Goal: Task Accomplishment & Management: Manage account settings

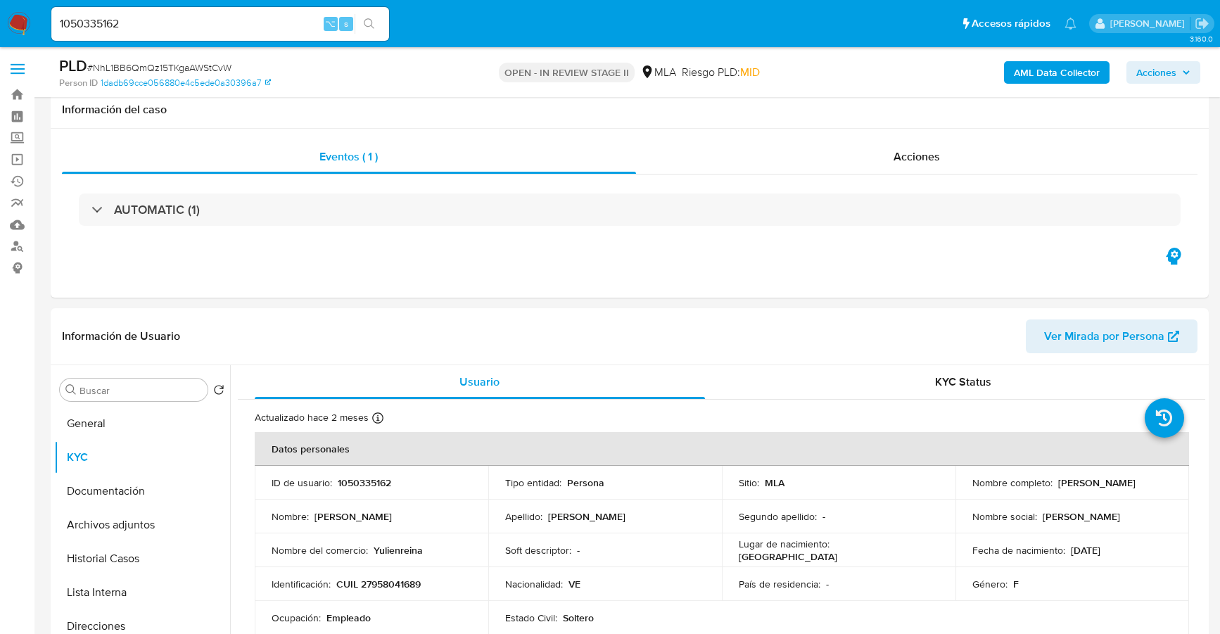
select select "10"
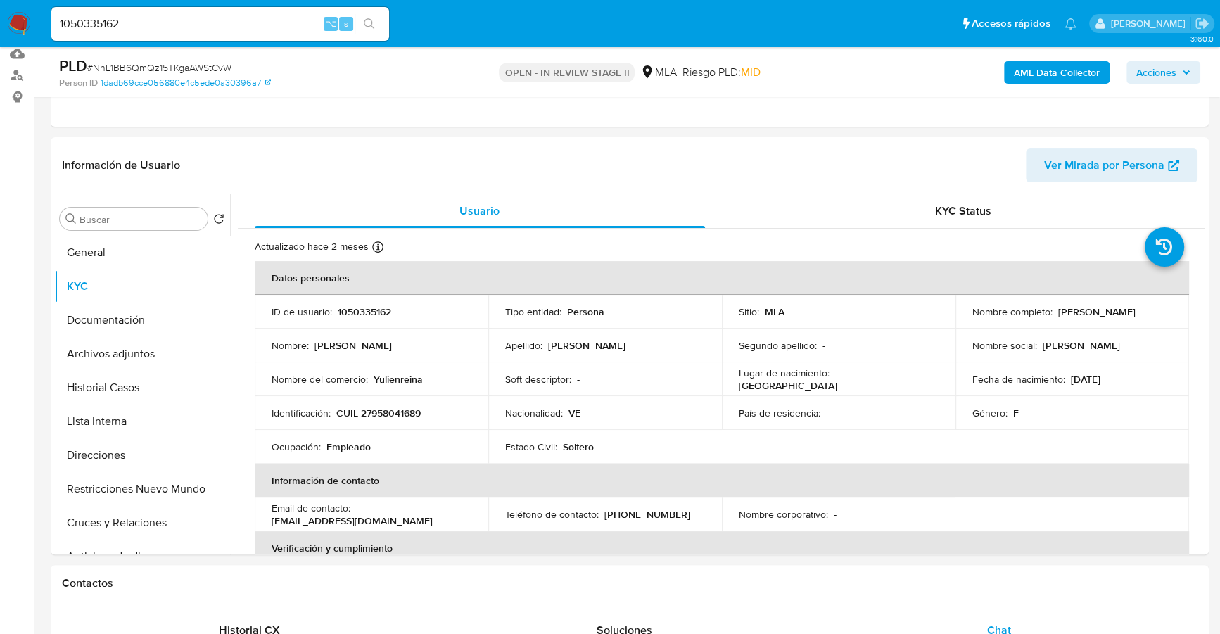
scroll to position [53, 0]
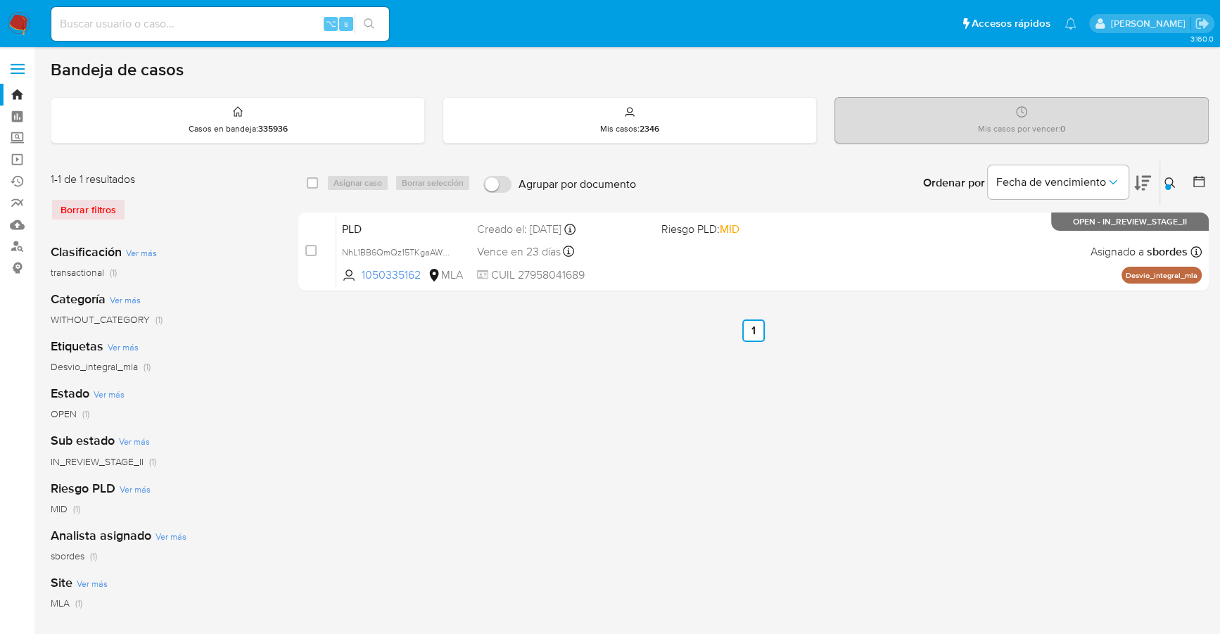
click at [1169, 181] on icon at bounding box center [1169, 182] width 11 height 11
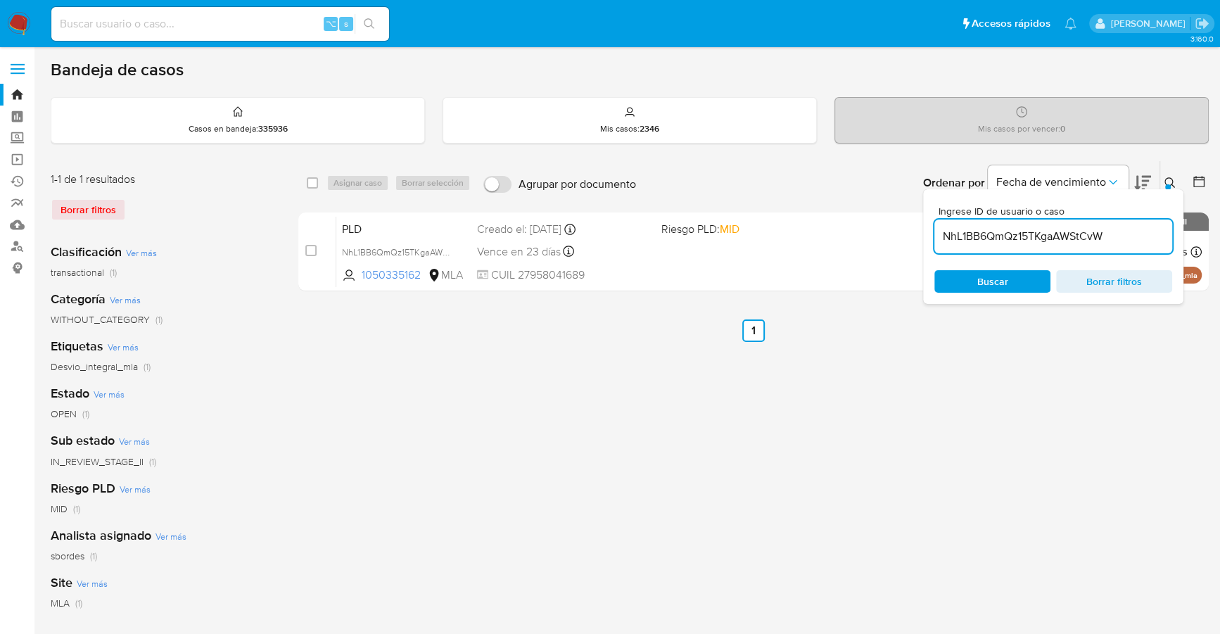
drag, startPoint x: 1115, startPoint y: 230, endPoint x: 962, endPoint y: 229, distance: 153.3
click at [962, 229] on input "NhL1BB6QmQz15TKgaAWStCvW" at bounding box center [1053, 236] width 238 height 18
click at [1101, 238] on input "NhL1BB6QmQz15TKgaAWStCvW" at bounding box center [1053, 236] width 238 height 18
drag, startPoint x: 1123, startPoint y: 232, endPoint x: 929, endPoint y: 221, distance: 195.2
click at [929, 221] on div "Ingrese ID de usuario o caso NhL1BB6QmQz15TKgaAWStCvW Buscar Borrar filtros" at bounding box center [1053, 246] width 260 height 115
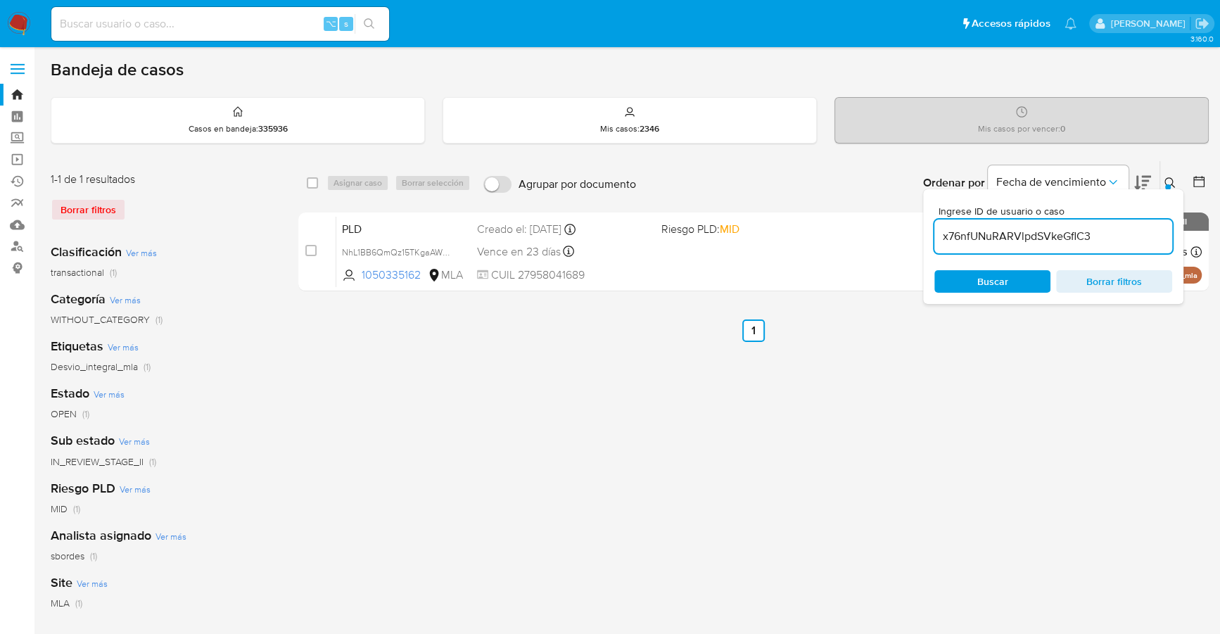
type input "x76nfUNuRARVlpdSVkeGflC3"
drag, startPoint x: 1167, startPoint y: 177, endPoint x: 1123, endPoint y: 190, distance: 46.3
click at [1167, 177] on icon at bounding box center [1169, 182] width 11 height 11
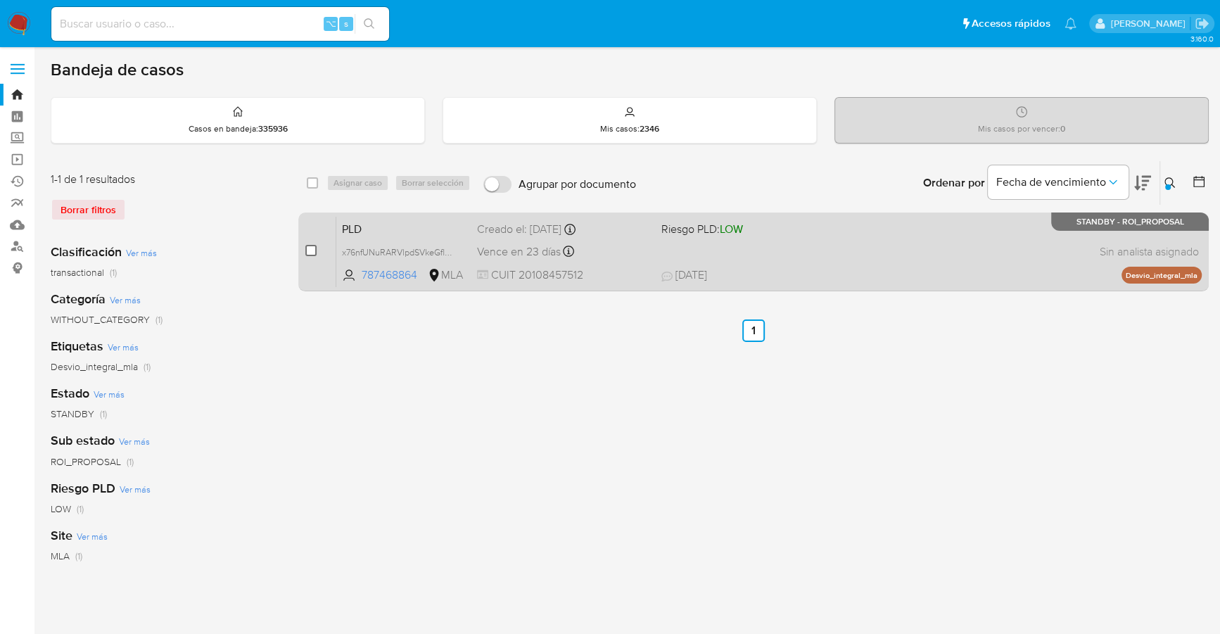
click at [310, 248] on input "checkbox" at bounding box center [310, 250] width 11 height 11
checkbox input "true"
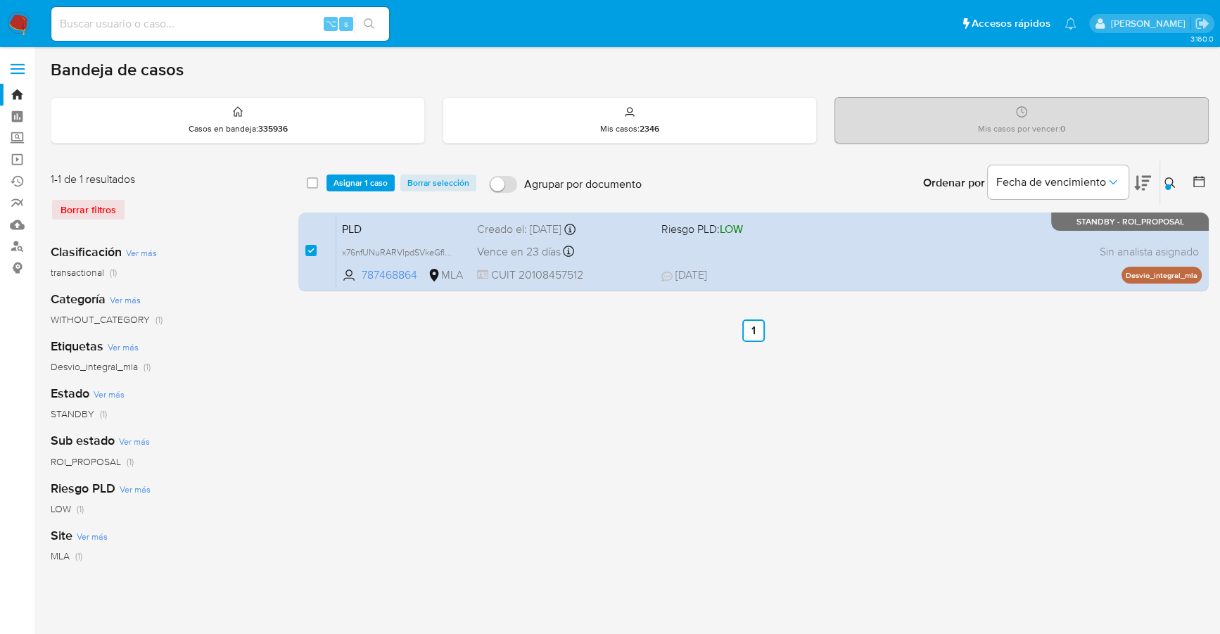
click at [348, 191] on div "select-all-cases-checkbox Asignar 1 caso Borrar selección Agrupar por documento…" at bounding box center [753, 183] width 910 height 44
click at [352, 183] on span "Asignar 1 caso" at bounding box center [360, 183] width 54 height 14
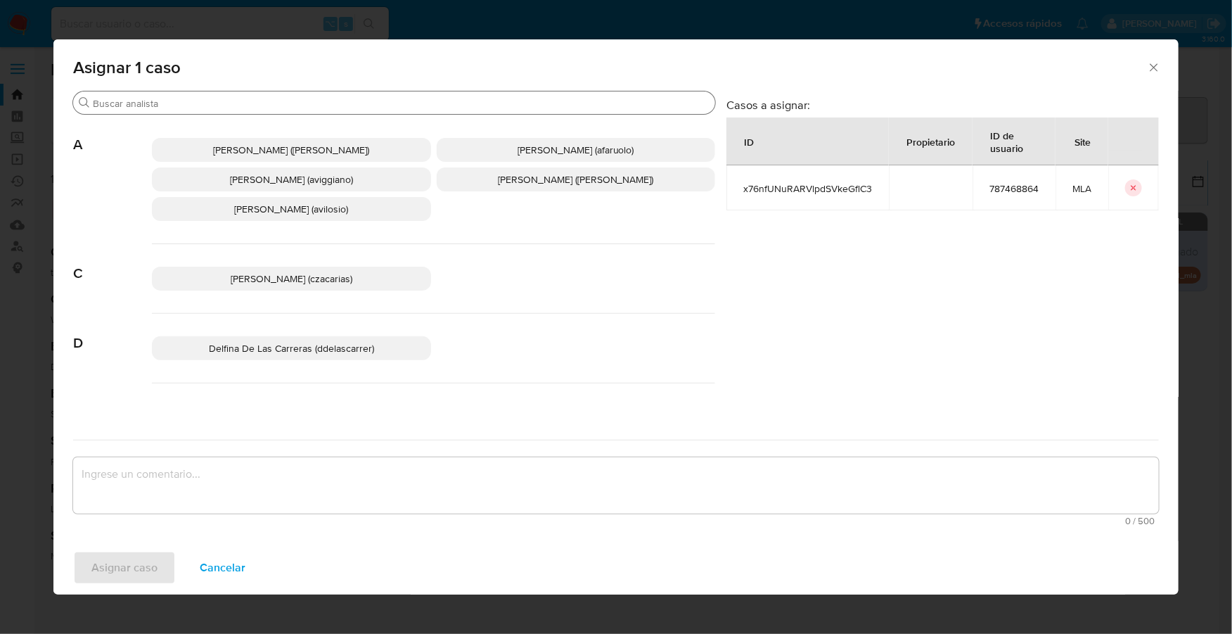
click at [283, 104] on input "Buscar" at bounding box center [401, 103] width 617 height 13
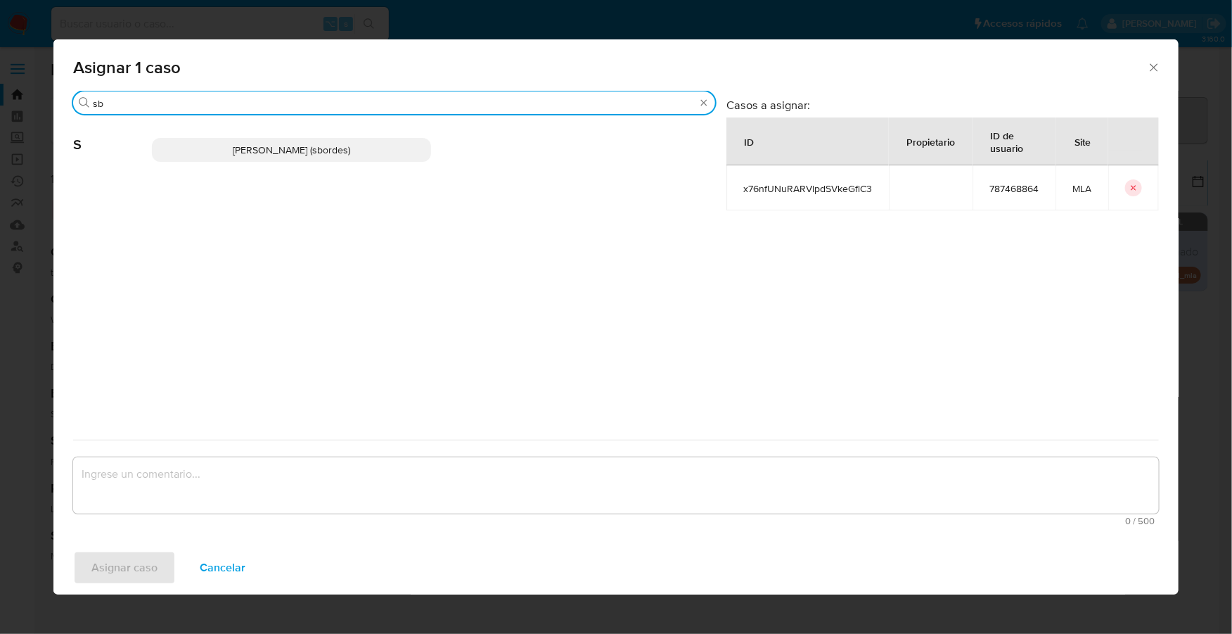
type input "sb"
click at [300, 150] on span "[PERSON_NAME] (sbordes)" at bounding box center [291, 150] width 117 height 14
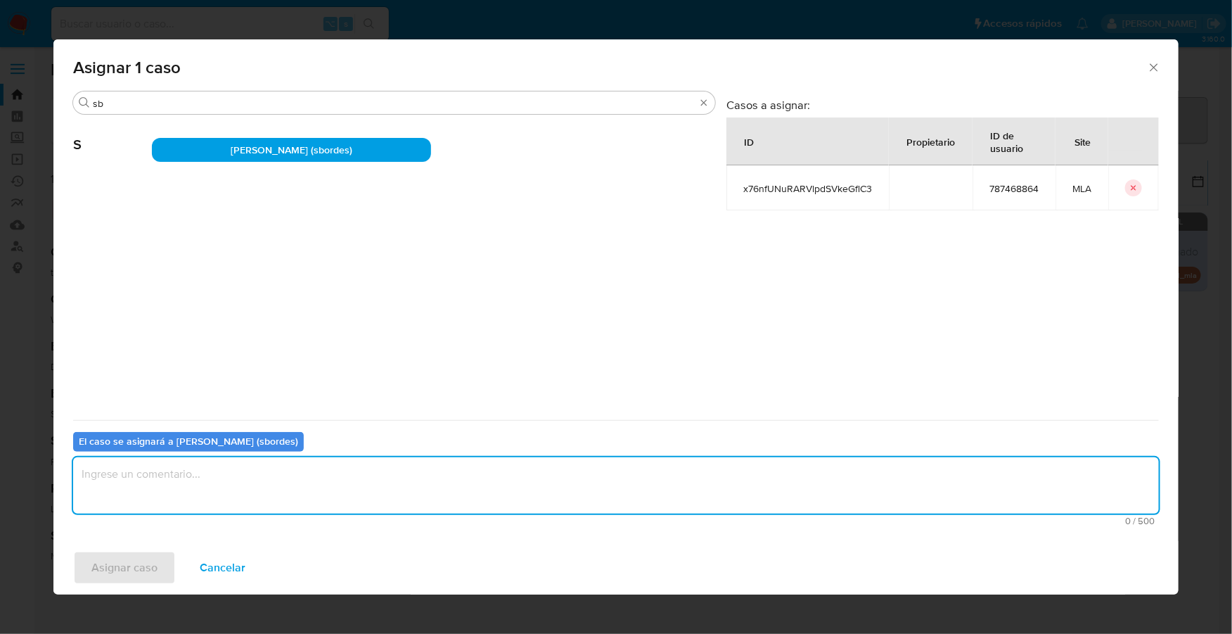
click at [236, 481] on textarea "assign-modal" at bounding box center [616, 485] width 1086 height 56
click at [183, 538] on div "Buscar sb S Stefania Bordes (sbordes) Casos a asignar: ID Propietario ID de usu…" at bounding box center [615, 316] width 1125 height 450
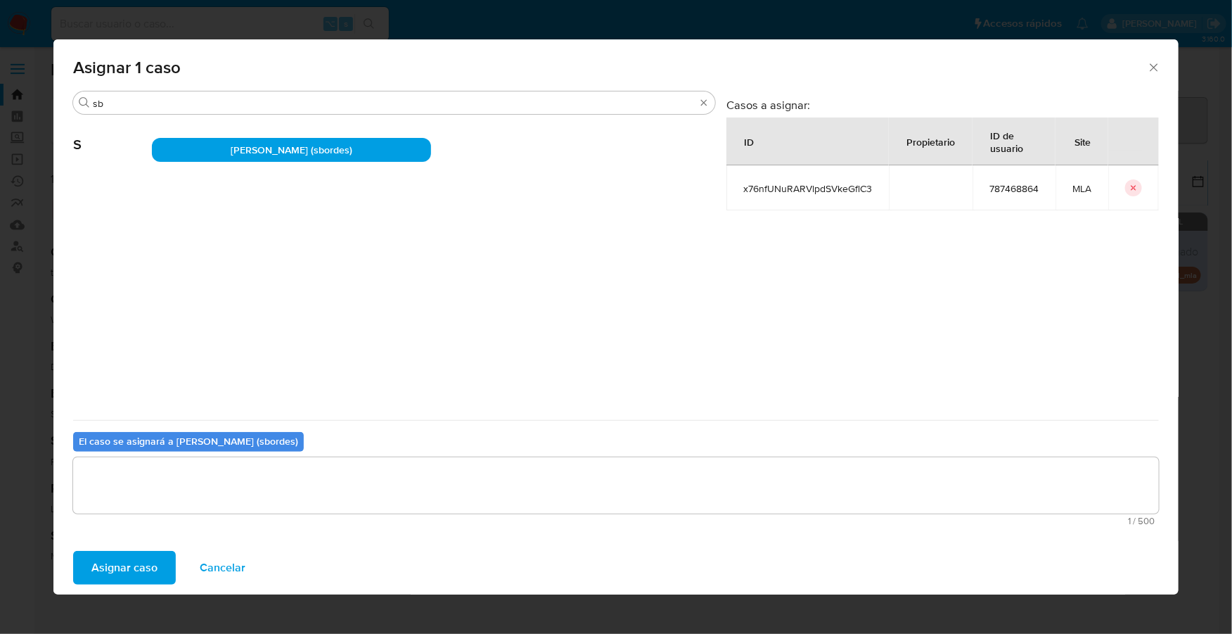
click at [141, 557] on span "Asignar caso" at bounding box center [124, 567] width 66 height 31
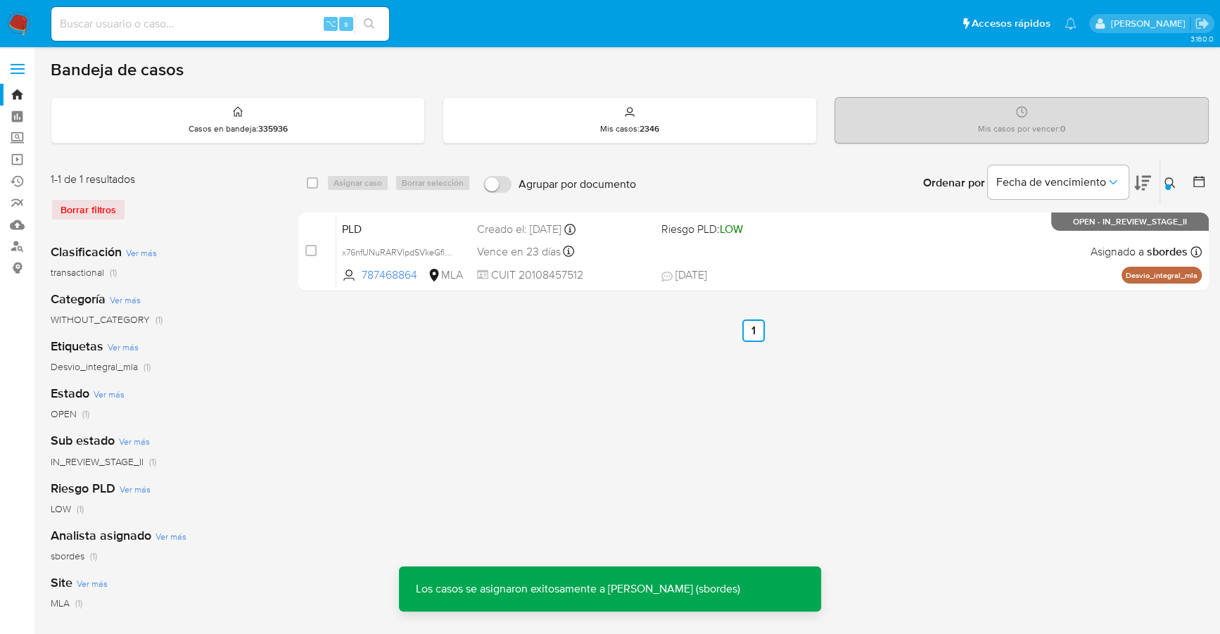
click at [843, 290] on div "select-all-cases-checkbox Asignar caso Borrar selección Agrupar por documento O…" at bounding box center [753, 228] width 910 height 136
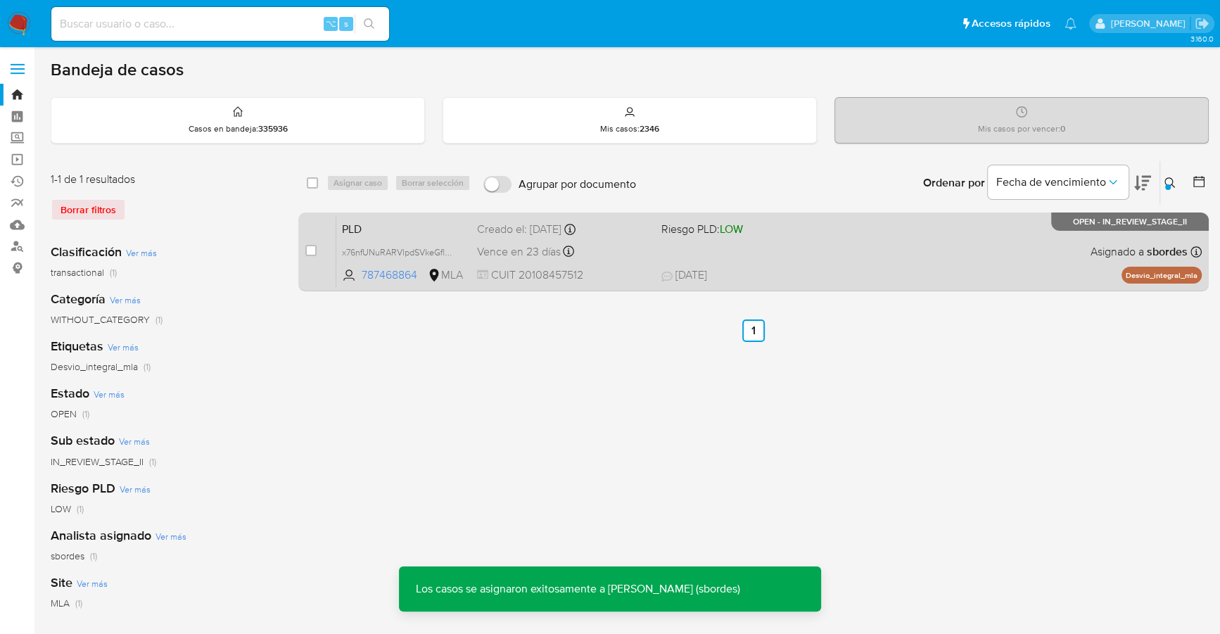
click at [843, 248] on div "PLD x76nfUNuRARVlpdSVkeGflC3 787468864 MLA Riesgo PLD: LOW Creado el: 12/07/202…" at bounding box center [768, 251] width 865 height 71
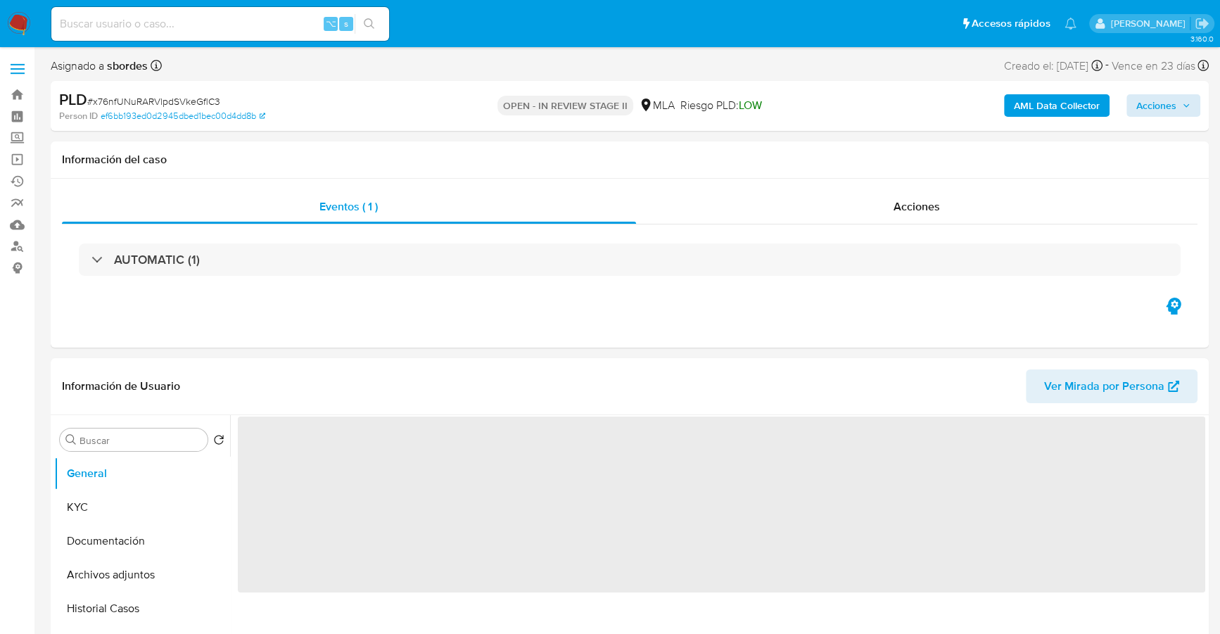
select select "10"
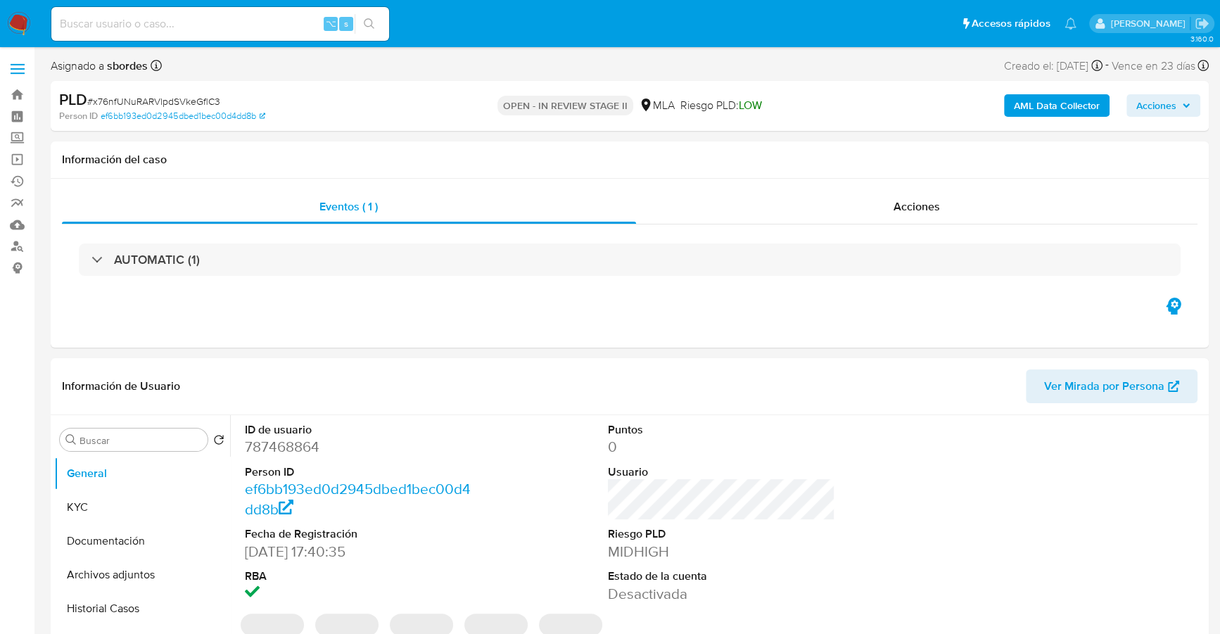
click at [1165, 96] on span "Acciones" at bounding box center [1156, 105] width 40 height 23
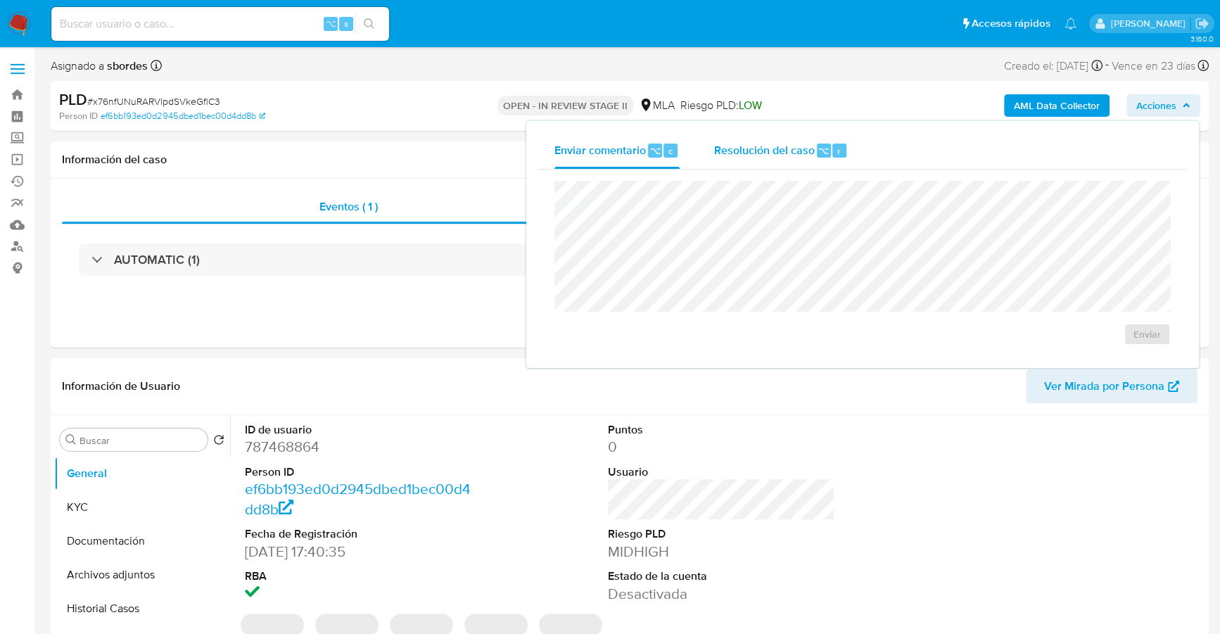
click at [759, 149] on span "Resolución del caso" at bounding box center [763, 150] width 101 height 16
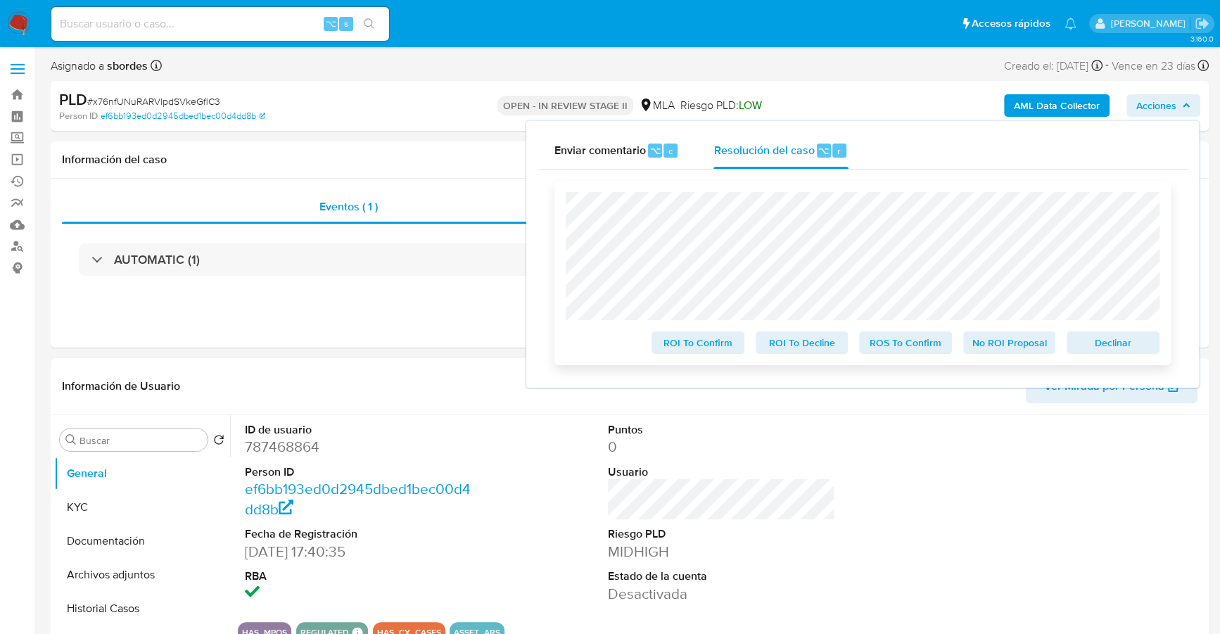
click at [1108, 350] on span "Declinar" at bounding box center [1112, 343] width 73 height 20
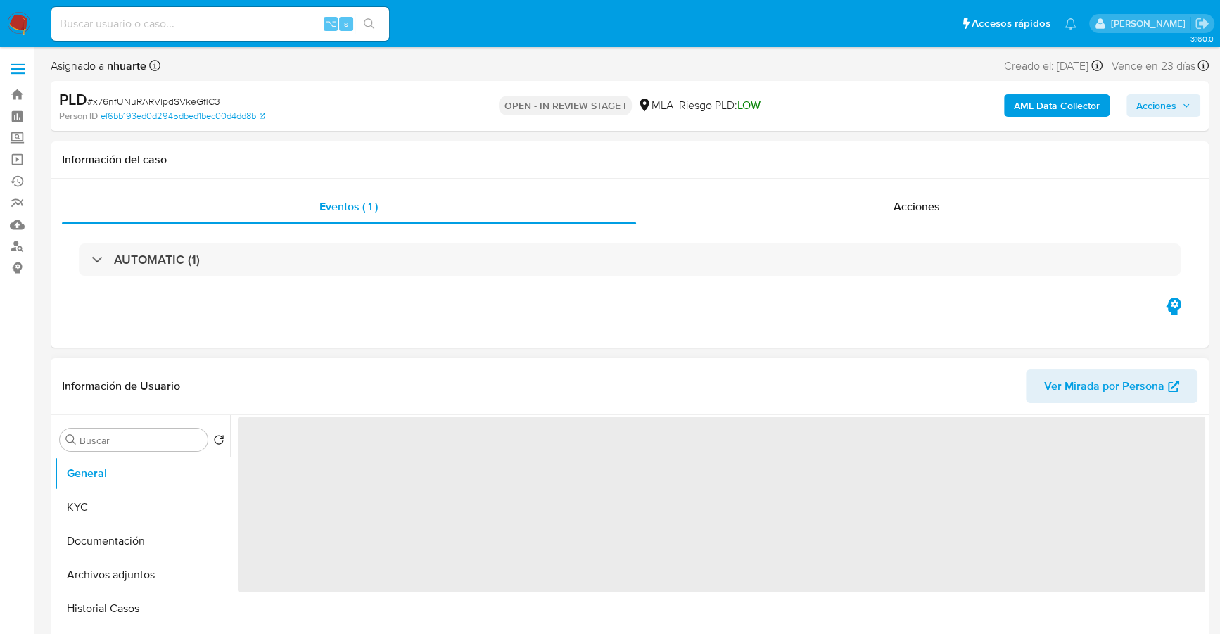
select select "10"
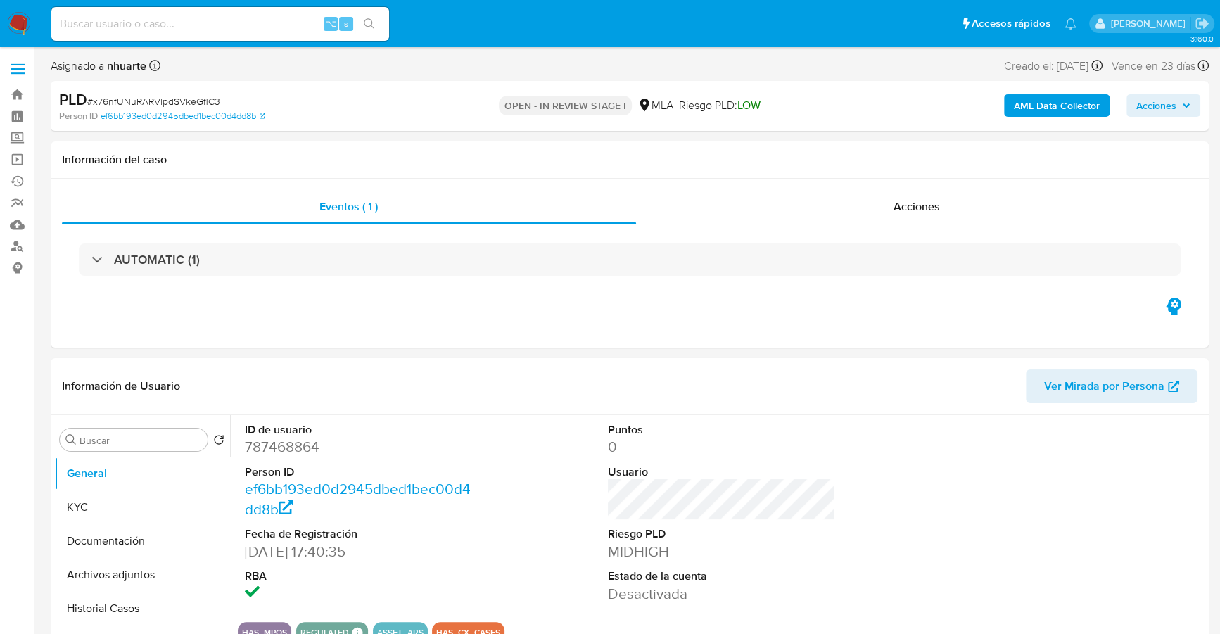
click at [17, 25] on img at bounding box center [19, 24] width 24 height 24
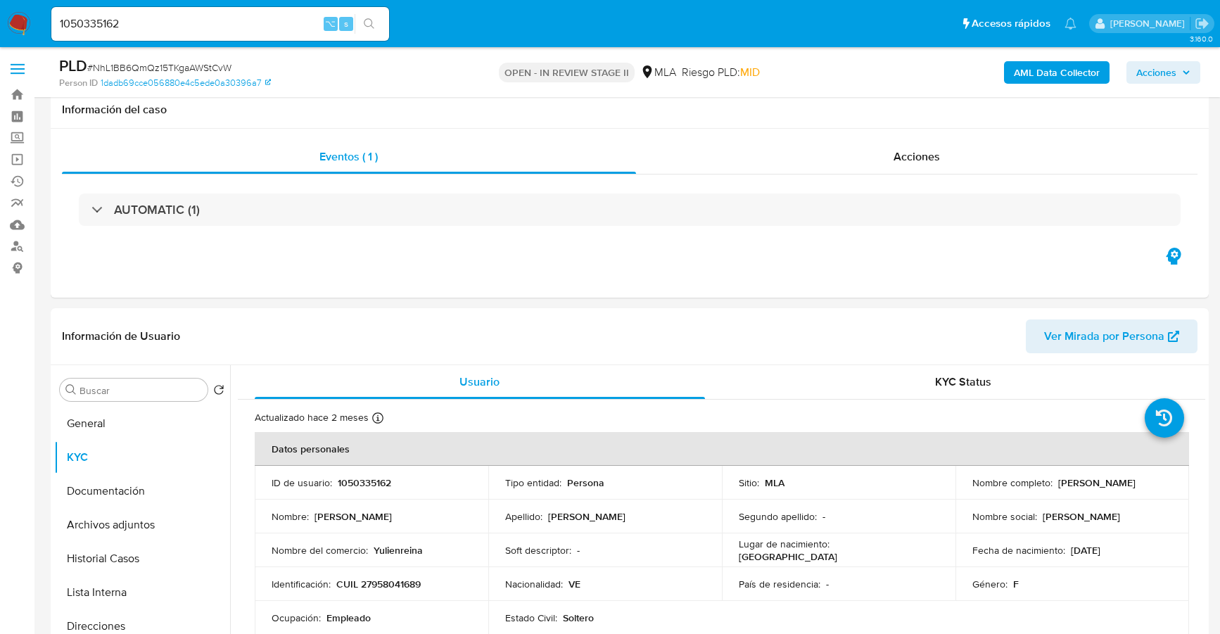
select select "10"
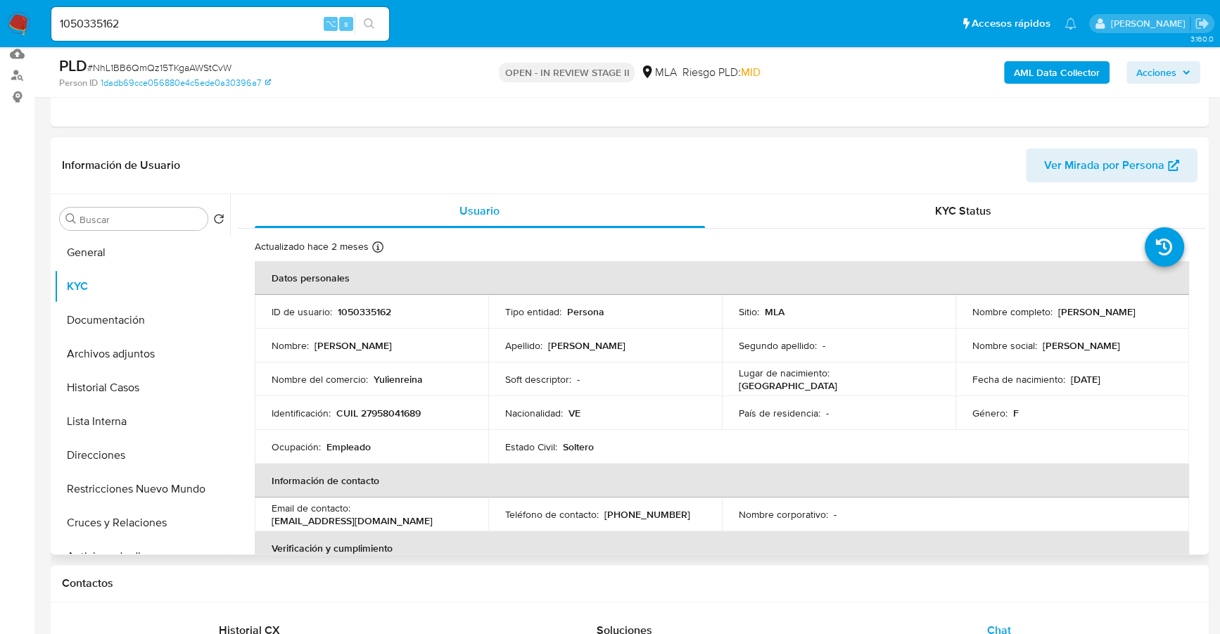
scroll to position [53, 0]
copy p "27958041689"
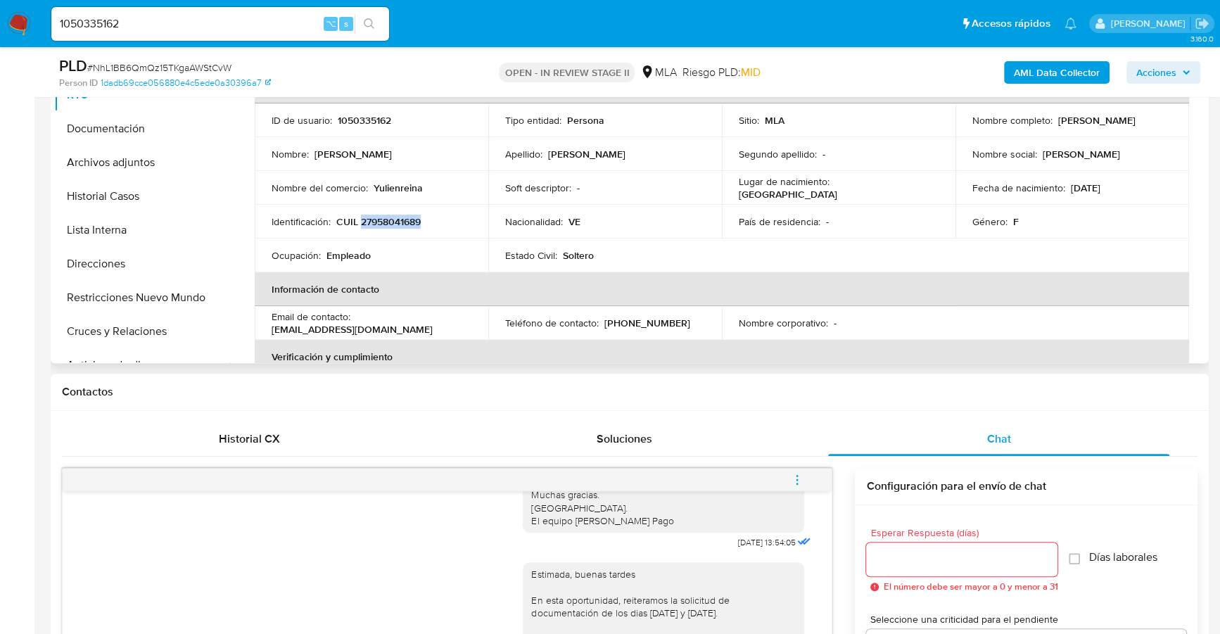
scroll to position [362, 0]
click at [150, 295] on button "Restricciones Nuevo Mundo" at bounding box center [136, 298] width 165 height 34
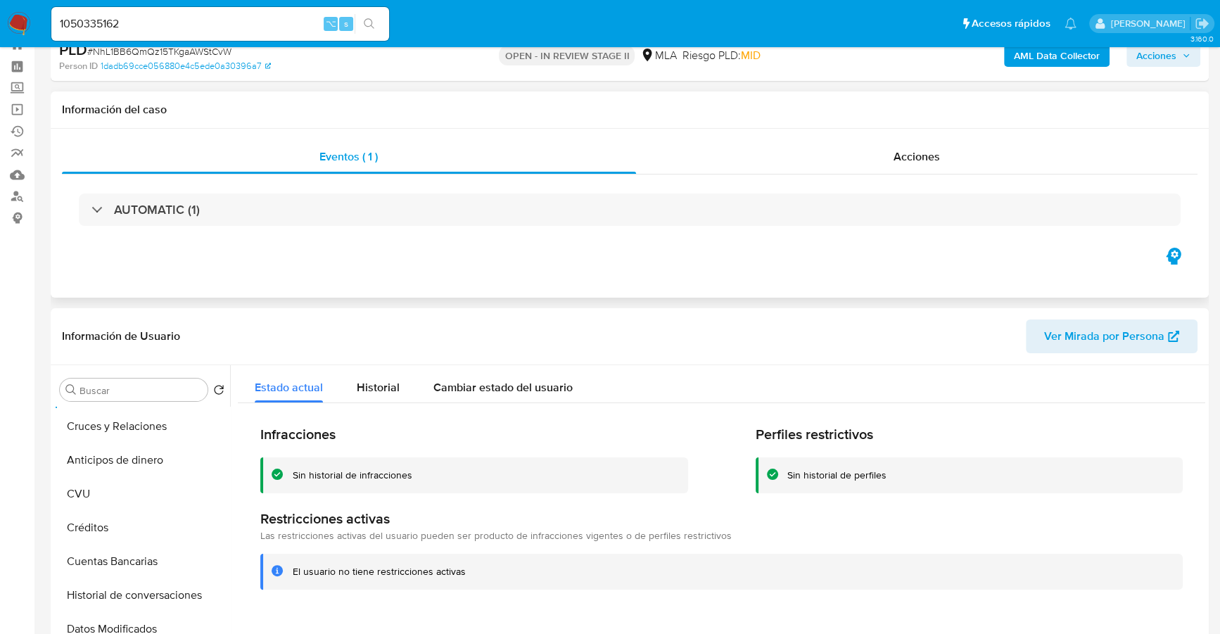
scroll to position [0, 0]
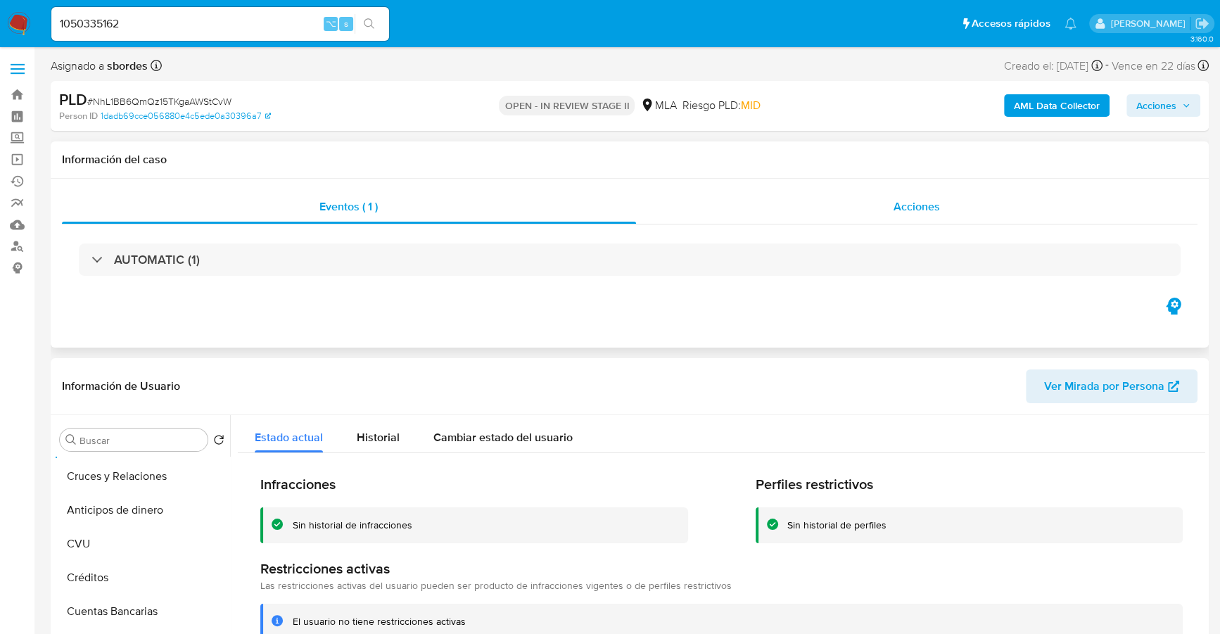
click at [889, 210] on div "Acciones" at bounding box center [917, 207] width 562 height 34
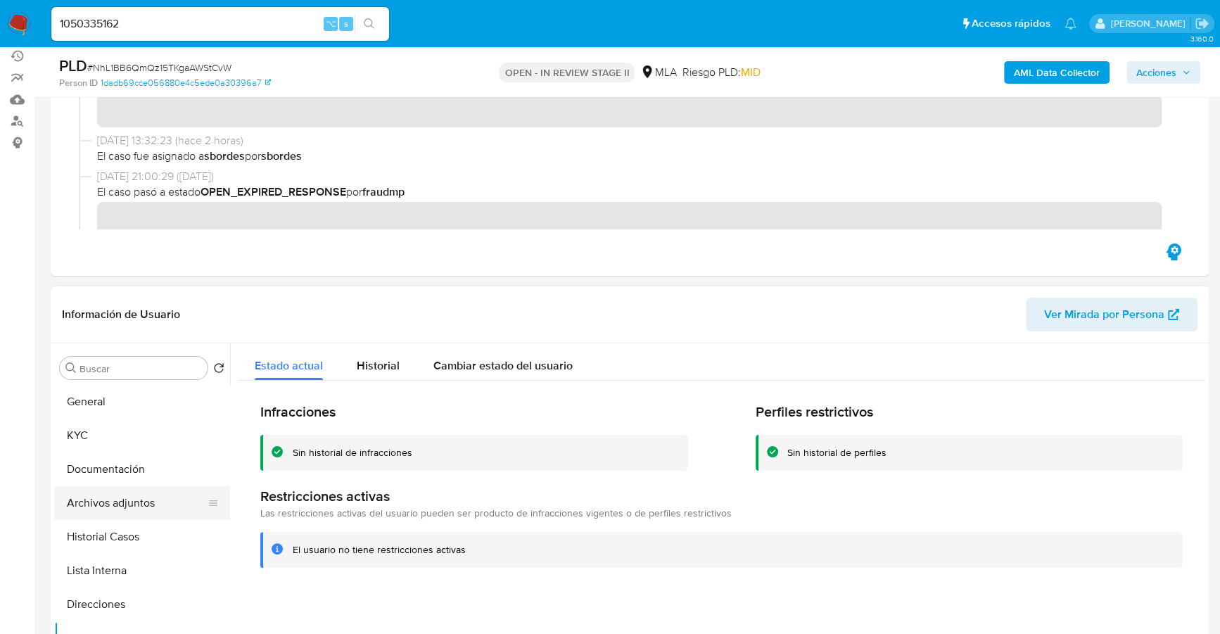
click at [131, 508] on button "Archivos adjuntos" at bounding box center [136, 503] width 165 height 34
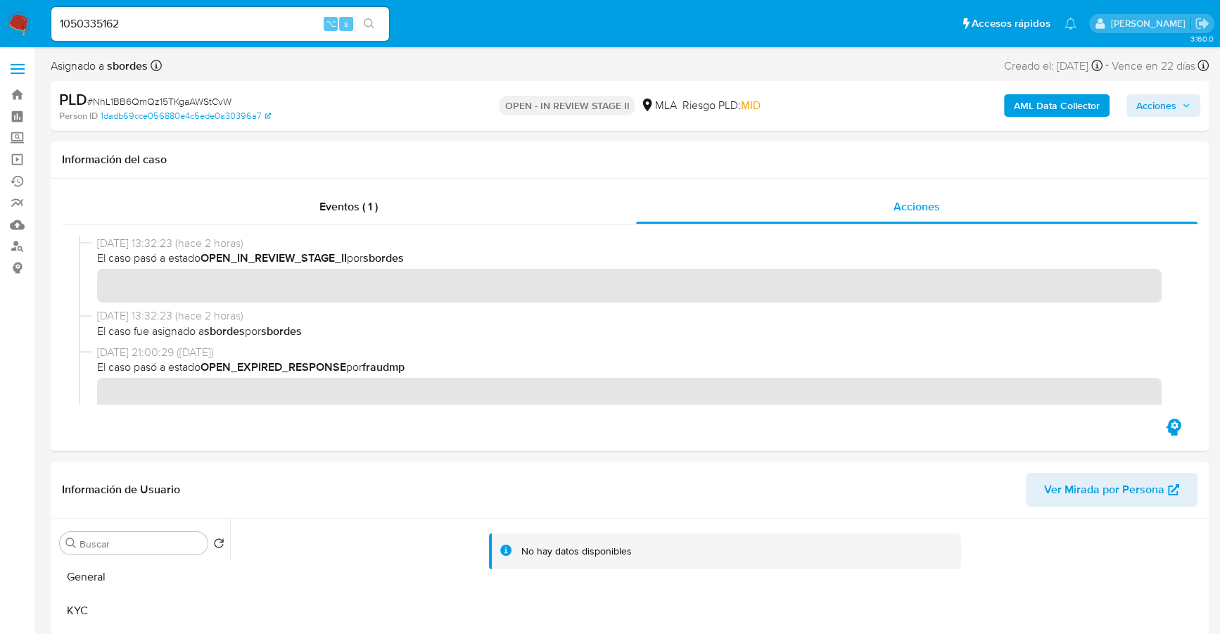
click at [1053, 103] on b "AML Data Collector" at bounding box center [1057, 105] width 86 height 23
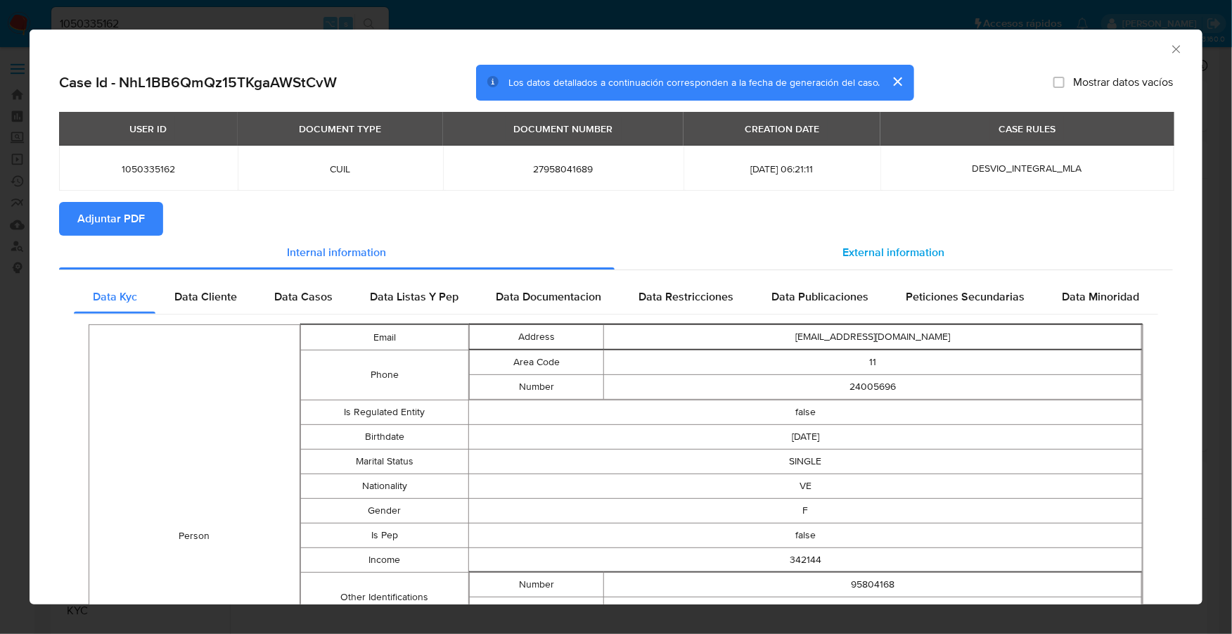
click at [795, 262] on div "External information" at bounding box center [894, 253] width 559 height 34
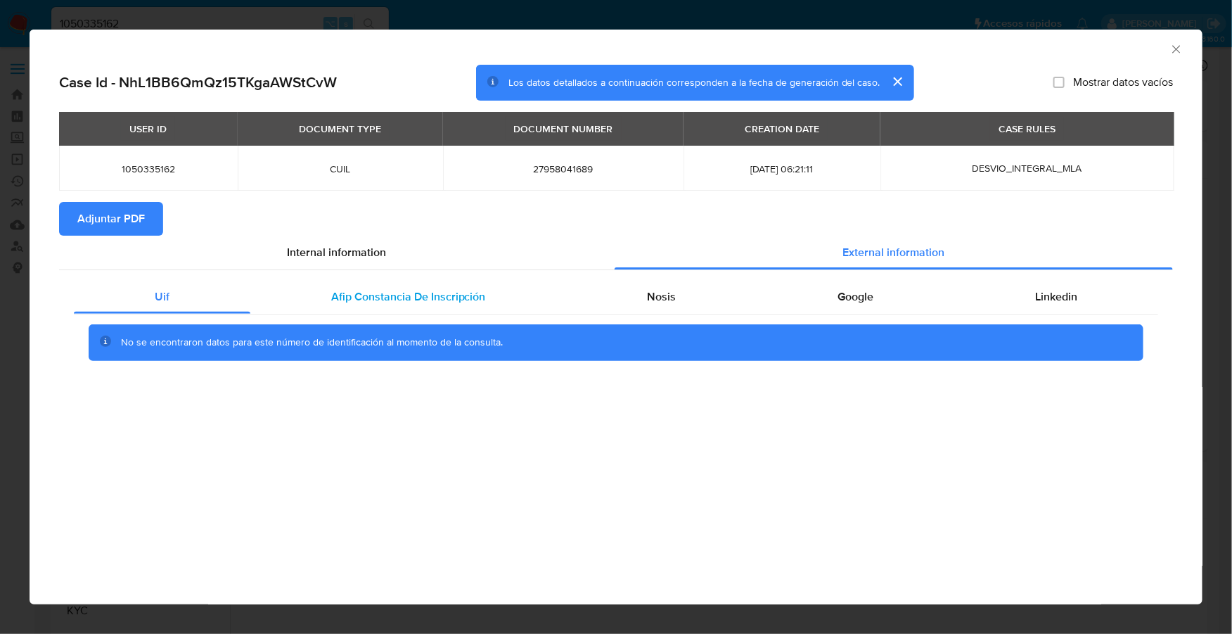
click at [387, 296] on span "Afip Constancia De Inscripción" at bounding box center [408, 296] width 155 height 16
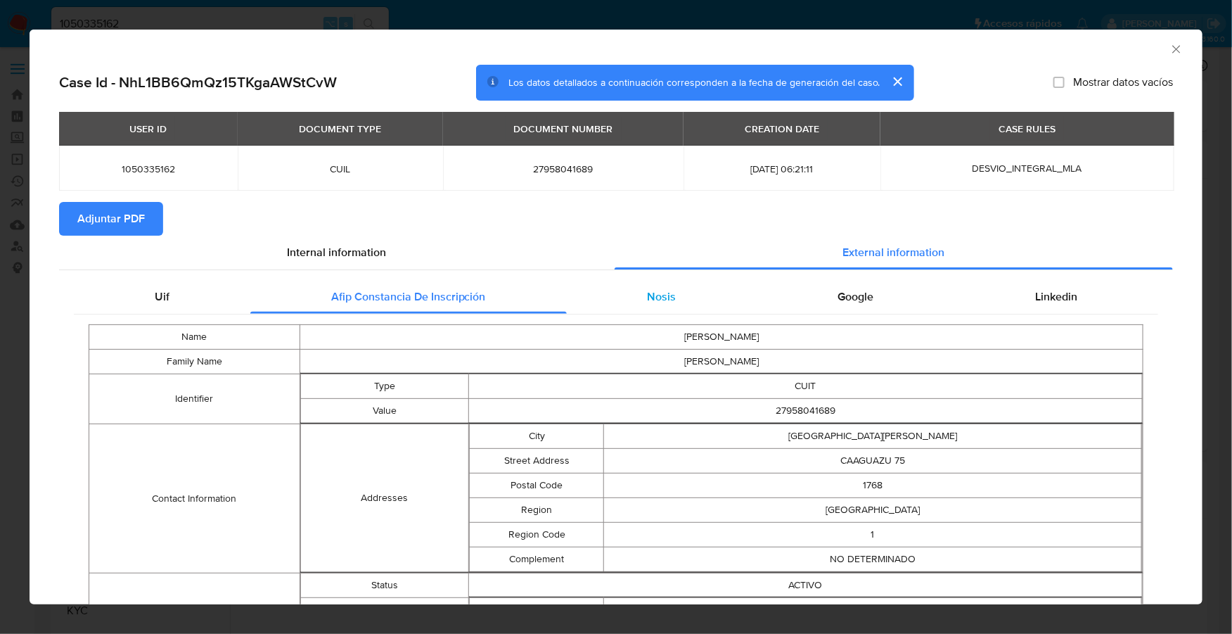
click at [656, 294] on span "Nosis" at bounding box center [661, 296] width 29 height 16
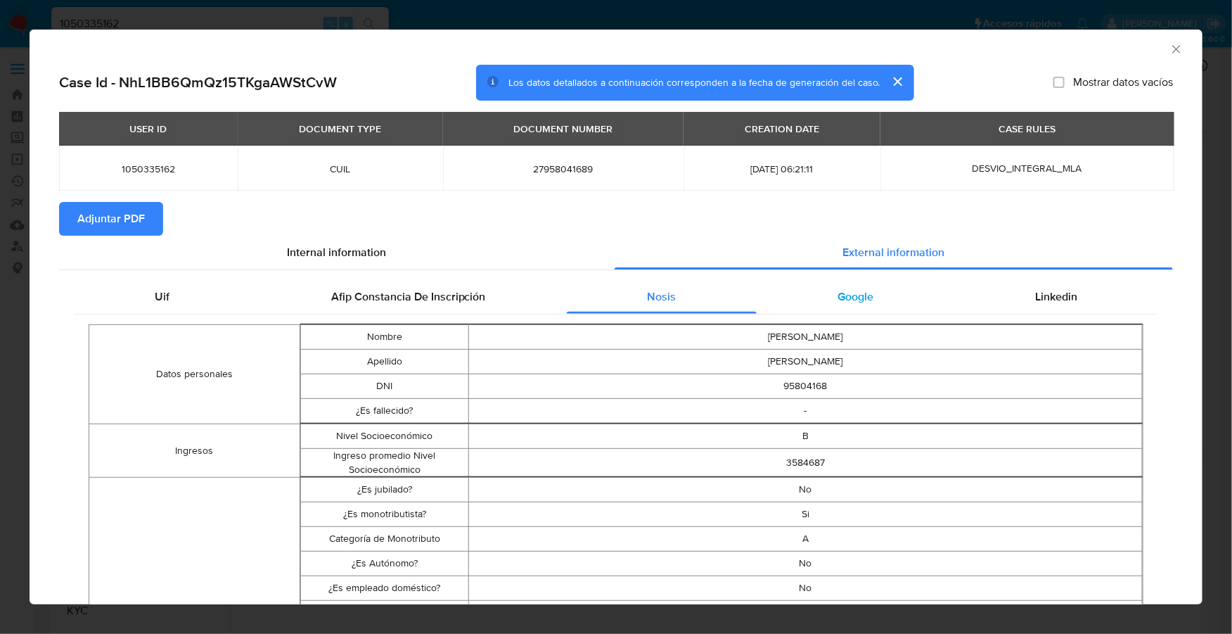
click at [850, 297] on span "Google" at bounding box center [856, 296] width 36 height 16
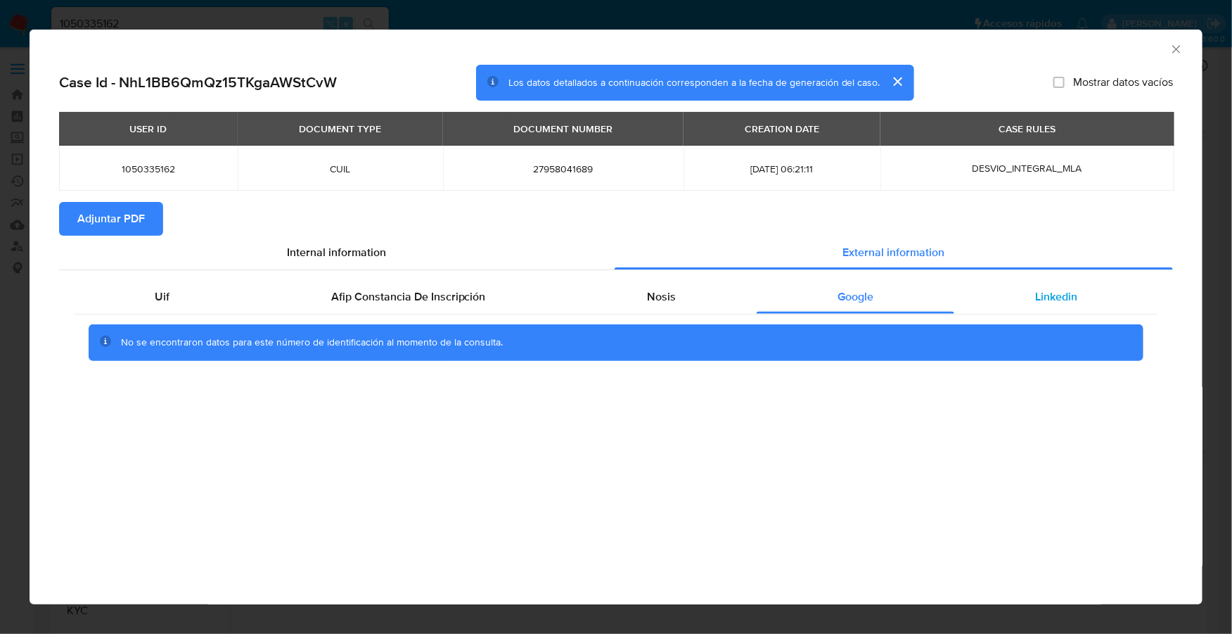
click at [983, 293] on div "Linkedin" at bounding box center [1057, 297] width 204 height 34
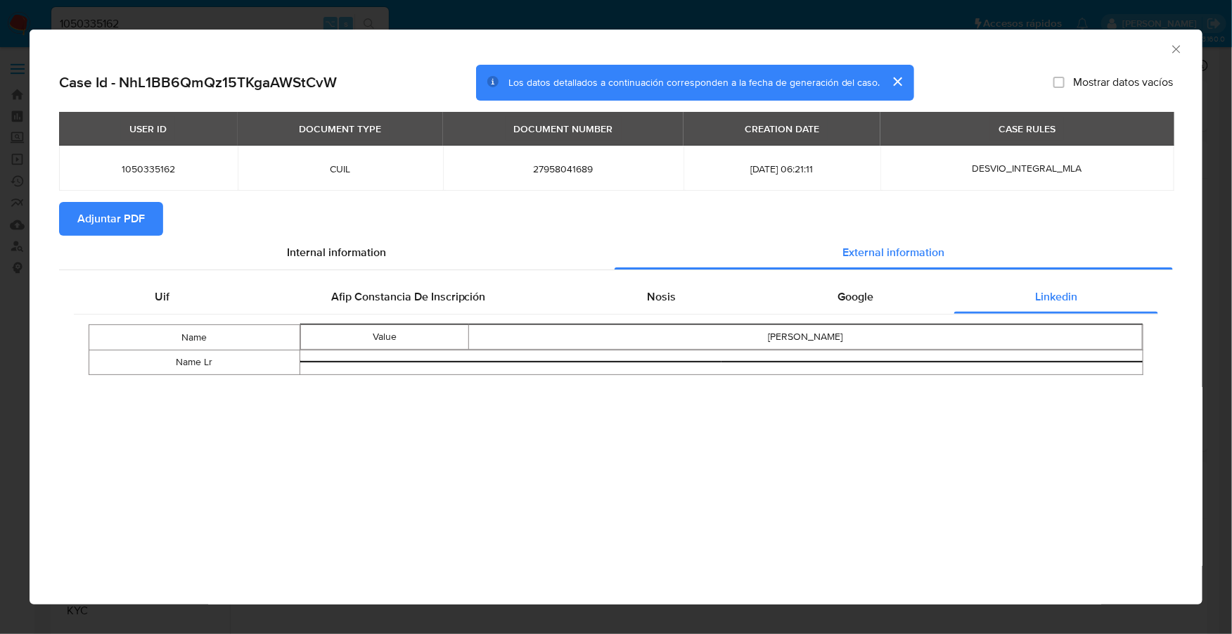
click at [115, 228] on span "Adjuntar PDF" at bounding box center [111, 218] width 68 height 31
click at [1175, 51] on icon "Cerrar ventana" at bounding box center [1177, 49] width 8 height 8
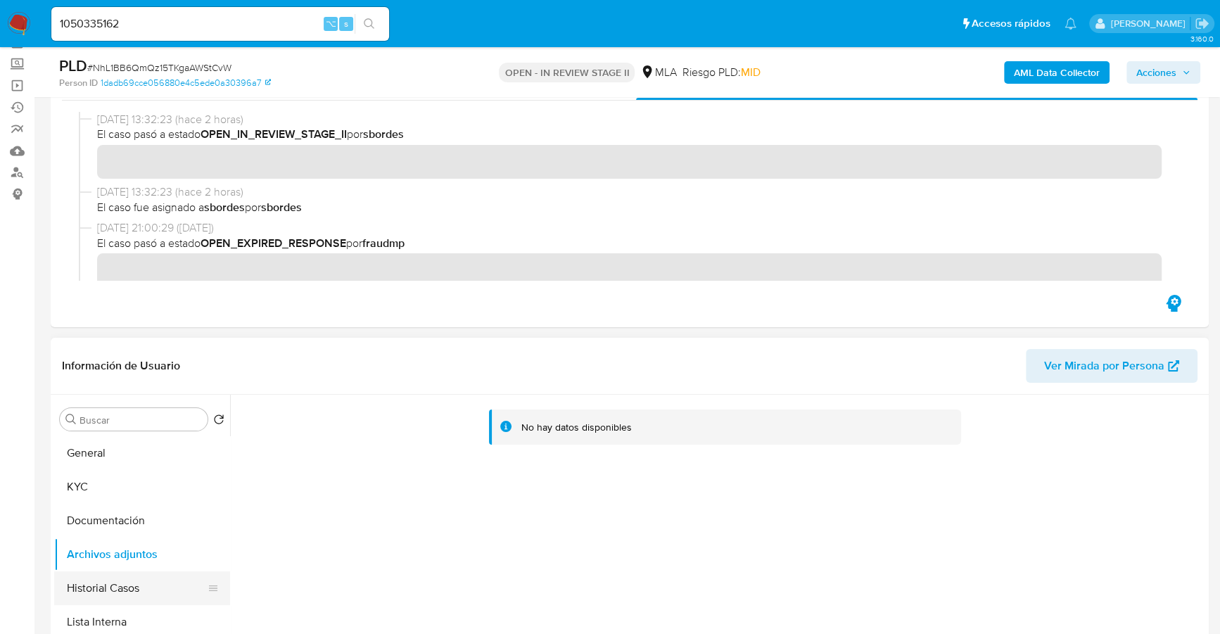
scroll to position [148, 0]
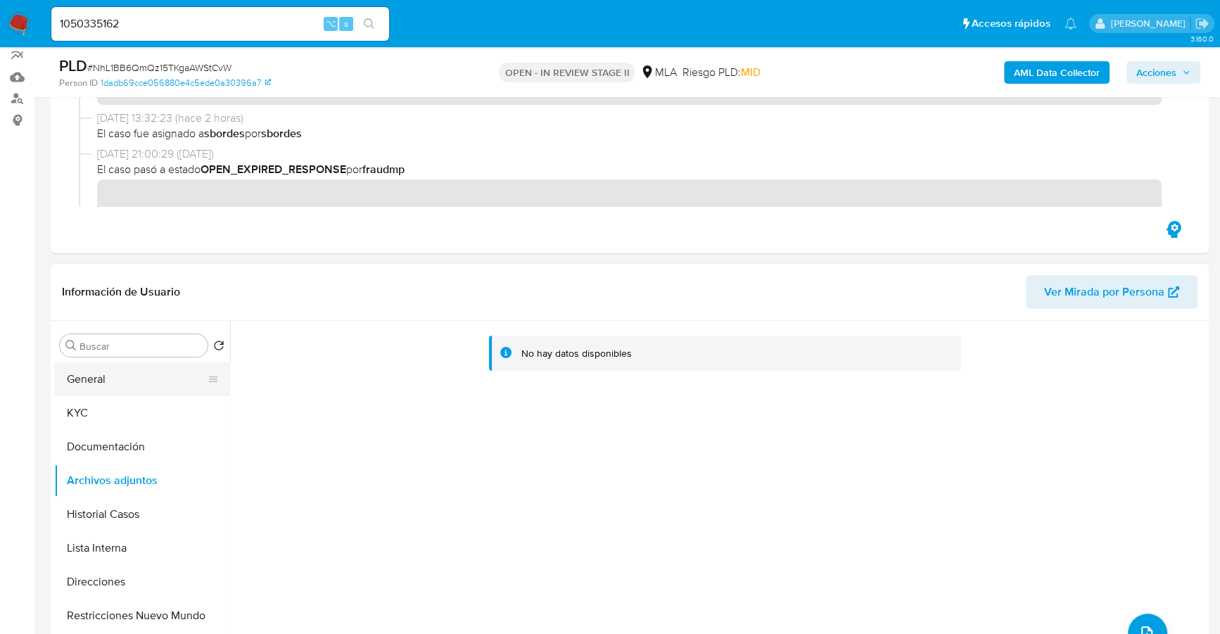
click at [128, 383] on button "General" at bounding box center [136, 379] width 165 height 34
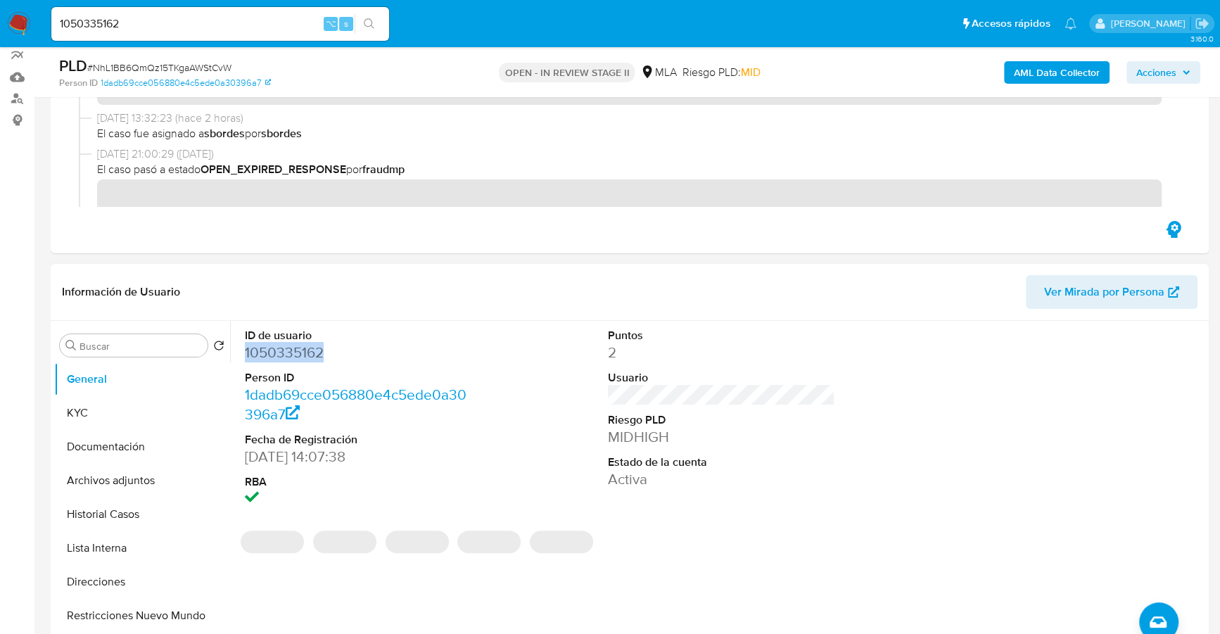
copy dd "1050335162"
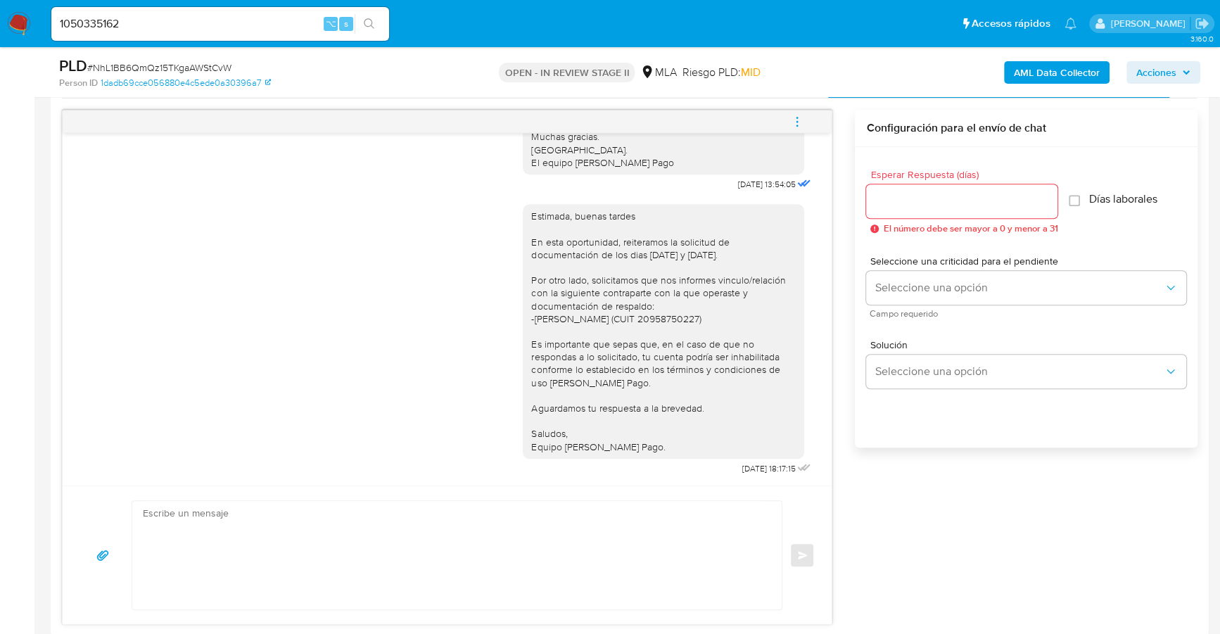
scroll to position [1052, 0]
click icon "menu-action"
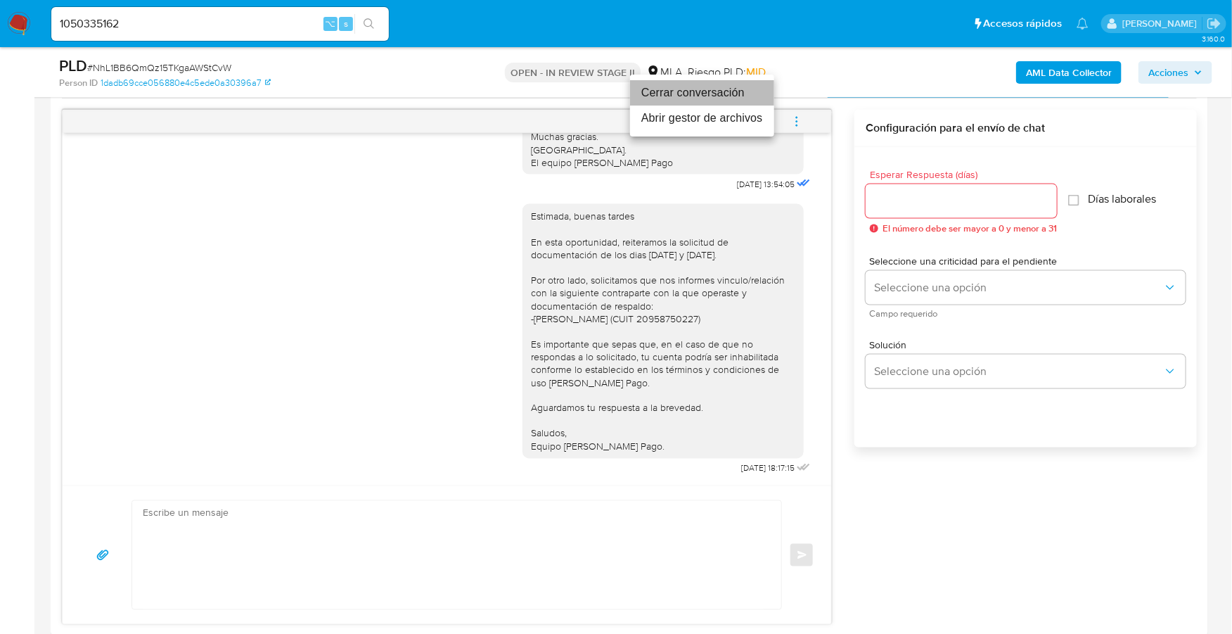
click li "Cerrar conversación"
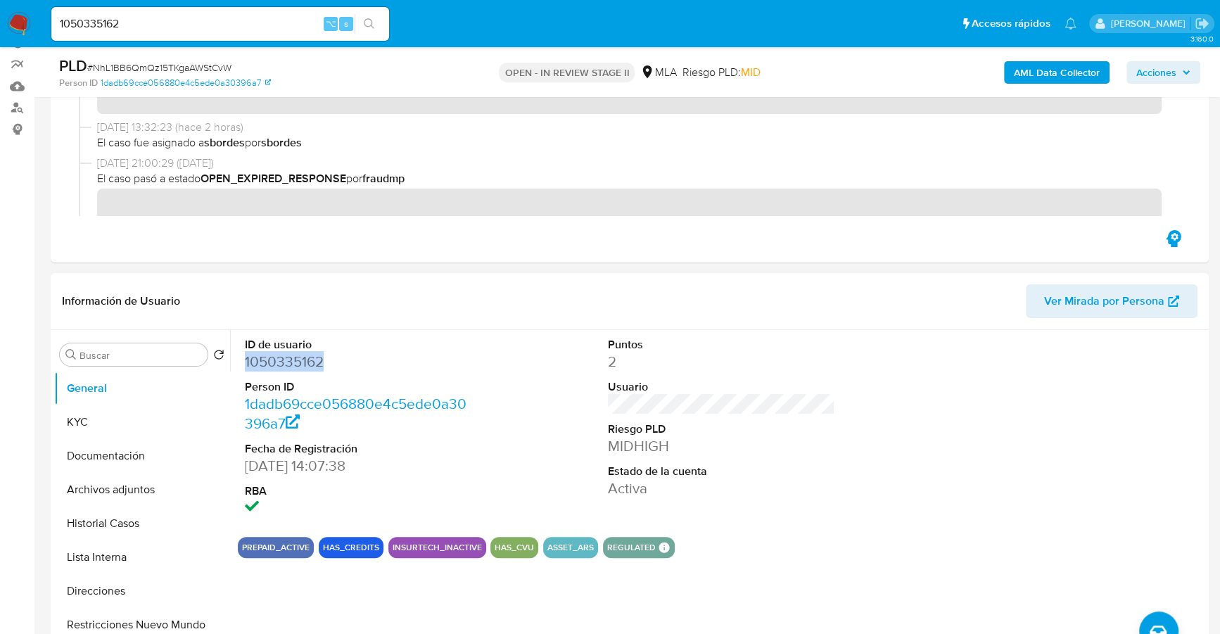
scroll to position [122, 0]
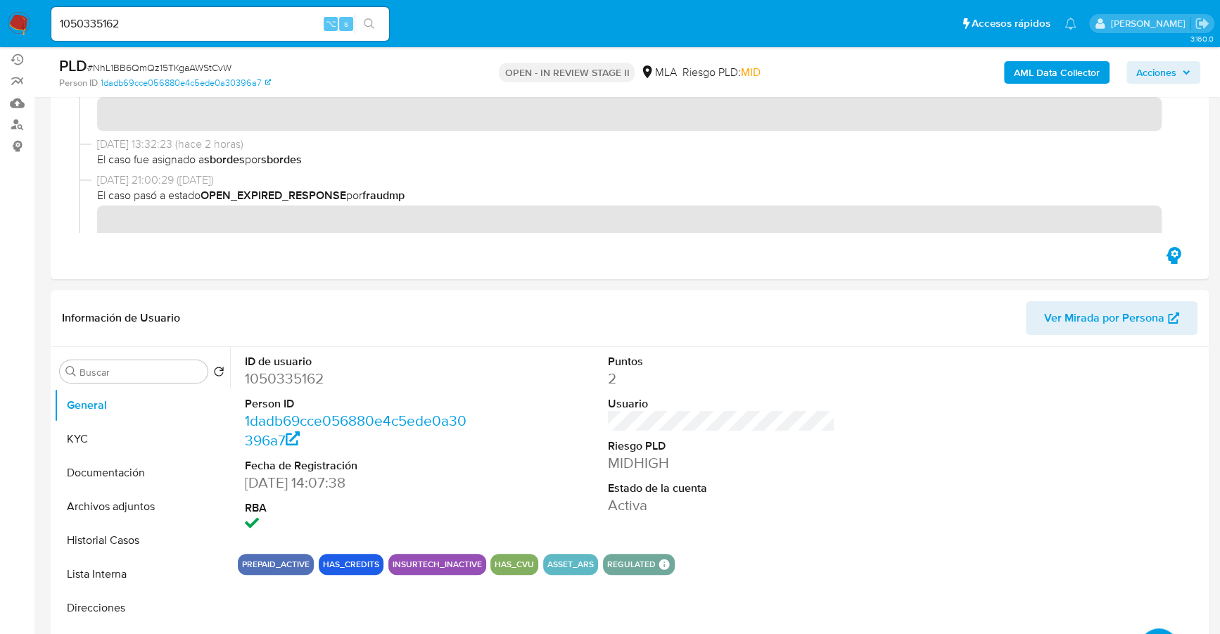
click div "PLD # NhL1BB6QmQz15TKgaAWStCvW Person ID 1dadb69cce056880e4c5ede0a30396a7 OPEN …"
click div "AML Data Collector Acciones"
click span "Acciones"
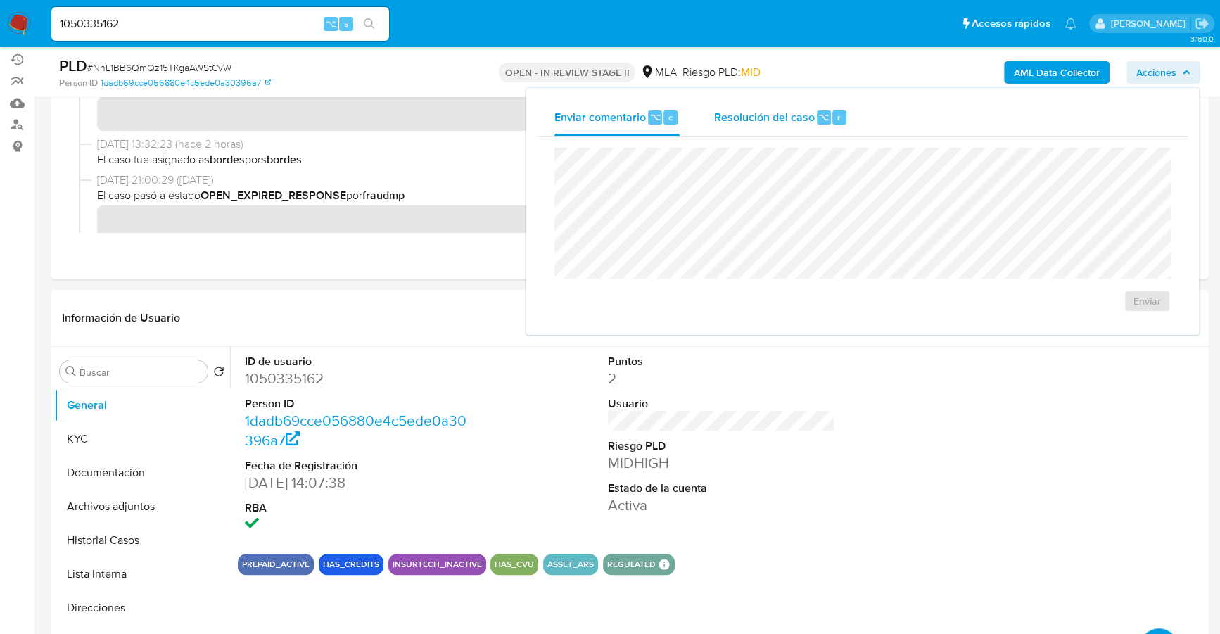
click div "Resolución del caso ⌥ r"
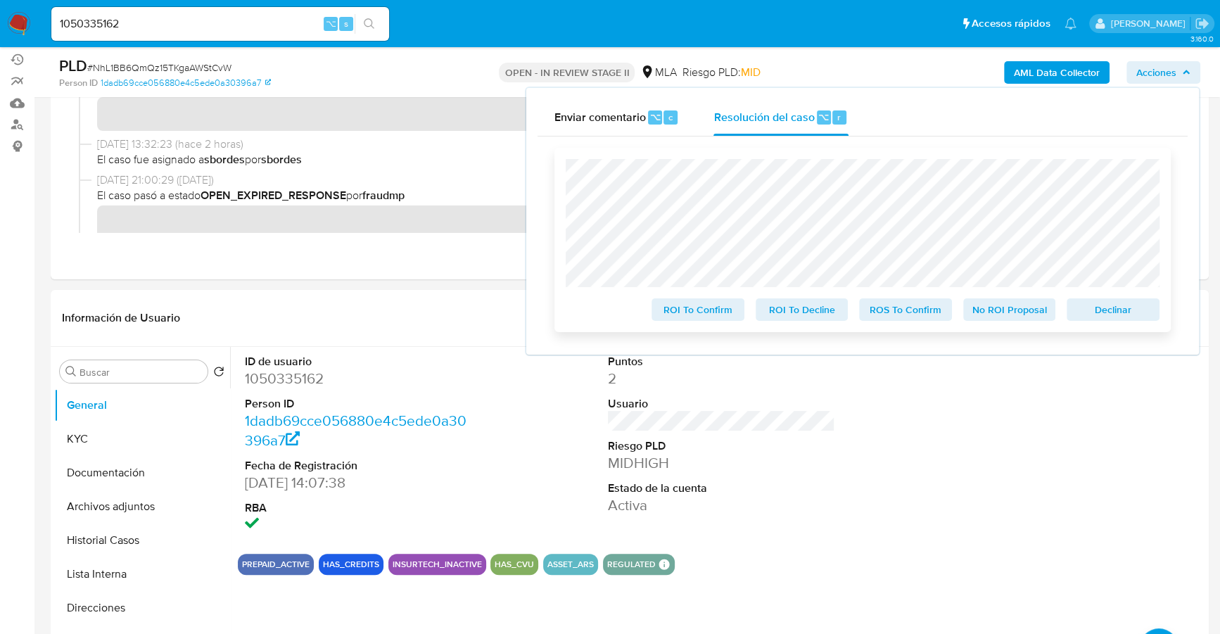
click span "Declinar"
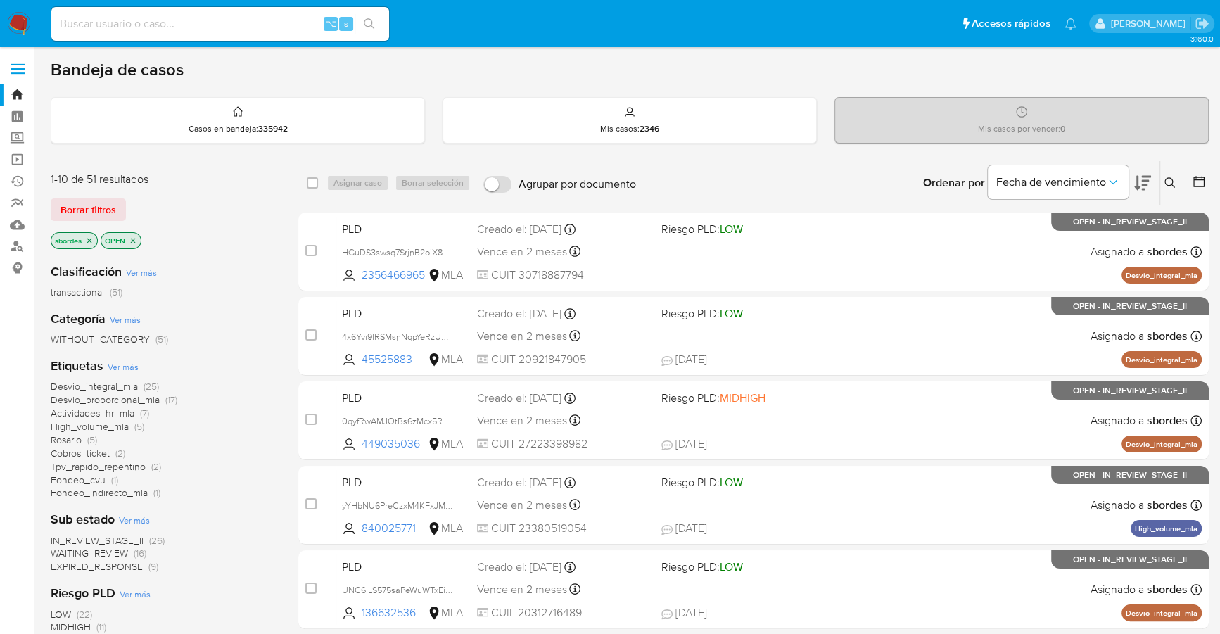
click at [89, 238] on icon "close-filter" at bounding box center [89, 240] width 8 height 8
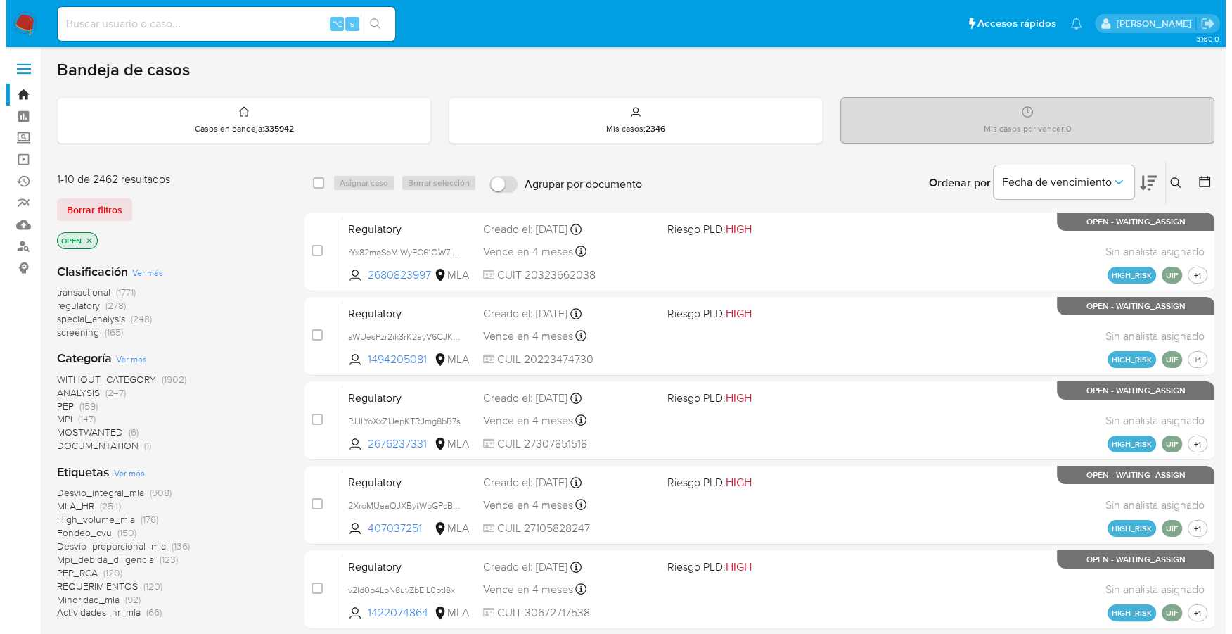
scroll to position [539, 0]
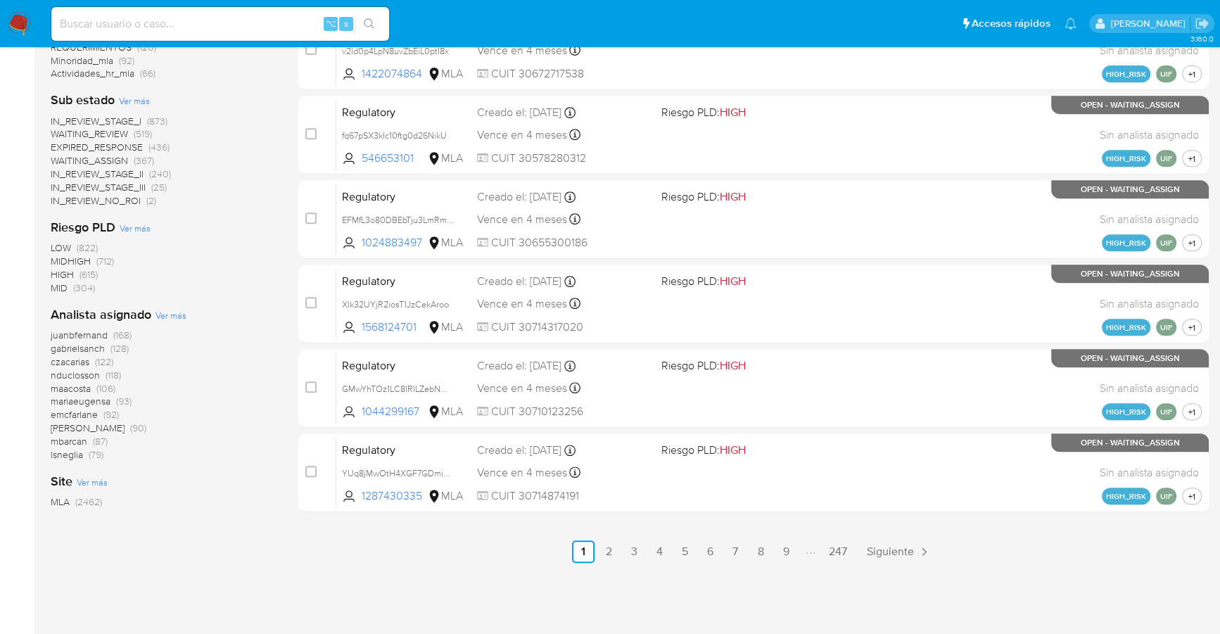
click at [172, 311] on span "Ver más" at bounding box center [170, 315] width 31 height 13
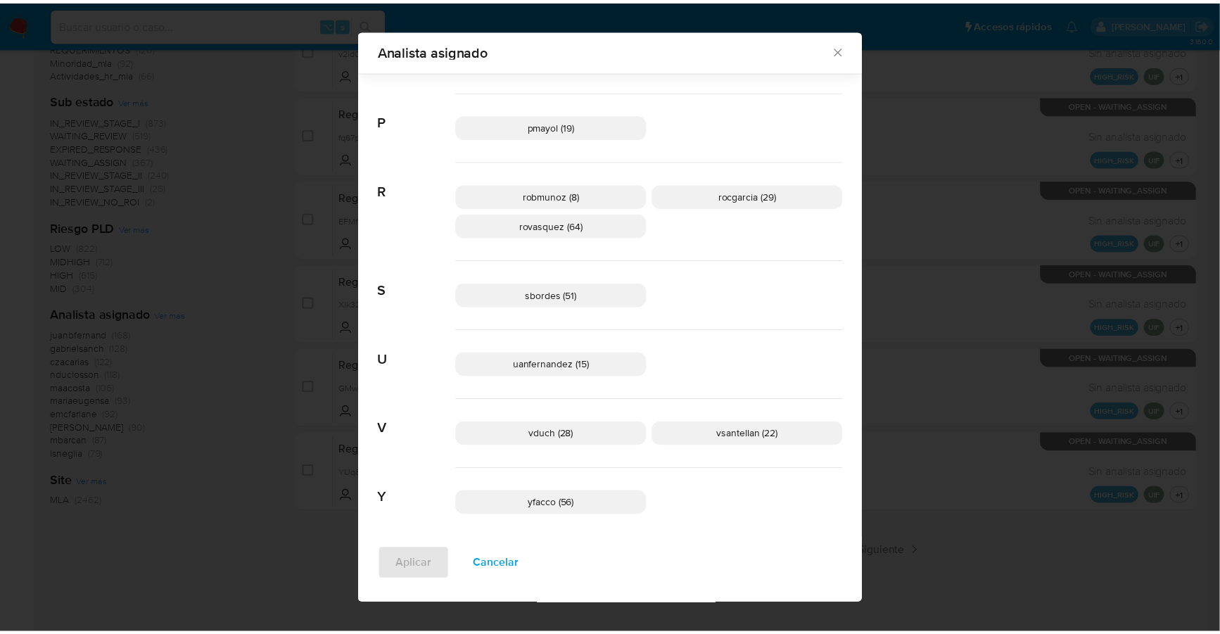
scroll to position [1000, 0]
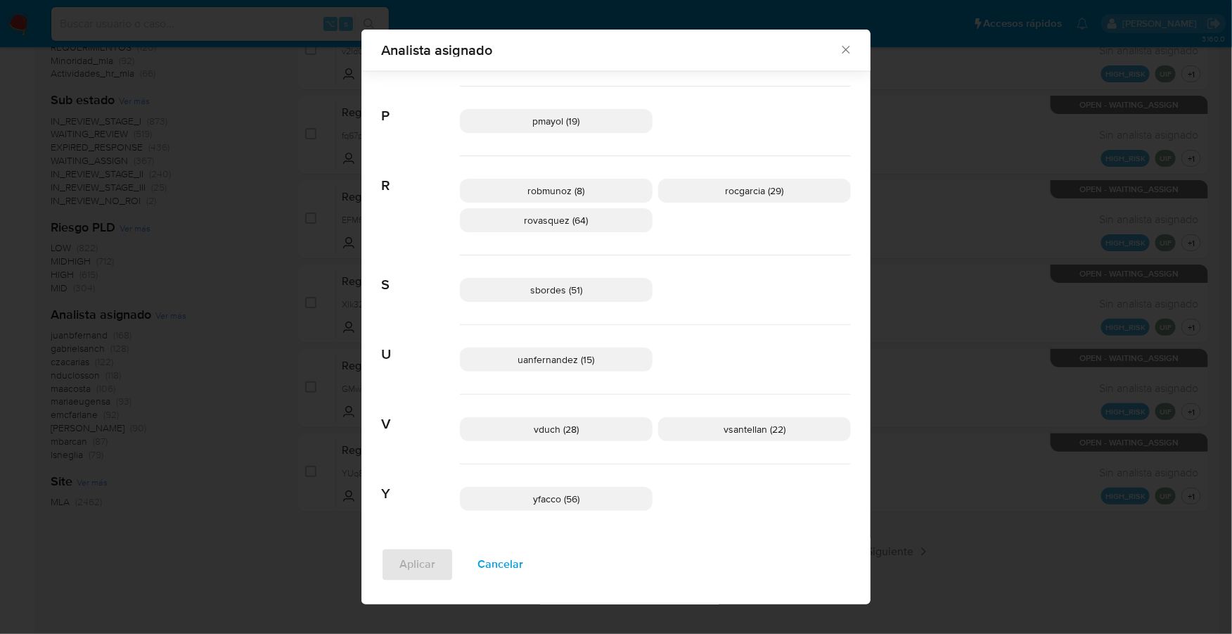
click at [844, 51] on icon "Cerrar" at bounding box center [846, 50] width 14 height 14
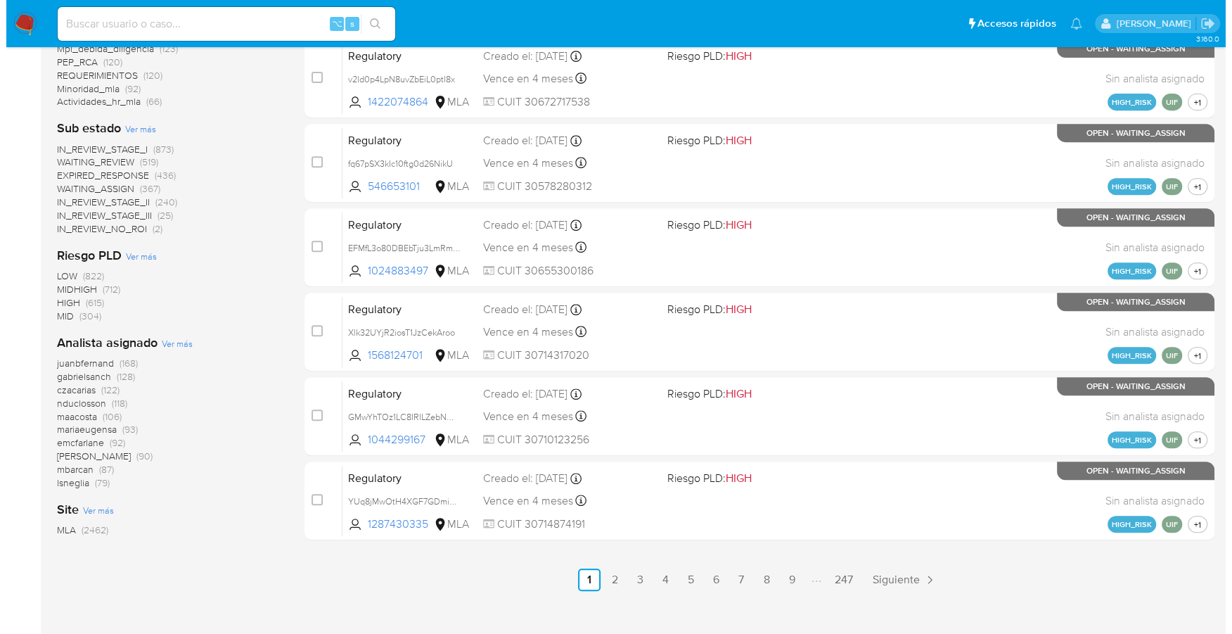
scroll to position [539, 0]
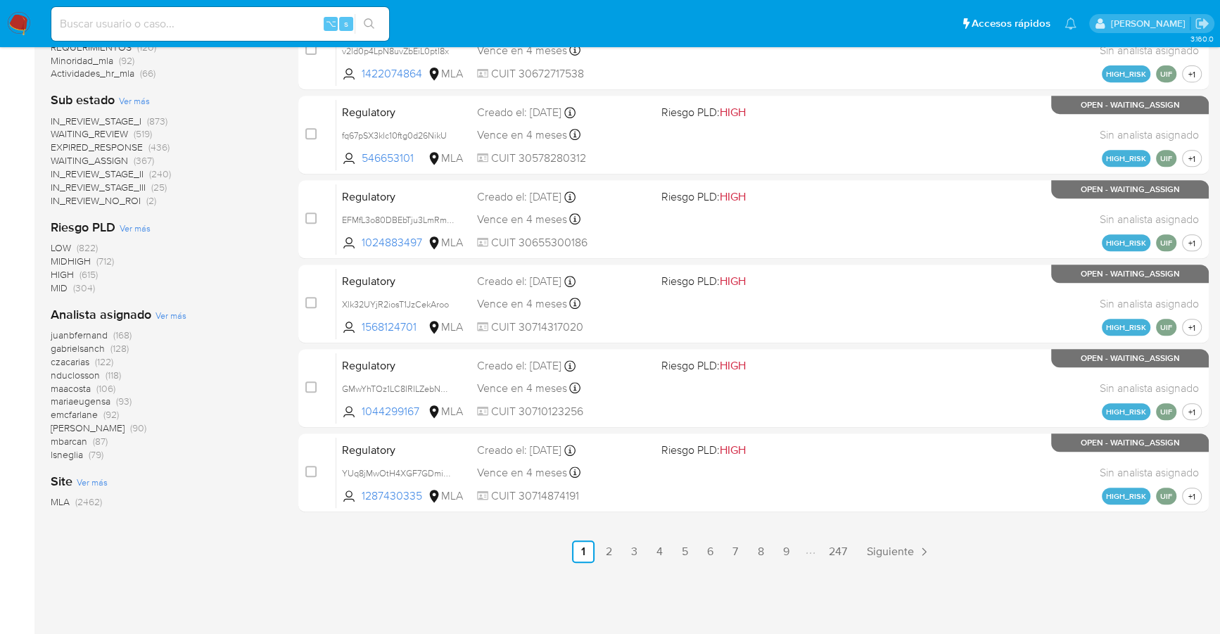
click at [170, 312] on span "Ver más" at bounding box center [170, 315] width 31 height 13
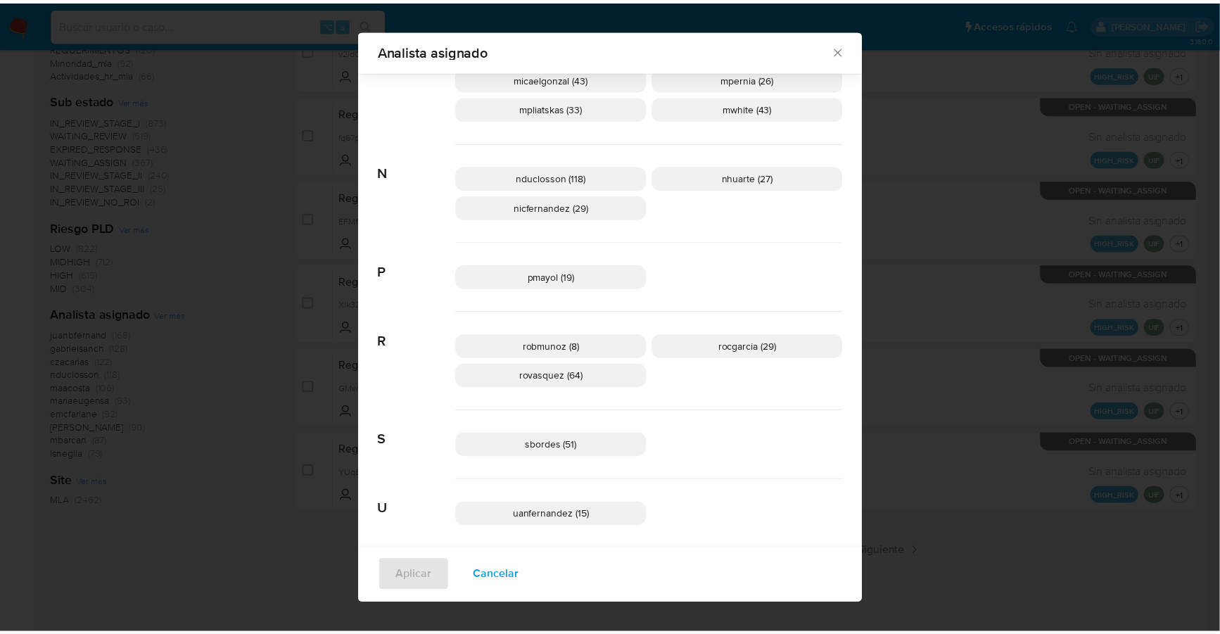
scroll to position [831, 0]
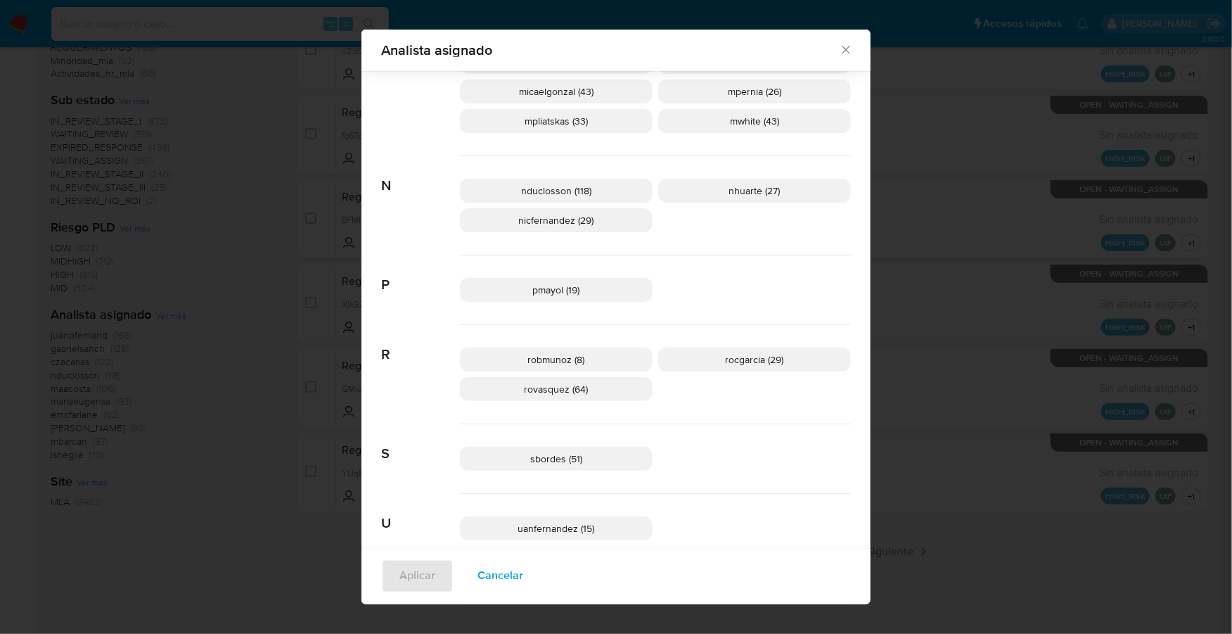
click at [839, 49] on icon "Cerrar" at bounding box center [846, 50] width 14 height 14
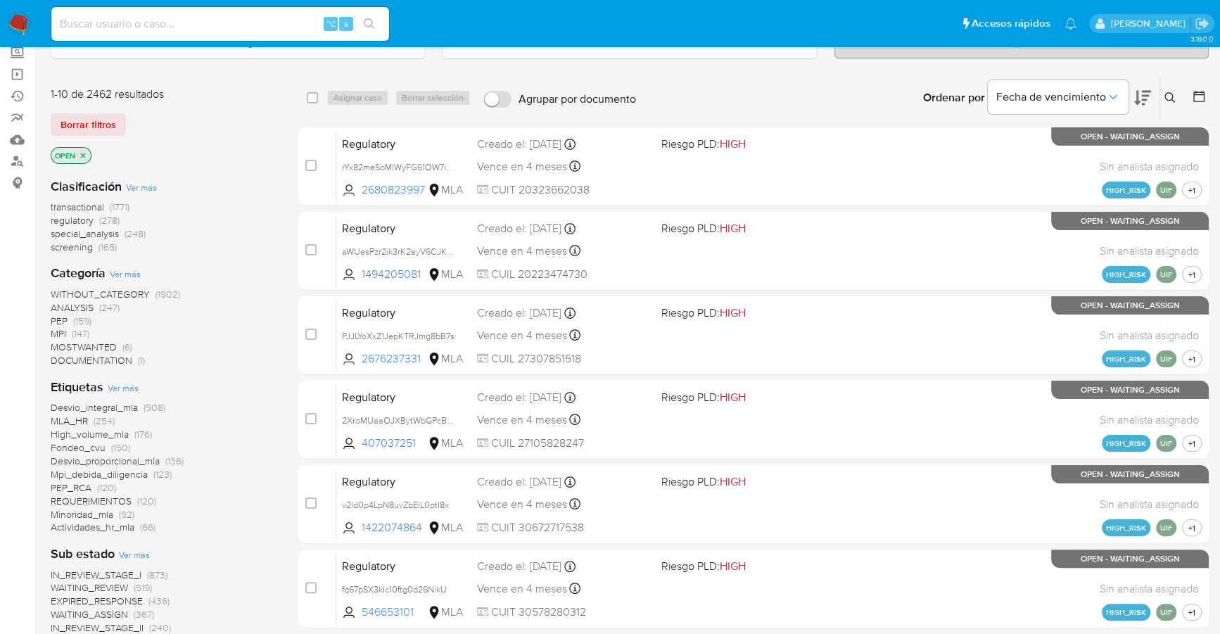
scroll to position [0, 0]
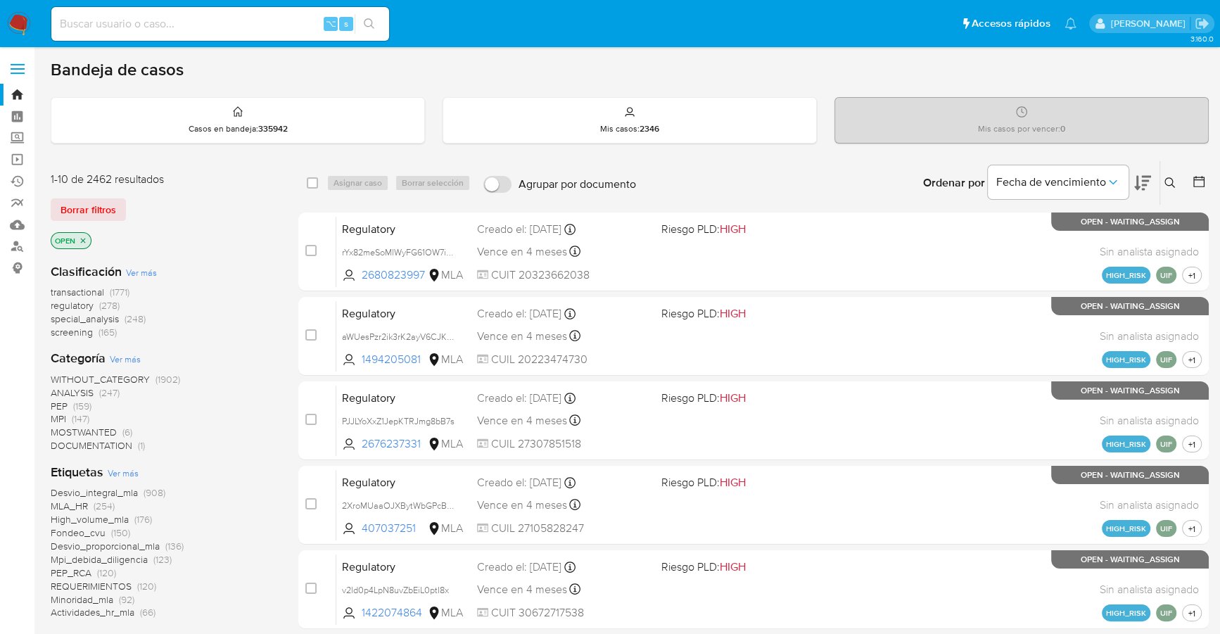
click at [1197, 179] on icon at bounding box center [1199, 181] width 14 height 14
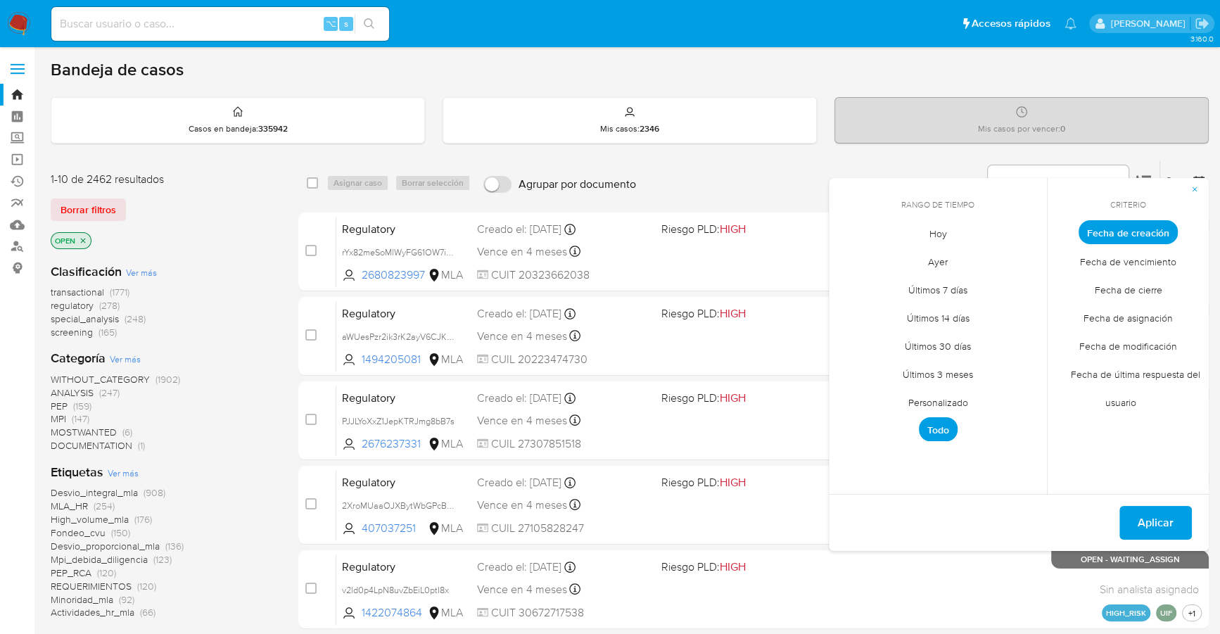
click at [945, 404] on span "Personalizado" at bounding box center [937, 402] width 89 height 29
click at [846, 254] on icon "Mes anterior" at bounding box center [850, 258] width 17 height 17
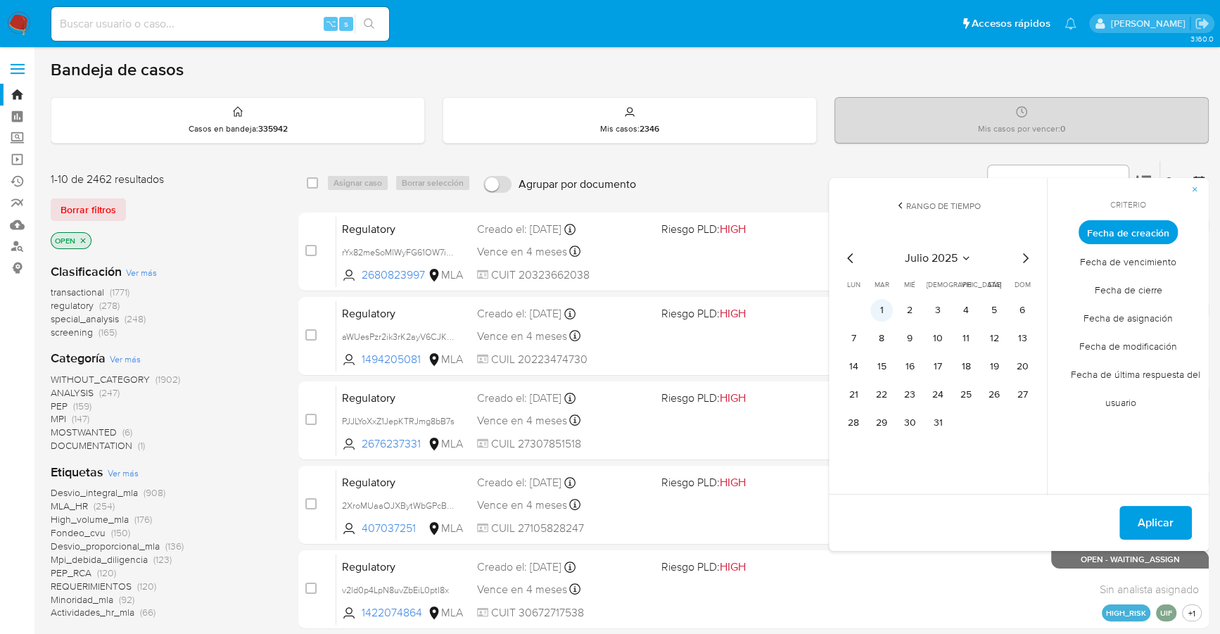
click at [879, 309] on button "1" at bounding box center [881, 310] width 23 height 23
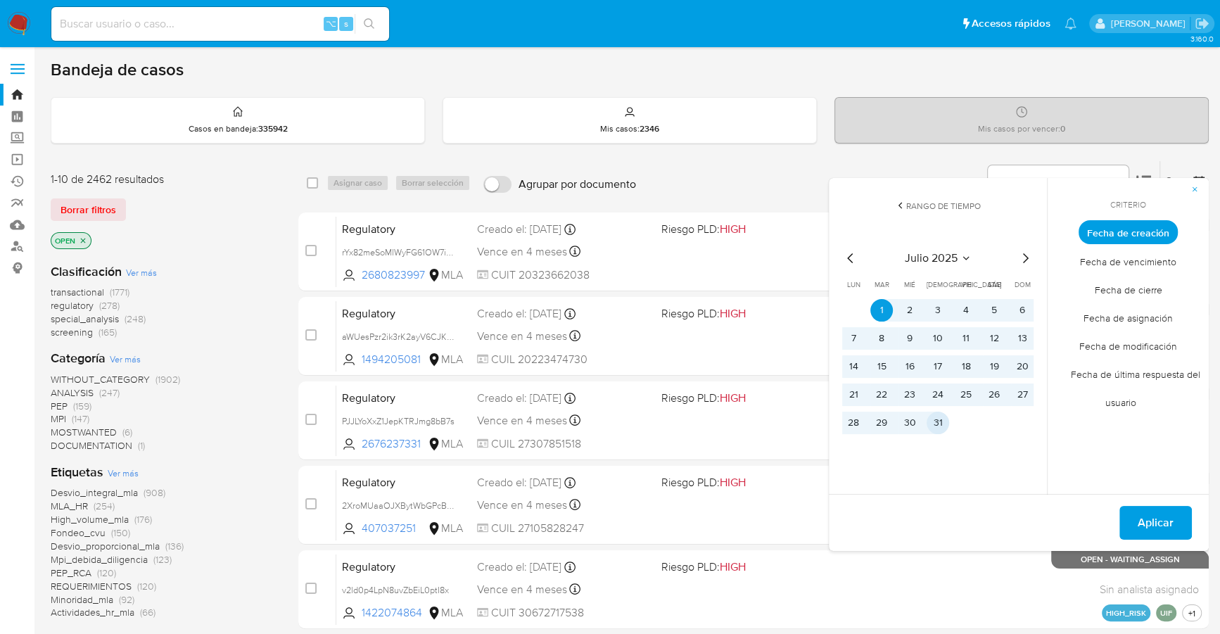
click at [933, 415] on button "31" at bounding box center [937, 423] width 23 height 23
click at [1173, 524] on button "Aplicar" at bounding box center [1155, 523] width 72 height 34
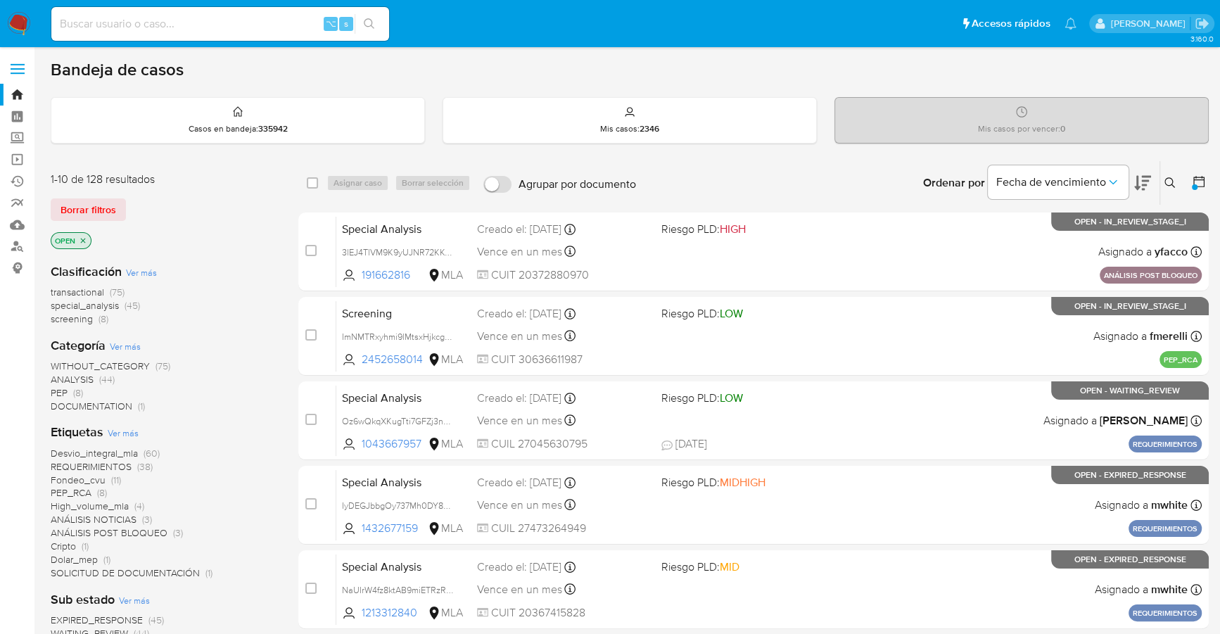
click at [1169, 181] on icon at bounding box center [1169, 182] width 11 height 11
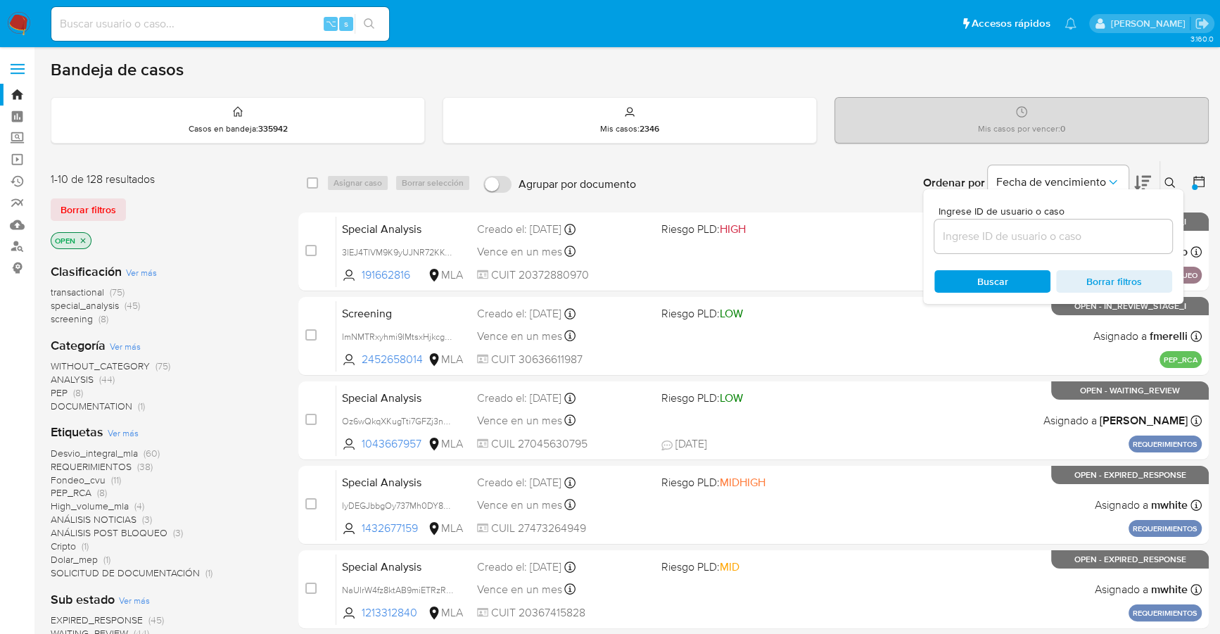
click at [1133, 224] on div at bounding box center [1053, 236] width 238 height 34
click at [1131, 231] on input at bounding box center [1053, 236] width 238 height 18
paste input "u6RT5HmD9XErw5ncVaCokfwF"
type input "u6RT5HmD9XErw5ncVaCokfwF"
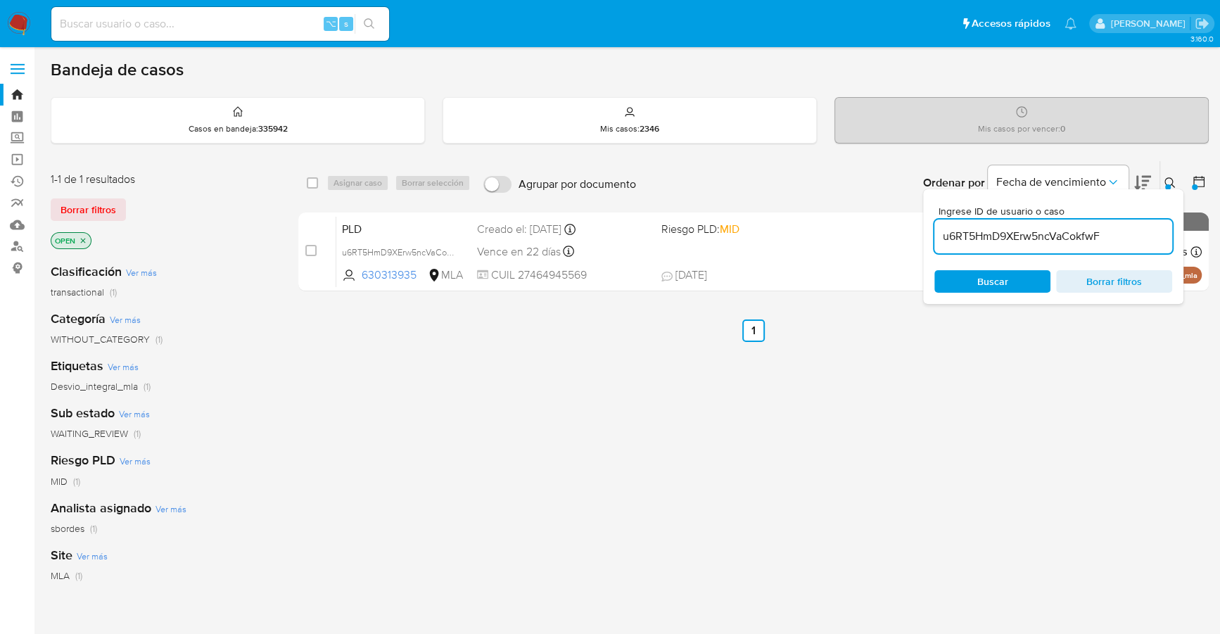
click at [1169, 184] on div at bounding box center [1168, 187] width 6 height 6
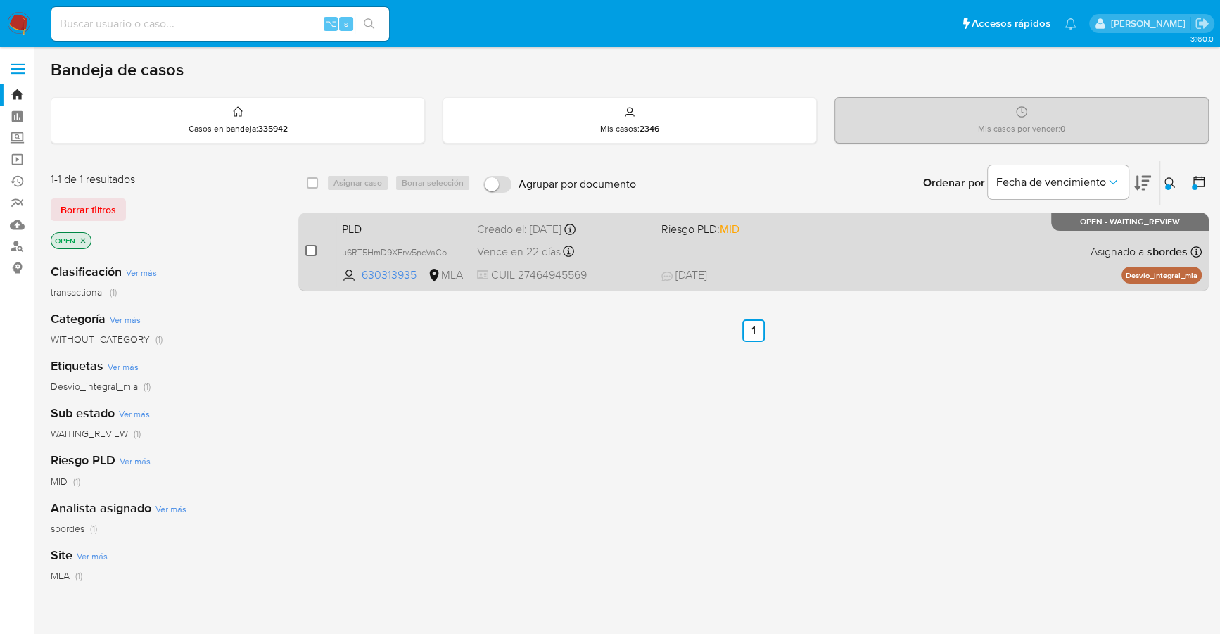
click at [308, 249] on input "checkbox" at bounding box center [310, 250] width 11 height 11
checkbox input "true"
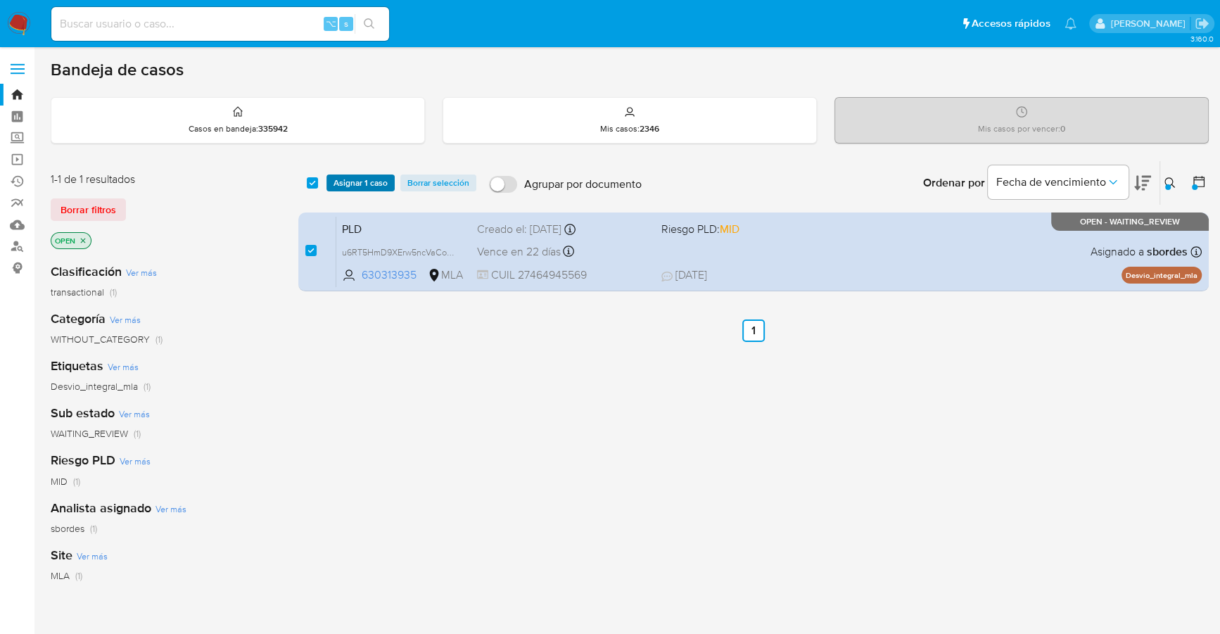
click at [352, 185] on span "Asignar 1 caso" at bounding box center [360, 183] width 54 height 14
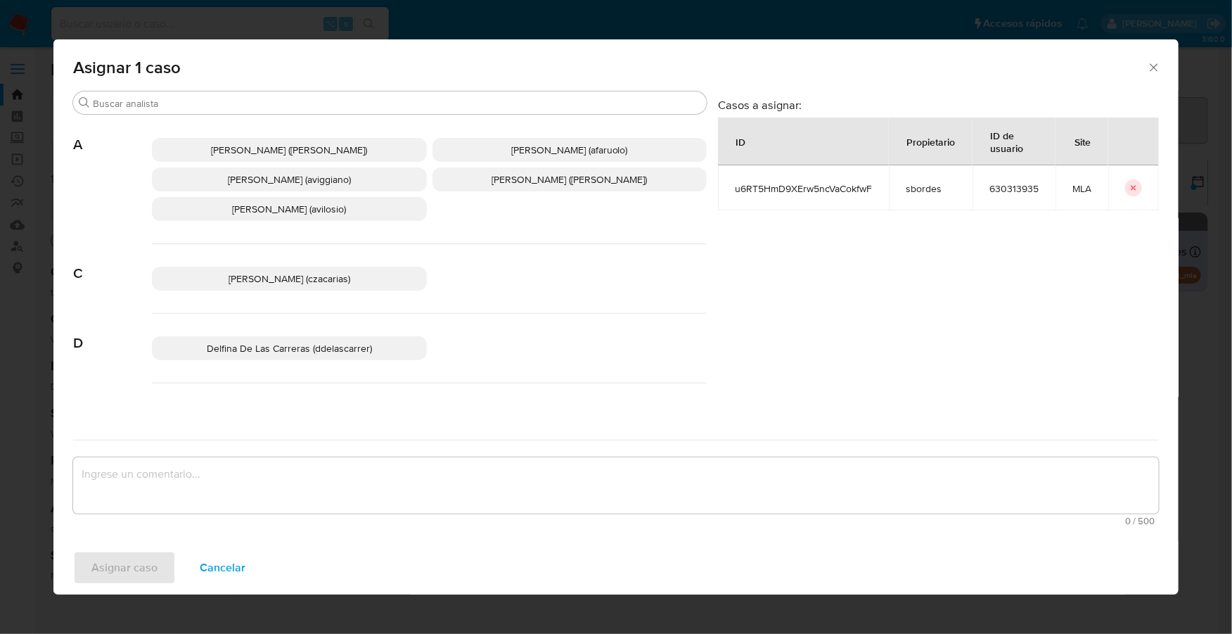
click at [210, 92] on div "Buscar" at bounding box center [390, 102] width 634 height 23
click at [209, 110] on div "Buscar" at bounding box center [390, 102] width 634 height 23
click at [213, 103] on input "Buscar" at bounding box center [397, 103] width 608 height 13
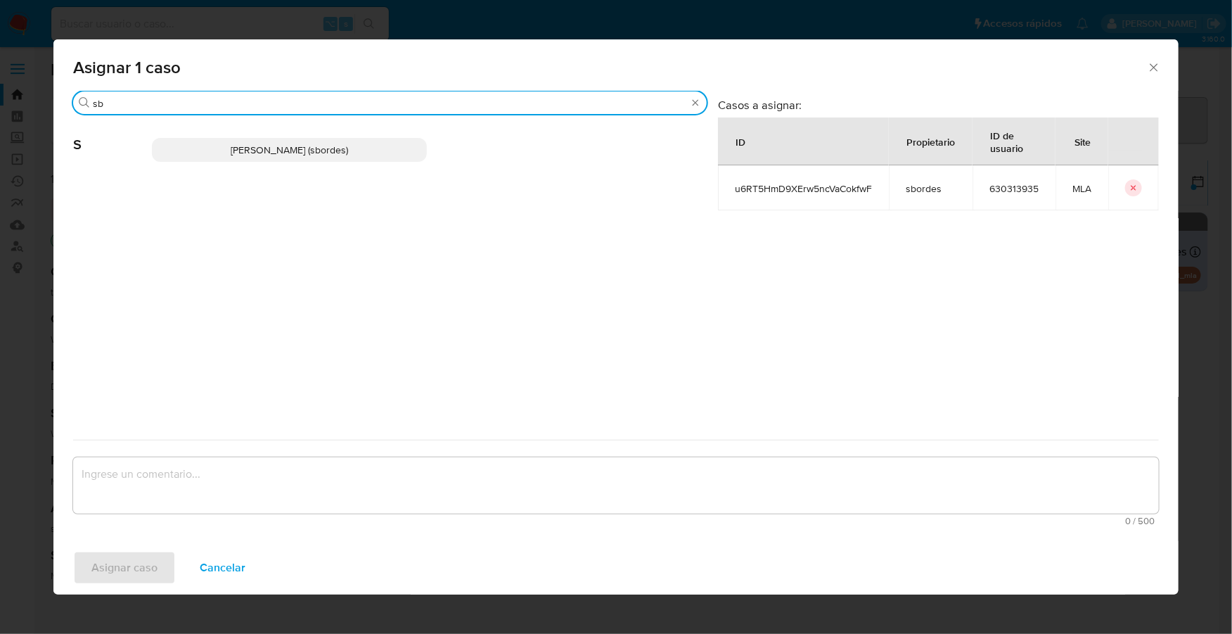
type input "sb"
click at [230, 149] on p "Stefania Bordes (sbordes)" at bounding box center [289, 150] width 275 height 24
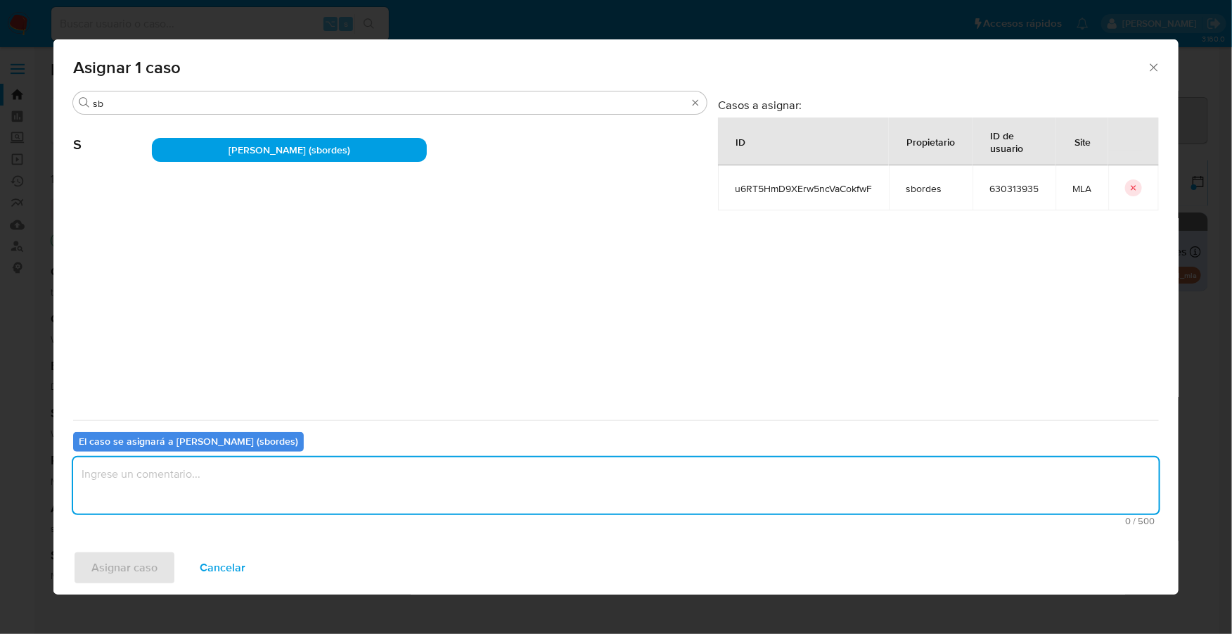
click at [211, 487] on textarea "assign-modal" at bounding box center [616, 485] width 1086 height 56
click at [117, 576] on span "Asignar caso" at bounding box center [124, 567] width 66 height 31
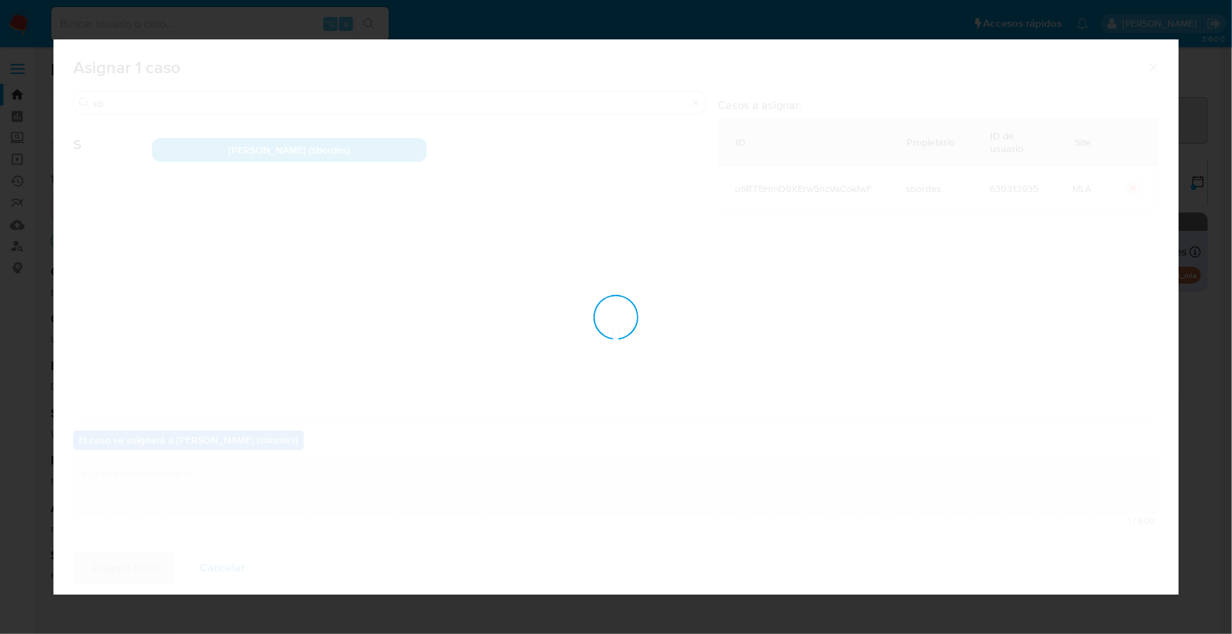
checkbox input "false"
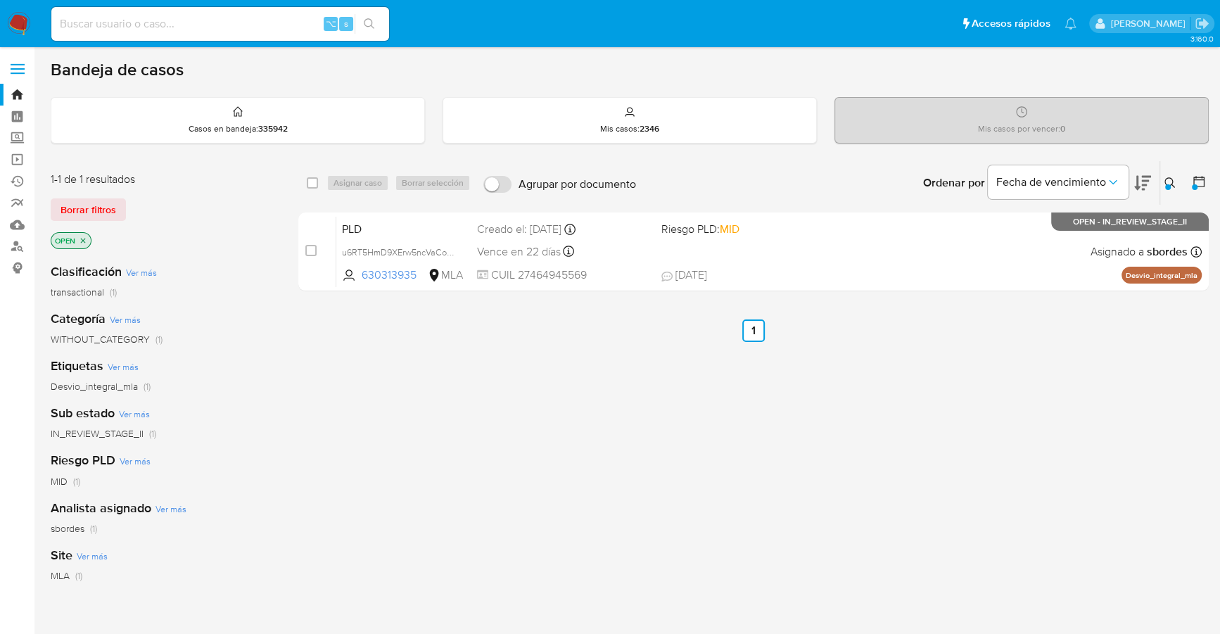
click at [653, 422] on div "select-all-cases-checkbox Asignar caso Borrar selección Agrupar por documento O…" at bounding box center [753, 478] width 910 height 637
click at [1171, 180] on icon at bounding box center [1169, 182] width 11 height 11
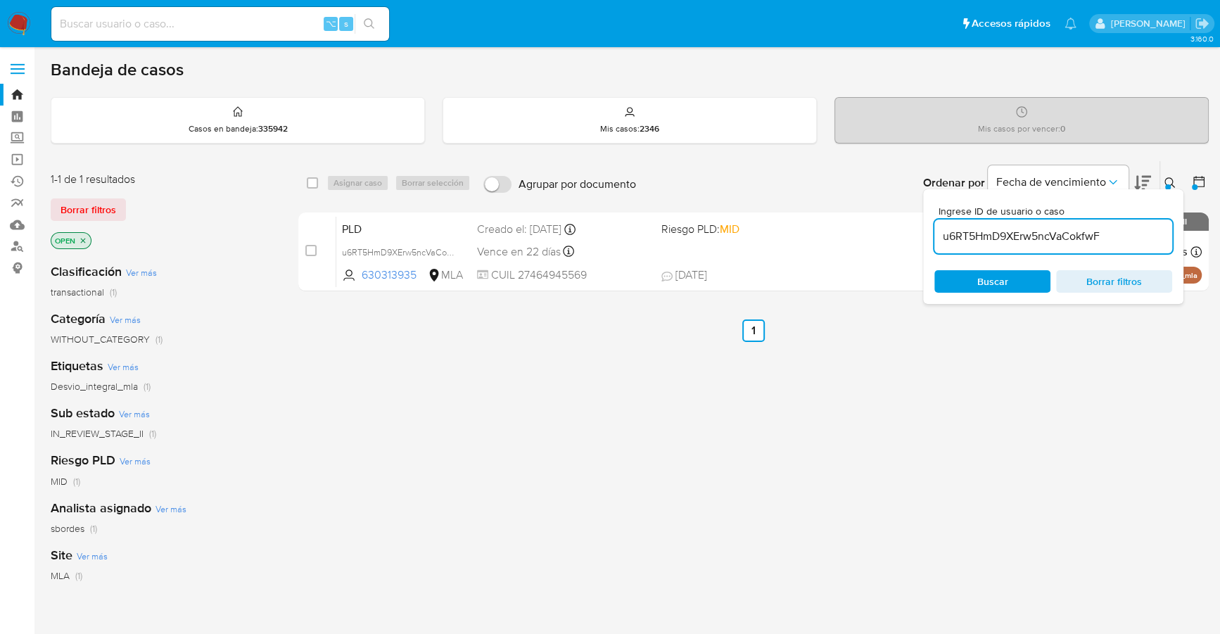
drag, startPoint x: 1128, startPoint y: 233, endPoint x: 928, endPoint y: 236, distance: 199.8
click at [928, 236] on div "Ingrese ID de usuario o caso u6RT5HmD9XErw5ncVaCokfwF Buscar Borrar filtros" at bounding box center [1053, 246] width 260 height 115
click at [1167, 184] on div at bounding box center [1168, 187] width 6 height 6
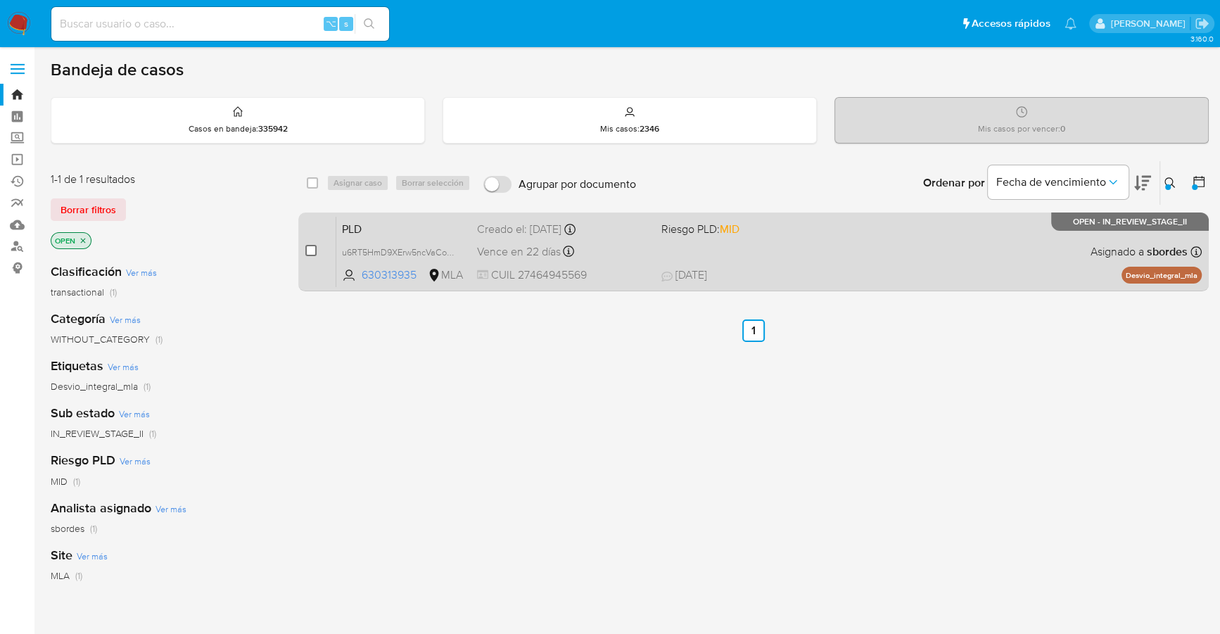
click at [309, 248] on input "checkbox" at bounding box center [310, 250] width 11 height 11
checkbox input "true"
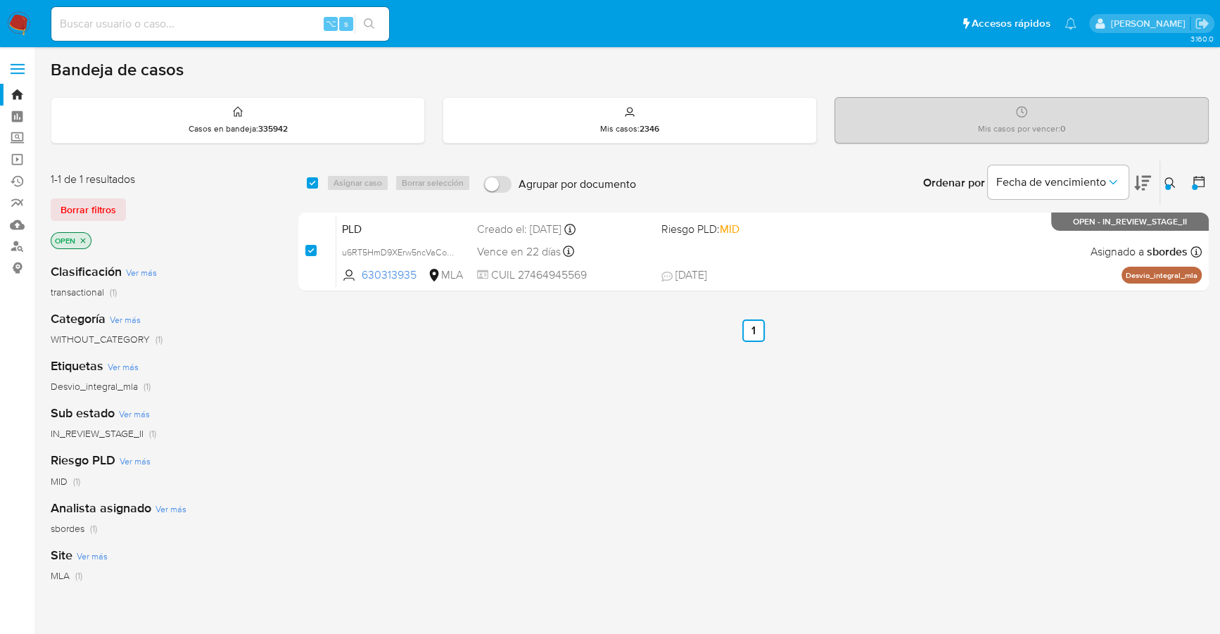
checkbox input "true"
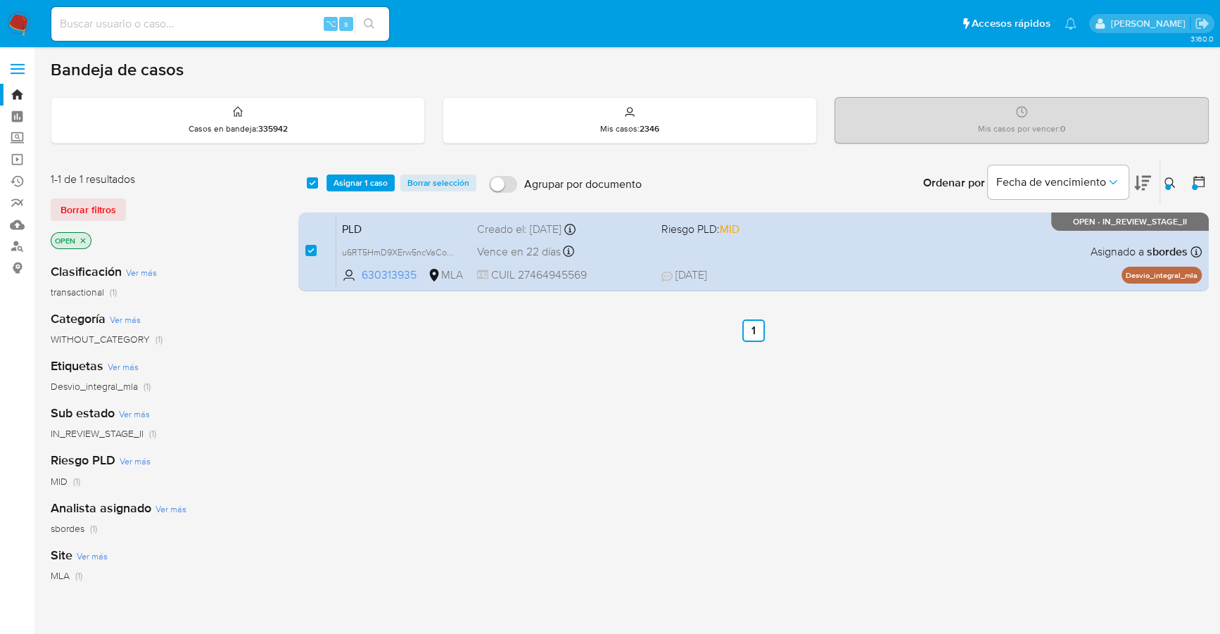
click at [378, 165] on div "select-all-cases-checkbox Asignar 1 caso Borrar selección Agrupar por documento…" at bounding box center [753, 183] width 910 height 44
click at [1168, 184] on div at bounding box center [1168, 187] width 6 height 6
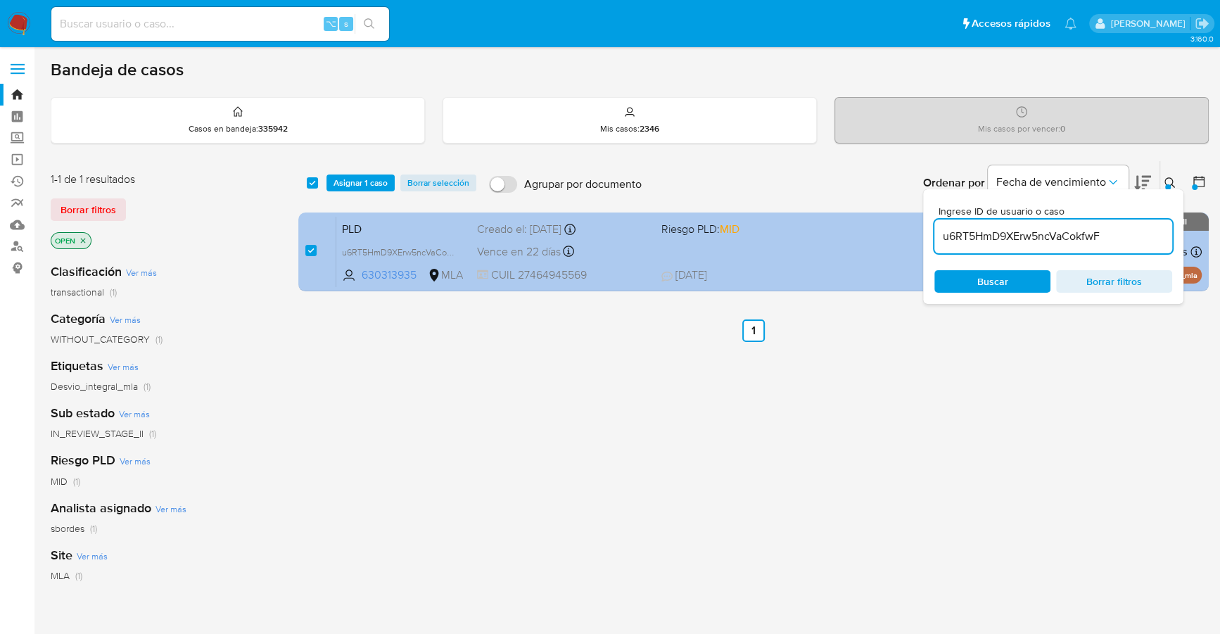
drag, startPoint x: 1116, startPoint y: 234, endPoint x: 900, endPoint y: 224, distance: 216.8
click at [900, 224] on div "select-all-cases-checkbox Asignar 1 caso Borrar selección Agrupar por documento…" at bounding box center [753, 228] width 910 height 136
type input "f2rX3hHW7xGBeme5EbjFKwvV"
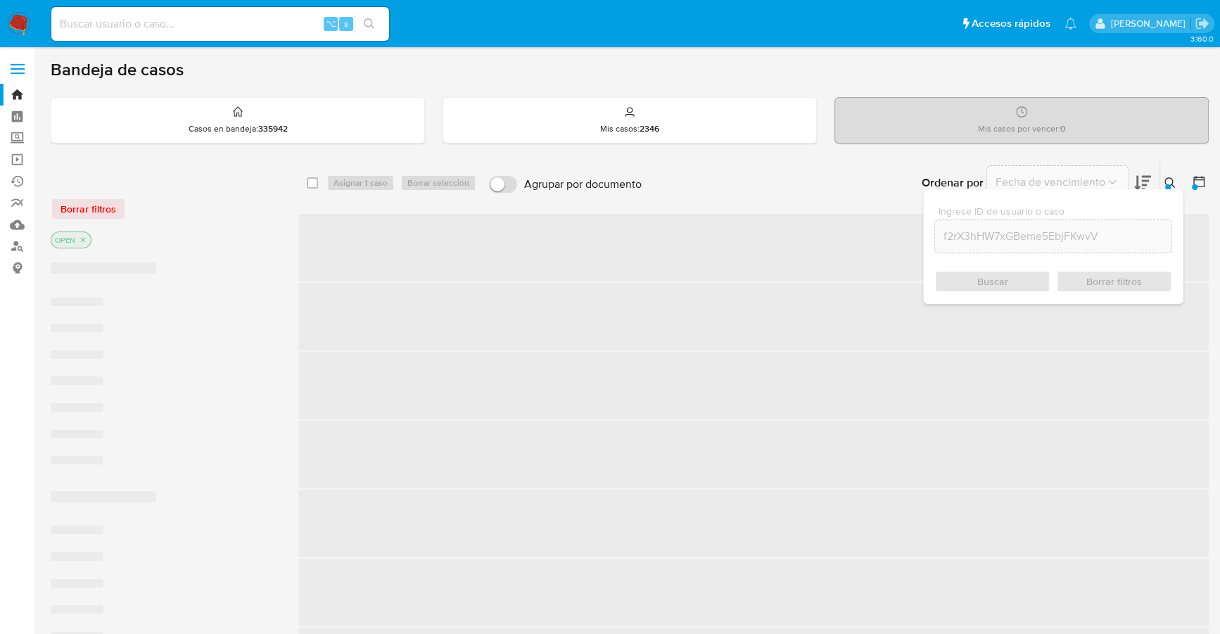
checkbox input "false"
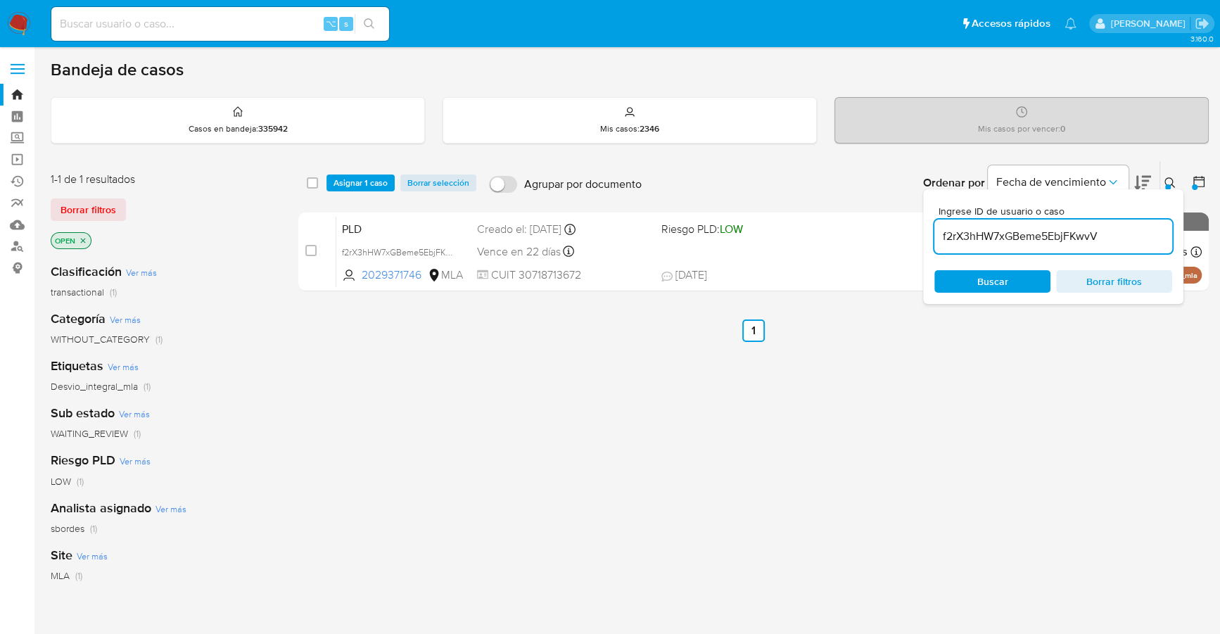
click at [1171, 179] on icon at bounding box center [1169, 182] width 11 height 11
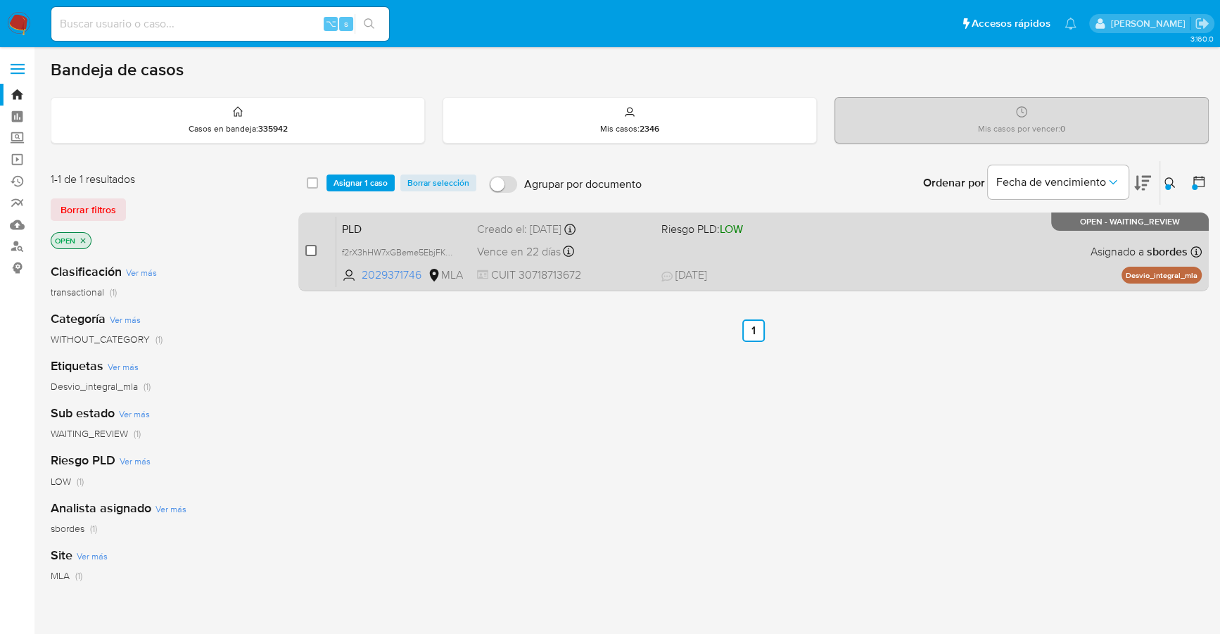
click at [307, 251] on input "checkbox" at bounding box center [310, 250] width 11 height 11
checkbox input "true"
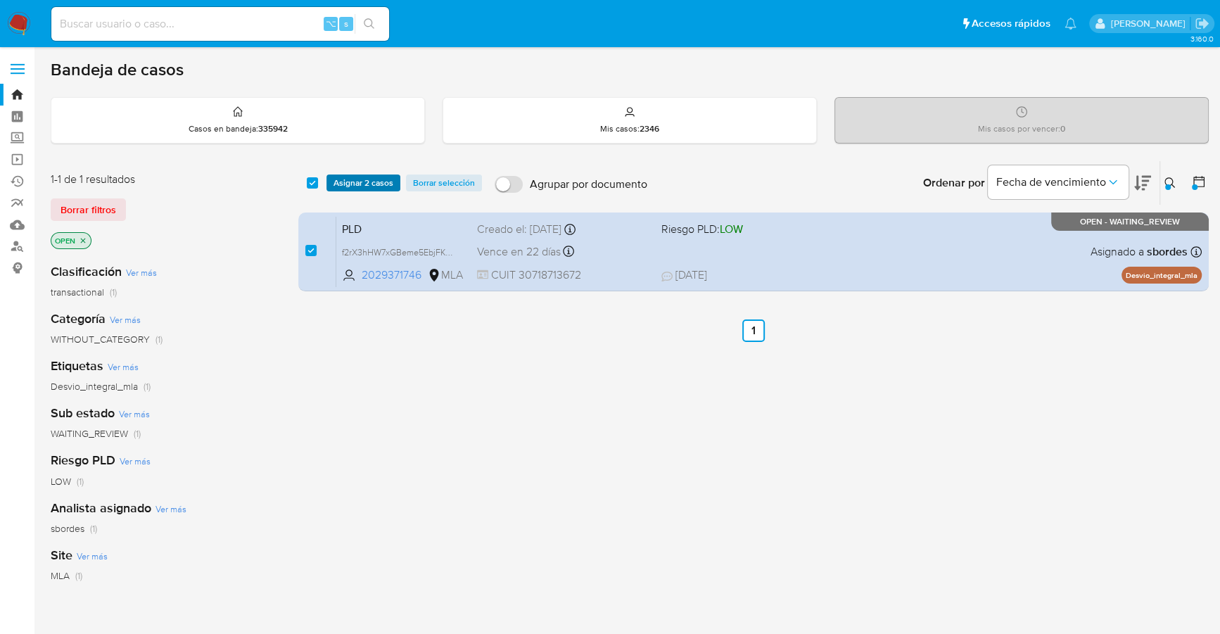
click at [357, 179] on span "Asignar 2 casos" at bounding box center [363, 183] width 60 height 14
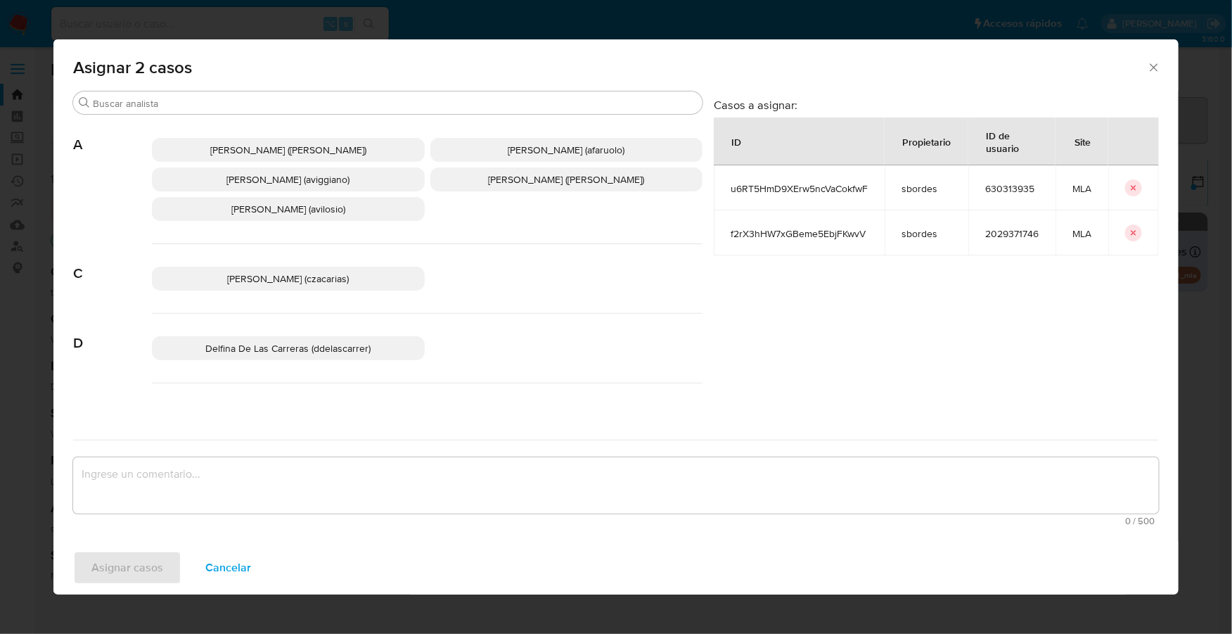
click at [224, 585] on div "Asignar casos Cancelar" at bounding box center [615, 567] width 1125 height 53
click at [225, 569] on span "Cancelar" at bounding box center [228, 567] width 46 height 31
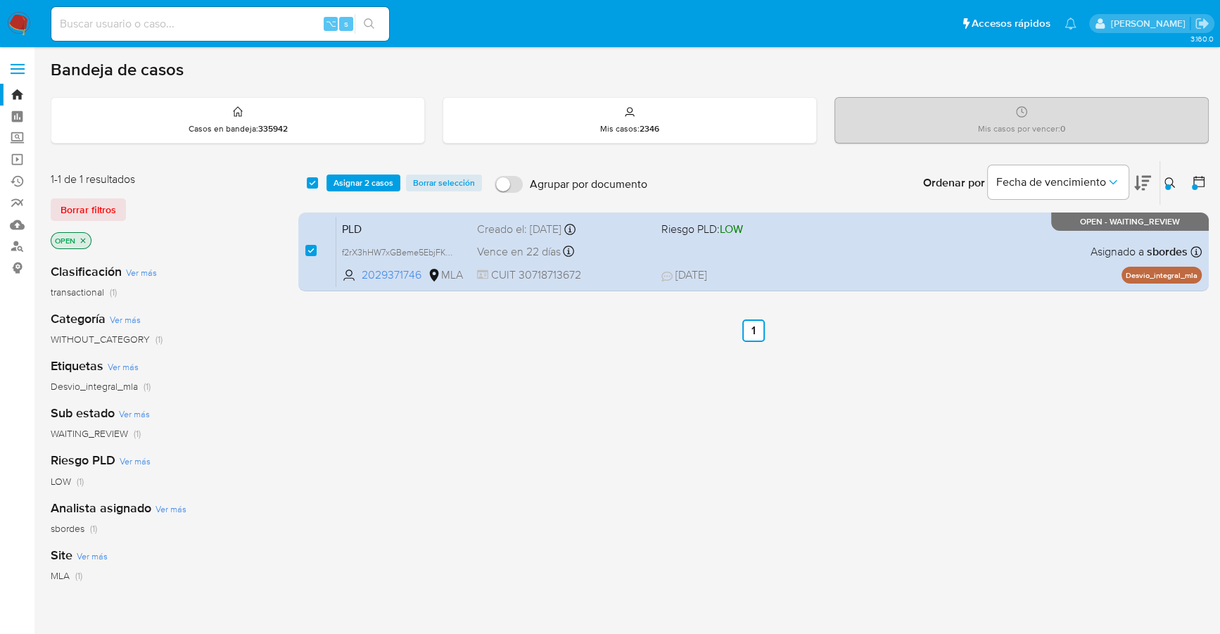
click at [494, 383] on div "select-all-cases-checkbox Asignar 2 casos Borrar selección Agrupar por document…" at bounding box center [753, 478] width 910 height 637
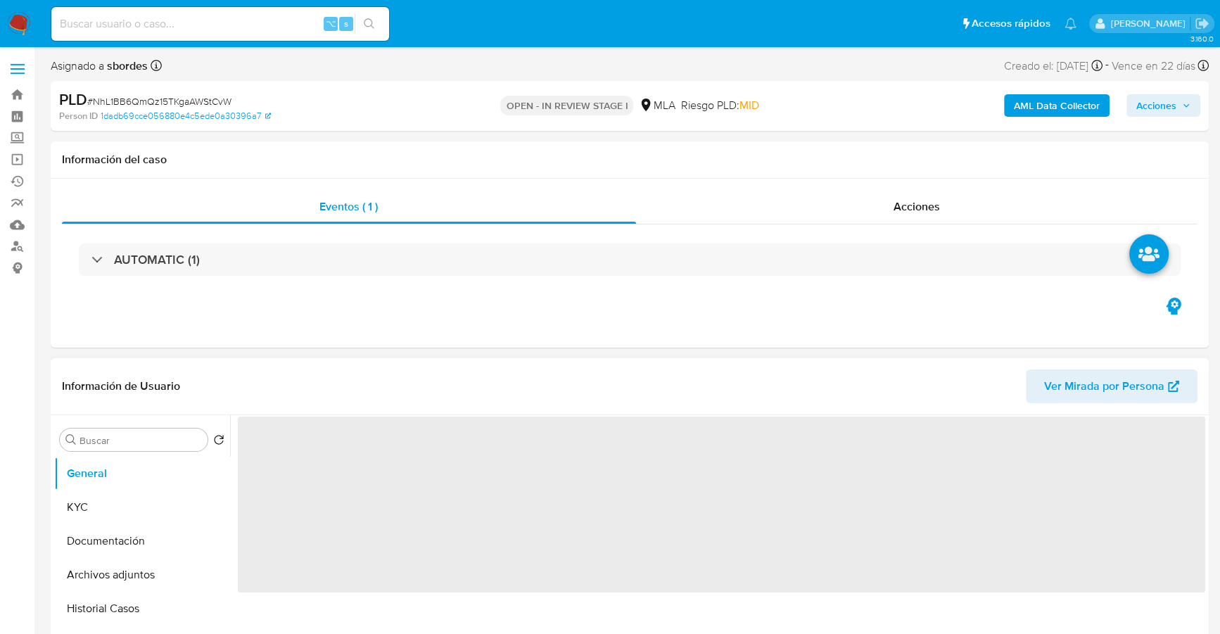
click at [292, 432] on span "‌" at bounding box center [721, 504] width 967 height 176
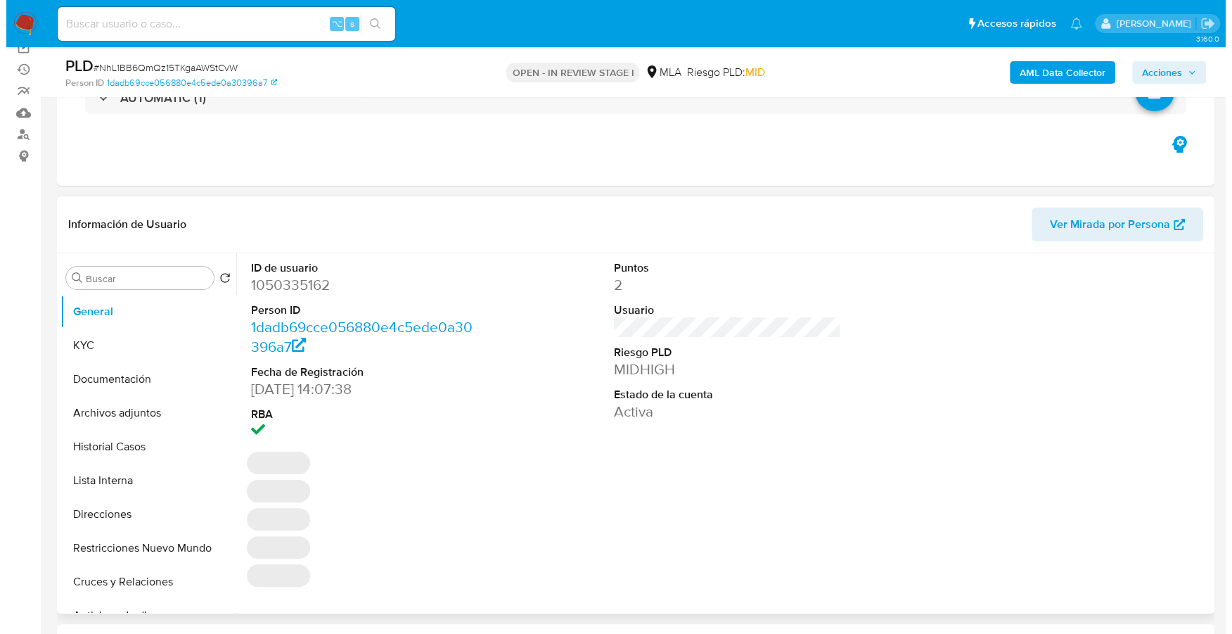
scroll to position [153, 0]
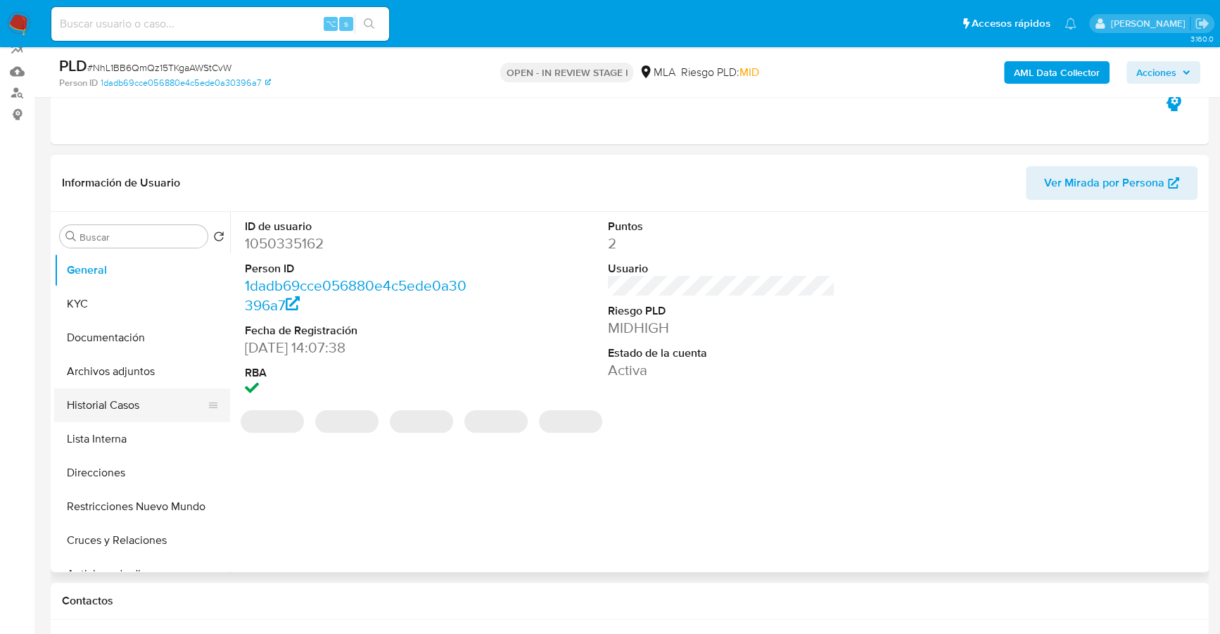
select select "10"
click at [141, 376] on button "Archivos adjuntos" at bounding box center [136, 372] width 165 height 34
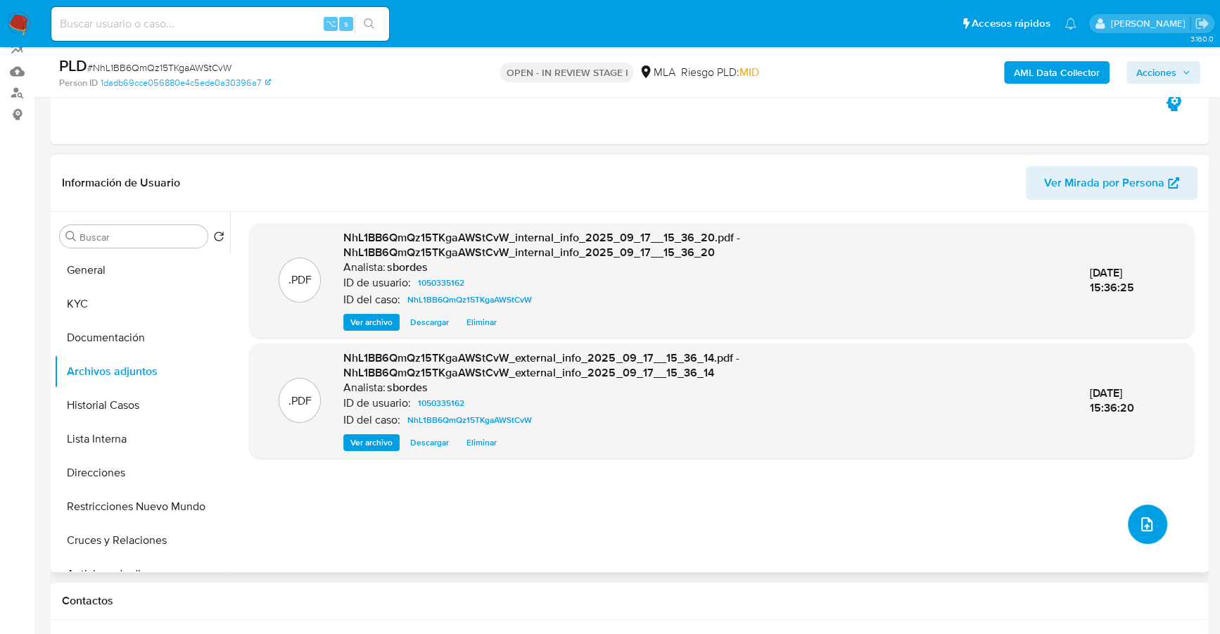
click at [1141, 523] on icon "upload-file" at bounding box center [1146, 524] width 11 height 14
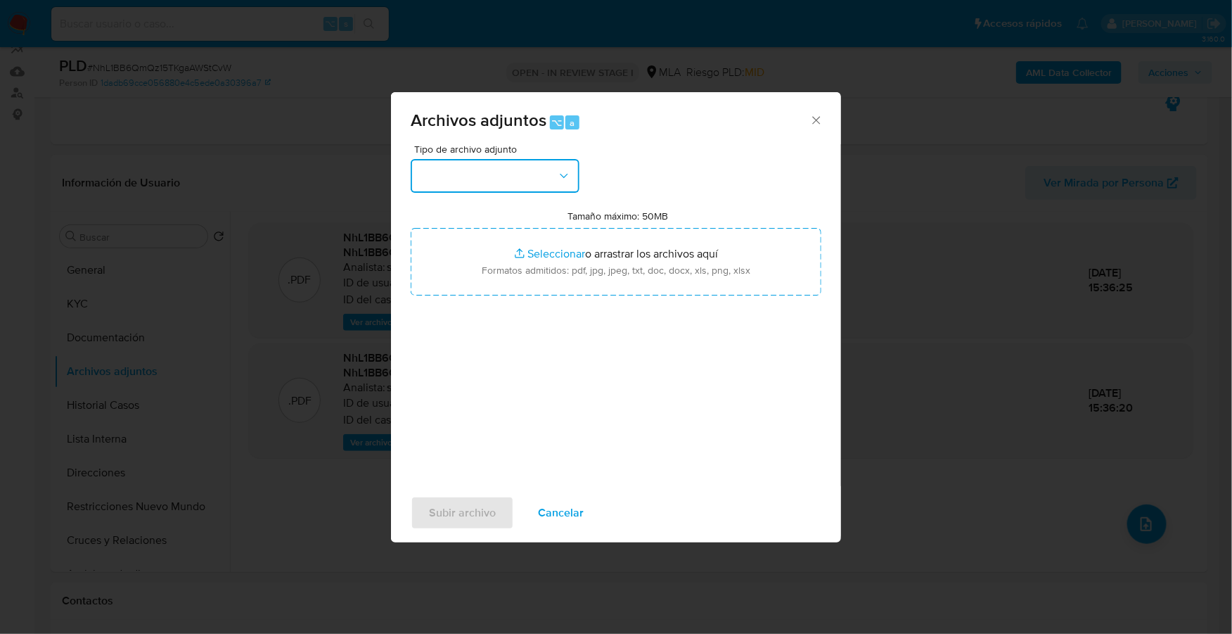
click at [491, 188] on button "button" at bounding box center [495, 176] width 169 height 34
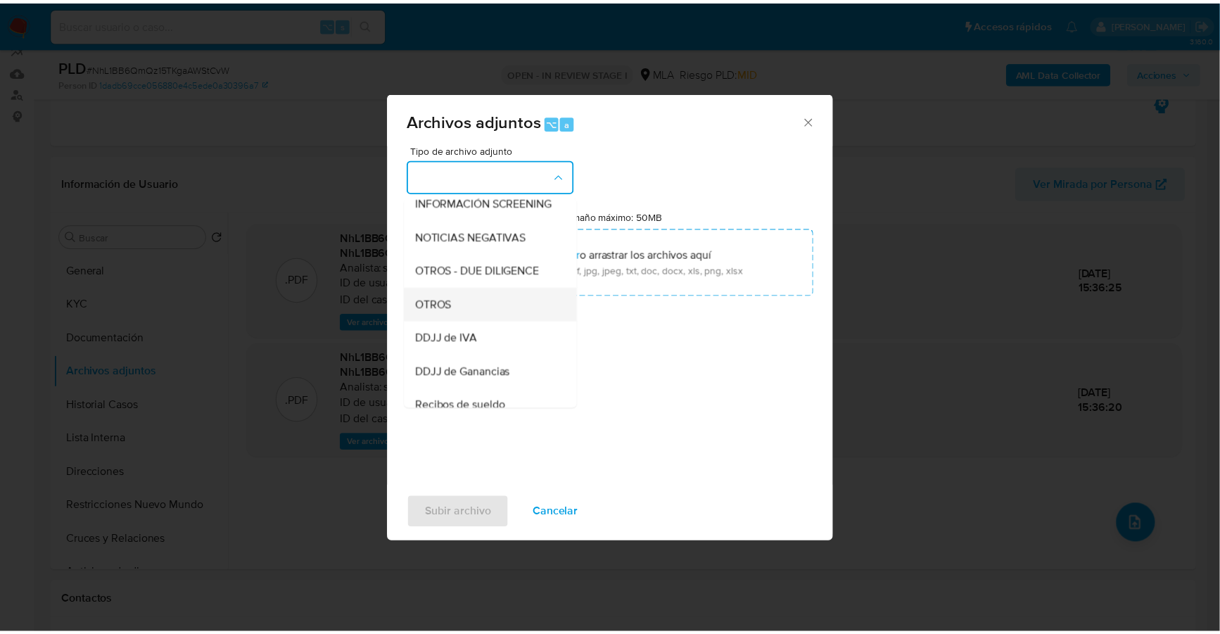
scroll to position [182, 0]
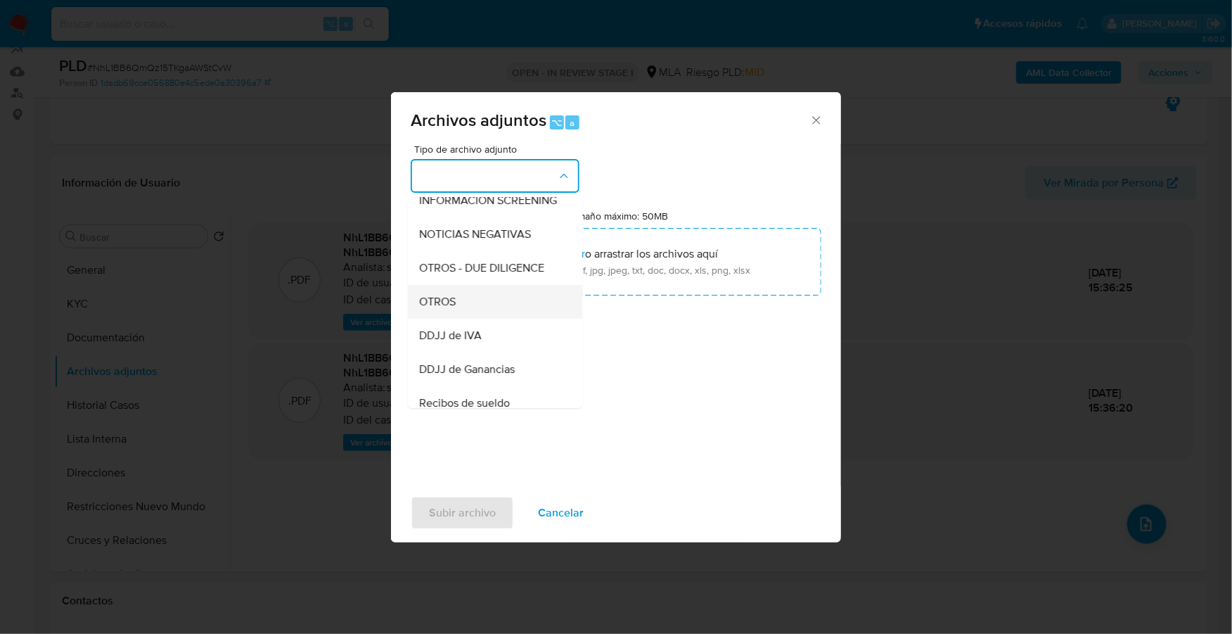
click at [490, 319] on div "OTROS" at bounding box center [490, 302] width 143 height 34
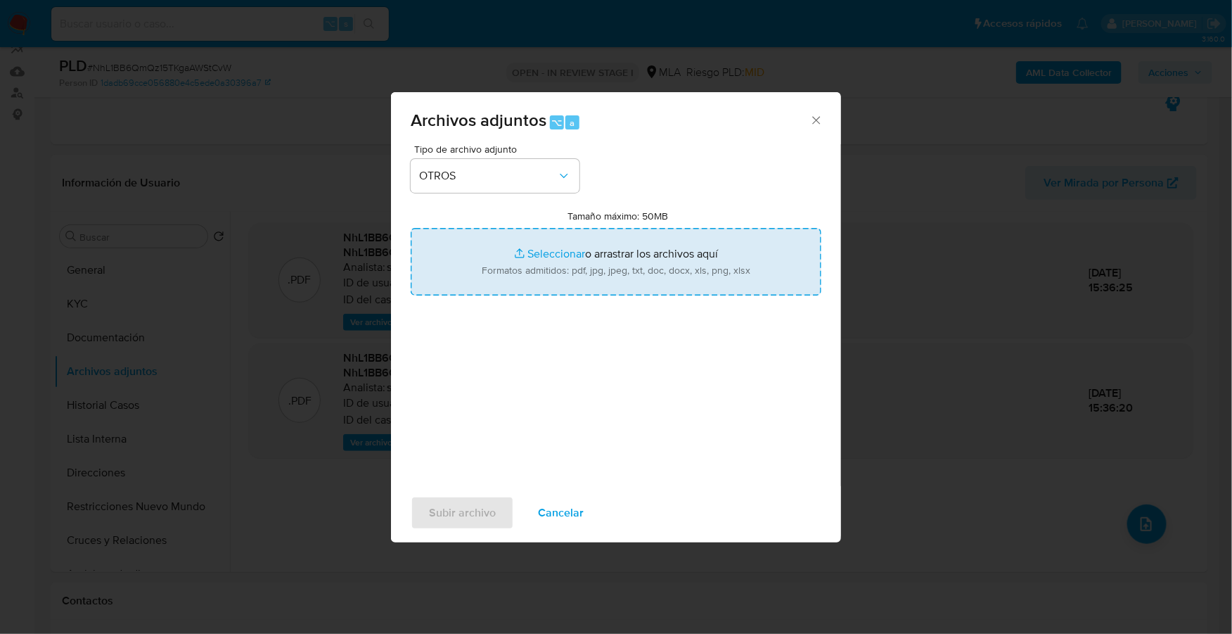
click at [541, 250] on input "Tamaño máximo: 50MB Seleccionar archivos" at bounding box center [616, 262] width 411 height 68
type input "C:\fakepath\Caselog NhL1BB6QmQz15TKgaAWStCvW_2025_07_17_17_42_23.docx"
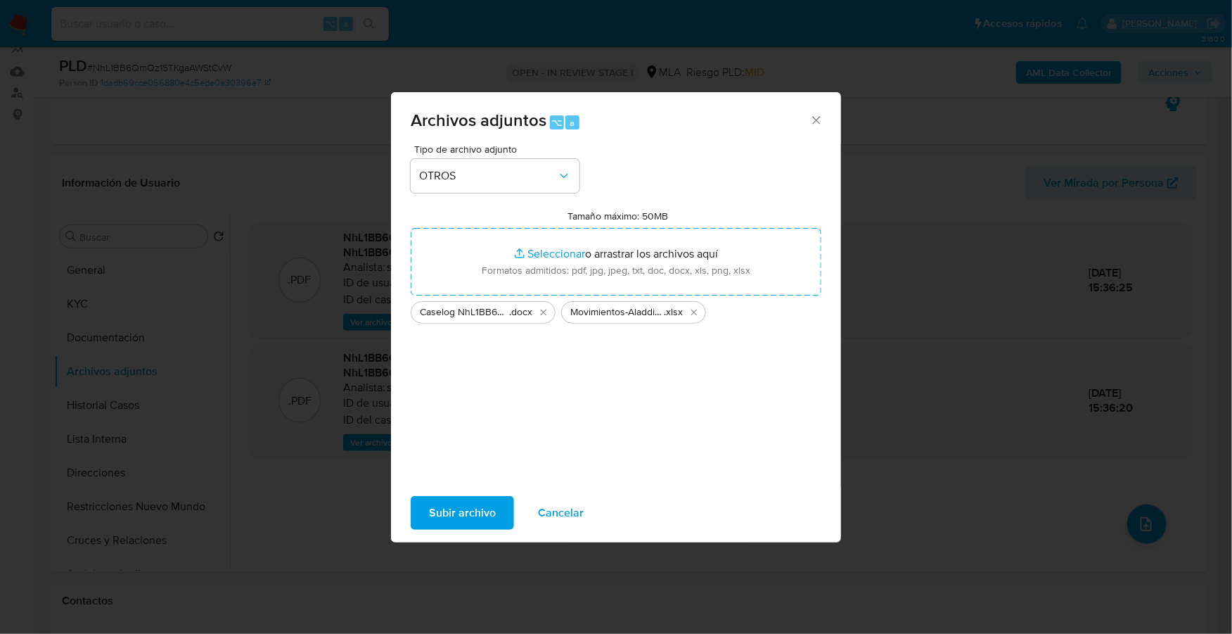
click at [452, 509] on span "Subir archivo" at bounding box center [462, 512] width 67 height 31
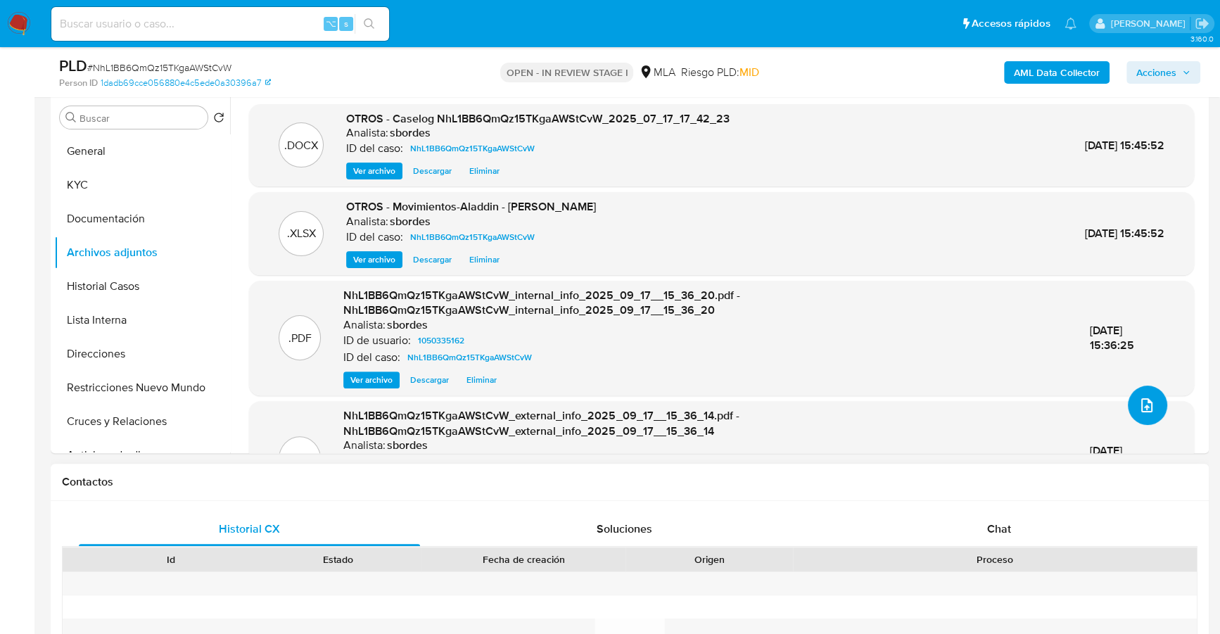
scroll to position [495, 0]
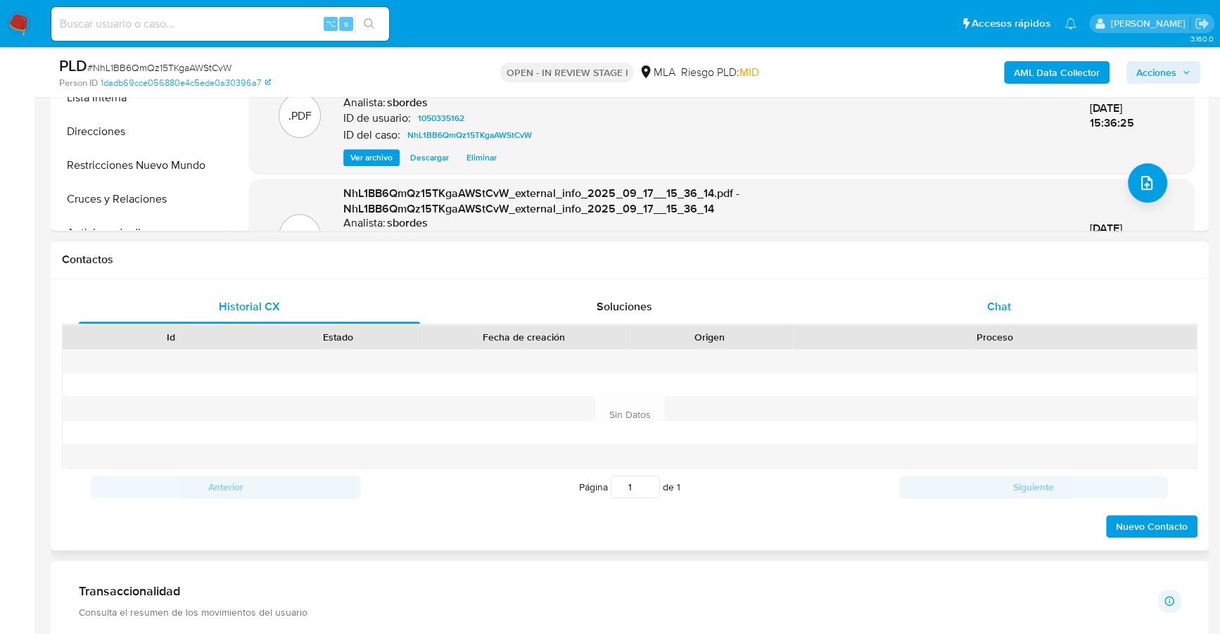
click at [1004, 295] on div "Chat" at bounding box center [998, 307] width 341 height 34
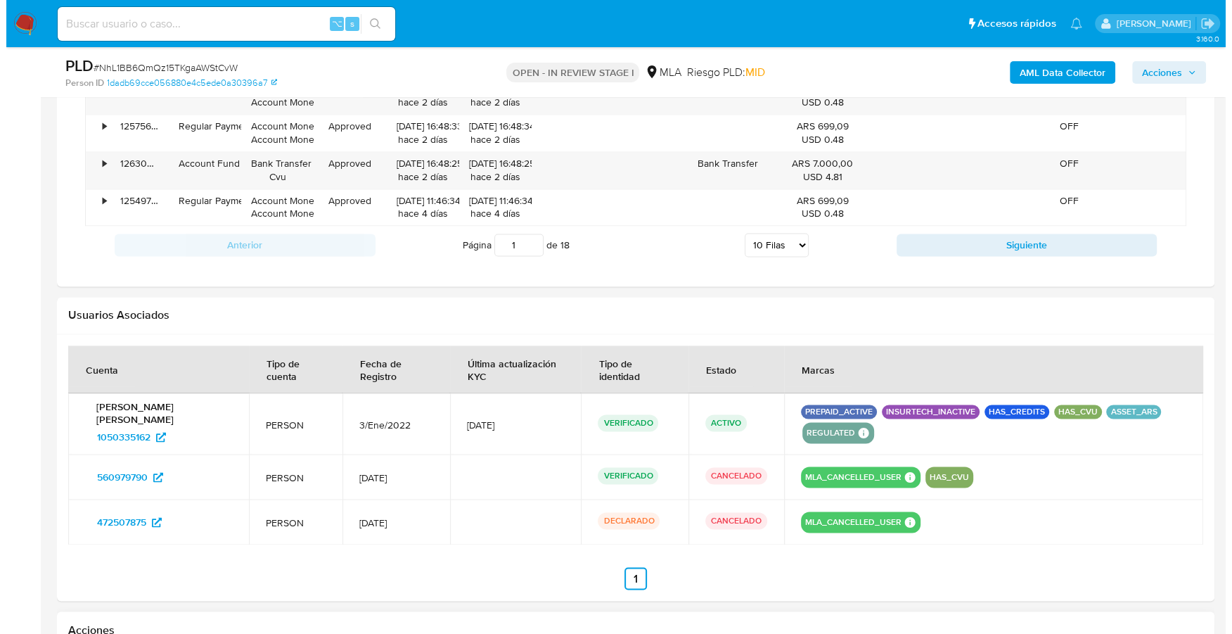
scroll to position [2263, 0]
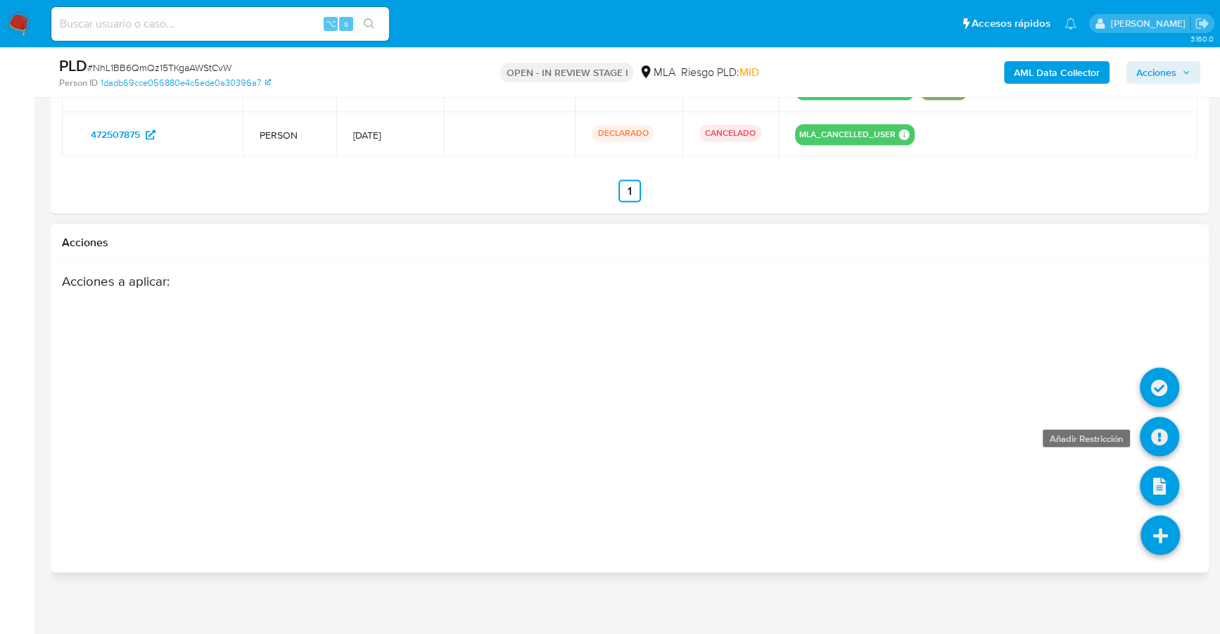
click at [1147, 435] on icon at bounding box center [1159, 435] width 39 height 39
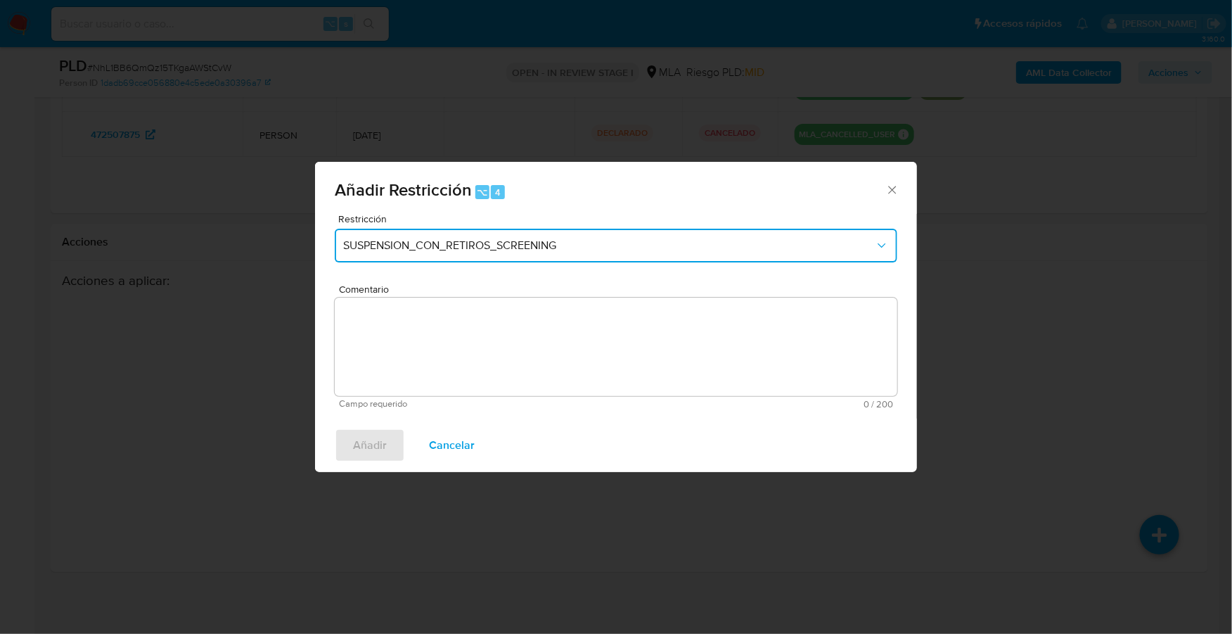
click at [492, 241] on span "SUSPENSION_CON_RETIROS_SCREENING" at bounding box center [609, 245] width 532 height 14
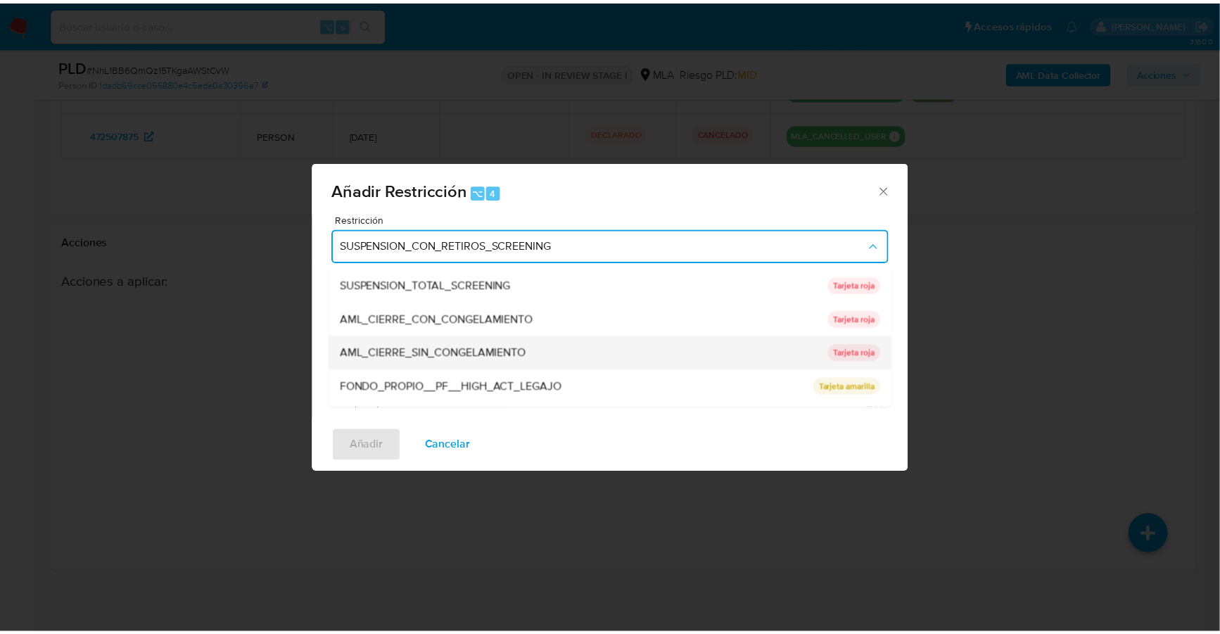
scroll to position [298, 0]
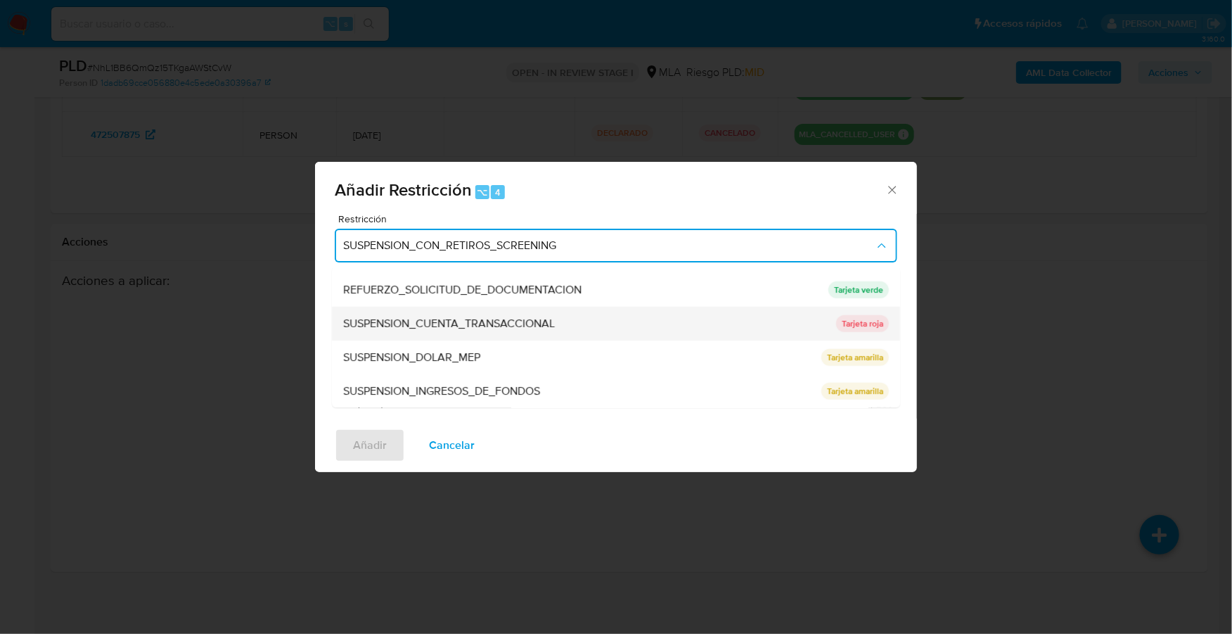
click at [468, 317] on span "SUSPENSION_CUENTA_TRANSACCIONAL" at bounding box center [449, 324] width 212 height 14
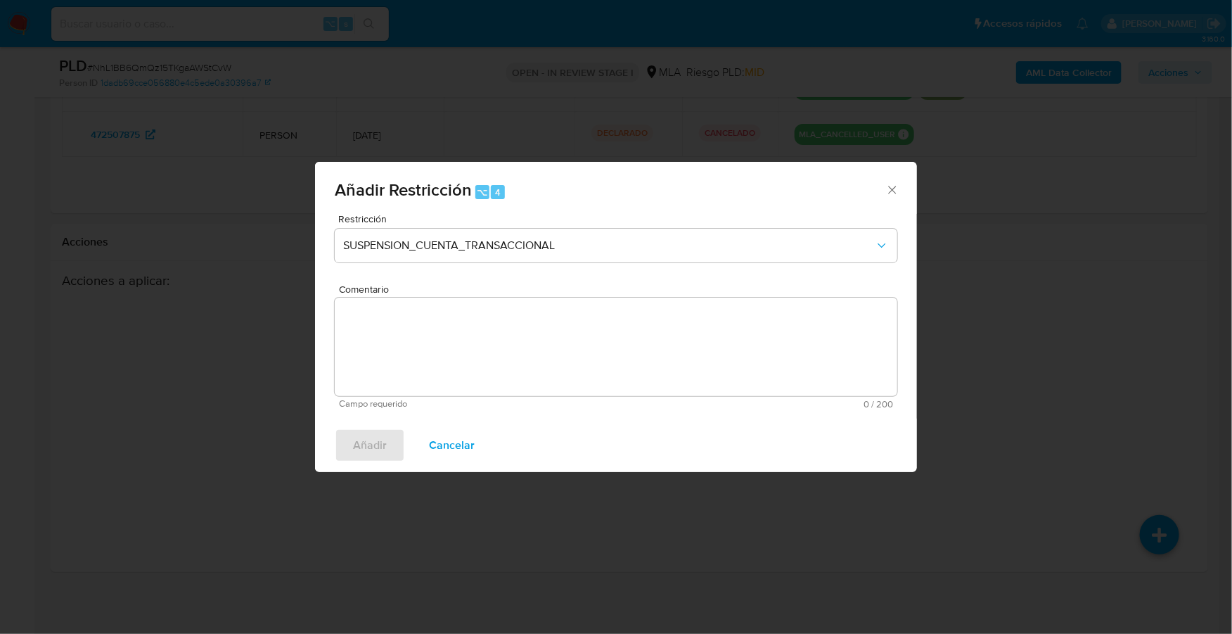
click at [549, 351] on textarea "Comentario" at bounding box center [616, 347] width 563 height 98
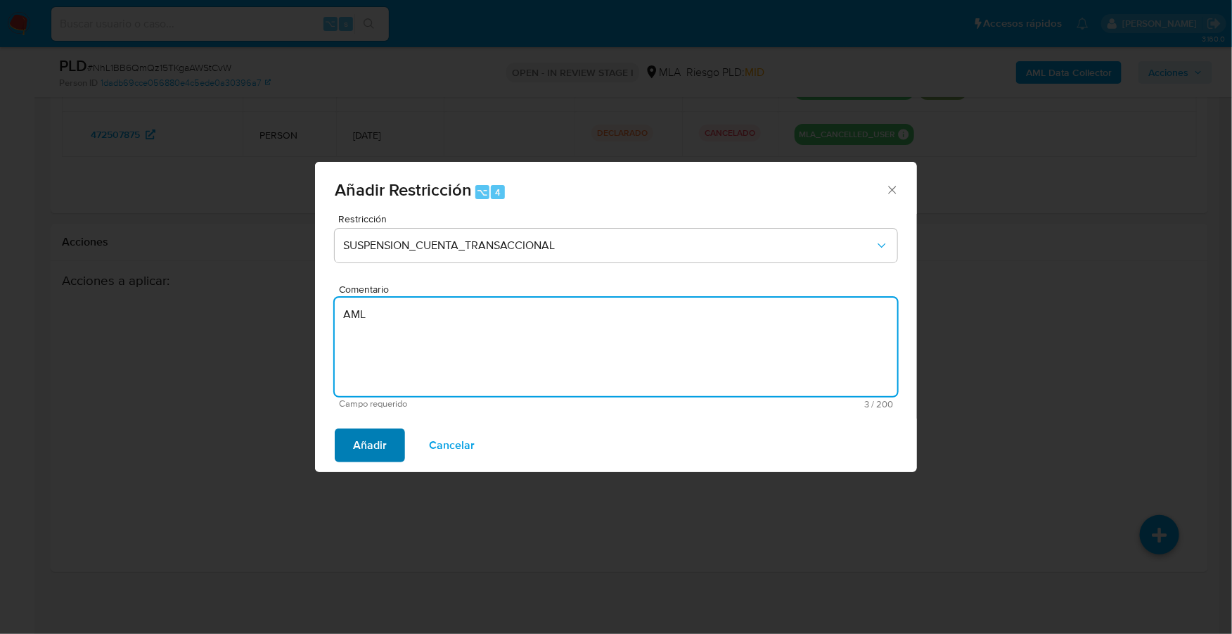
type textarea "AML"
click at [353, 454] on span "Añadir" at bounding box center [370, 445] width 34 height 31
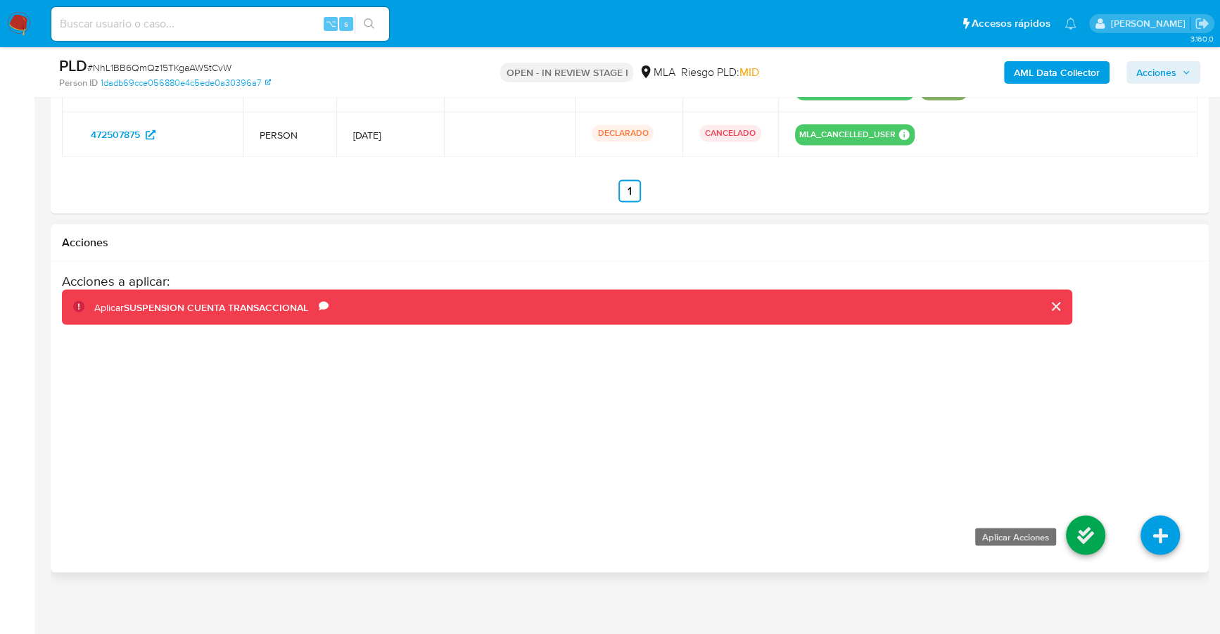
click at [1093, 525] on icon at bounding box center [1085, 534] width 39 height 39
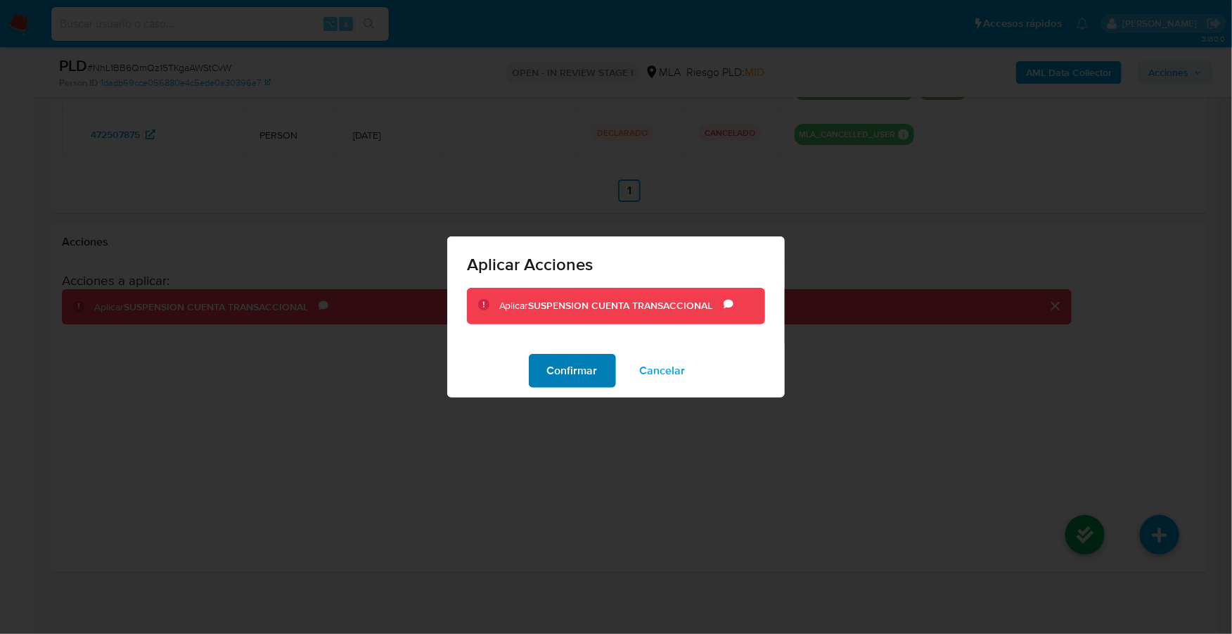
click at [561, 369] on span "Confirmar" at bounding box center [572, 370] width 51 height 31
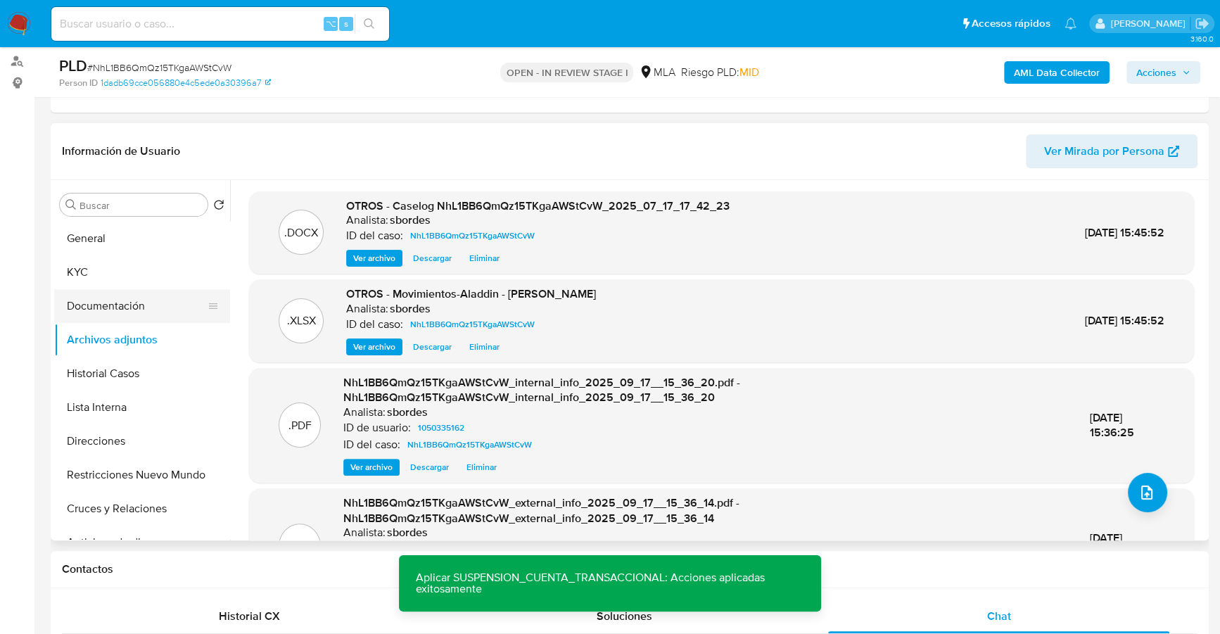
scroll to position [184, 0]
click at [125, 311] on button "Documentación" at bounding box center [136, 307] width 165 height 34
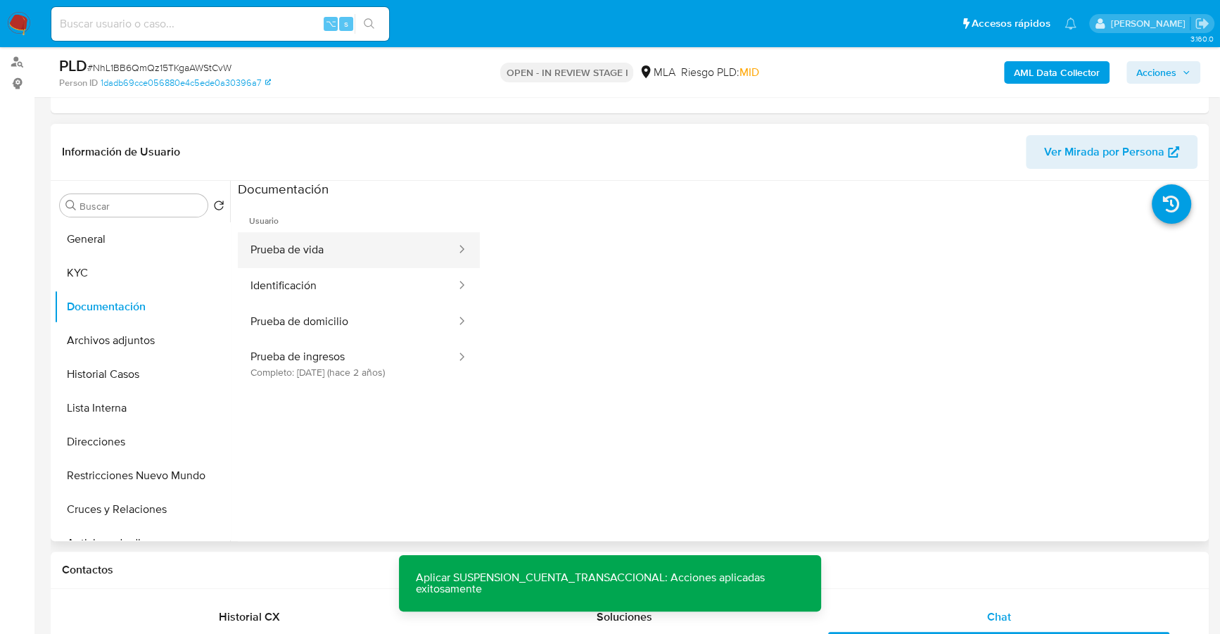
click at [332, 244] on button "Prueba de vida" at bounding box center [347, 250] width 219 height 36
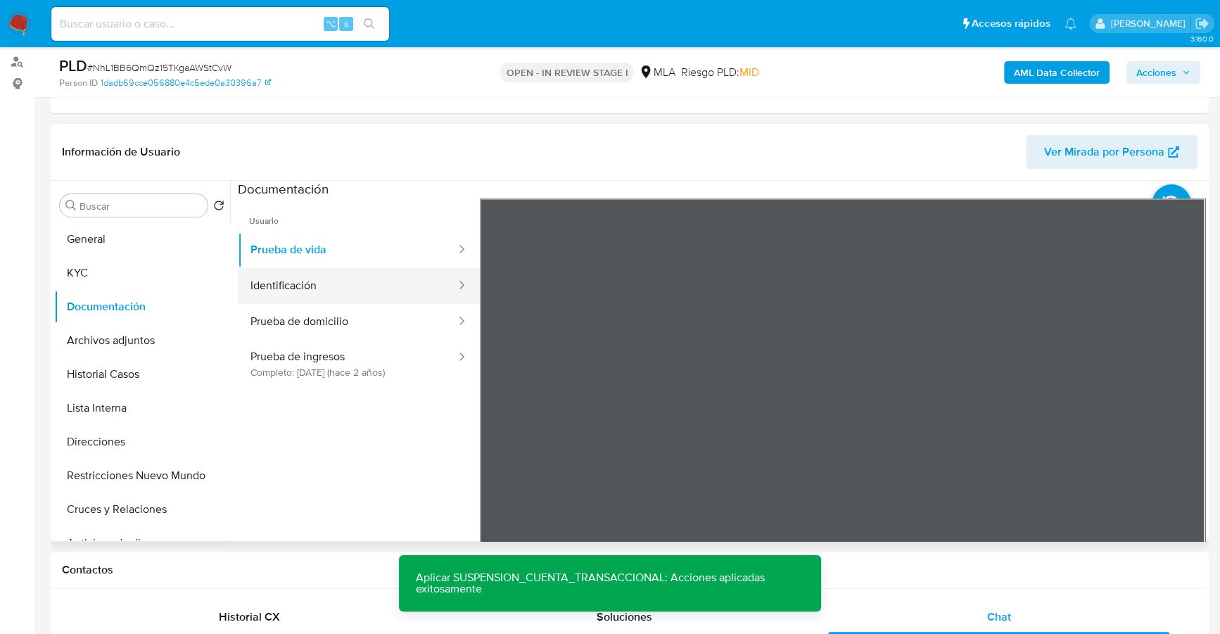
click at [338, 283] on button "Identificación" at bounding box center [347, 286] width 219 height 36
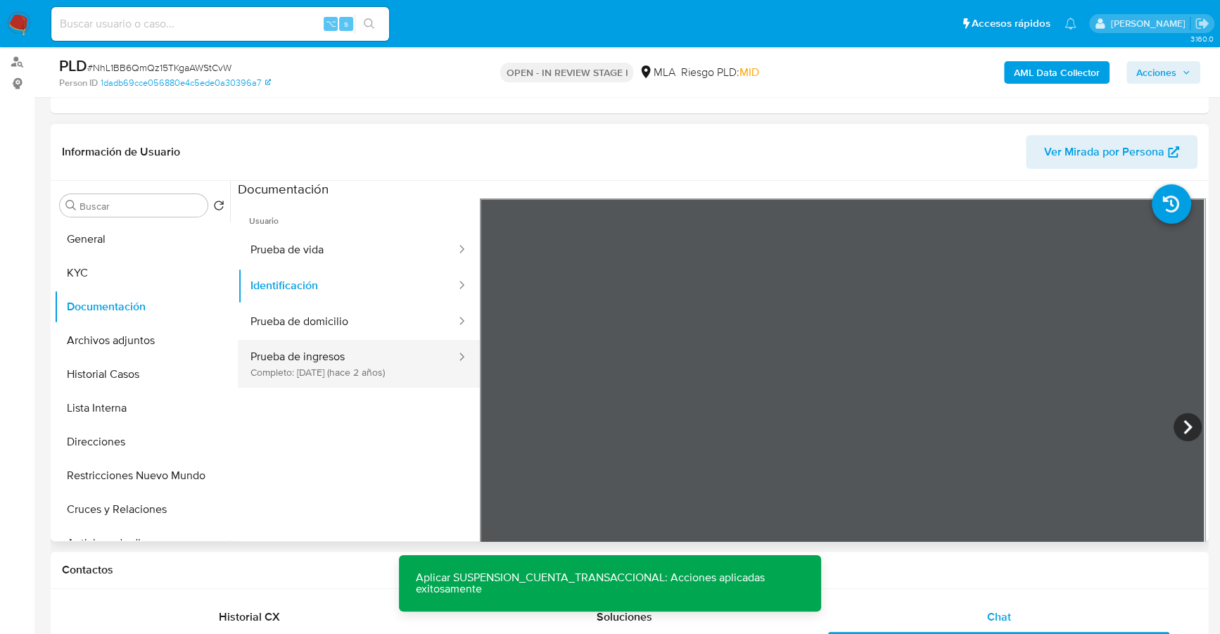
click at [326, 359] on button "Prueba de ingresos Completo: [DATE] (hace 2 años)" at bounding box center [347, 364] width 219 height 48
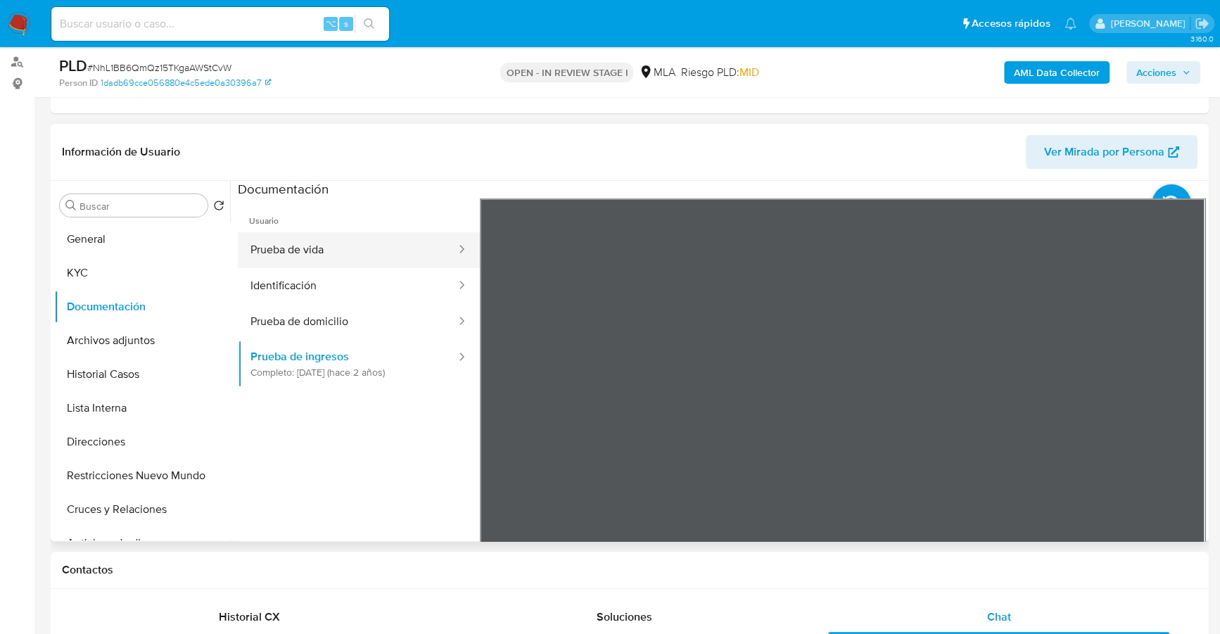
click at [307, 249] on button "Prueba de vida" at bounding box center [347, 250] width 219 height 36
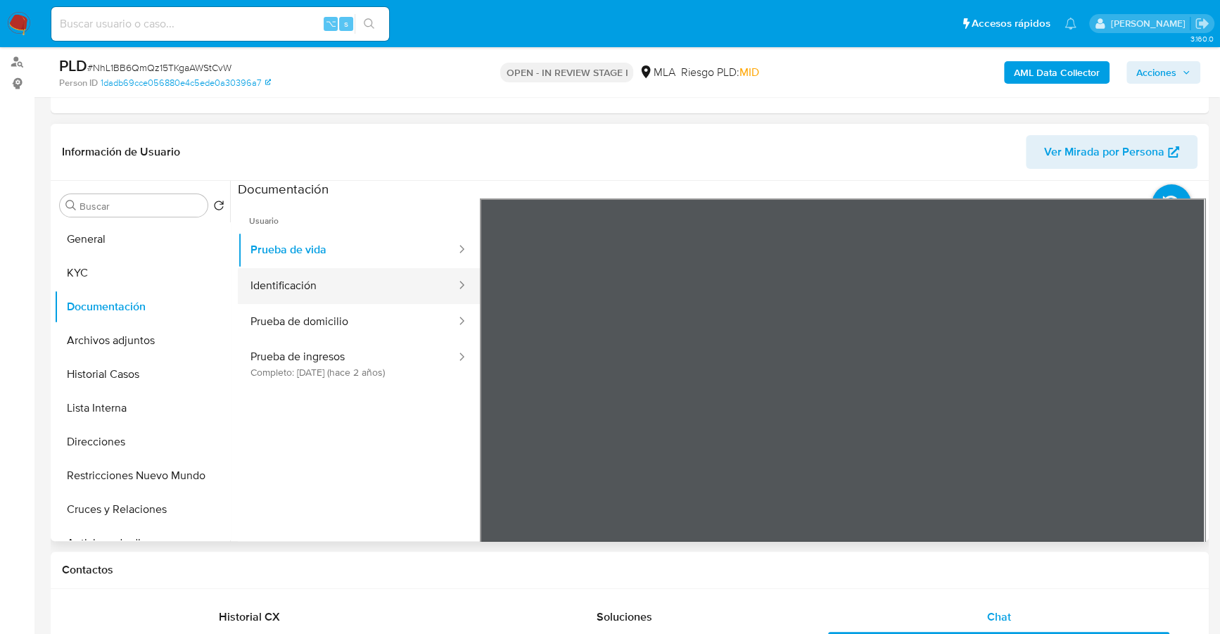
click at [306, 287] on button "Identificación" at bounding box center [347, 286] width 219 height 36
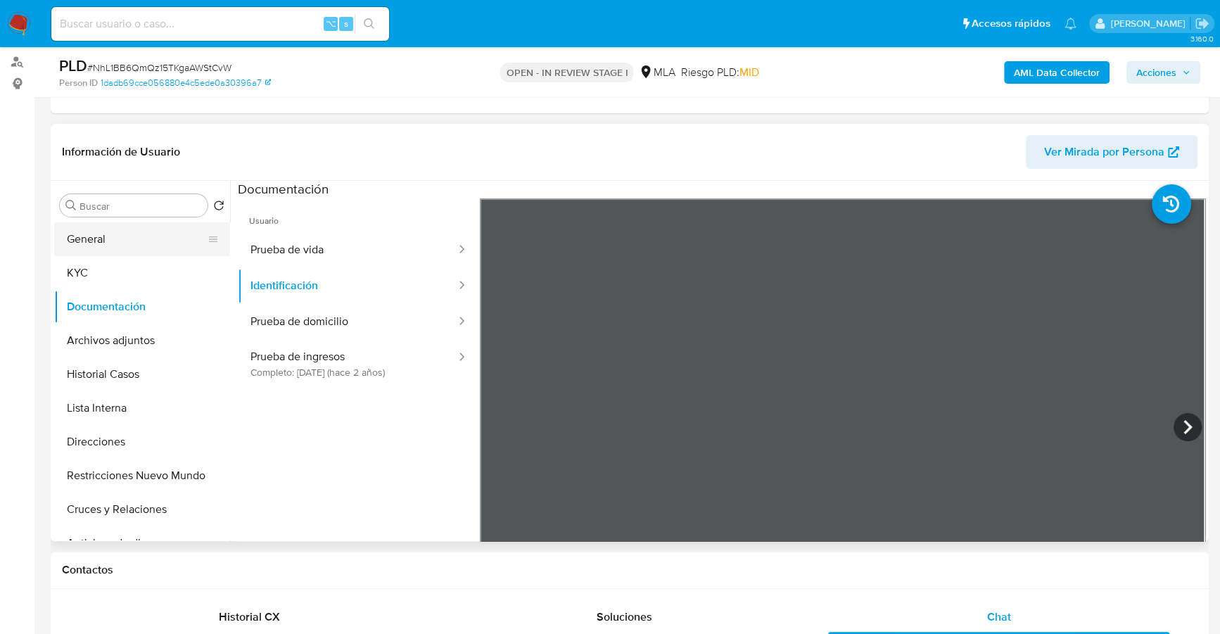
click at [84, 229] on button "General" at bounding box center [136, 239] width 165 height 34
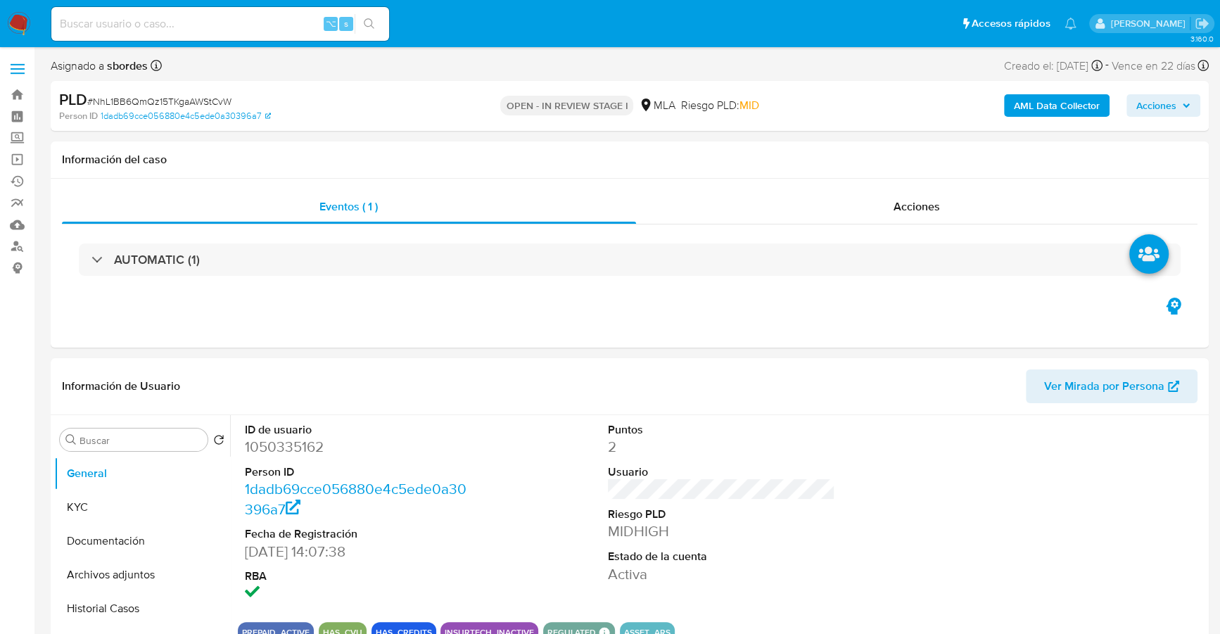
scroll to position [322, 0]
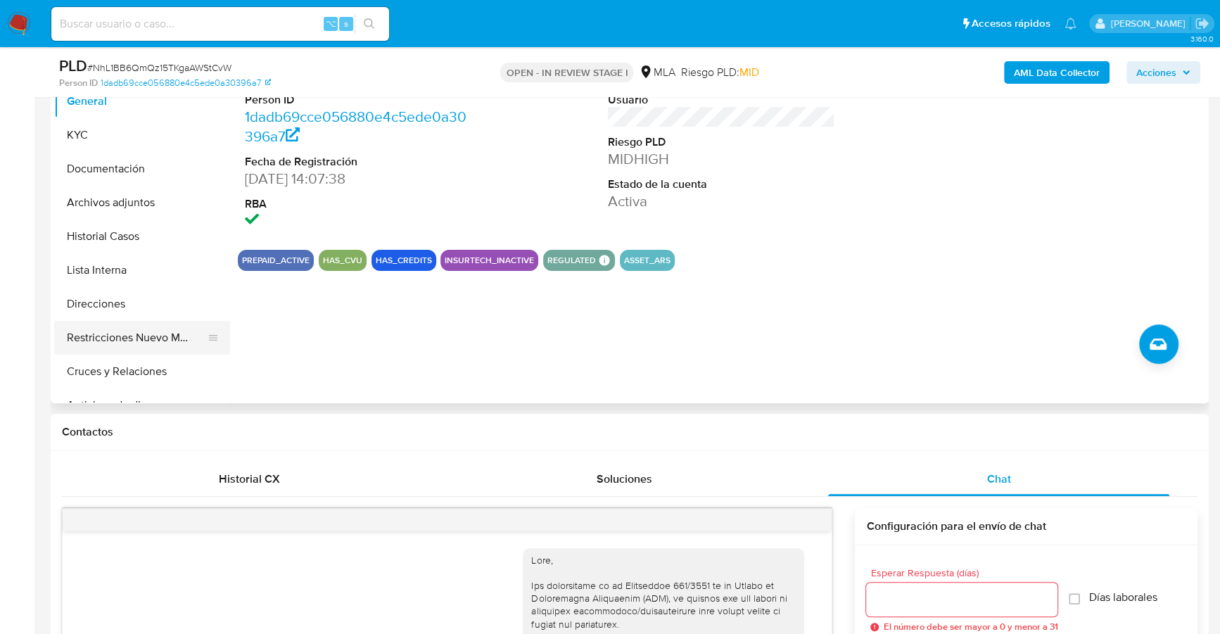
click at [136, 337] on button "Restricciones Nuevo Mundo" at bounding box center [136, 338] width 165 height 34
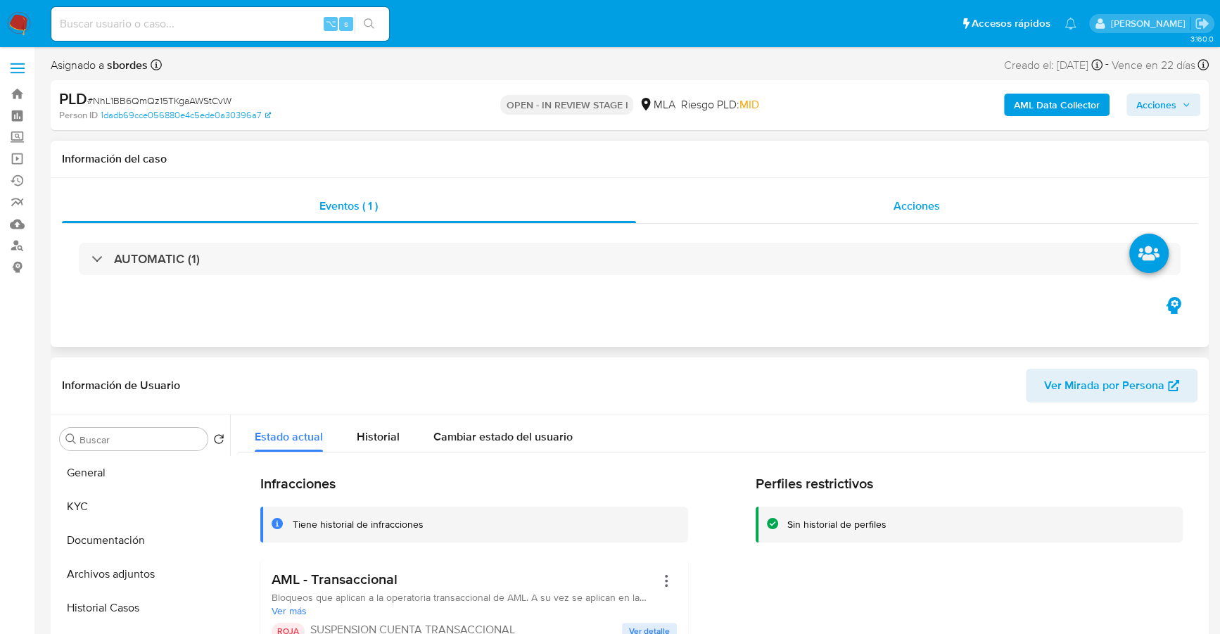
scroll to position [0, 0]
click at [876, 218] on div "Acciones" at bounding box center [917, 207] width 562 height 34
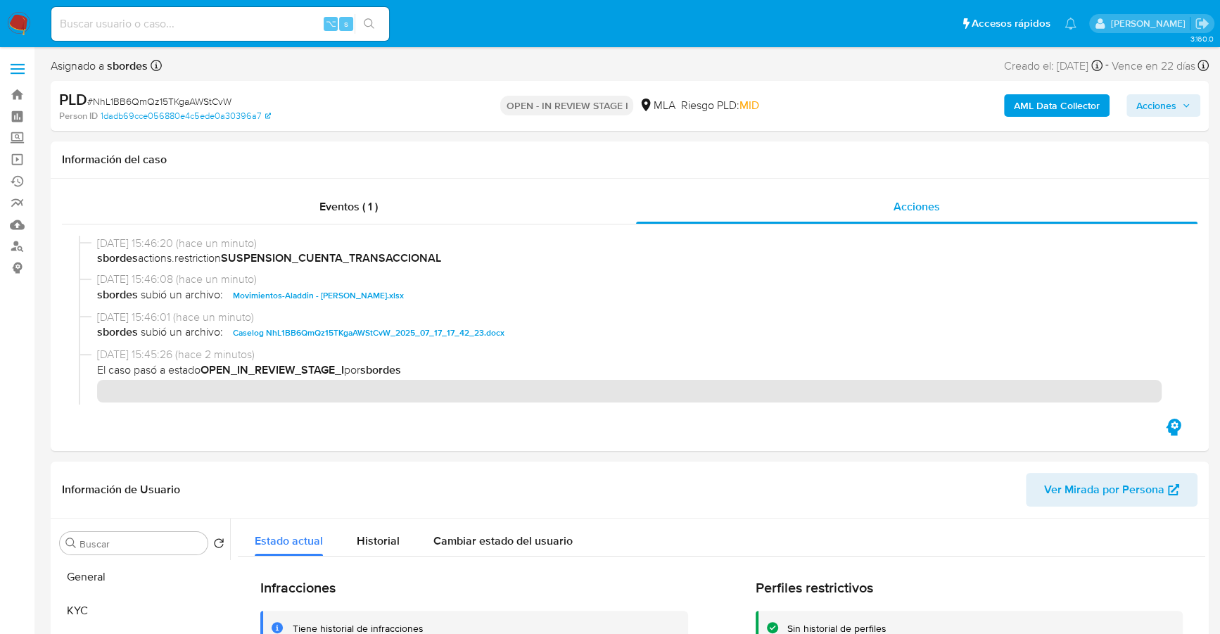
click at [1171, 122] on div "PLD # NhL1BB6QmQz15TKgaAWStCvW Person ID 1dadb69cce056880e4c5ede0a30396a7 OPEN …" at bounding box center [630, 106] width 1158 height 50
click at [1173, 109] on span "Acciones" at bounding box center [1156, 105] width 40 height 23
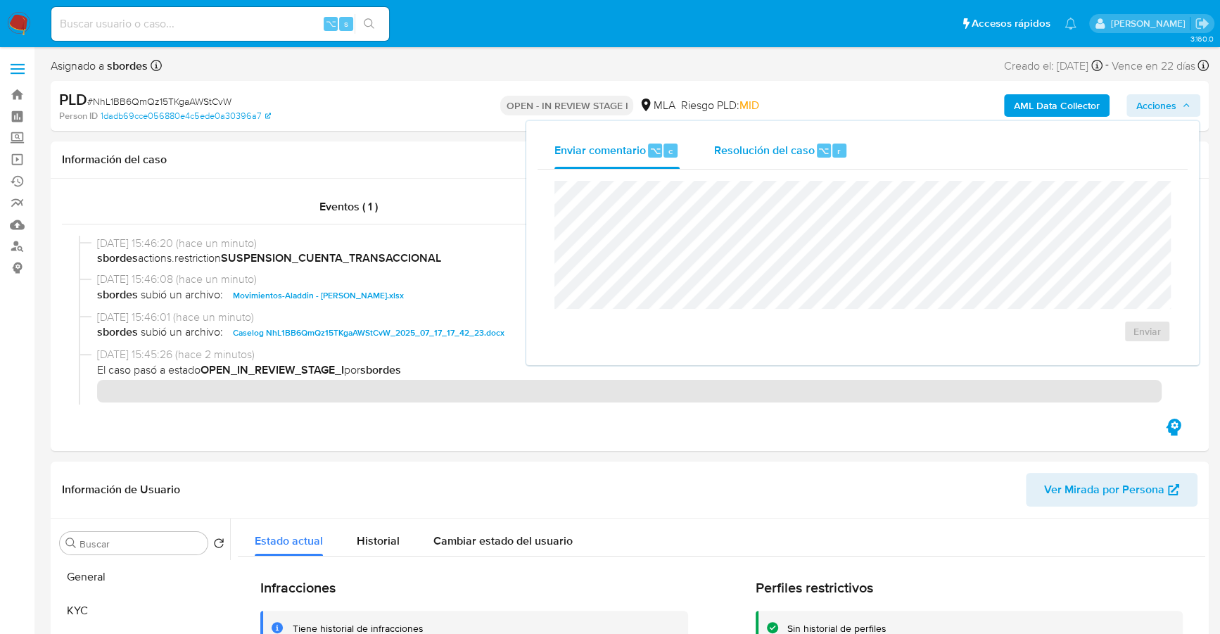
click at [772, 142] on span "Resolución del caso" at bounding box center [763, 150] width 101 height 16
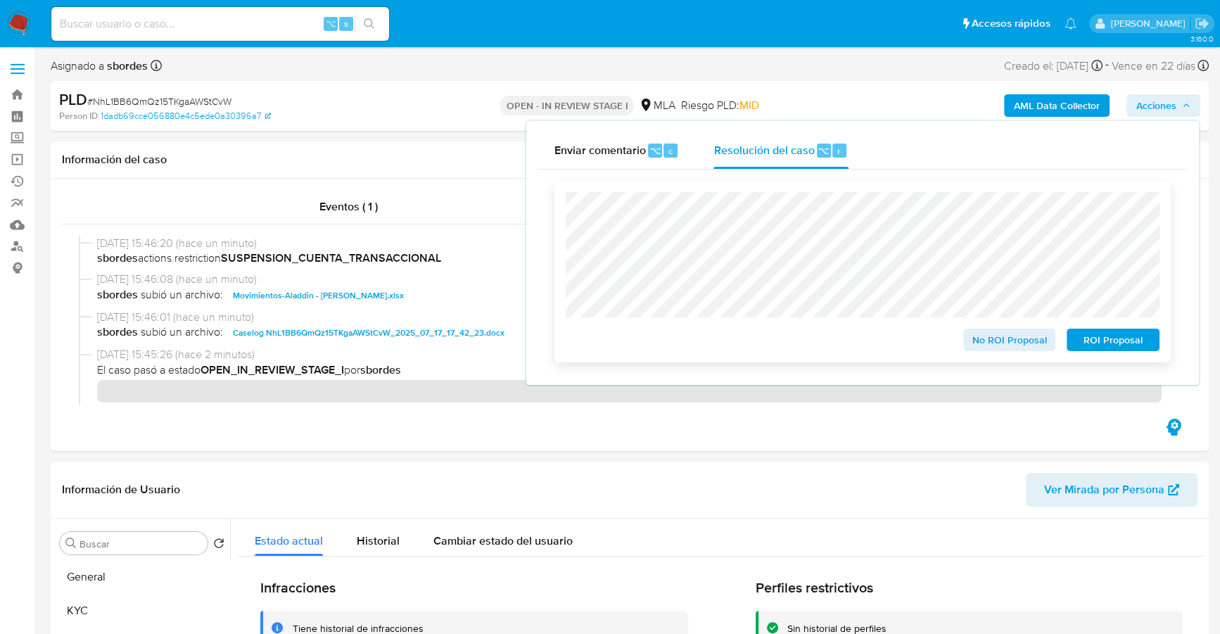
click at [1128, 342] on span "ROI Proposal" at bounding box center [1112, 340] width 73 height 20
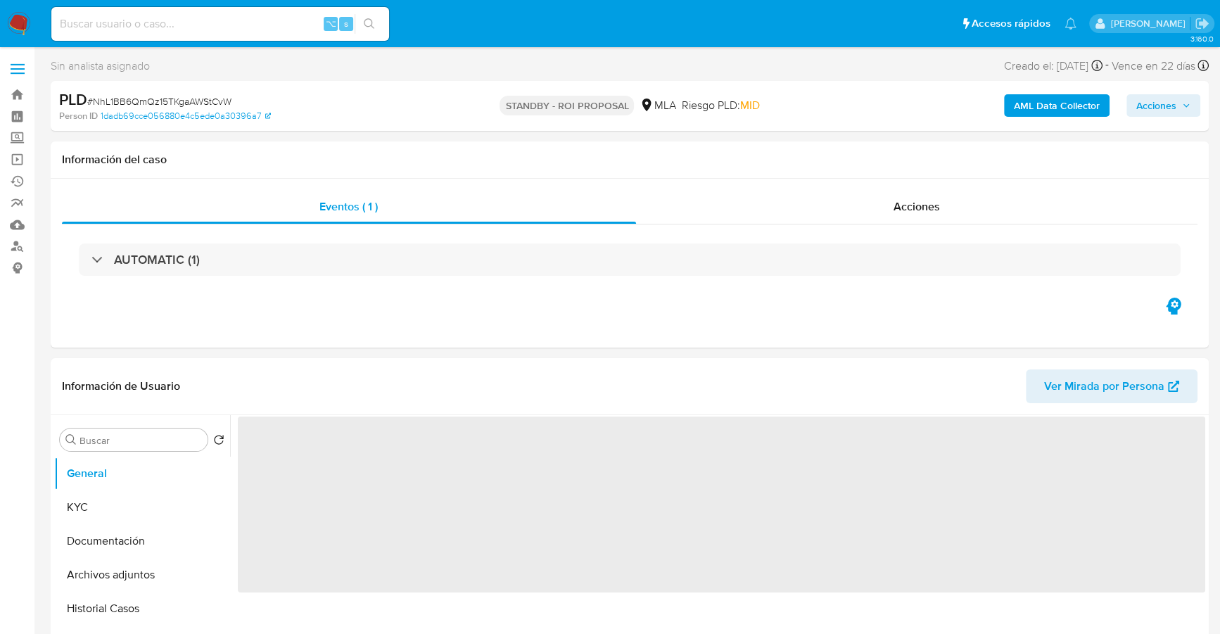
select select "10"
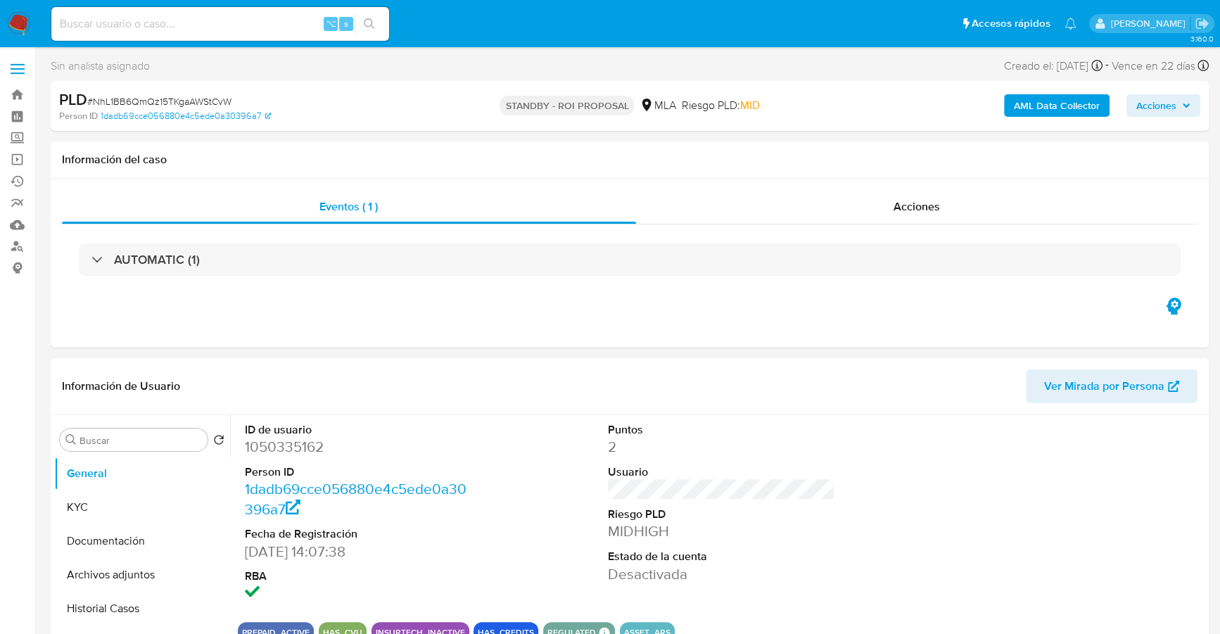
click at [160, 27] on input at bounding box center [220, 24] width 338 height 18
paste input "ApyEYUCEmsbYZ3Mj5fO6nDeD"
type input "ApyEYUCEmsbYZ3Mj5fO6nDeD"
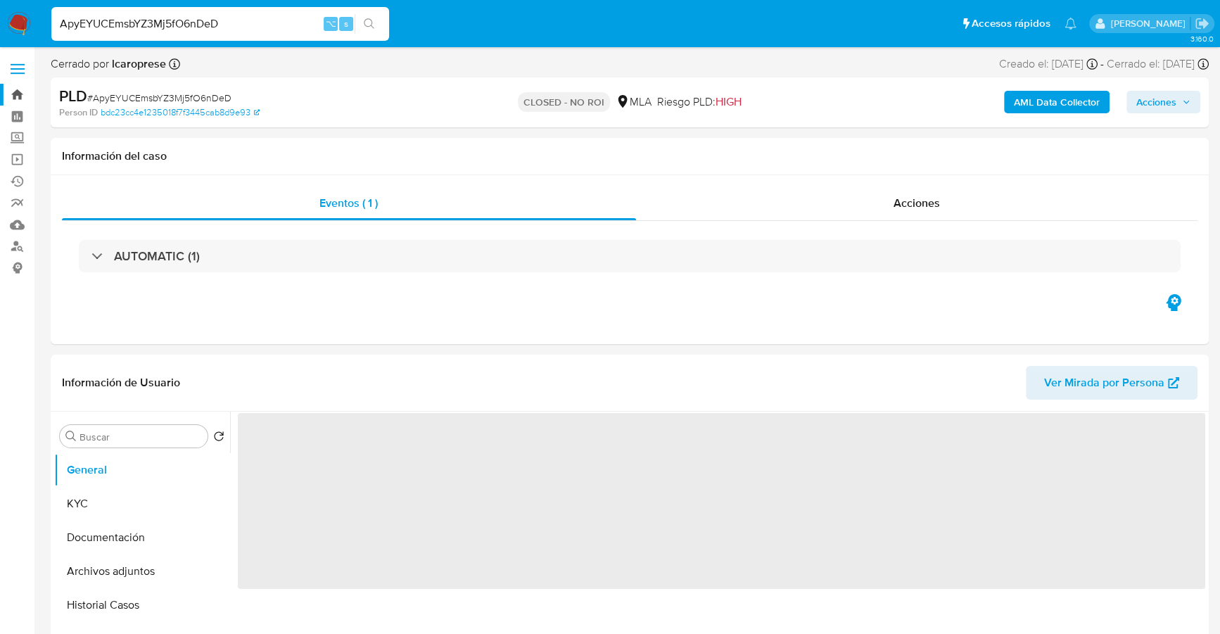
select select "10"
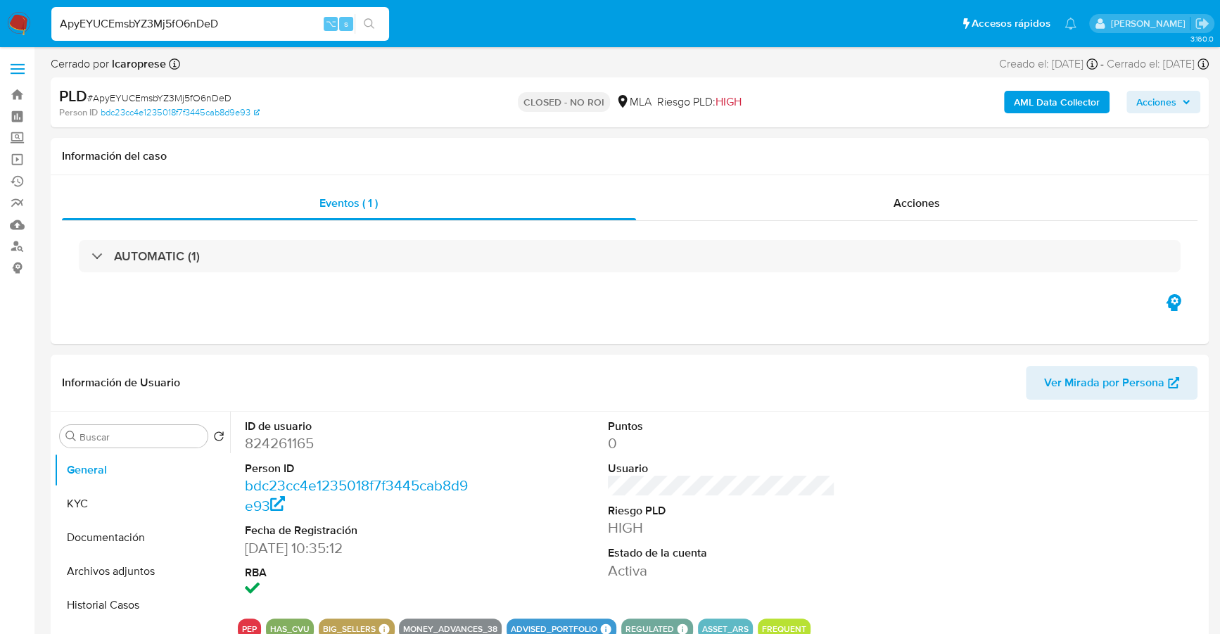
drag, startPoint x: 239, startPoint y: 16, endPoint x: -18, endPoint y: 11, distance: 257.5
paste input "630313935"
type input "630313935"
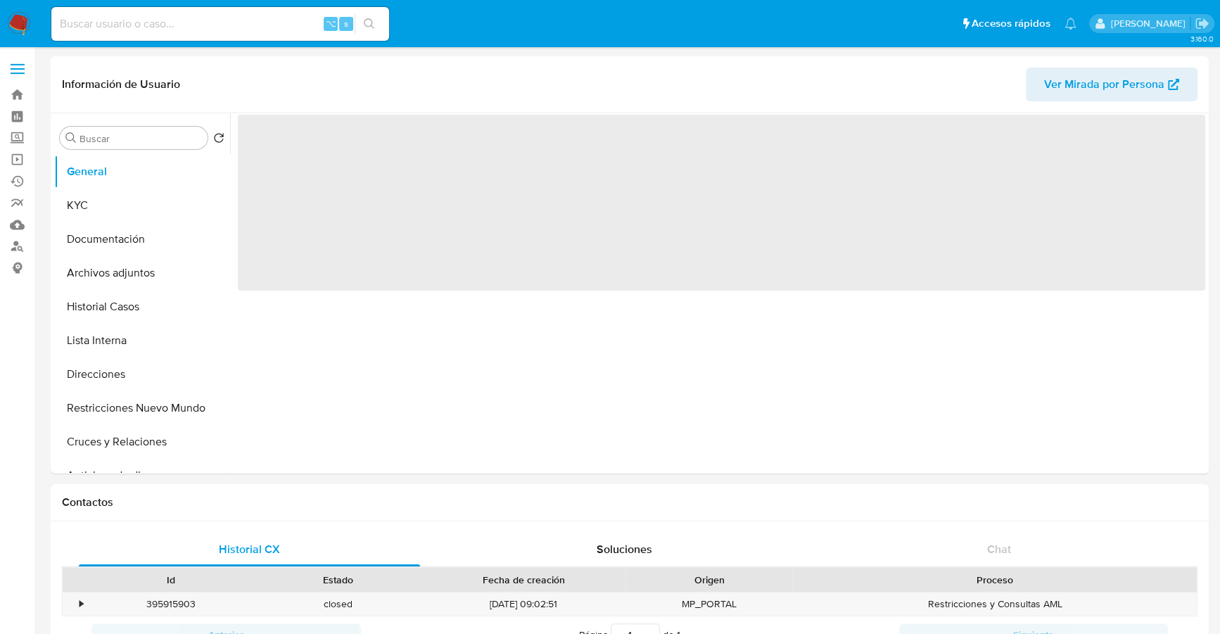
select select "10"
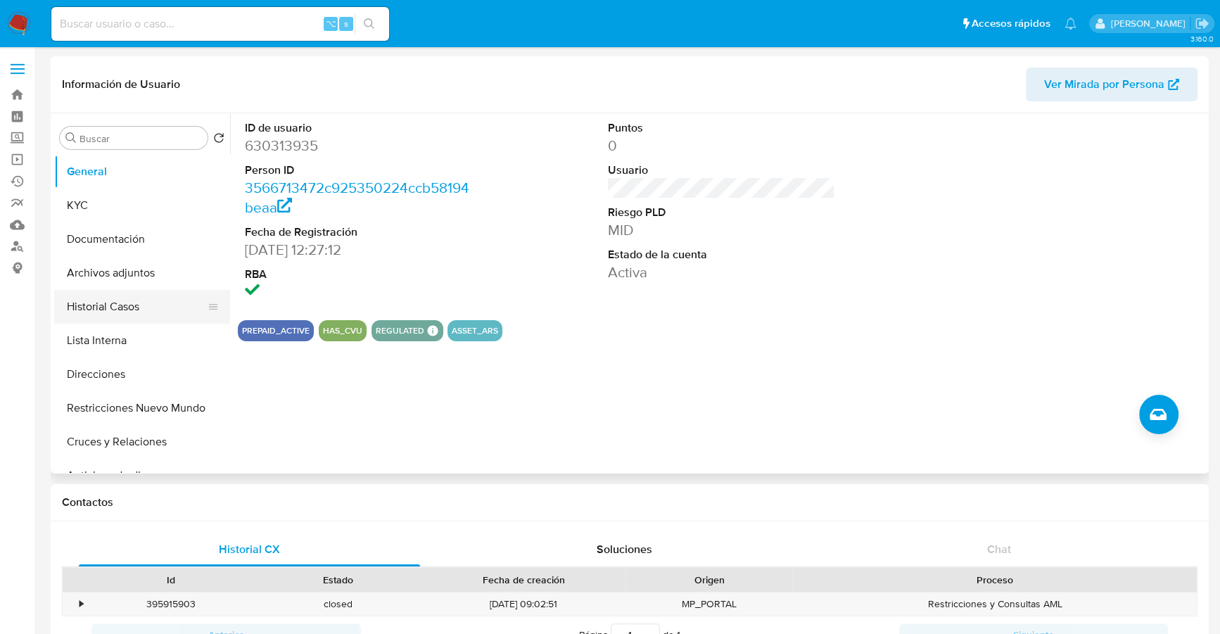
click at [108, 317] on button "Historial Casos" at bounding box center [136, 307] width 165 height 34
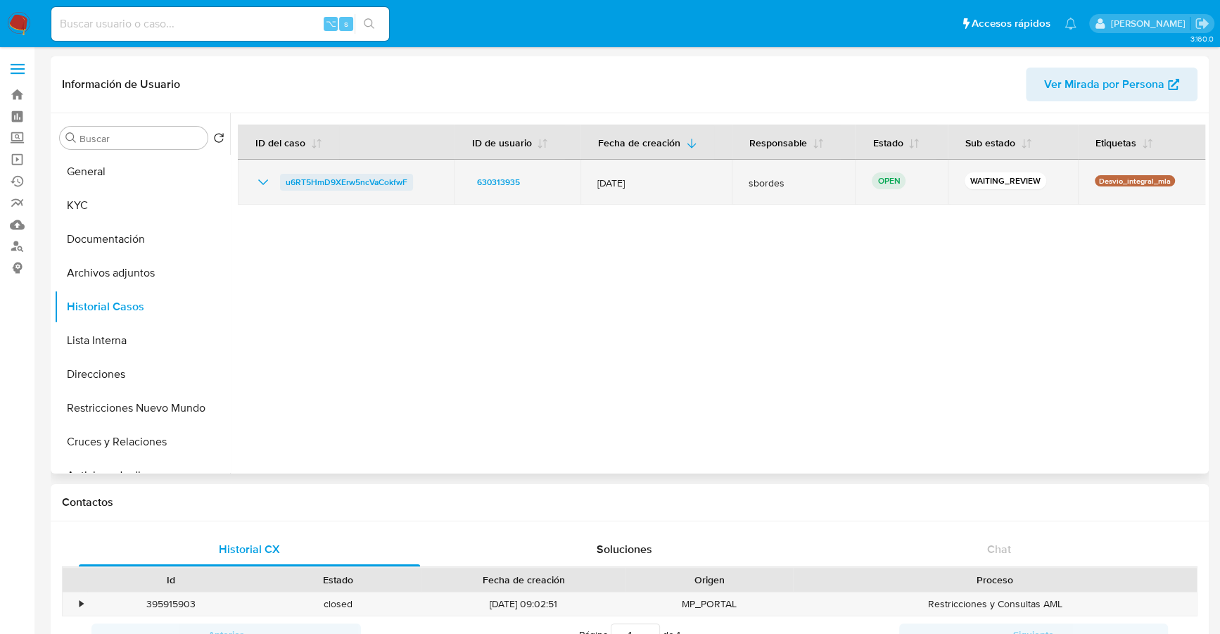
click at [305, 177] on span "u6RT5HmD9XErw5ncVaCokfwF" at bounding box center [347, 182] width 122 height 17
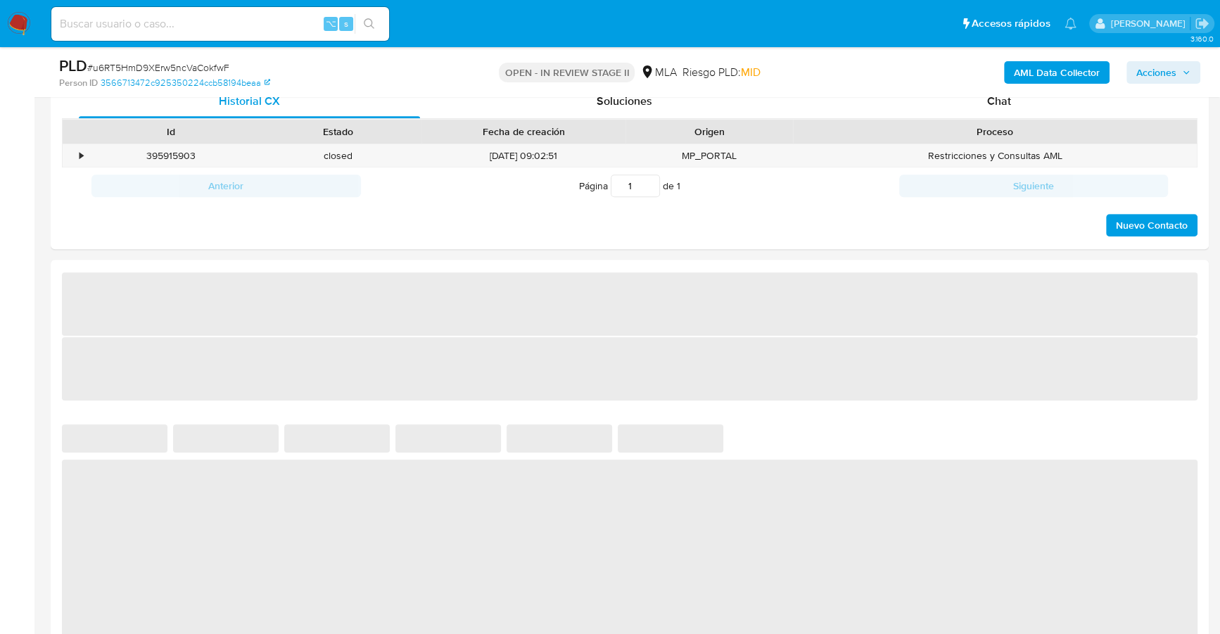
select select "10"
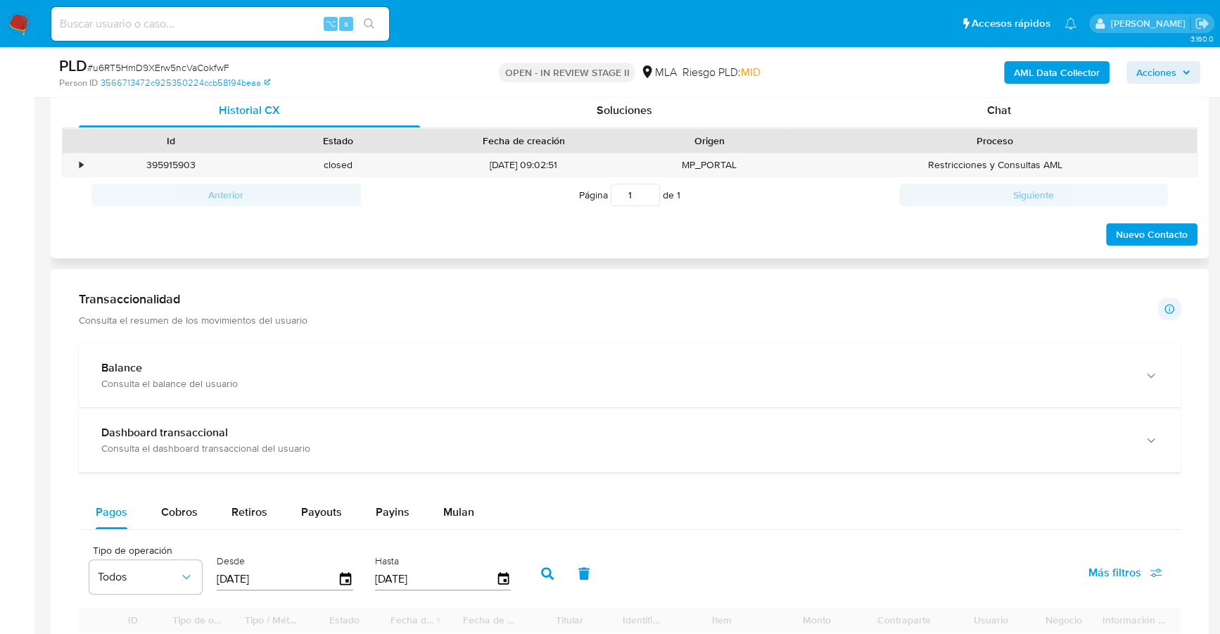
scroll to position [661, 0]
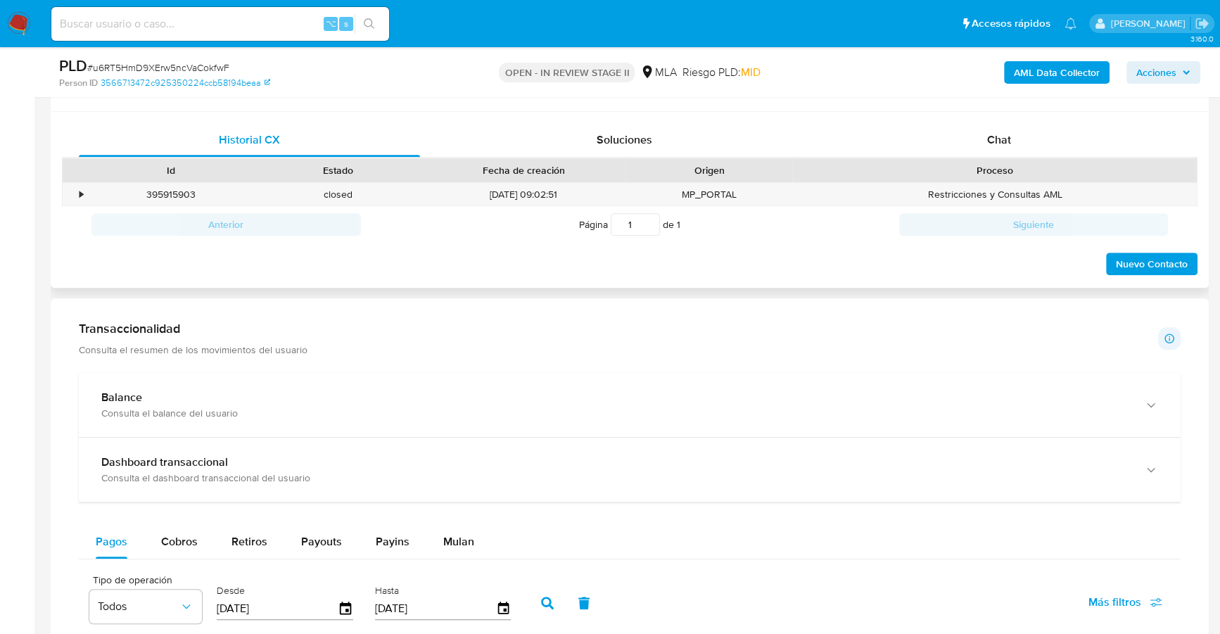
click at [1037, 159] on div "Proceso" at bounding box center [995, 170] width 404 height 24
click at [1032, 143] on div "Chat" at bounding box center [998, 140] width 341 height 34
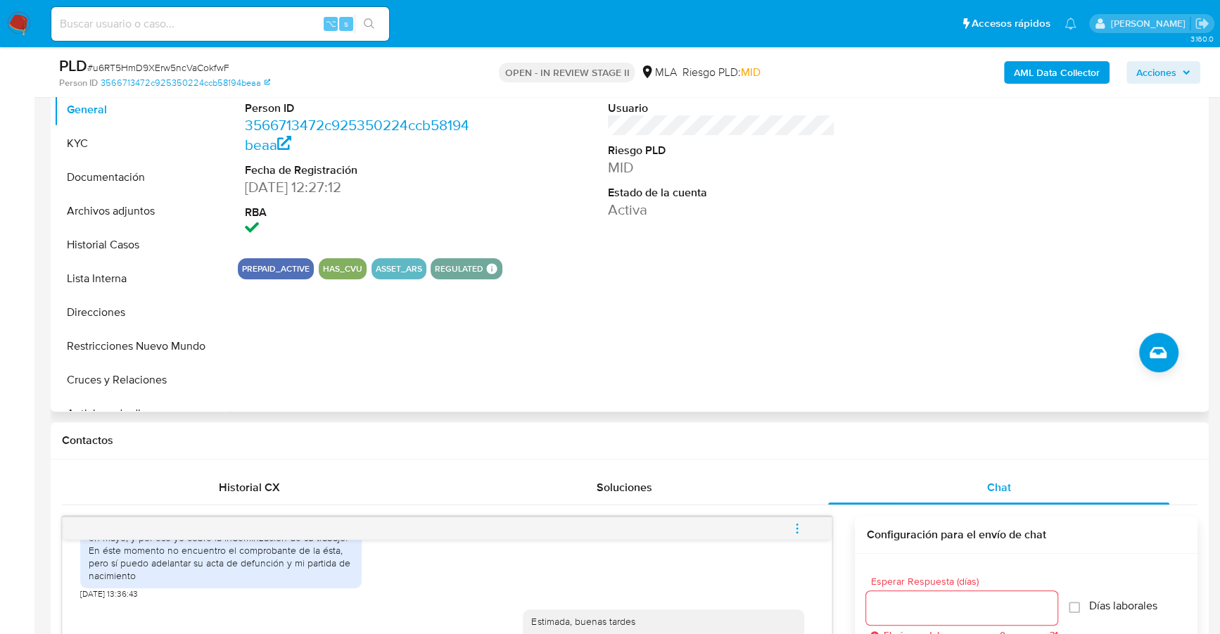
scroll to position [243, 0]
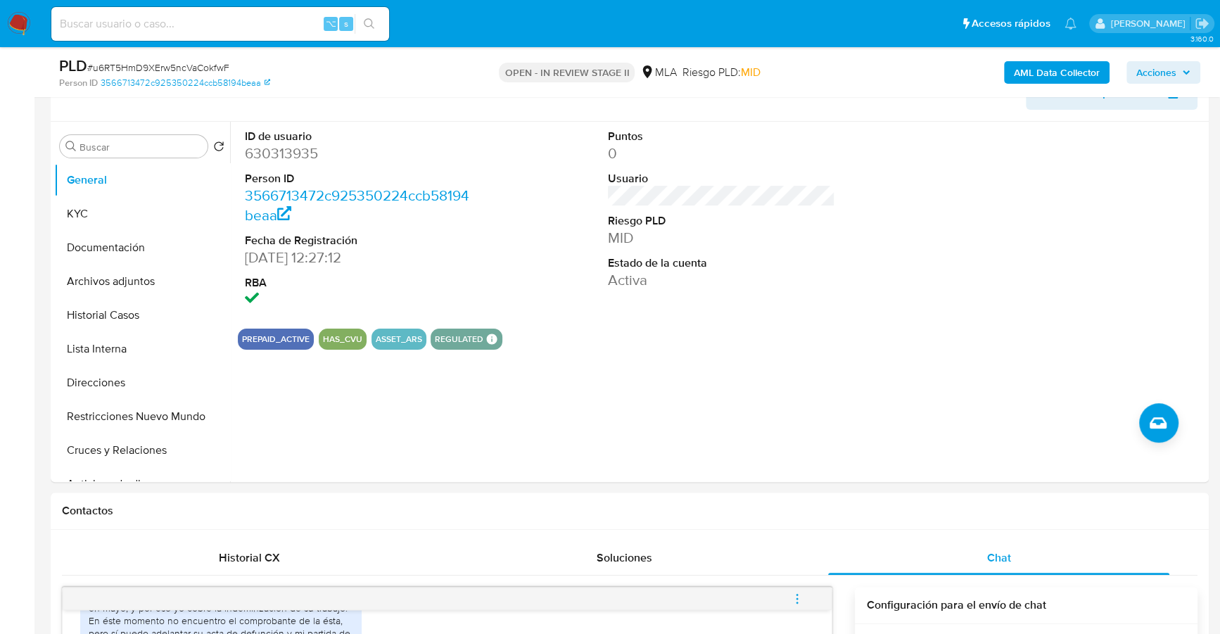
click at [134, 28] on input at bounding box center [220, 24] width 338 height 18
paste input "630313935"
type input "630313935"
click at [84, 214] on button "KYC" at bounding box center [136, 214] width 165 height 34
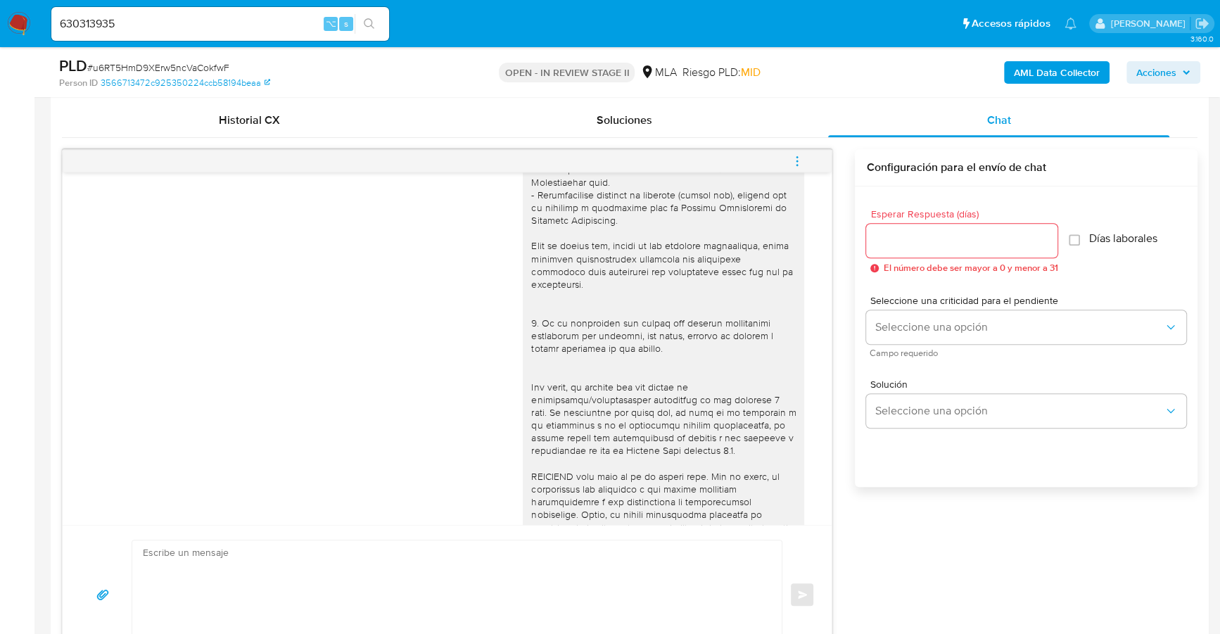
scroll to position [850, 0]
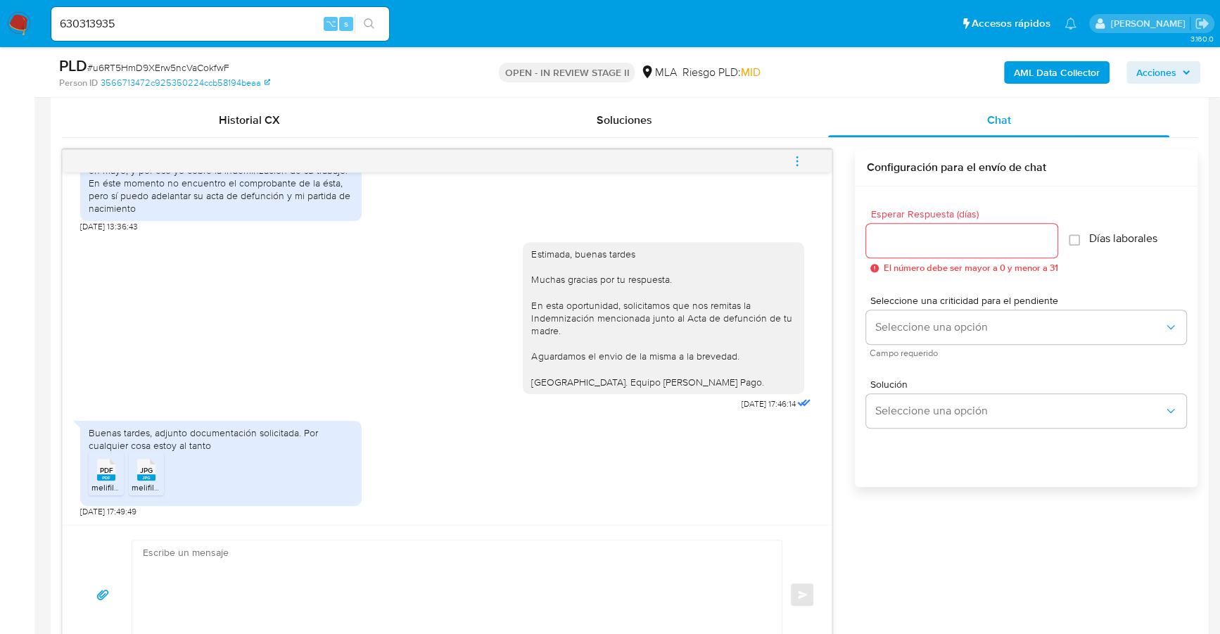
click at [248, 563] on textarea at bounding box center [453, 594] width 621 height 108
paste textarea "Hola, ¡Muchas gracias por tu respuesta! Confirmamos la recepción de la document…"
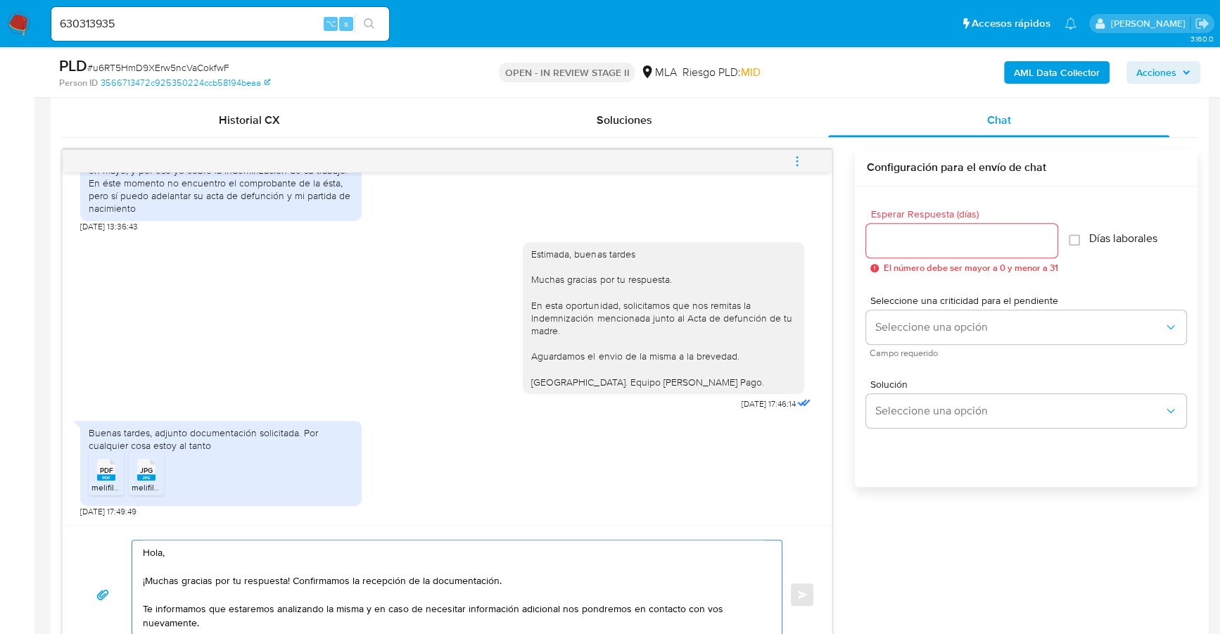
scroll to position [716, 0]
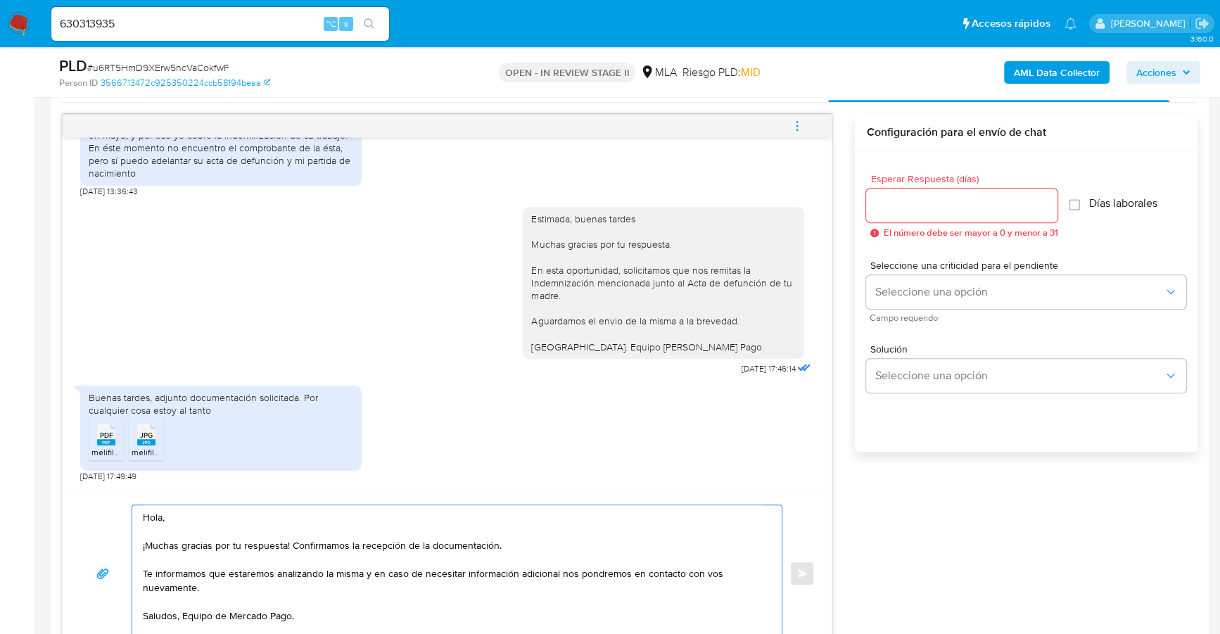
type textarea "Hola, ¡Muchas gracias por tu respuesta! Confirmamos la recepción de la document…"
click at [978, 189] on div at bounding box center [961, 206] width 191 height 34
click at [981, 204] on input "Esperar Respuesta (días)" at bounding box center [961, 205] width 191 height 18
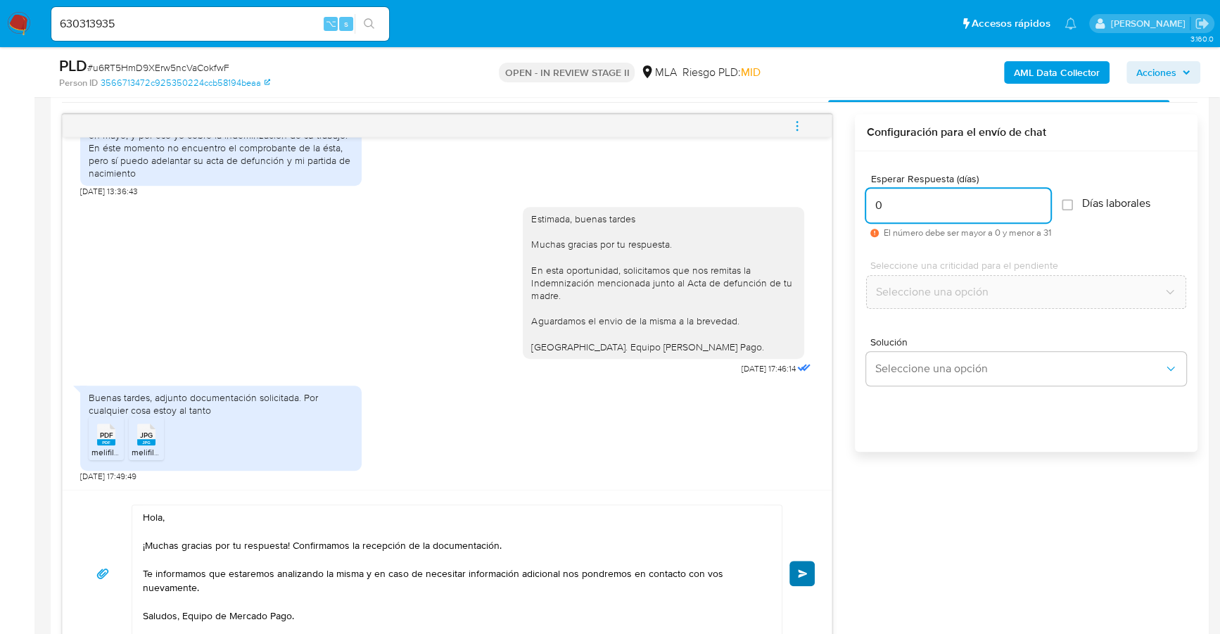
type input "0"
click at [798, 570] on span "Enviar" at bounding box center [803, 573] width 10 height 8
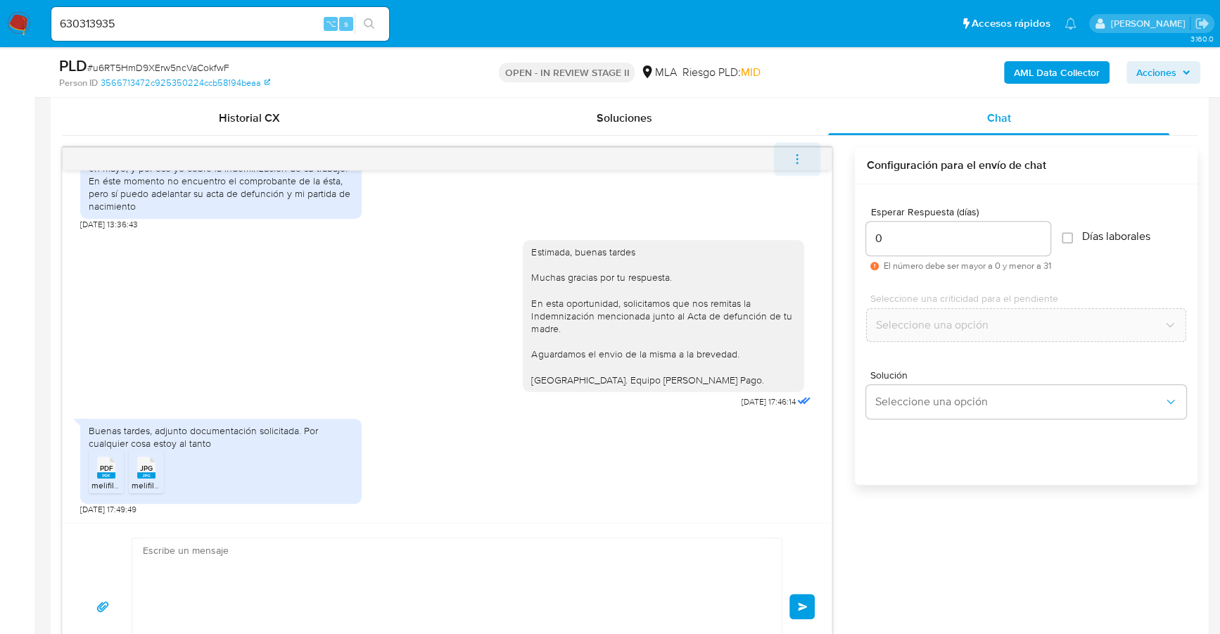
scroll to position [1019, 0]
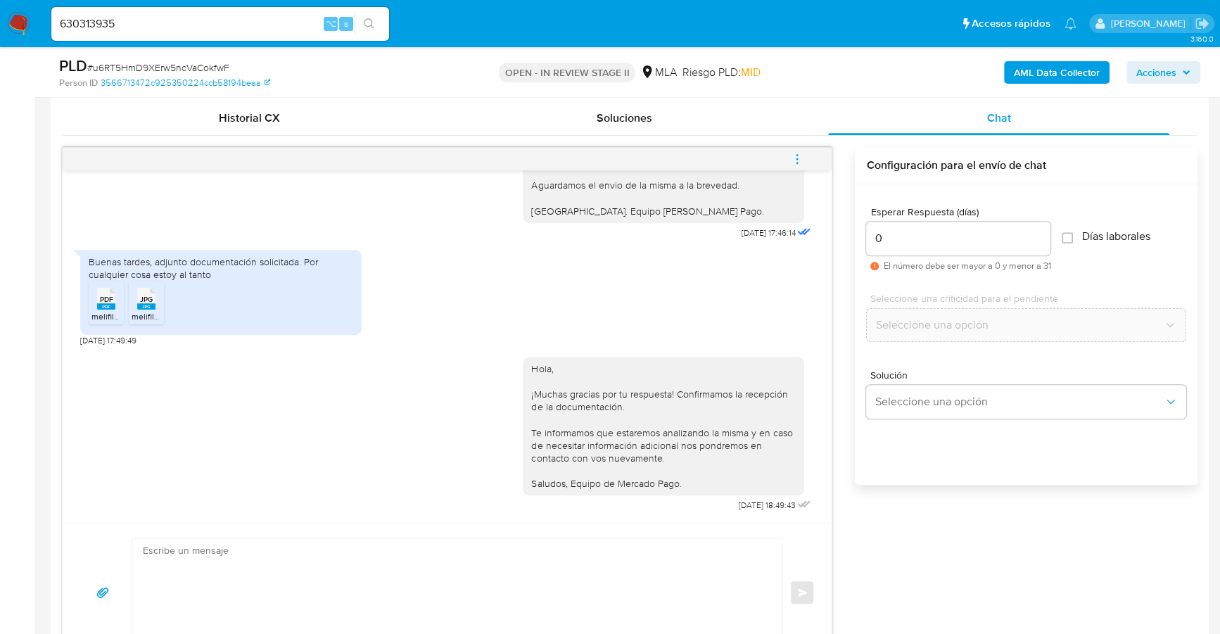
click at [798, 158] on icon "menu-action" at bounding box center [797, 159] width 13 height 13
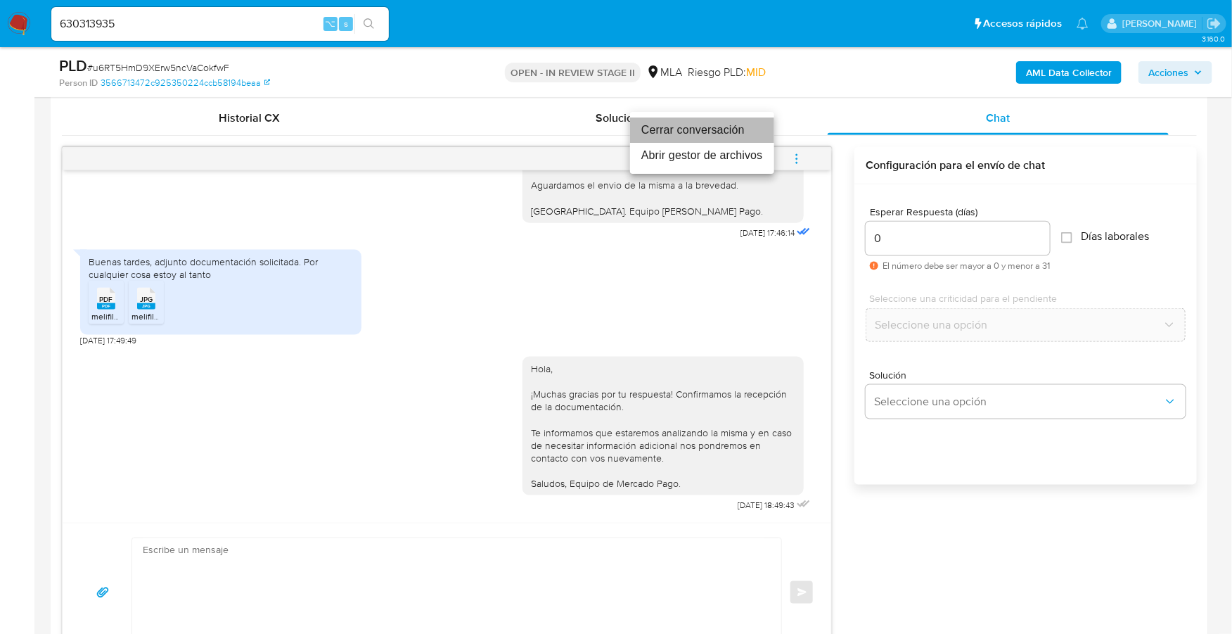
click at [725, 127] on li "Cerrar conversación" at bounding box center [702, 129] width 144 height 25
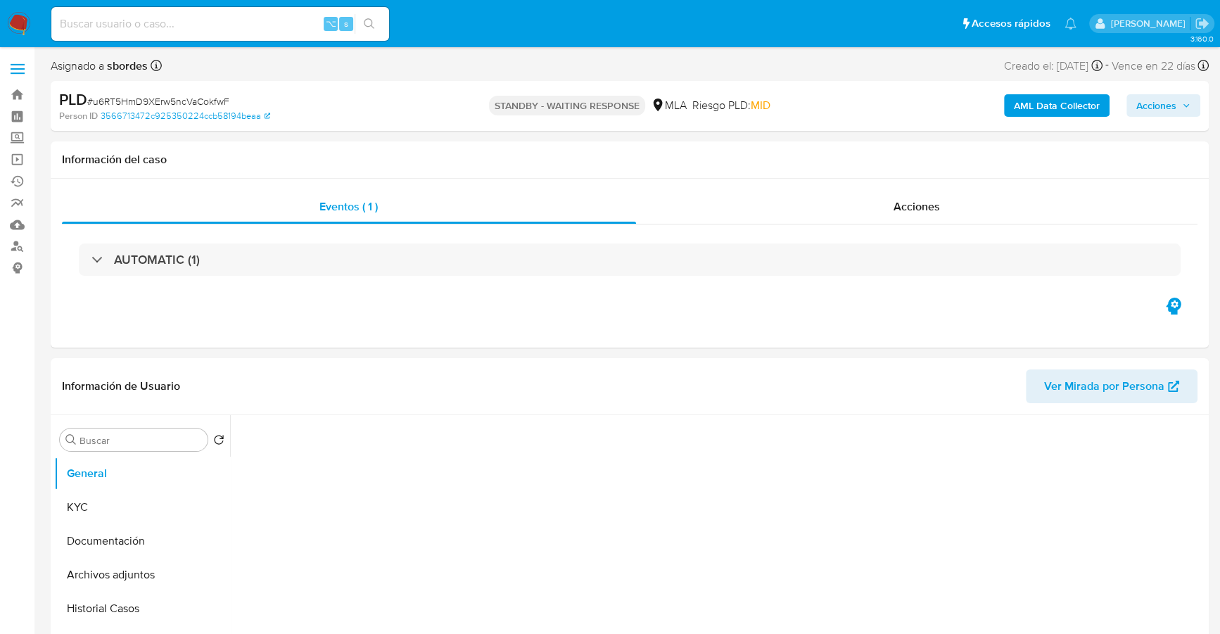
select select "10"
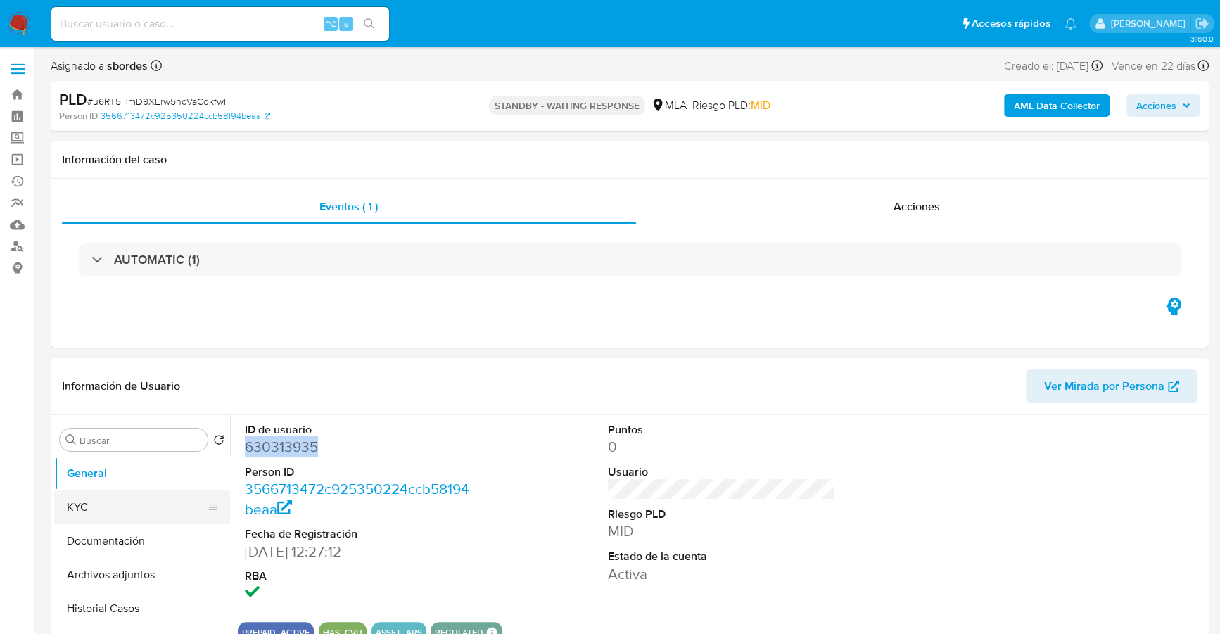
click at [125, 505] on button "KYC" at bounding box center [136, 507] width 165 height 34
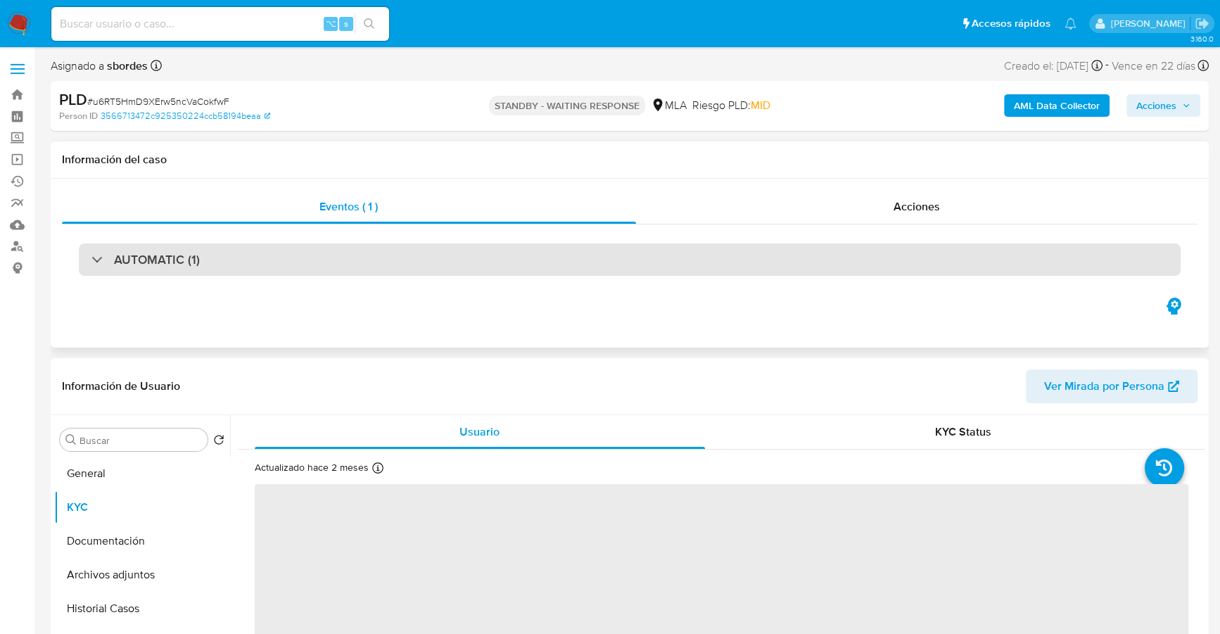
scroll to position [155, 0]
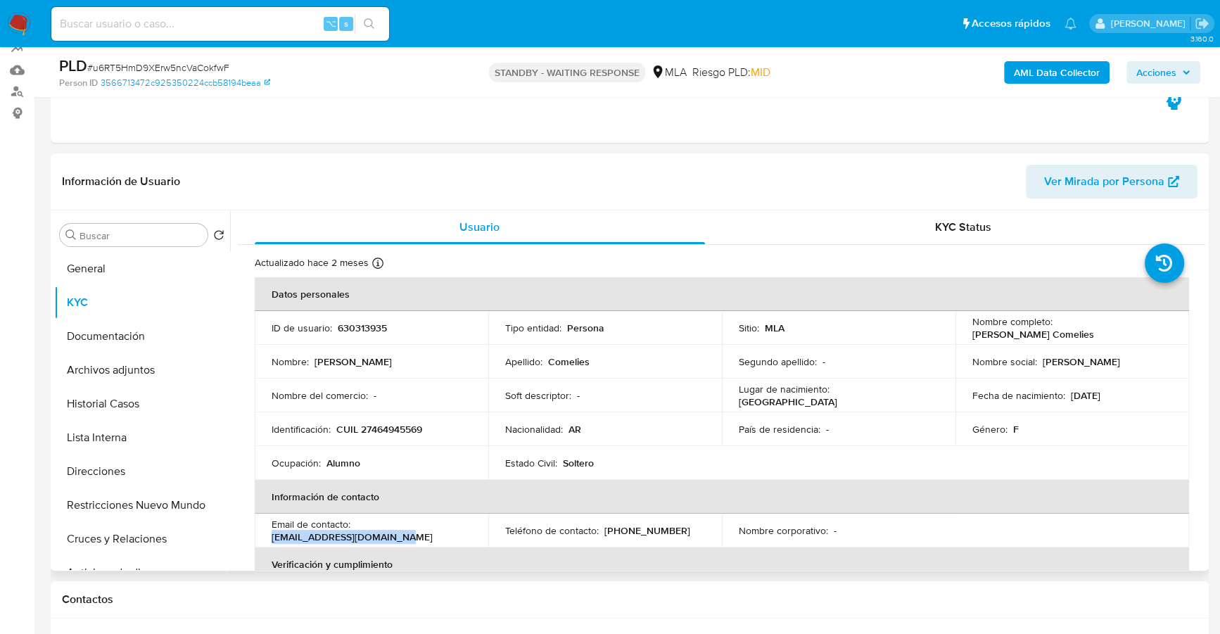
drag, startPoint x: 272, startPoint y: 540, endPoint x: 397, endPoint y: 539, distance: 124.5
click at [397, 539] on div "Email de contacto : comeliesirenata@gmail.com" at bounding box center [372, 530] width 200 height 25
copy p "comeliesirenata@gmail.com"
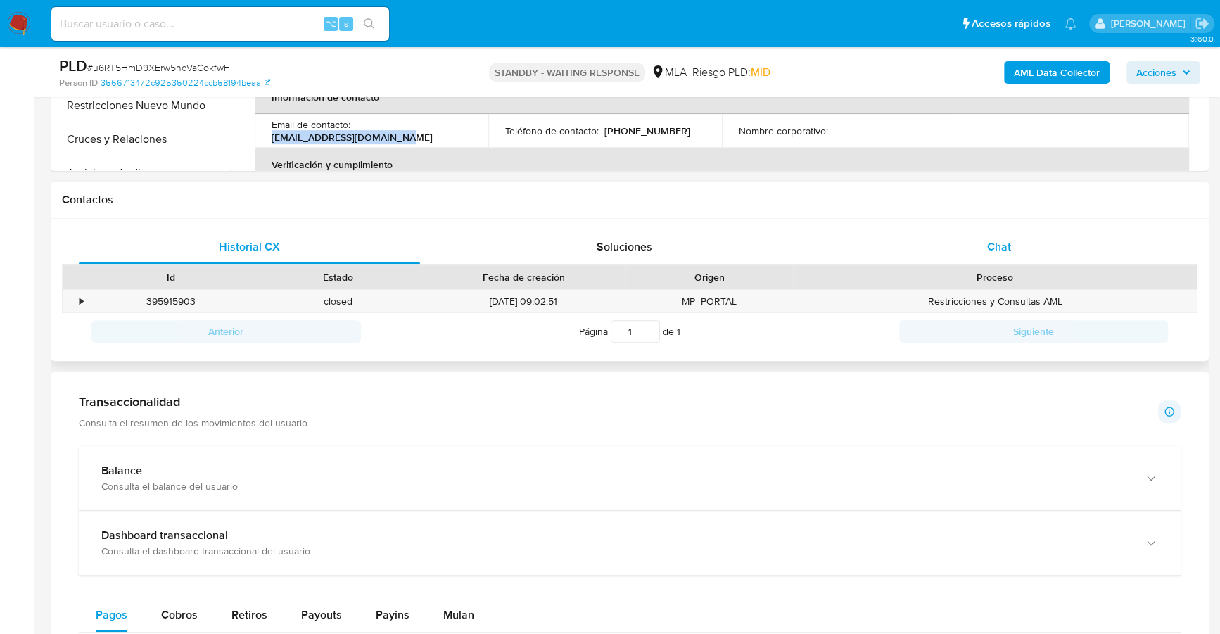
click at [1026, 237] on div "Chat" at bounding box center [998, 247] width 341 height 34
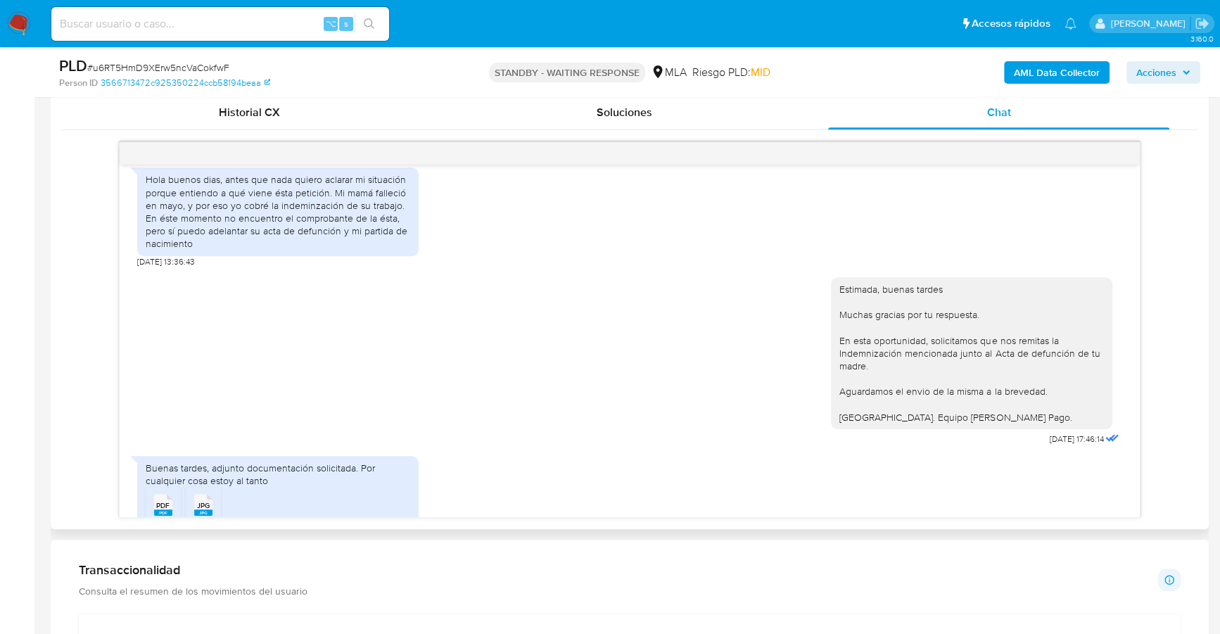
scroll to position [721, 0]
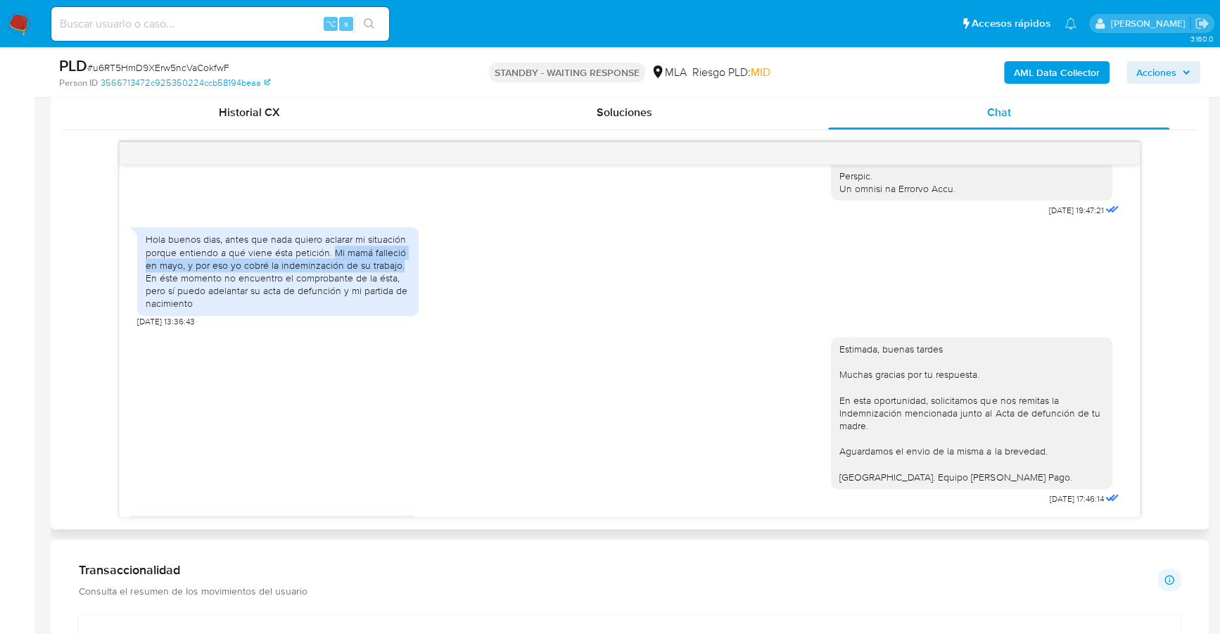
drag, startPoint x: 332, startPoint y: 276, endPoint x: 405, endPoint y: 290, distance: 74.4
click at [405, 290] on div "Hola buenos dias, antes que nada quiero aclarar mi situación porque entiendo a …" at bounding box center [278, 271] width 264 height 77
copy div "Mi mamá falleció en mayo, y por eso yo cobré la indeminzación de su trabajo."
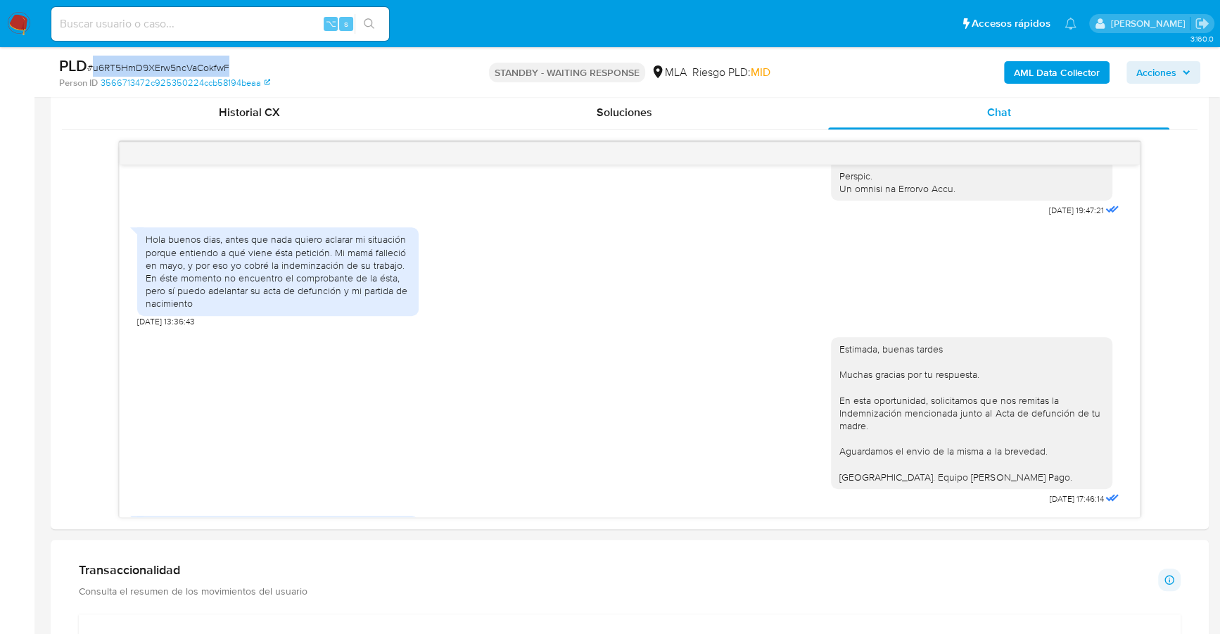
copy span "u6RT5HmD9XErw5ncVaCokfwF"
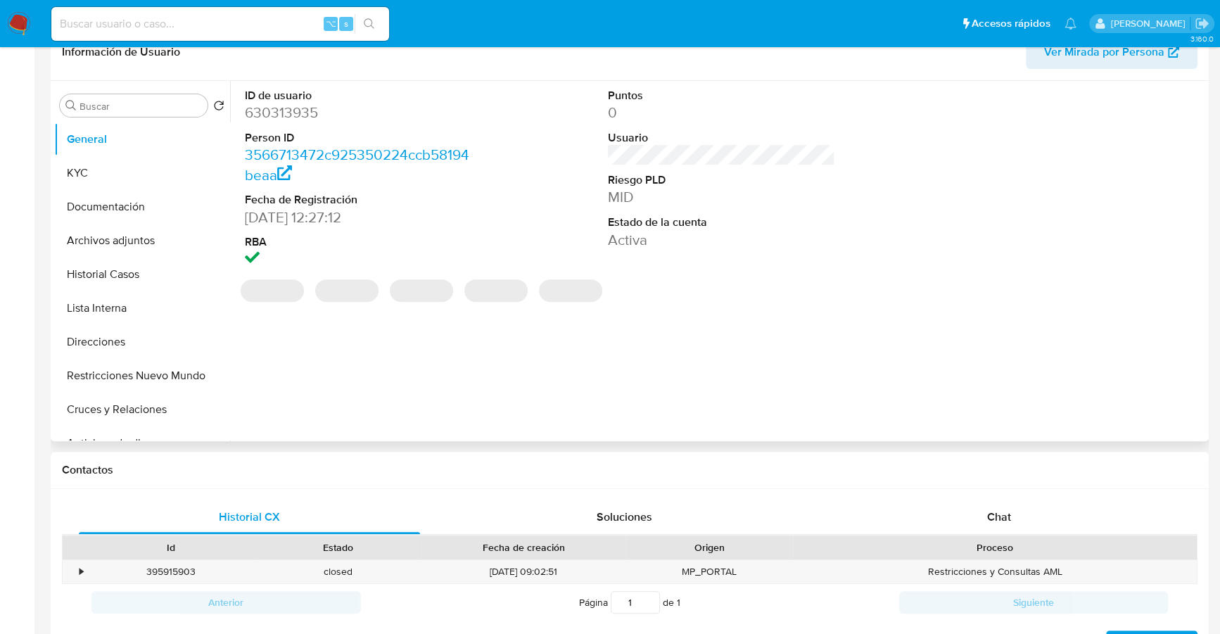
select select "10"
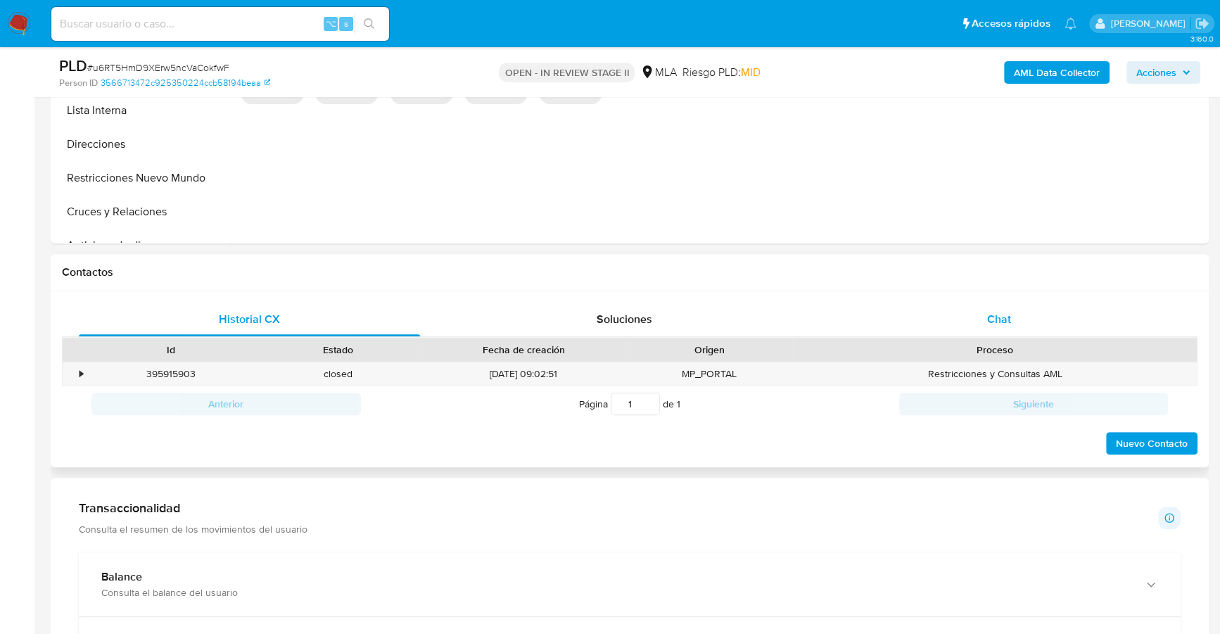
click at [1038, 312] on div "Chat" at bounding box center [998, 319] width 341 height 34
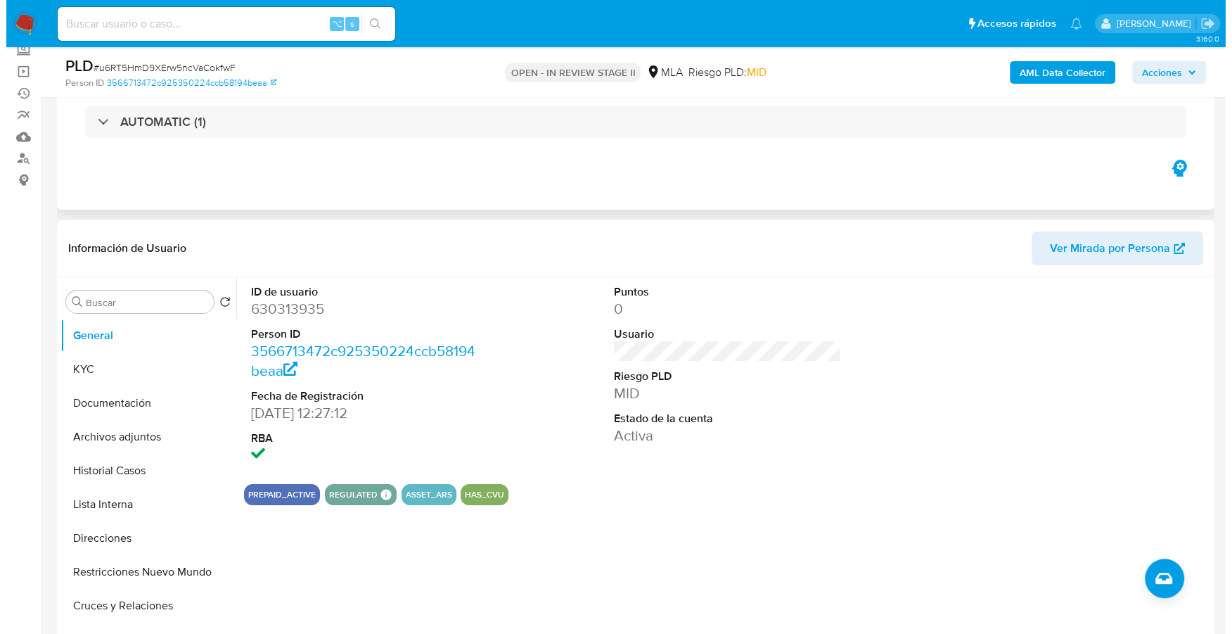
scroll to position [115, 0]
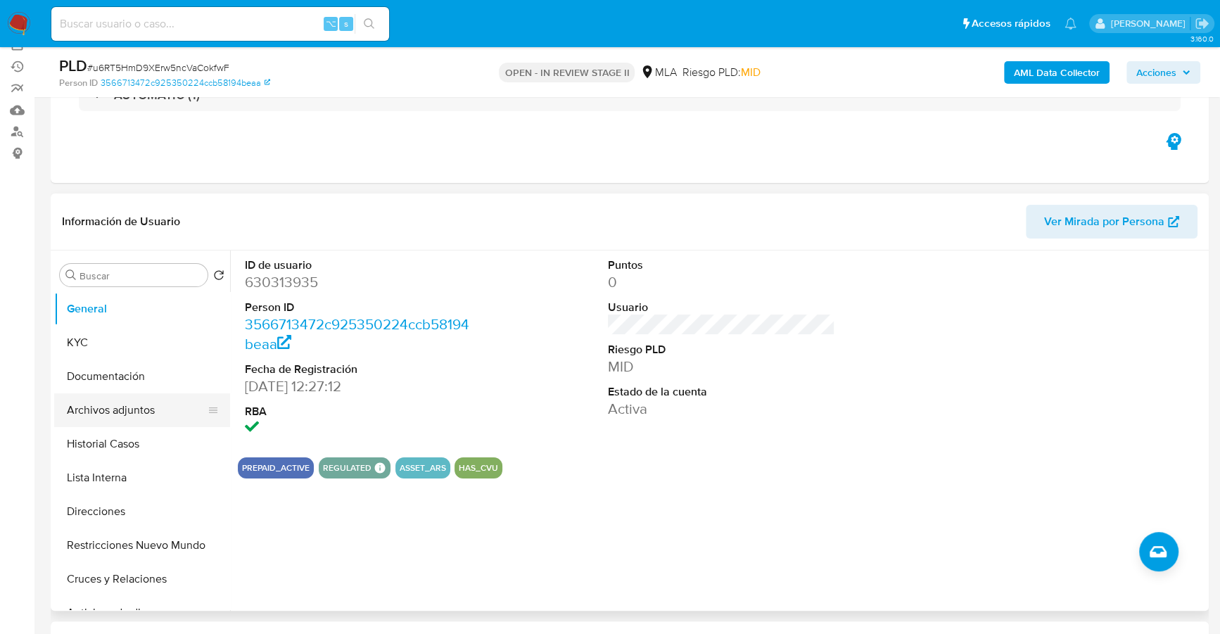
click at [139, 414] on button "Archivos adjuntos" at bounding box center [136, 410] width 165 height 34
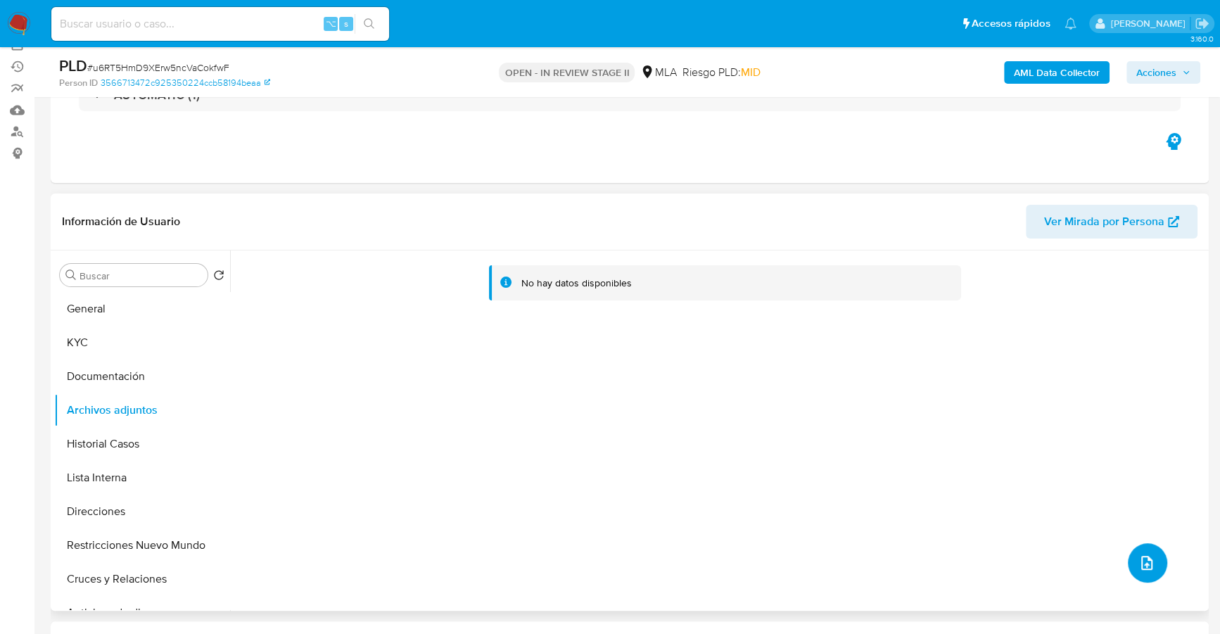
click at [1138, 556] on span "upload-file" at bounding box center [1146, 562] width 17 height 17
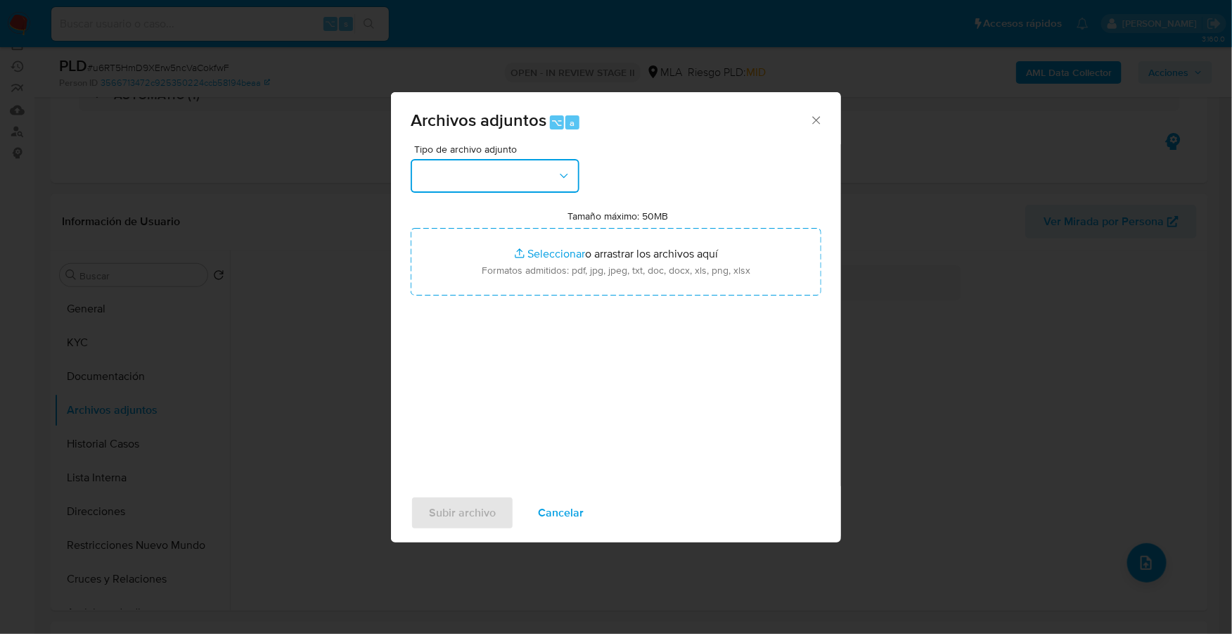
click at [540, 179] on button "button" at bounding box center [495, 176] width 169 height 34
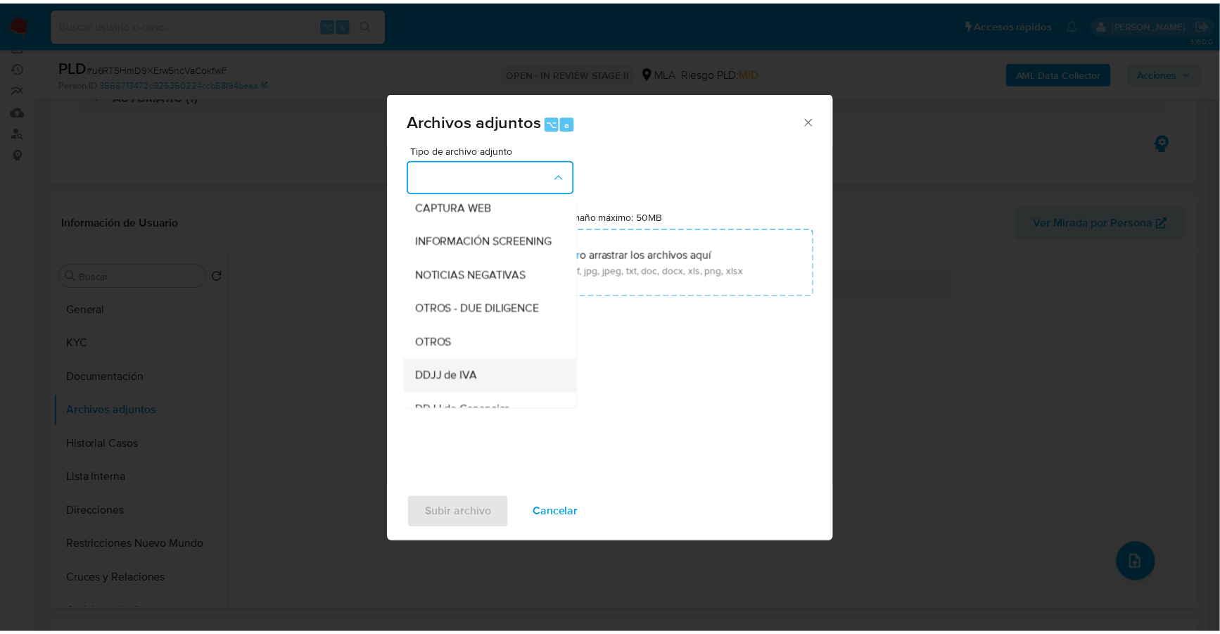
scroll to position [167, 0]
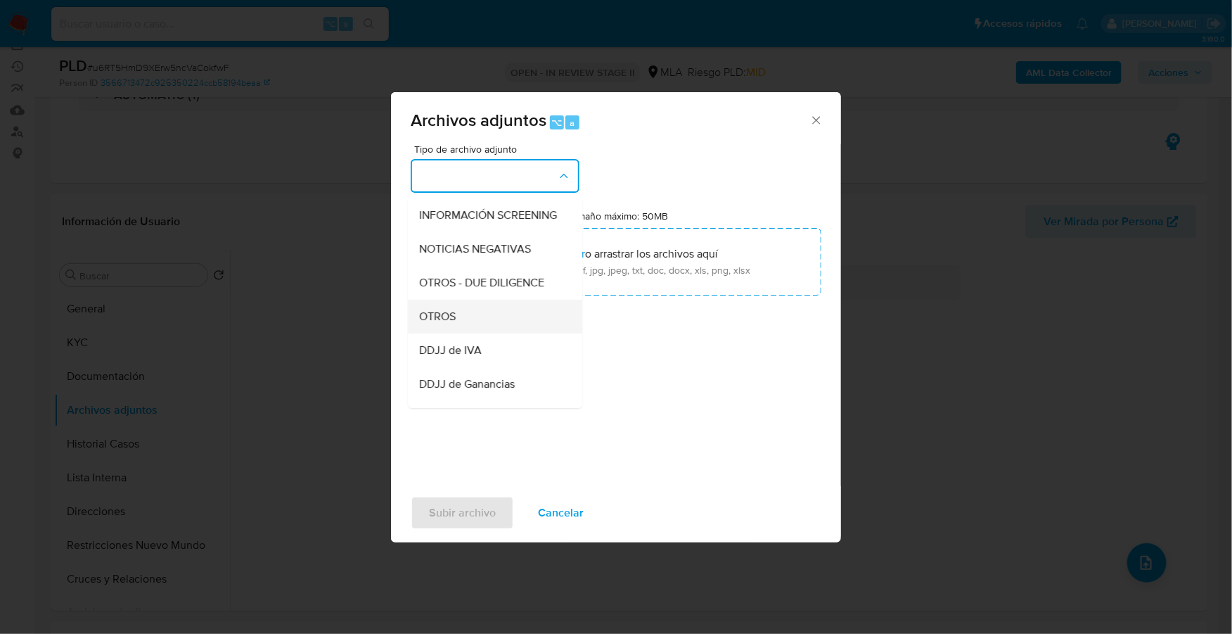
click at [454, 324] on span "OTROS" at bounding box center [437, 317] width 37 height 14
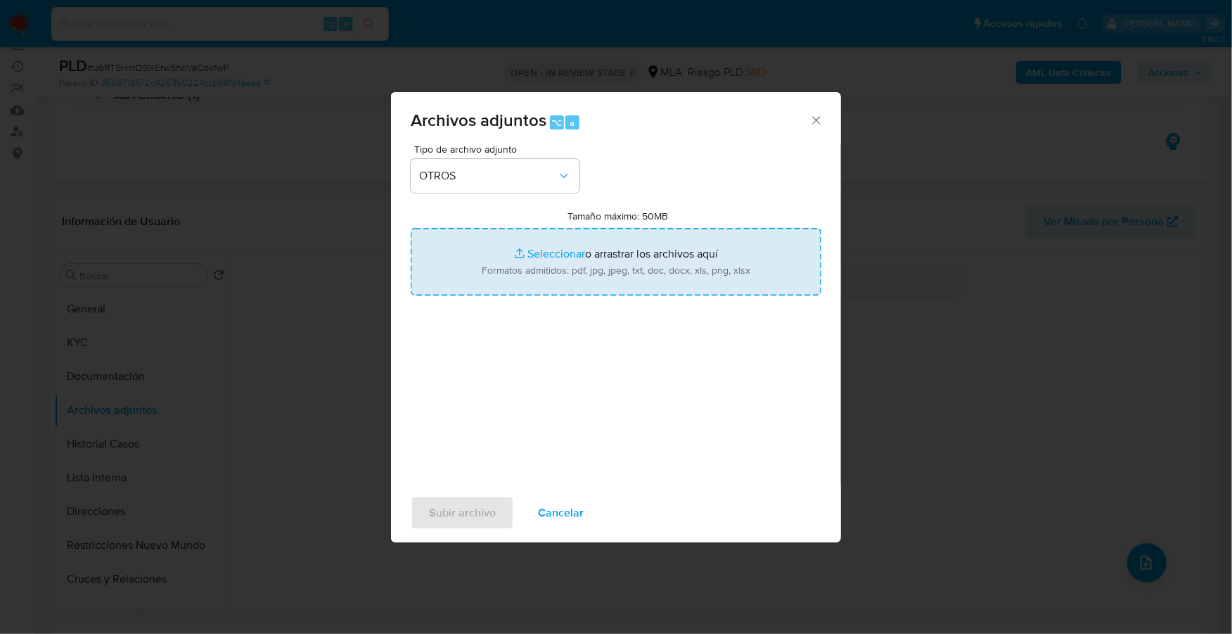
click at [558, 258] on input "Tamaño máximo: 50MB Seleccionar archivos" at bounding box center [616, 262] width 411 height 68
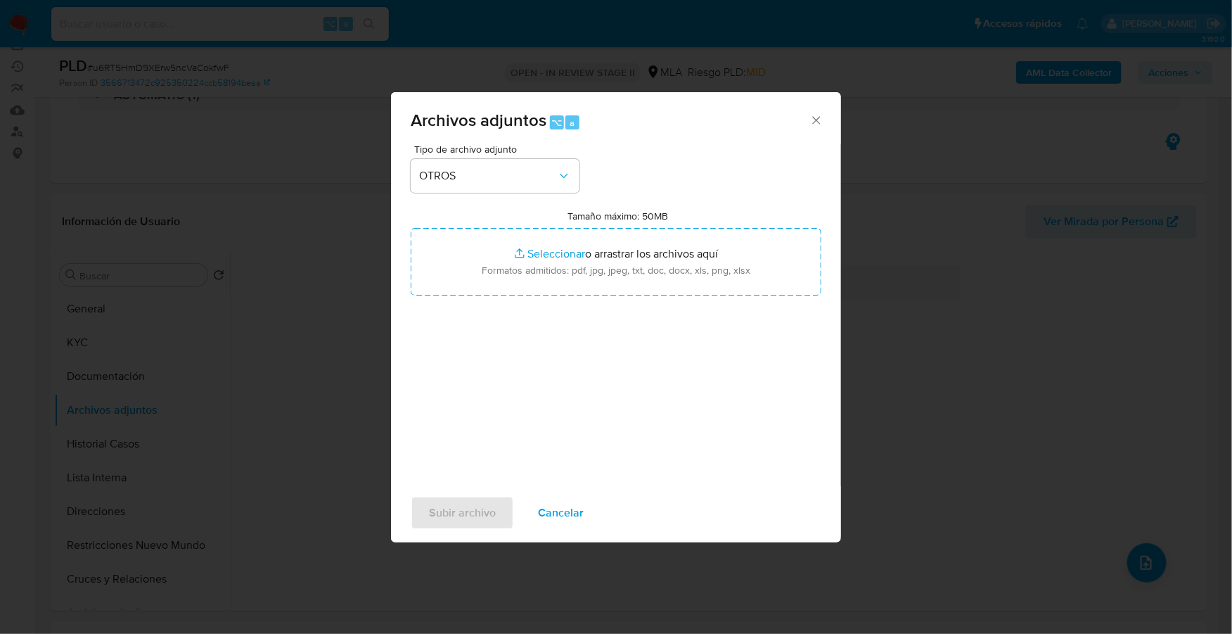
type input "C:\fakepath\Caselog u6RT5HmD9XErw5ncVaCokfwF_2025_07_17_17_24_21.docx"
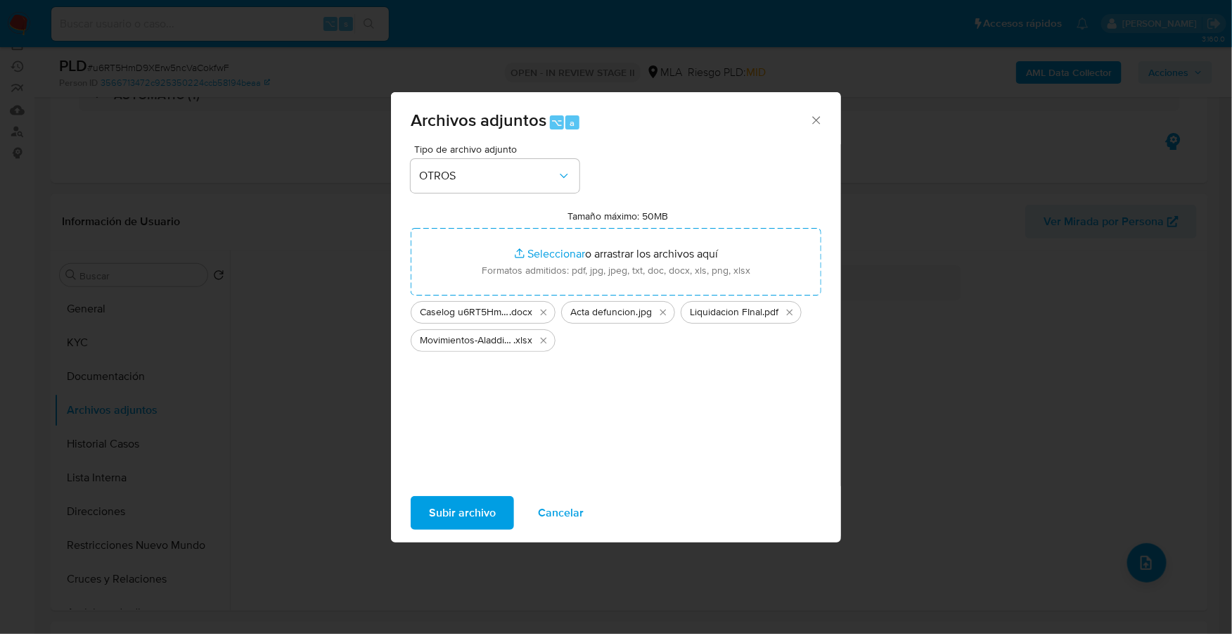
click at [448, 514] on span "Subir archivo" at bounding box center [462, 512] width 67 height 31
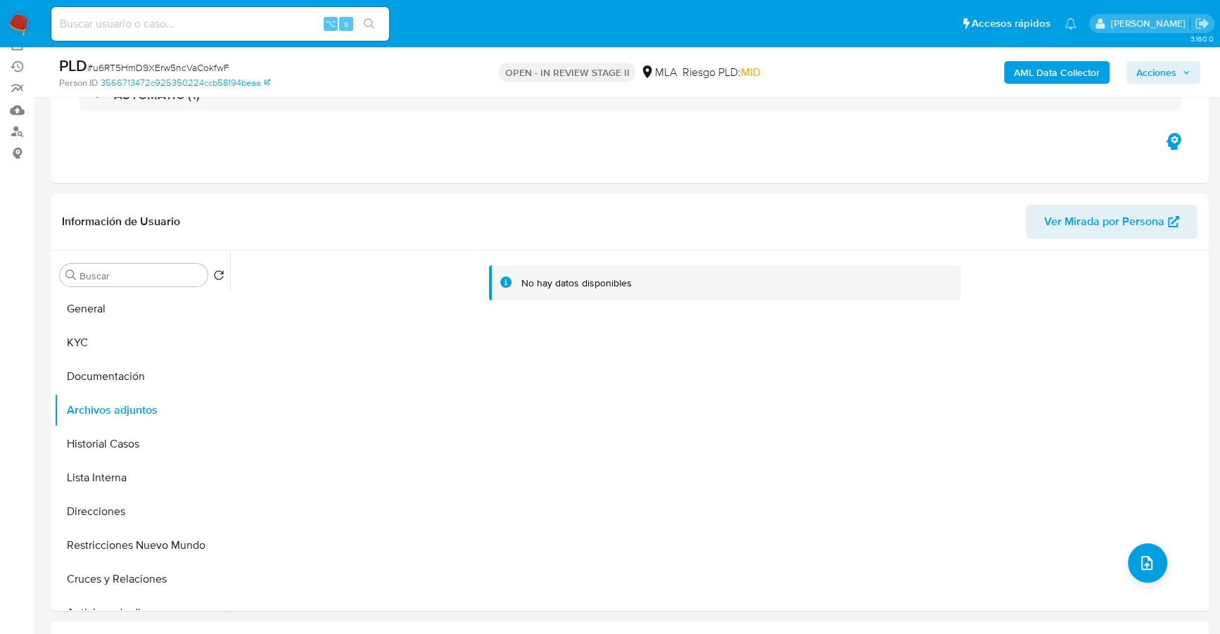
click at [1152, 75] on span "Acciones" at bounding box center [1156, 72] width 40 height 23
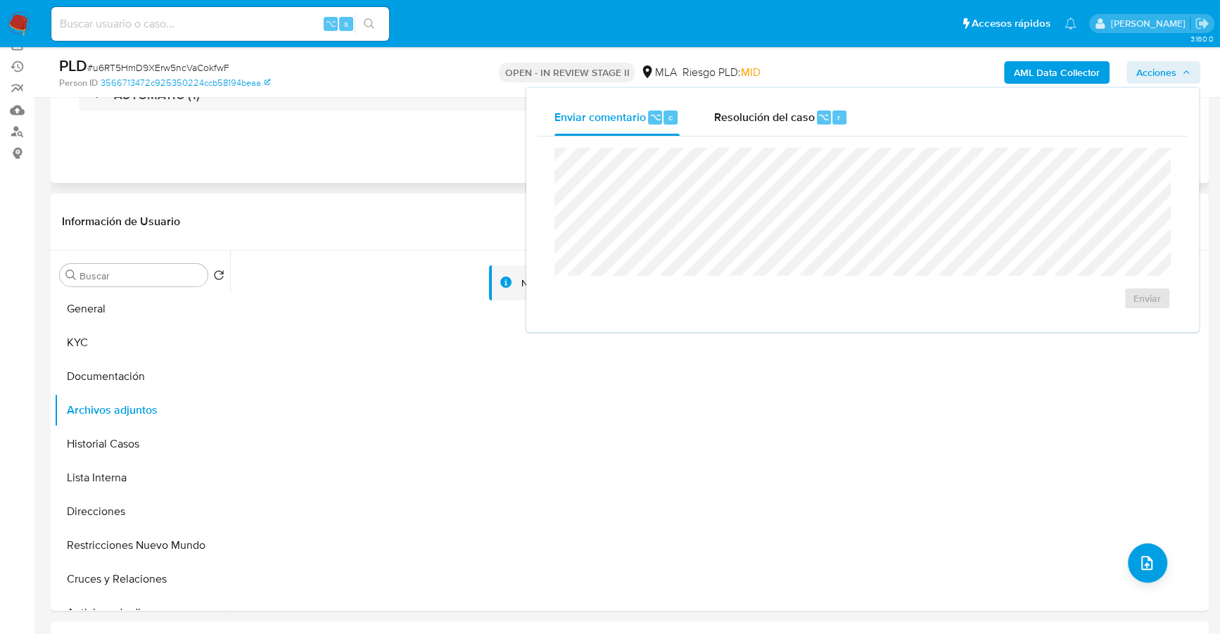
click at [343, 168] on div "Eventos ( 1 ) Acciones AUTOMATIC (1)" at bounding box center [630, 98] width 1158 height 169
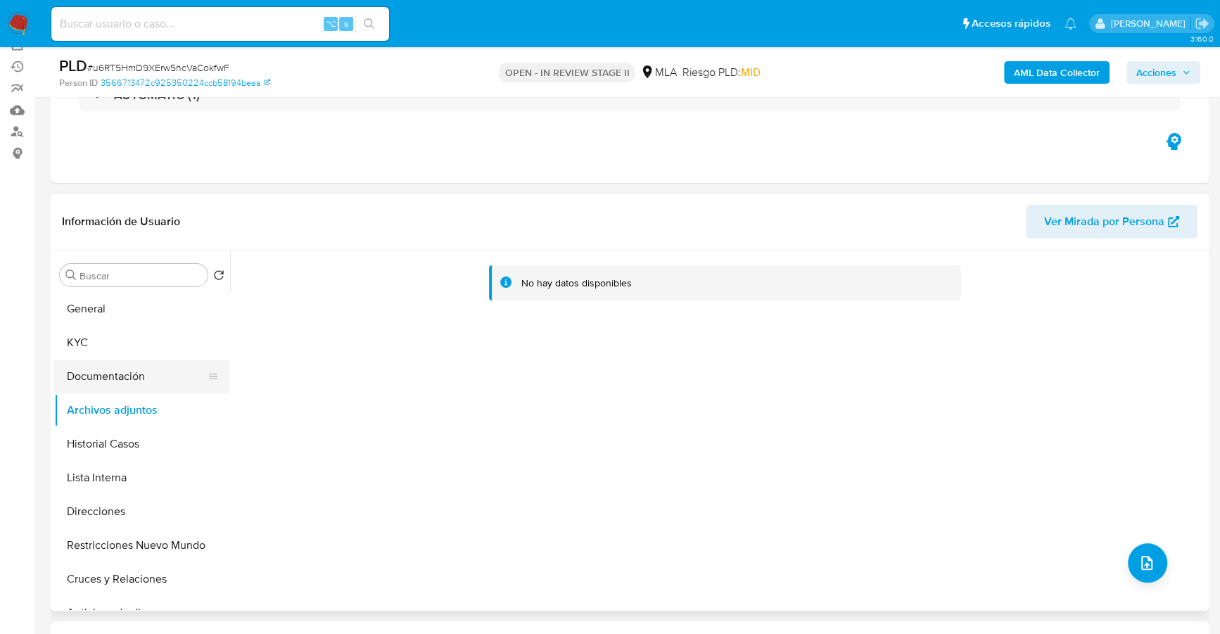
click at [82, 384] on button "Documentación" at bounding box center [136, 376] width 165 height 34
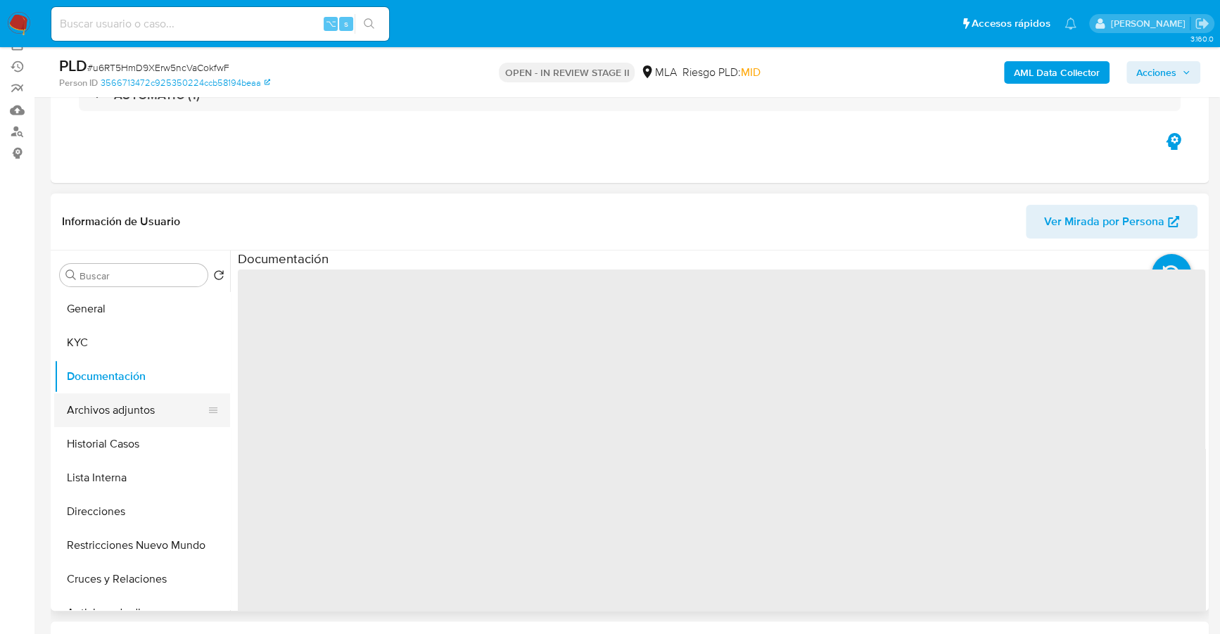
click at [87, 407] on button "Archivos adjuntos" at bounding box center [136, 410] width 165 height 34
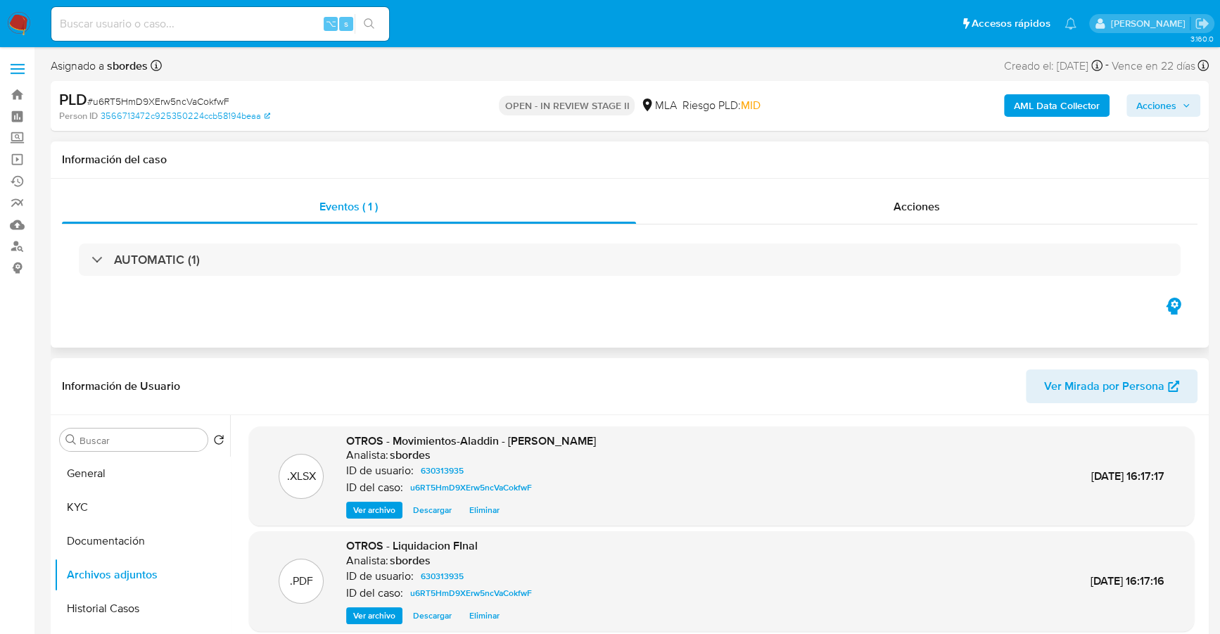
scroll to position [0, 0]
click at [888, 208] on div "Acciones" at bounding box center [917, 207] width 562 height 34
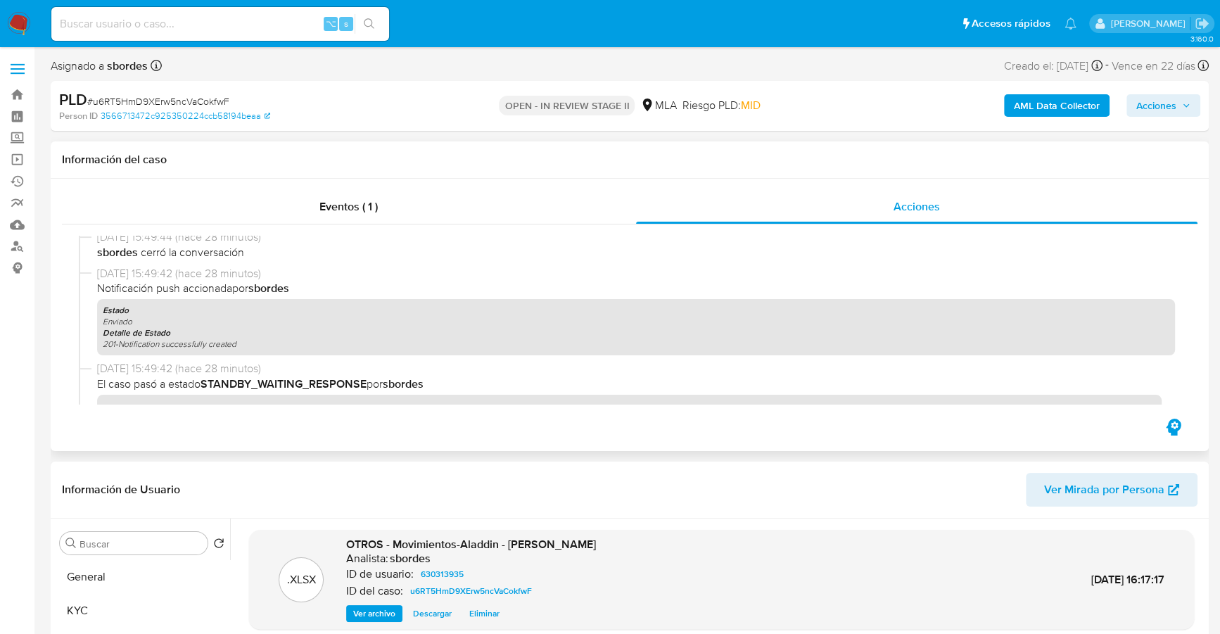
scroll to position [442, 0]
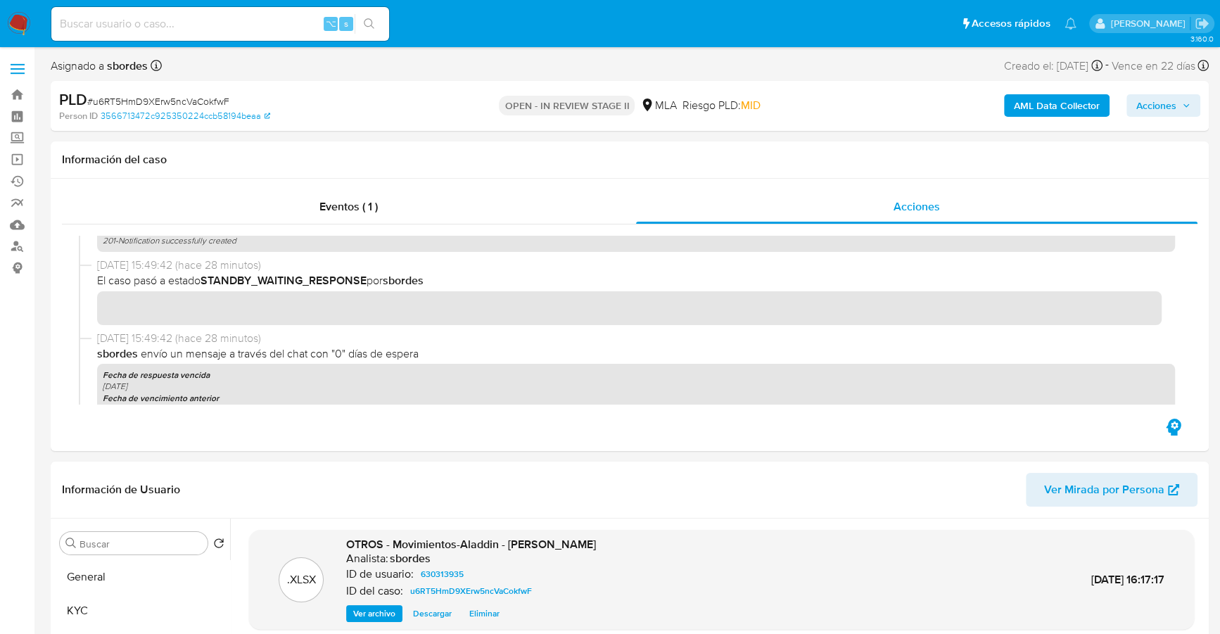
click at [1161, 108] on span "Acciones" at bounding box center [1156, 105] width 40 height 23
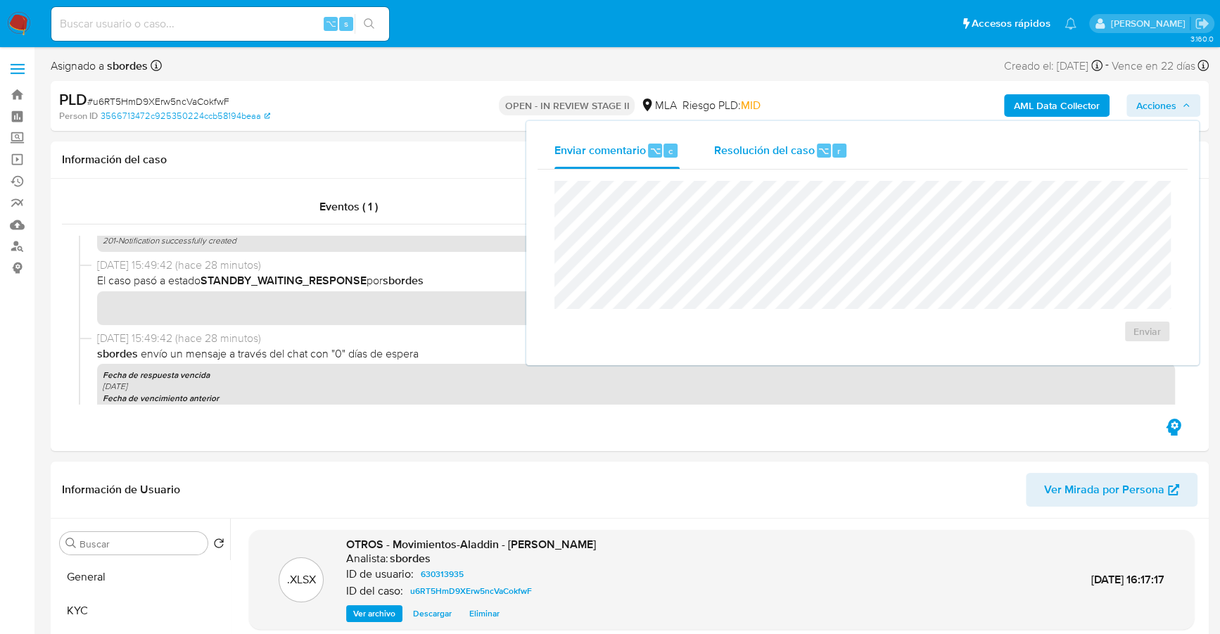
click at [803, 162] on div "Resolución del caso ⌥ r" at bounding box center [780, 150] width 134 height 37
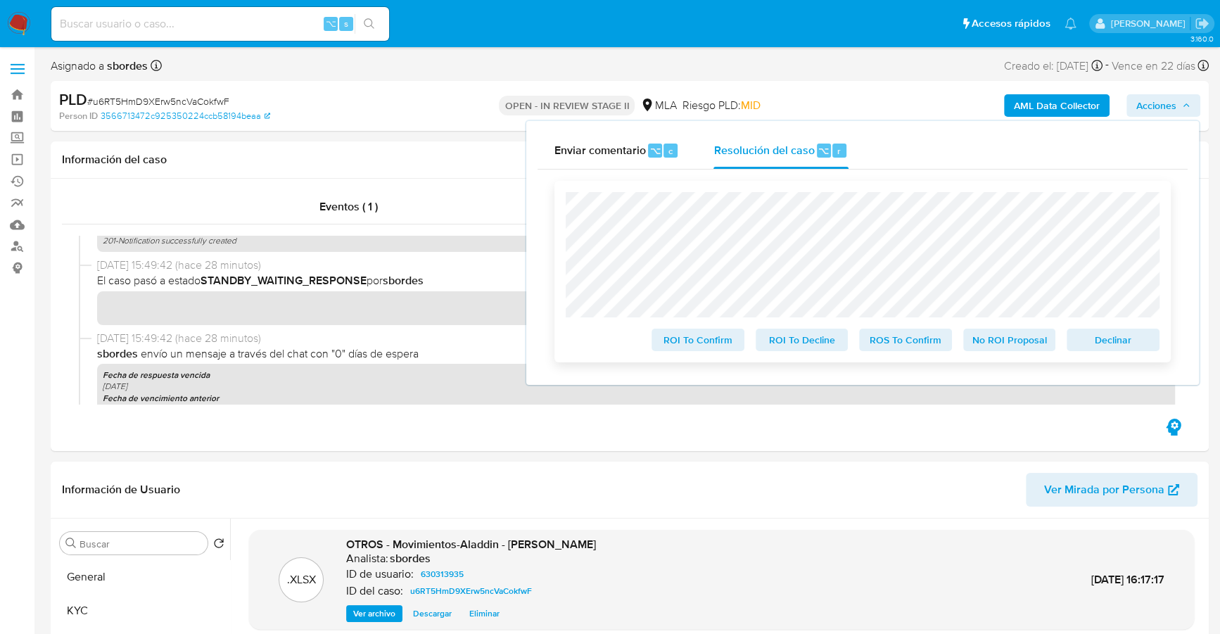
click at [1008, 341] on span "No ROI Proposal" at bounding box center [1009, 340] width 73 height 20
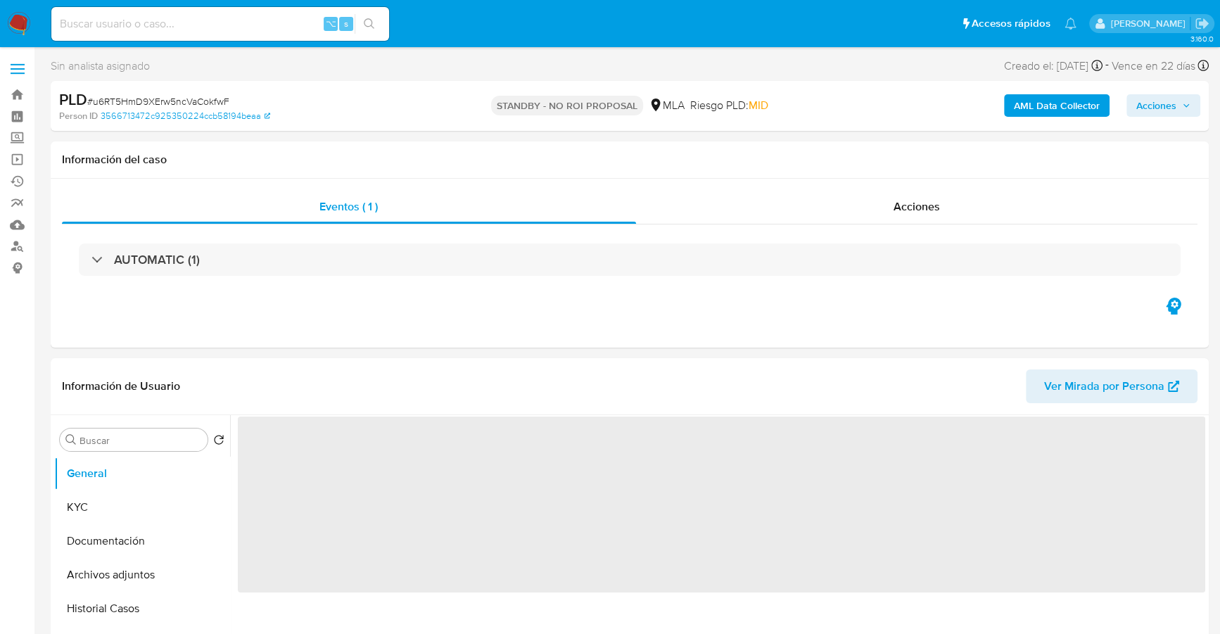
select select "10"
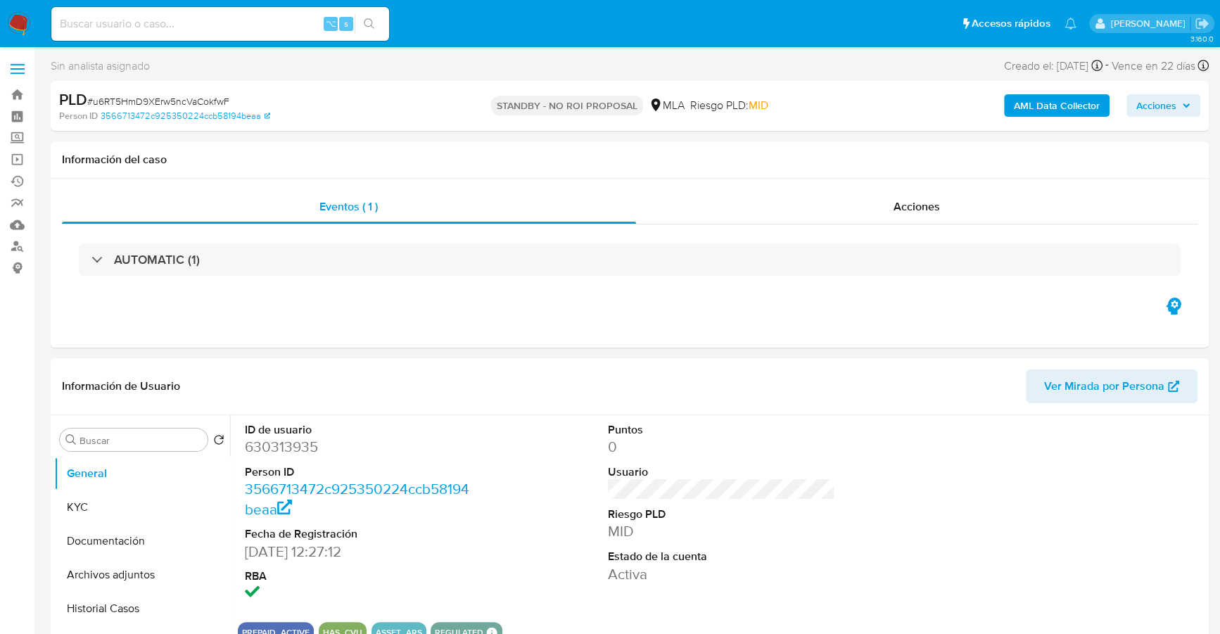
click at [192, 27] on input at bounding box center [220, 24] width 338 height 18
paste input "2356466965"
type input "2356466965"
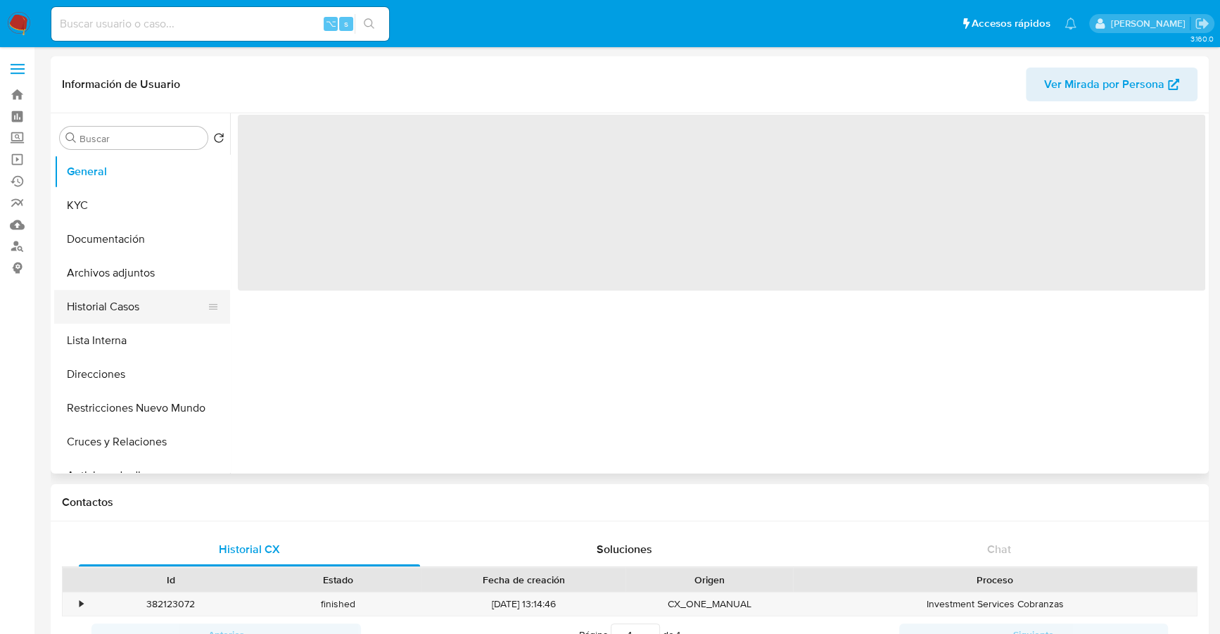
select select "10"
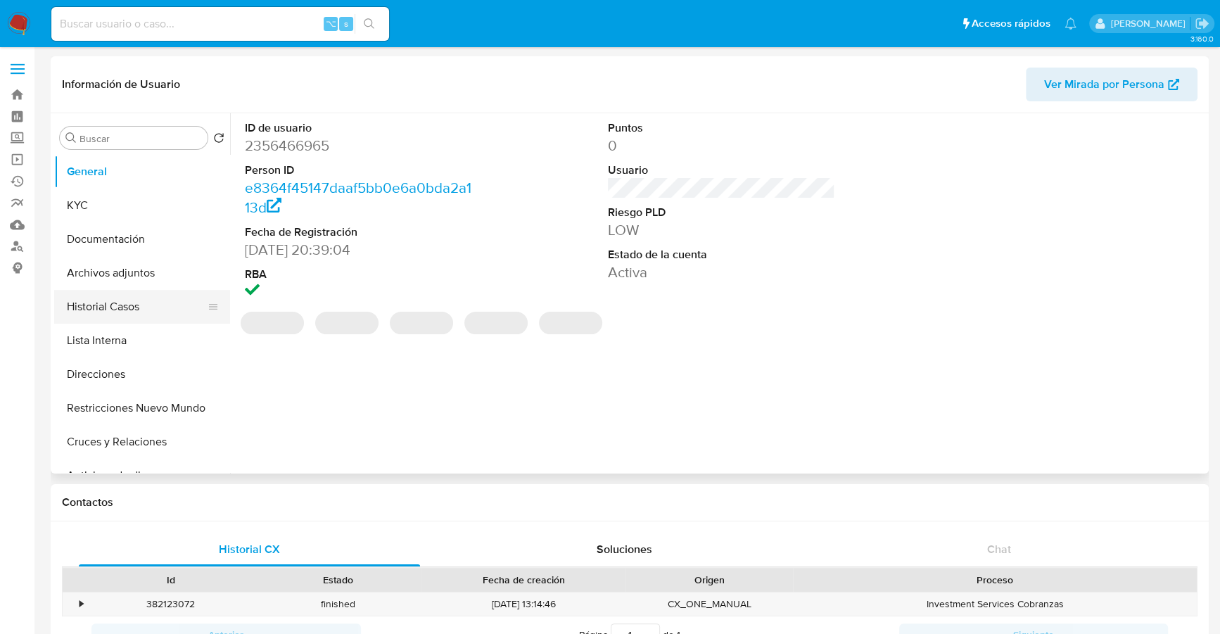
click at [102, 304] on button "Historial Casos" at bounding box center [136, 307] width 165 height 34
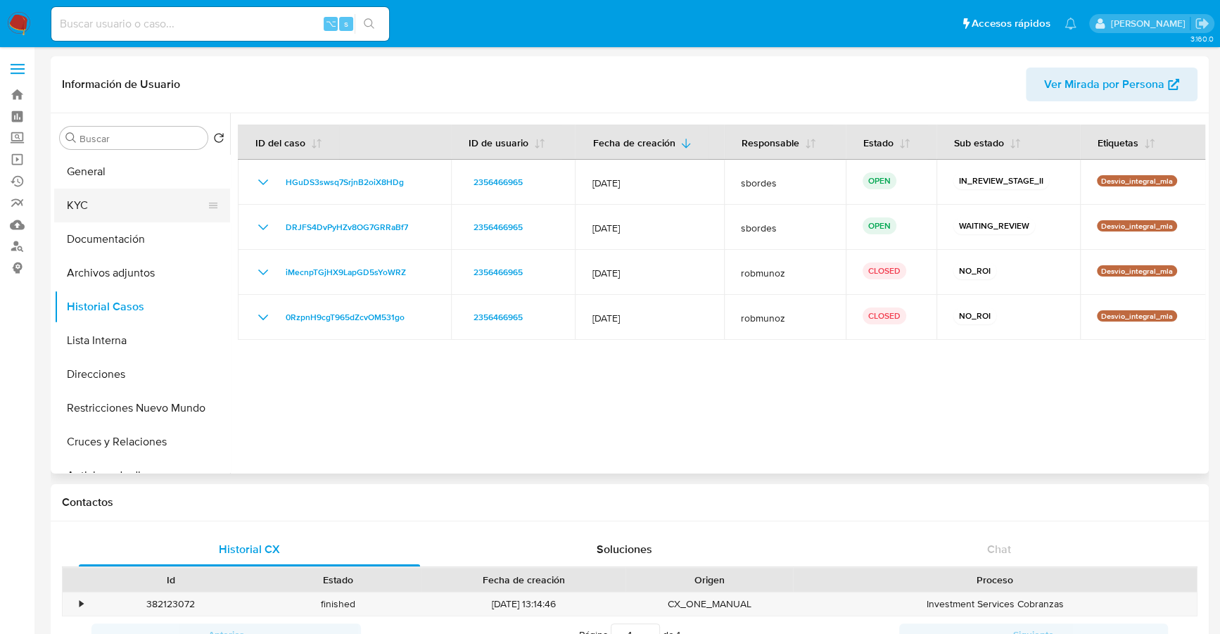
click at [102, 189] on button "KYC" at bounding box center [136, 206] width 165 height 34
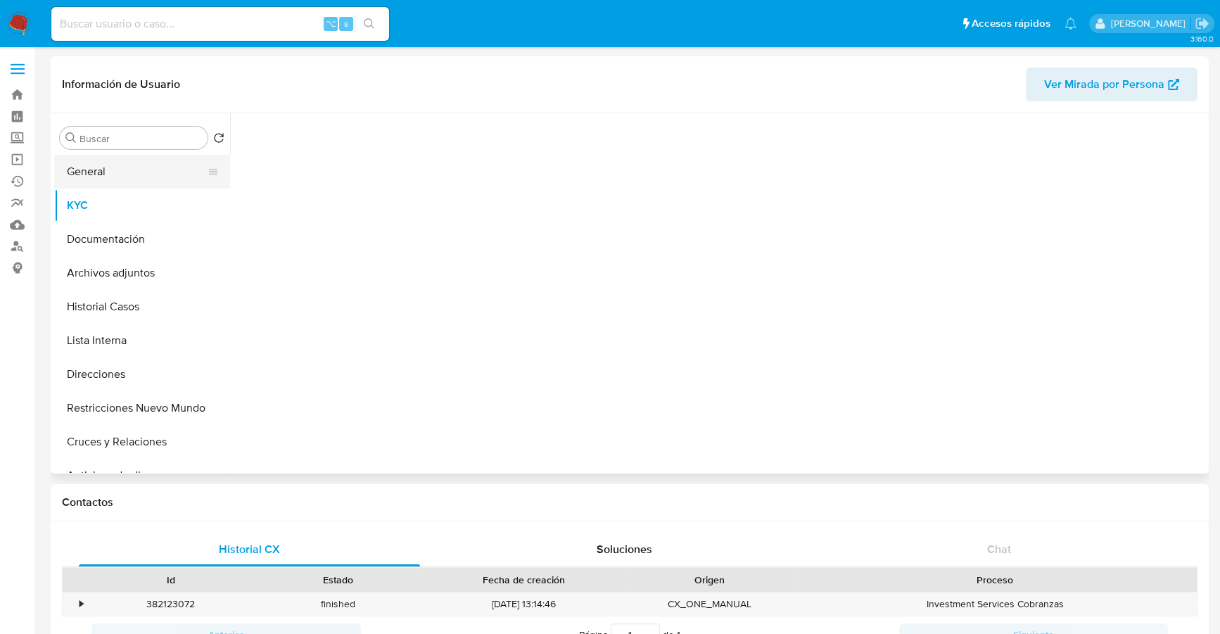
click at [106, 168] on button "General" at bounding box center [136, 172] width 165 height 34
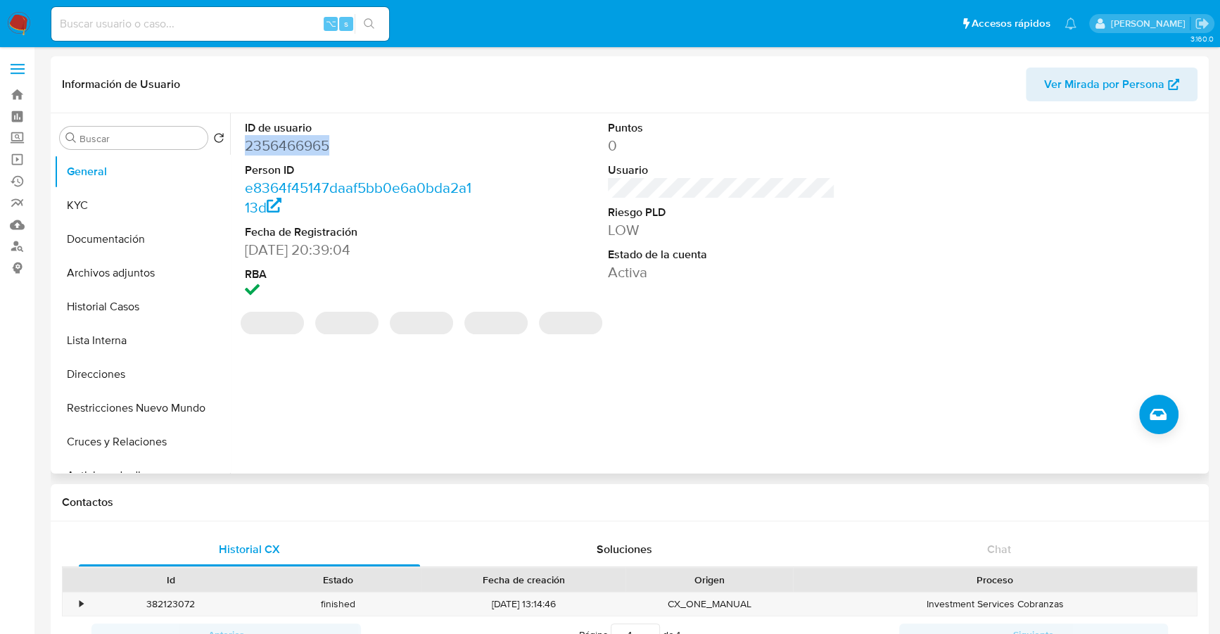
copy dd "2356466965"
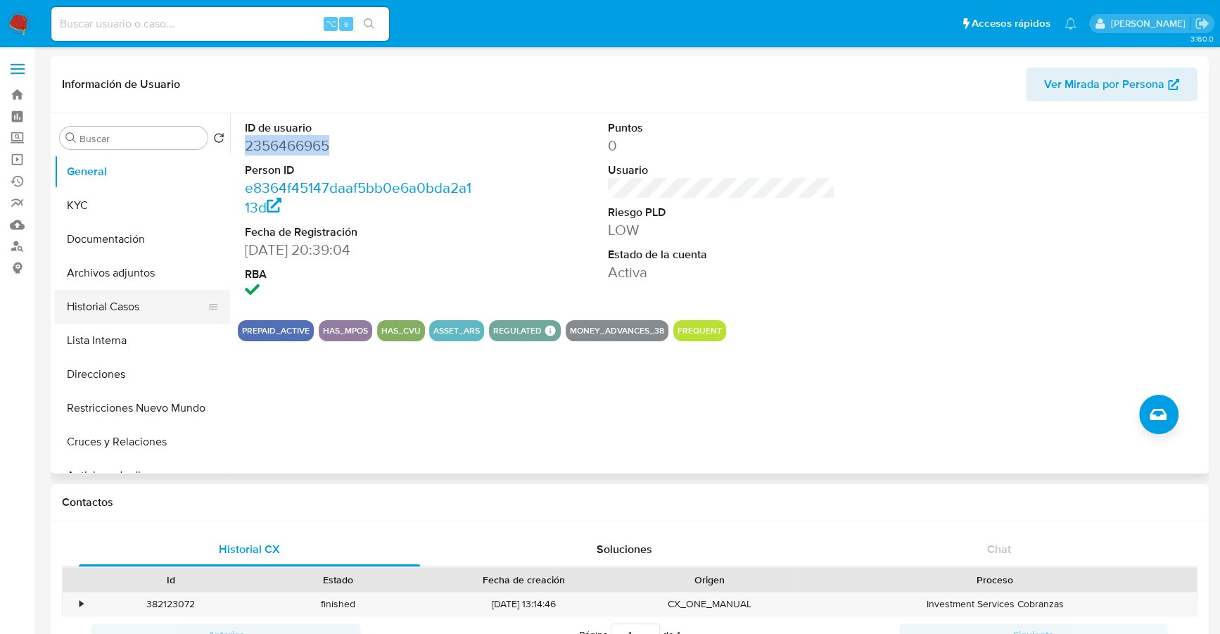
click at [133, 310] on button "Historial Casos" at bounding box center [136, 307] width 165 height 34
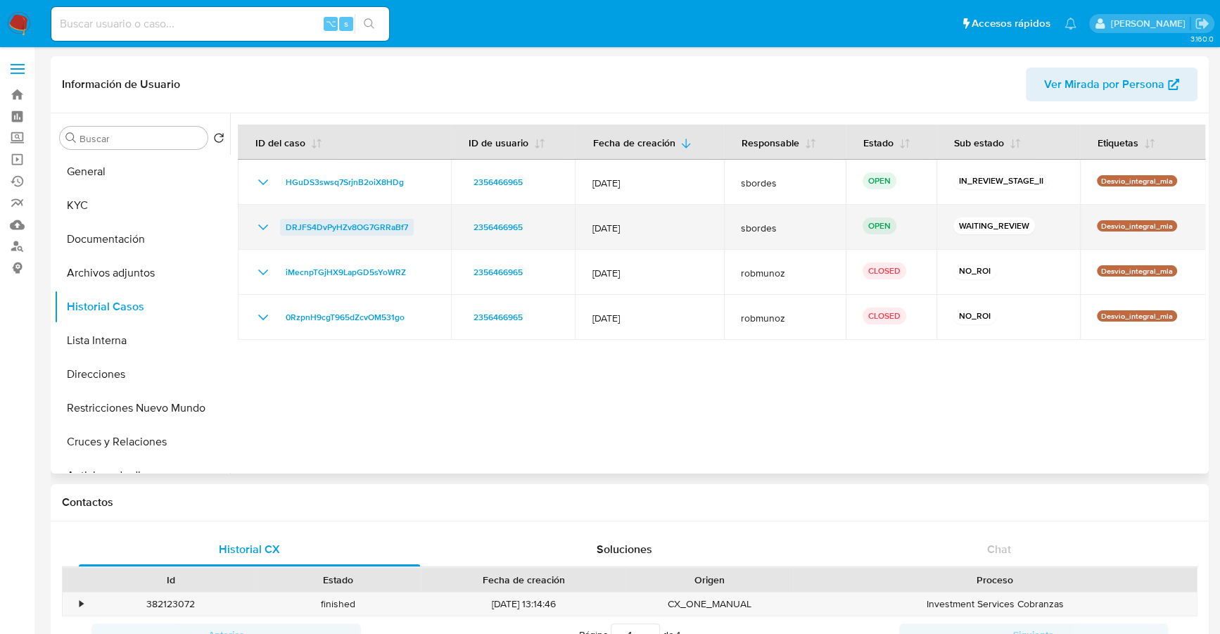
click at [377, 231] on span "DRJFS4DvPyHZv8OG7GRRaBf7" at bounding box center [347, 227] width 122 height 17
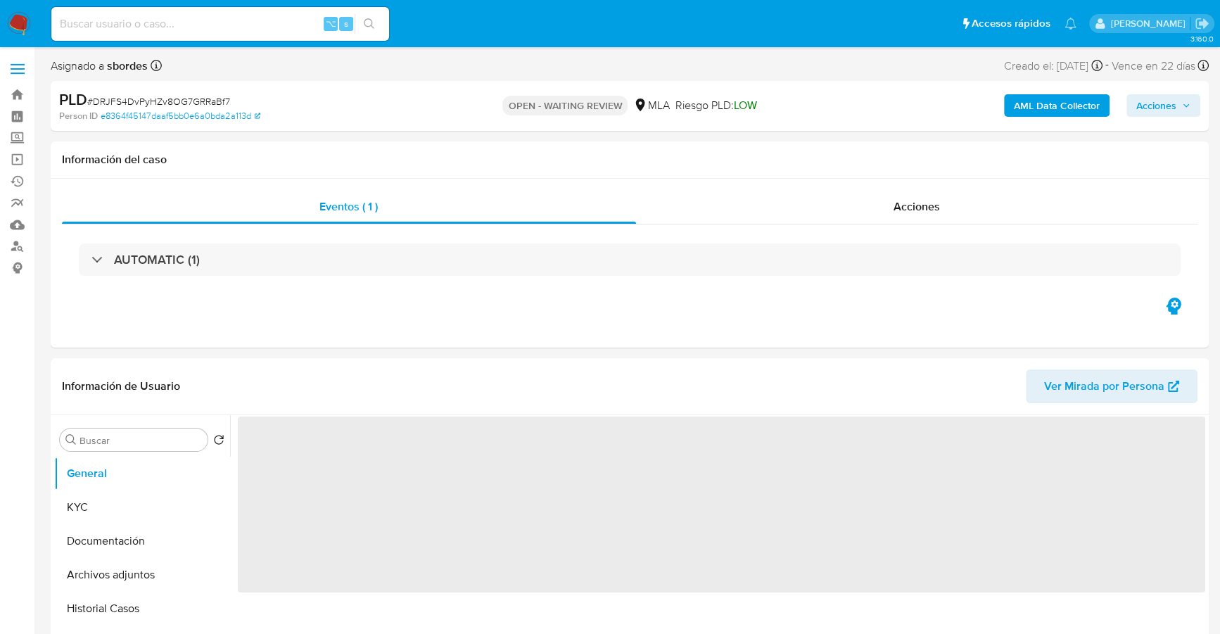
select select "10"
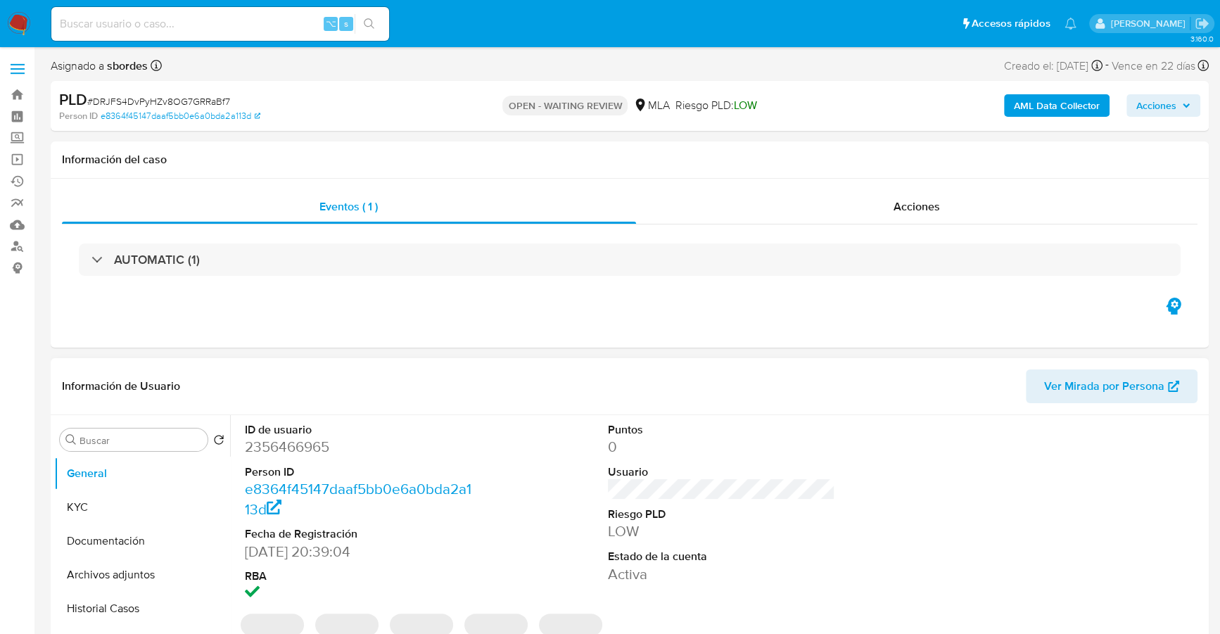
scroll to position [165, 0]
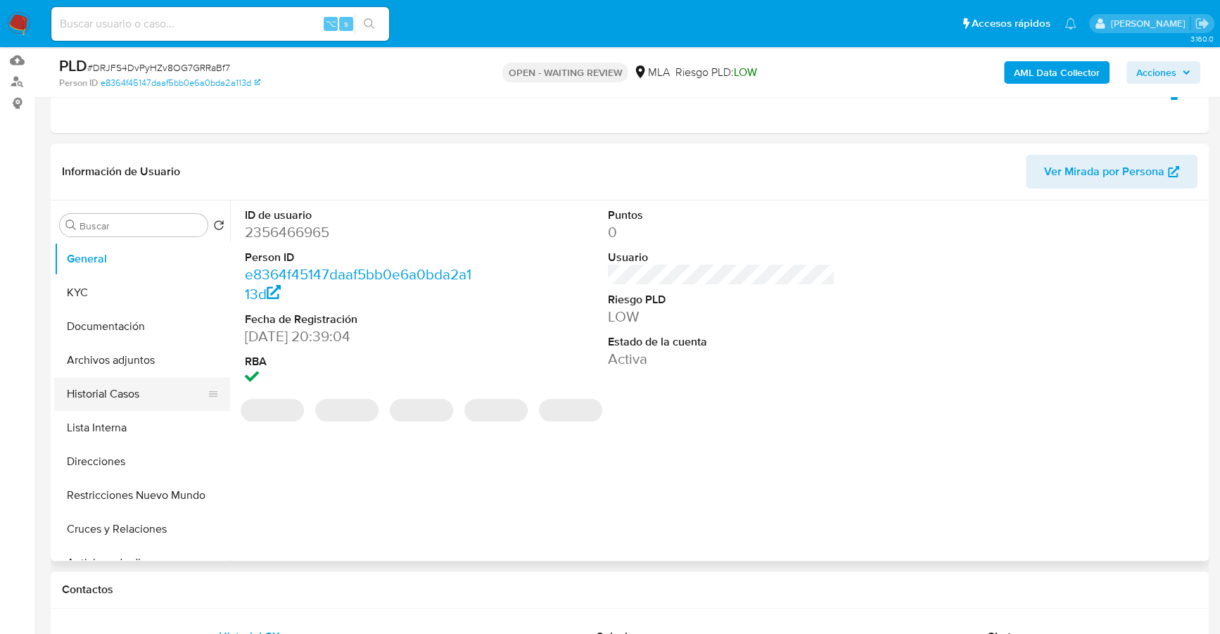
click at [120, 406] on button "Historial Casos" at bounding box center [136, 394] width 165 height 34
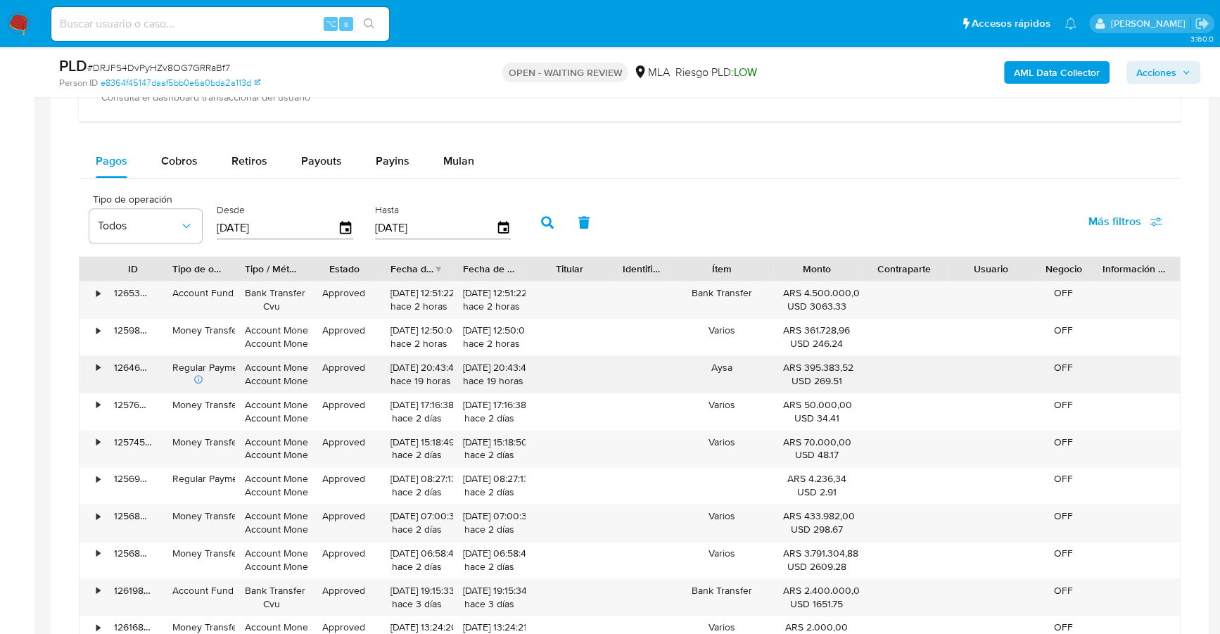
scroll to position [967, 0]
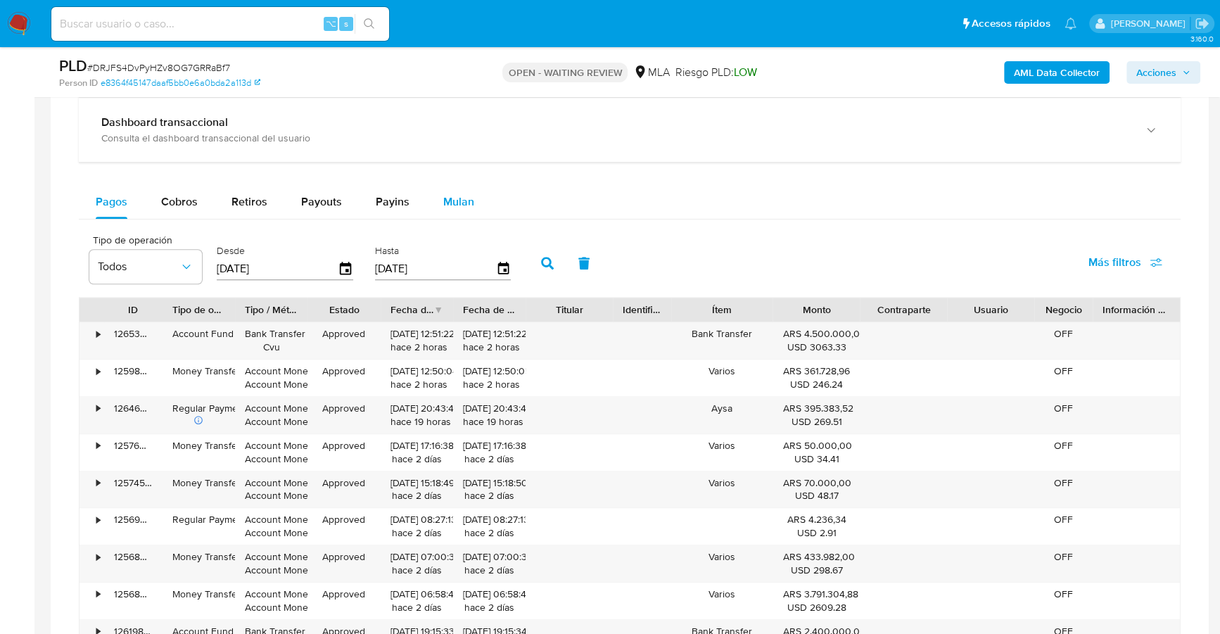
click at [451, 201] on span "Mulan" at bounding box center [458, 201] width 31 height 16
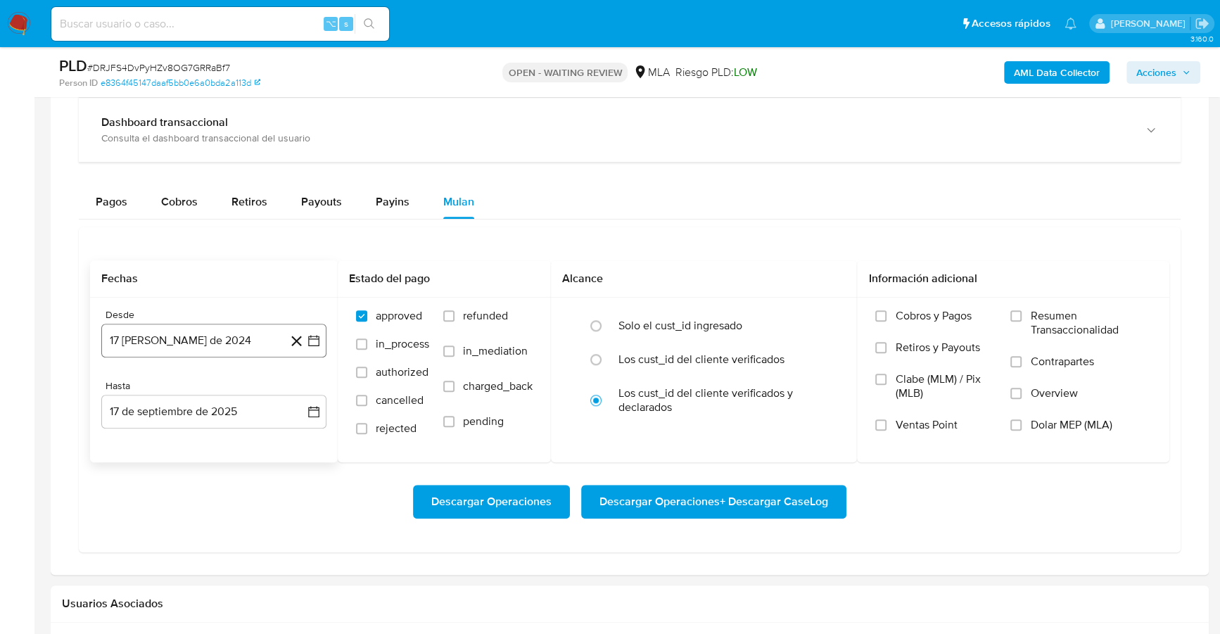
click at [175, 344] on button "17 [PERSON_NAME] de 2024" at bounding box center [213, 341] width 225 height 34
click at [203, 390] on span "agosto 2024" at bounding box center [207, 391] width 64 height 14
click at [219, 374] on div "2024 2024 ene feb mar abr may jun [DATE] ago sep oct nov dic" at bounding box center [212, 481] width 222 height 238
click at [205, 384] on span "2024" at bounding box center [206, 391] width 26 height 14
click at [294, 387] on icon "Mes siguiente" at bounding box center [301, 391] width 17 height 17
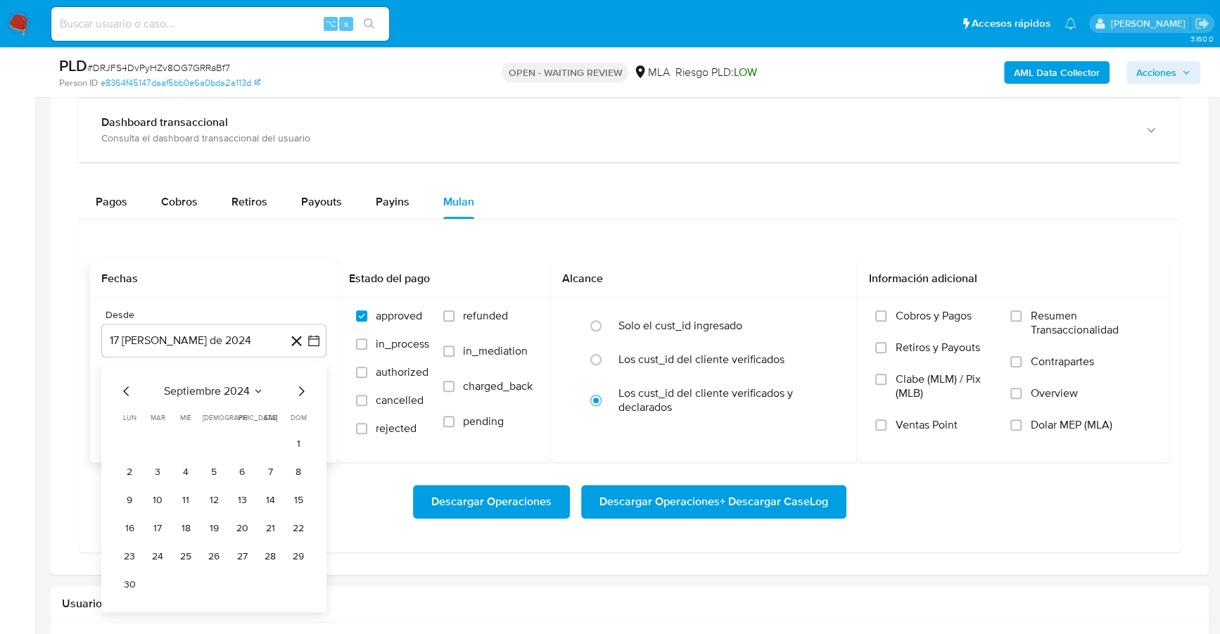
click at [293, 387] on icon "Mes siguiente" at bounding box center [301, 391] width 17 height 17
click at [240, 393] on span "octubre 2024" at bounding box center [206, 391] width 69 height 14
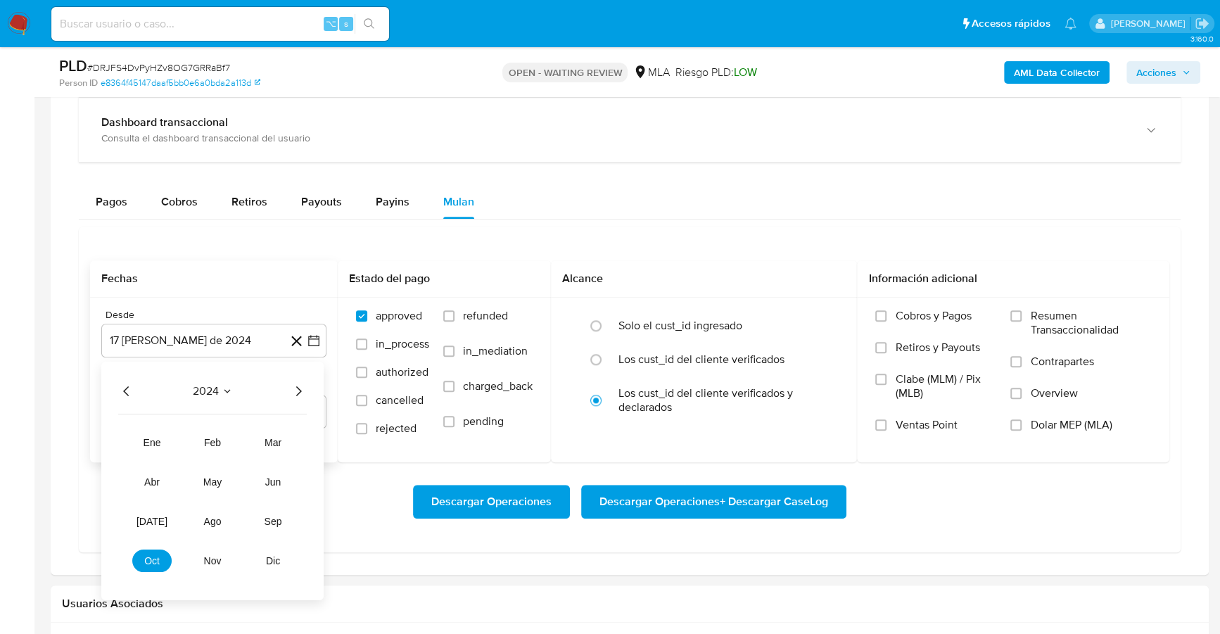
click at [304, 383] on icon "Año siguiente" at bounding box center [298, 391] width 17 height 17
click at [276, 476] on span "jun" at bounding box center [273, 481] width 16 height 11
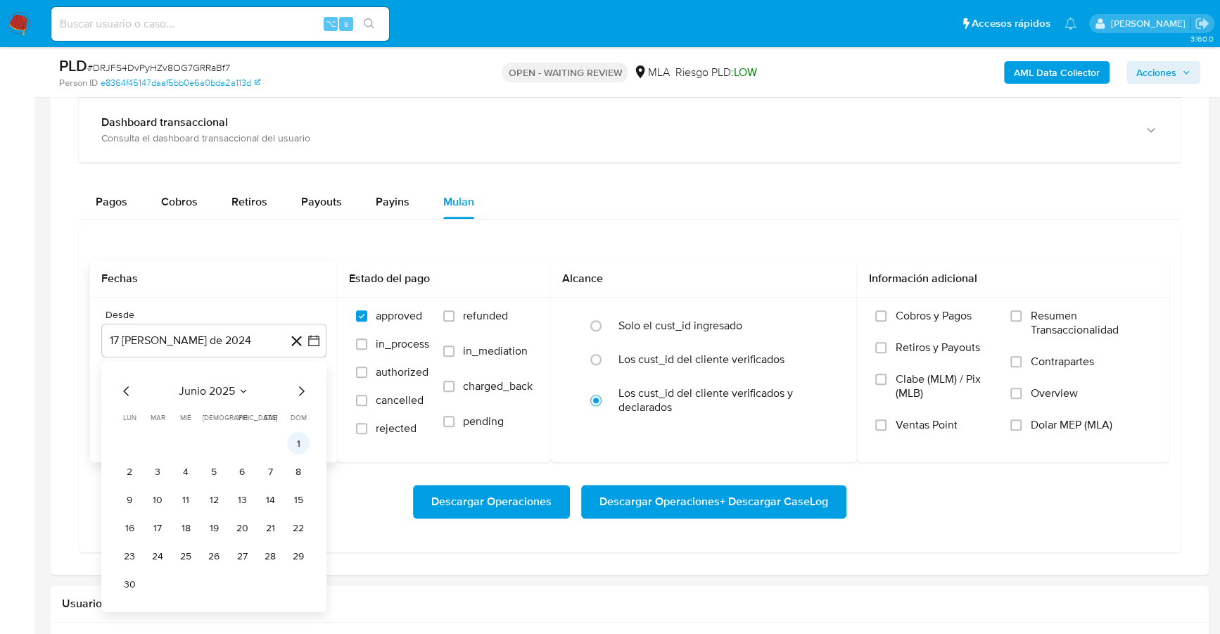
click at [293, 445] on button "1" at bounding box center [298, 443] width 23 height 23
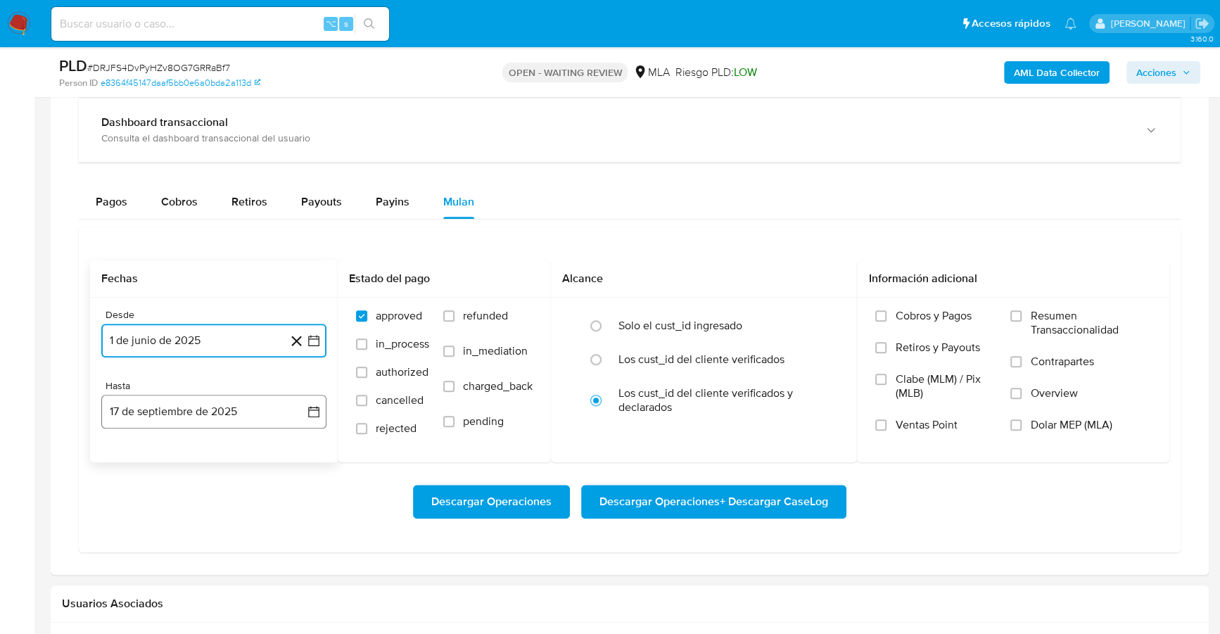
click at [165, 405] on button "17 de septiembre de 2025" at bounding box center [213, 412] width 225 height 34
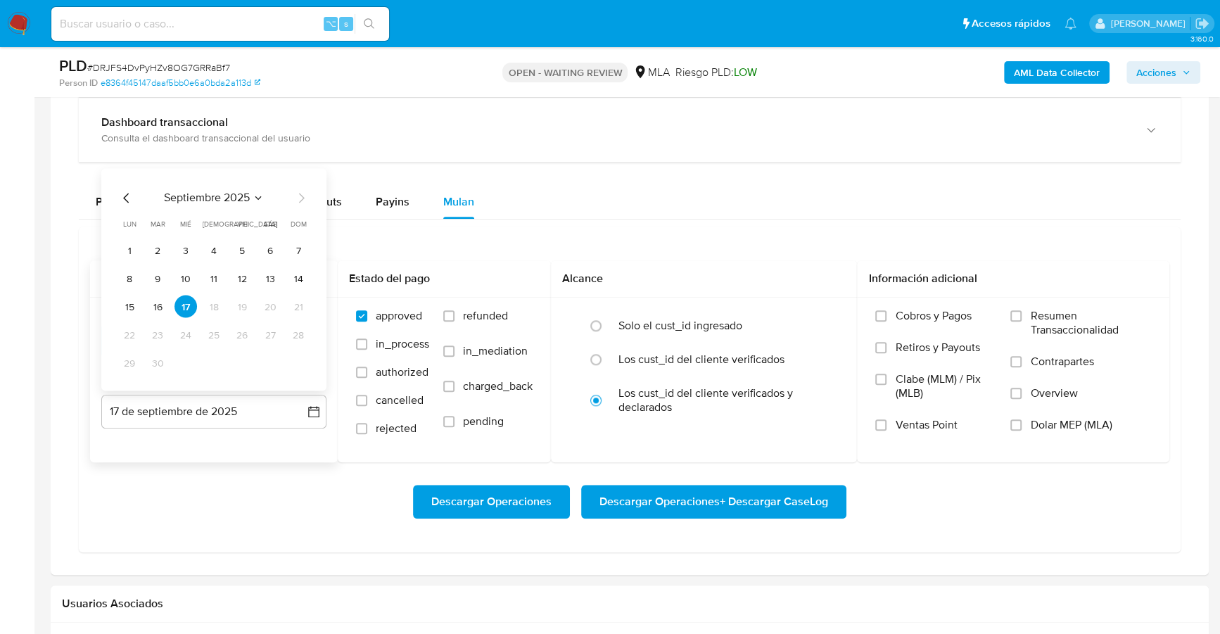
click at [127, 200] on icon "Mes anterior" at bounding box center [126, 198] width 17 height 17
click at [125, 193] on icon "Mes anterior" at bounding box center [126, 198] width 6 height 10
click at [215, 358] on button "31" at bounding box center [214, 363] width 23 height 23
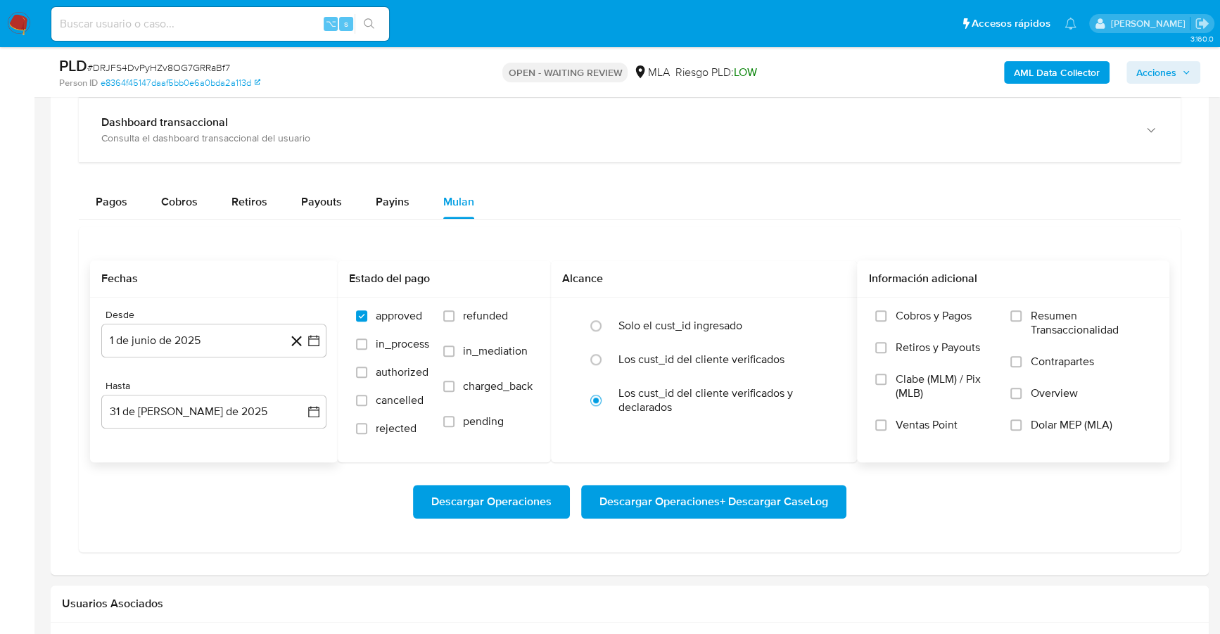
click at [1106, 423] on span "Dolar MEP (MLA)" at bounding box center [1071, 425] width 82 height 14
click at [1021, 423] on input "Dolar MEP (MLA)" at bounding box center [1015, 424] width 11 height 11
click at [708, 488] on span "Descargar Operaciones + Descargar CaseLog" at bounding box center [713, 501] width 229 height 31
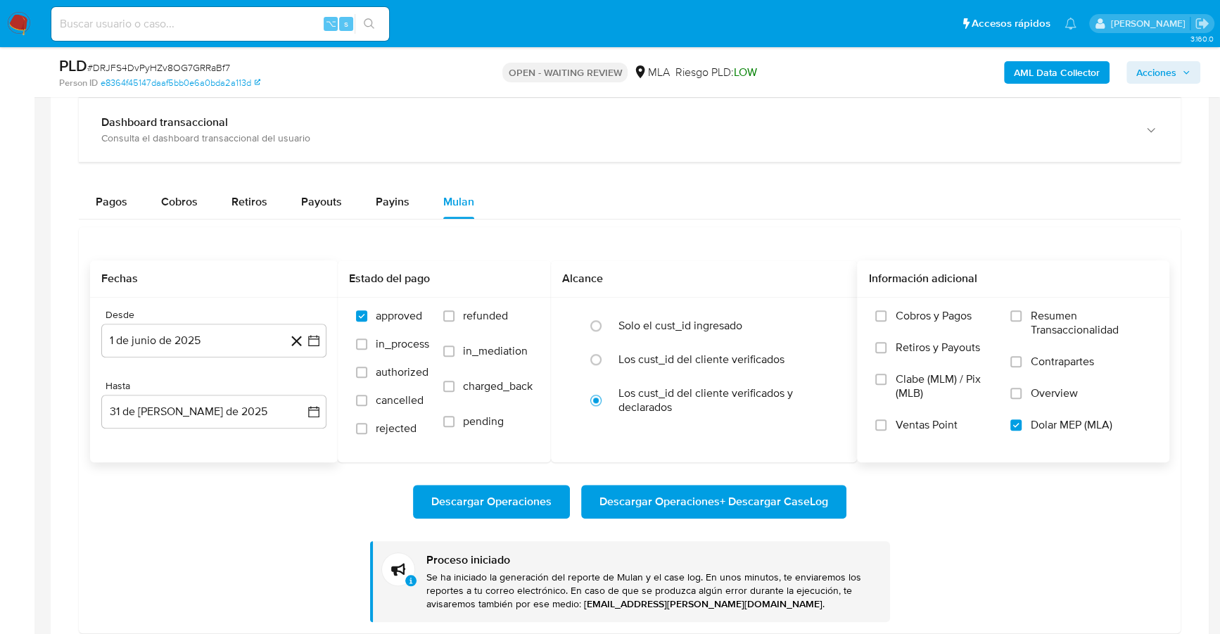
click at [231, 18] on input at bounding box center [220, 24] width 338 height 18
paste input "2029371746"
type input "2029371746"
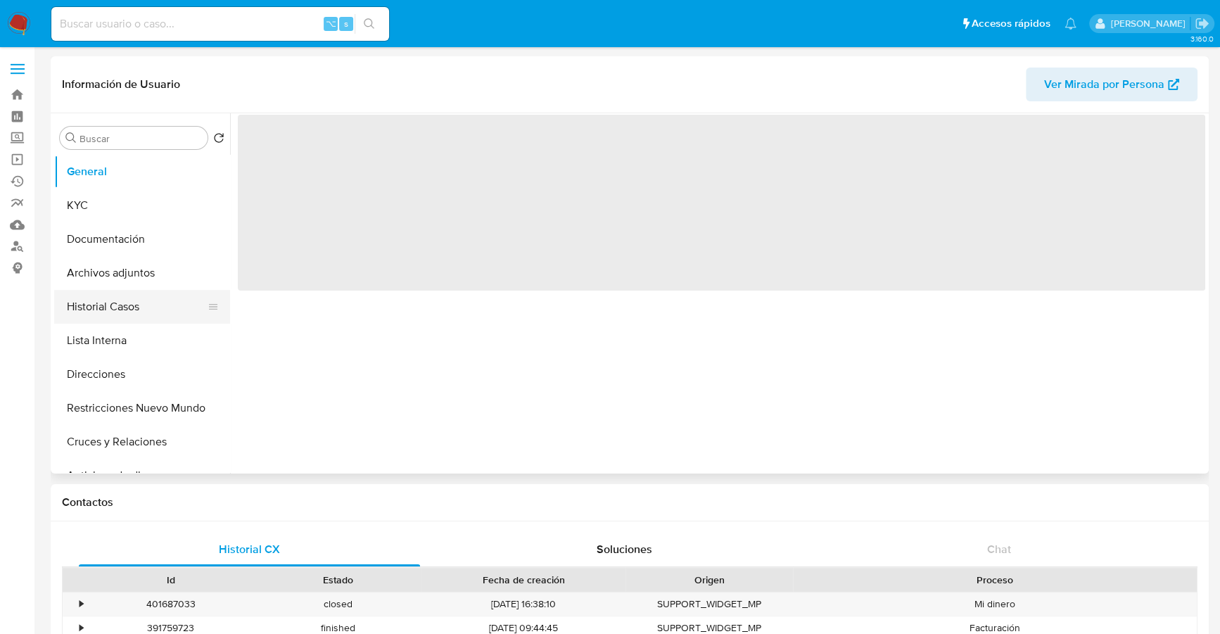
click at [106, 307] on button "Historial Casos" at bounding box center [136, 307] width 165 height 34
select select "10"
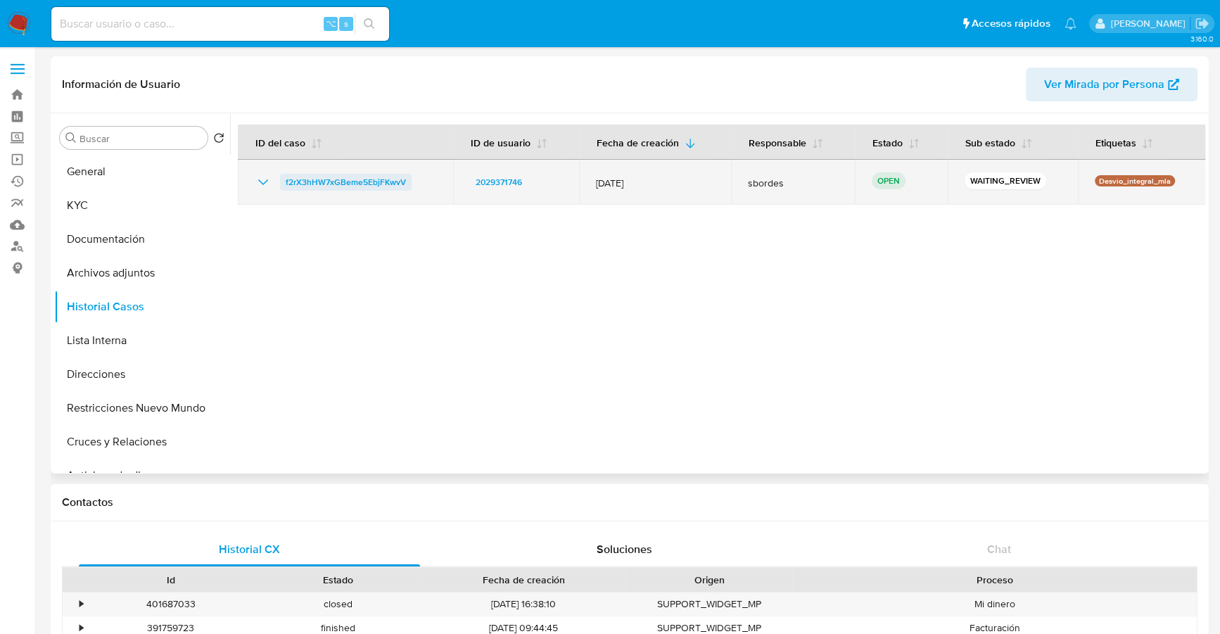
click at [344, 187] on span "f2rX3hHW7xGBeme5EbjFKwvV" at bounding box center [346, 182] width 120 height 17
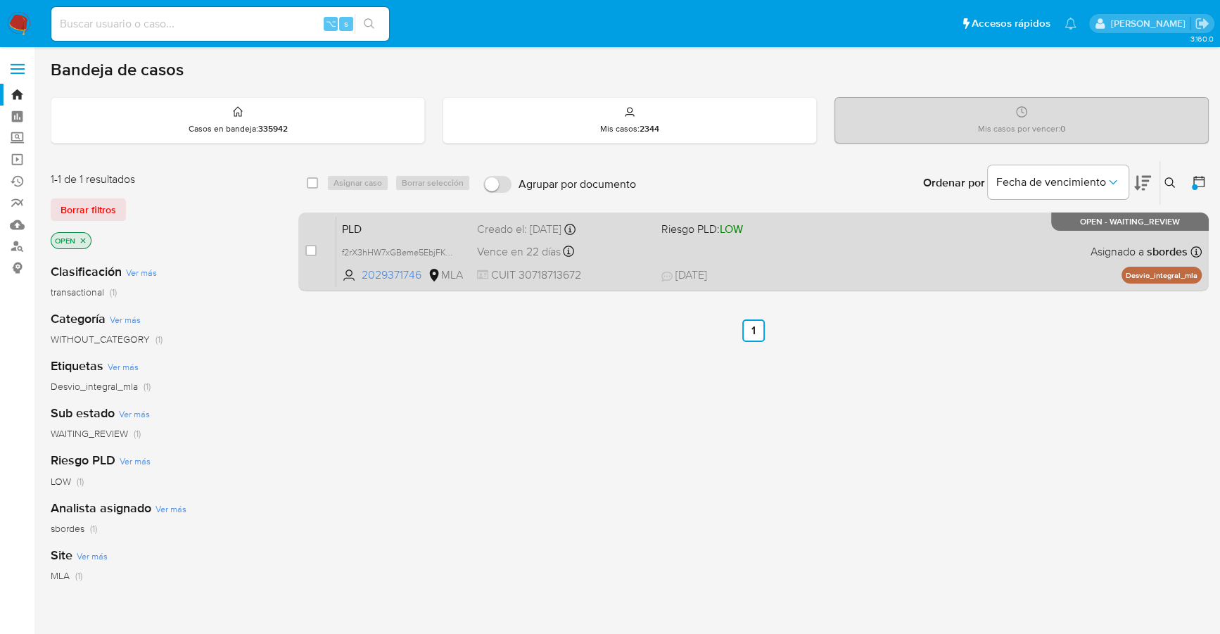
click at [317, 248] on div "case-item-checkbox No es posible asignar el caso" at bounding box center [320, 251] width 31 height 71
click at [313, 248] on input "checkbox" at bounding box center [310, 250] width 11 height 11
checkbox input "true"
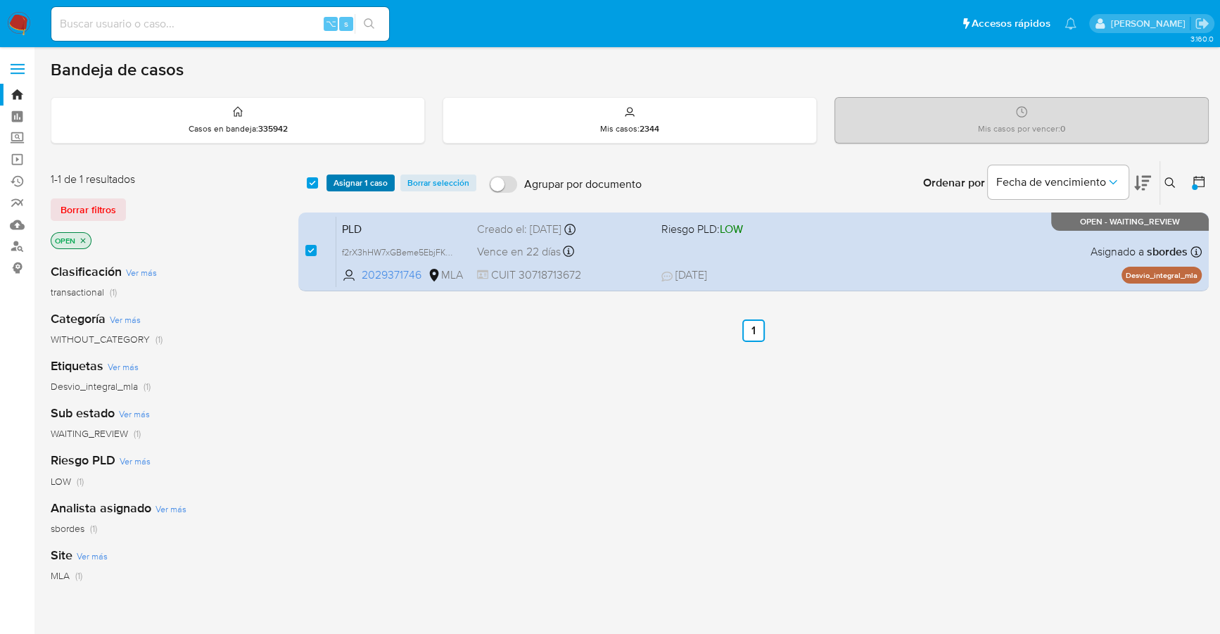
click at [350, 176] on span "Asignar 1 caso" at bounding box center [360, 183] width 54 height 14
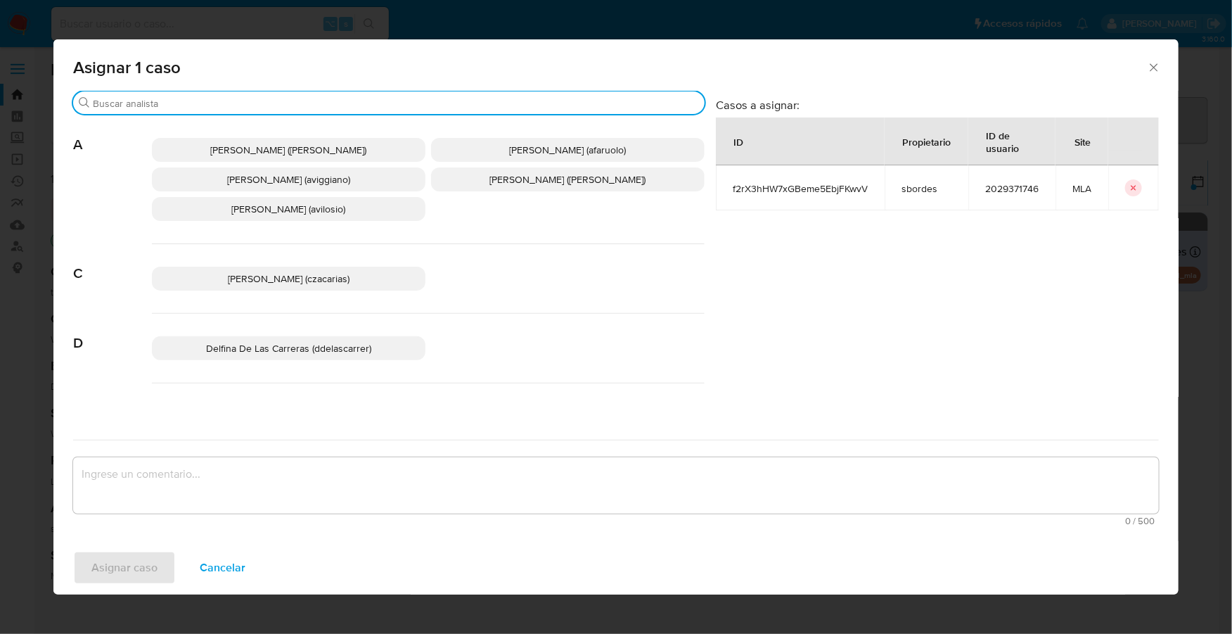
click at [283, 101] on input "Buscar" at bounding box center [396, 103] width 606 height 13
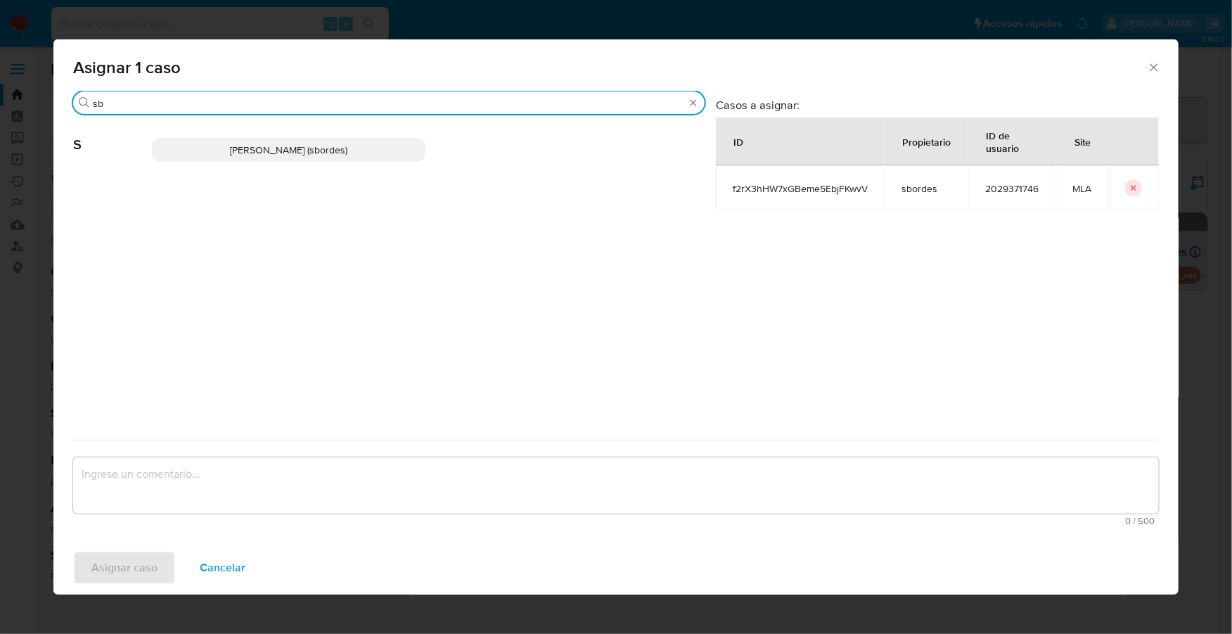
type input "sb"
click at [317, 138] on p "[PERSON_NAME] (sbordes)" at bounding box center [289, 150] width 274 height 24
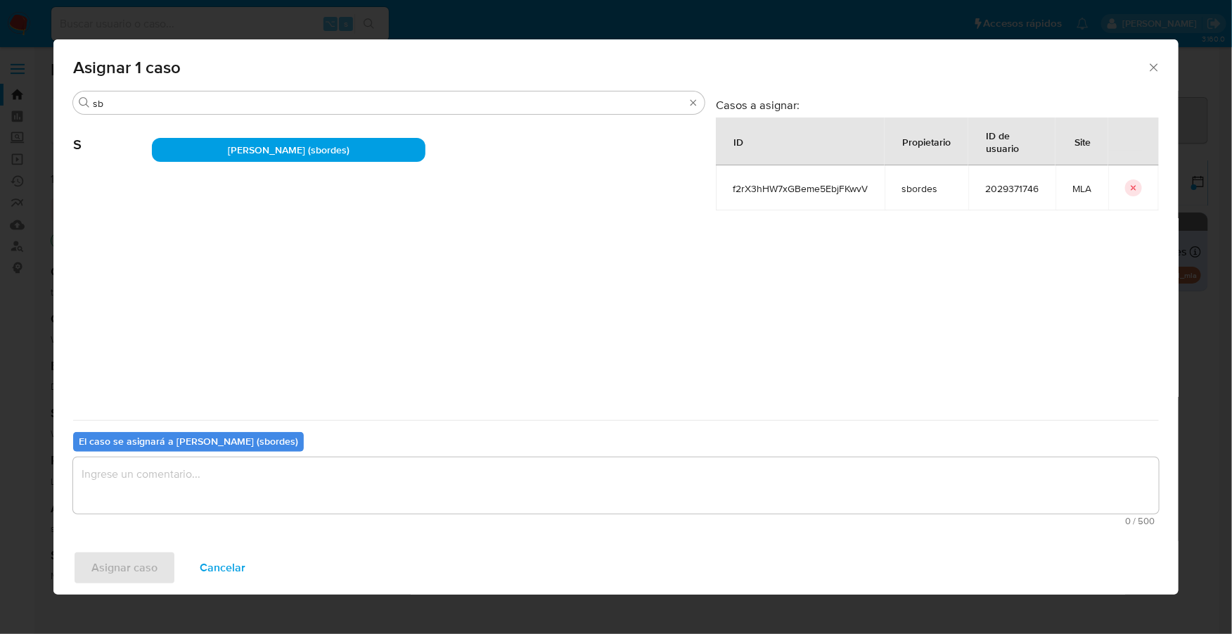
click at [189, 522] on span "0 / 500" at bounding box center [616, 520] width 1078 height 9
click at [189, 515] on div "0 / 500 500 caracteres restantes" at bounding box center [616, 491] width 1086 height 68
click at [192, 495] on textarea "assign-modal" at bounding box center [616, 485] width 1086 height 56
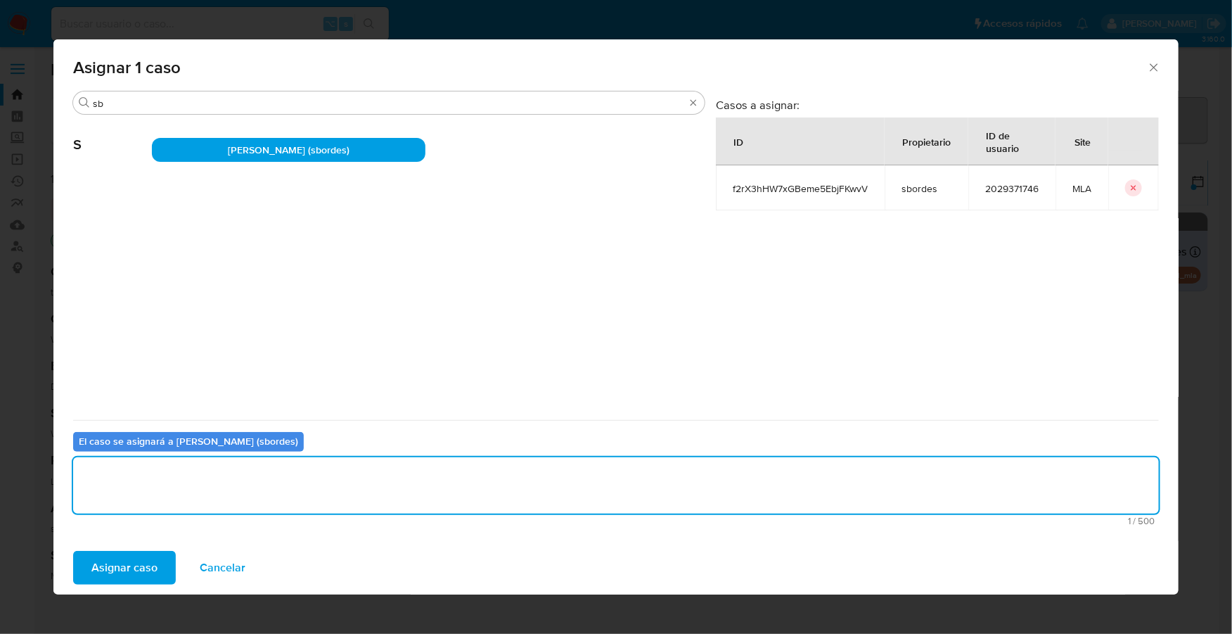
click at [136, 580] on span "Asignar caso" at bounding box center [124, 567] width 66 height 31
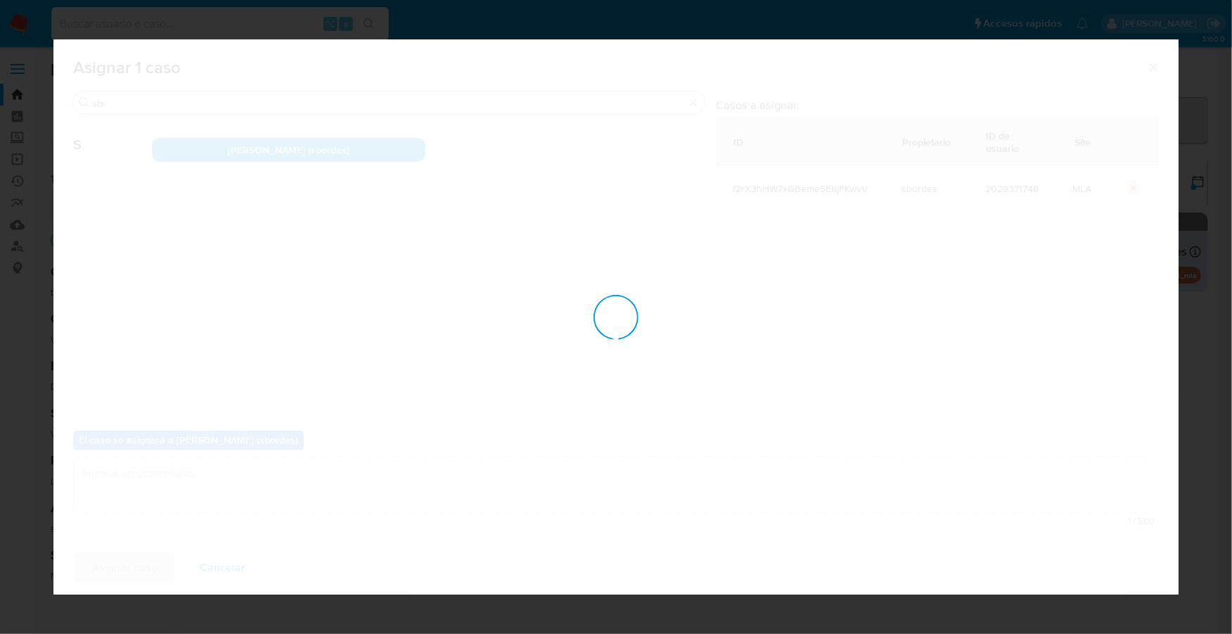
checkbox input "false"
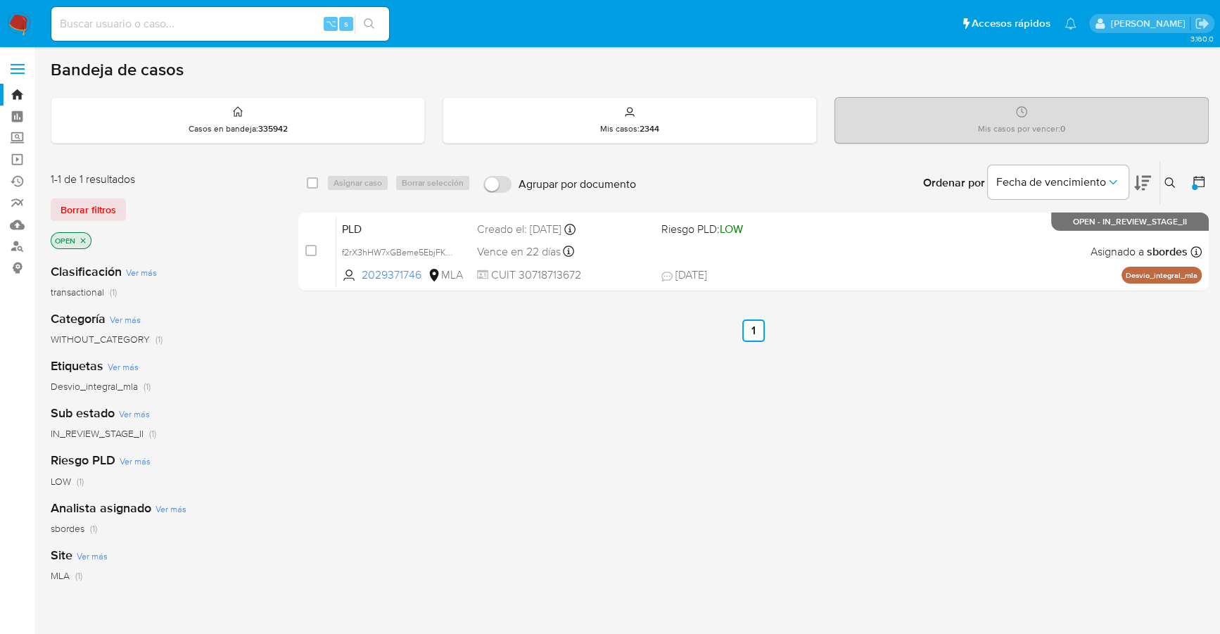
click at [19, 23] on img at bounding box center [19, 24] width 24 height 24
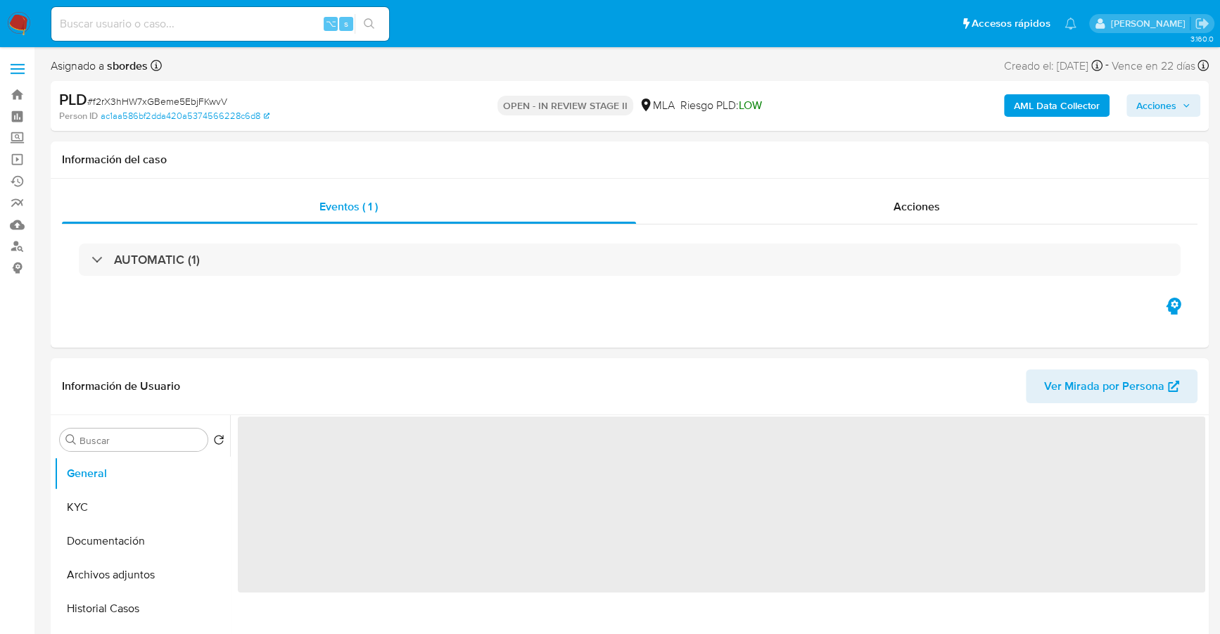
select select "10"
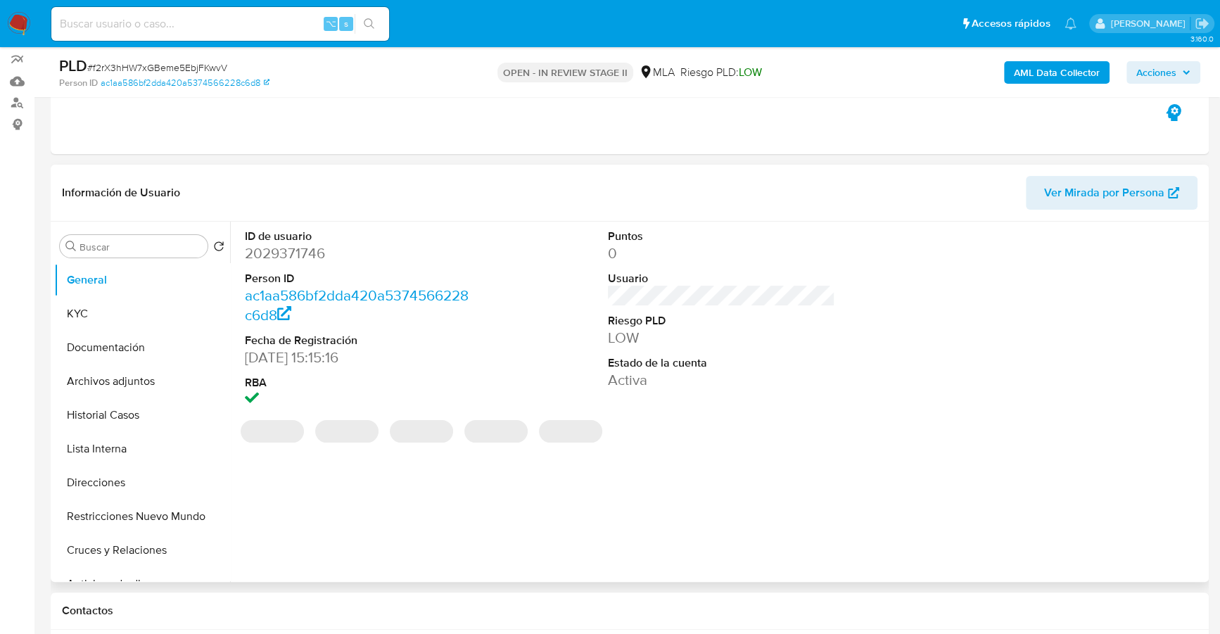
scroll to position [177, 0]
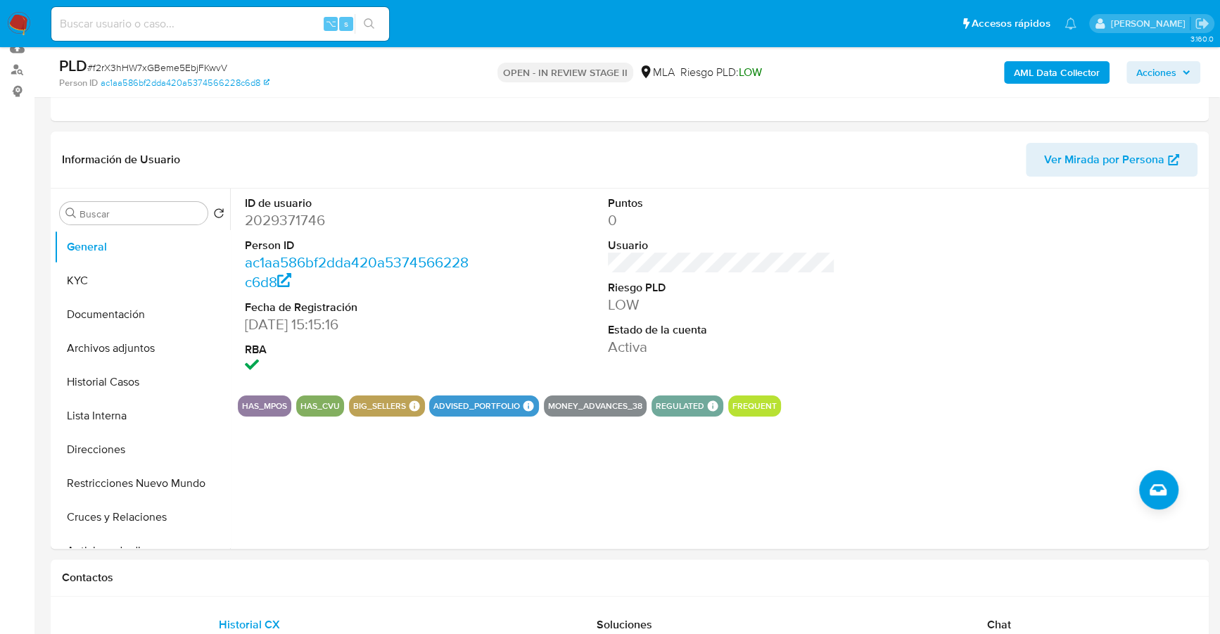
click at [213, 28] on input at bounding box center [220, 24] width 338 height 18
paste input "2029371746"
type input "2029371746"
click at [78, 269] on button "KYC" at bounding box center [136, 281] width 165 height 34
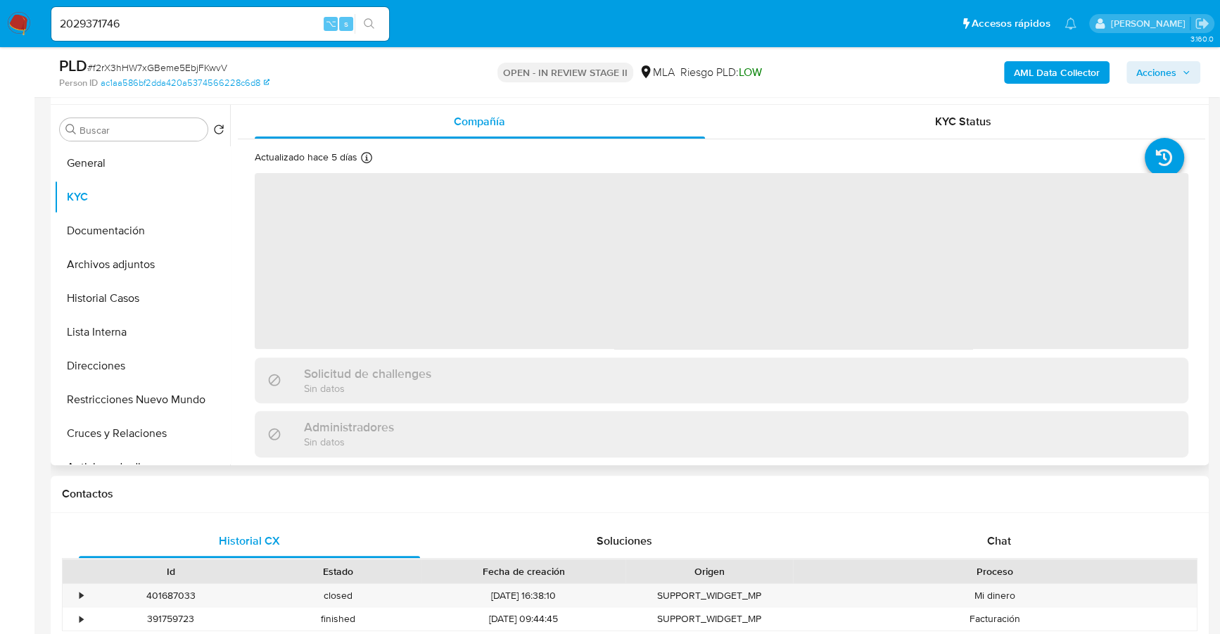
scroll to position [275, 0]
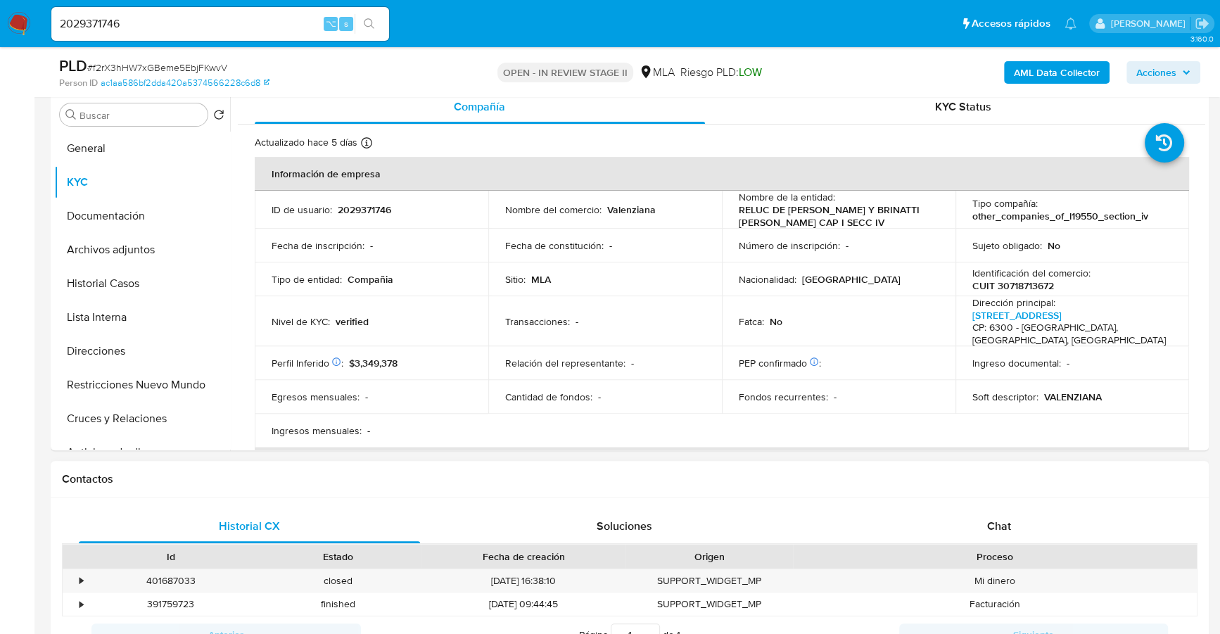
click at [978, 493] on div "Contactos" at bounding box center [630, 479] width 1158 height 37
click at [987, 523] on span "Chat" at bounding box center [999, 526] width 24 height 16
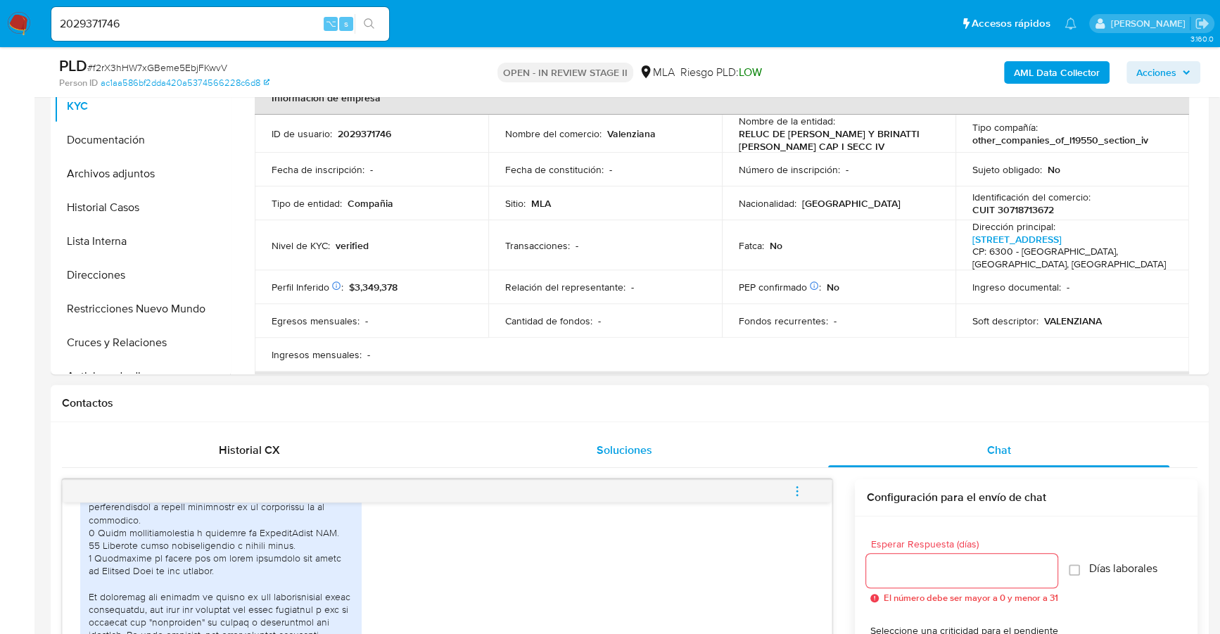
scroll to position [340, 0]
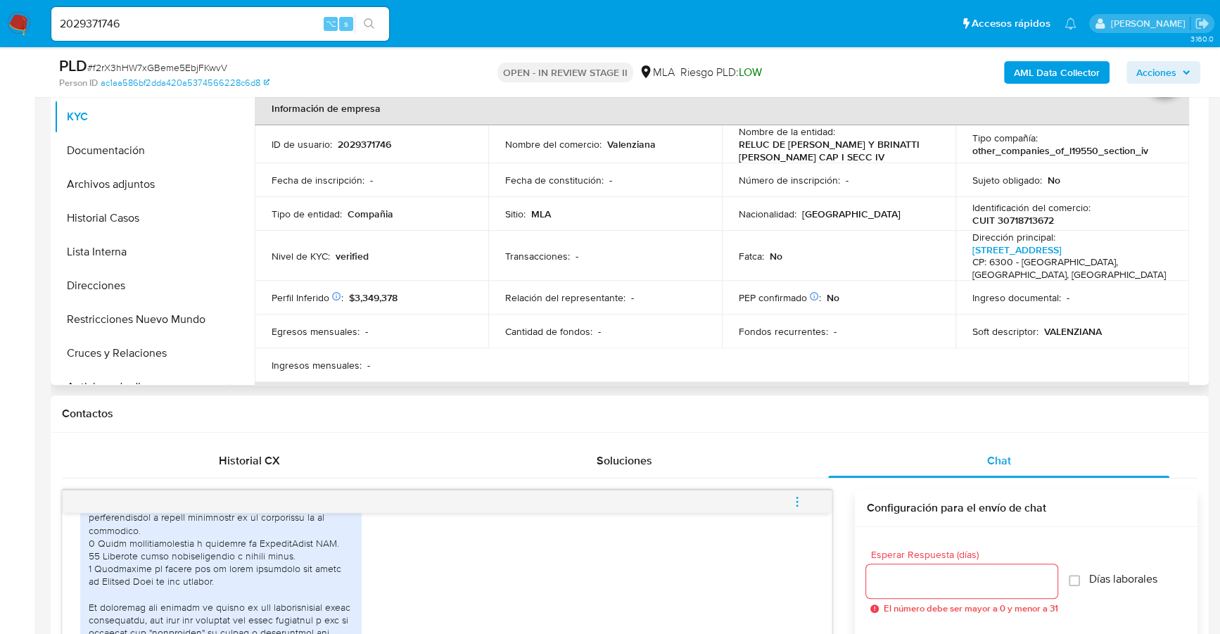
click at [346, 146] on p "2029371746" at bounding box center [364, 144] width 53 height 13
copy p "2029371746"
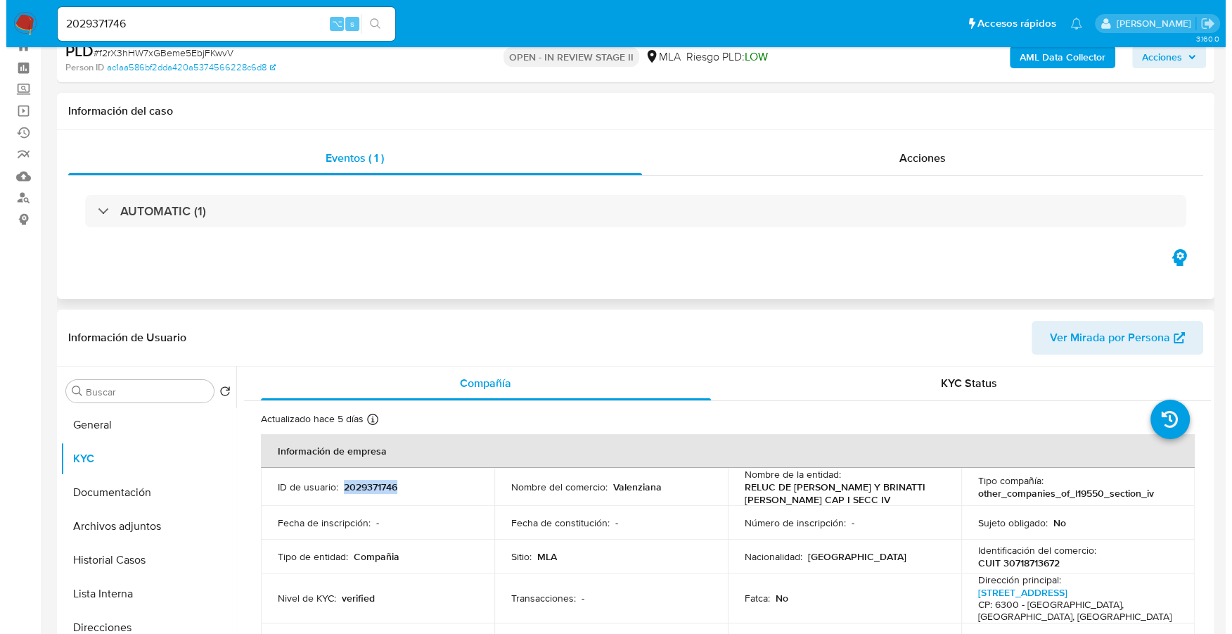
scroll to position [151, 0]
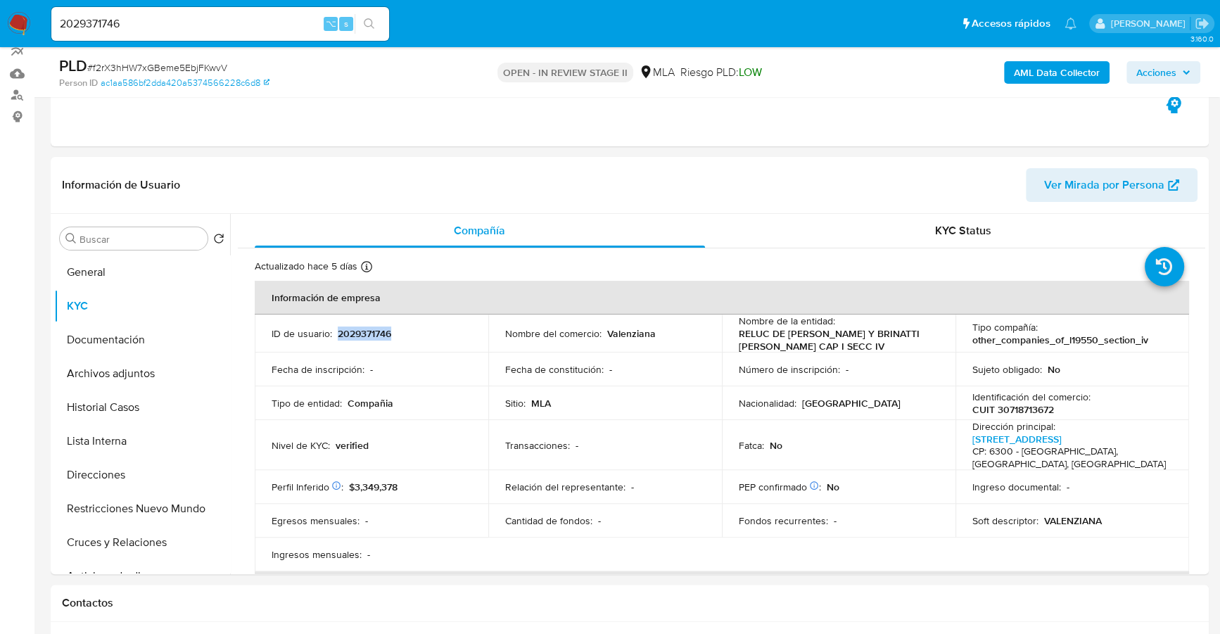
click at [1023, 71] on b "AML Data Collector" at bounding box center [1057, 72] width 86 height 23
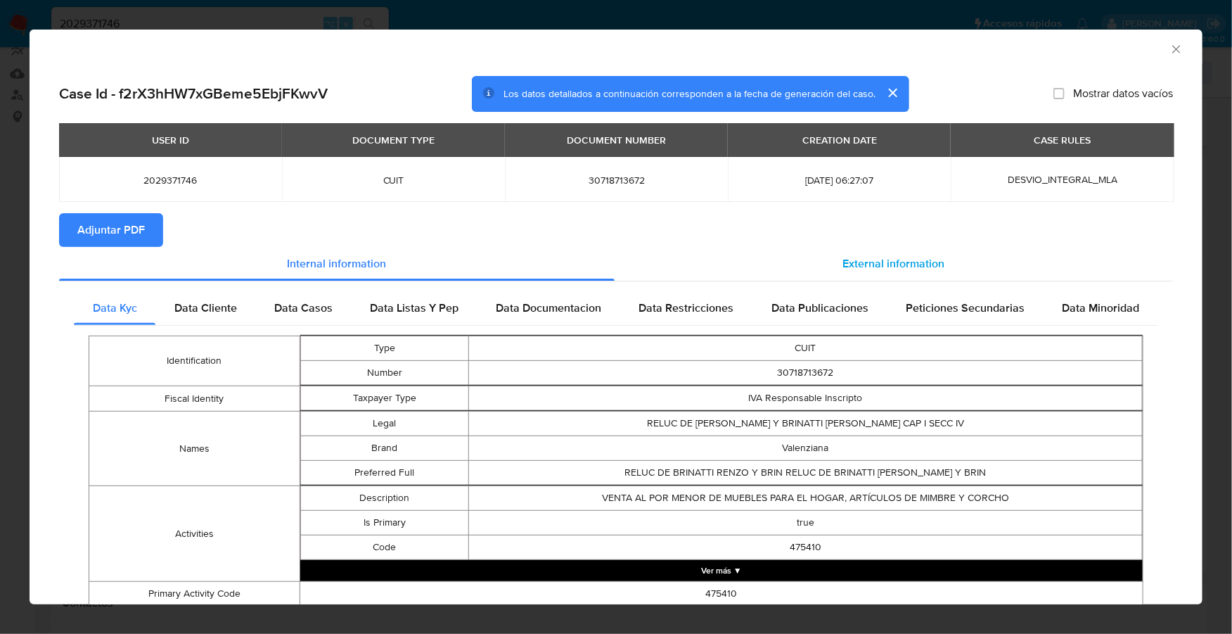
click at [845, 260] on span "External information" at bounding box center [894, 263] width 102 height 16
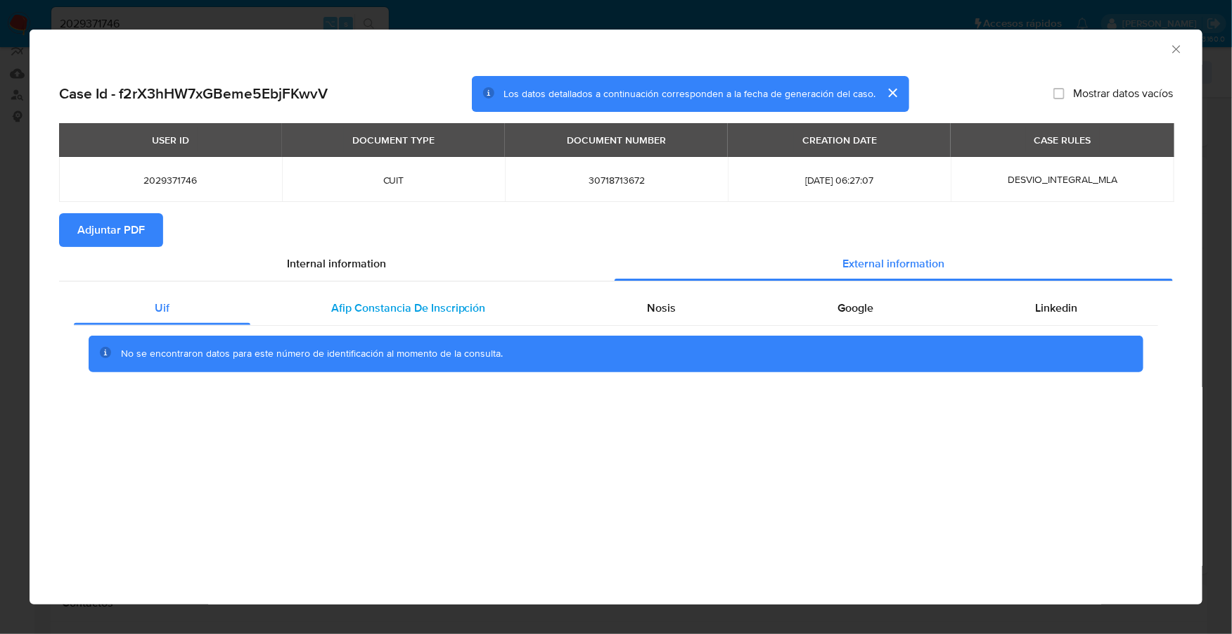
click at [503, 300] on div "Afip Constancia De Inscripción" at bounding box center [408, 308] width 317 height 34
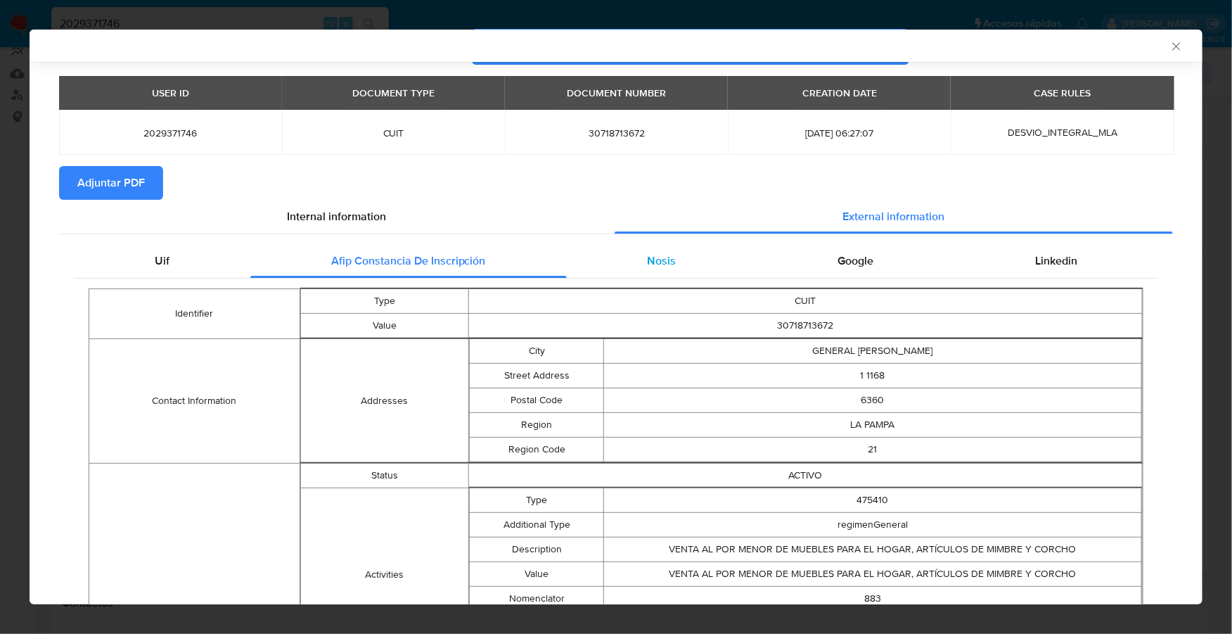
click at [664, 263] on span "Nosis" at bounding box center [661, 261] width 29 height 16
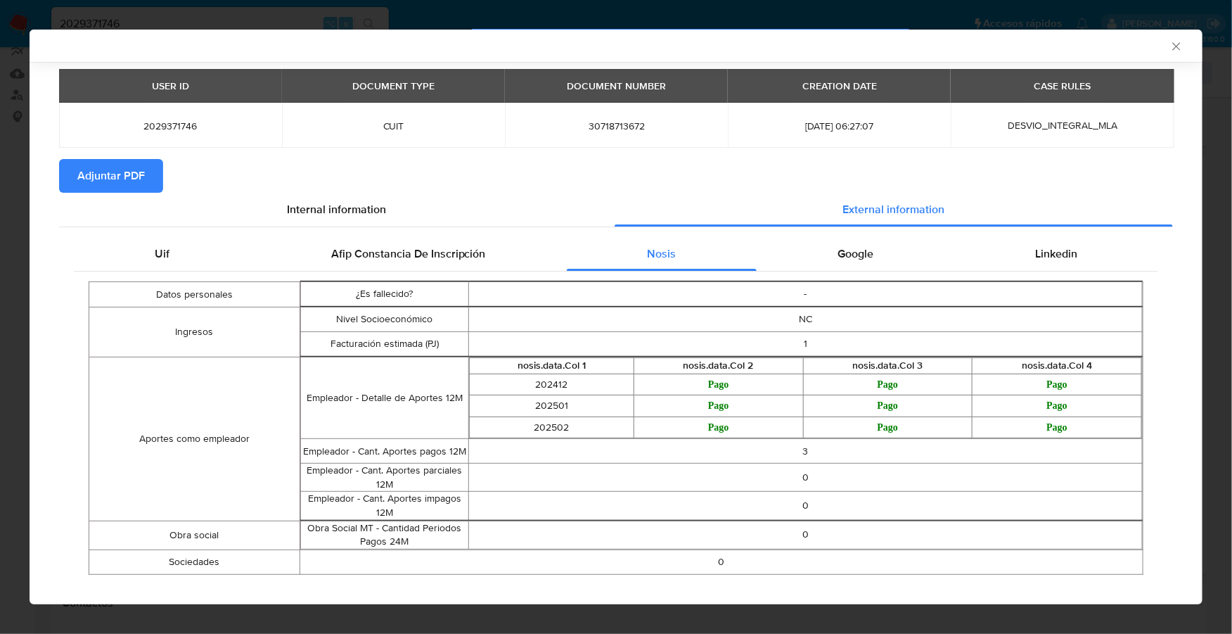
scroll to position [68, 0]
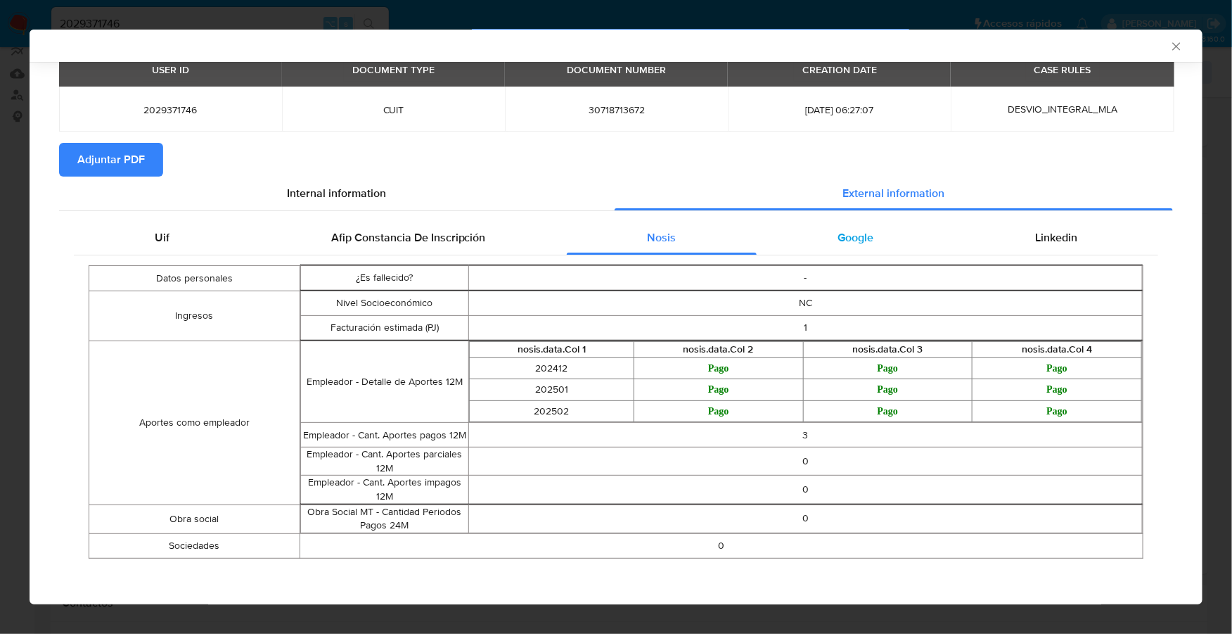
click at [865, 225] on div "Google" at bounding box center [856, 238] width 198 height 34
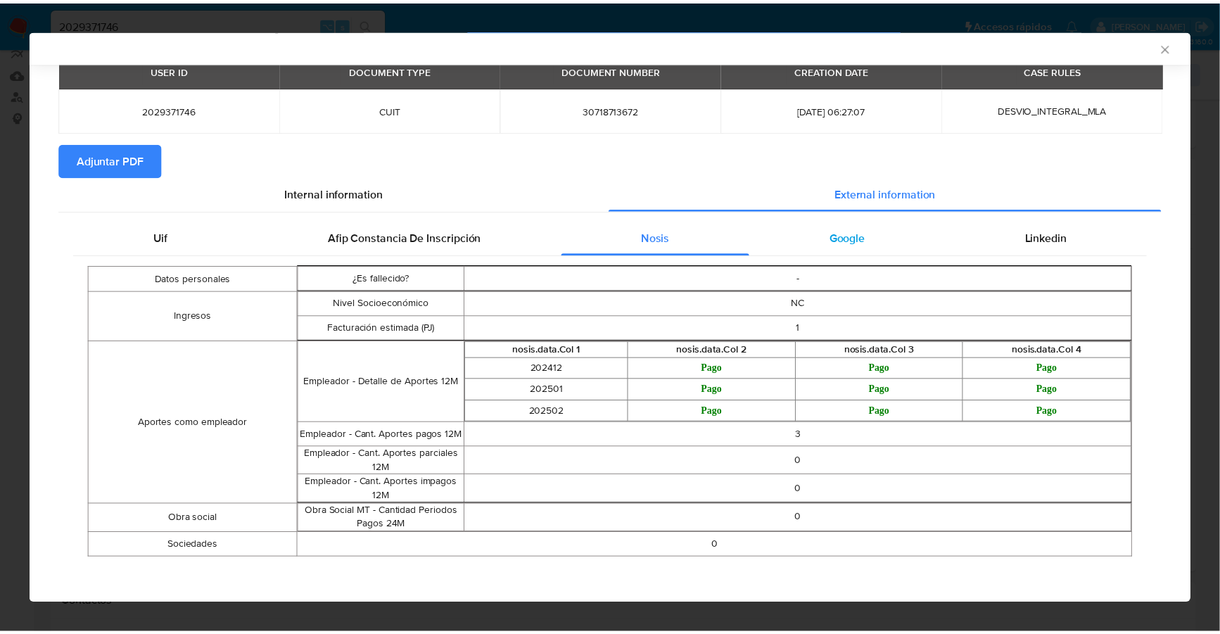
scroll to position [0, 0]
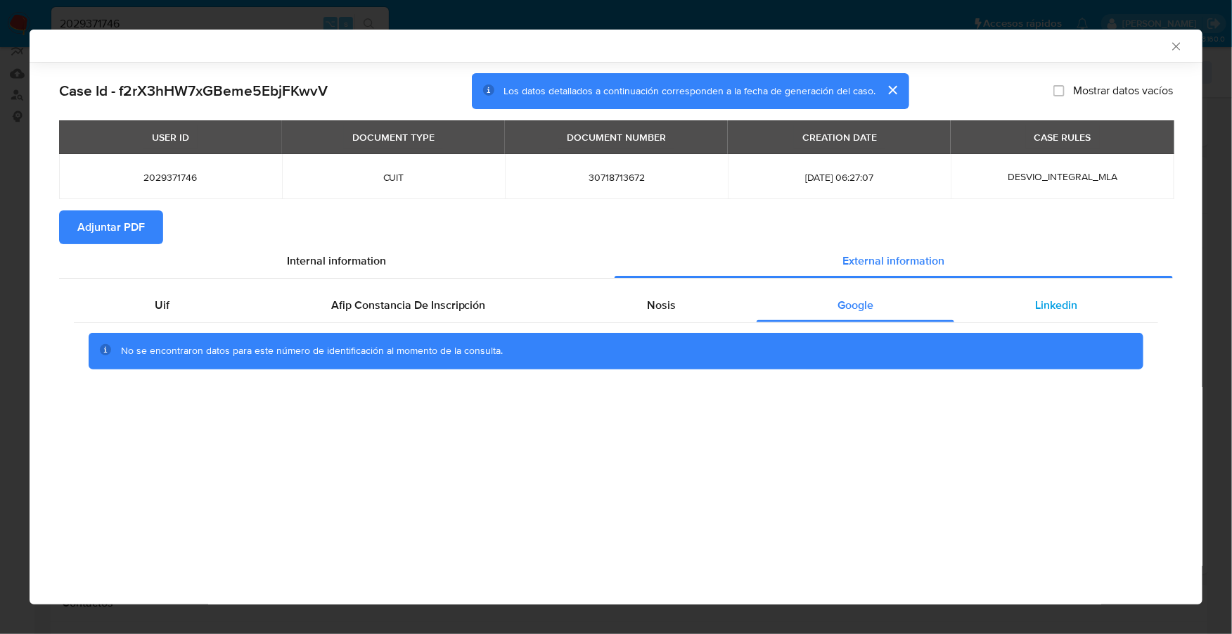
click at [1026, 291] on div "Linkedin" at bounding box center [1057, 305] width 204 height 34
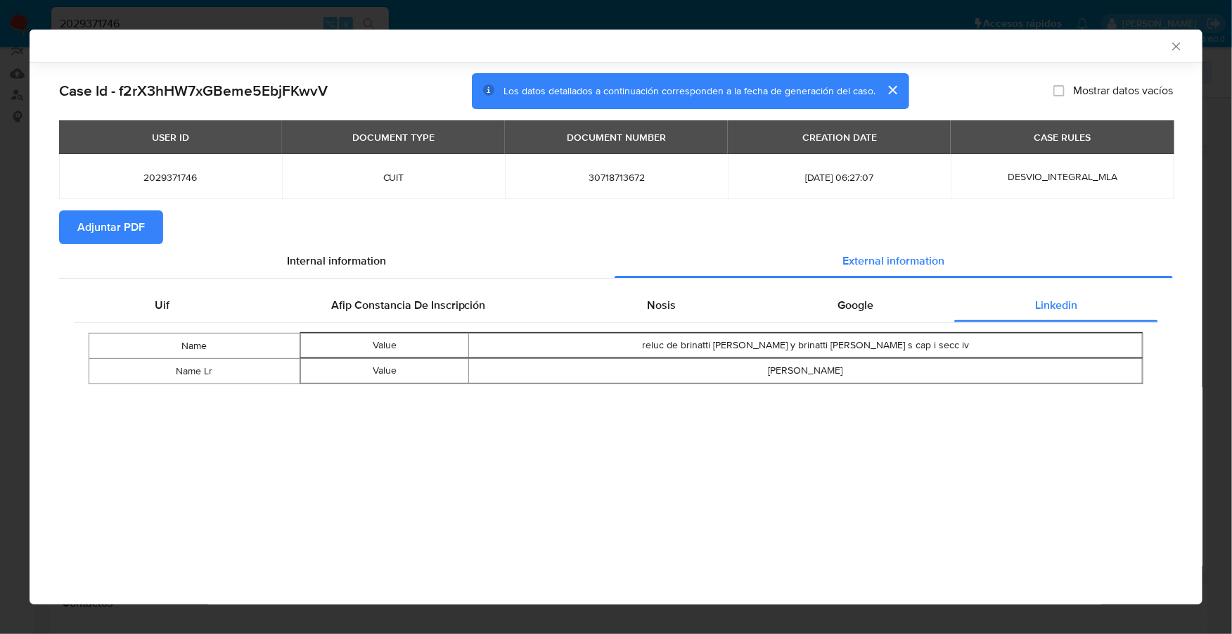
click at [120, 219] on span "Adjuntar PDF" at bounding box center [111, 227] width 68 height 31
click at [1173, 48] on icon "Cerrar ventana" at bounding box center [1177, 46] width 14 height 14
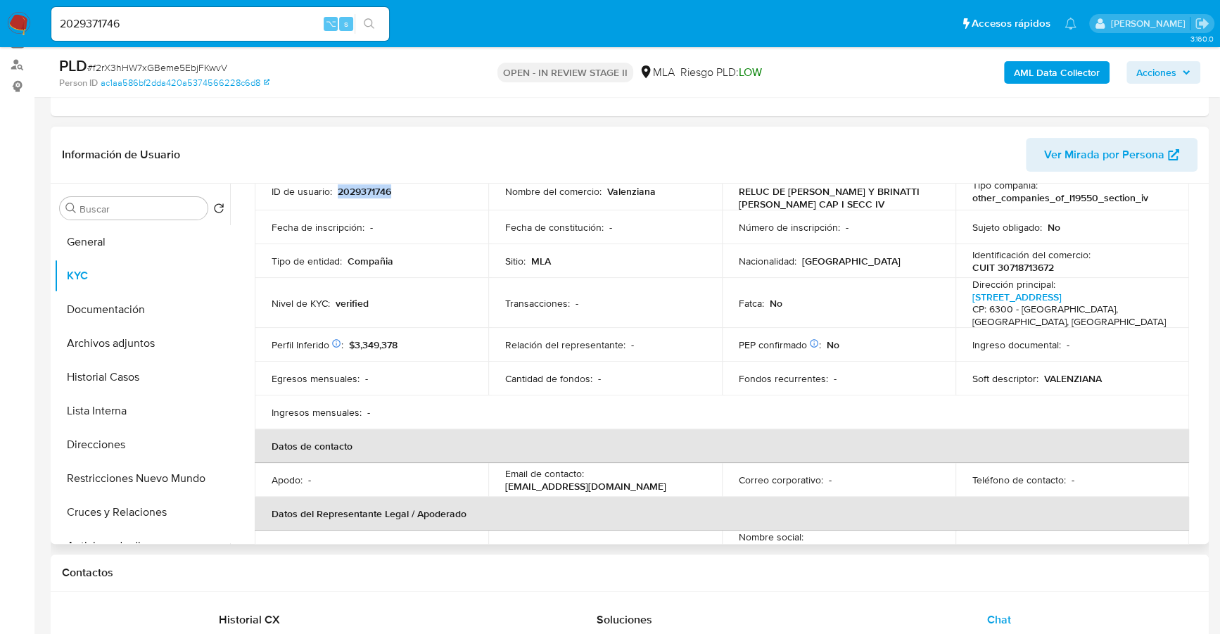
scroll to position [52, 0]
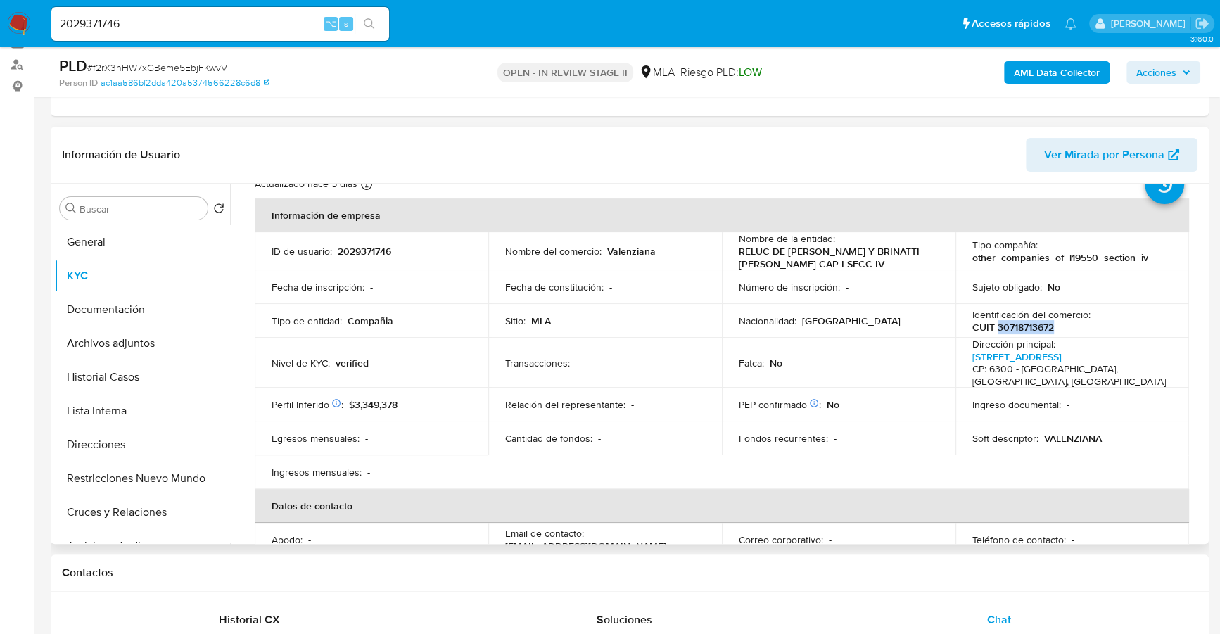
copy p "30718713672"
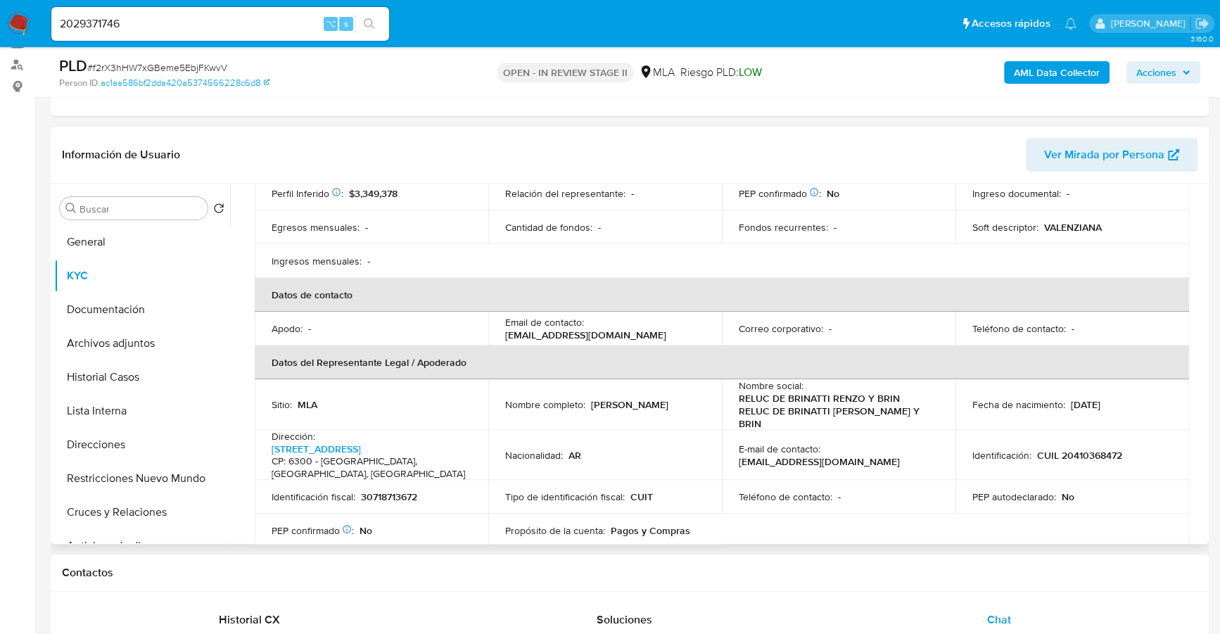
scroll to position [269, 0]
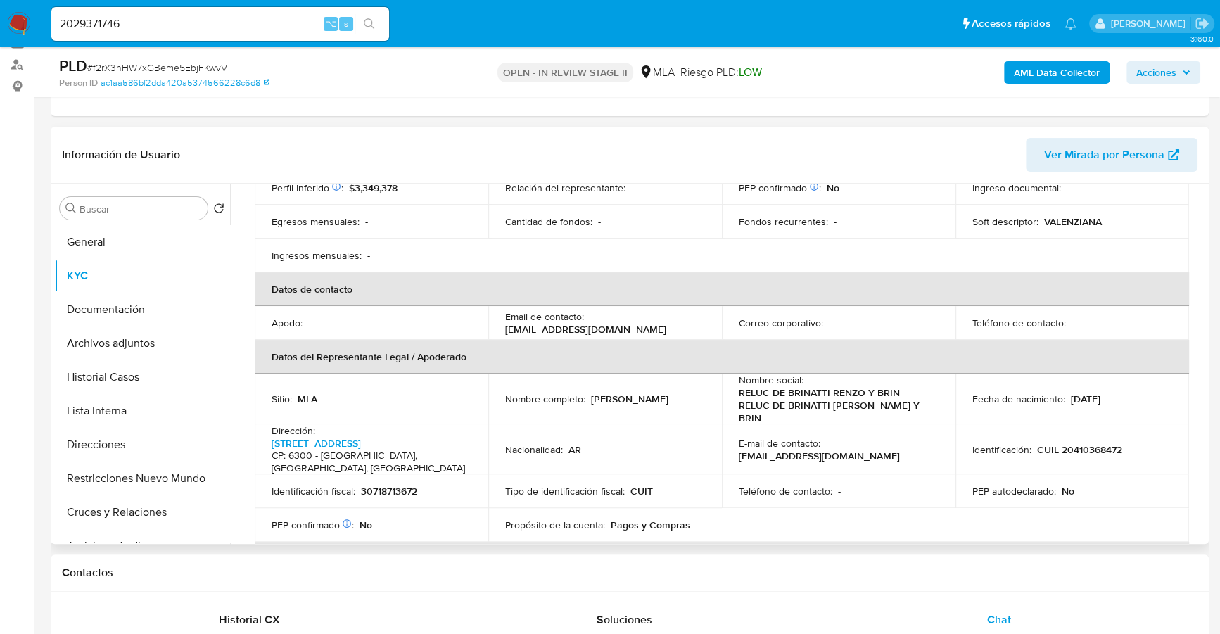
drag, startPoint x: 503, startPoint y: 317, endPoint x: 656, endPoint y: 314, distance: 153.4
click at [656, 314] on div "Email de contacto : valenzianasantarosa@gmail.com" at bounding box center [605, 322] width 200 height 25
copy p "[EMAIL_ADDRESS][DOMAIN_NAME]"
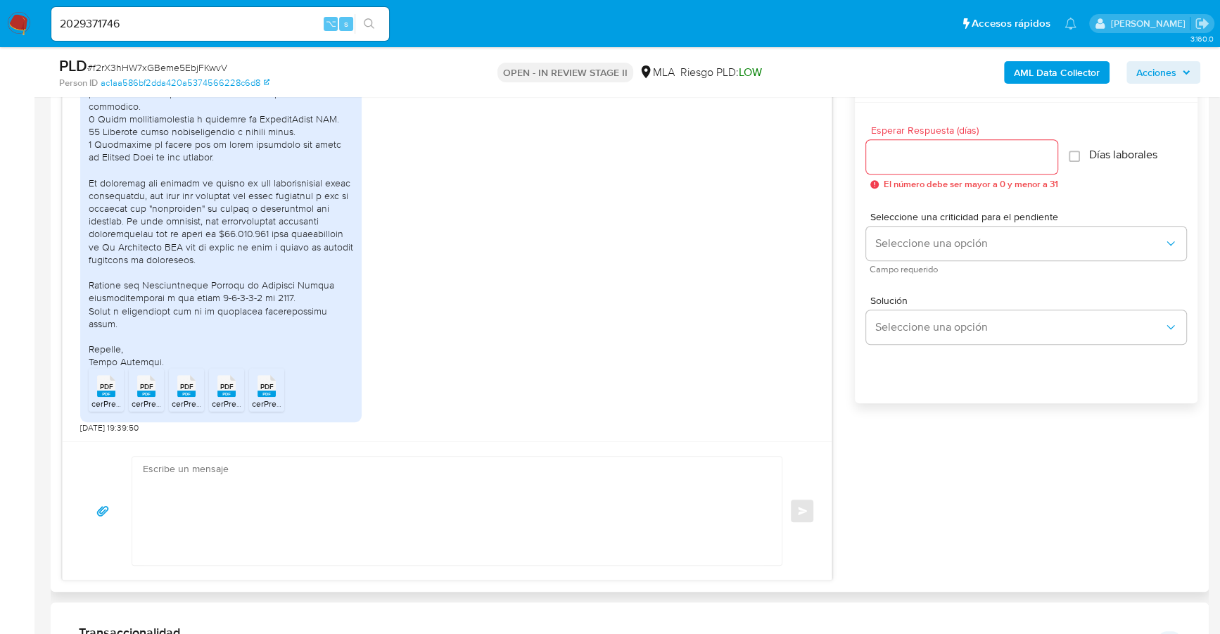
scroll to position [943, 0]
click at [98, 396] on rect at bounding box center [106, 393] width 18 height 6
click at [148, 395] on rect at bounding box center [146, 393] width 18 height 6
click at [178, 395] on rect at bounding box center [186, 393] width 18 height 6
click at [218, 390] on icon at bounding box center [226, 386] width 18 height 22
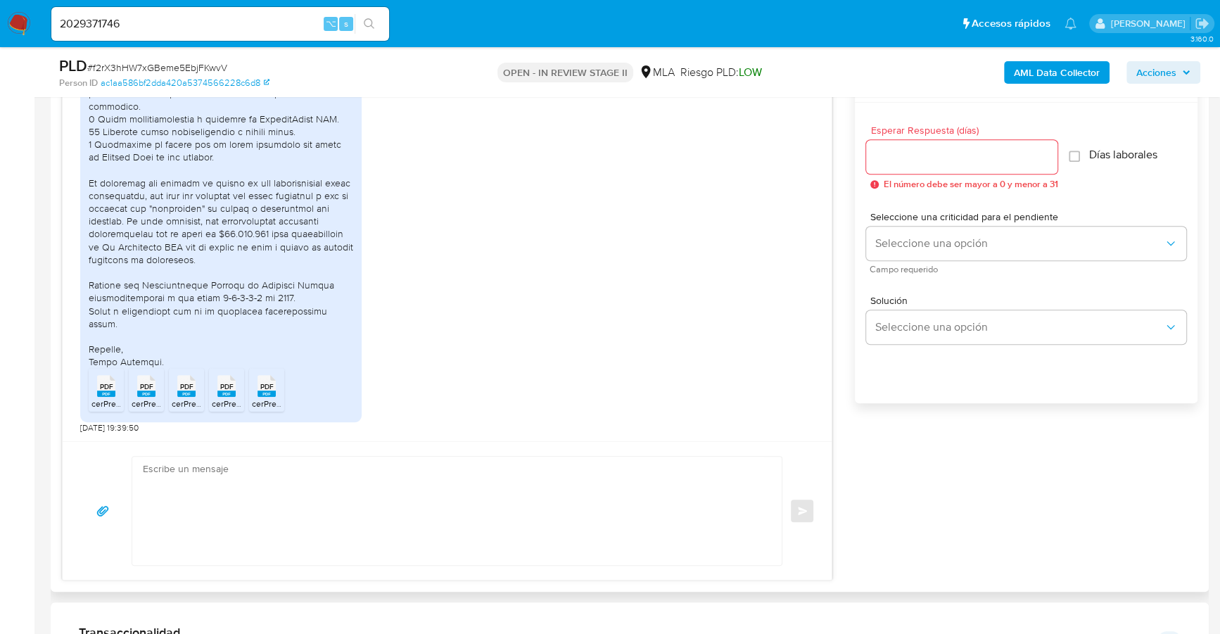
click at [279, 393] on div "PDF PDF" at bounding box center [267, 384] width 30 height 27
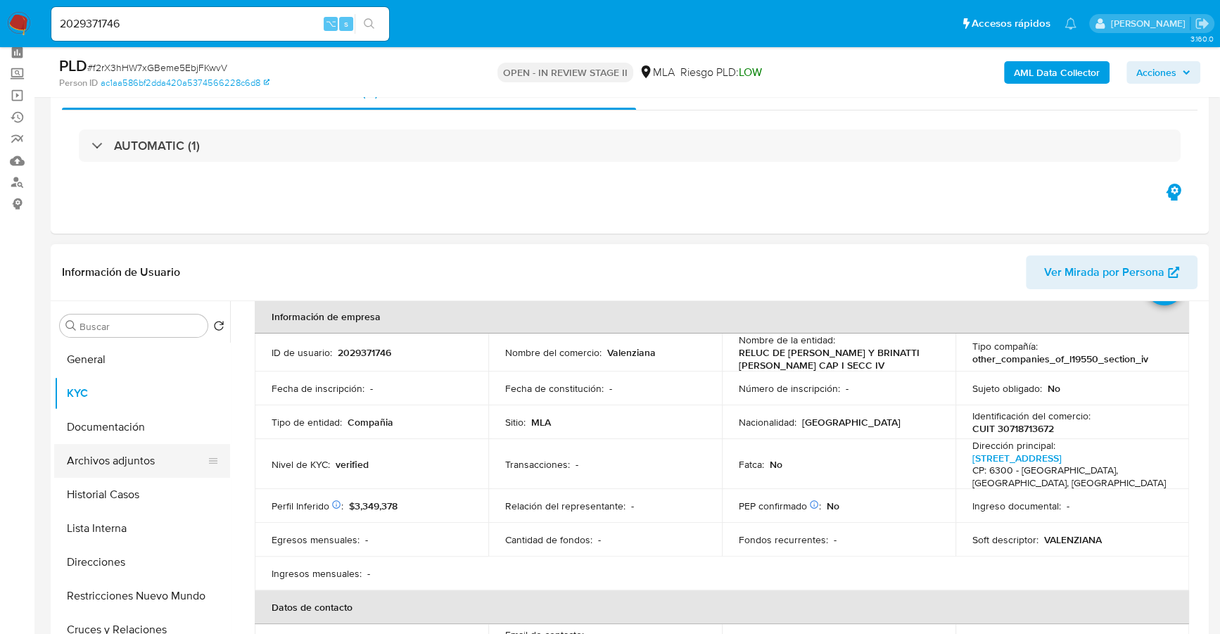
scroll to position [76, 0]
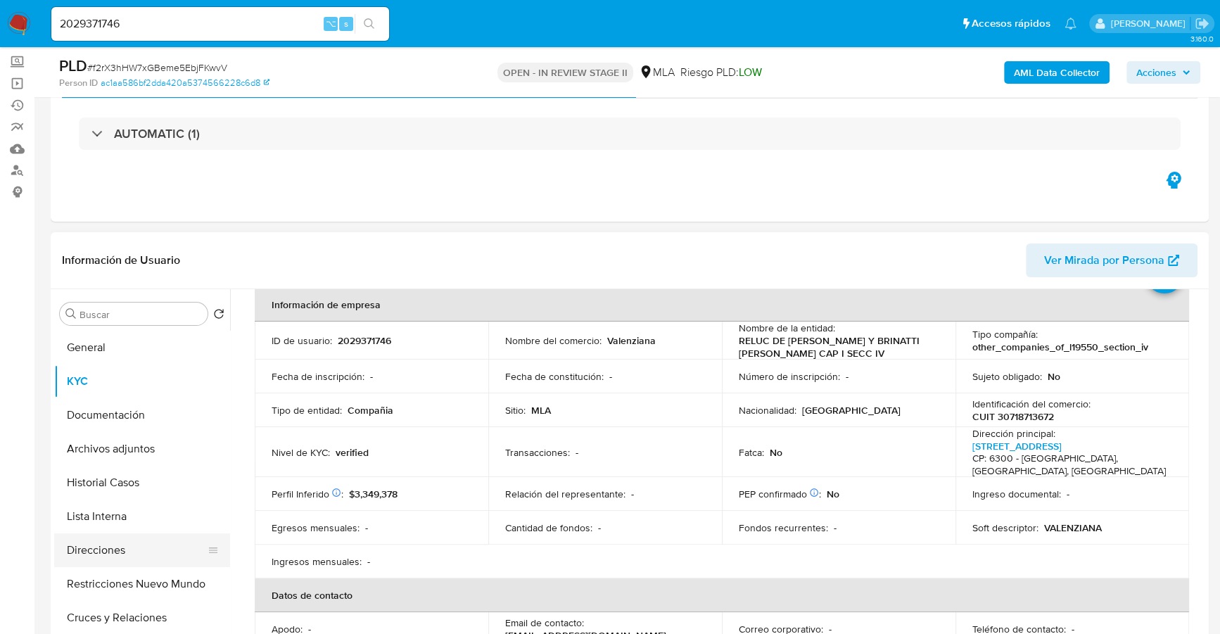
click at [105, 545] on button "Direcciones" at bounding box center [136, 550] width 165 height 34
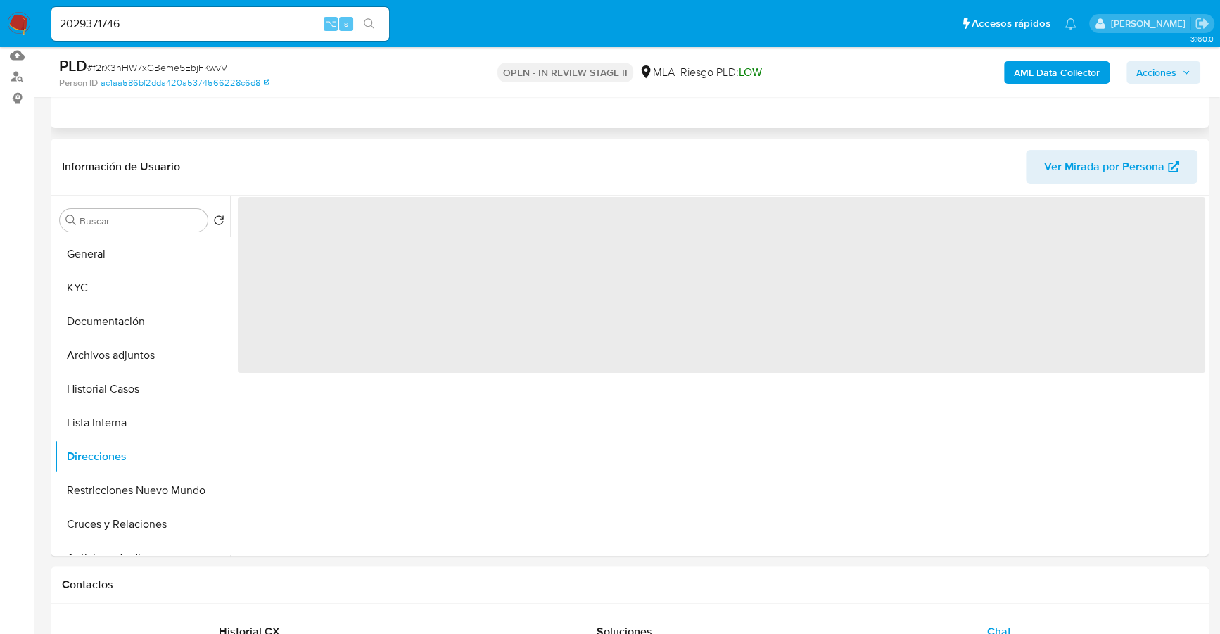
scroll to position [181, 0]
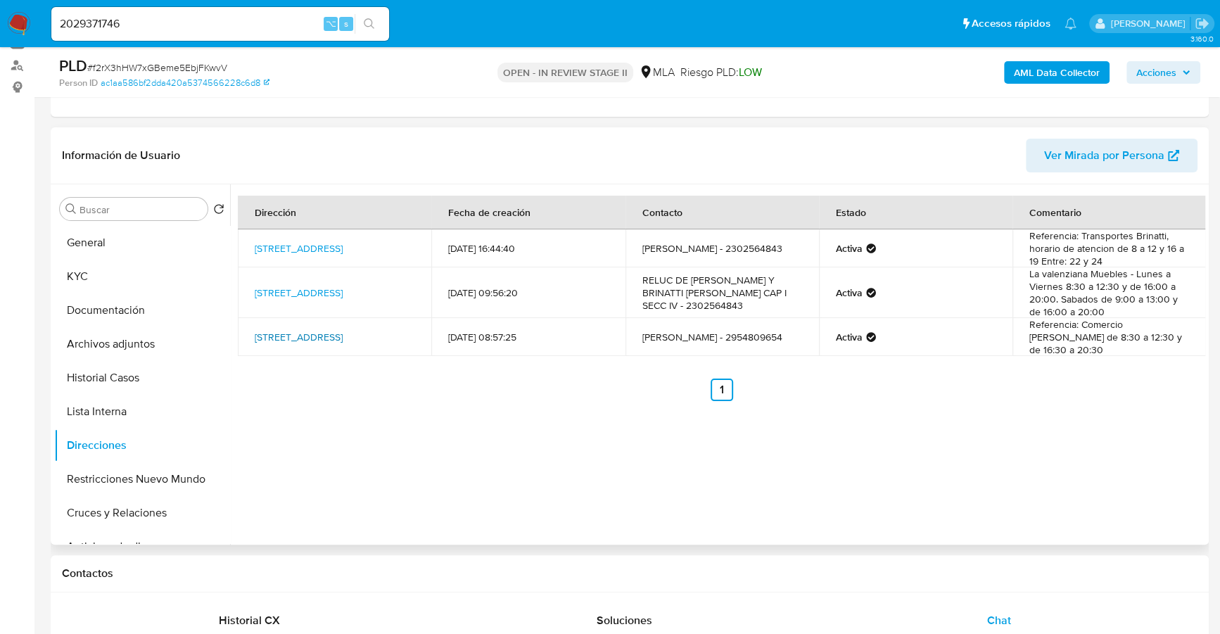
click at [312, 339] on link "Avellaneda 65, Santa Rosa, La Pampa, 6300, Argentina 65" at bounding box center [299, 337] width 88 height 14
click at [286, 330] on link "Avellaneda 65, Santa Rosa, La Pampa, 6300, Argentina 65" at bounding box center [299, 337] width 88 height 14
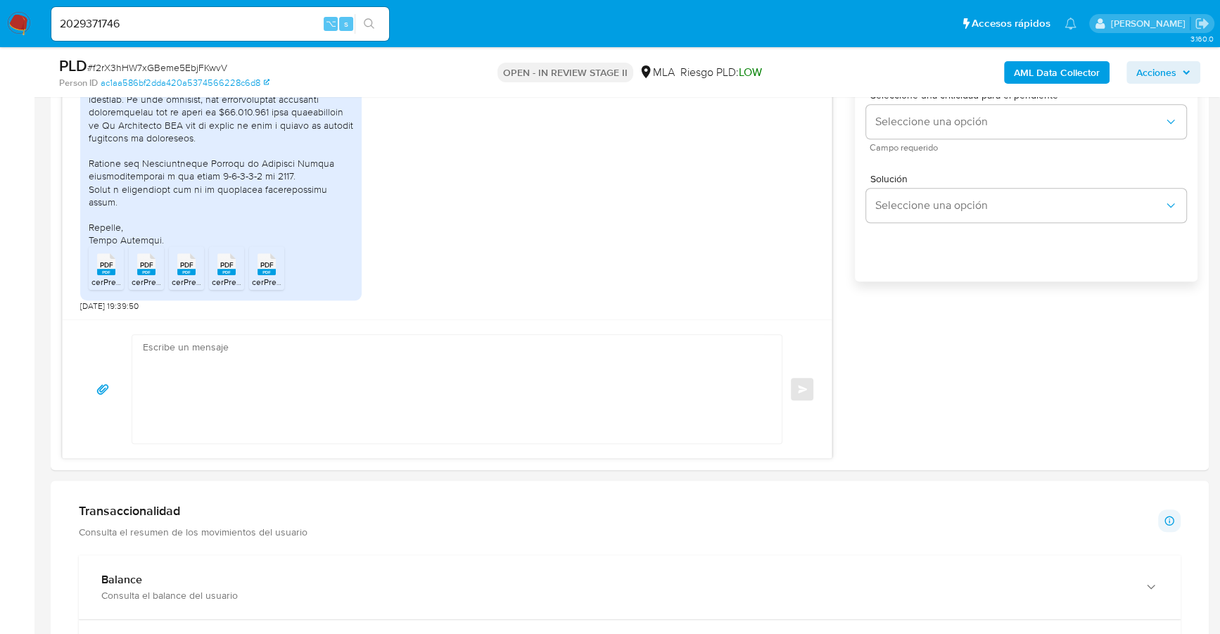
scroll to position [895, 0]
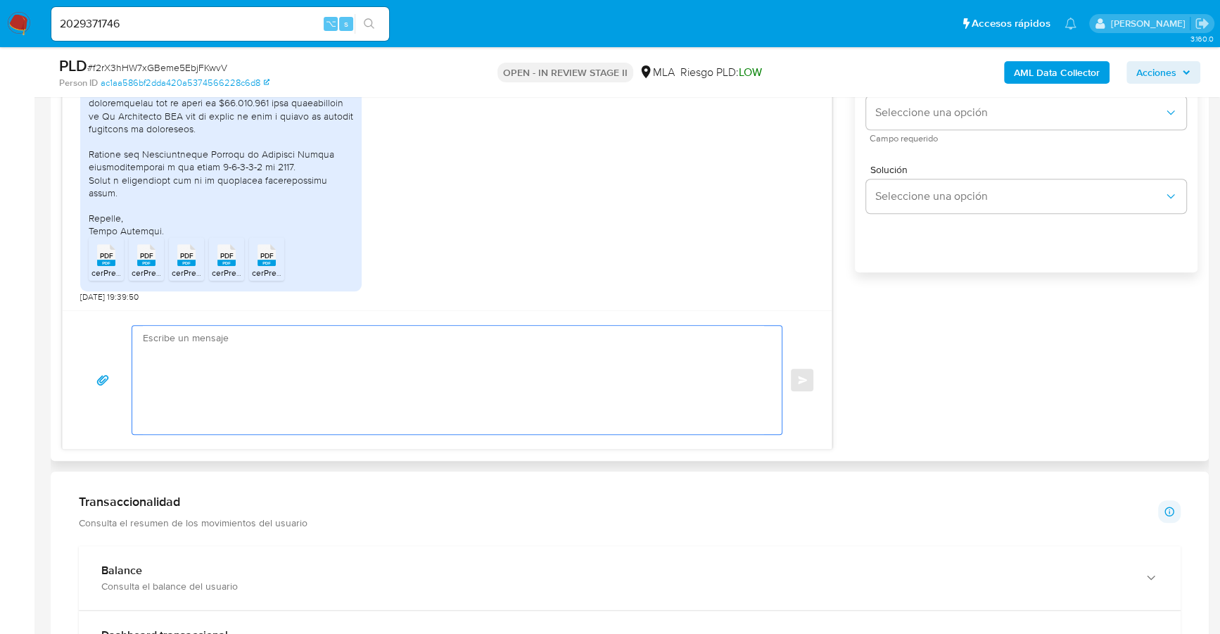
click at [268, 340] on textarea at bounding box center [453, 380] width 621 height 108
paste textarea "Hola, ¡Muchas gracias por tu respuesta! Confirmamos la recepción de la document…"
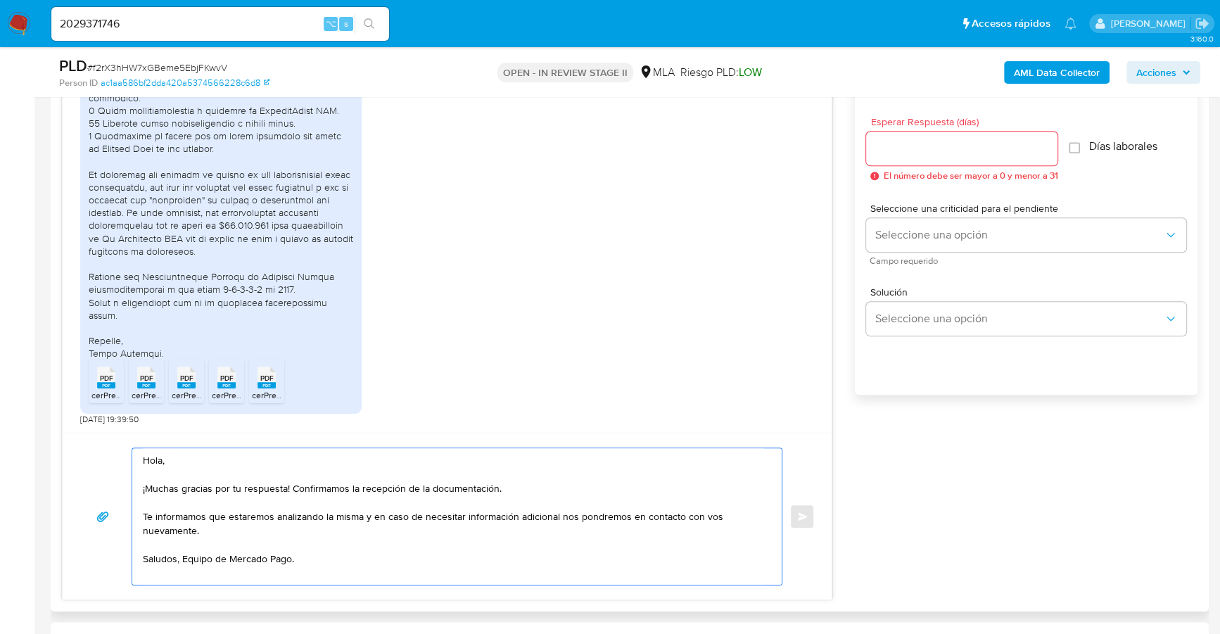
scroll to position [772, 0]
type textarea "Hola, ¡Muchas gracias por tu respuesta! Confirmamos la recepción de la document…"
click at [950, 143] on input "Esperar Respuesta (días)" at bounding box center [961, 149] width 191 height 18
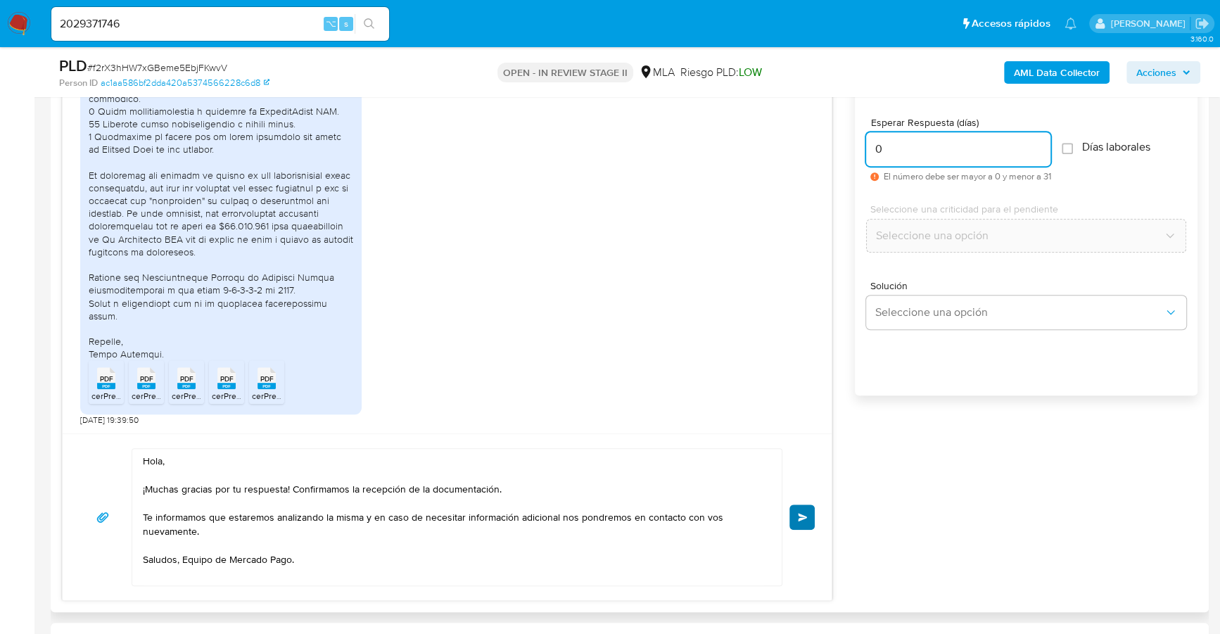
type input "0"
click at [801, 513] on span "Enviar" at bounding box center [803, 517] width 10 height 8
click at [801, 515] on span "Enviar" at bounding box center [803, 517] width 10 height 8
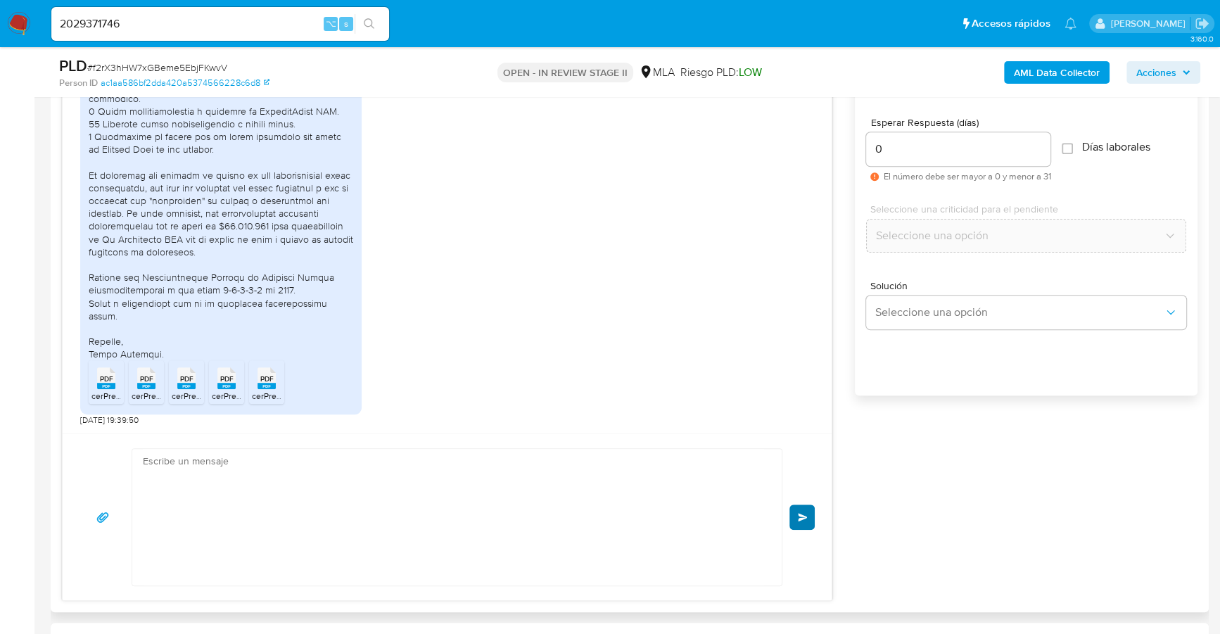
scroll to position [1115, 0]
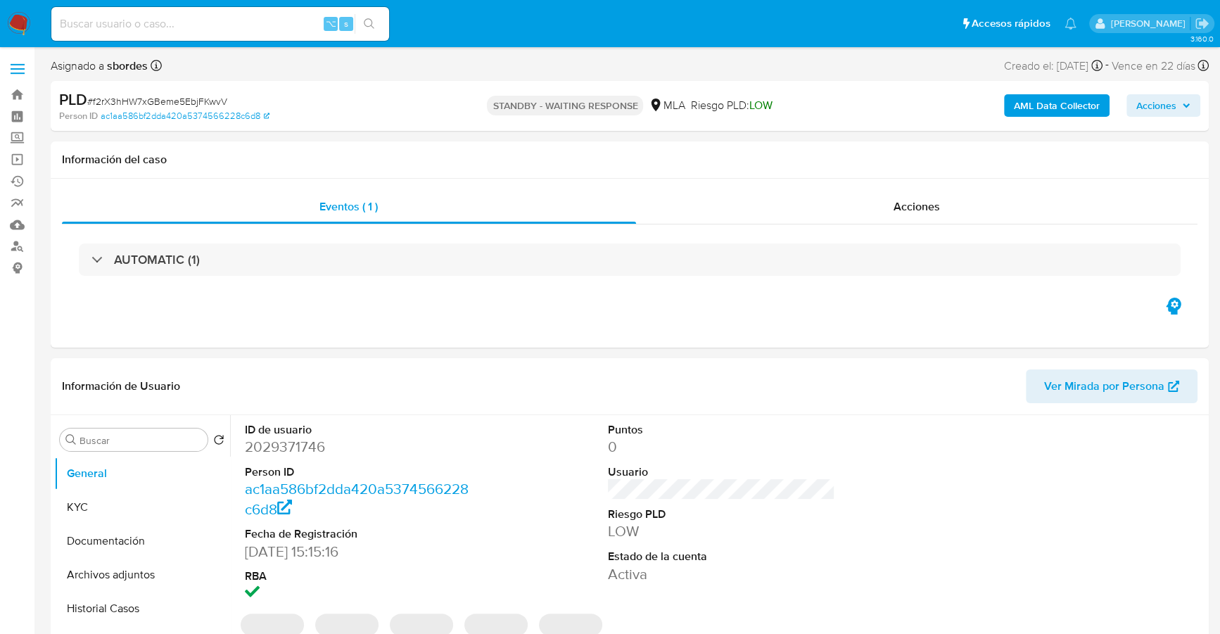
select select "10"
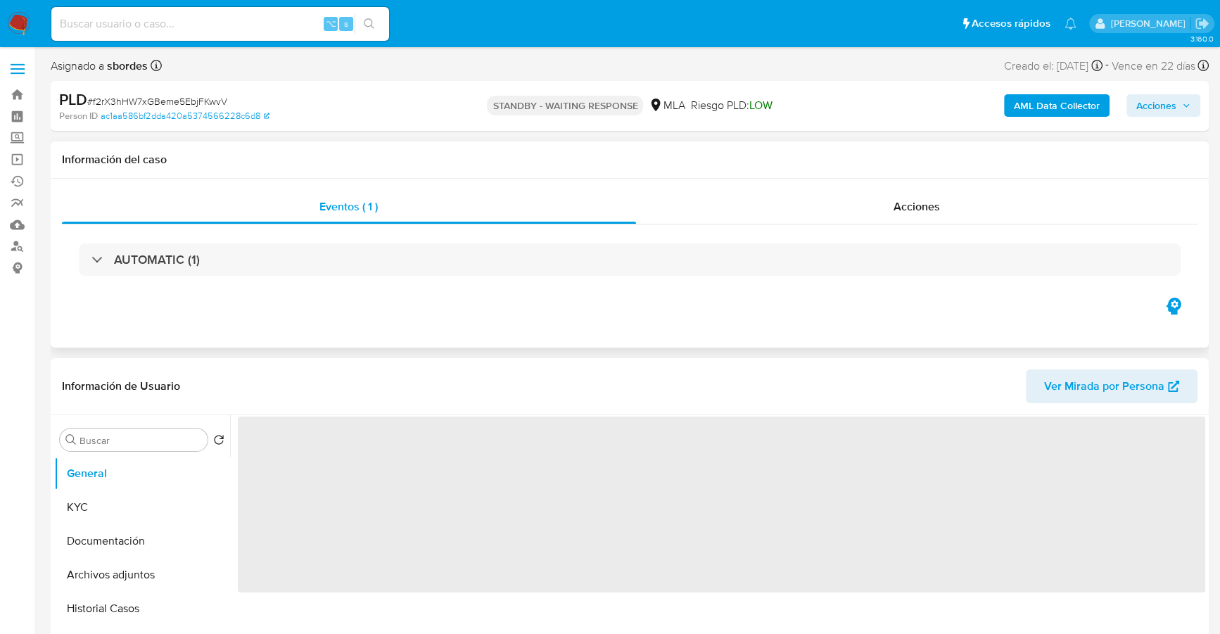
select select "10"
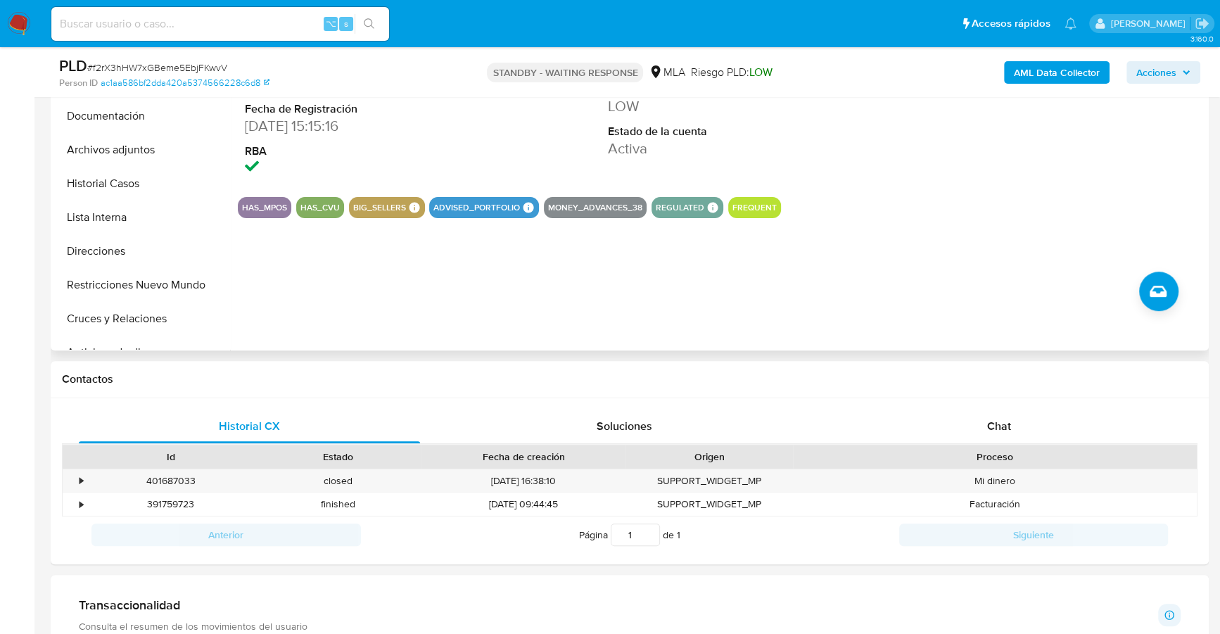
scroll to position [528, 0]
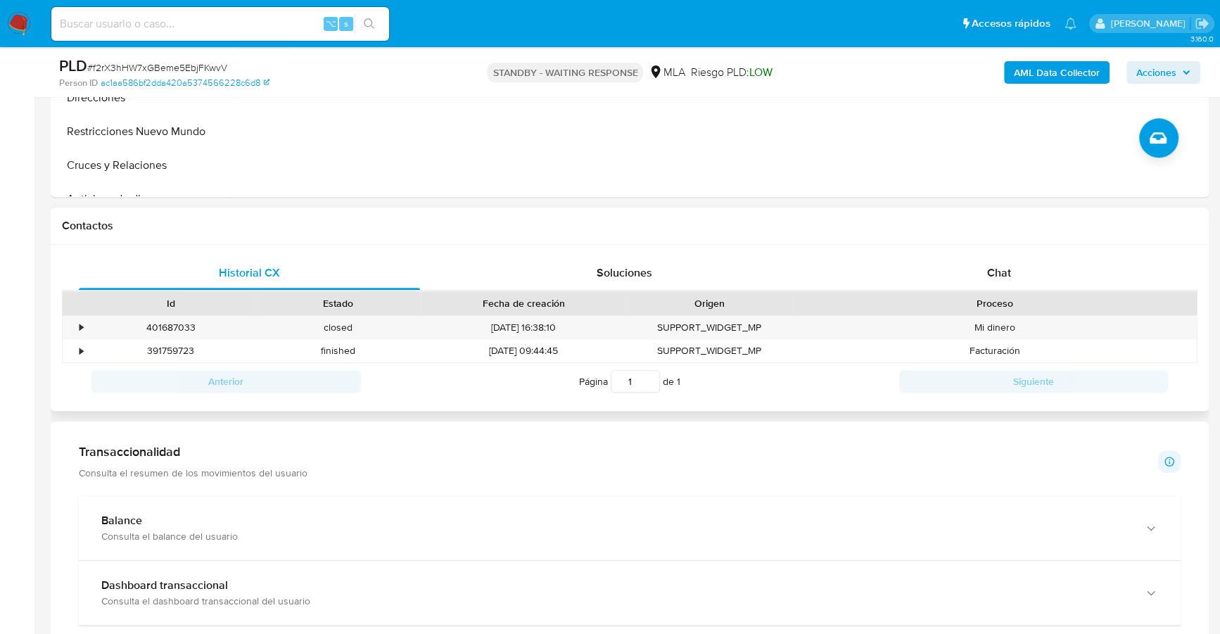
click at [959, 253] on div "Historial CX Soluciones Chat Id Estado Fecha de creación Origen Proceso • 40168…" at bounding box center [630, 328] width 1158 height 167
click at [988, 276] on span "Chat" at bounding box center [999, 272] width 24 height 16
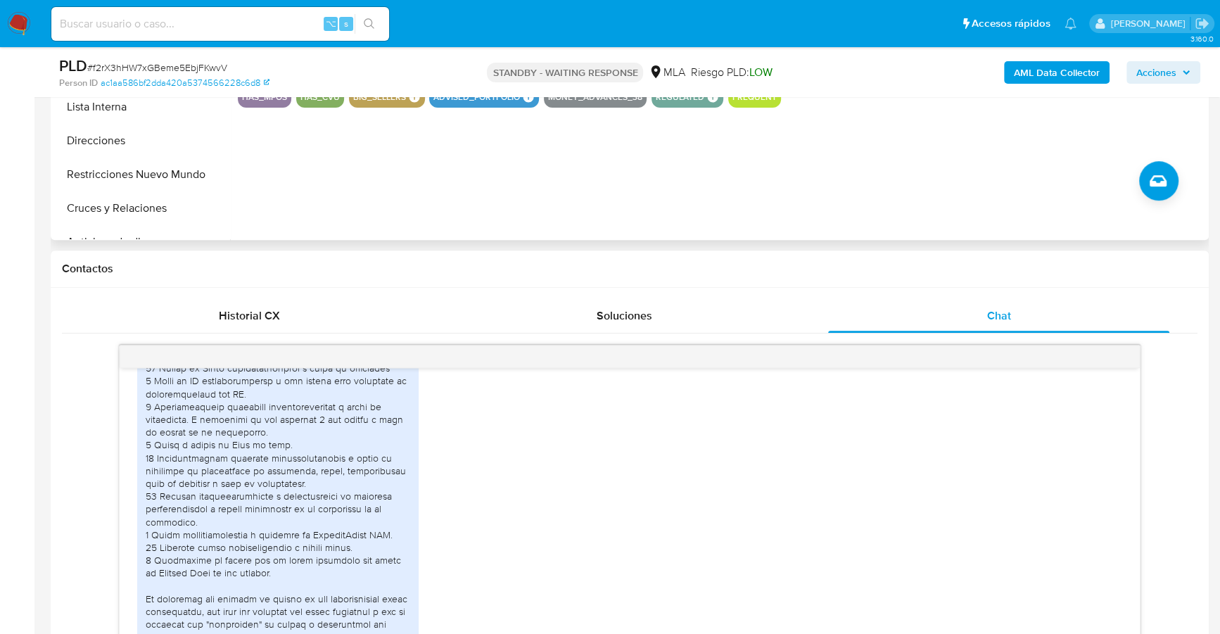
scroll to position [355, 0]
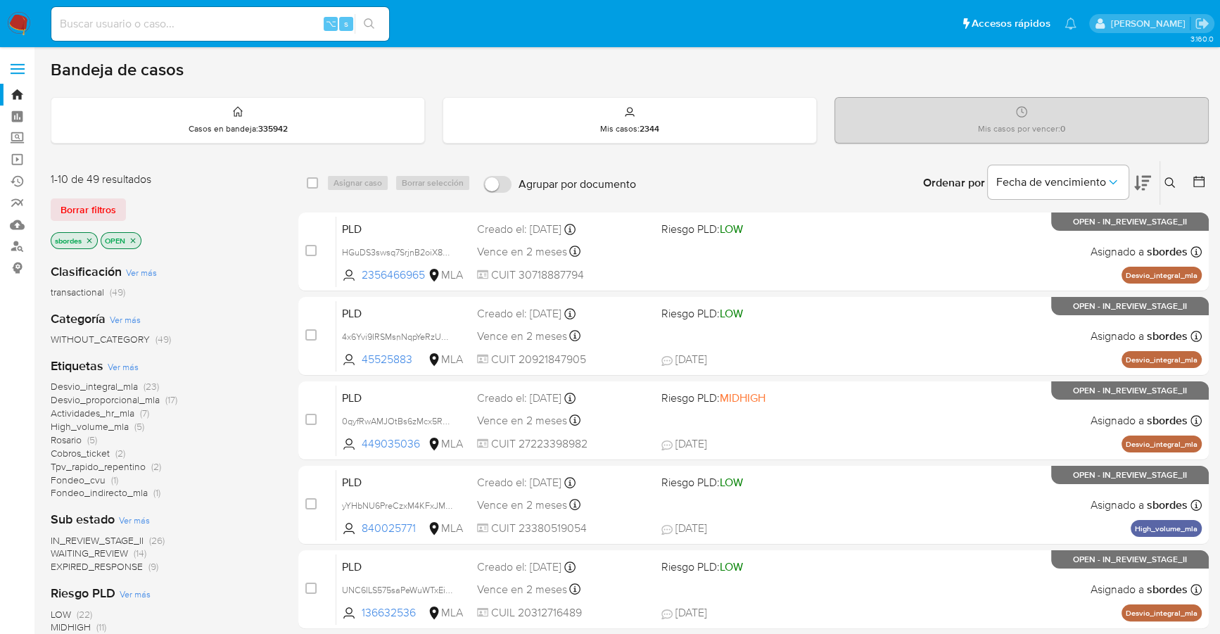
click at [1167, 181] on icon at bounding box center [1169, 182] width 11 height 11
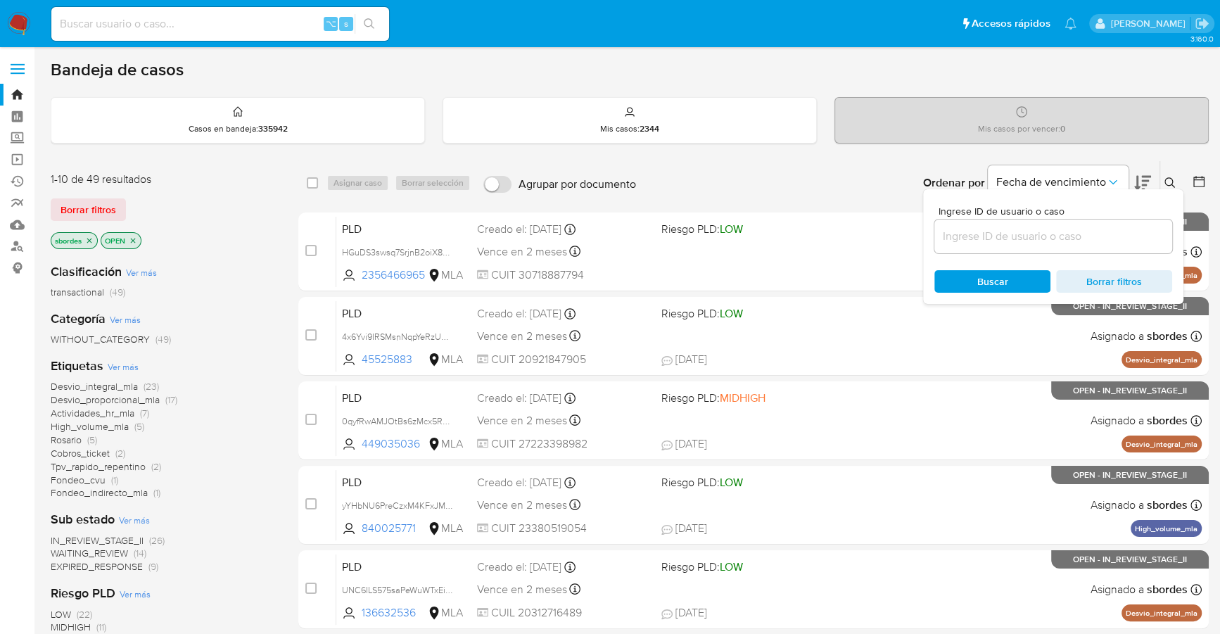
click at [1069, 235] on input at bounding box center [1053, 236] width 238 height 18
type input "yvdyyBywUtNsMo02Ta699lMk"
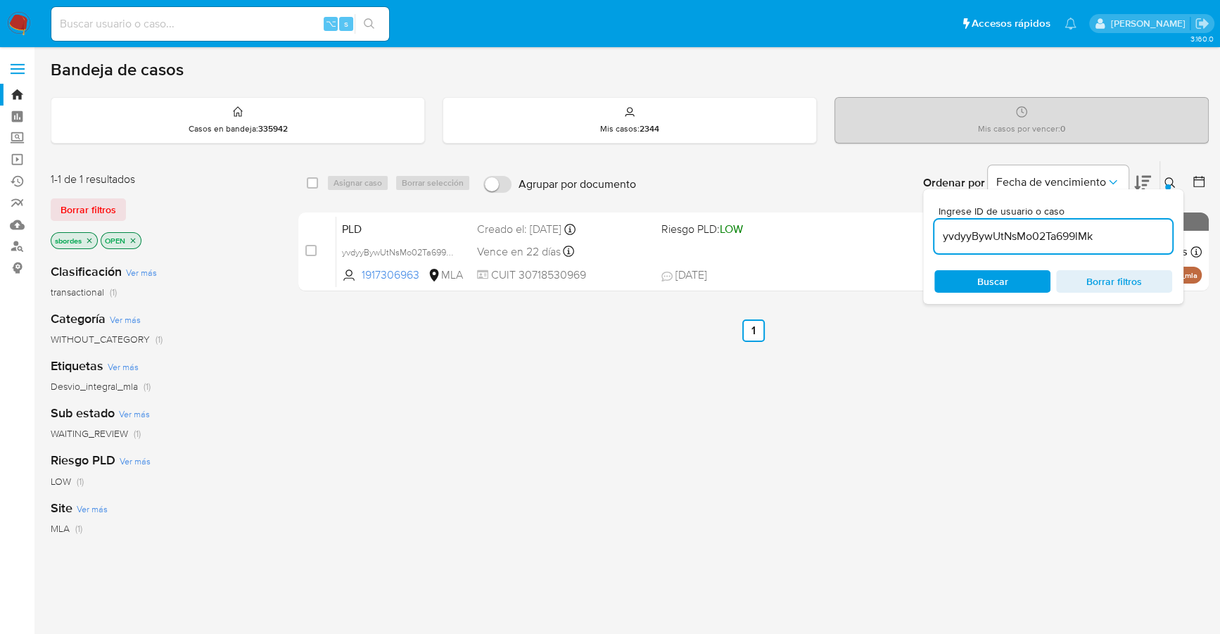
click at [1171, 179] on icon at bounding box center [1169, 182] width 11 height 11
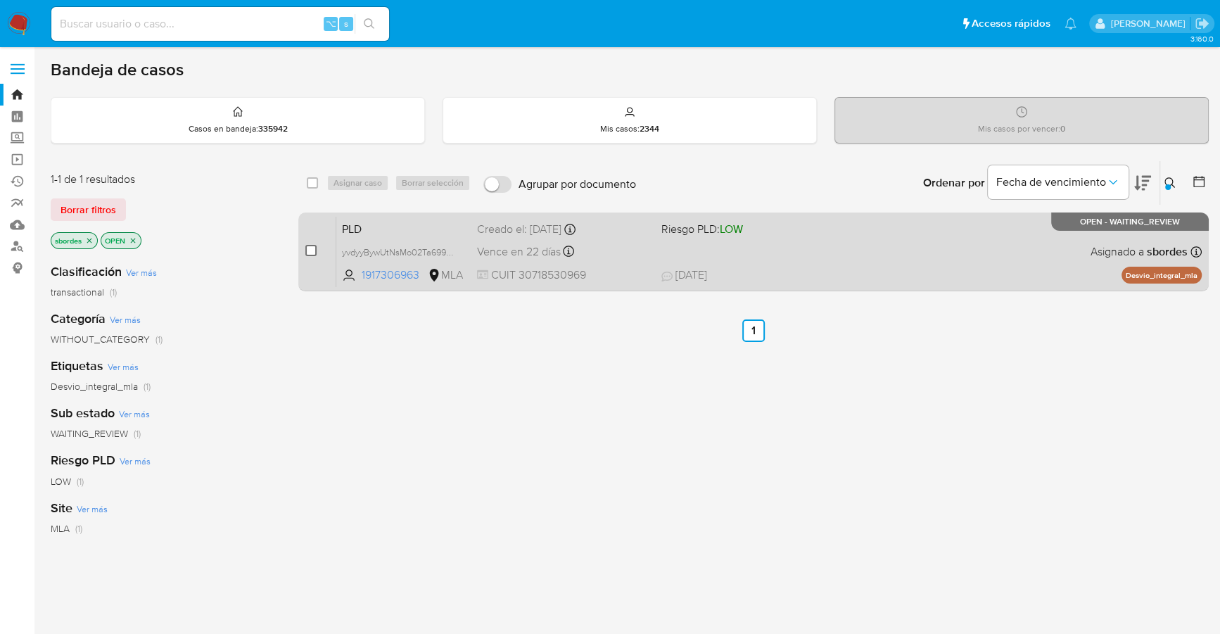
click at [310, 250] on input "checkbox" at bounding box center [310, 250] width 11 height 11
checkbox input "true"
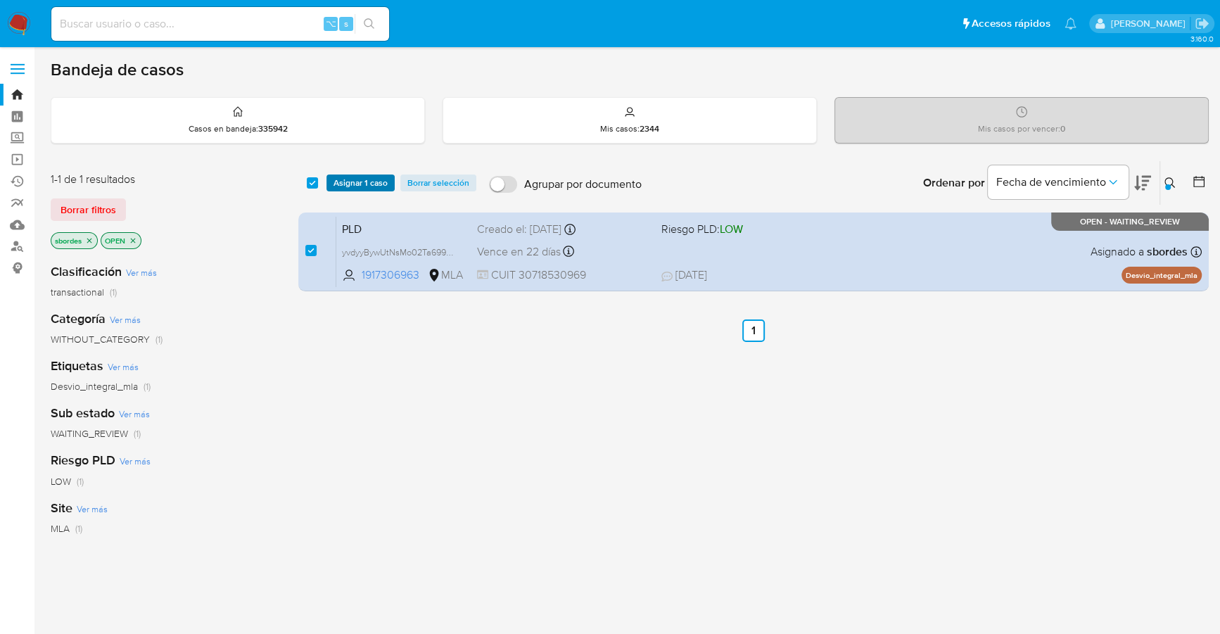
click at [350, 178] on span "Asignar 1 caso" at bounding box center [360, 183] width 54 height 14
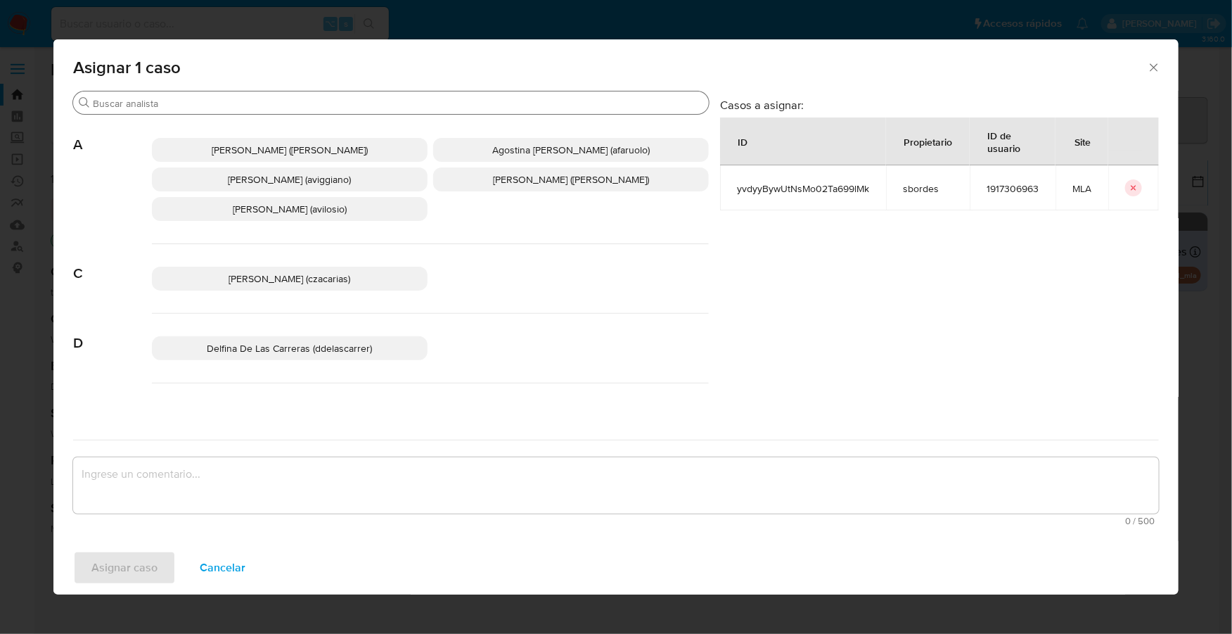
click at [209, 105] on input "Buscar" at bounding box center [398, 103] width 611 height 13
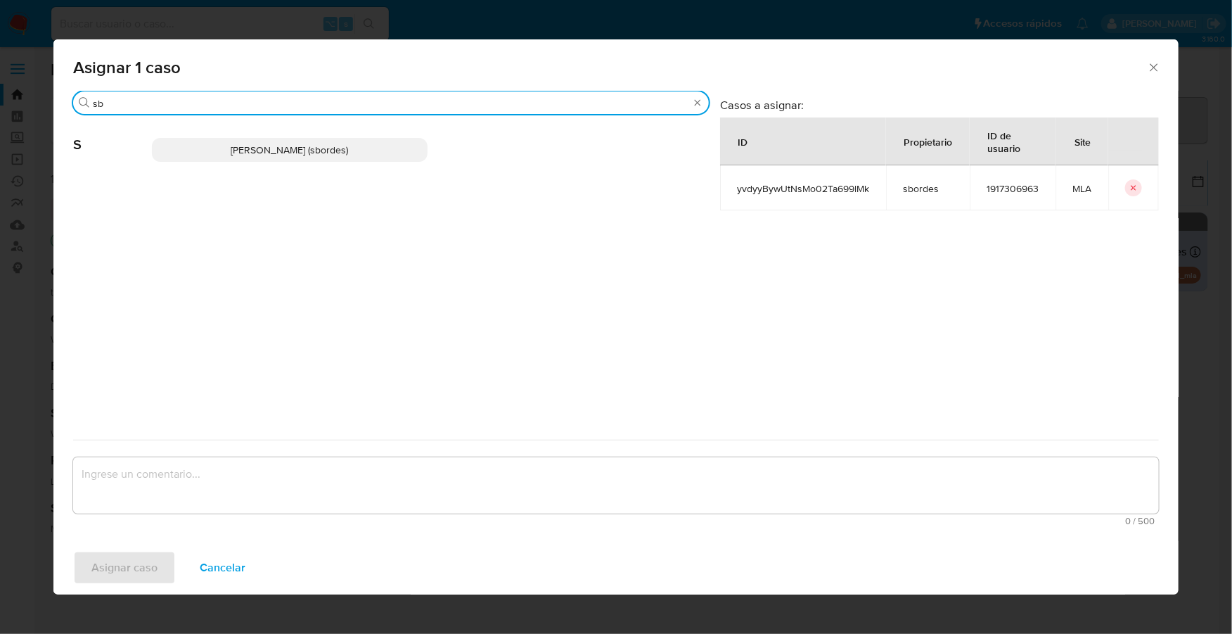
type input "sb"
click at [218, 138] on p "Stefania Bordes (sbordes)" at bounding box center [290, 150] width 276 height 24
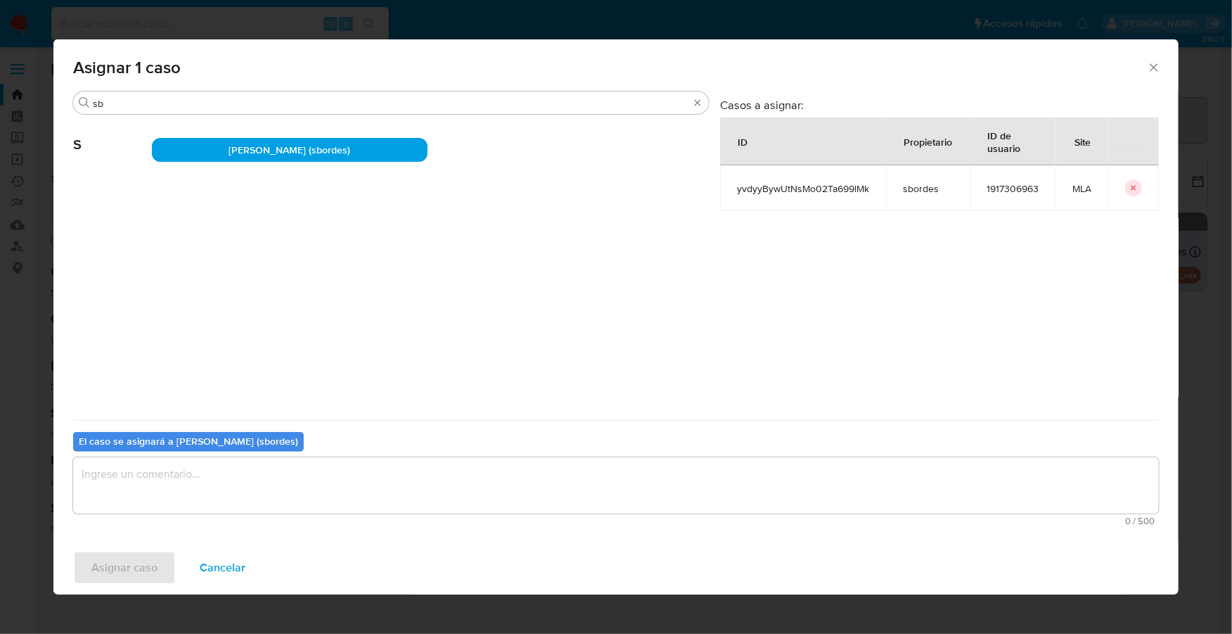
click at [186, 509] on textarea "assign-modal" at bounding box center [616, 485] width 1086 height 56
click at [93, 574] on span "Asignar caso" at bounding box center [124, 567] width 66 height 31
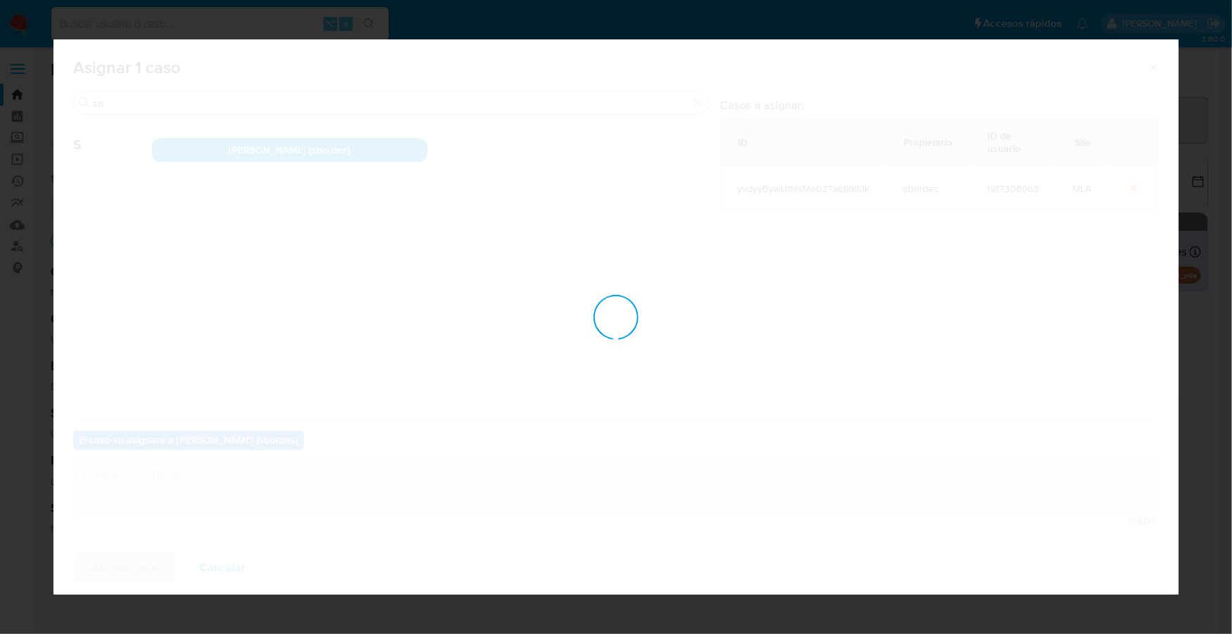
checkbox input "false"
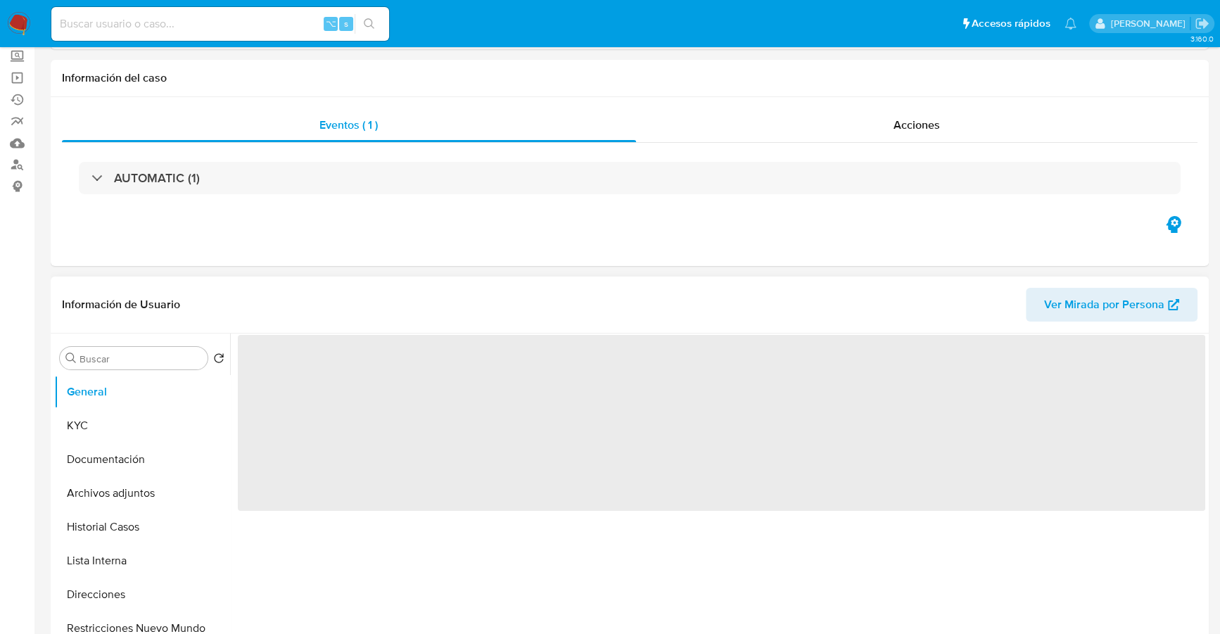
select select "10"
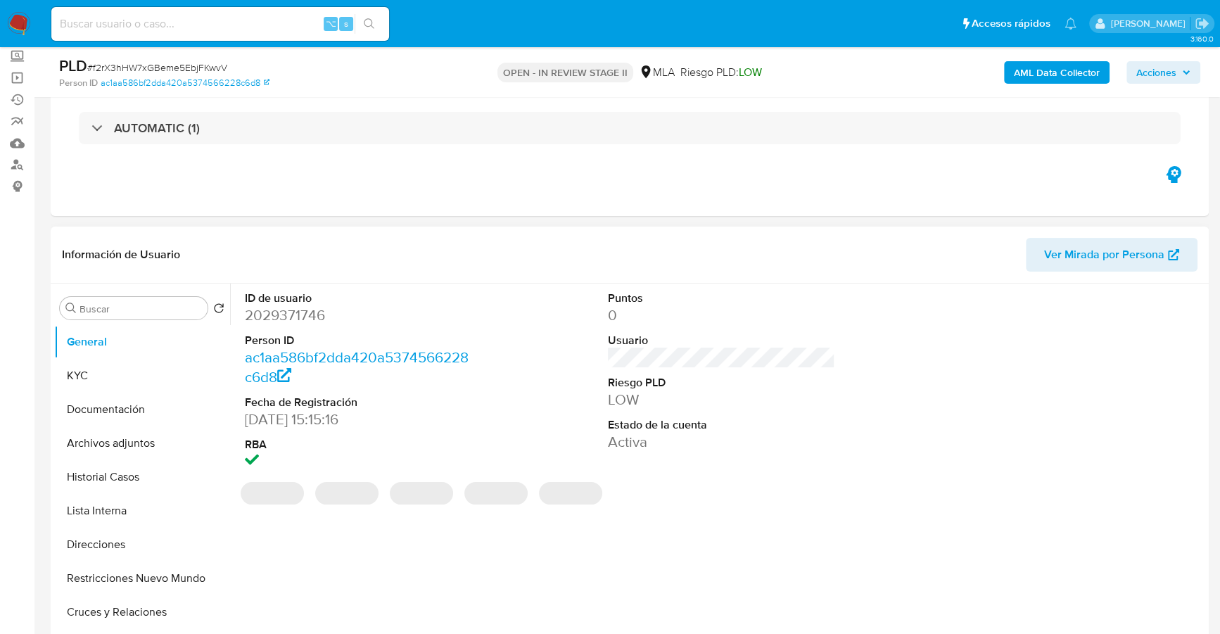
scroll to position [127, 0]
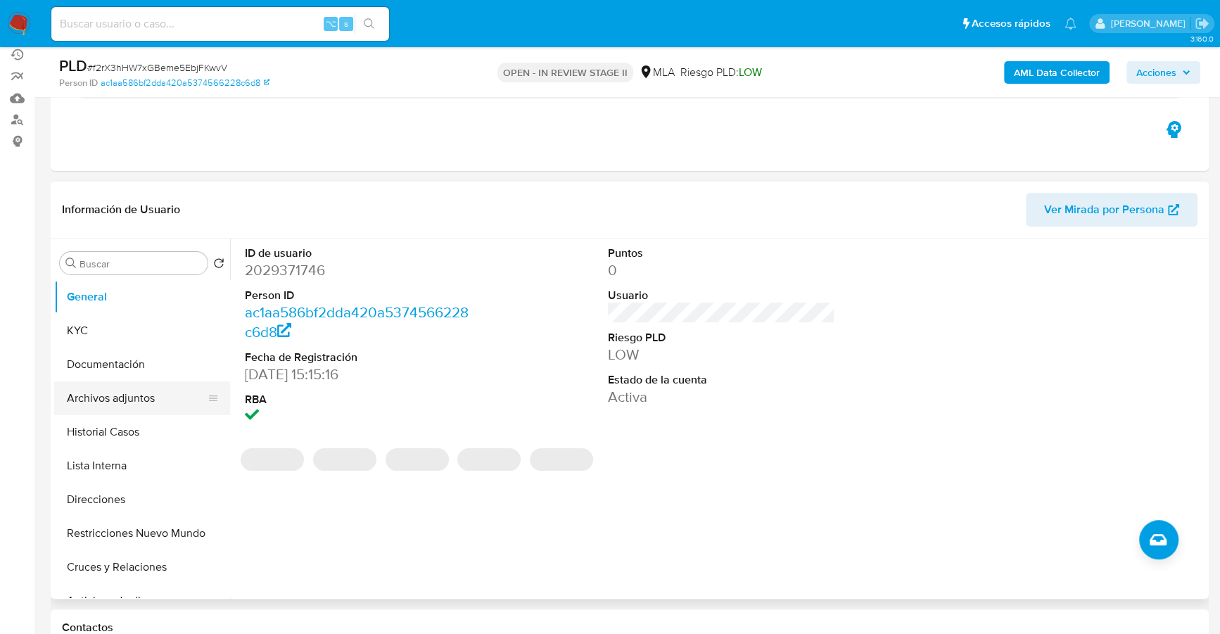
click at [110, 399] on button "Archivos adjuntos" at bounding box center [136, 398] width 165 height 34
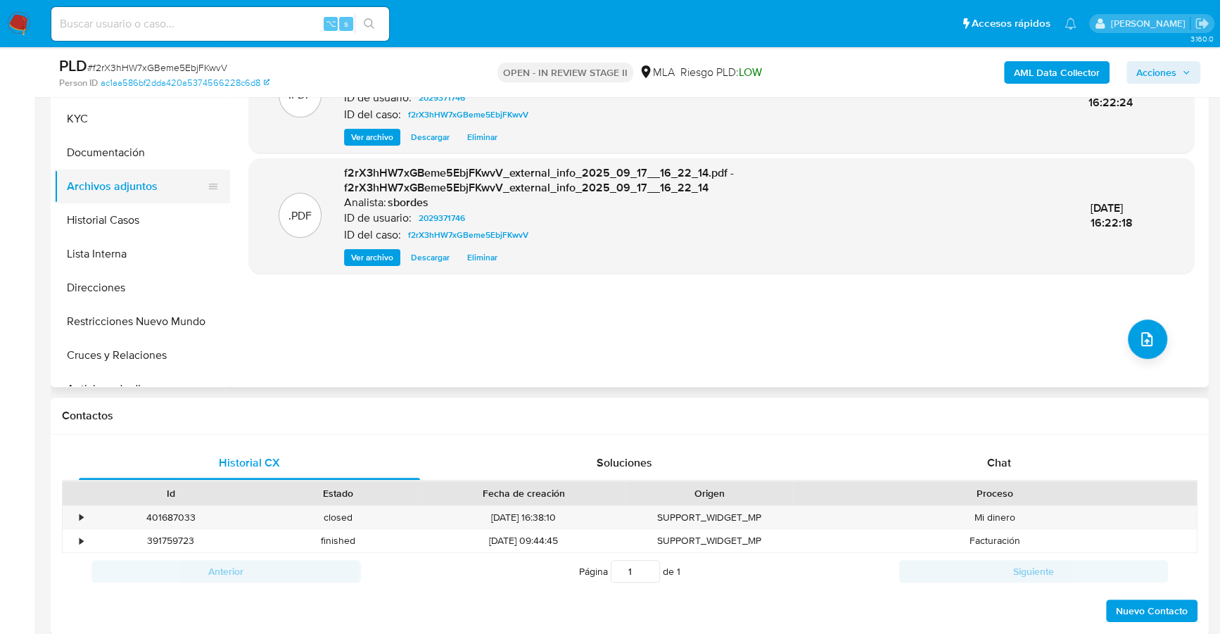
scroll to position [262, 0]
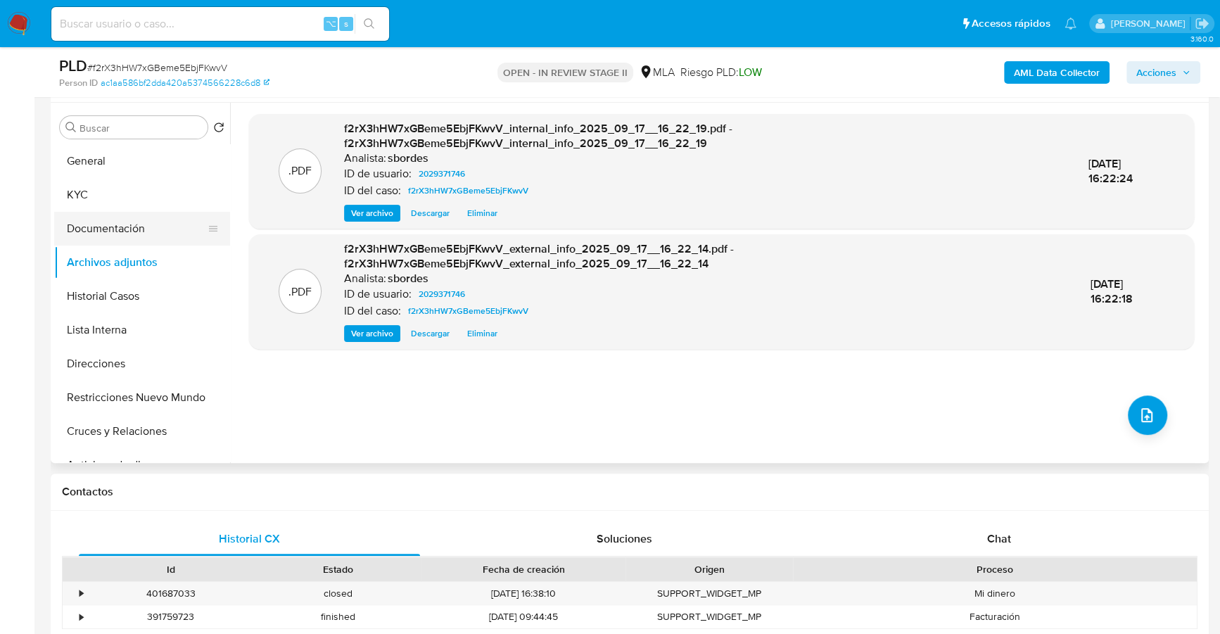
click at [115, 212] on button "Documentación" at bounding box center [136, 229] width 165 height 34
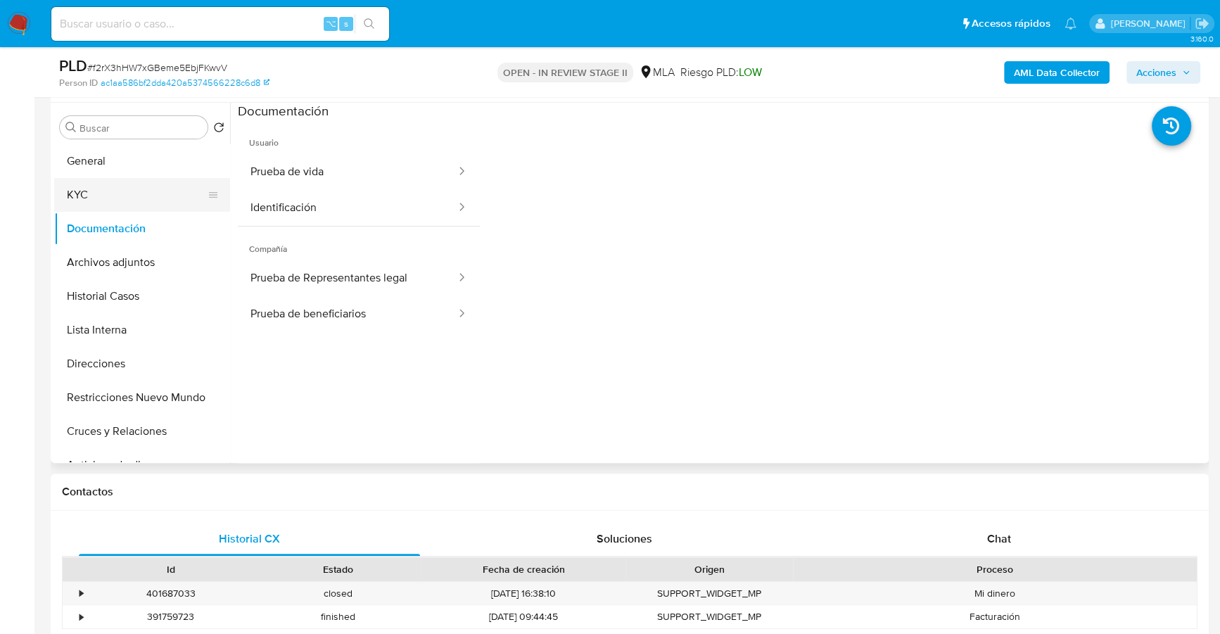
click at [147, 181] on button "KYC" at bounding box center [136, 195] width 165 height 34
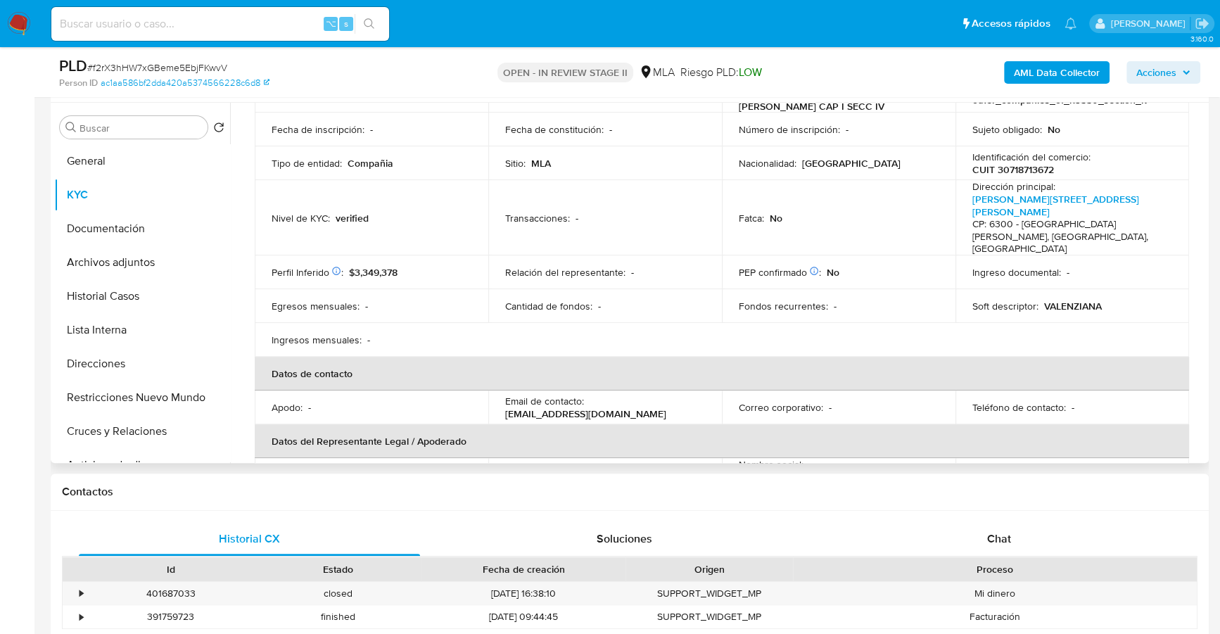
scroll to position [260, 0]
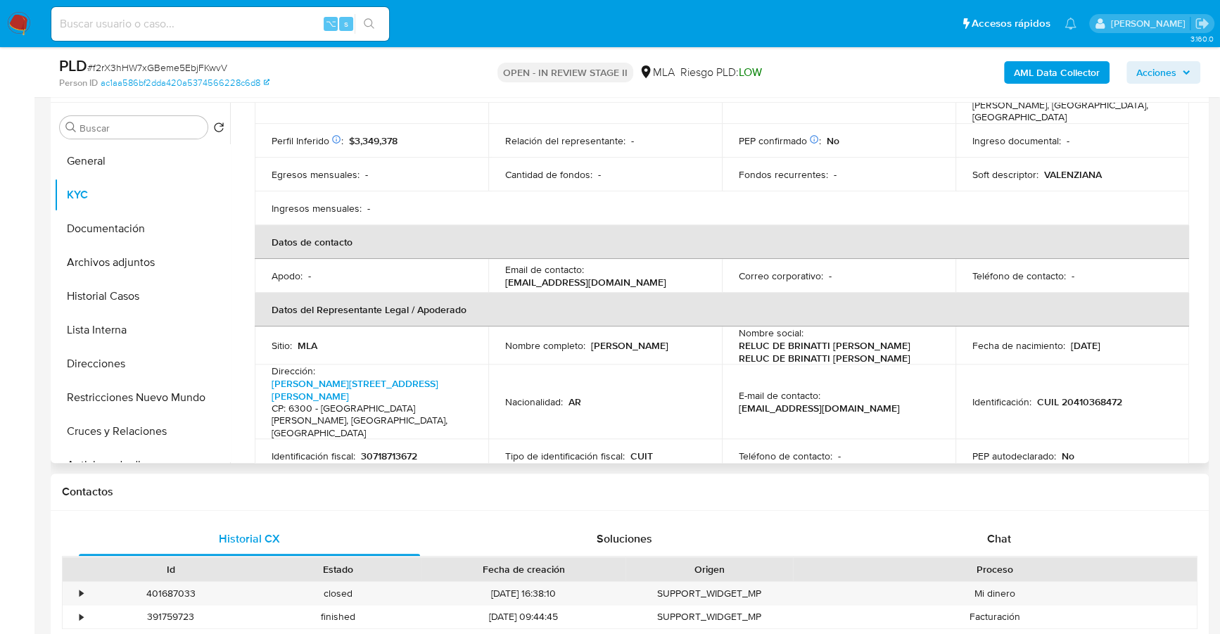
drag, startPoint x: 589, startPoint y: 309, endPoint x: 662, endPoint y: 312, distance: 73.2
click at [662, 339] on div "Nombre completo : [PERSON_NAME]" at bounding box center [605, 345] width 200 height 13
copy p "[PERSON_NAME]"
click at [121, 262] on button "Archivos adjuntos" at bounding box center [136, 262] width 165 height 34
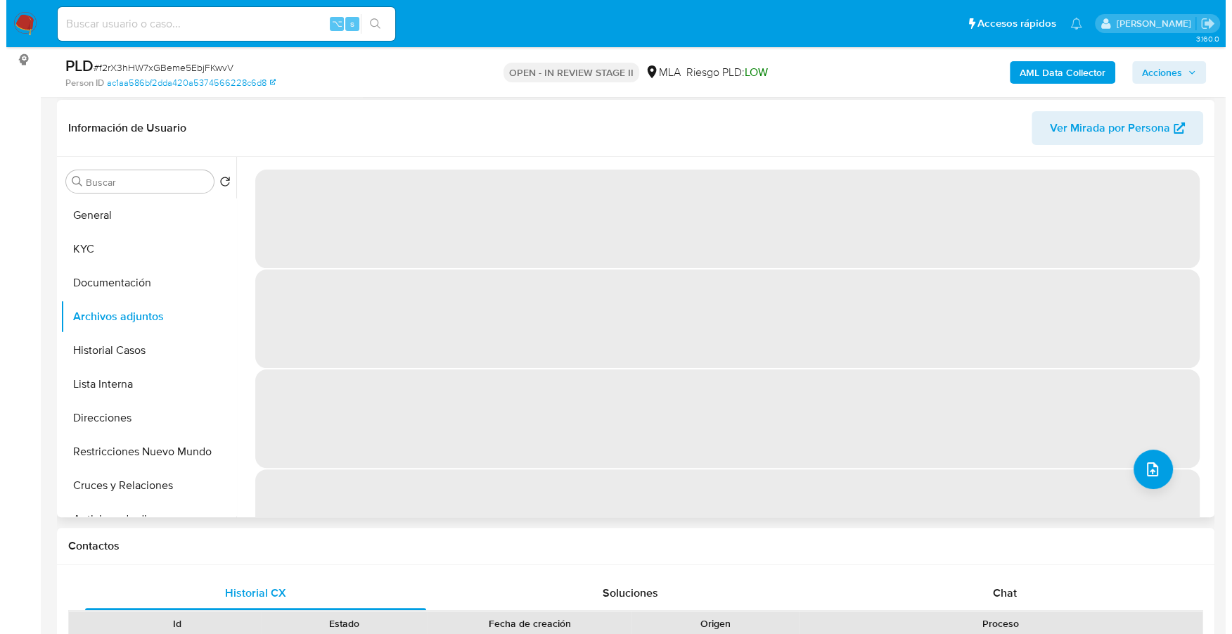
scroll to position [208, 0]
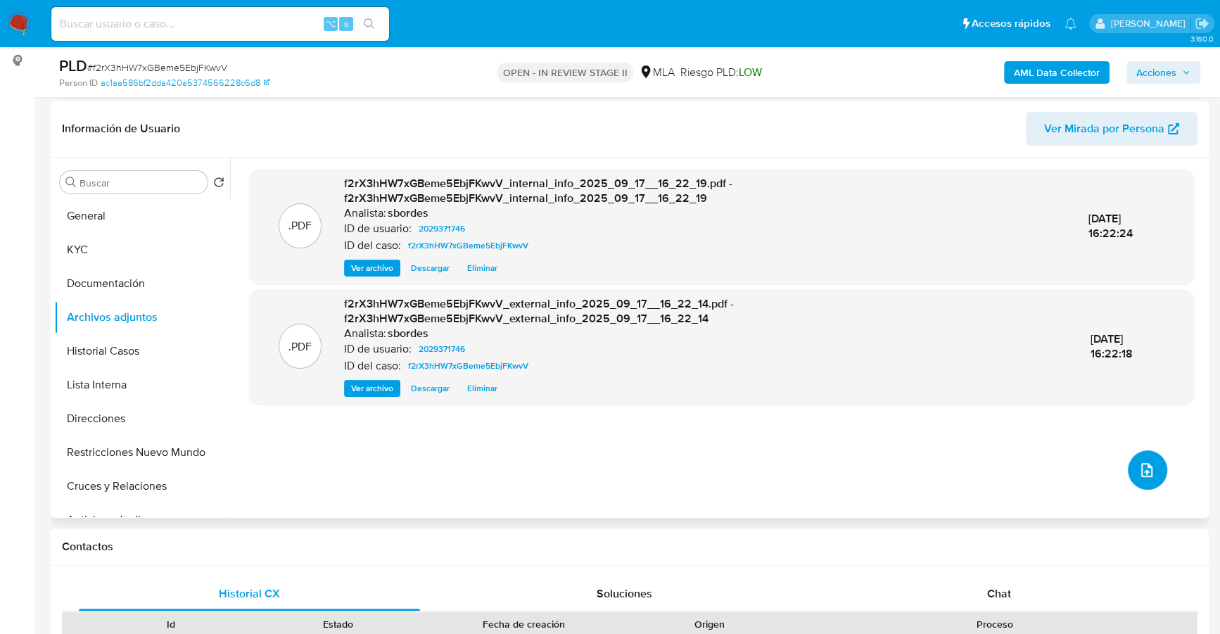
click at [1157, 471] on button "upload-file" at bounding box center [1147, 469] width 39 height 39
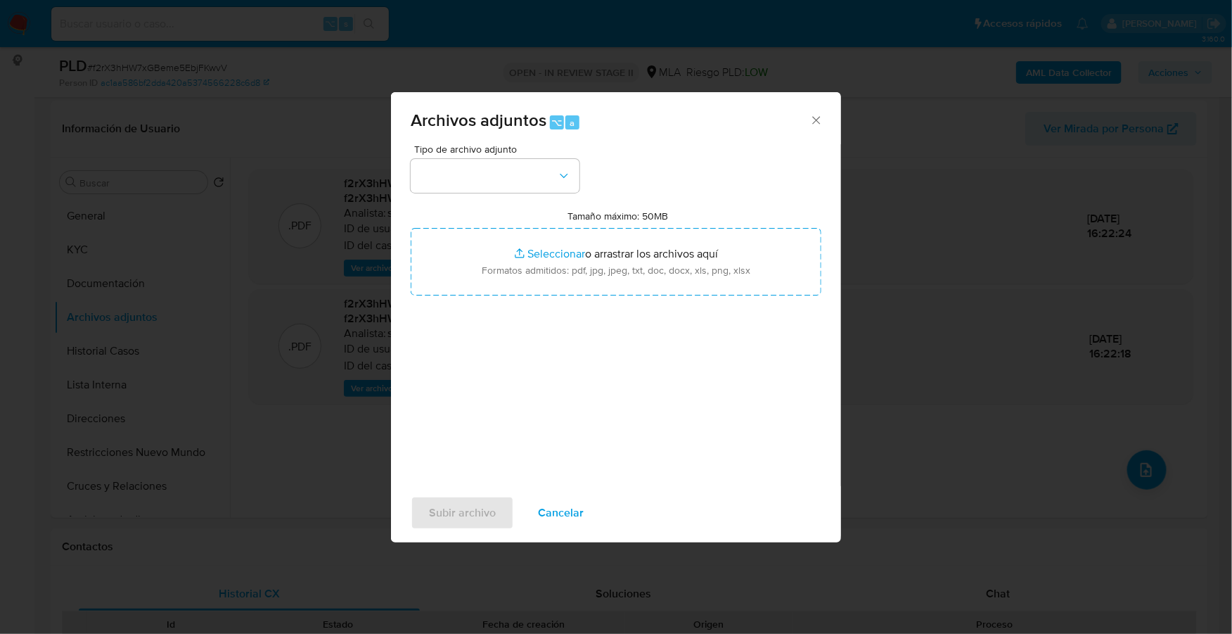
click at [515, 193] on div "Tipo de archivo adjunto Tamaño máximo: 50MB Seleccionar archivos Seleccionar o …" at bounding box center [616, 310] width 411 height 332
click at [528, 173] on button "button" at bounding box center [495, 176] width 169 height 34
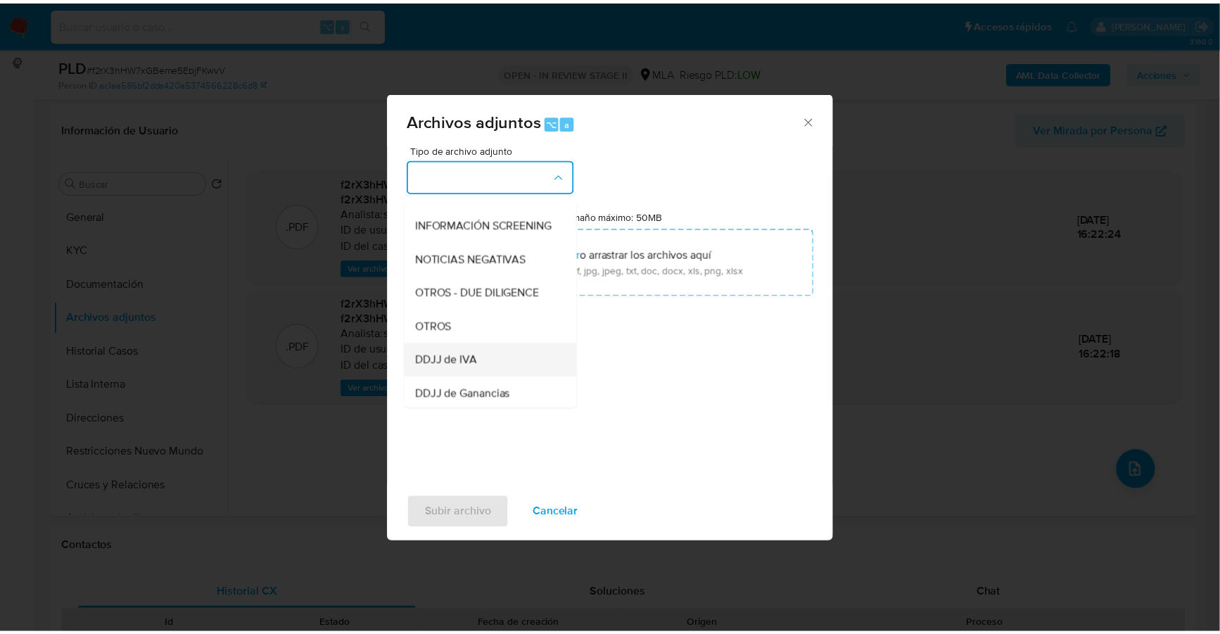
scroll to position [172, 0]
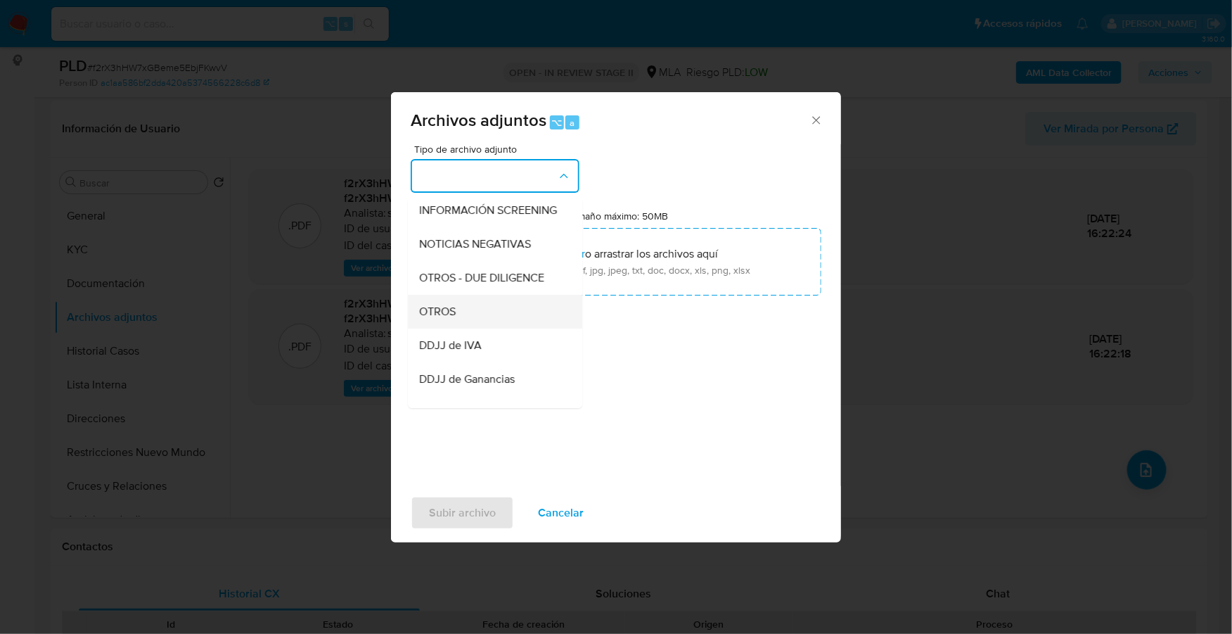
click at [453, 319] on span "OTROS" at bounding box center [437, 312] width 37 height 14
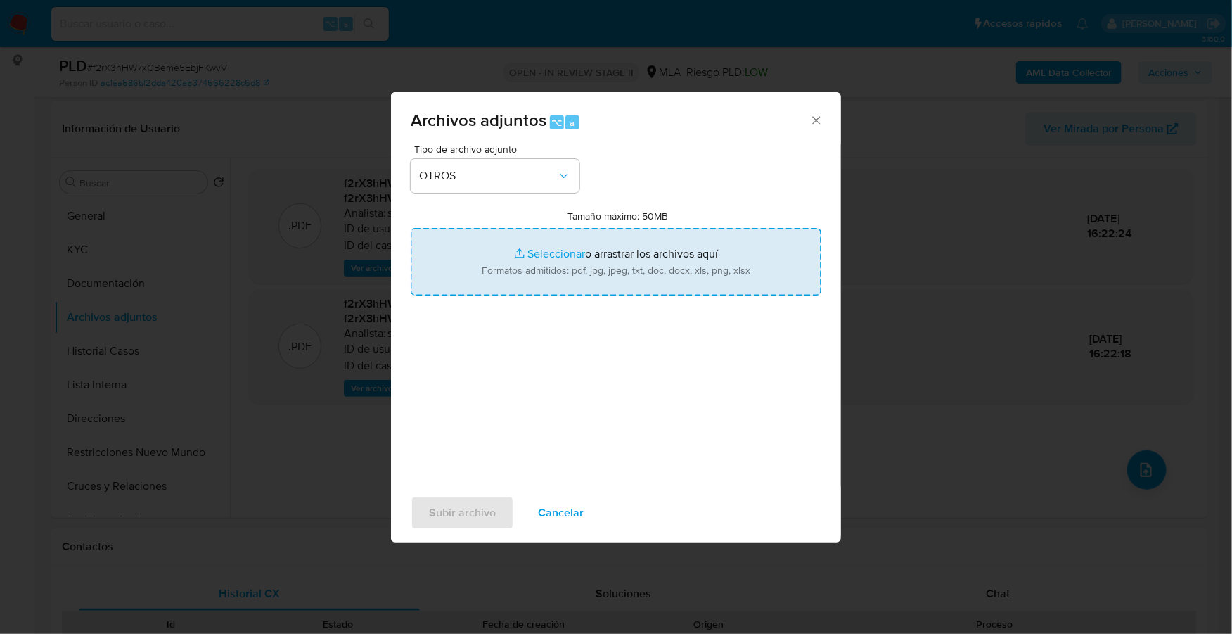
click at [554, 255] on input "Tamaño máximo: 50MB Seleccionar archivos" at bounding box center [616, 262] width 411 height 68
type input "C:\fakepath\Caselog f2rX3hHW7xGBeme5EbjFKwvV_2025_07_17_17_50_57.docx"
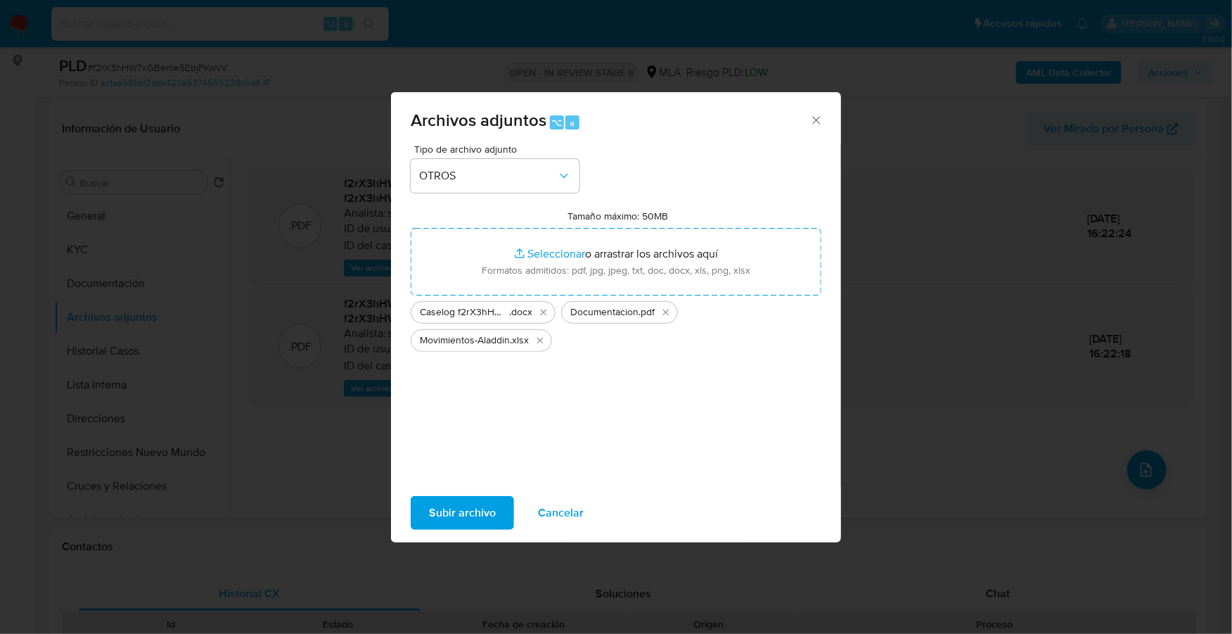
click at [467, 508] on span "Subir archivo" at bounding box center [462, 512] width 67 height 31
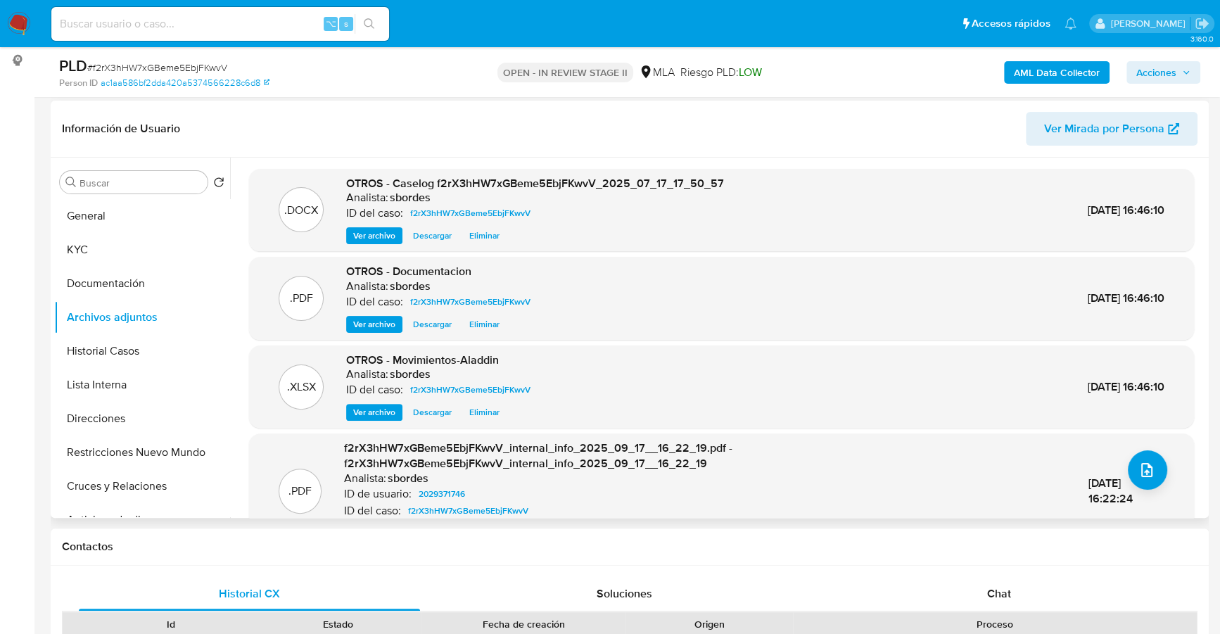
scroll to position [375, 0]
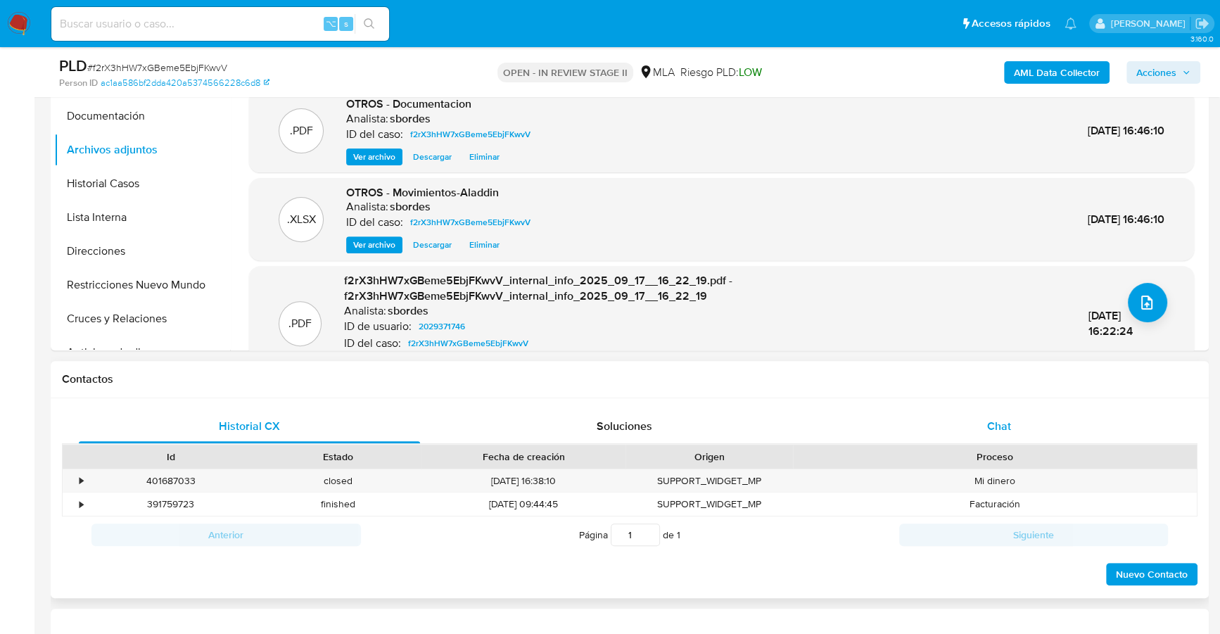
click at [1032, 428] on div "Chat" at bounding box center [998, 426] width 341 height 34
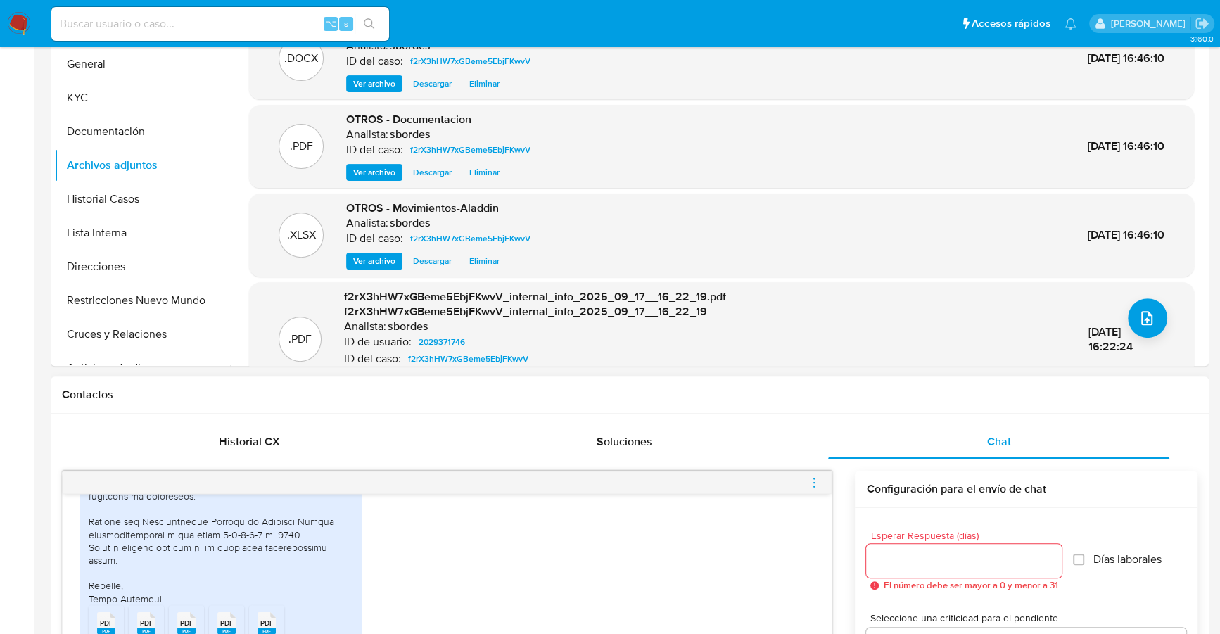
scroll to position [0, 0]
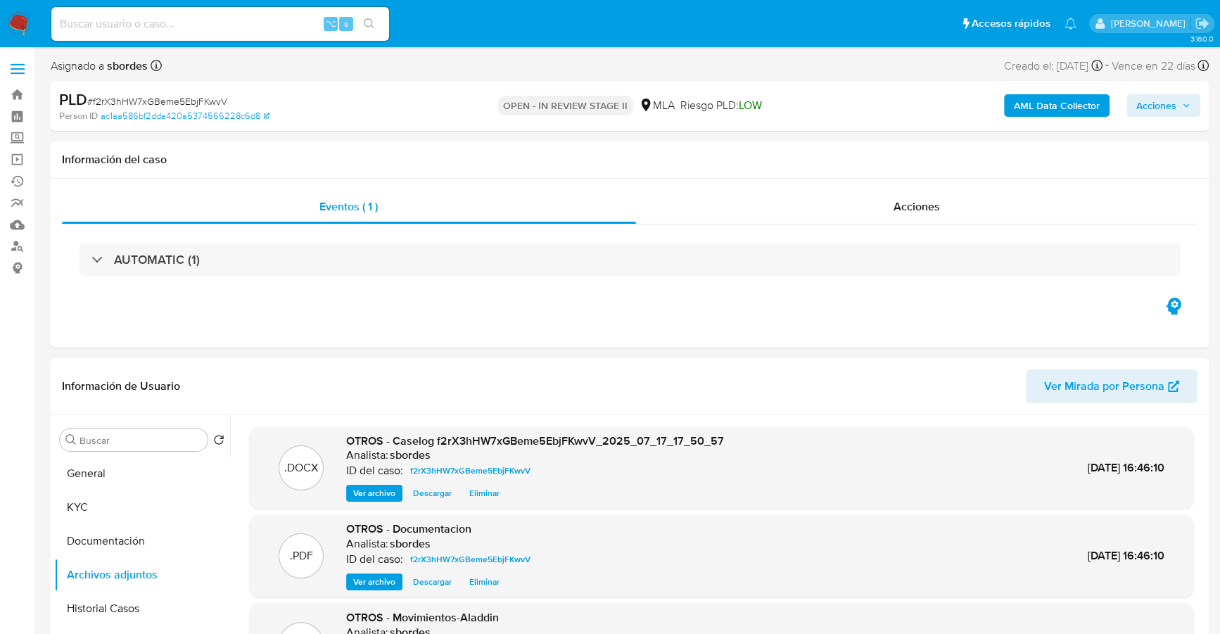
click at [1150, 108] on span "Acciones" at bounding box center [1156, 105] width 40 height 23
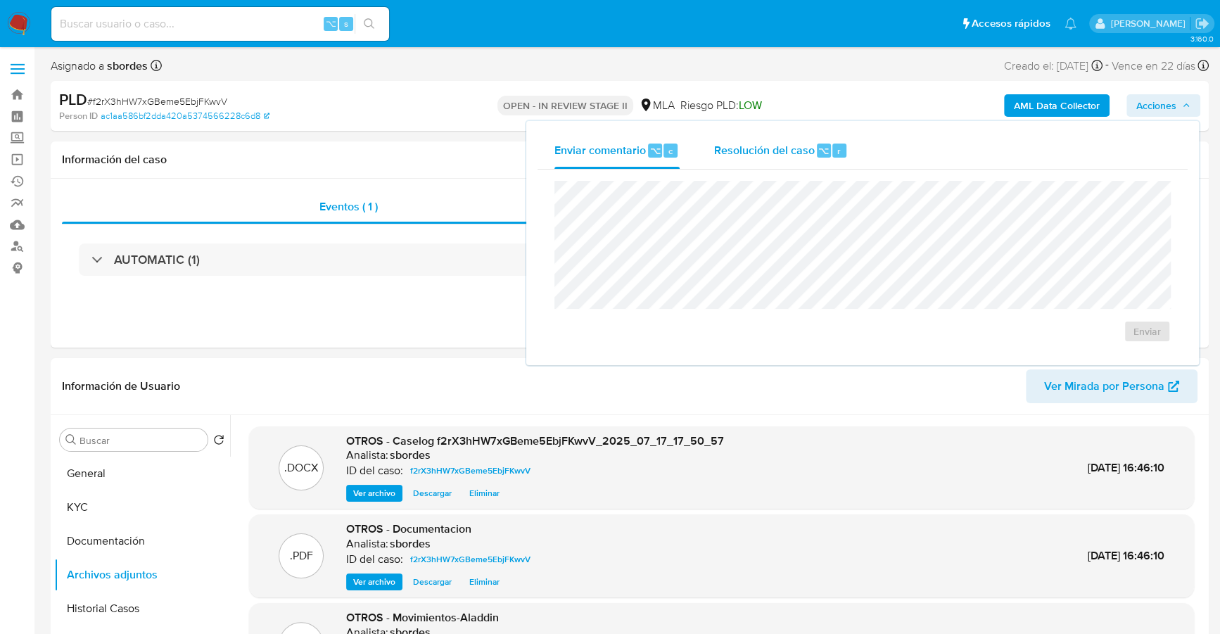
click at [797, 151] on span "Resolución del caso" at bounding box center [763, 150] width 101 height 16
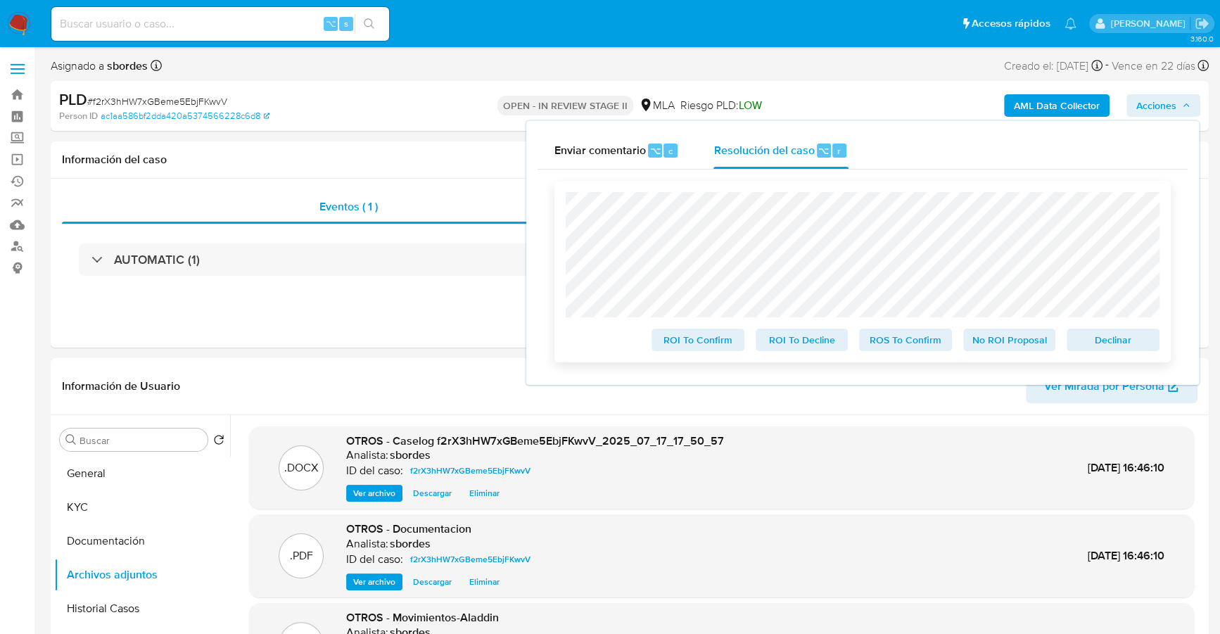
click at [995, 333] on span "No ROI Proposal" at bounding box center [1009, 340] width 73 height 20
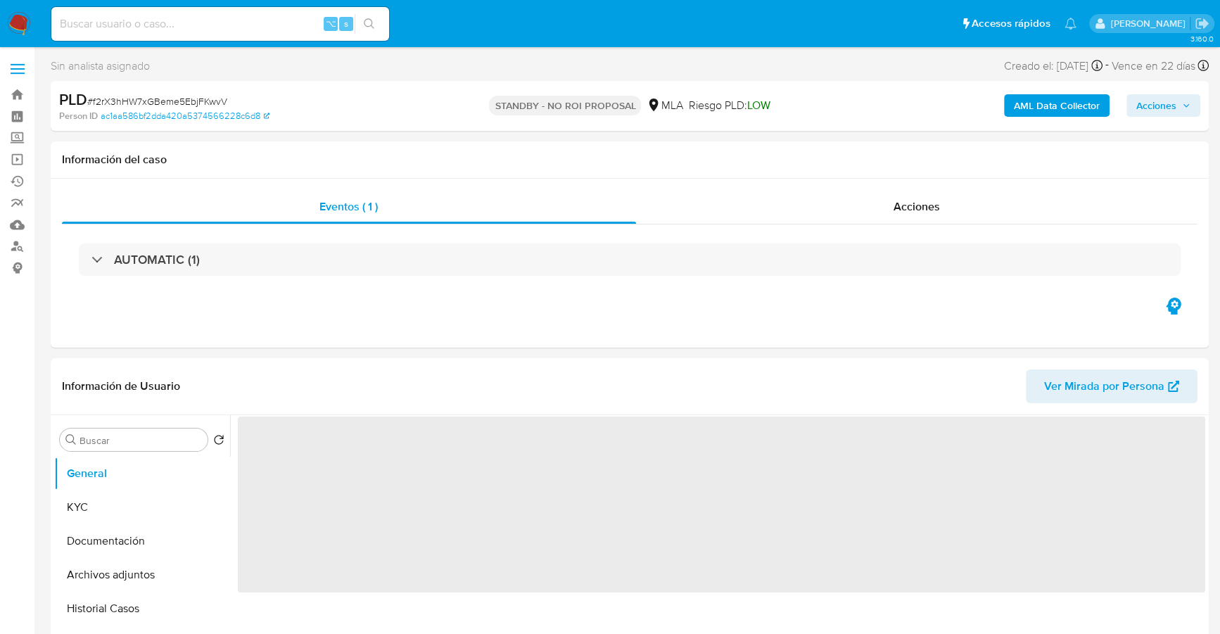
select select "10"
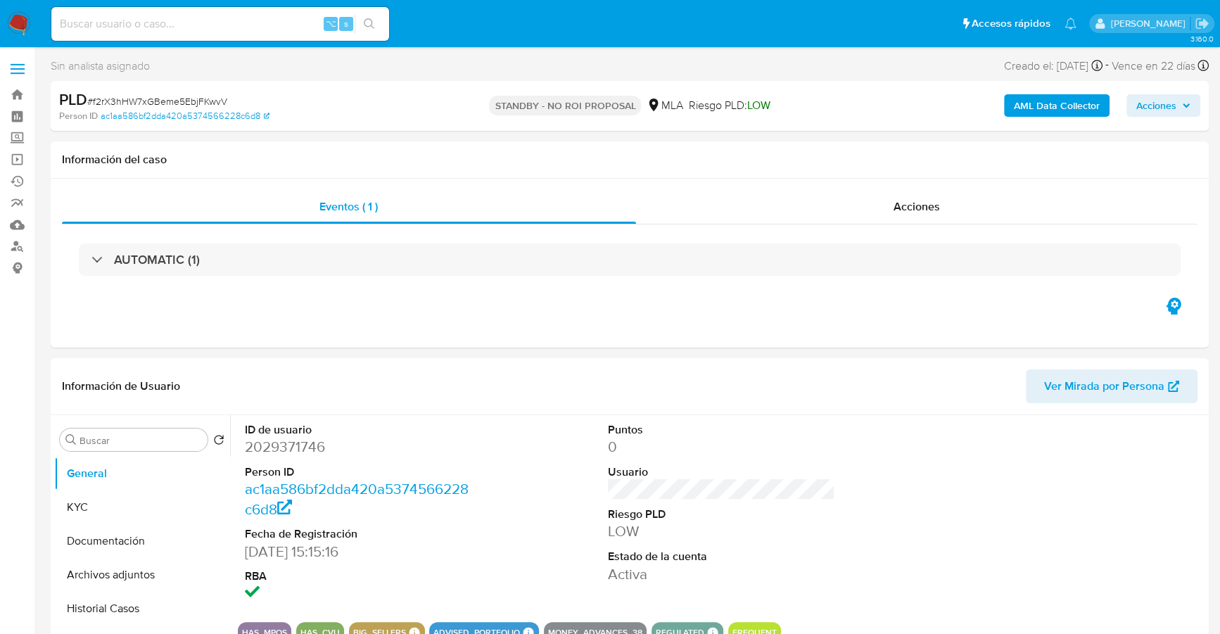
click at [225, 23] on input at bounding box center [220, 24] width 338 height 18
paste input "2212319954"
type input "2212319954"
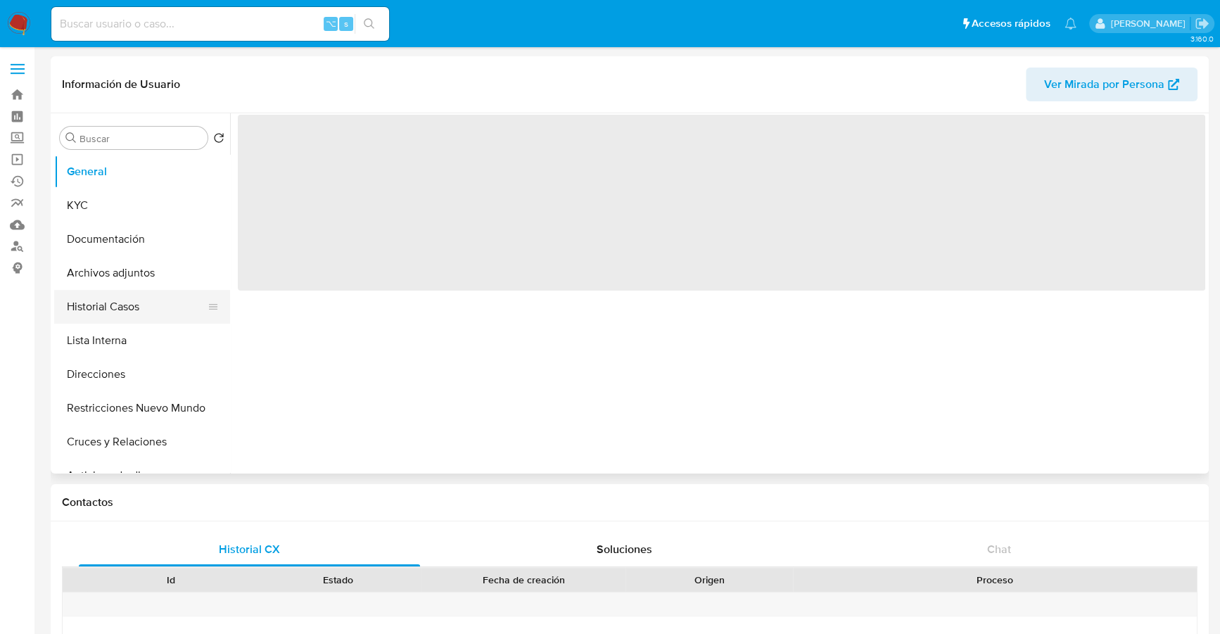
select select "10"
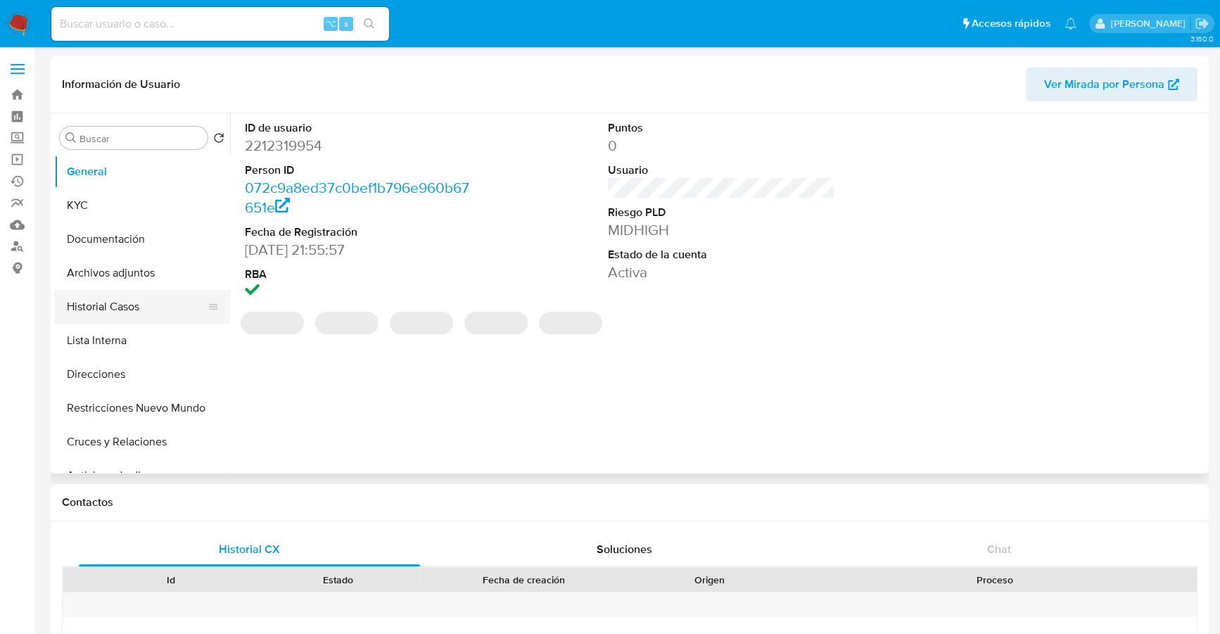
click at [101, 309] on button "Historial Casos" at bounding box center [136, 307] width 165 height 34
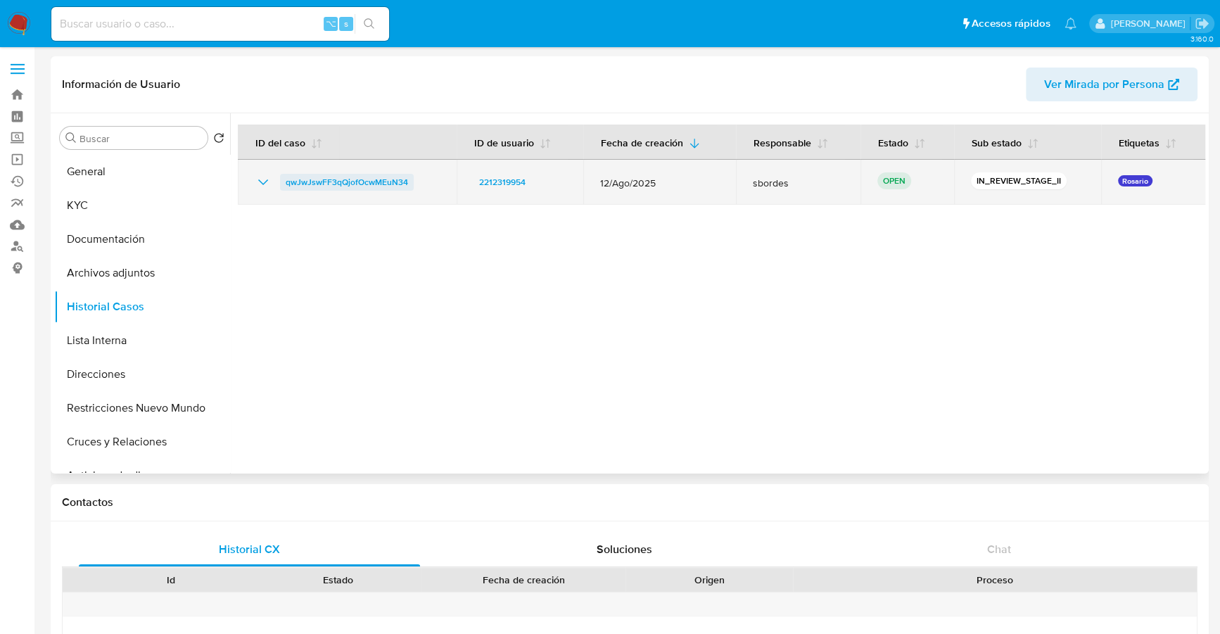
click at [317, 182] on span "qwJwJswFF3qQjofOcwMEuN34" at bounding box center [347, 182] width 122 height 17
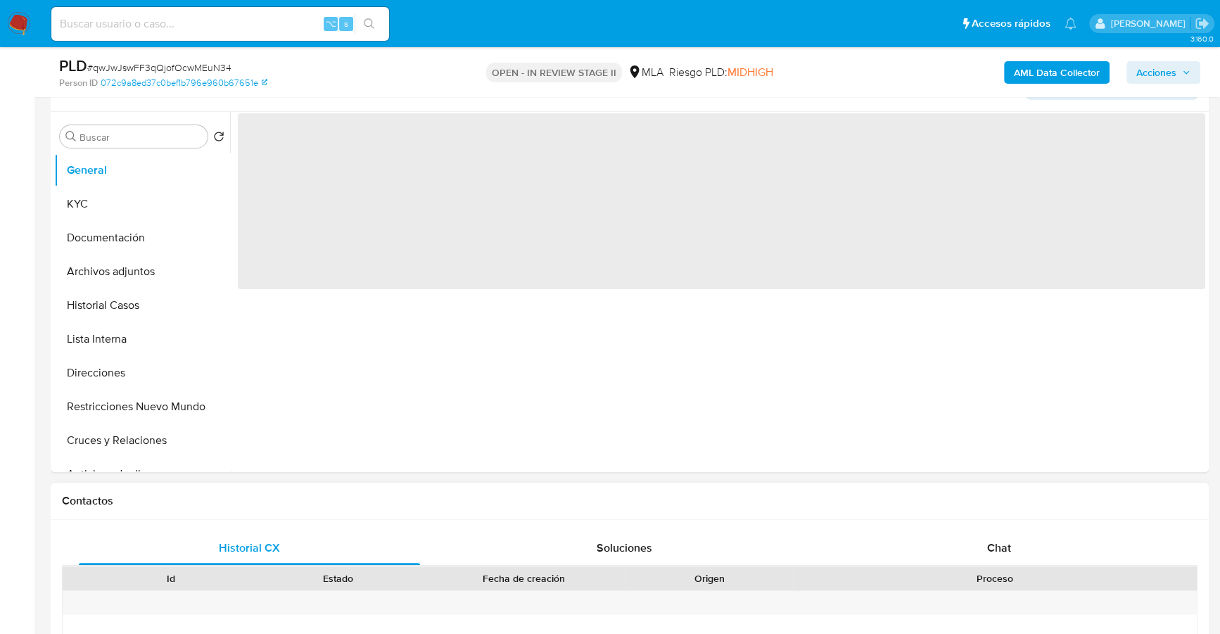
scroll to position [453, 0]
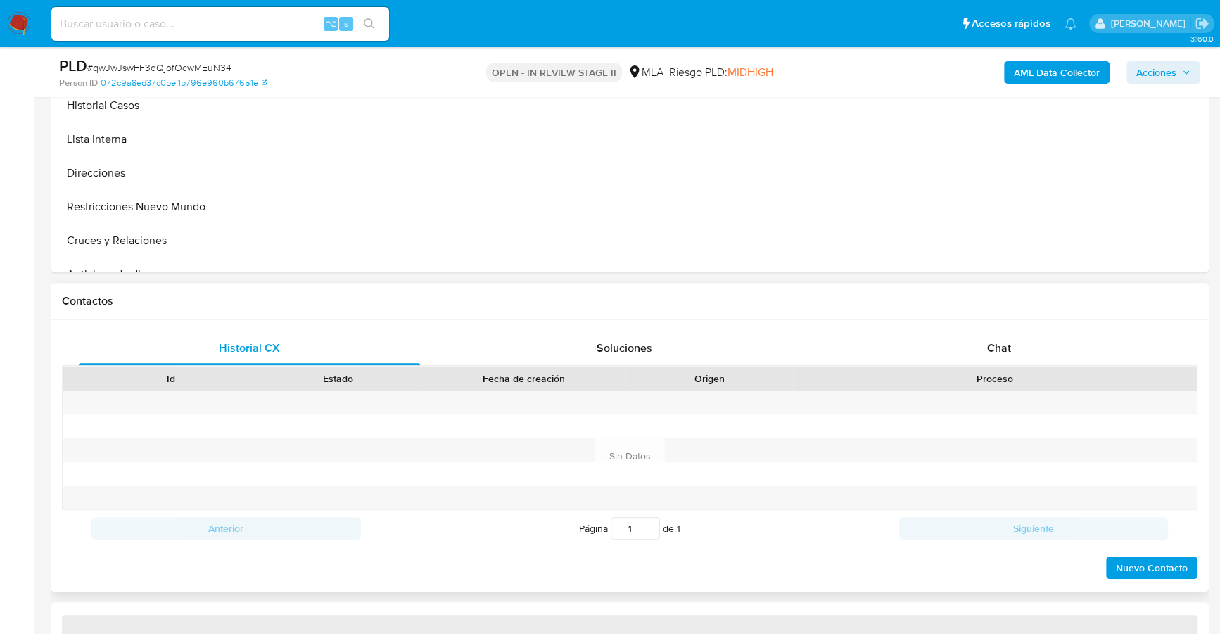
select select "10"
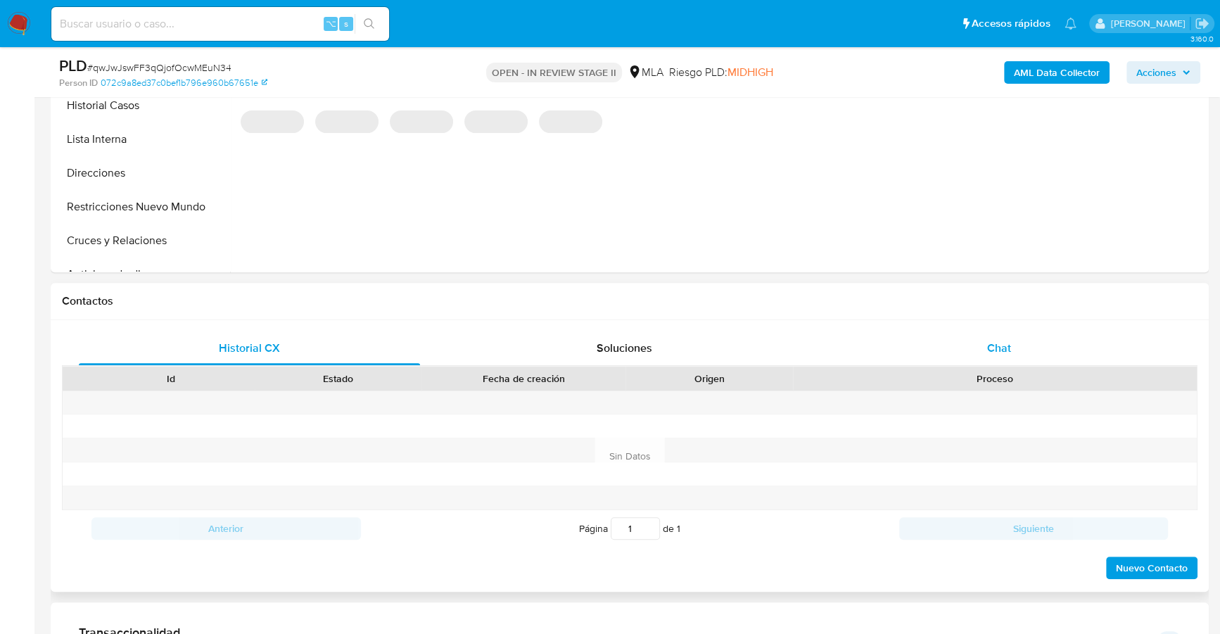
click at [998, 360] on div "Chat" at bounding box center [998, 348] width 341 height 34
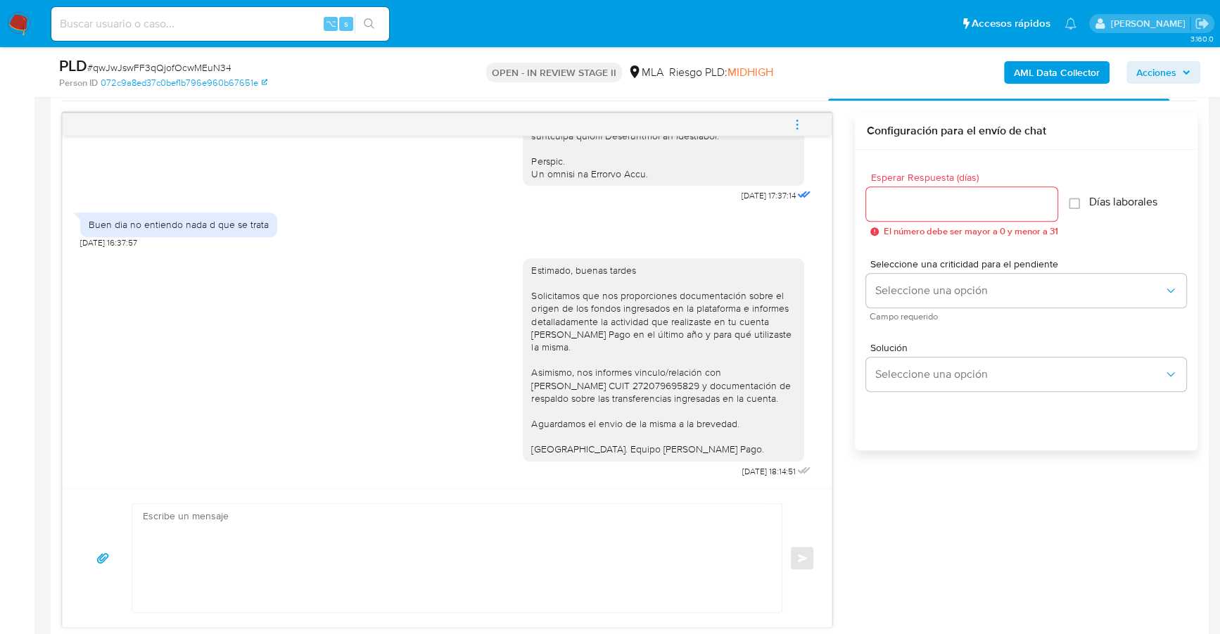
scroll to position [720, 0]
click at [796, 115] on icon "menu-action" at bounding box center [797, 121] width 13 height 13
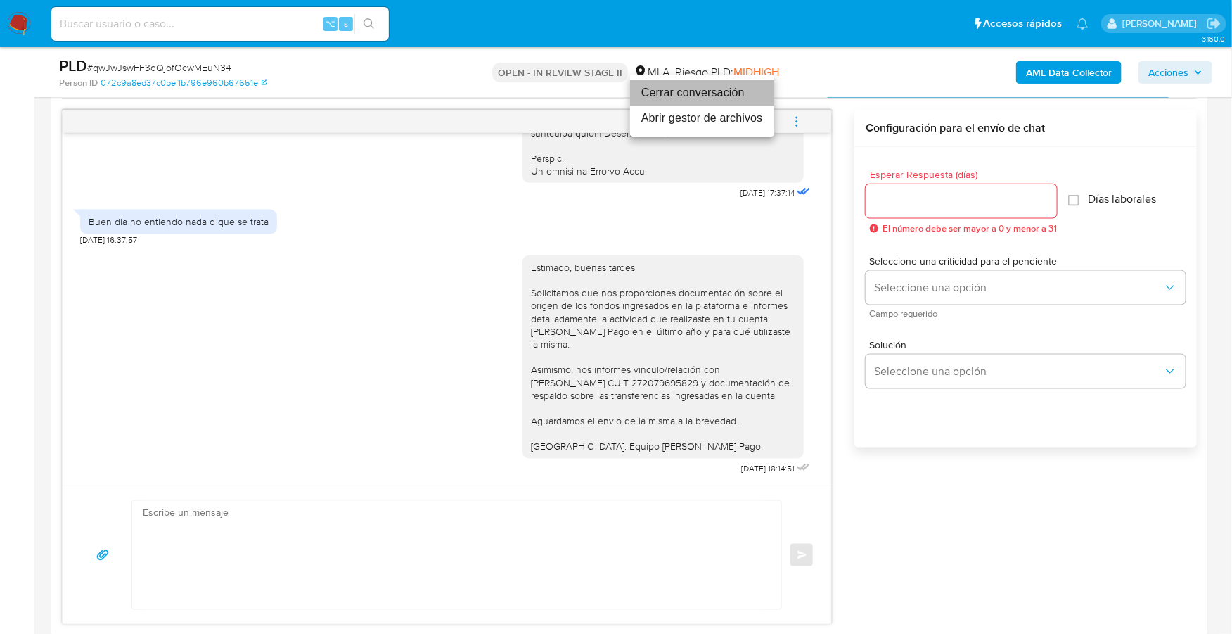
click at [740, 89] on li "Cerrar conversación" at bounding box center [702, 92] width 144 height 25
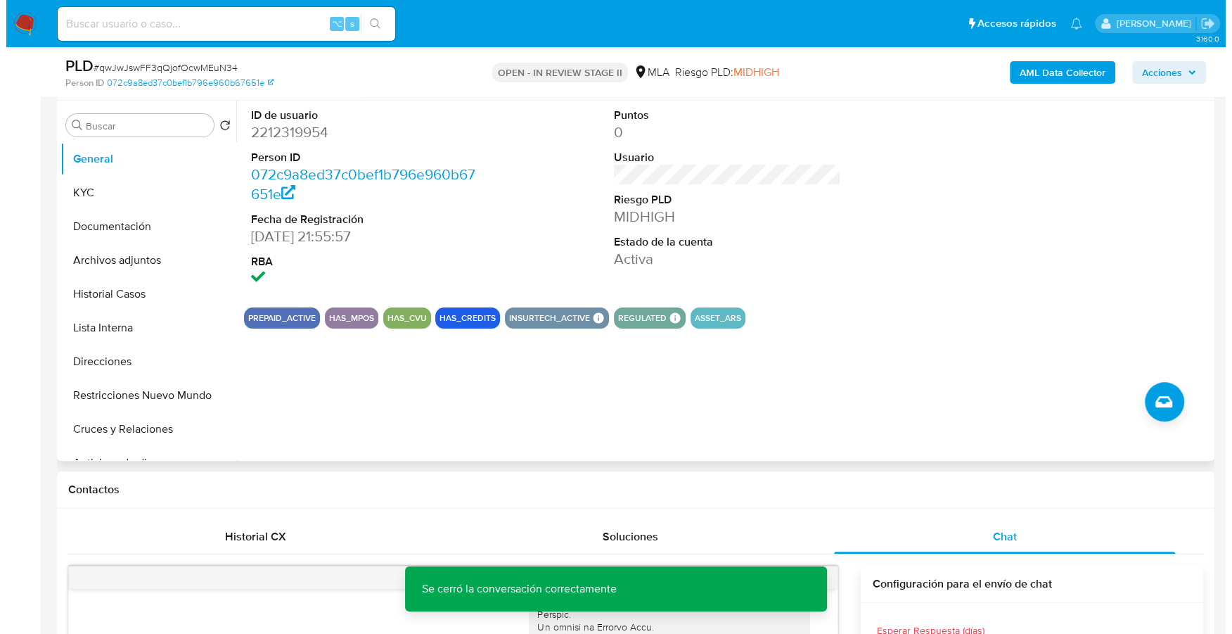
scroll to position [120, 0]
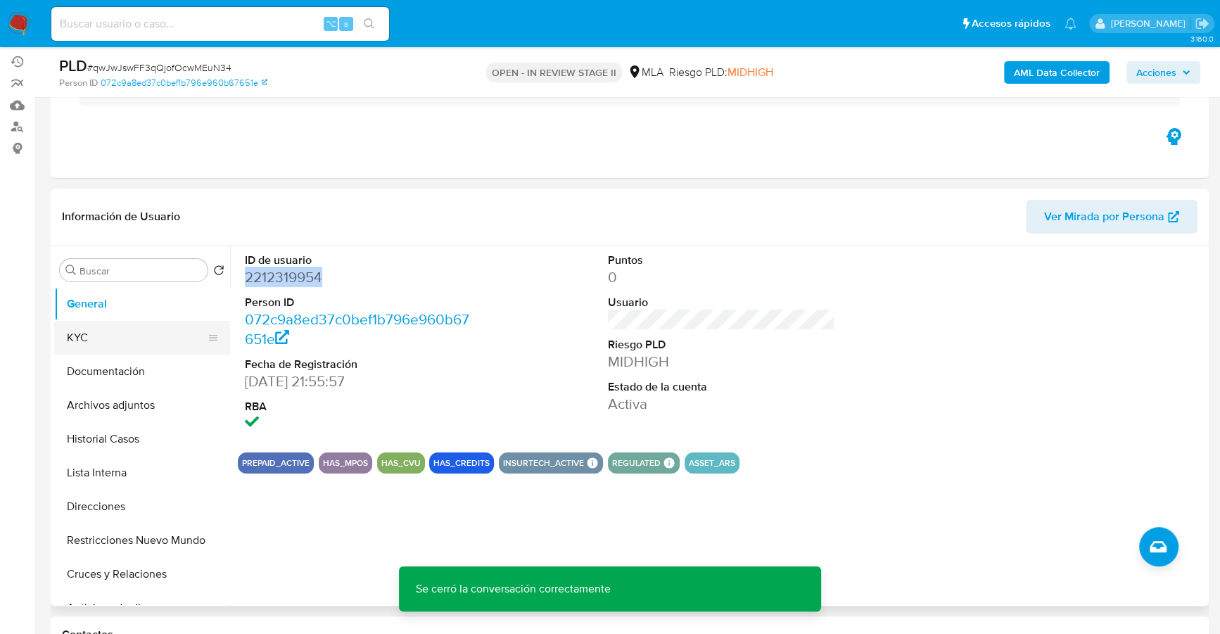
click at [110, 344] on button "KYC" at bounding box center [136, 338] width 165 height 34
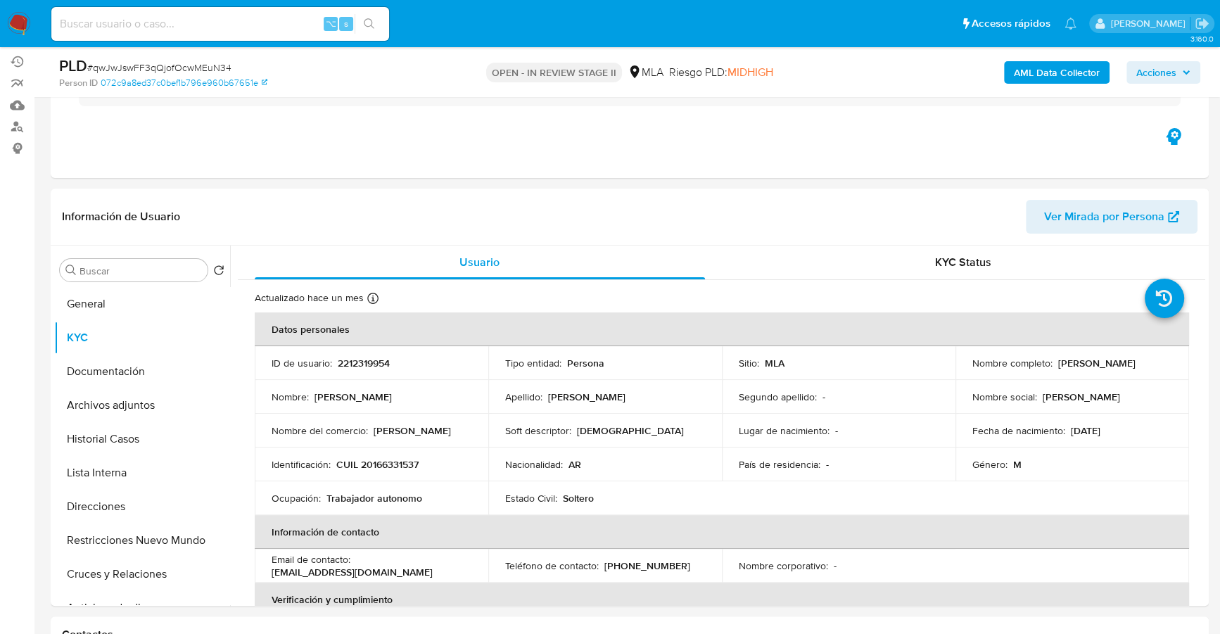
click at [1171, 74] on span "Acciones" at bounding box center [1156, 72] width 40 height 23
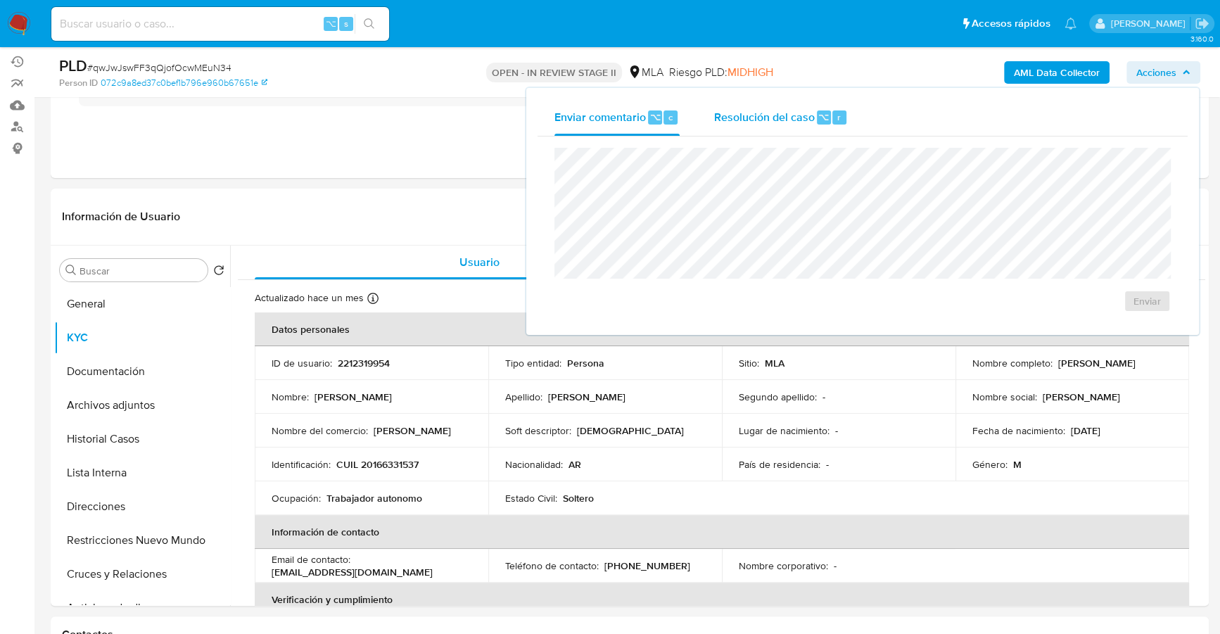
click at [760, 125] on div "Resolución del caso ⌥ r" at bounding box center [780, 117] width 134 height 37
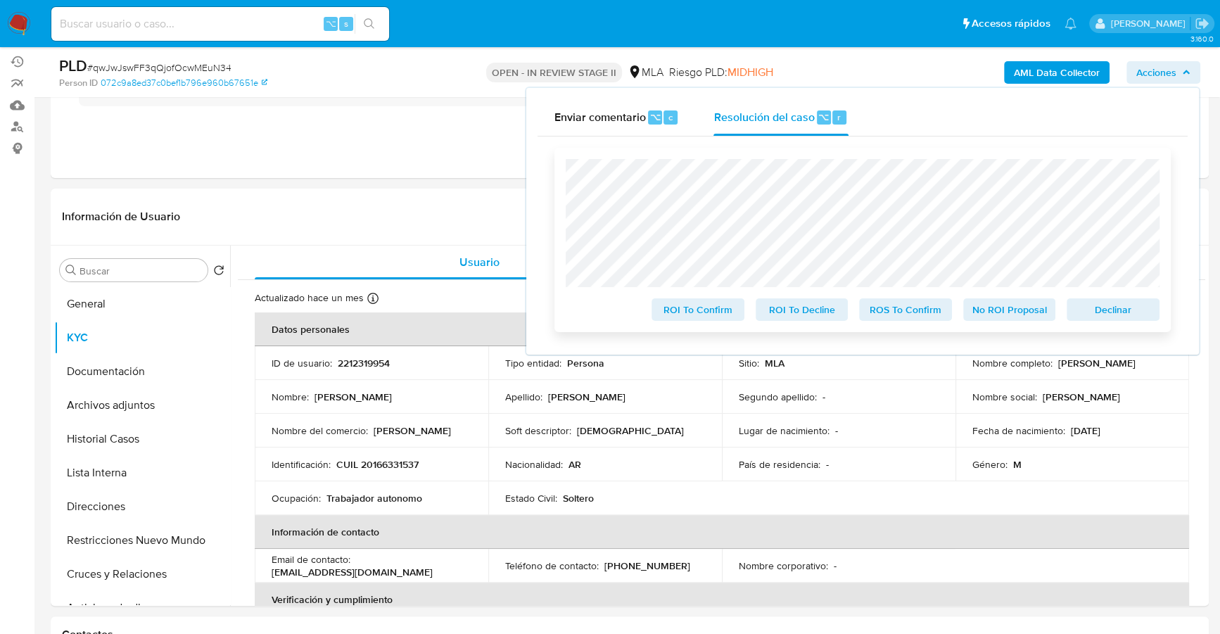
click at [1097, 314] on span "Declinar" at bounding box center [1112, 310] width 73 height 20
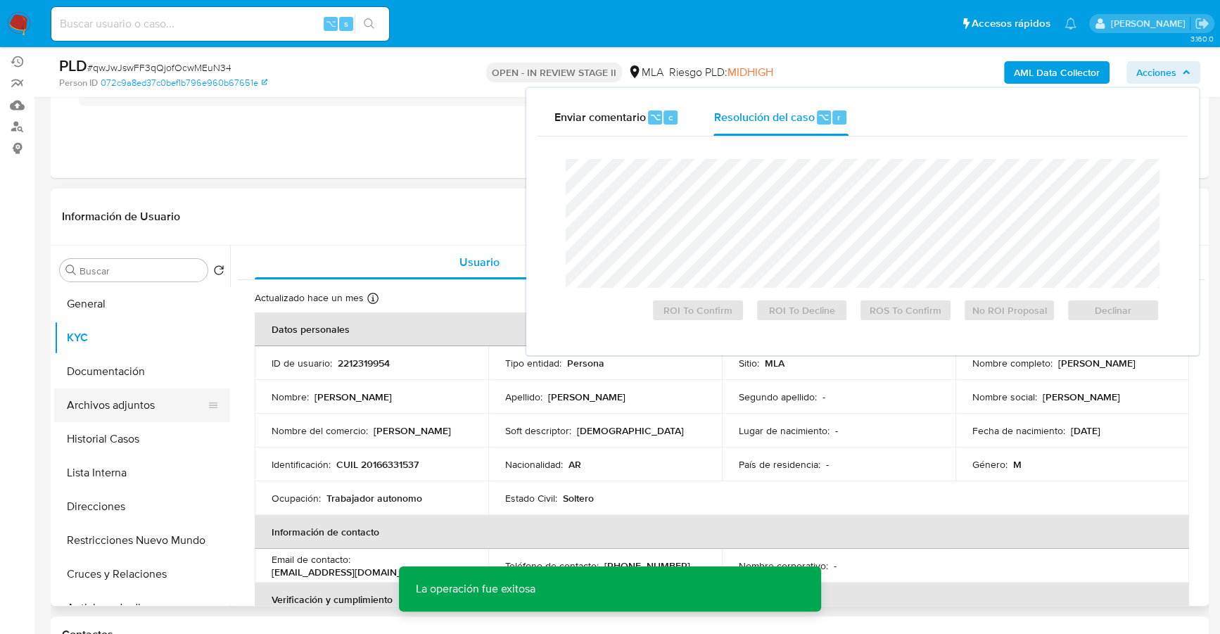
click at [101, 412] on button "Archivos adjuntos" at bounding box center [136, 405] width 165 height 34
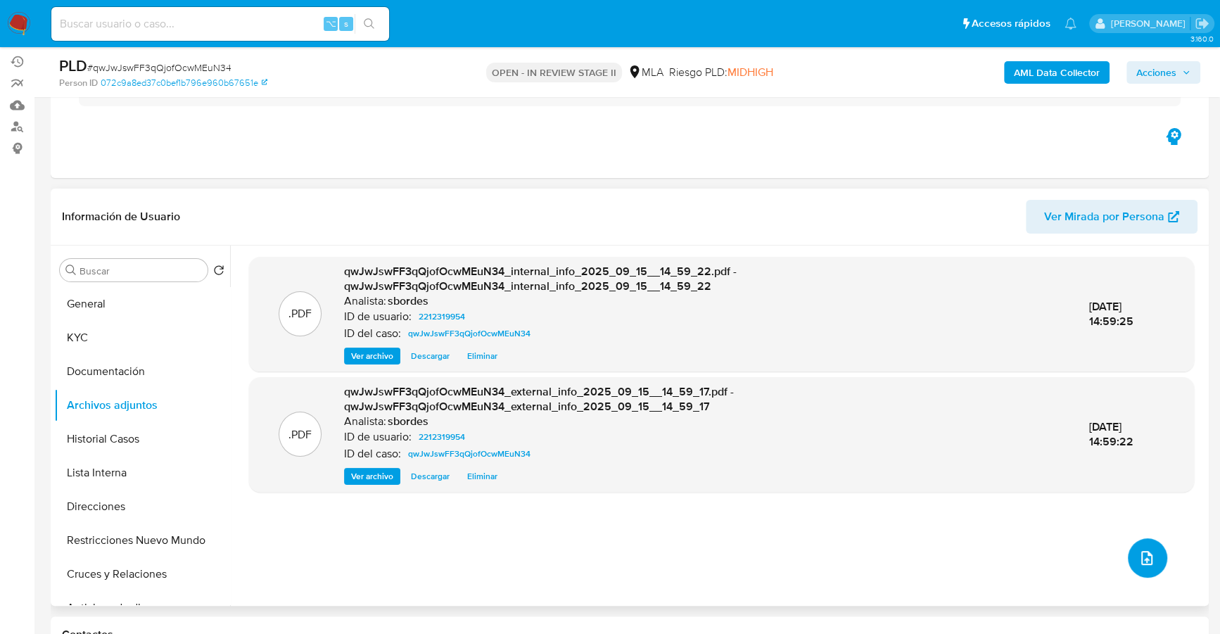
click at [1130, 568] on button "upload-file" at bounding box center [1147, 557] width 39 height 39
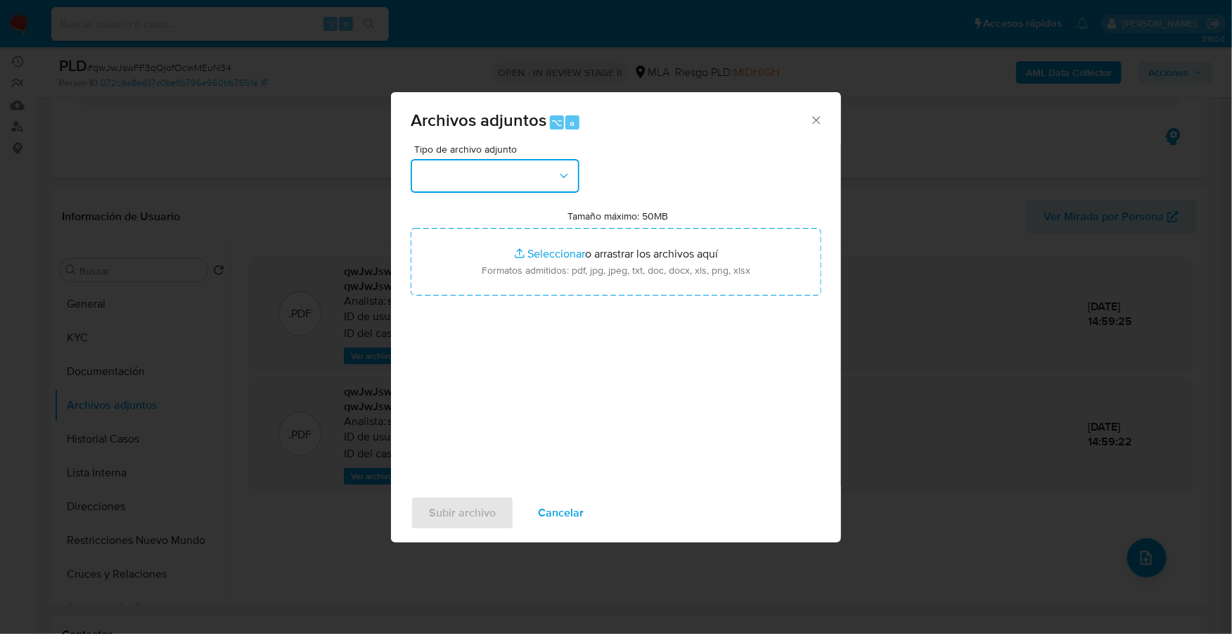
click at [459, 172] on button "button" at bounding box center [495, 176] width 169 height 34
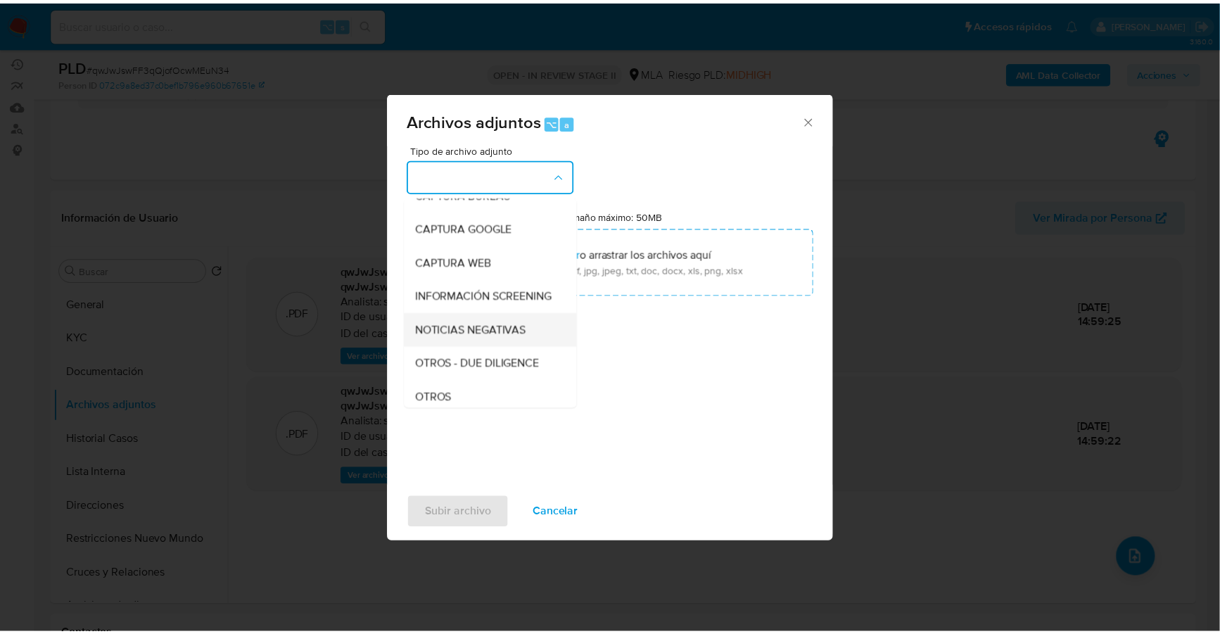
scroll to position [106, 0]
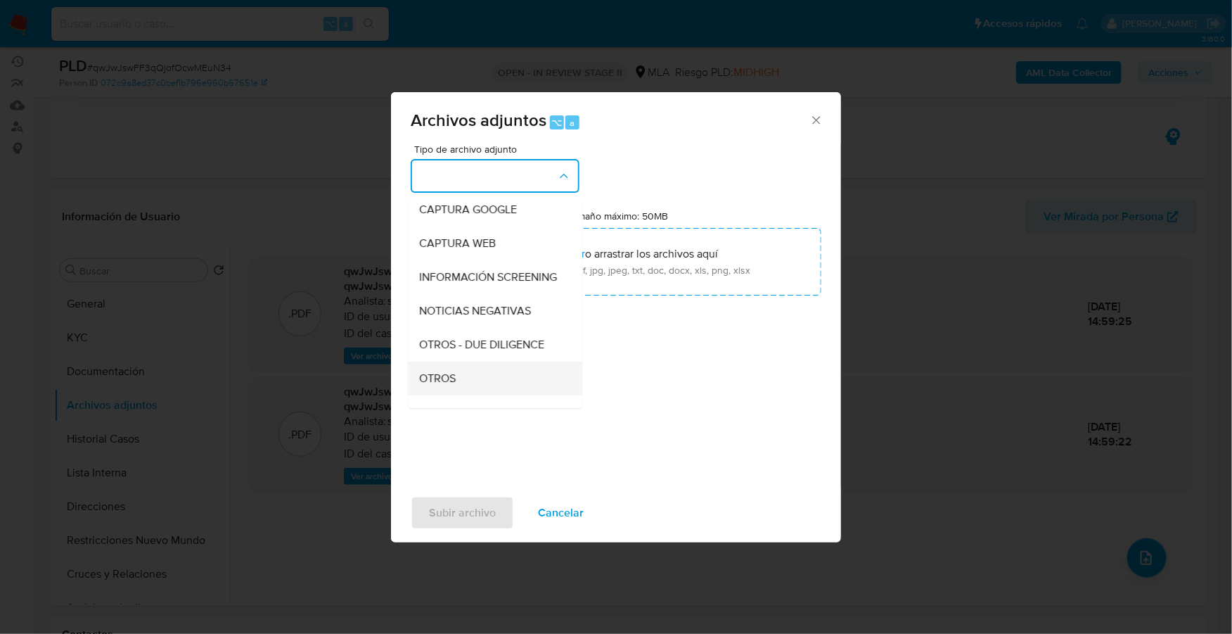
click at [481, 395] on div "OTROS" at bounding box center [490, 379] width 143 height 34
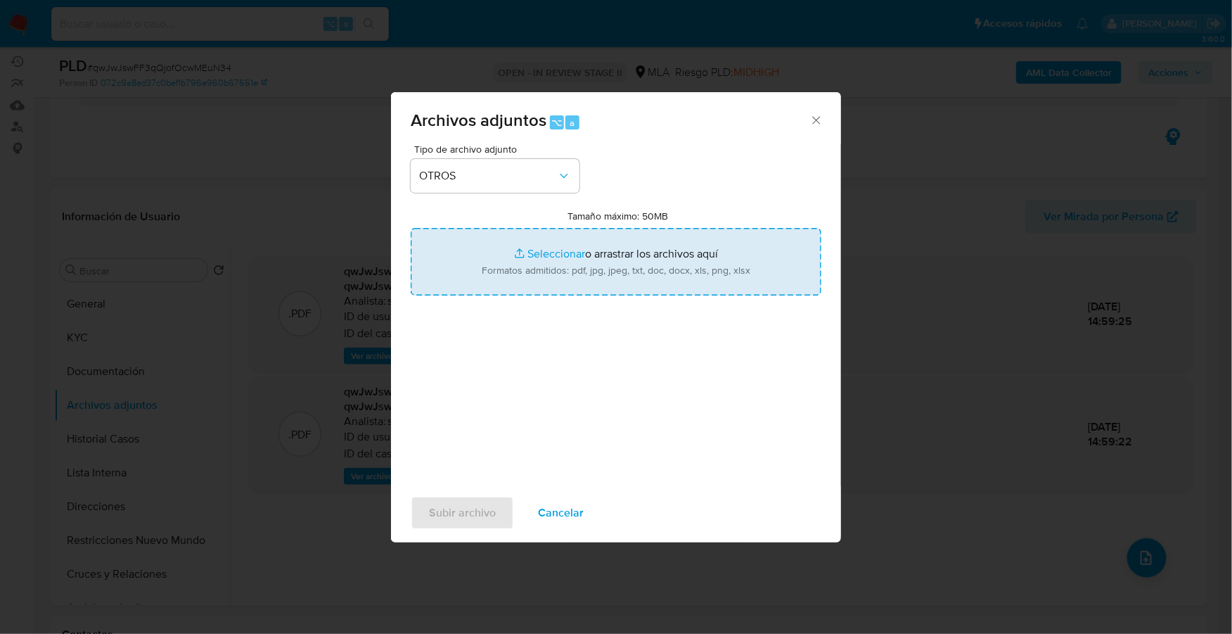
click at [547, 254] on input "Tamaño máximo: 50MB Seleccionar archivos" at bounding box center [616, 262] width 411 height 68
type input "C:\fakepath\Caselog qwJwJswFF3qQjofOcwMEuN34_2025_08_18_22_18_11.docx"
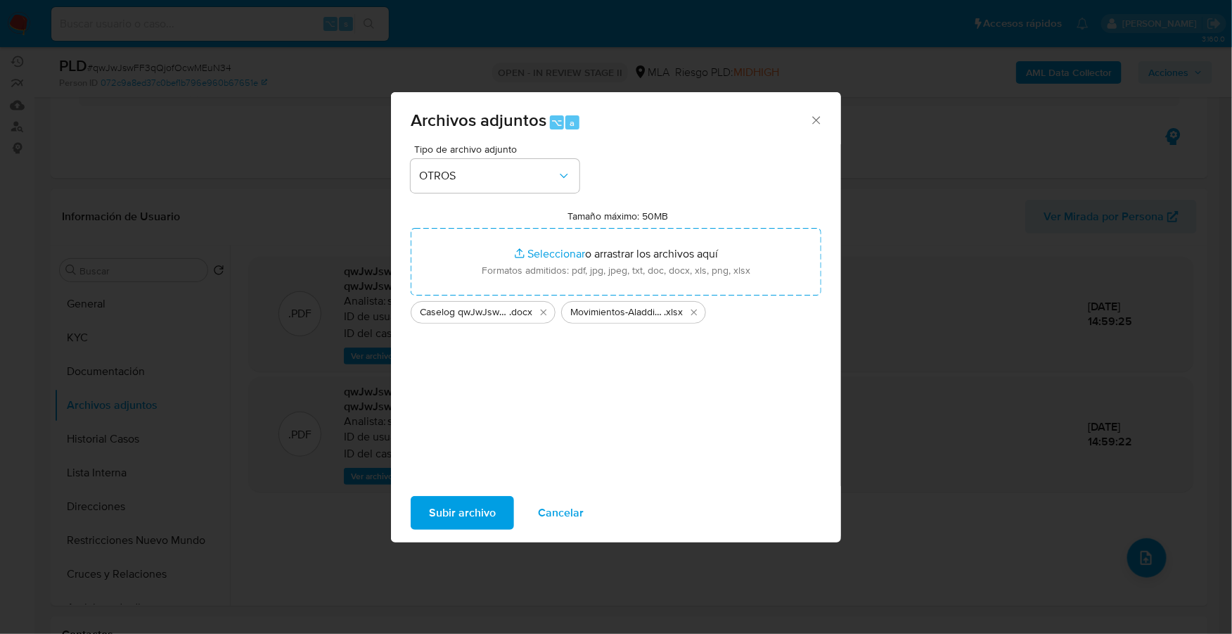
click at [452, 514] on span "Subir archivo" at bounding box center [462, 512] width 67 height 31
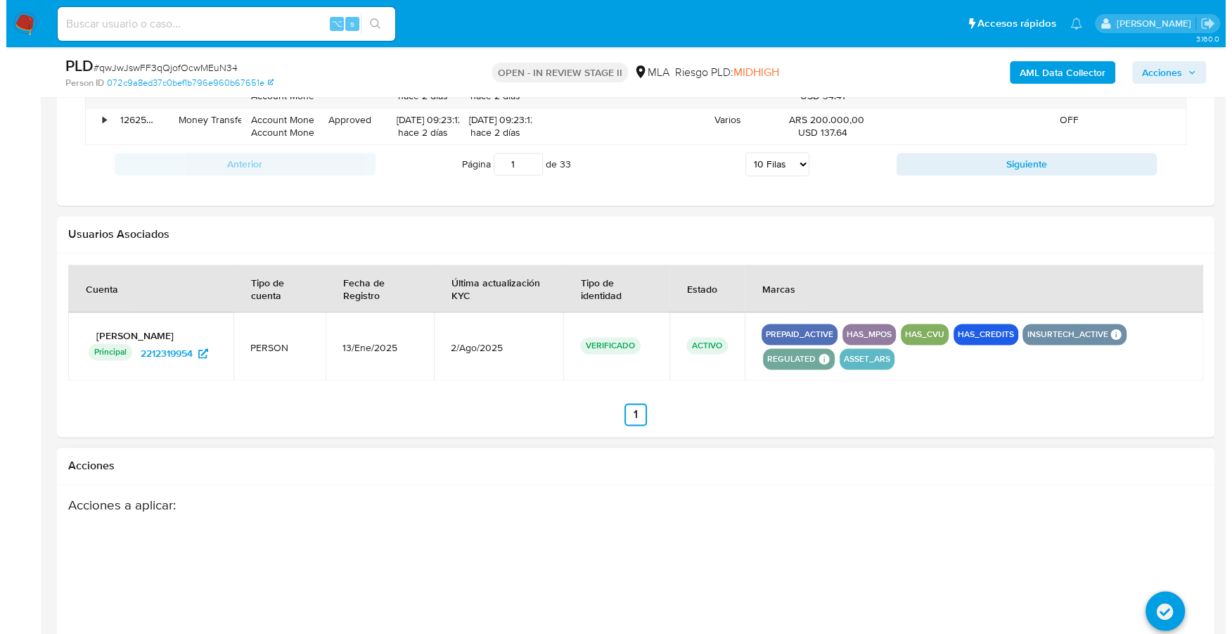
scroll to position [2156, 0]
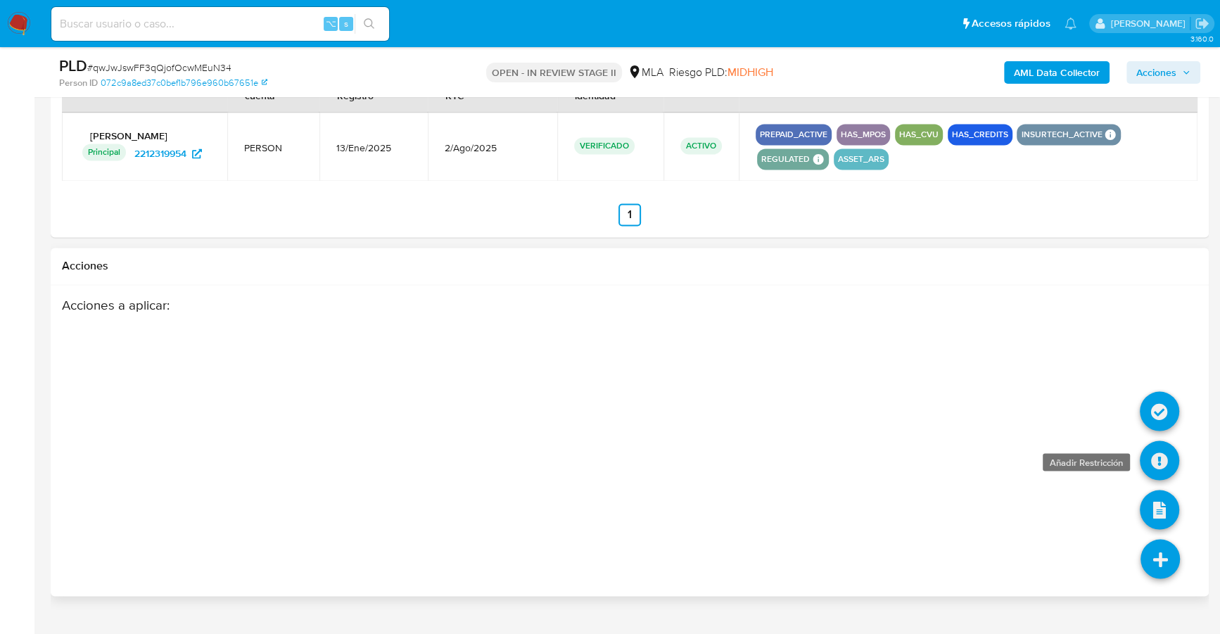
click at [1159, 445] on icon at bounding box center [1159, 459] width 39 height 39
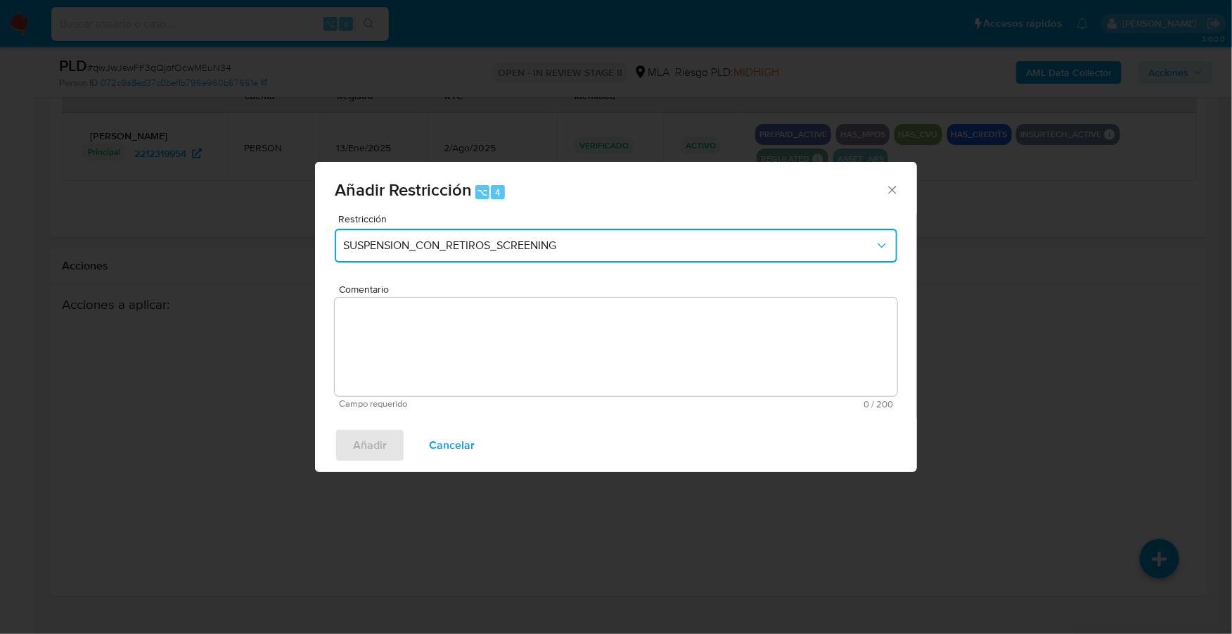
click at [471, 237] on button "SUSPENSION_CON_RETIROS_SCREENING" at bounding box center [616, 246] width 563 height 34
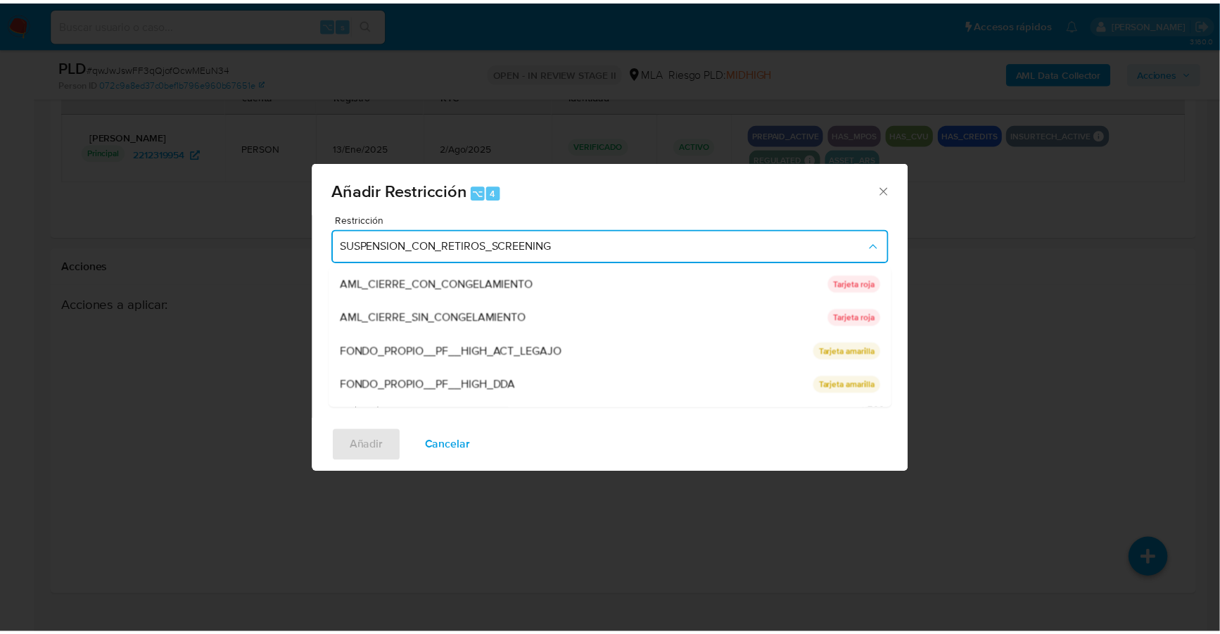
scroll to position [298, 0]
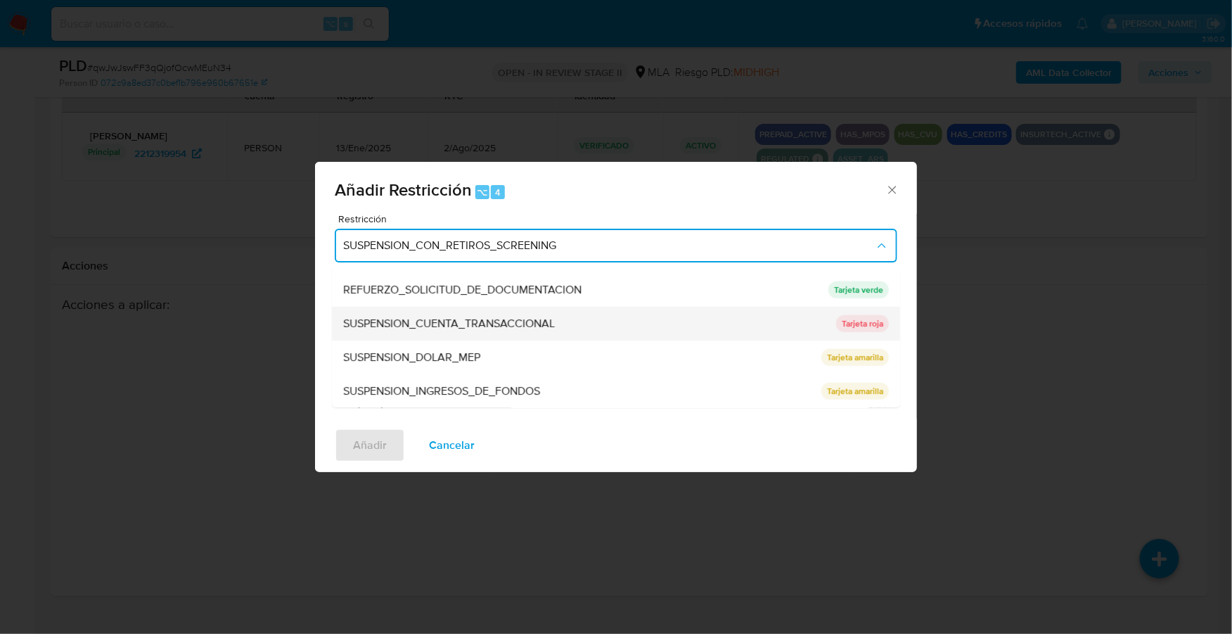
click at [497, 312] on div "SUSPENSION_CUENTA_TRANSACCIONAL" at bounding box center [585, 324] width 485 height 34
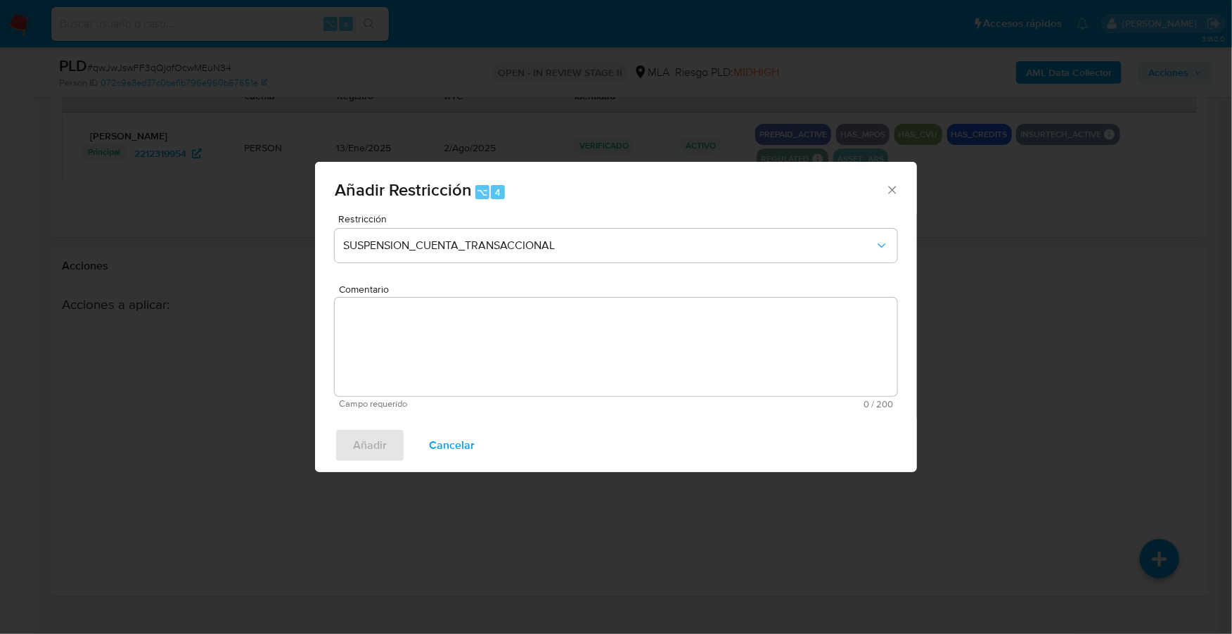
click at [522, 357] on textarea "Comentario" at bounding box center [616, 347] width 563 height 98
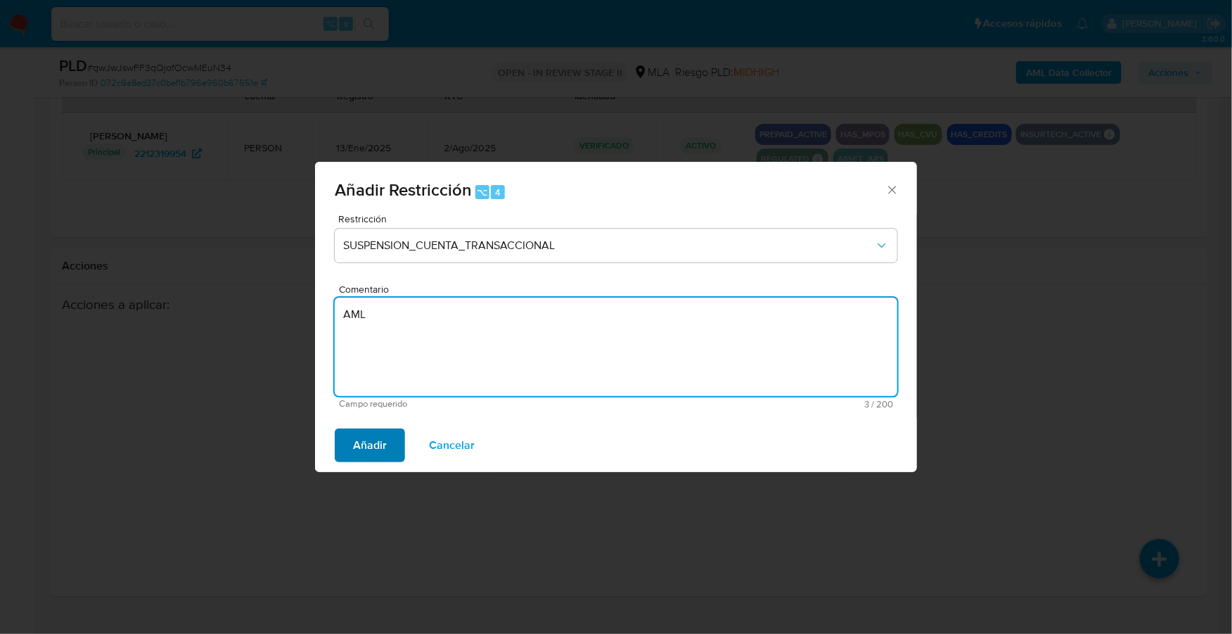
type textarea "AML"
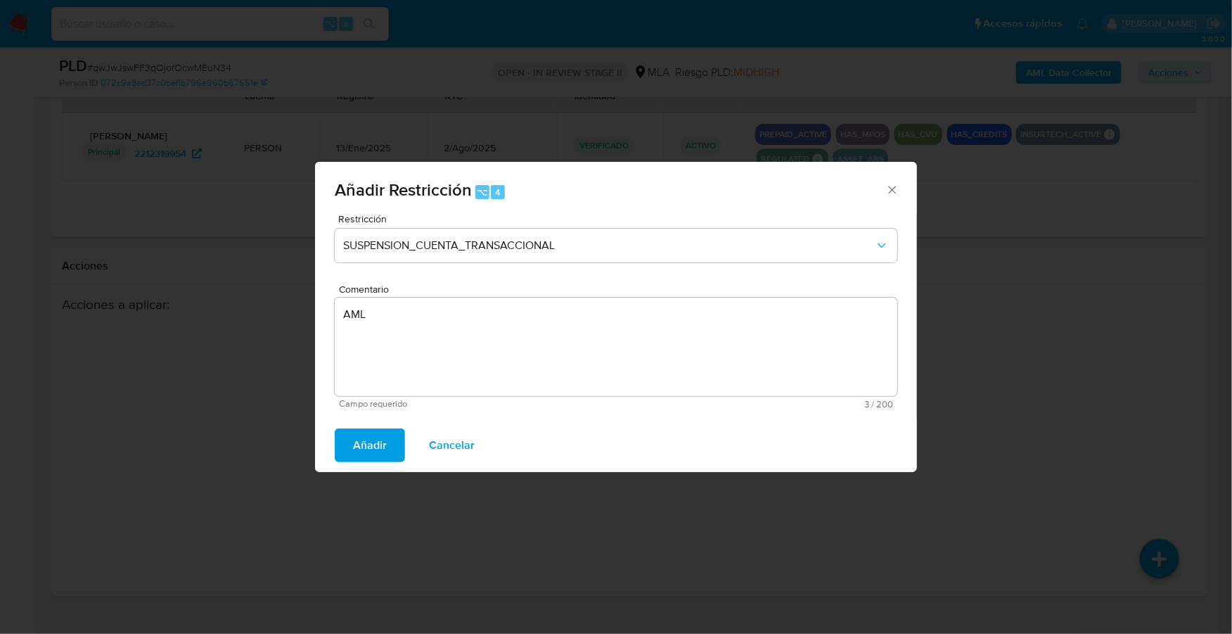
click at [381, 457] on span "Añadir" at bounding box center [370, 445] width 34 height 31
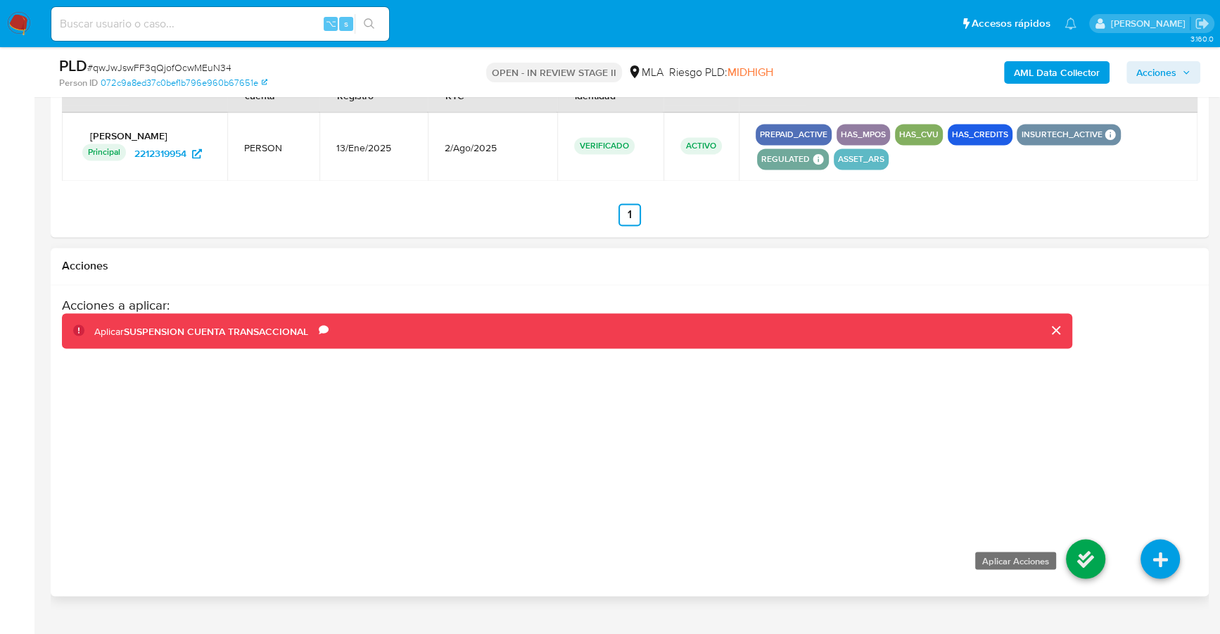
click at [1090, 560] on icon at bounding box center [1085, 558] width 39 height 39
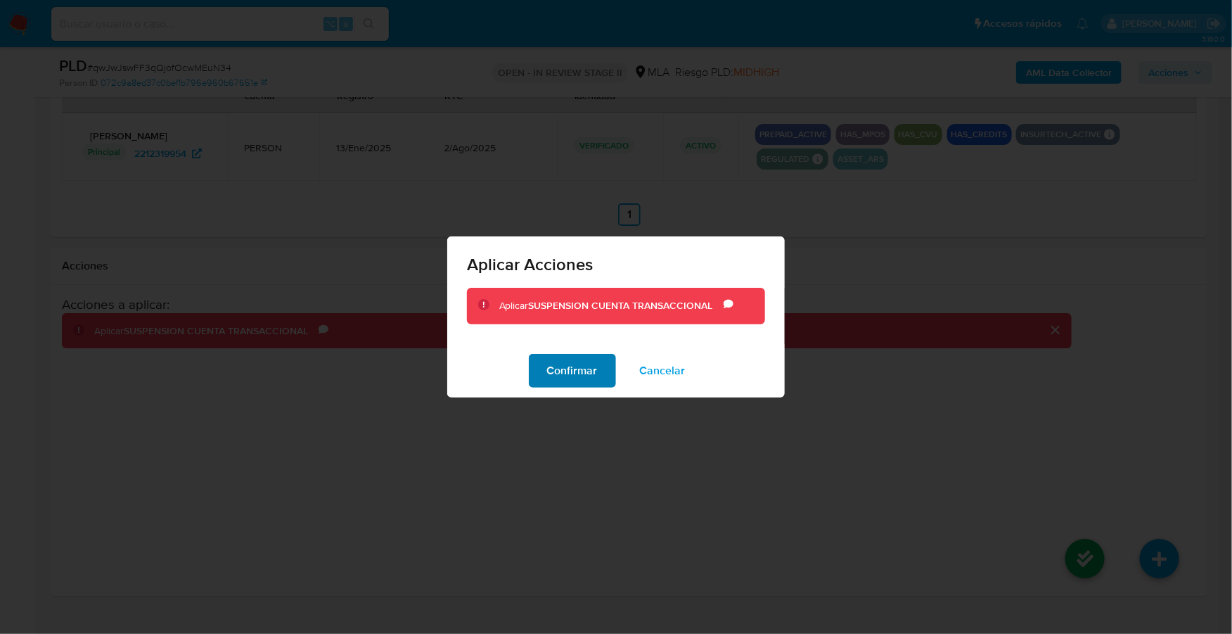
click at [567, 374] on span "Confirmar" at bounding box center [572, 370] width 51 height 31
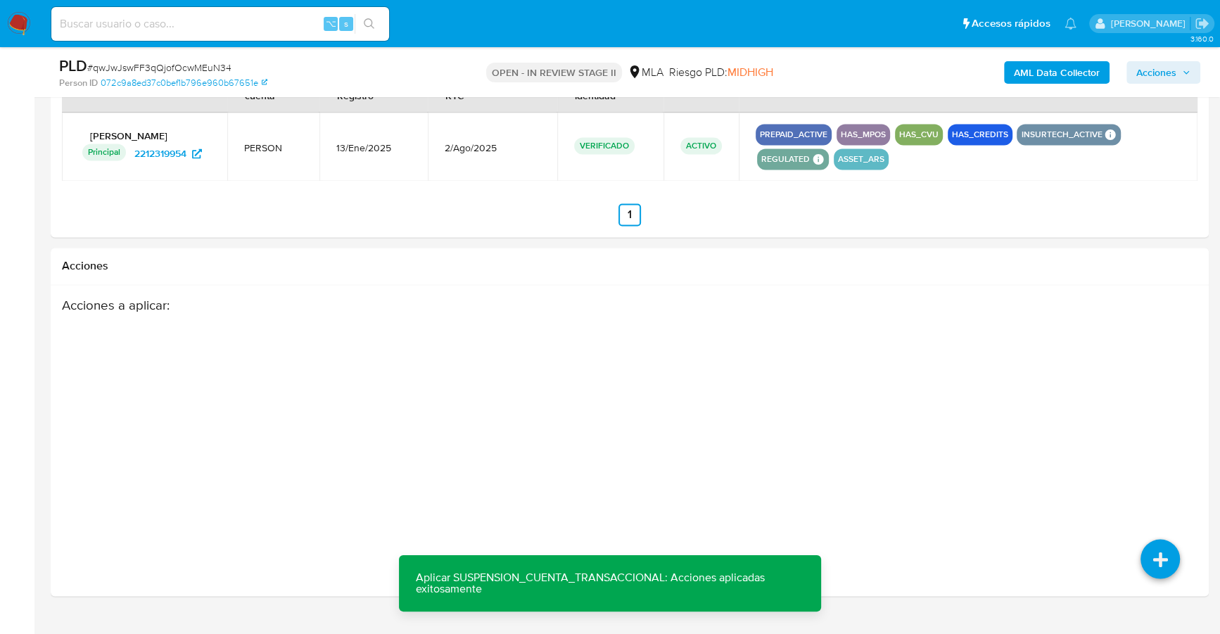
click at [1168, 72] on span "Acciones" at bounding box center [1156, 72] width 40 height 23
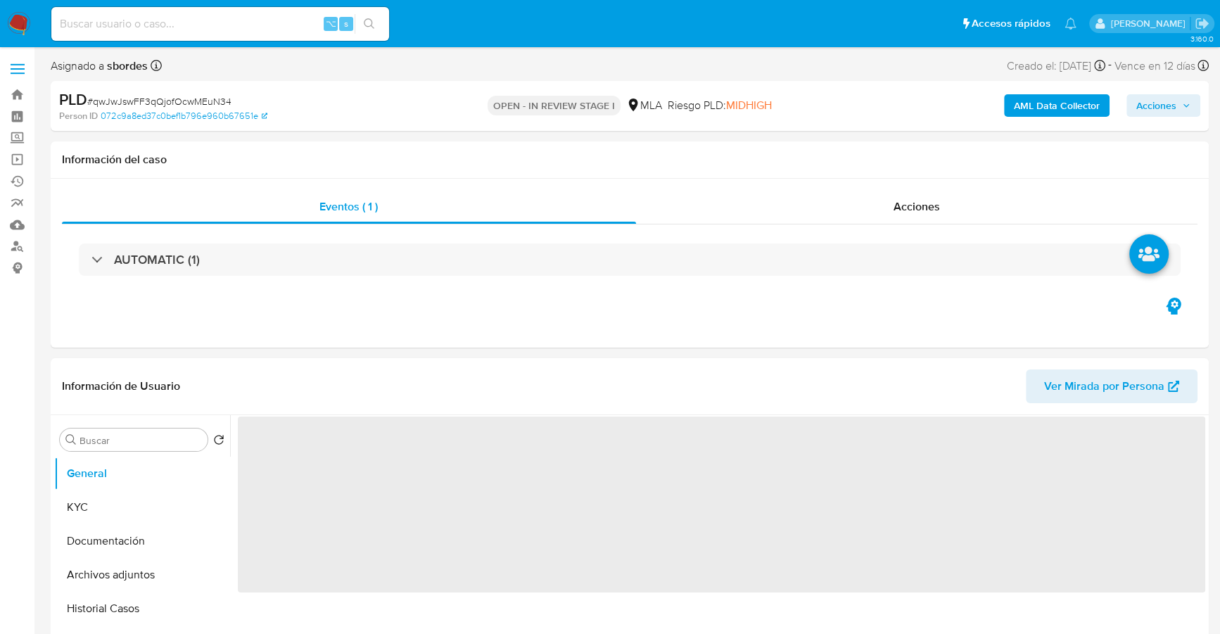
click at [1160, 120] on div "AML Data Collector Acciones" at bounding box center [1012, 105] width 376 height 33
select select "10"
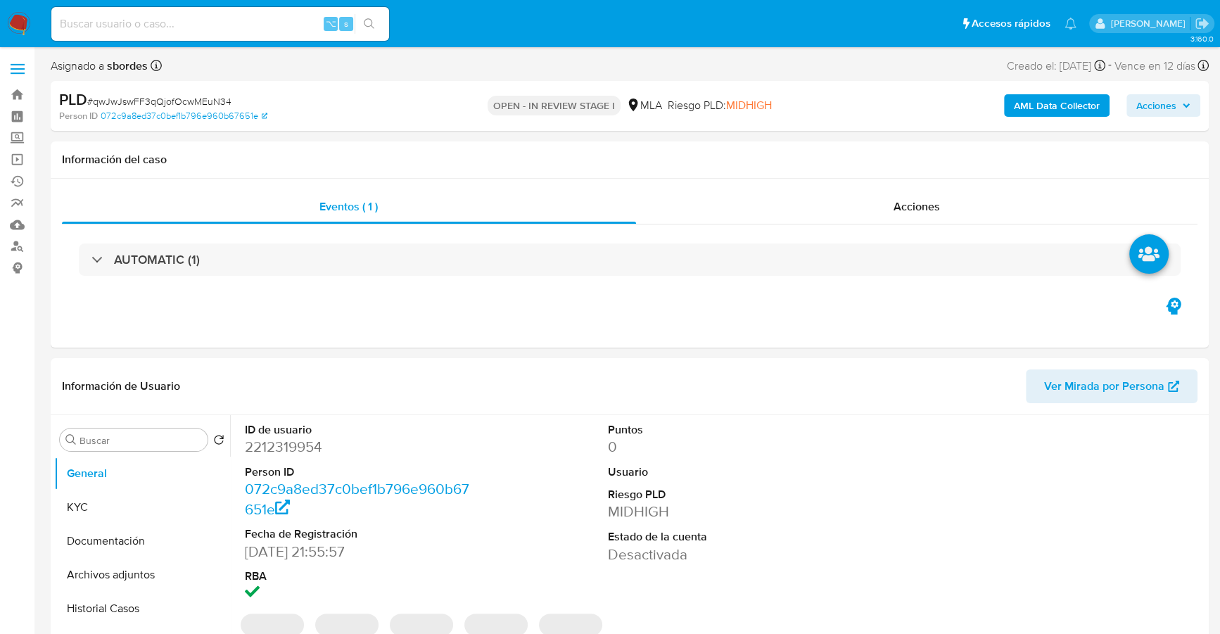
click at [1163, 107] on span "Acciones" at bounding box center [1156, 105] width 40 height 23
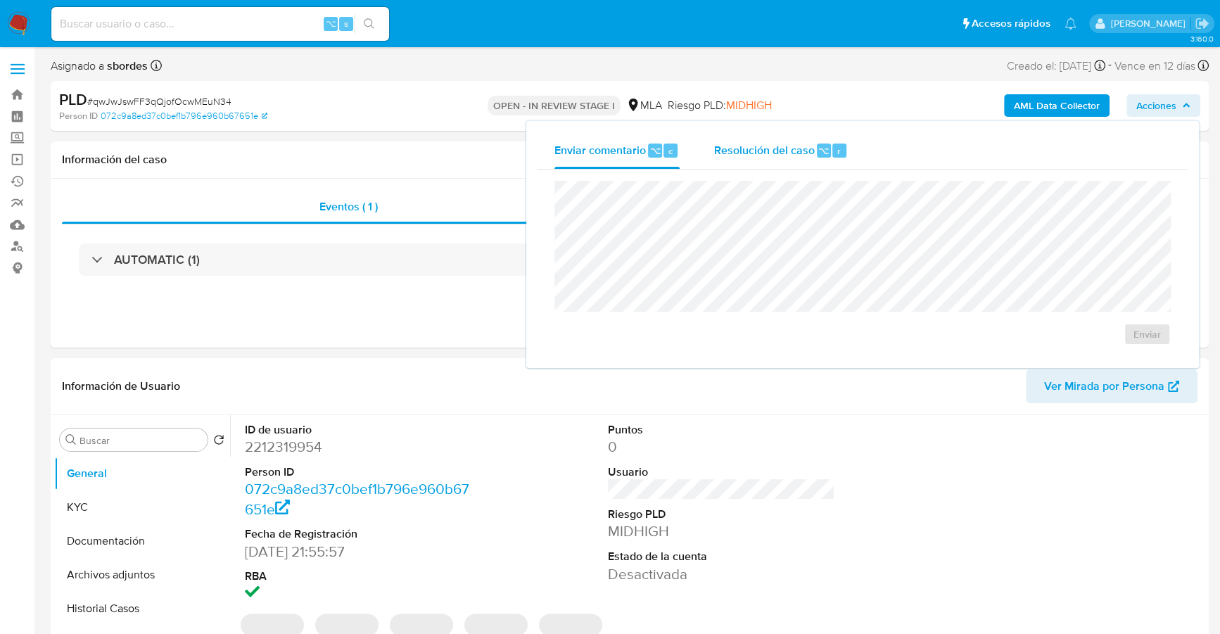
click at [768, 147] on span "Resolución del caso" at bounding box center [763, 150] width 101 height 16
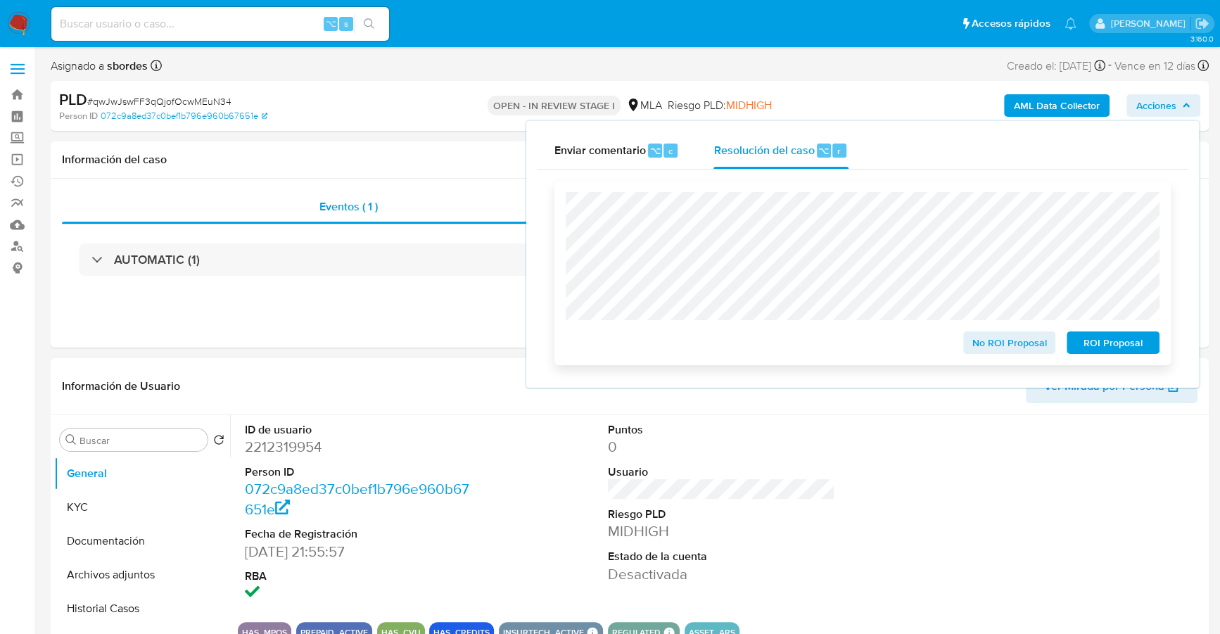
click at [1133, 343] on span "ROI Proposal" at bounding box center [1112, 343] width 73 height 20
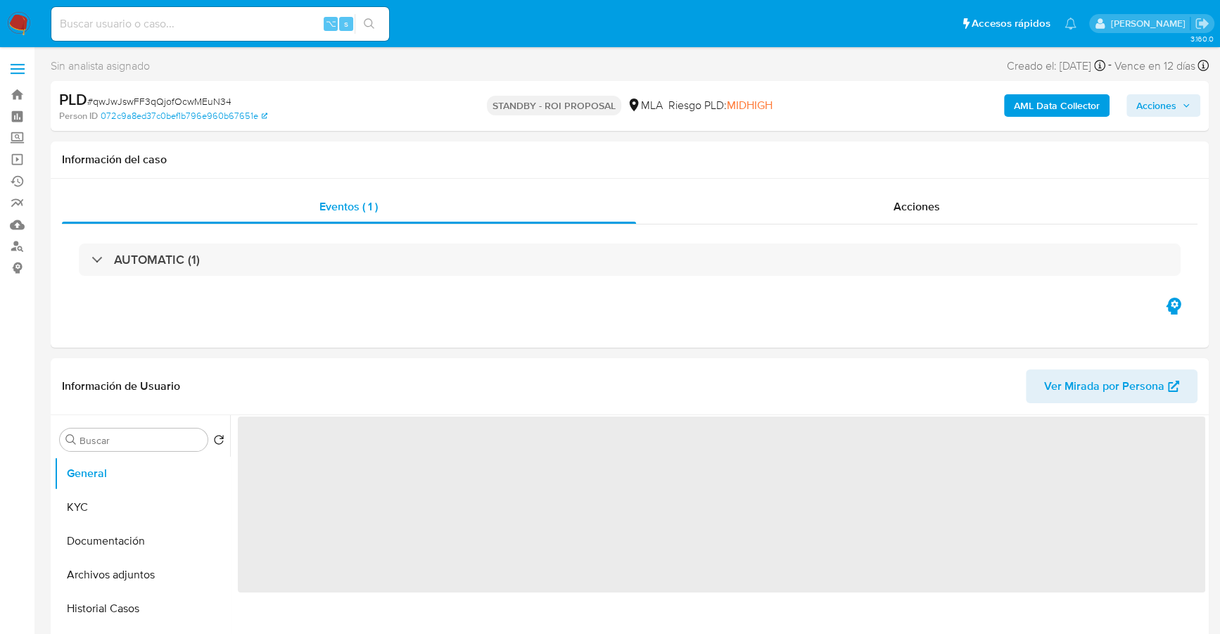
select select "10"
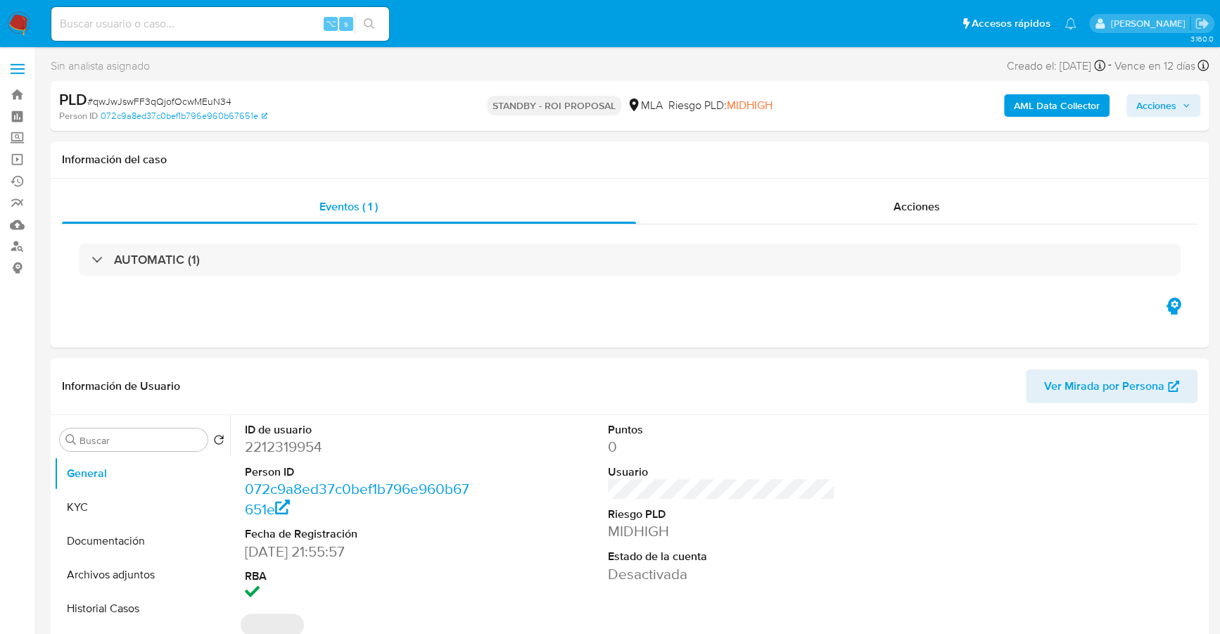
select select "10"
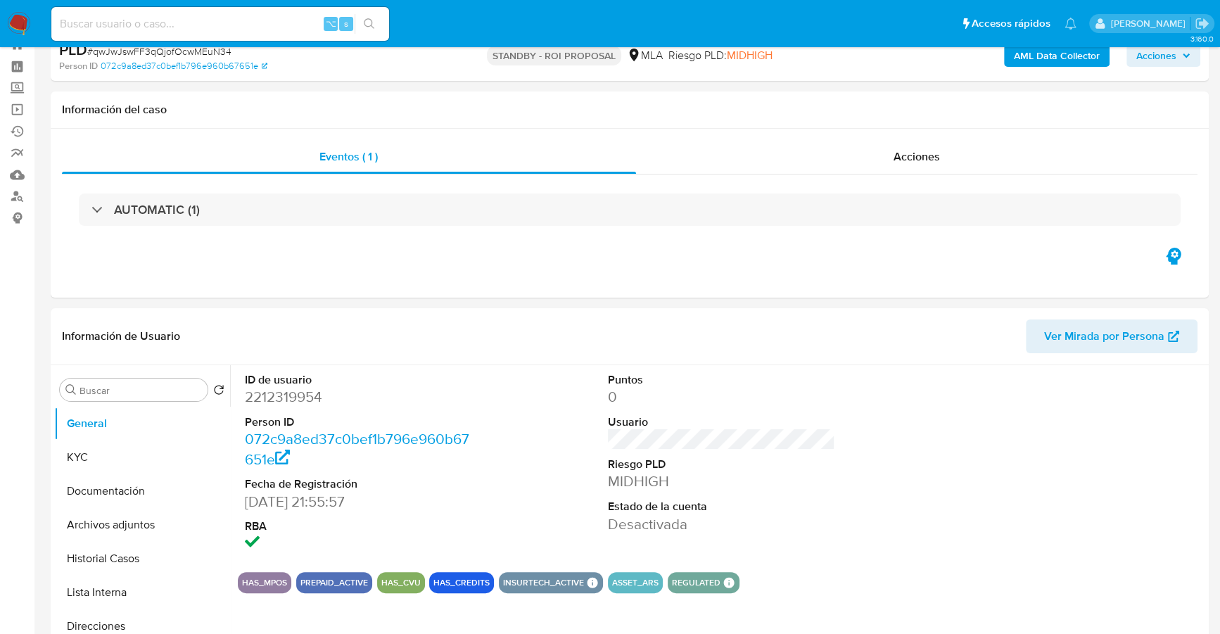
scroll to position [487, 0]
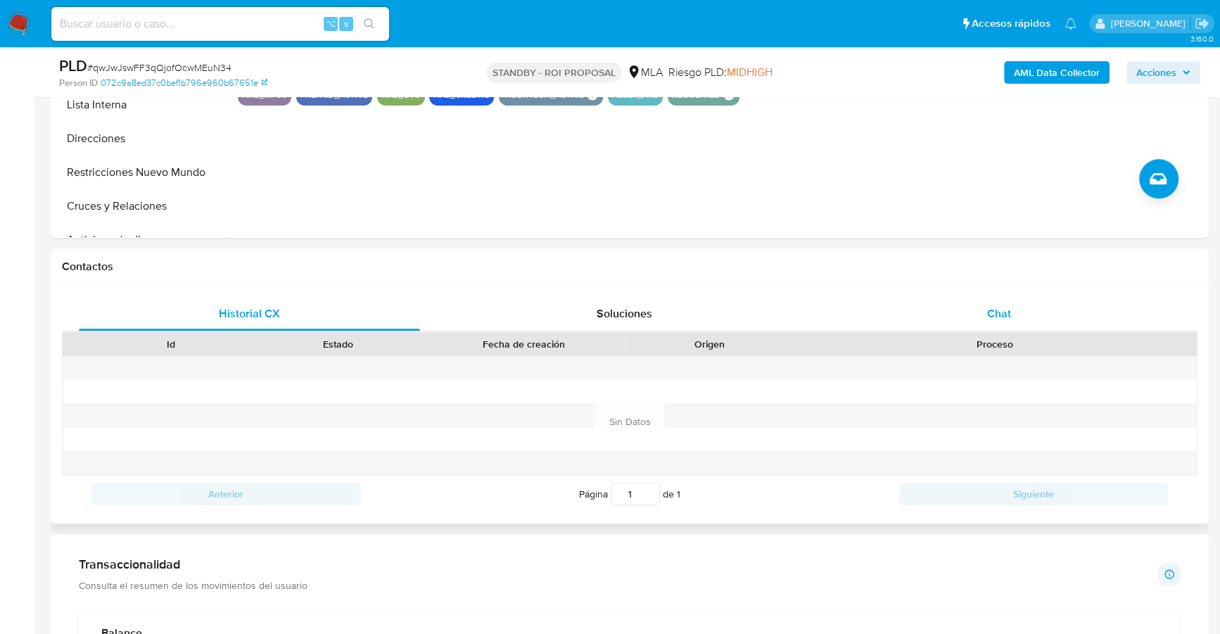
click at [1002, 313] on span "Chat" at bounding box center [999, 313] width 24 height 16
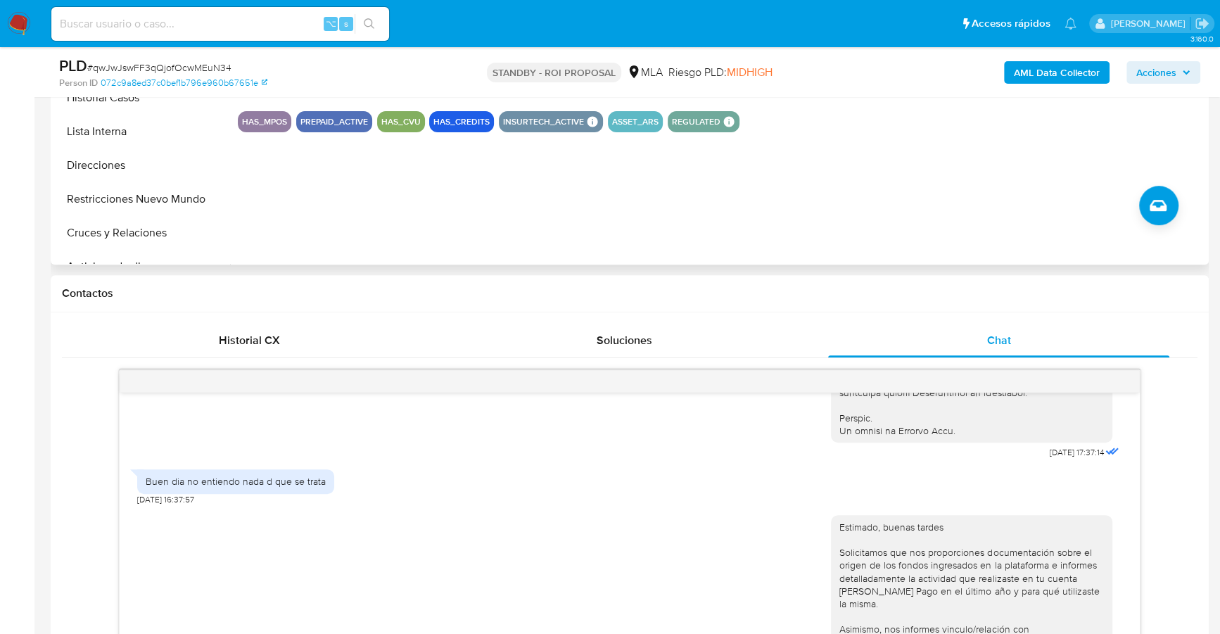
scroll to position [255, 0]
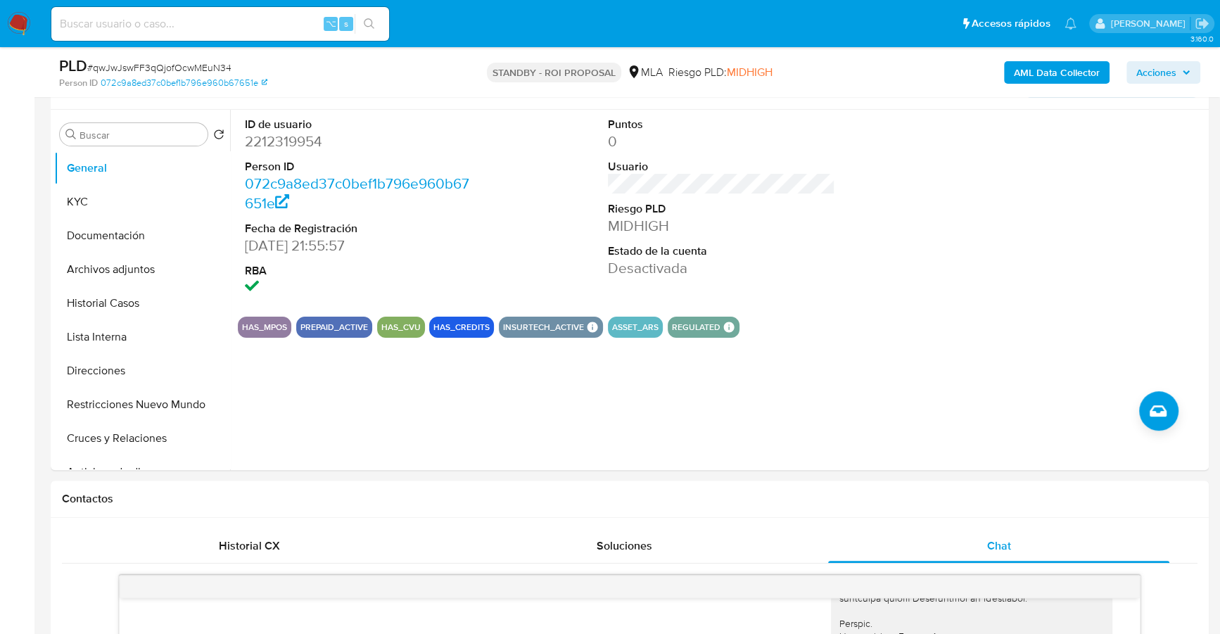
click at [180, 18] on input at bounding box center [220, 24] width 338 height 18
paste input "1917306963"
type input "1917306963"
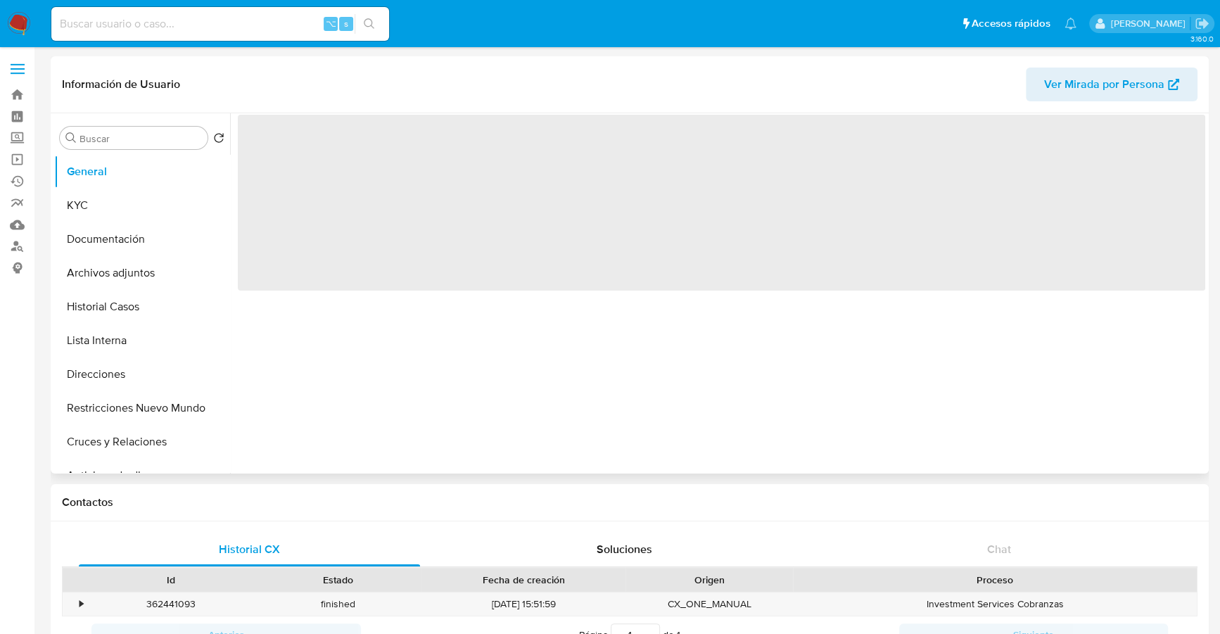
select select "10"
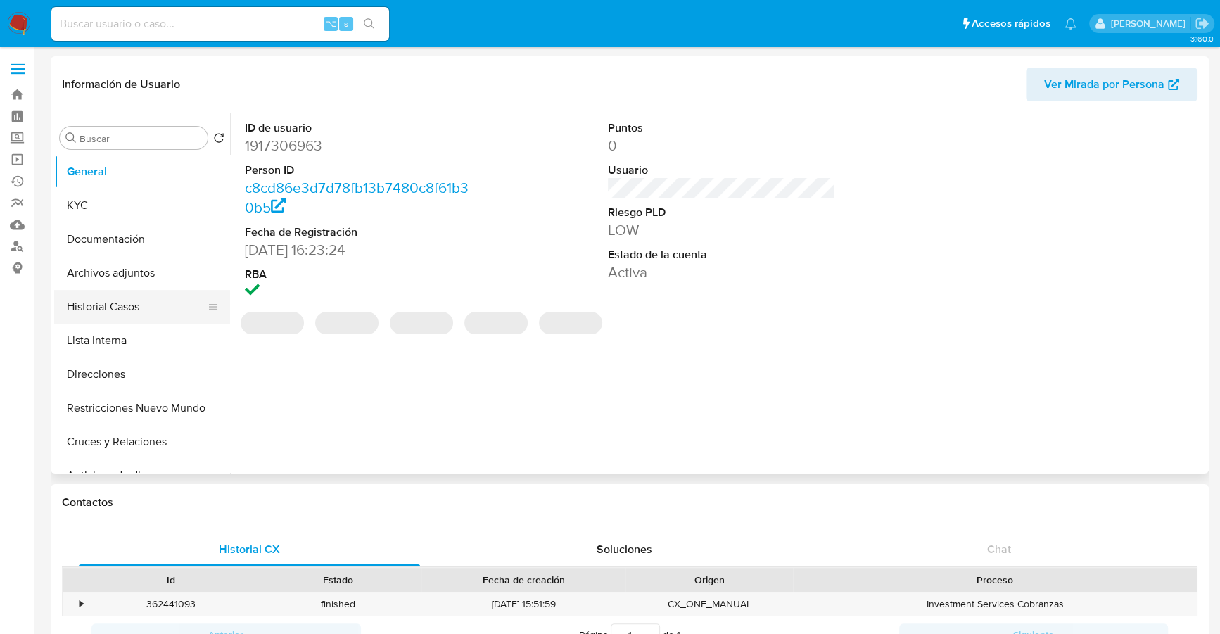
click at [113, 311] on button "Historial Casos" at bounding box center [136, 307] width 165 height 34
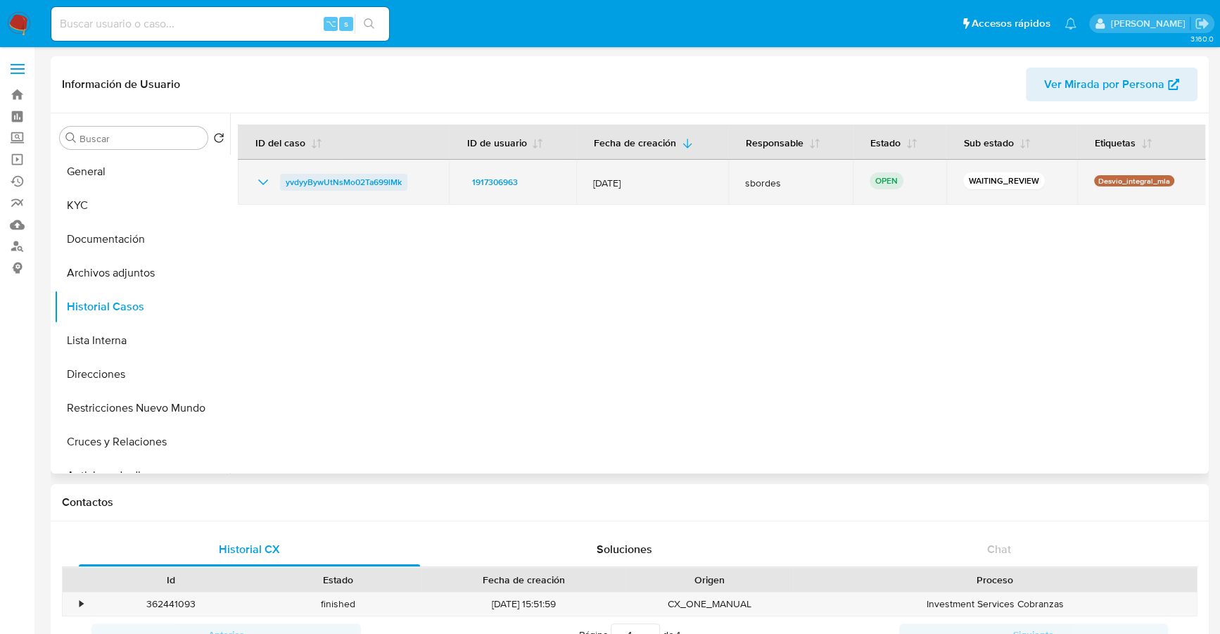
click at [350, 182] on span "yvdyyBywUtNsMo02Ta699lMk" at bounding box center [344, 182] width 116 height 17
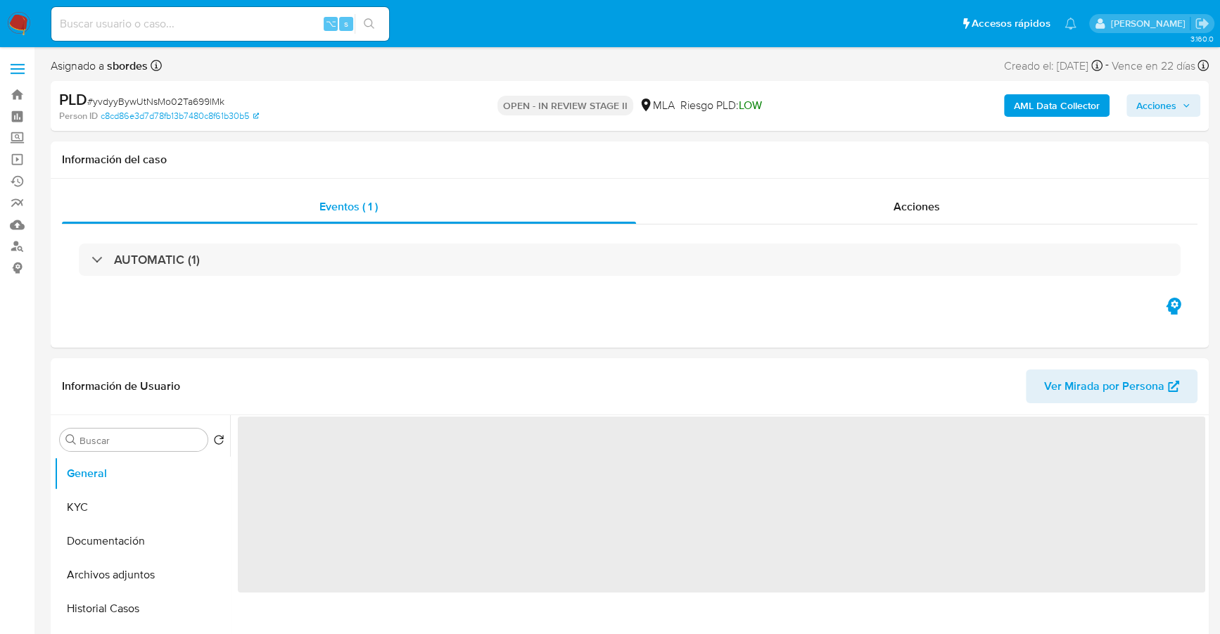
select select "10"
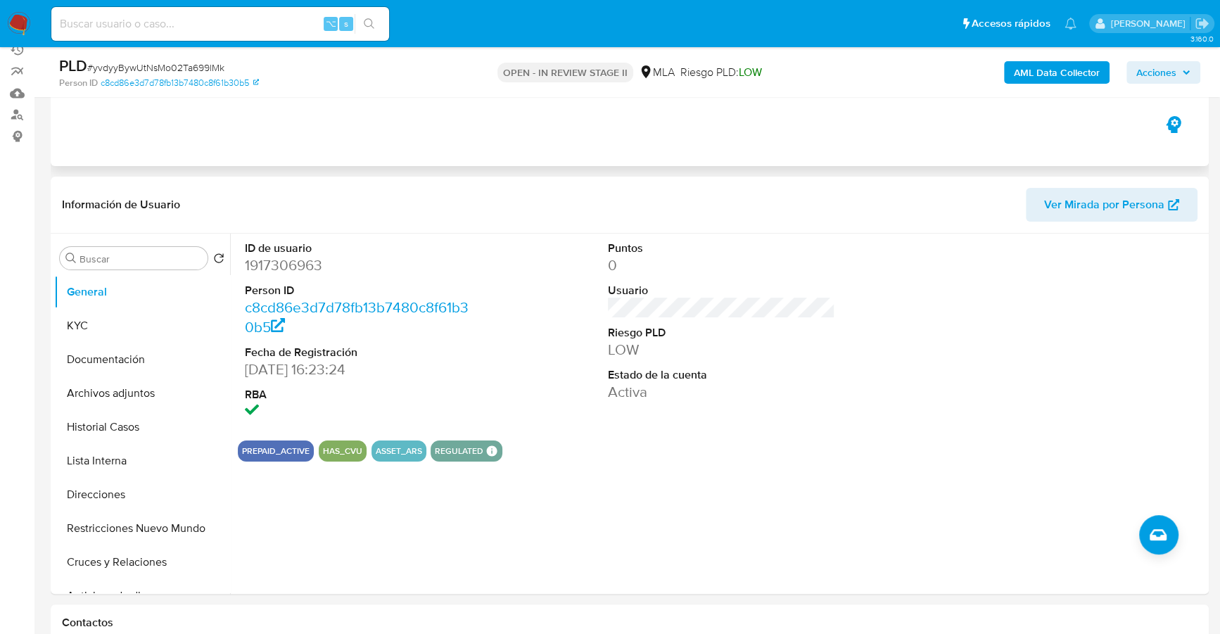
scroll to position [165, 0]
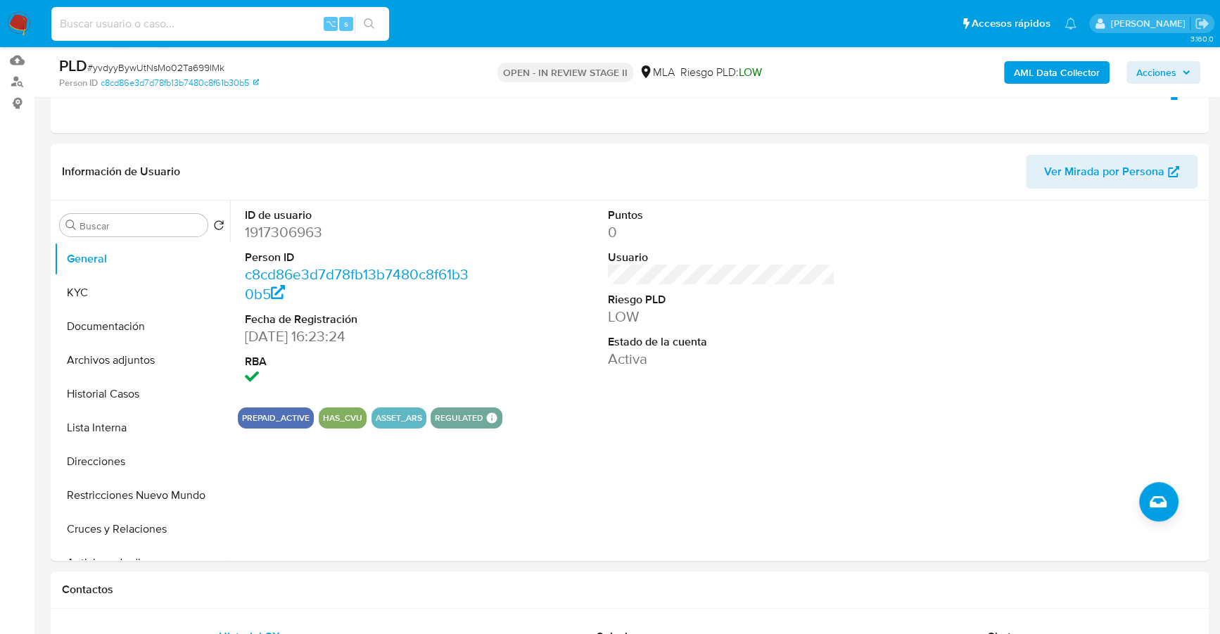
click at [231, 23] on input at bounding box center [220, 24] width 338 height 18
paste input "1917306963"
click at [70, 307] on button "KYC" at bounding box center [136, 293] width 165 height 34
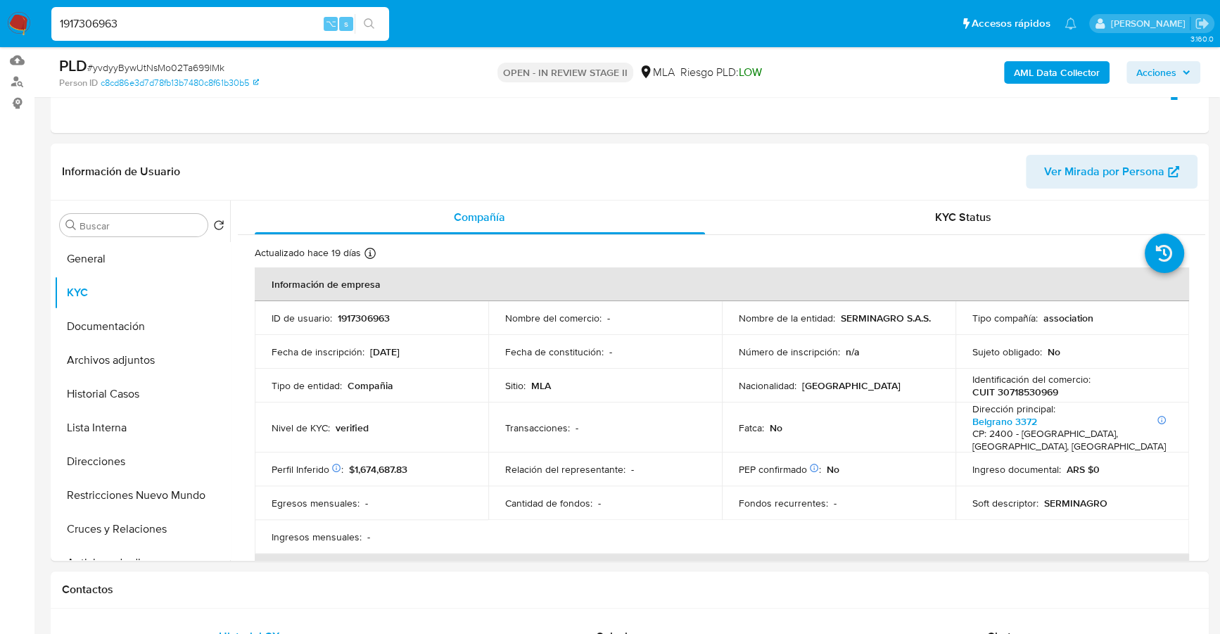
drag, startPoint x: 128, startPoint y: 27, endPoint x: 46, endPoint y: 11, distance: 83.7
click at [46, 11] on ul "Pausado Ver notificaciones 1917306963 ⌥ s Accesos rápidos Presiona las siguient…" at bounding box center [563, 23] width 1039 height 35
paste input "431801444"
type input "431801444"
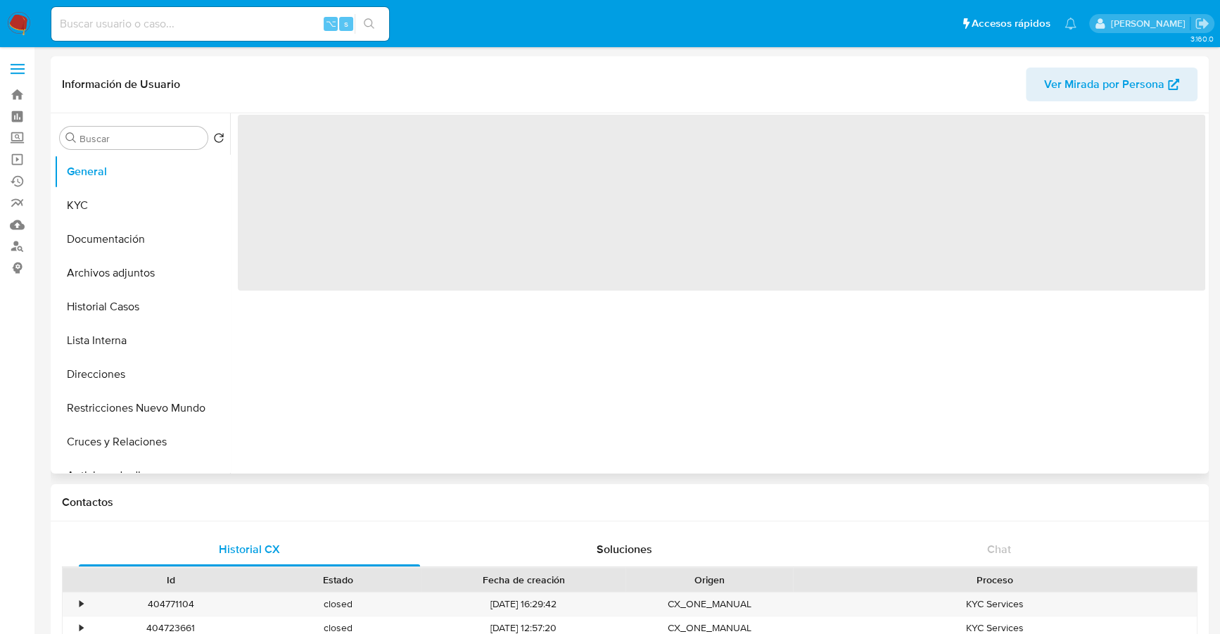
select select "10"
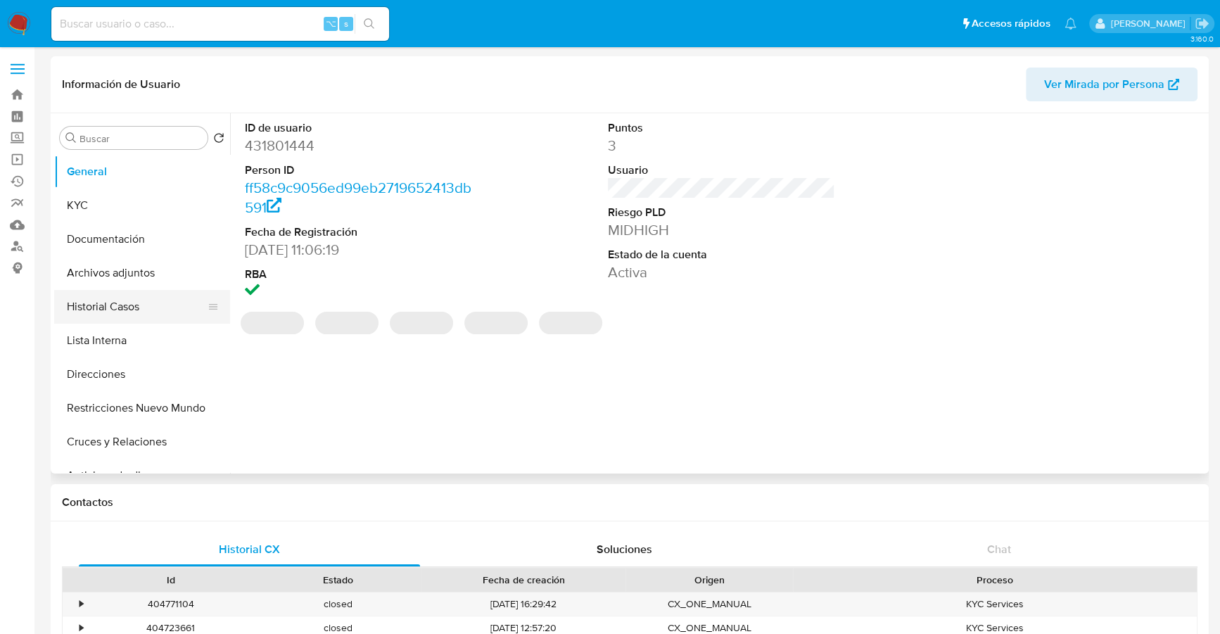
click at [116, 319] on button "Historial Casos" at bounding box center [136, 307] width 165 height 34
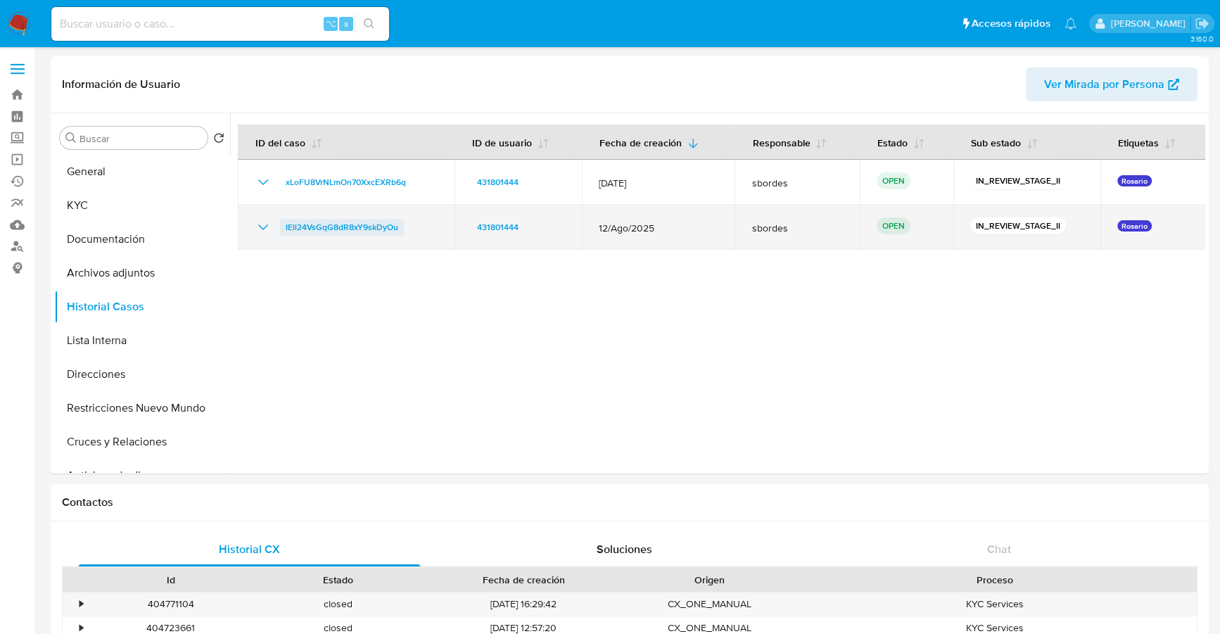
click at [359, 225] on span "IEll24VsGqG8dR8xY9skDyOu" at bounding box center [342, 227] width 113 height 17
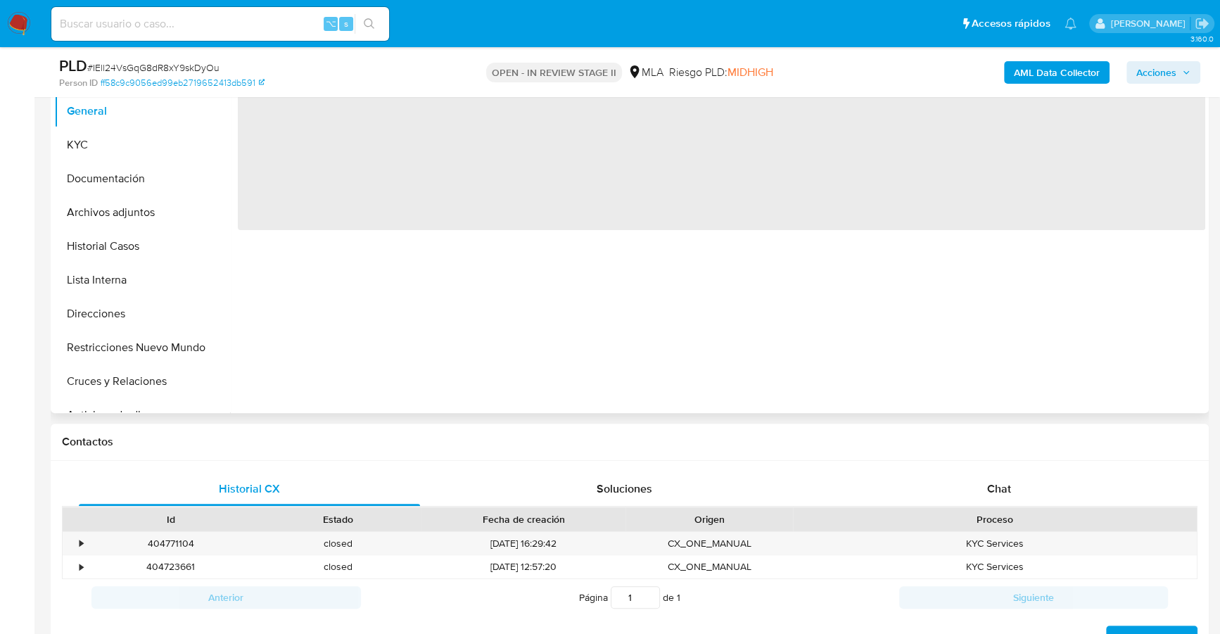
scroll to position [338, 0]
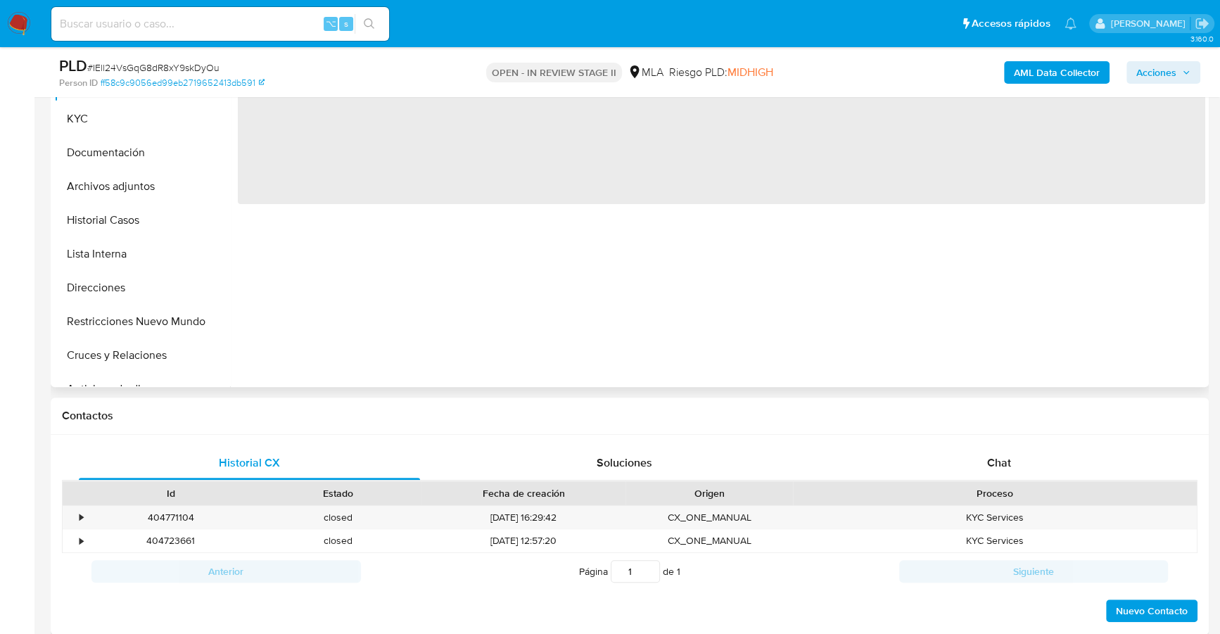
select select "10"
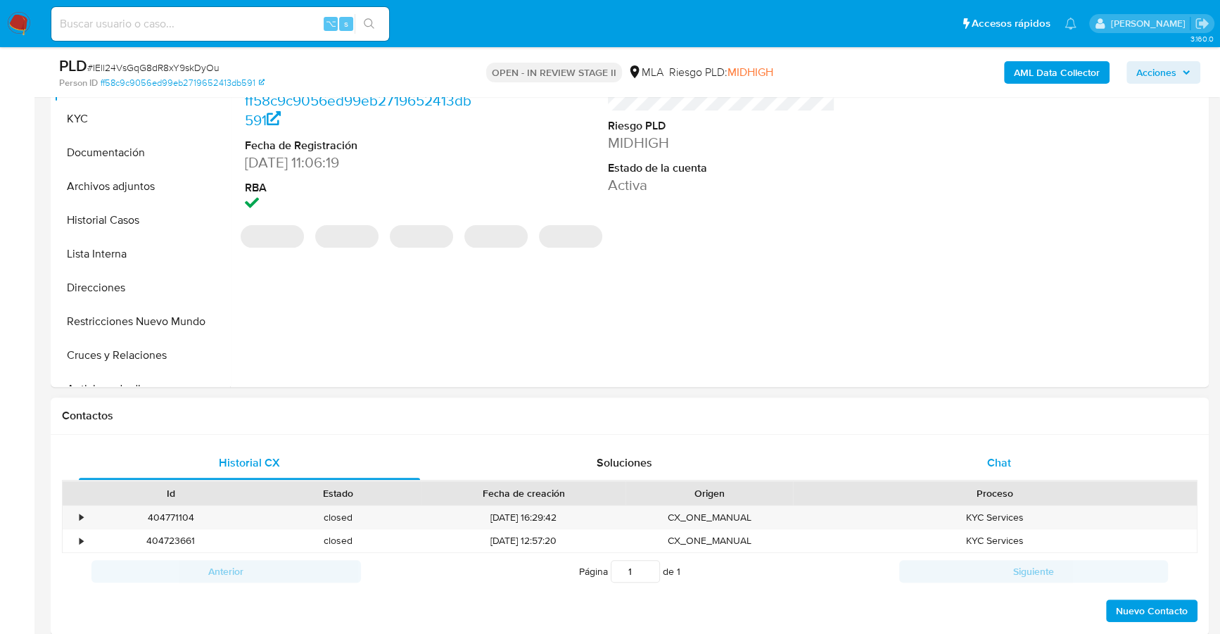
click at [995, 450] on div "Chat" at bounding box center [998, 463] width 341 height 34
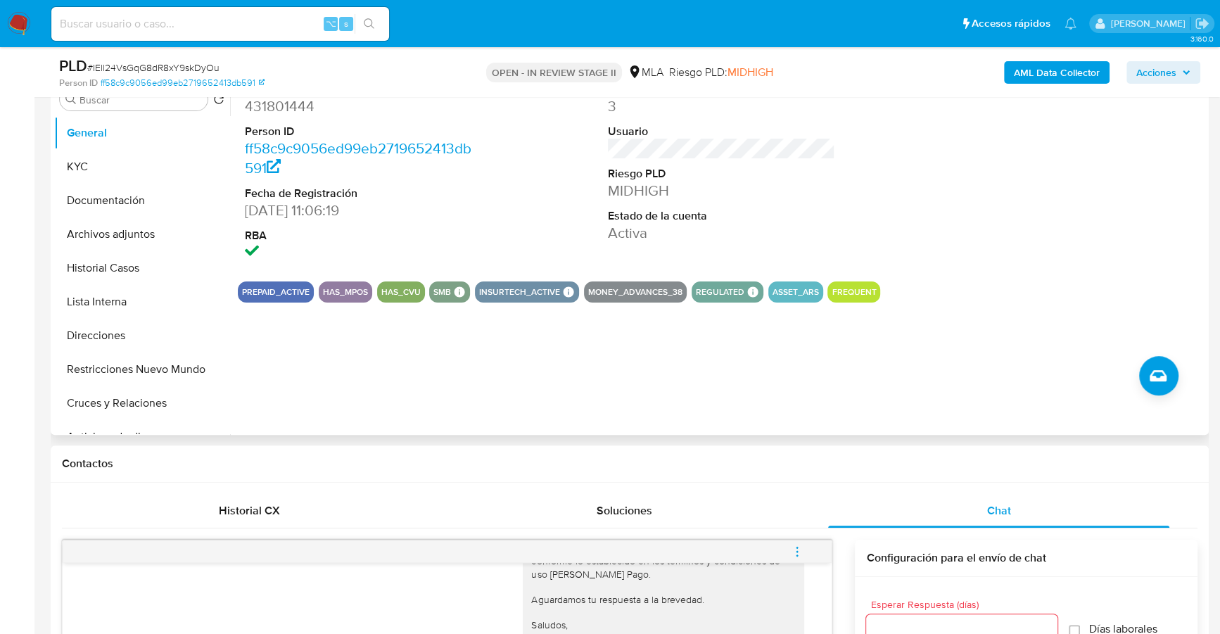
scroll to position [220, 0]
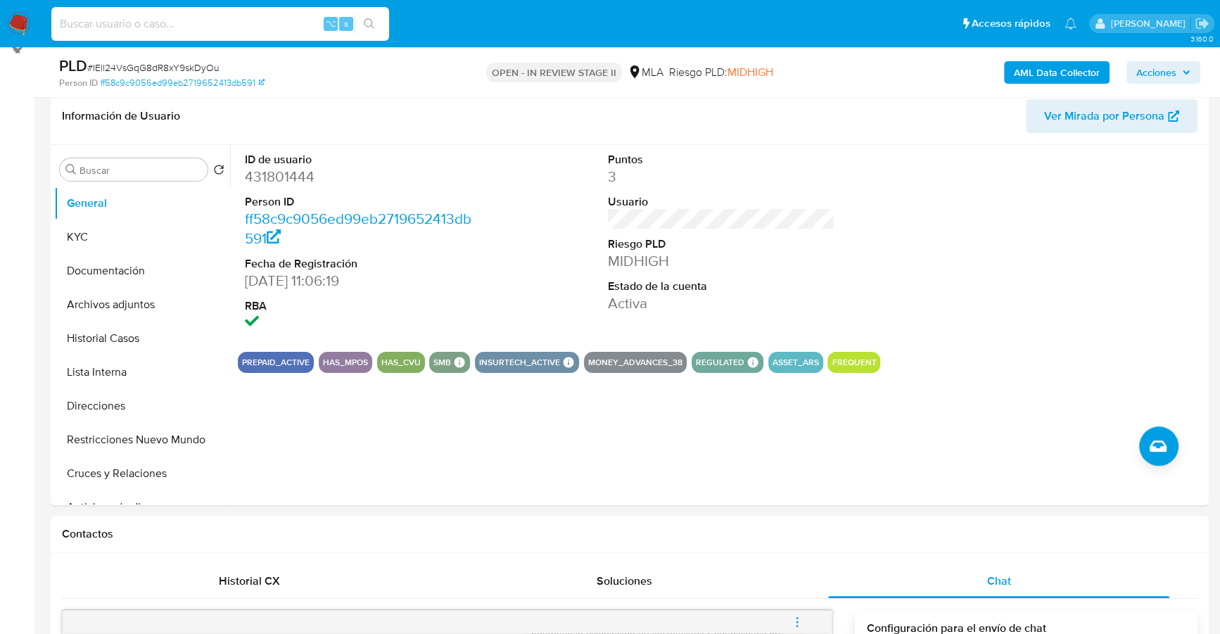
click at [234, 27] on input at bounding box center [220, 24] width 338 height 18
paste input "431801444"
type input "431801444"
click at [96, 246] on button "KYC" at bounding box center [136, 237] width 165 height 34
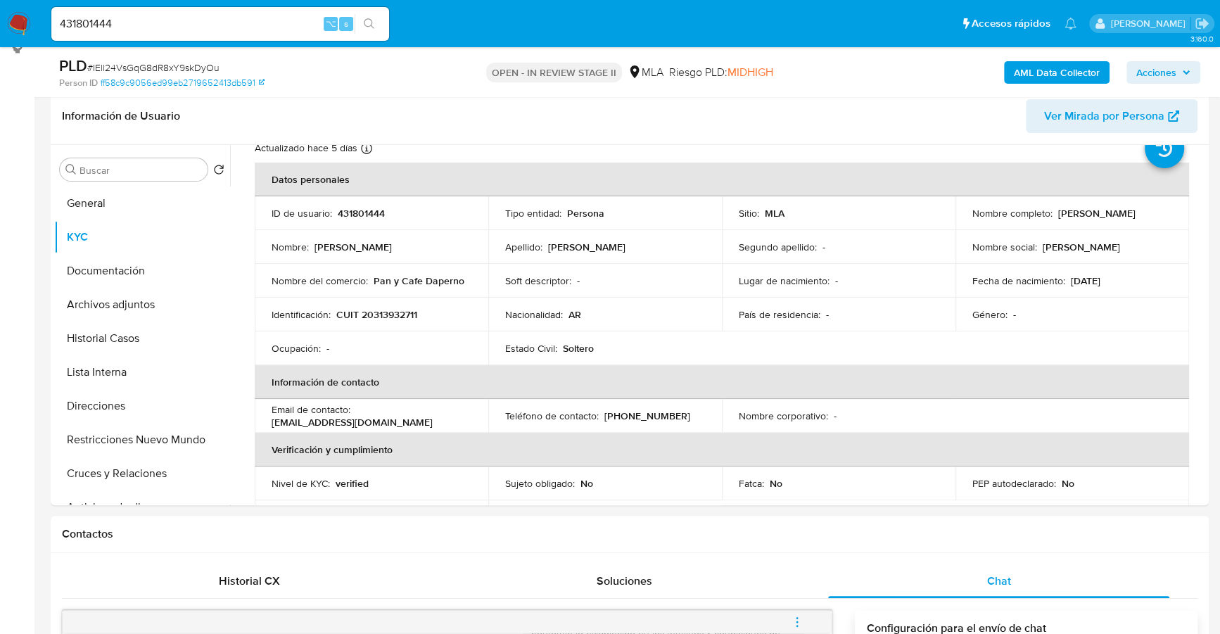
scroll to position [54, 0]
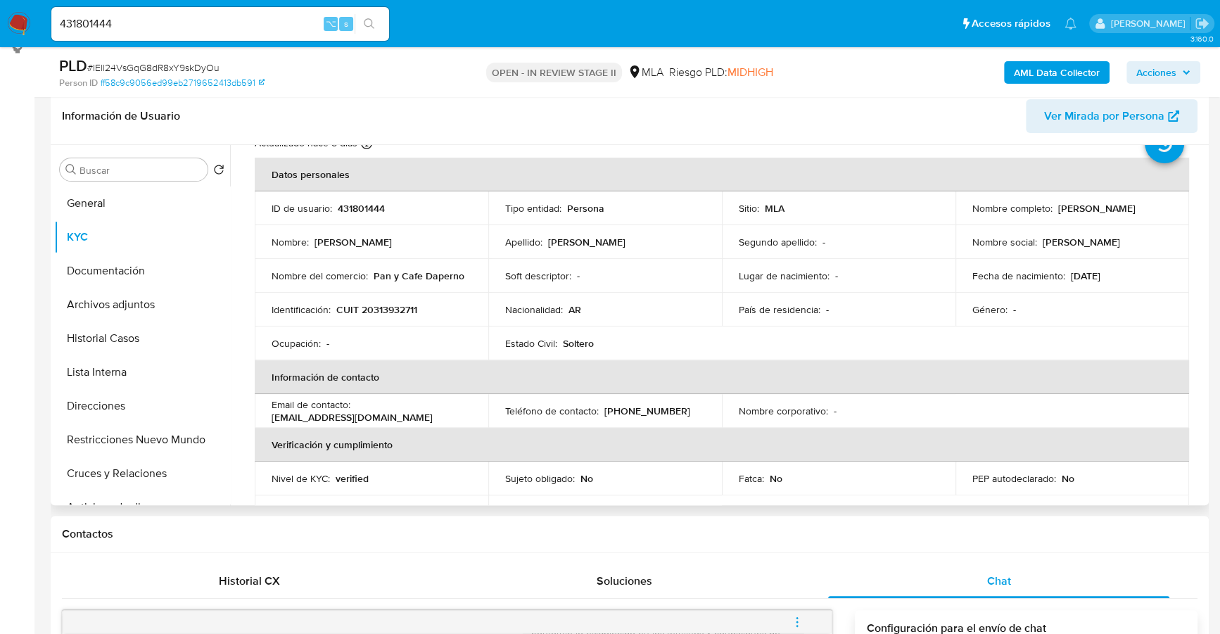
click at [408, 411] on p "fredianellilm@gmail.com" at bounding box center [352, 417] width 161 height 13
click at [409, 411] on p "fredianellilm@gmail.com" at bounding box center [352, 417] width 161 height 13
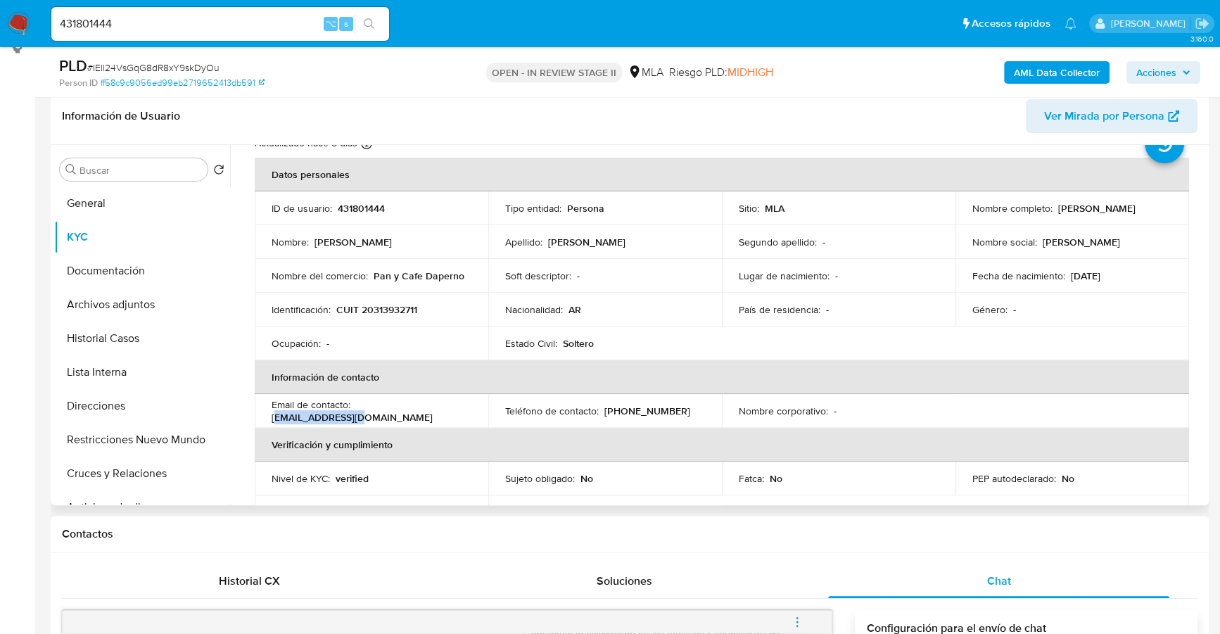
drag, startPoint x: 359, startPoint y: 412, endPoint x: 431, endPoint y: 404, distance: 72.8
click at [433, 411] on p "fredianellilm@gmail.com" at bounding box center [352, 417] width 161 height 13
drag, startPoint x: 356, startPoint y: 409, endPoint x: 352, endPoint y: 393, distance: 16.7
click at [357, 411] on p "fredianellilm@gmail.com" at bounding box center [352, 417] width 161 height 13
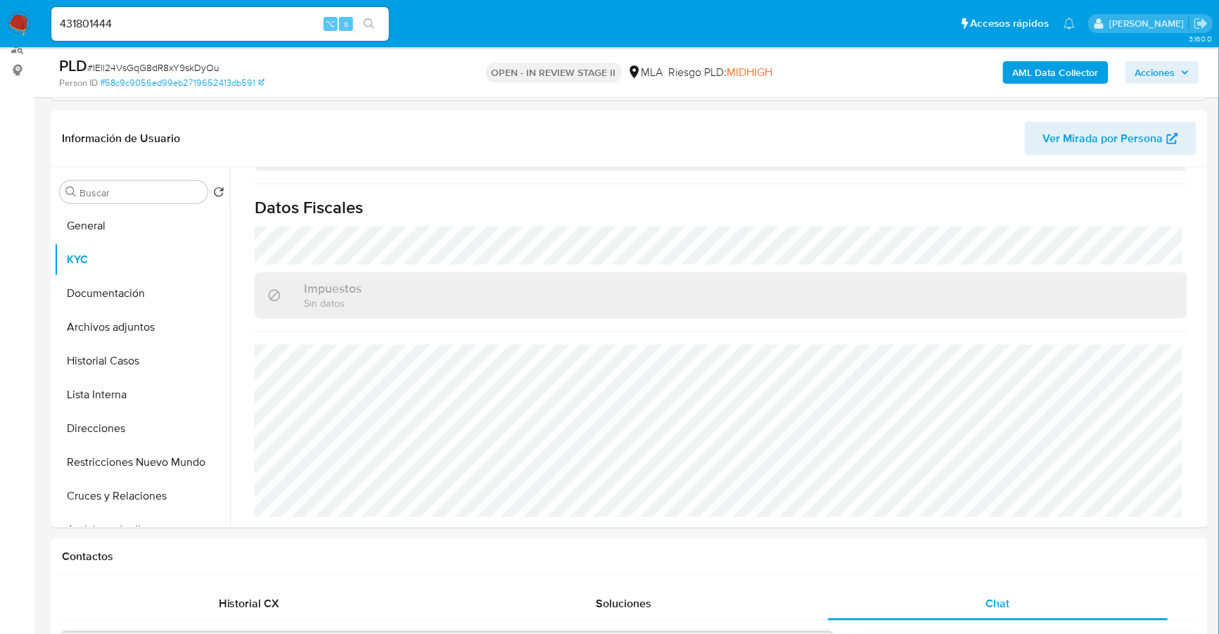
scroll to position [775, 0]
click at [115, 228] on button "General" at bounding box center [136, 226] width 165 height 34
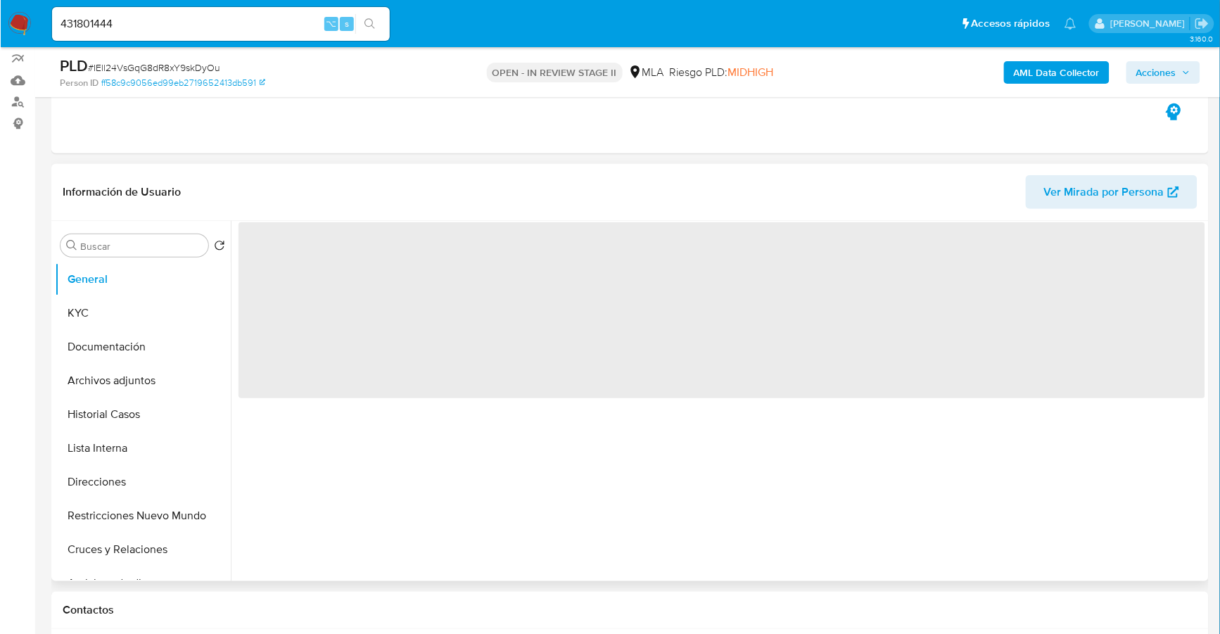
scroll to position [145, 0]
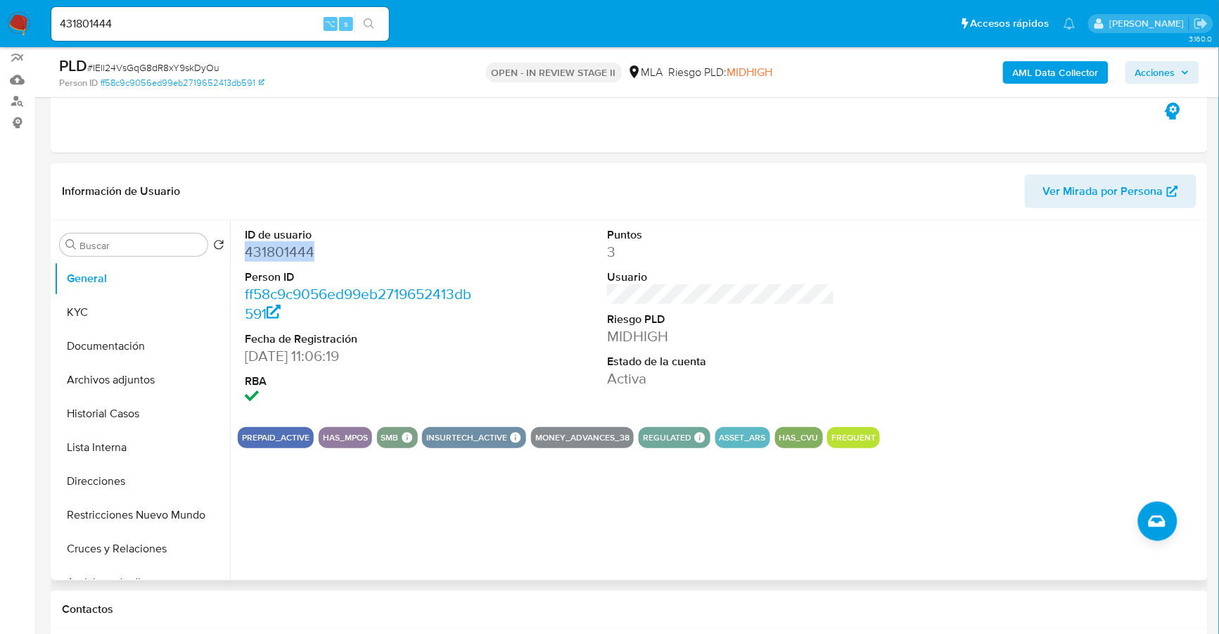
copy dd "431801444"
click at [96, 317] on button "KYC" at bounding box center [136, 312] width 165 height 34
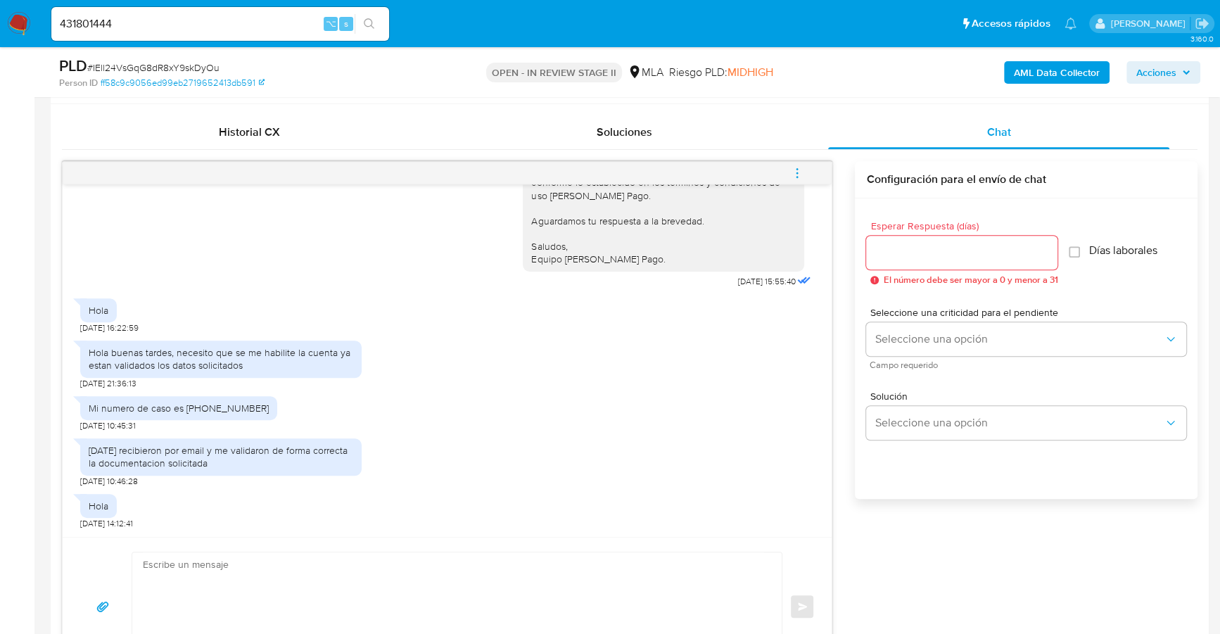
scroll to position [668, 0]
click at [250, 578] on textarea at bounding box center [453, 607] width 621 height 108
paste textarea "Hola, ¡Muchas gracias por tu respuesta! Confirmamos la recepción de la document…"
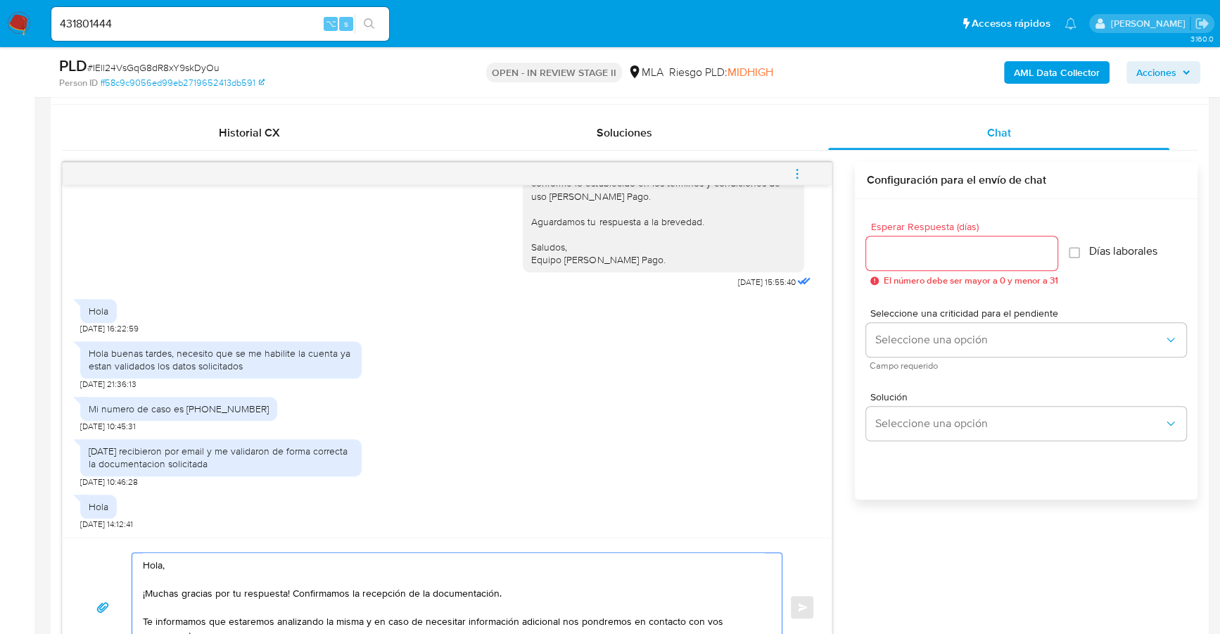
scroll to position [716, 0]
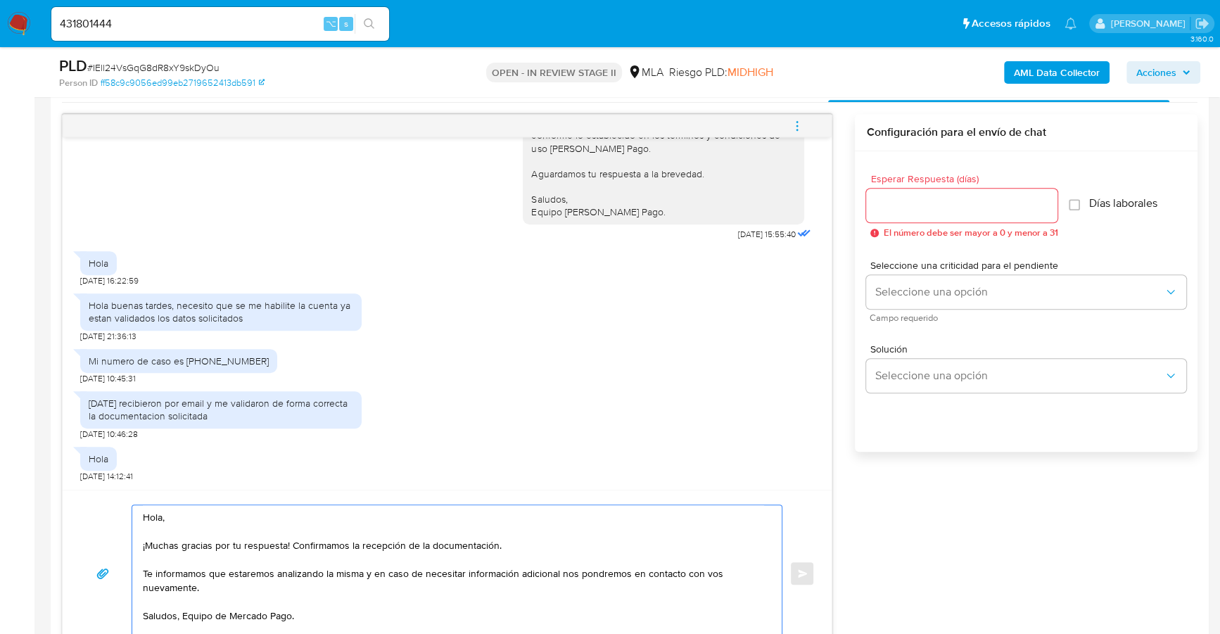
type textarea "Hola, ¡Muchas gracias por tu respuesta! Confirmamos la recepción de la document…"
click at [919, 211] on input "Esperar Respuesta (días)" at bounding box center [961, 205] width 191 height 18
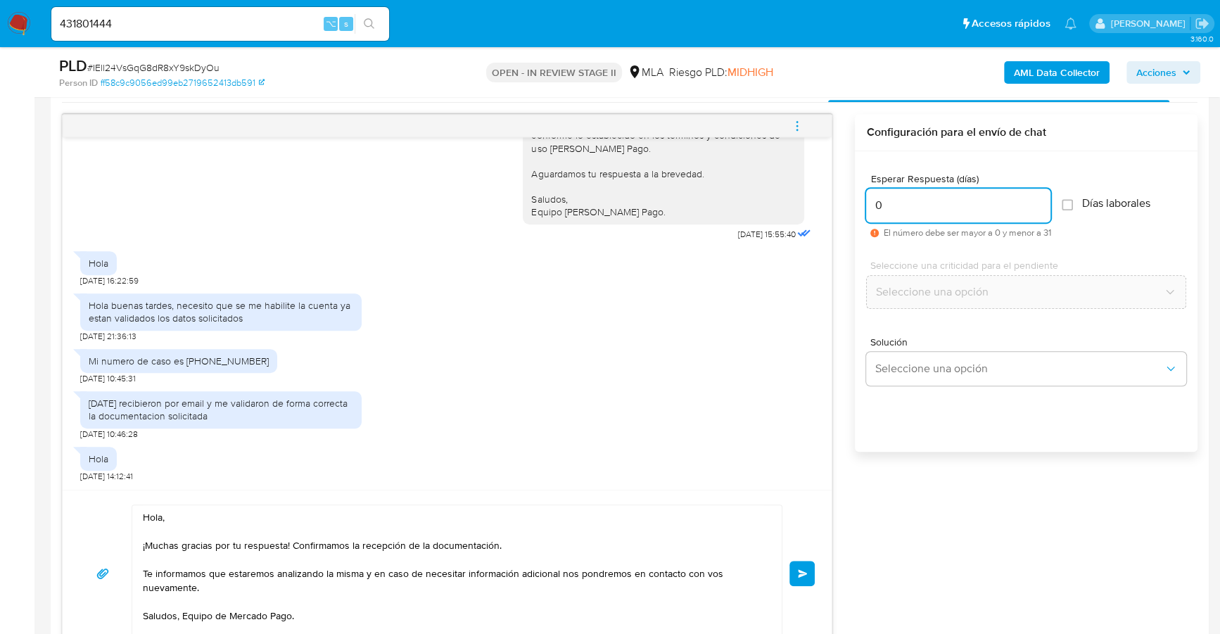
type input "0"
click at [817, 566] on div "Hola, ¡Muchas gracias por tu respuesta! Confirmamos la recepción de la document…" at bounding box center [447, 573] width 769 height 167
click at [803, 571] on span "Enviar" at bounding box center [803, 573] width 10 height 8
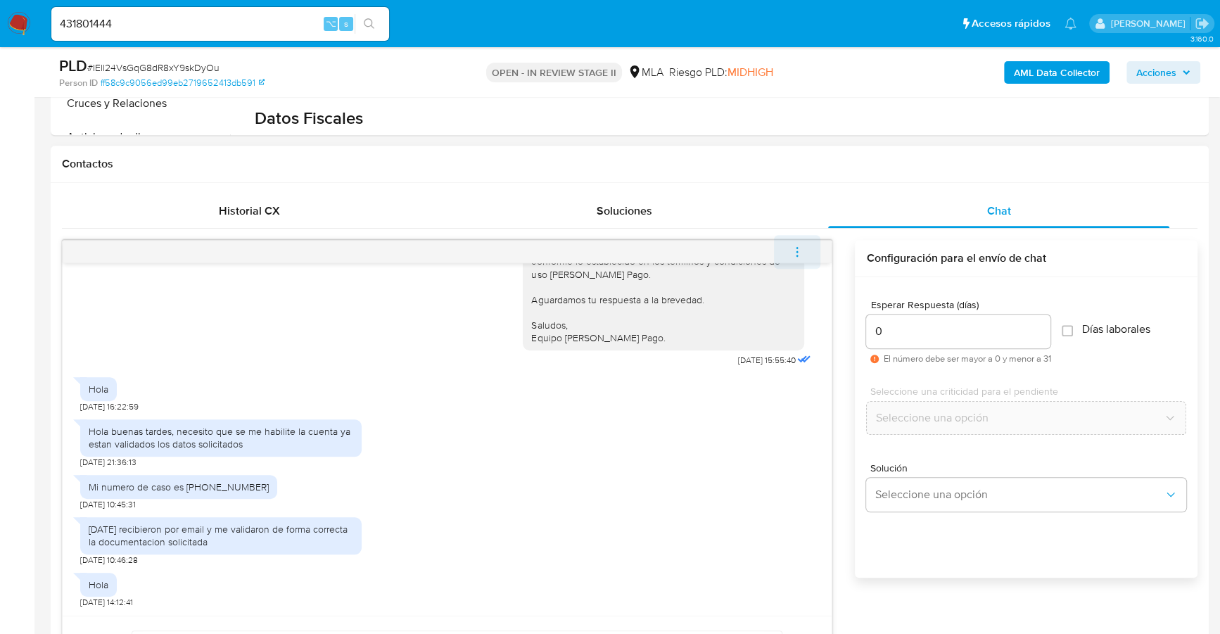
scroll to position [1369, 0]
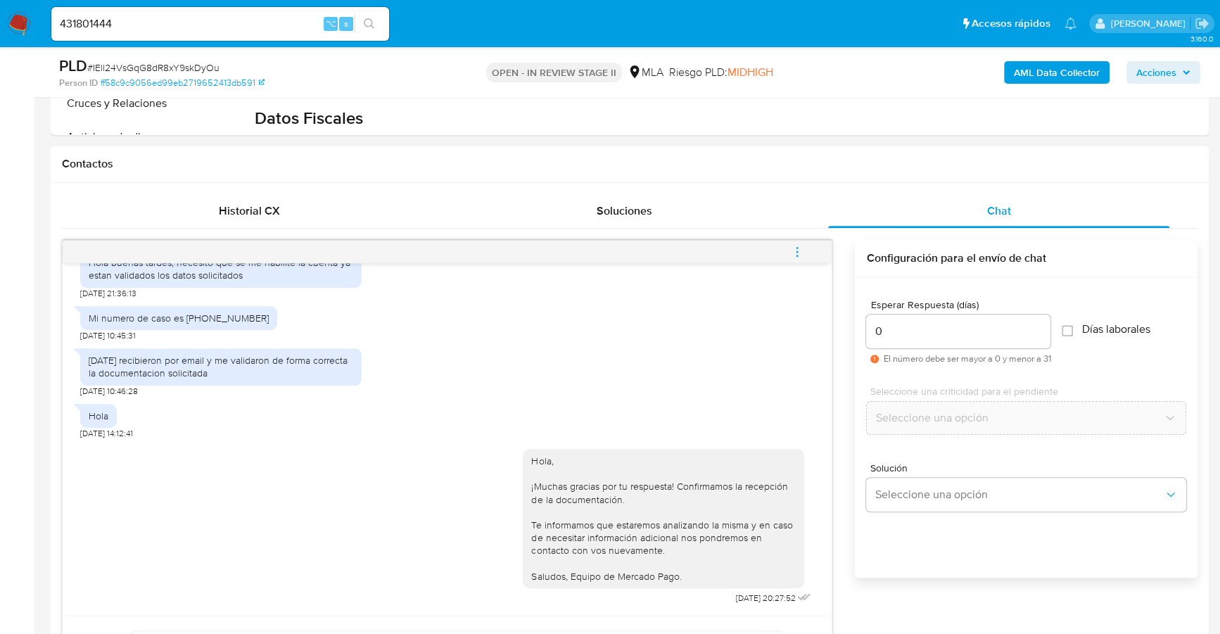
click at [804, 254] on button "menu-action" at bounding box center [797, 252] width 46 height 34
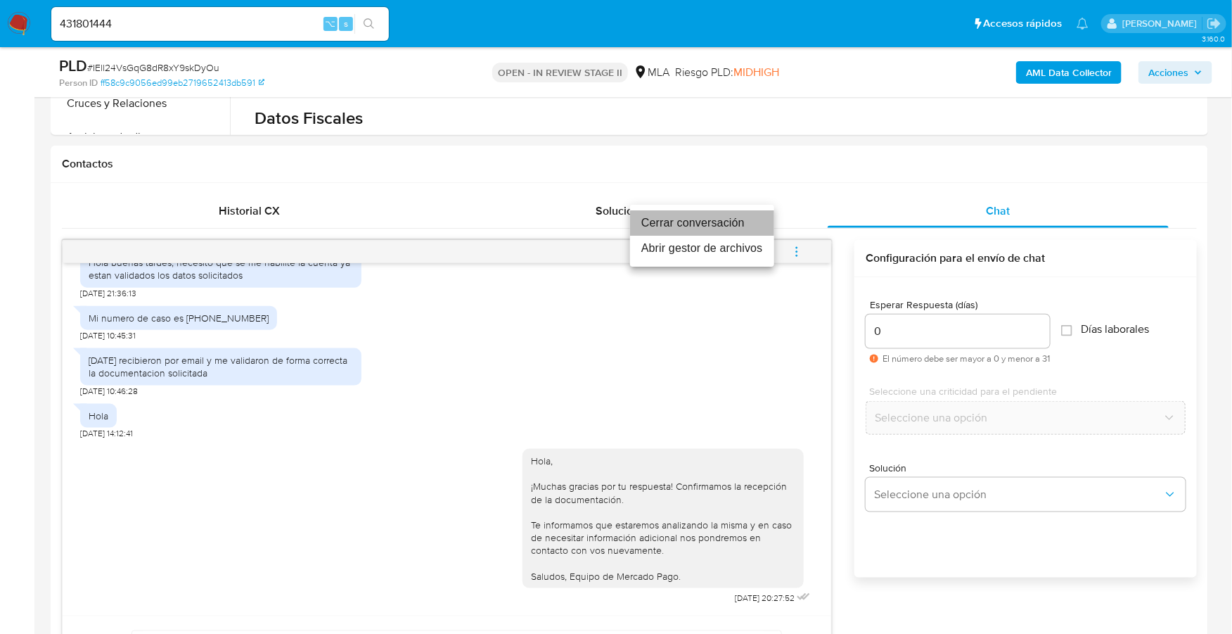
click at [720, 219] on li "Cerrar conversación" at bounding box center [702, 222] width 144 height 25
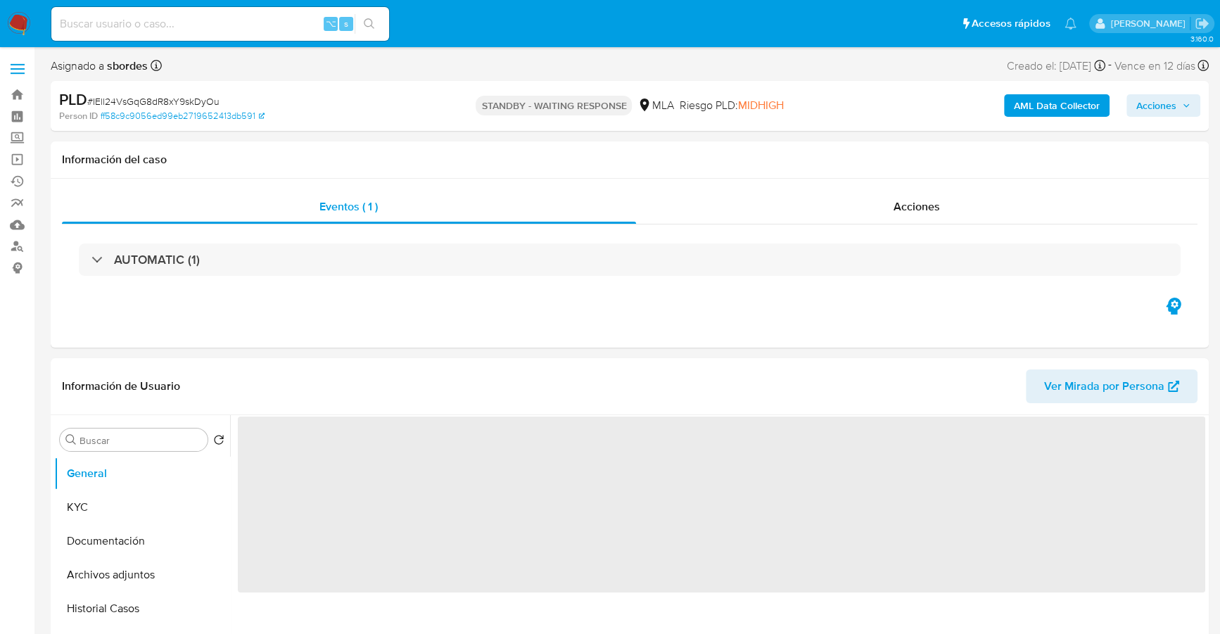
select select "10"
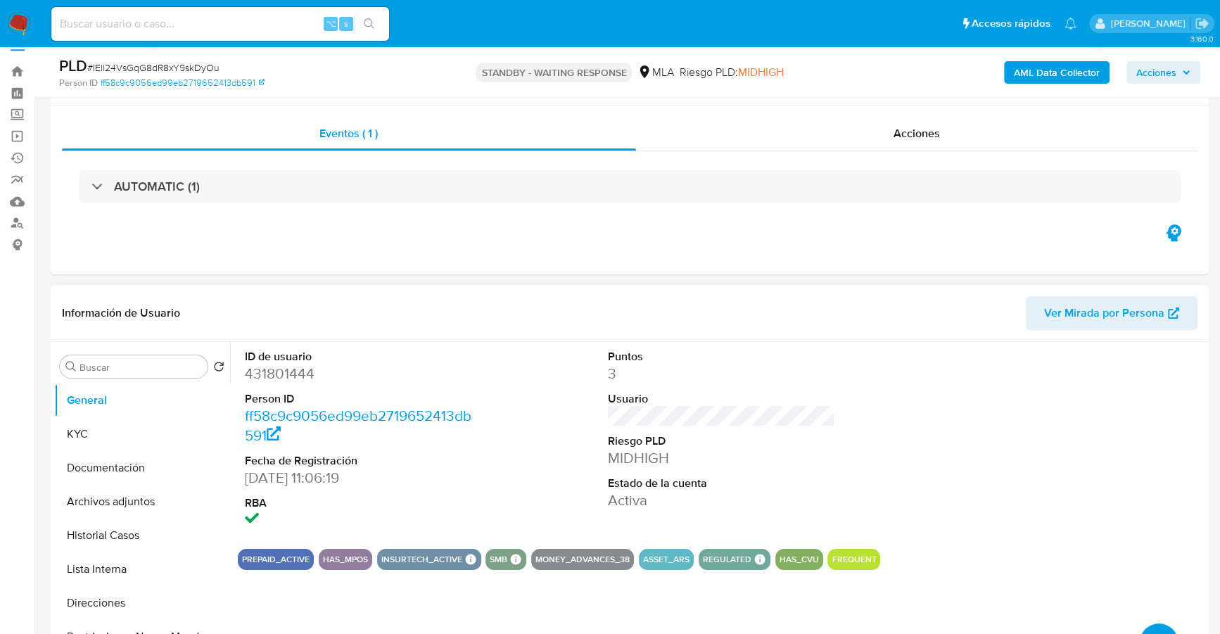
scroll to position [36, 0]
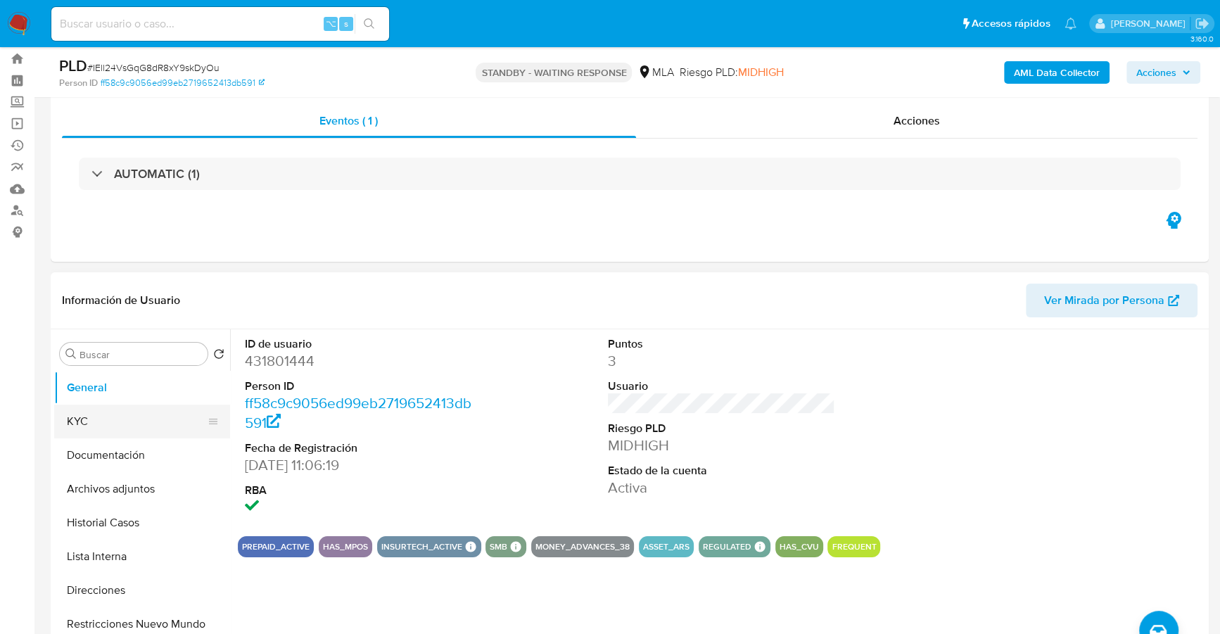
click at [105, 436] on button "KYC" at bounding box center [136, 421] width 165 height 34
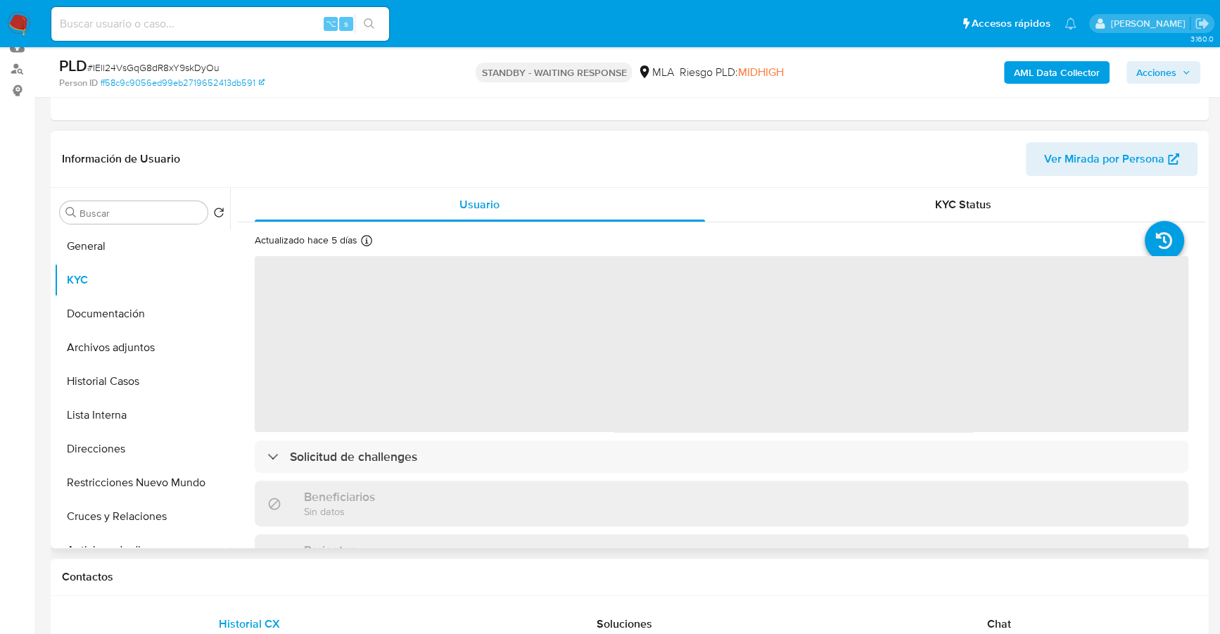
scroll to position [178, 0]
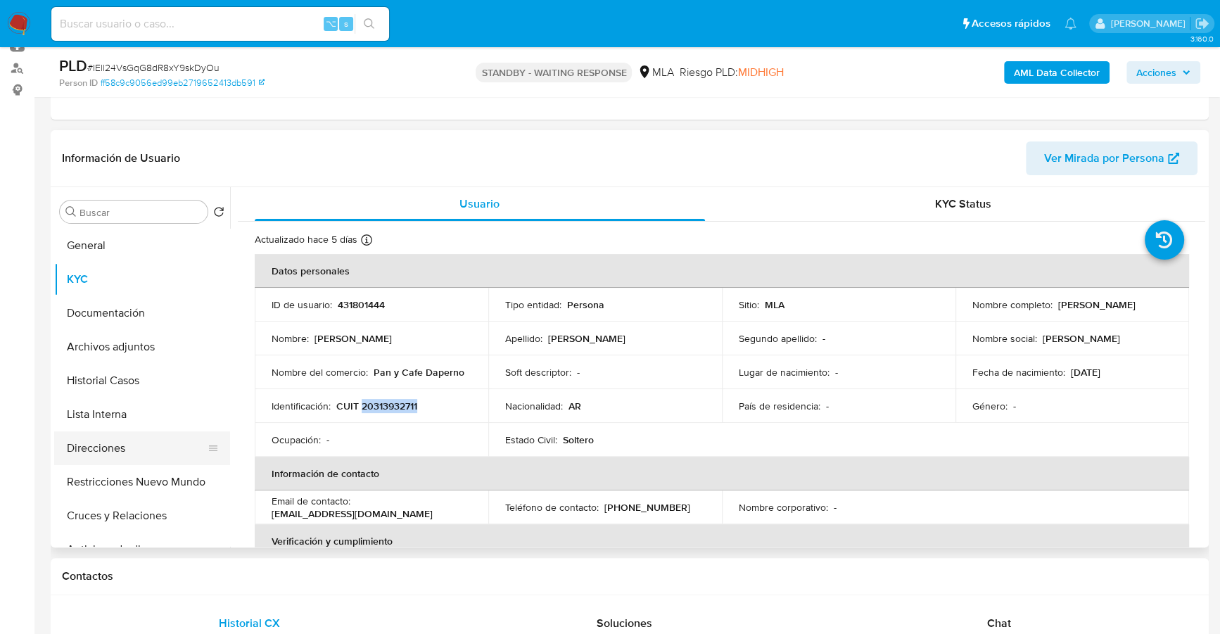
click at [106, 447] on button "Direcciones" at bounding box center [136, 448] width 165 height 34
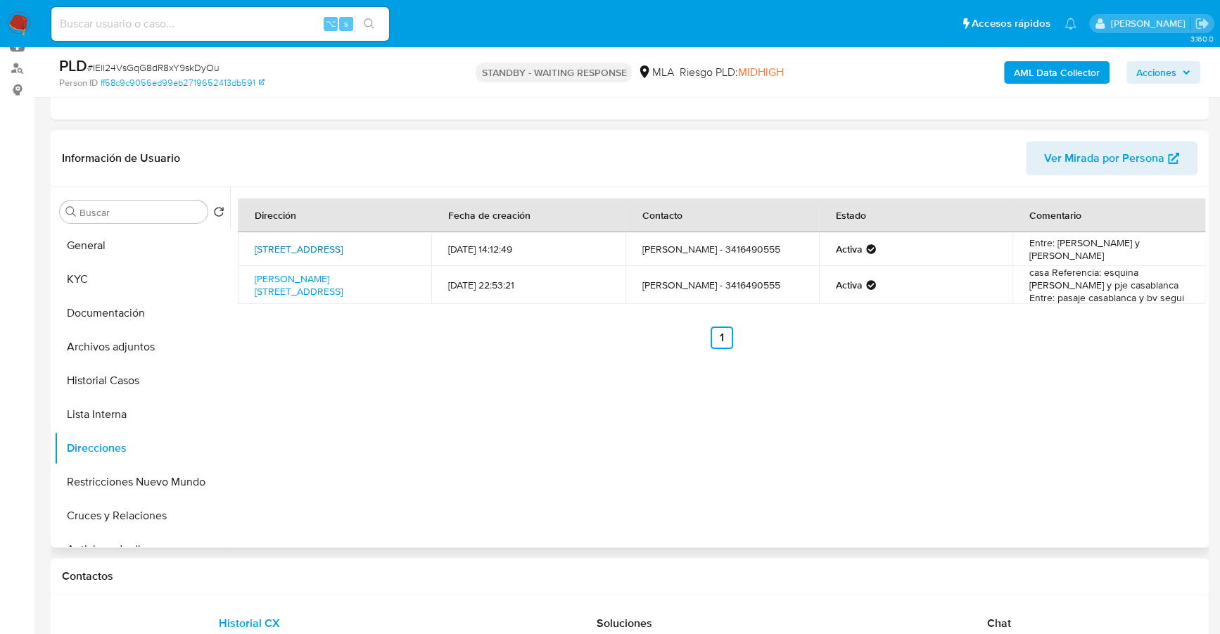
click at [310, 242] on link "Roca 2463, Rosario, Santa Fe, 2000, Argentina 2463" at bounding box center [299, 249] width 88 height 14
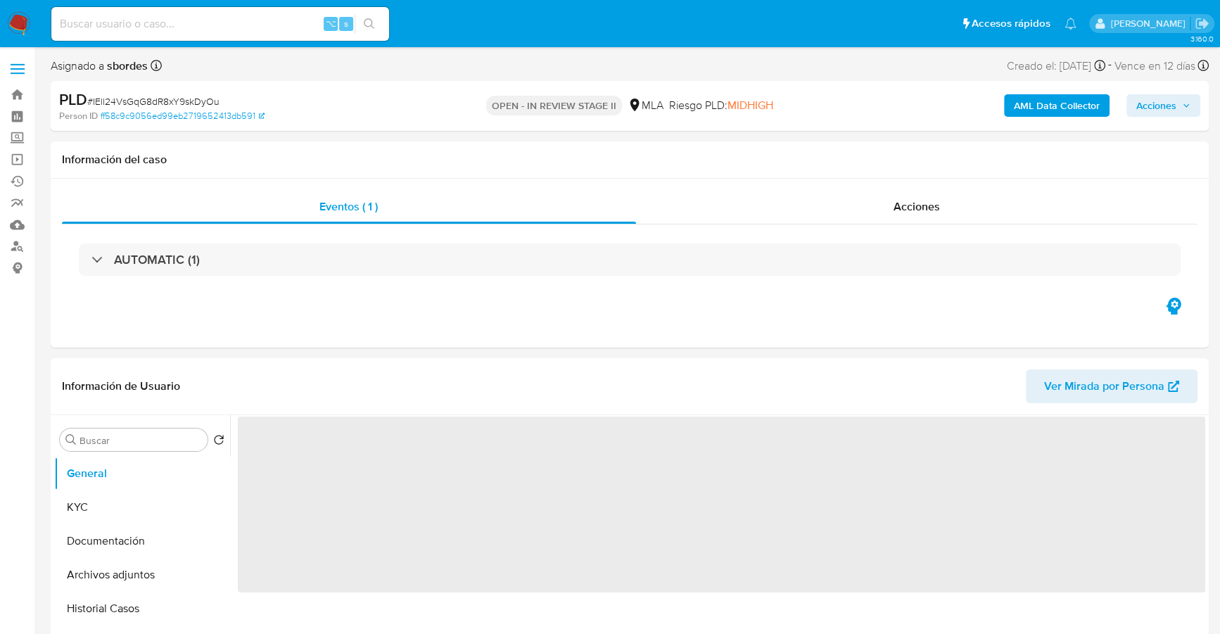
select select "10"
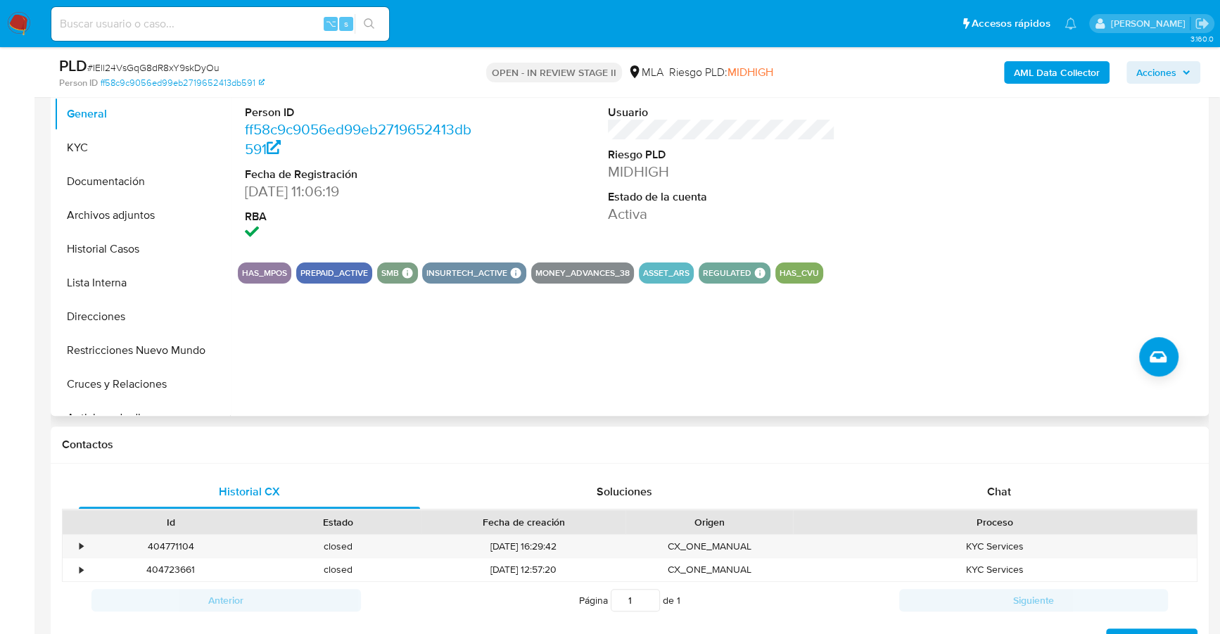
scroll to position [563, 0]
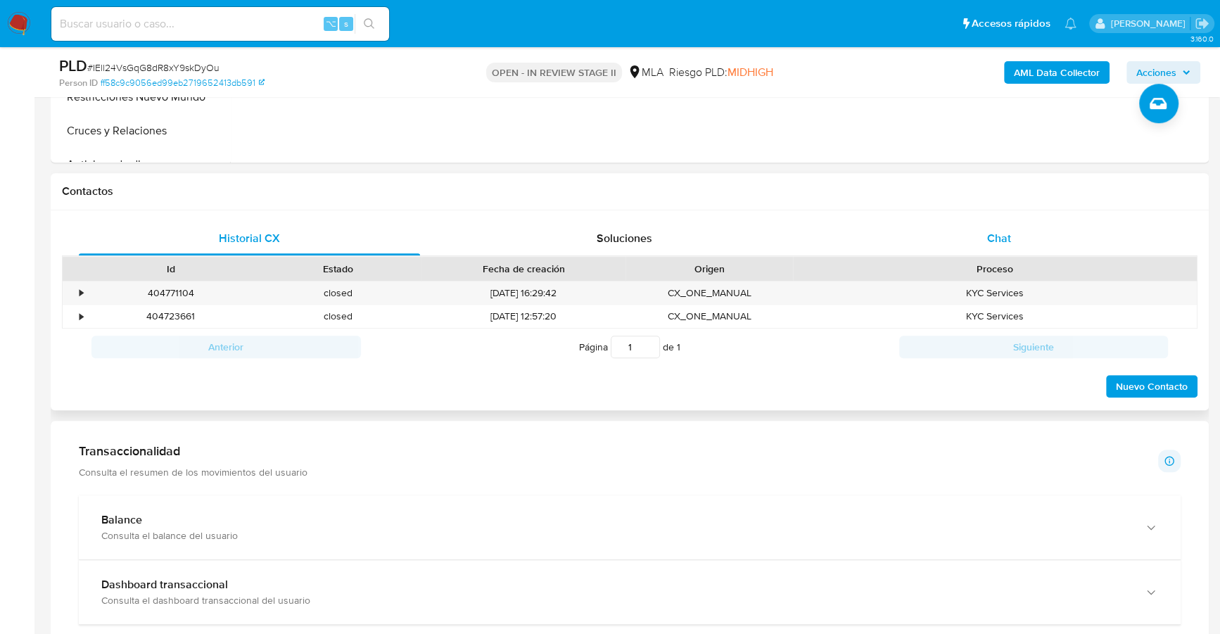
click at [990, 241] on span "Chat" at bounding box center [999, 238] width 24 height 16
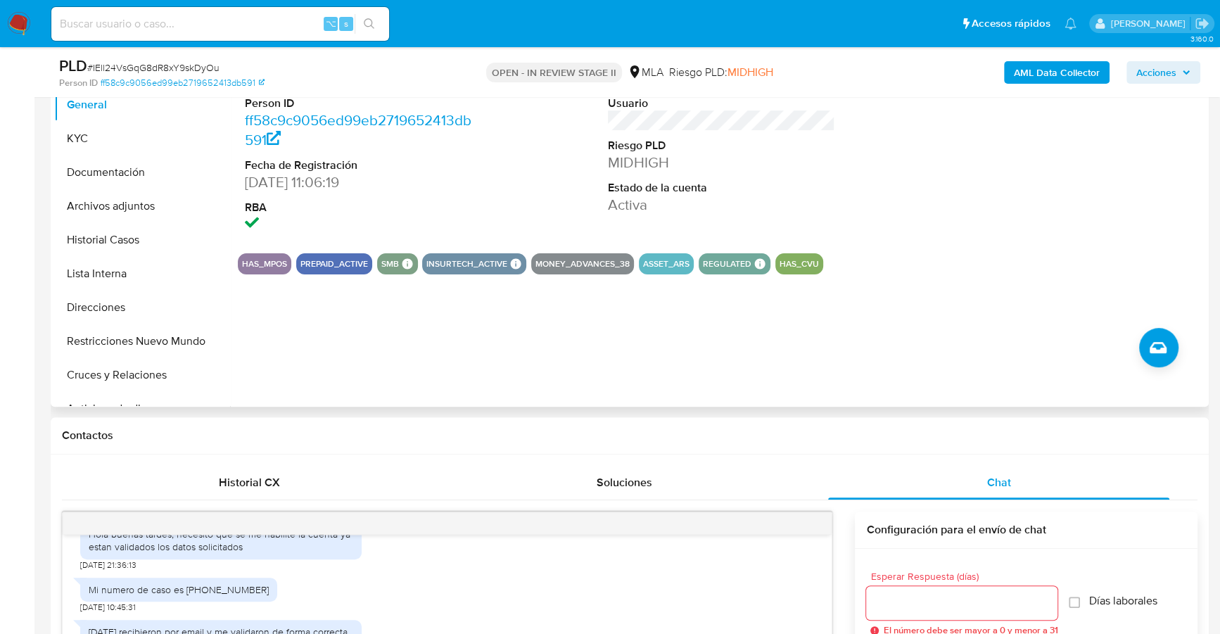
scroll to position [305, 0]
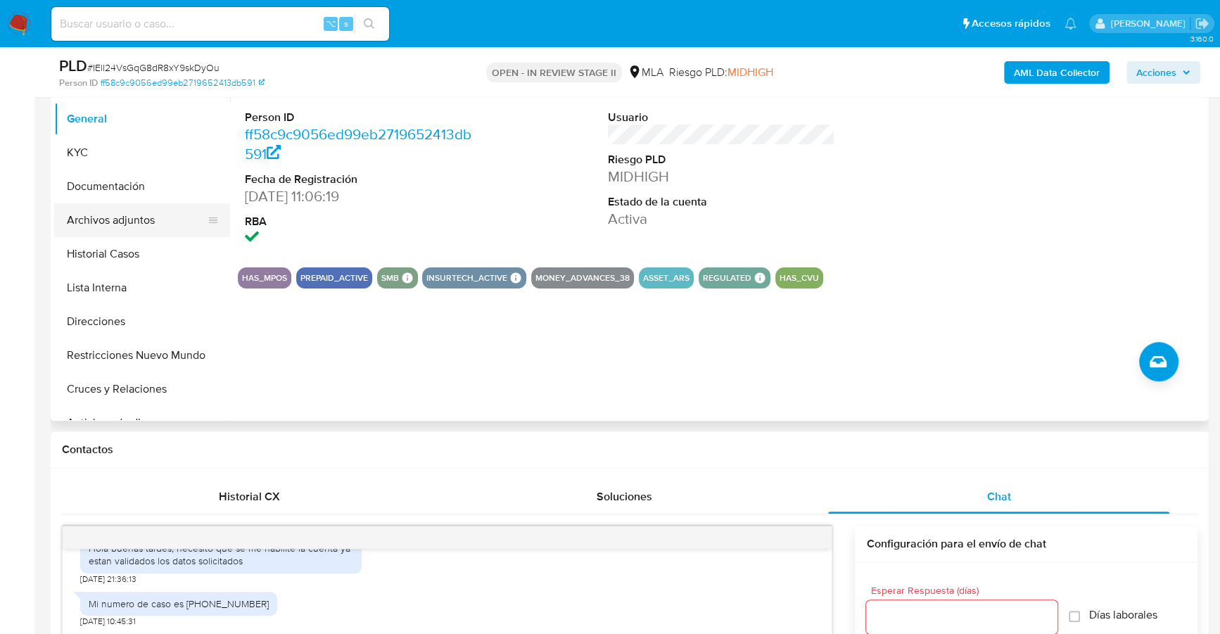
click at [150, 223] on button "Archivos adjuntos" at bounding box center [136, 220] width 165 height 34
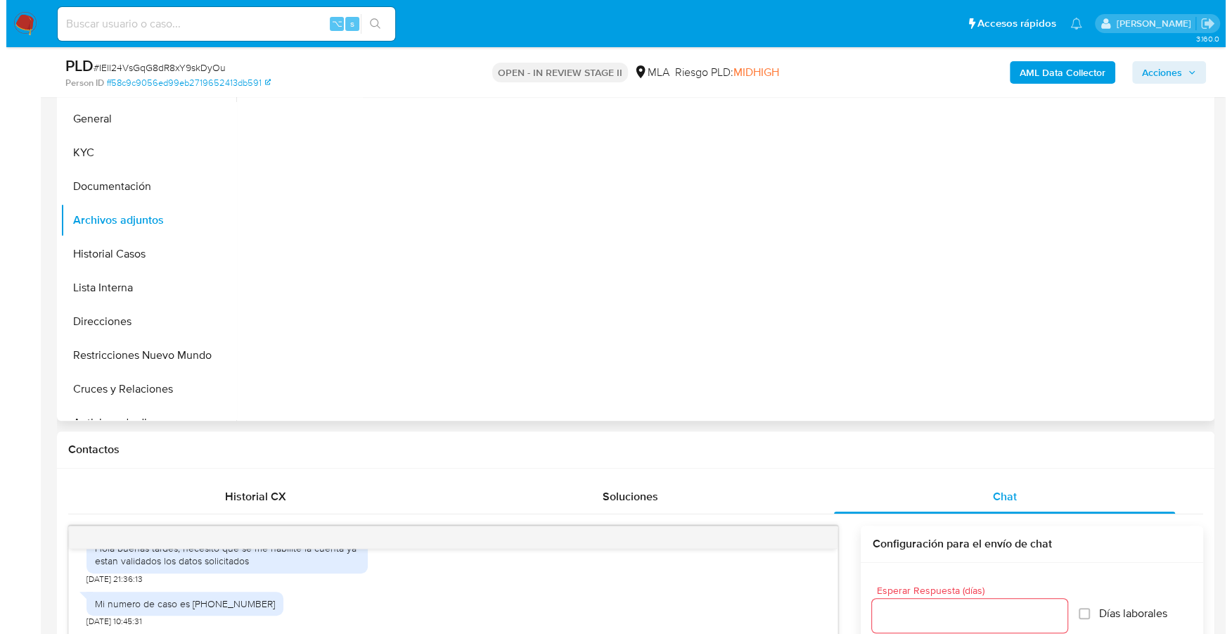
scroll to position [172, 0]
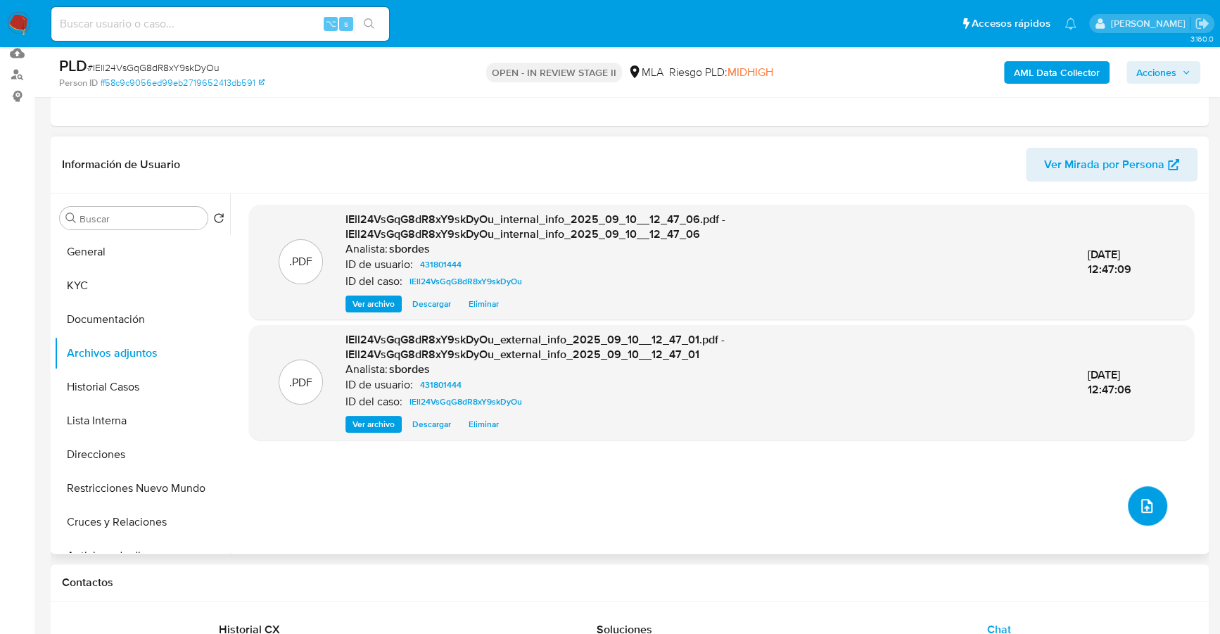
click at [1139, 518] on button "upload-file" at bounding box center [1147, 505] width 39 height 39
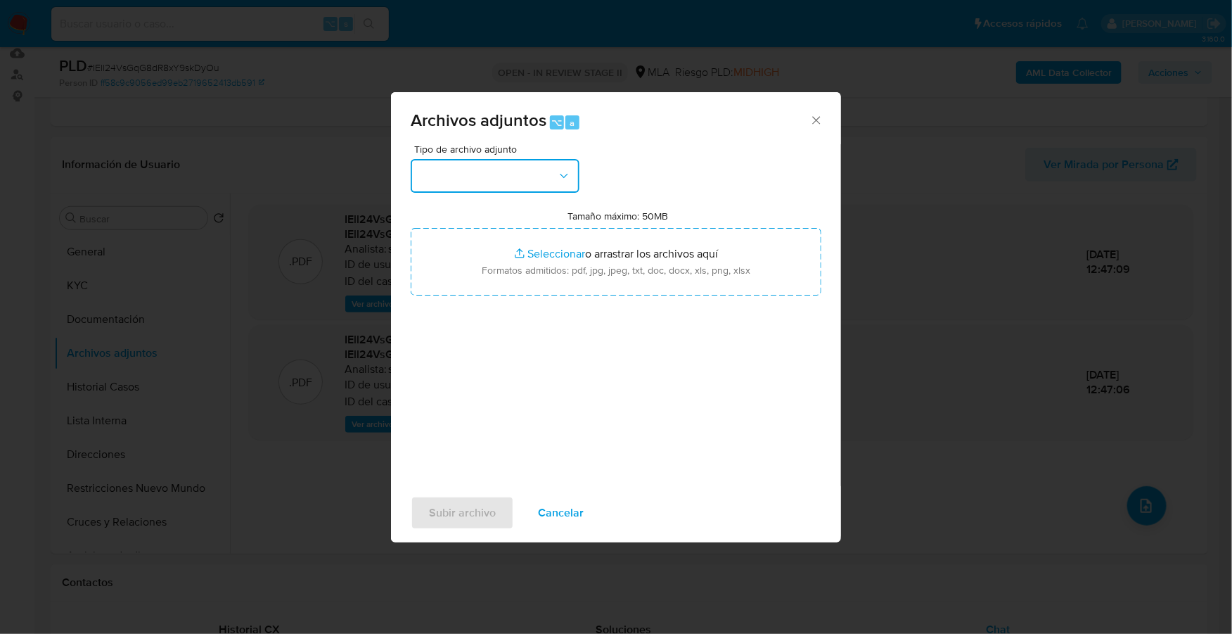
click at [530, 173] on button "button" at bounding box center [495, 176] width 169 height 34
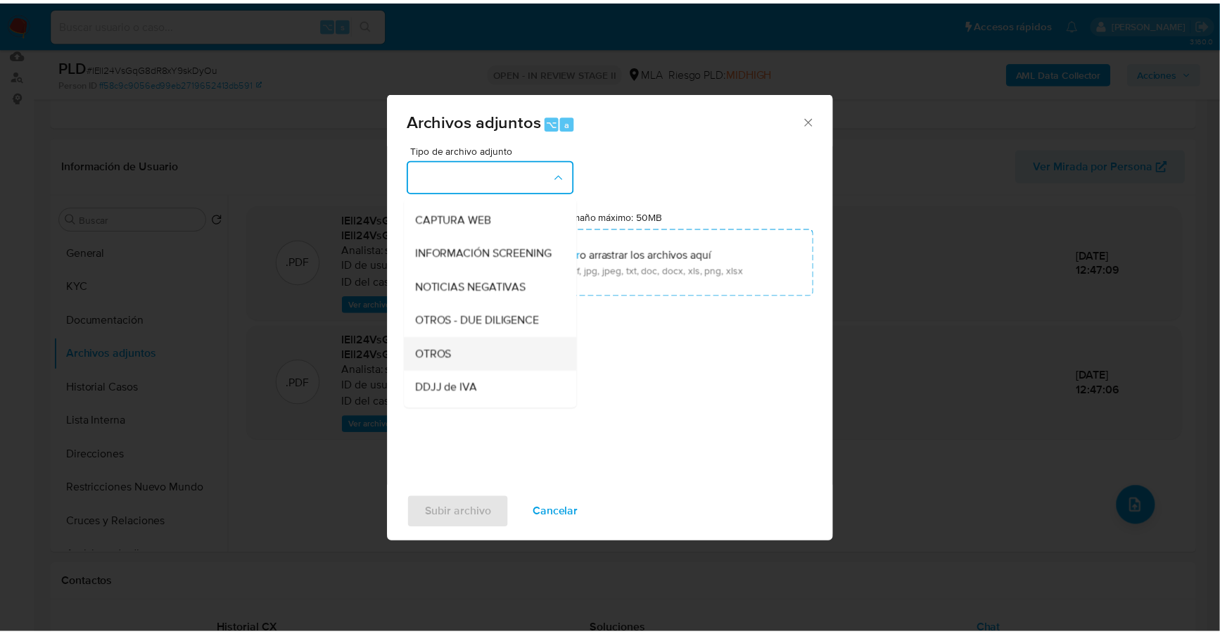
scroll to position [167, 0]
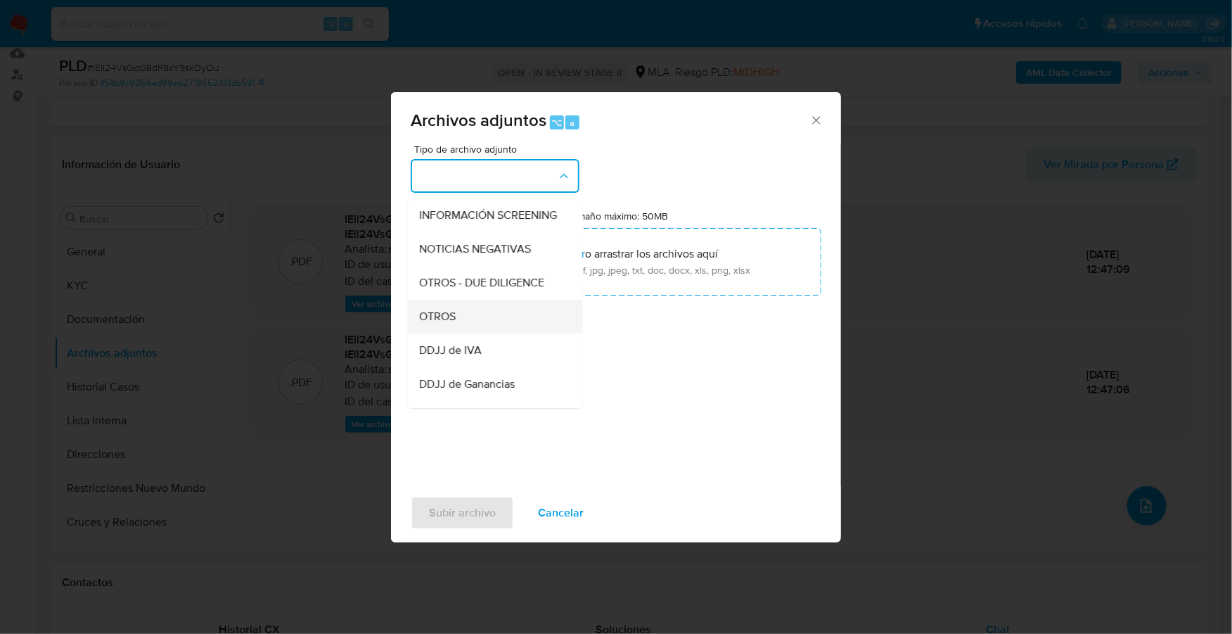
click at [453, 320] on div "OTROS" at bounding box center [490, 317] width 143 height 34
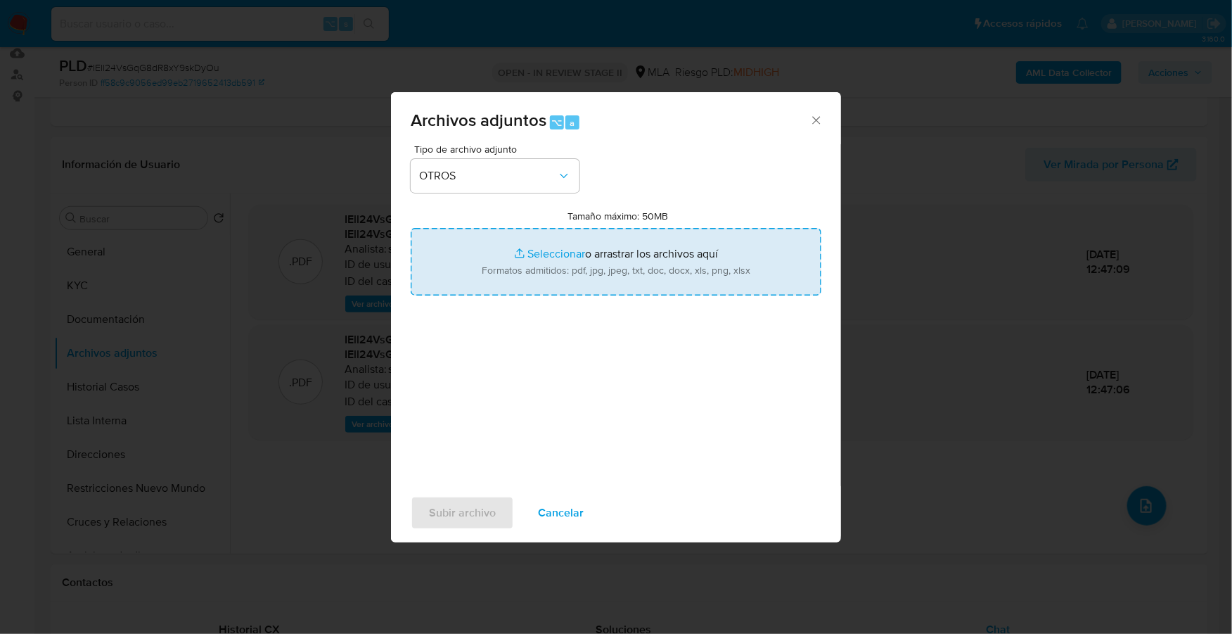
click at [549, 256] on input "Tamaño máximo: 50MB Seleccionar archivos" at bounding box center [616, 262] width 411 height 68
type input "C:\fakepath\Caselog IEll24VsGqG8dR8xY9skDyOu_2025_08_18_22_20_39.docx"
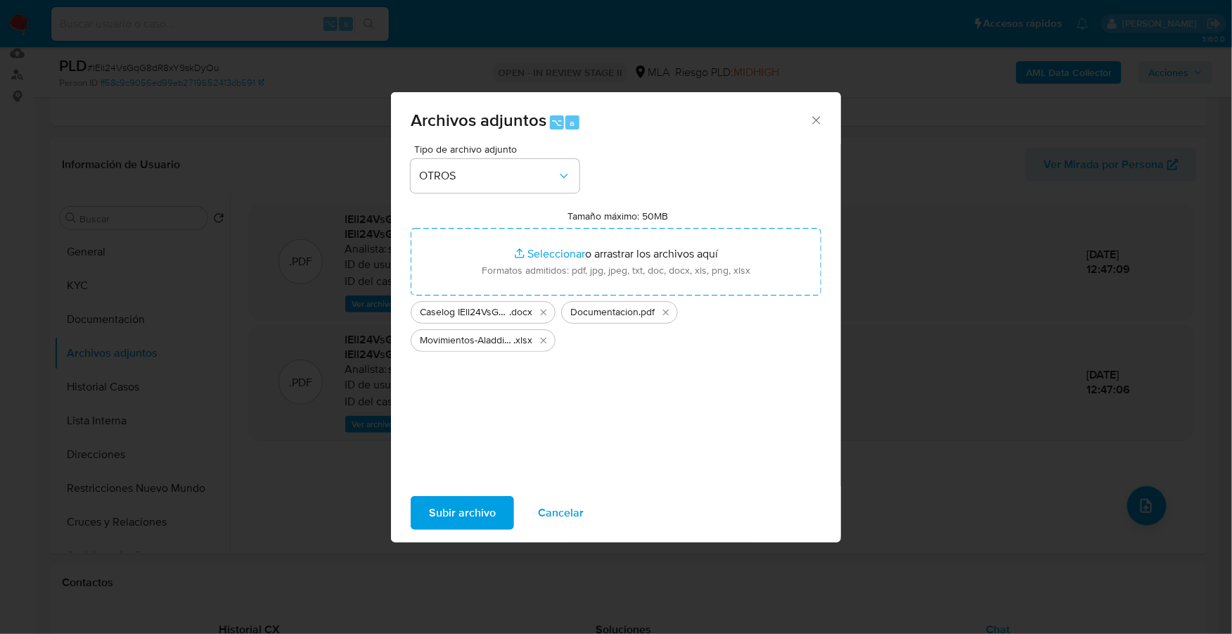
click at [462, 507] on span "Subir archivo" at bounding box center [462, 512] width 67 height 31
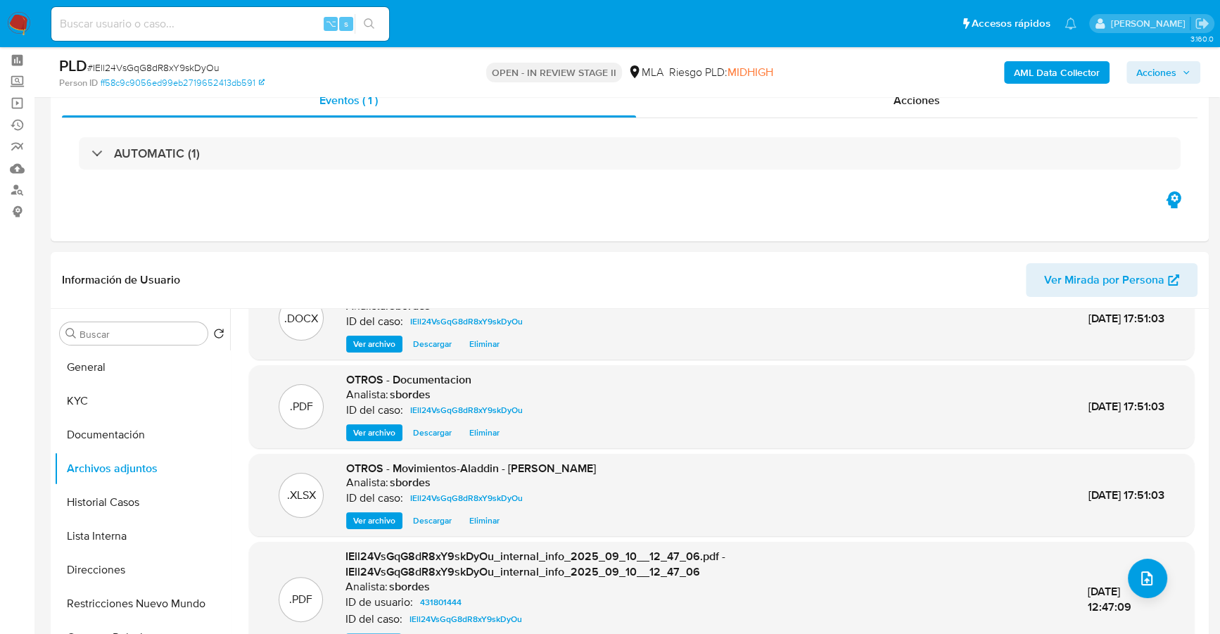
scroll to position [271, 0]
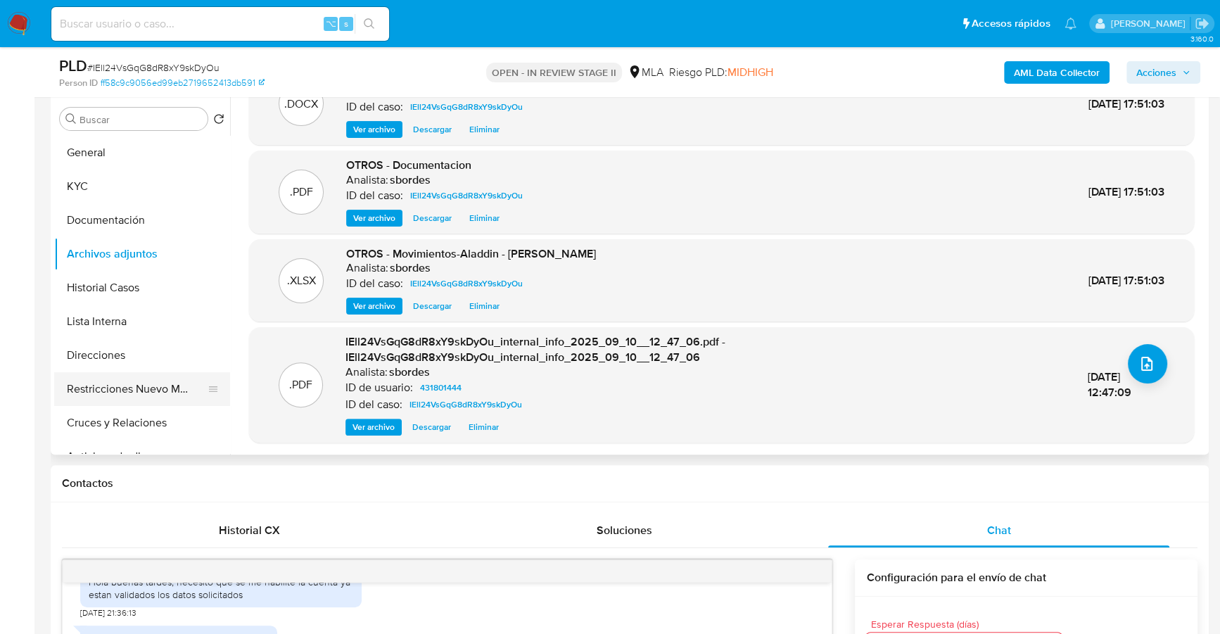
click at [129, 384] on button "Restricciones Nuevo Mundo" at bounding box center [136, 389] width 165 height 34
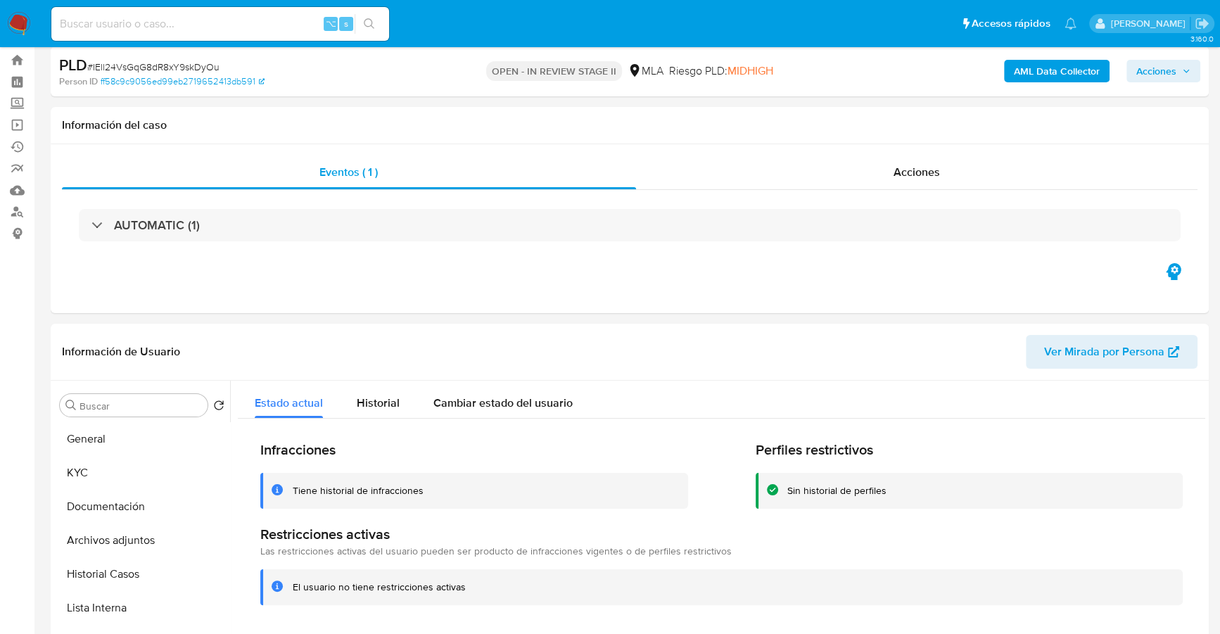
scroll to position [0, 0]
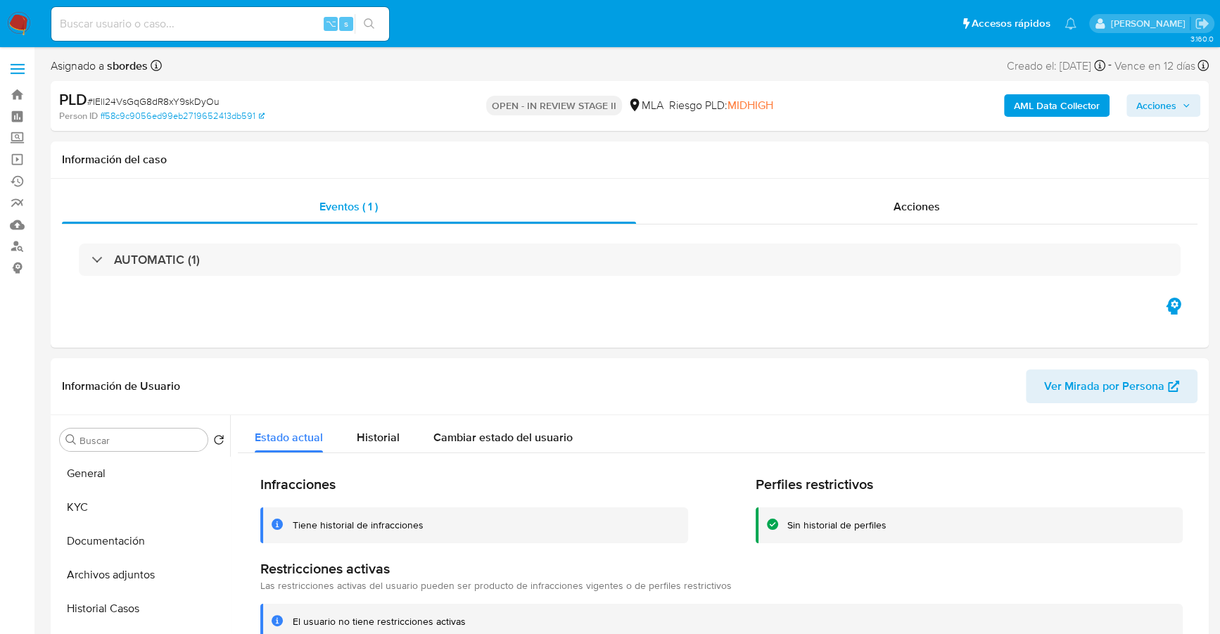
click at [1169, 112] on span "Acciones" at bounding box center [1156, 105] width 40 height 23
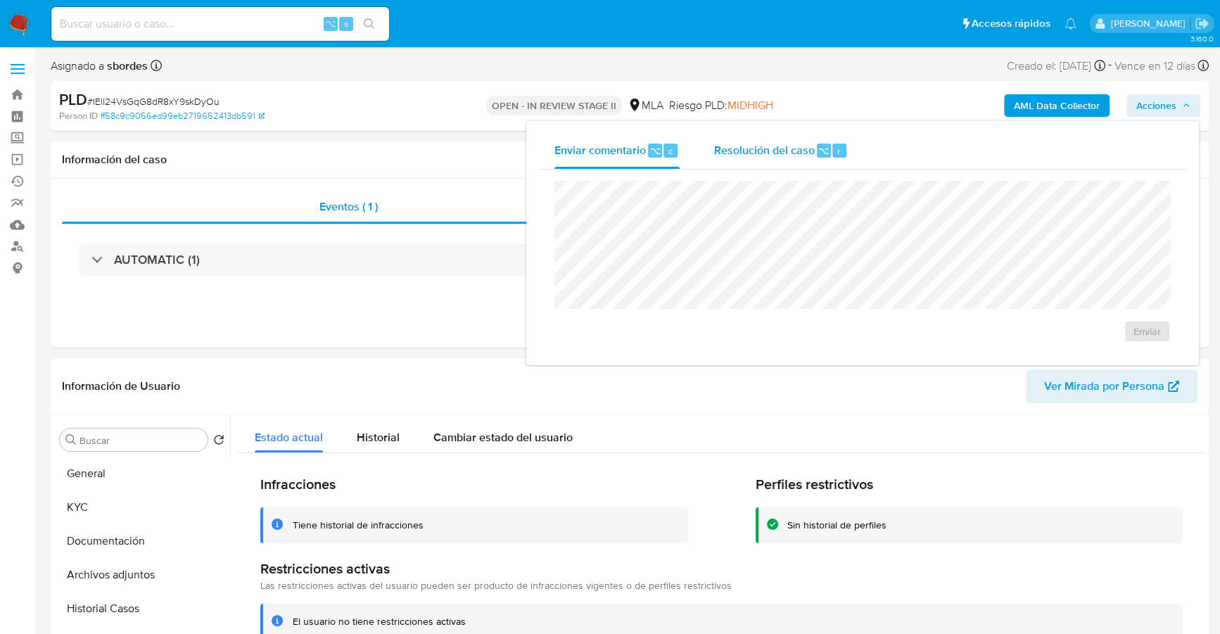
click at [765, 147] on span "Resolución del caso" at bounding box center [763, 150] width 101 height 16
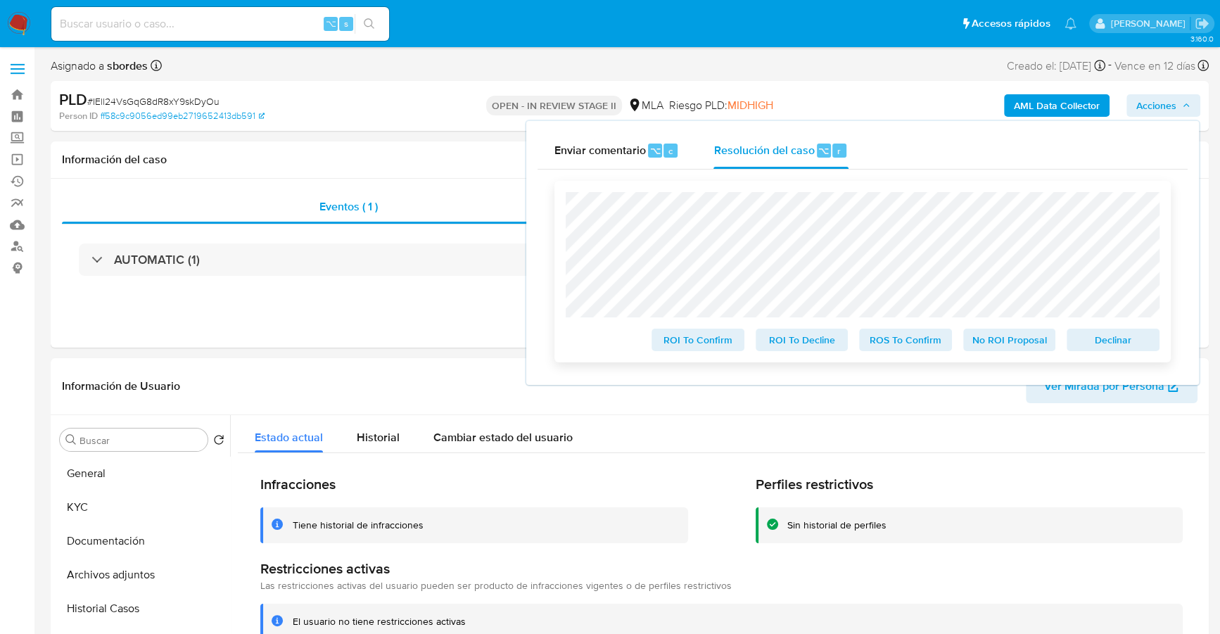
click at [1007, 339] on span "No ROI Proposal" at bounding box center [1009, 340] width 73 height 20
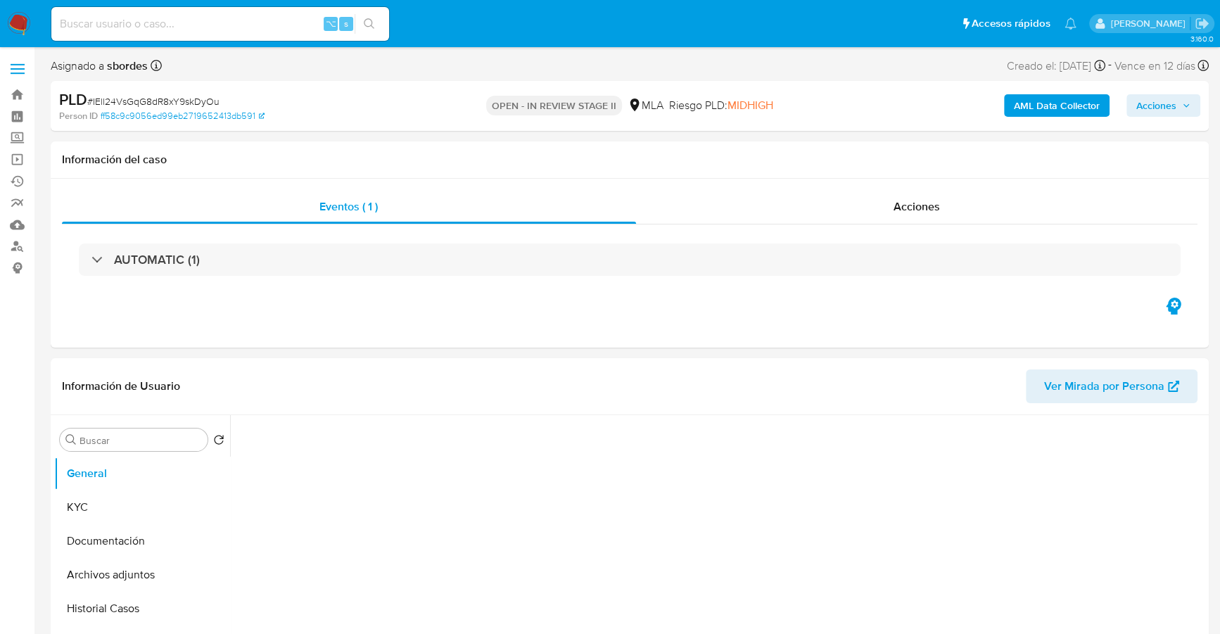
select select "10"
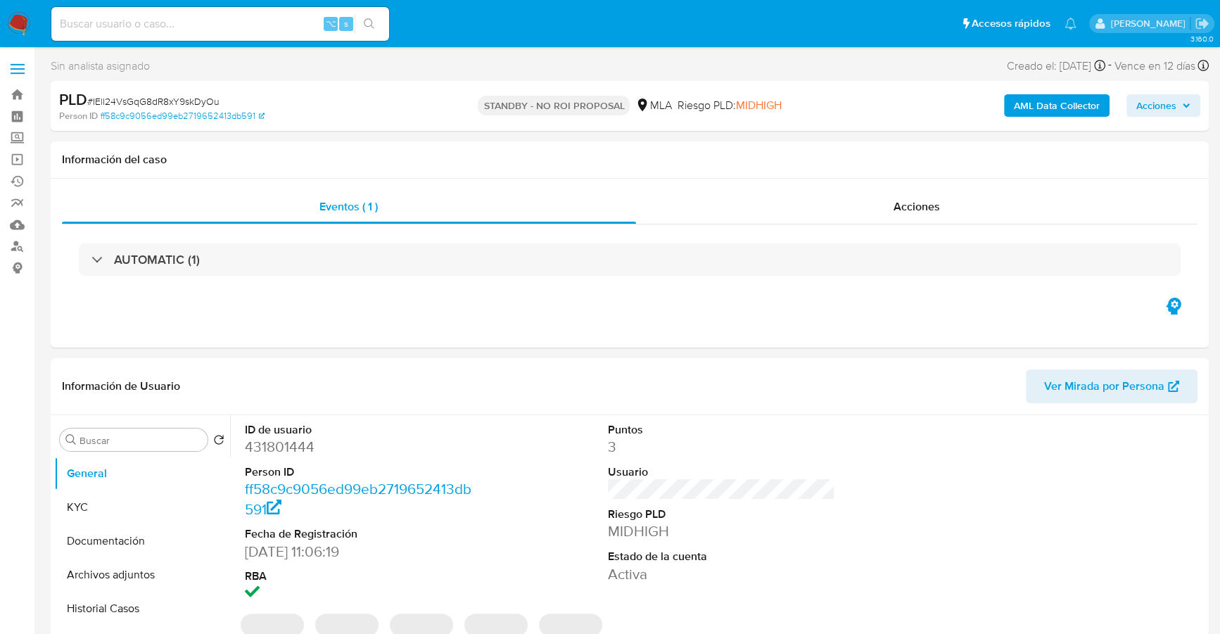
select select "10"
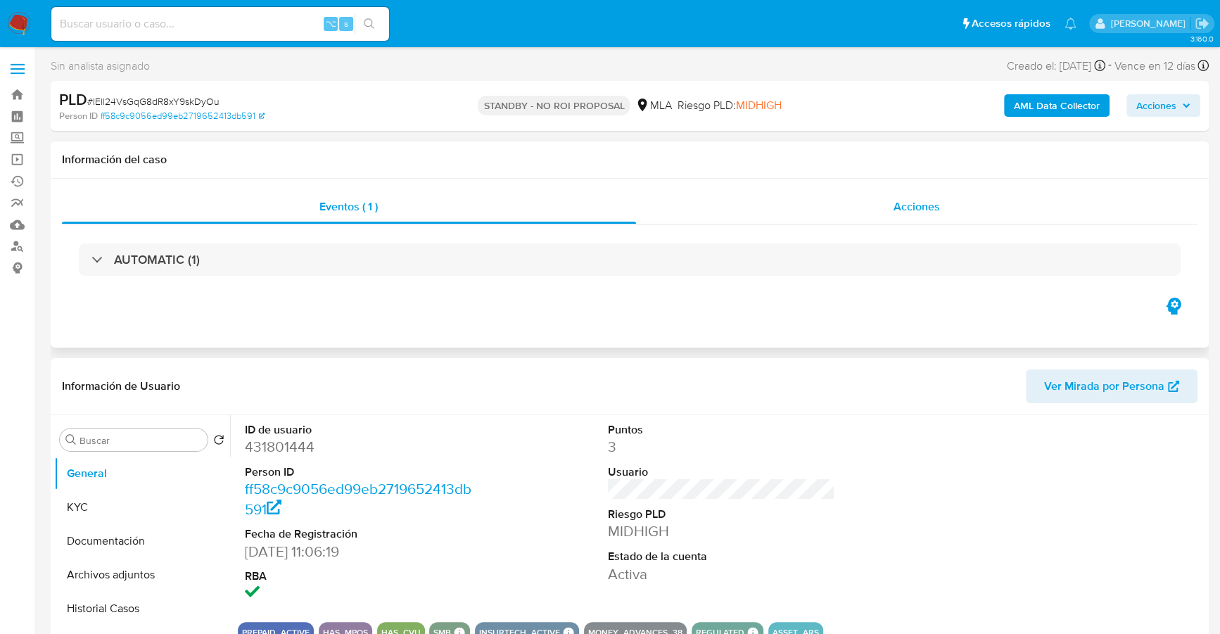
click at [914, 207] on span "Acciones" at bounding box center [916, 206] width 46 height 16
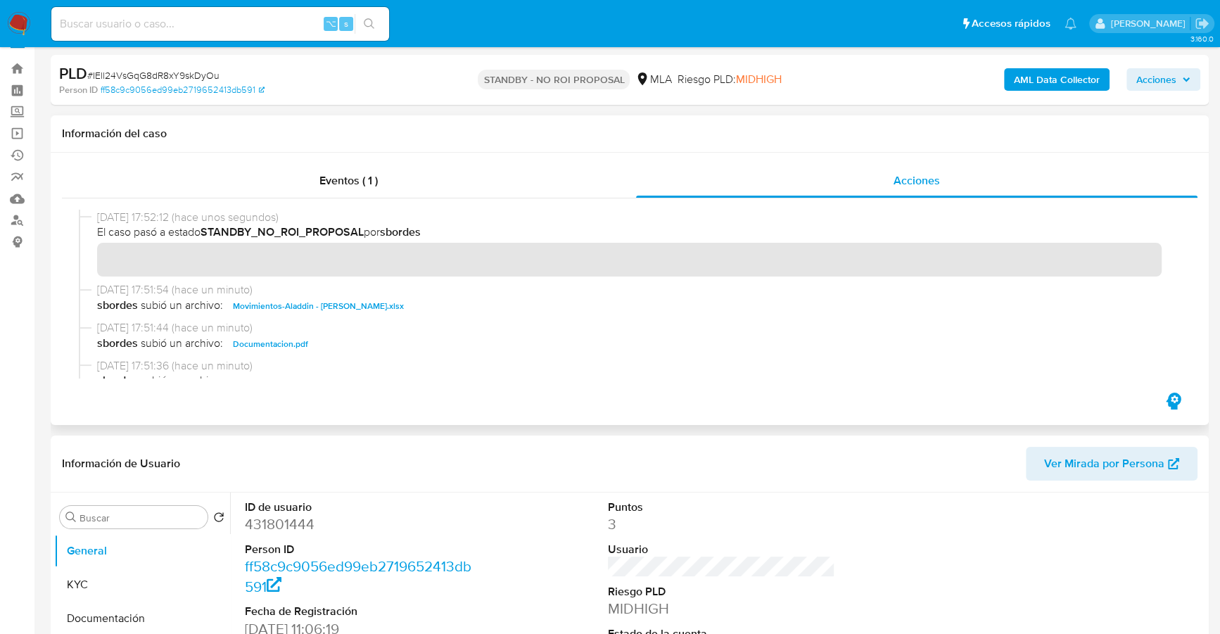
scroll to position [22, 0]
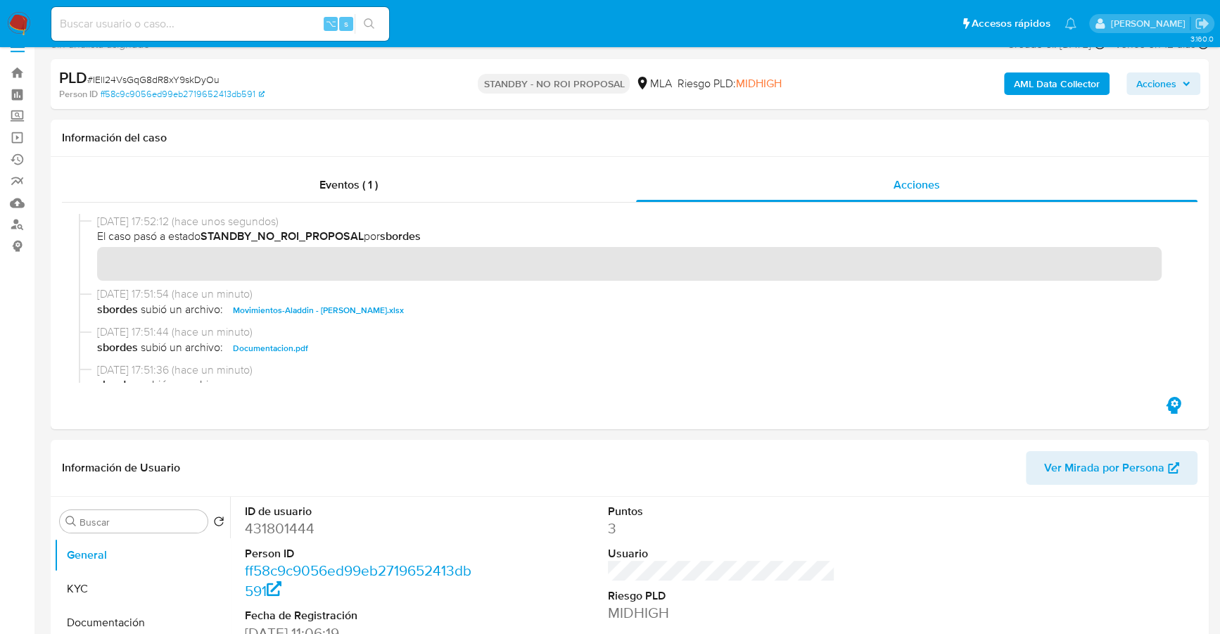
click at [227, 24] on input at bounding box center [220, 24] width 338 height 18
paste input "2356466965"
type input "2356466965"
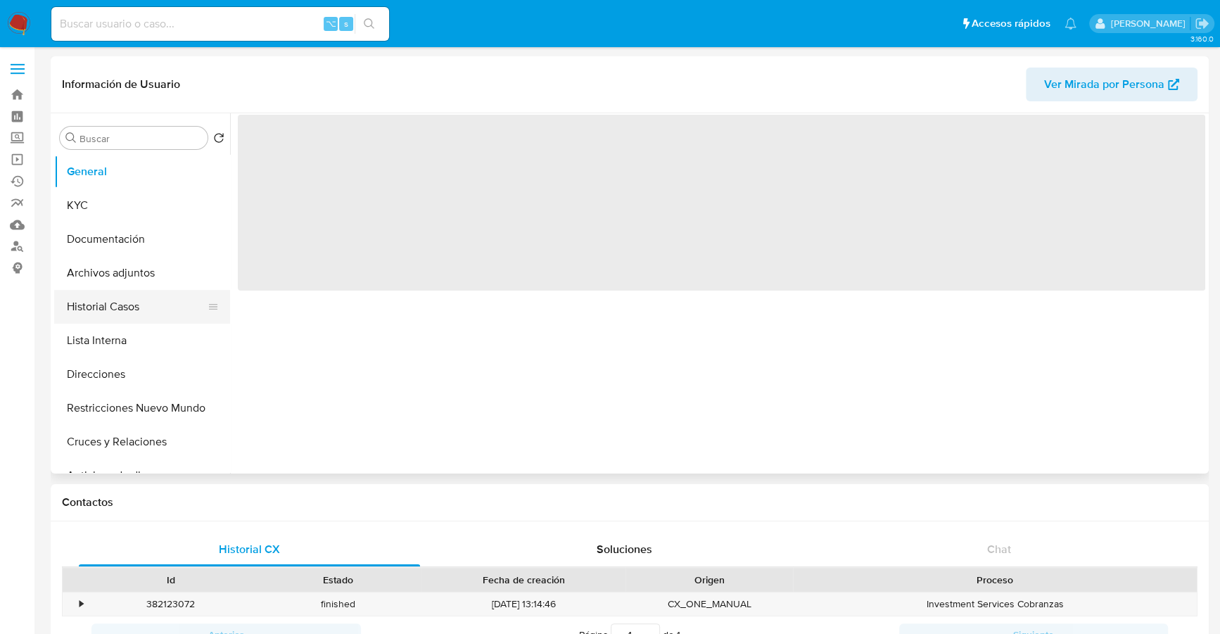
select select "10"
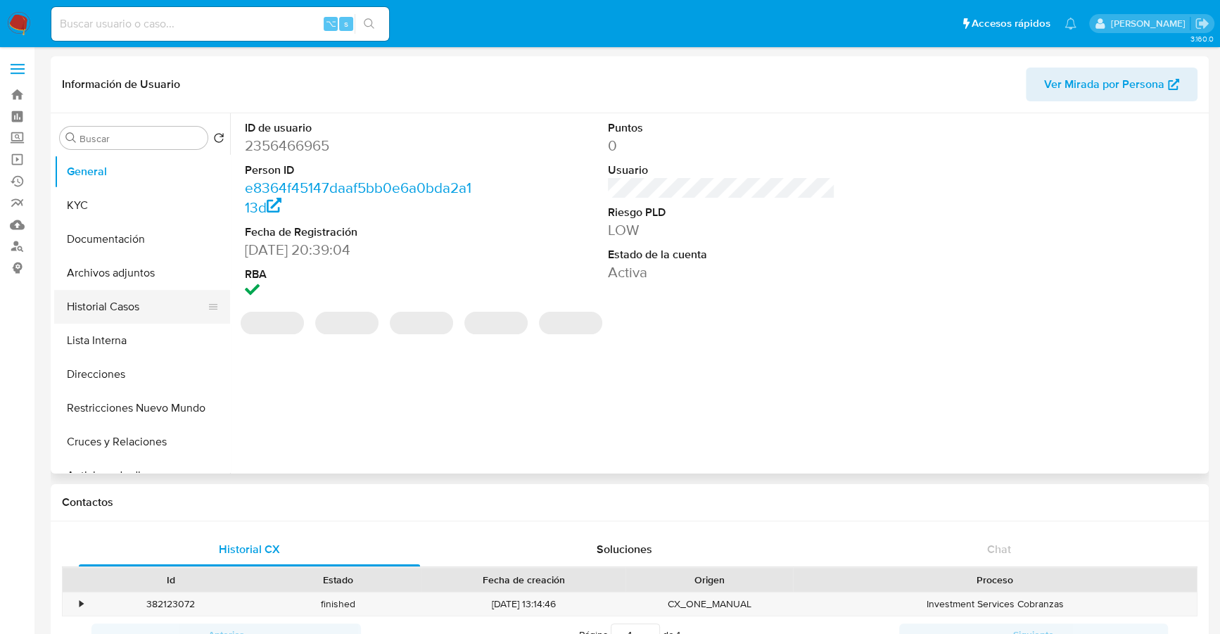
click at [101, 302] on button "Historial Casos" at bounding box center [136, 307] width 165 height 34
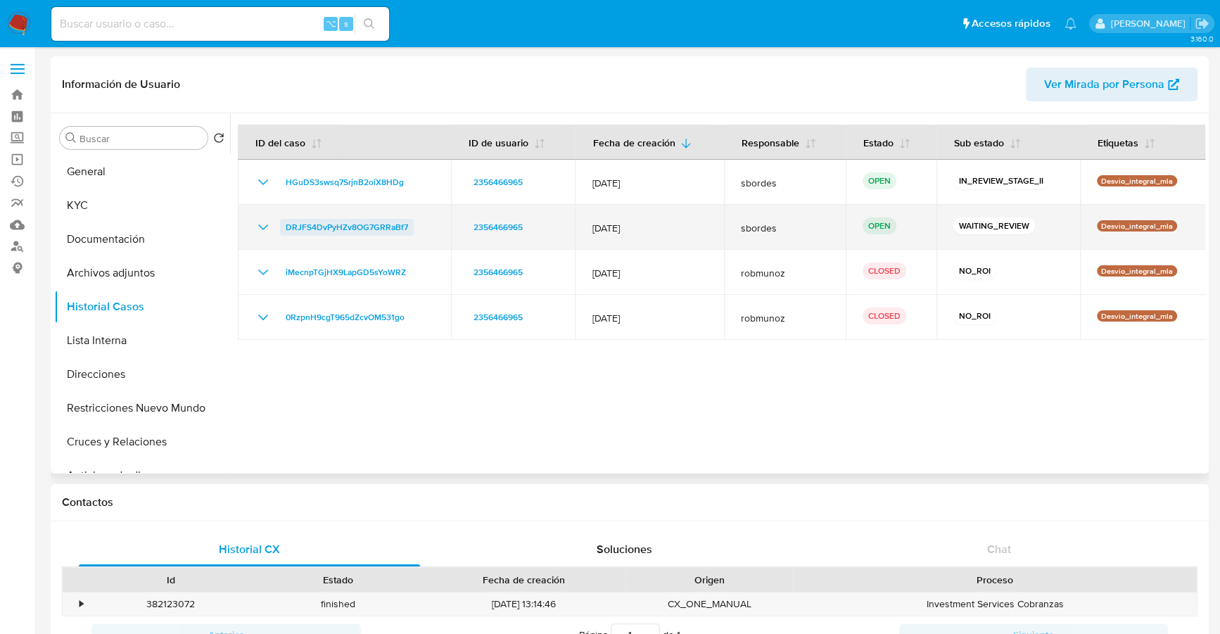
click at [314, 228] on span "DRJFS4DvPyHZv8OG7GRRaBf7" at bounding box center [347, 227] width 122 height 17
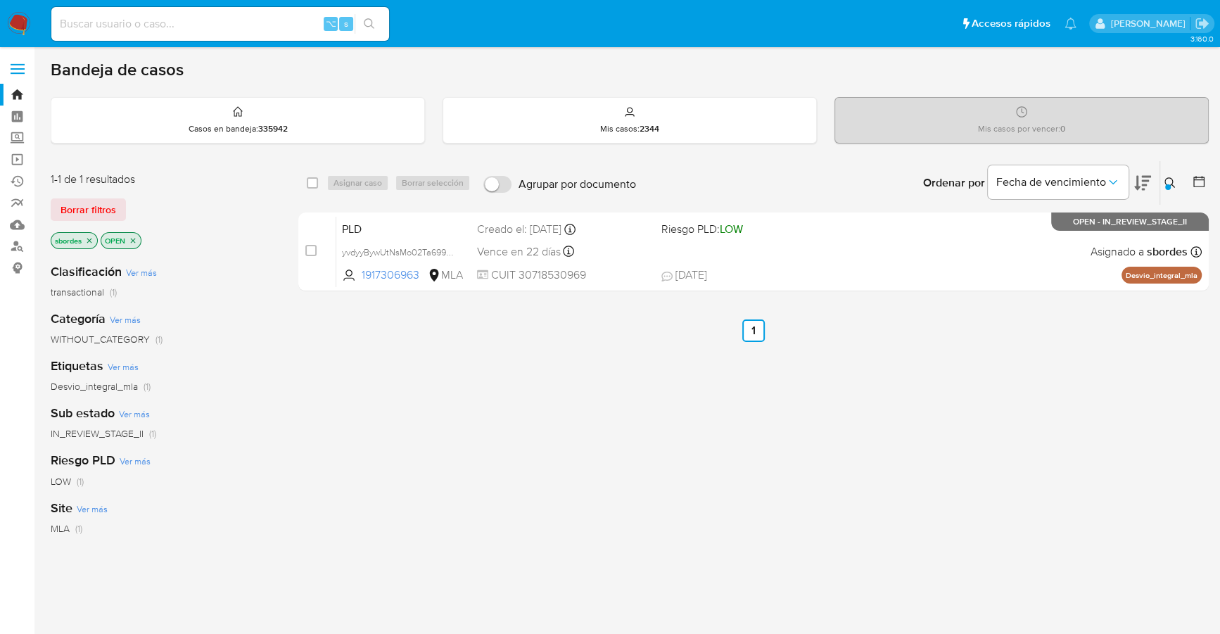
click at [11, 23] on img at bounding box center [19, 24] width 24 height 24
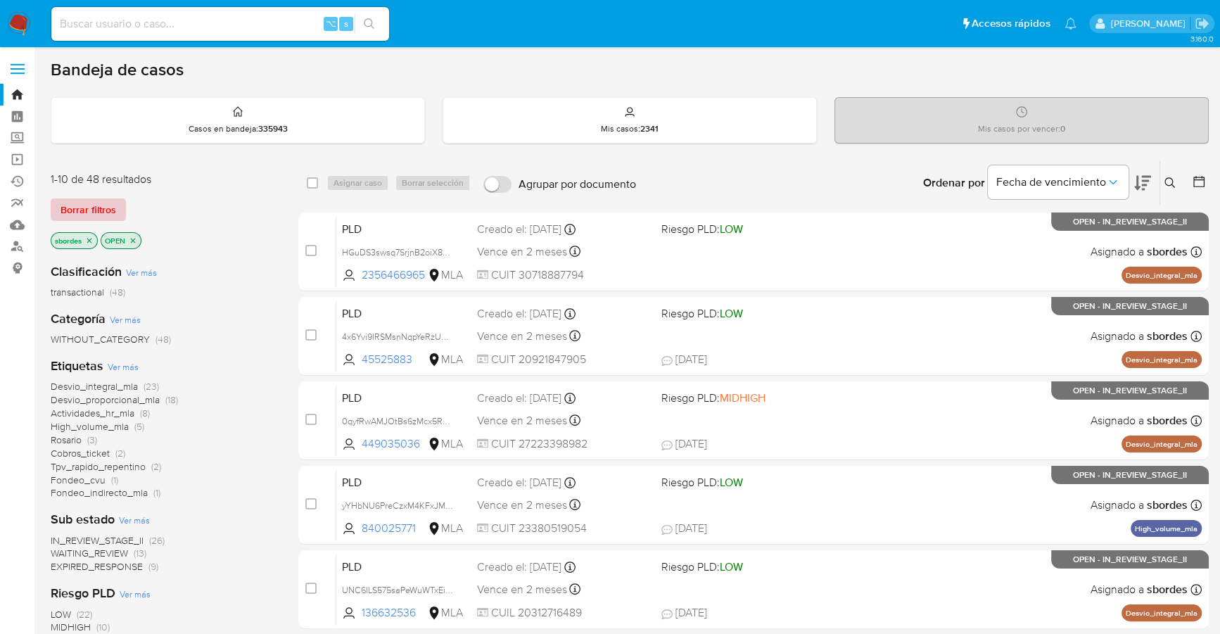
click at [82, 208] on span "Borrar filtros" at bounding box center [88, 210] width 56 height 20
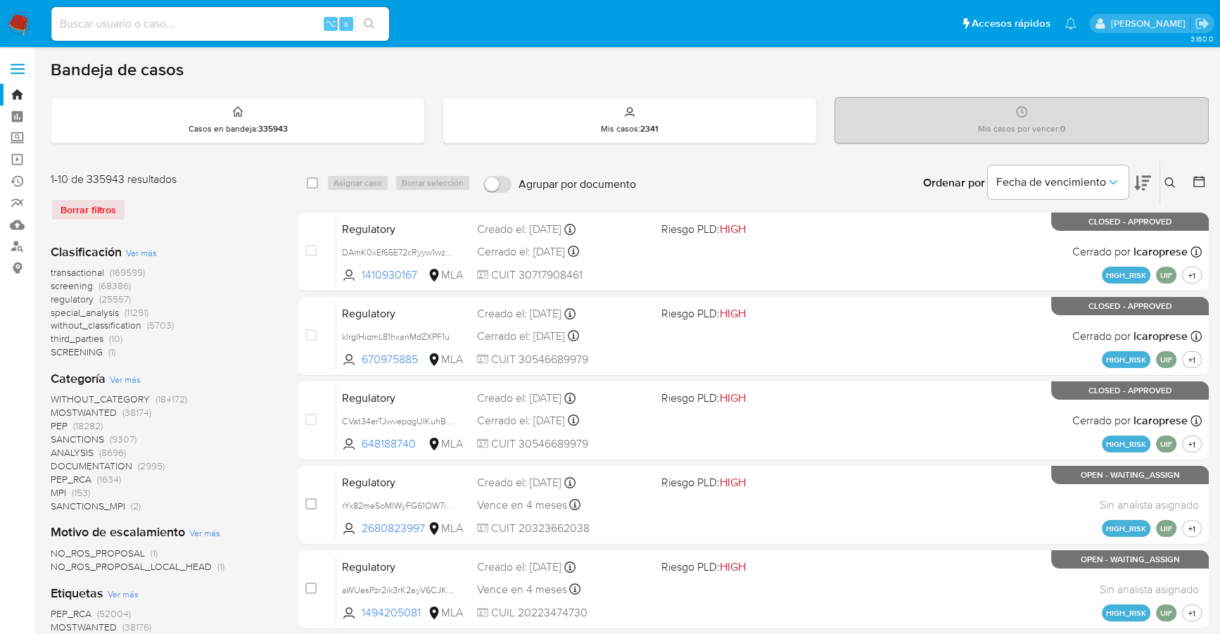
click at [1194, 186] on icon at bounding box center [1199, 181] width 14 height 14
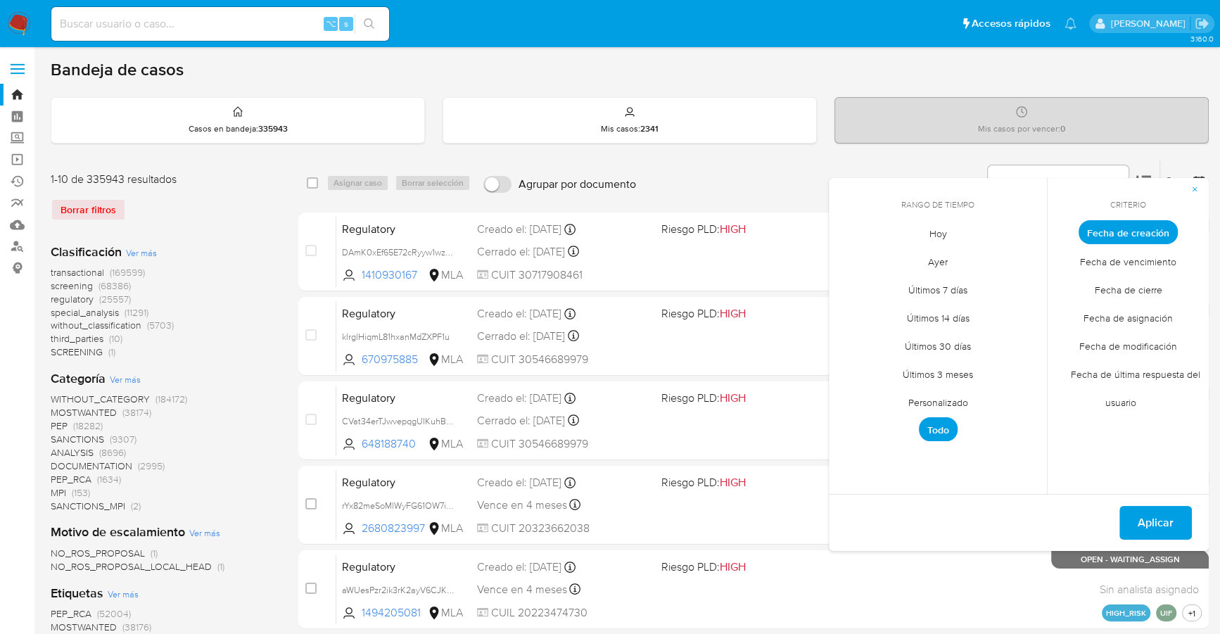
click at [933, 397] on span "Personalizado" at bounding box center [937, 402] width 89 height 29
click at [850, 257] on icon "Mes anterior" at bounding box center [850, 258] width 17 height 17
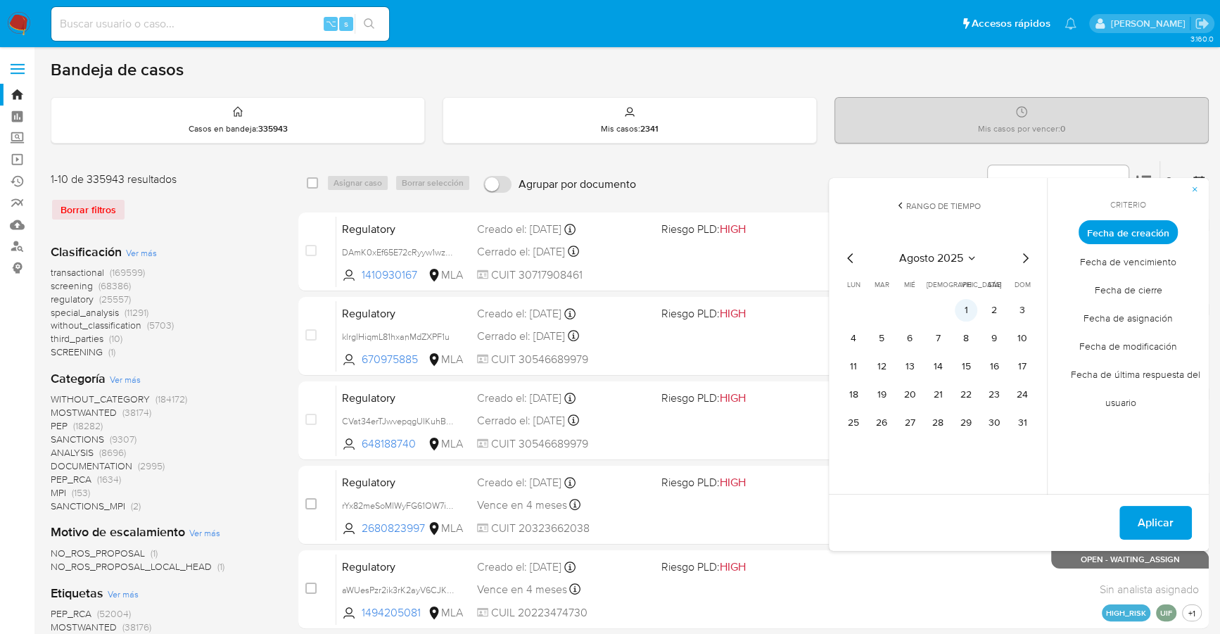
click at [963, 307] on button "1" at bounding box center [966, 310] width 23 height 23
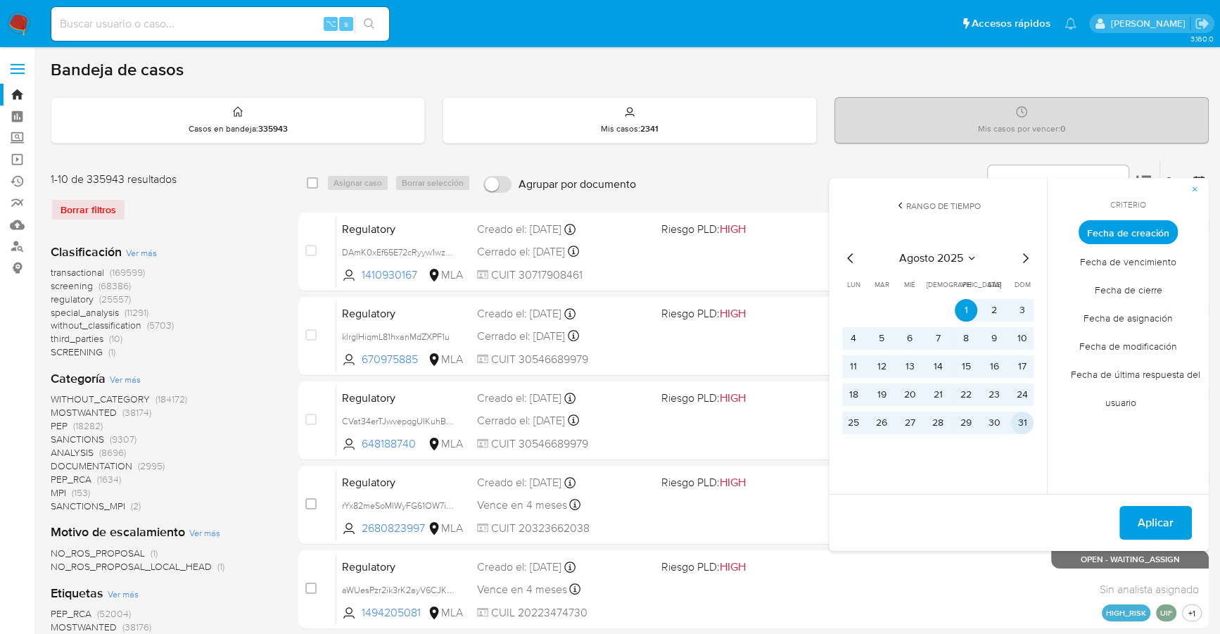
click at [1026, 416] on button "31" at bounding box center [1022, 423] width 23 height 23
click at [1166, 526] on span "Aplicar" at bounding box center [1155, 522] width 36 height 31
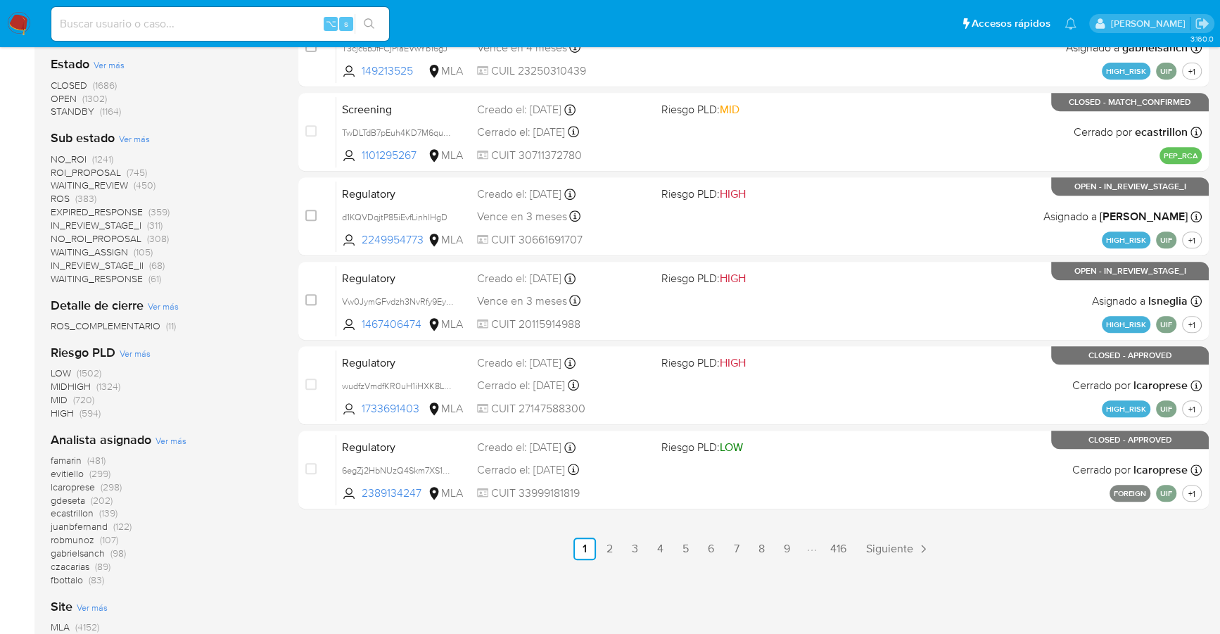
scroll to position [261, 0]
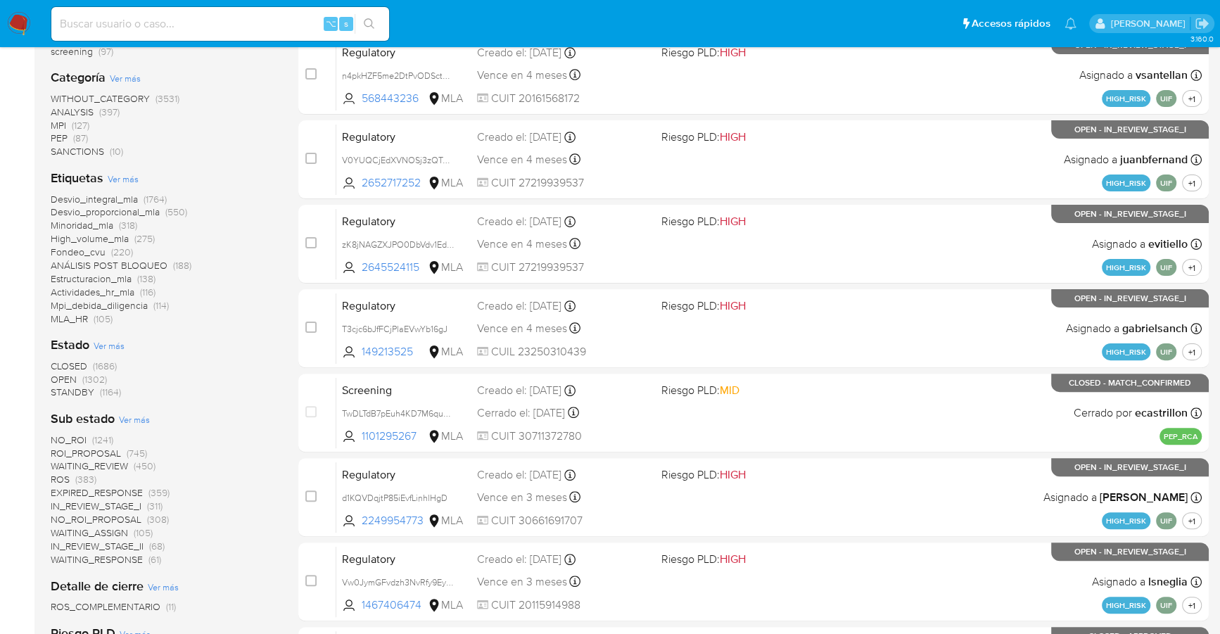
click at [75, 394] on span "STANDBY" at bounding box center [73, 392] width 44 height 14
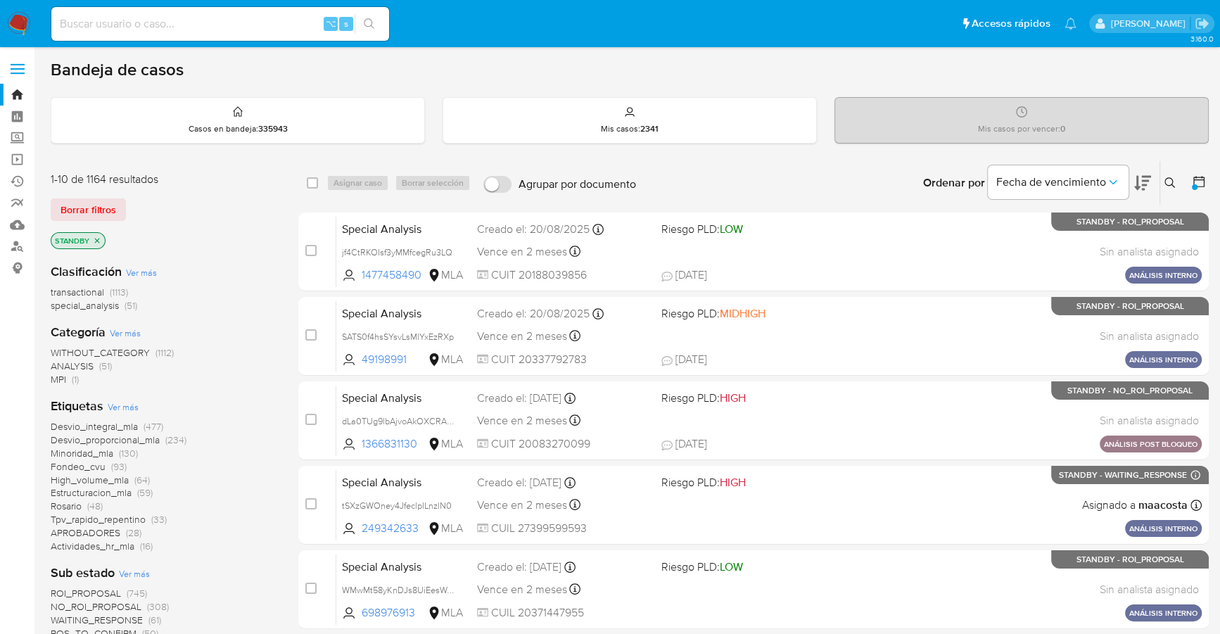
click at [98, 237] on icon "close-filter" at bounding box center [97, 240] width 8 height 8
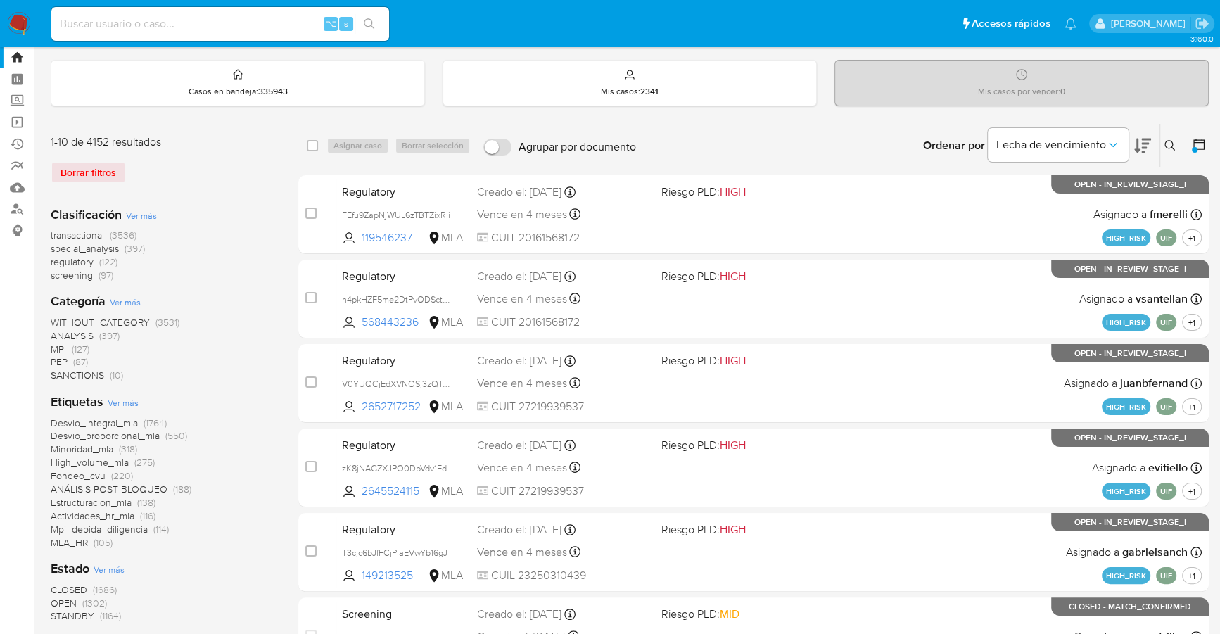
scroll to position [127, 0]
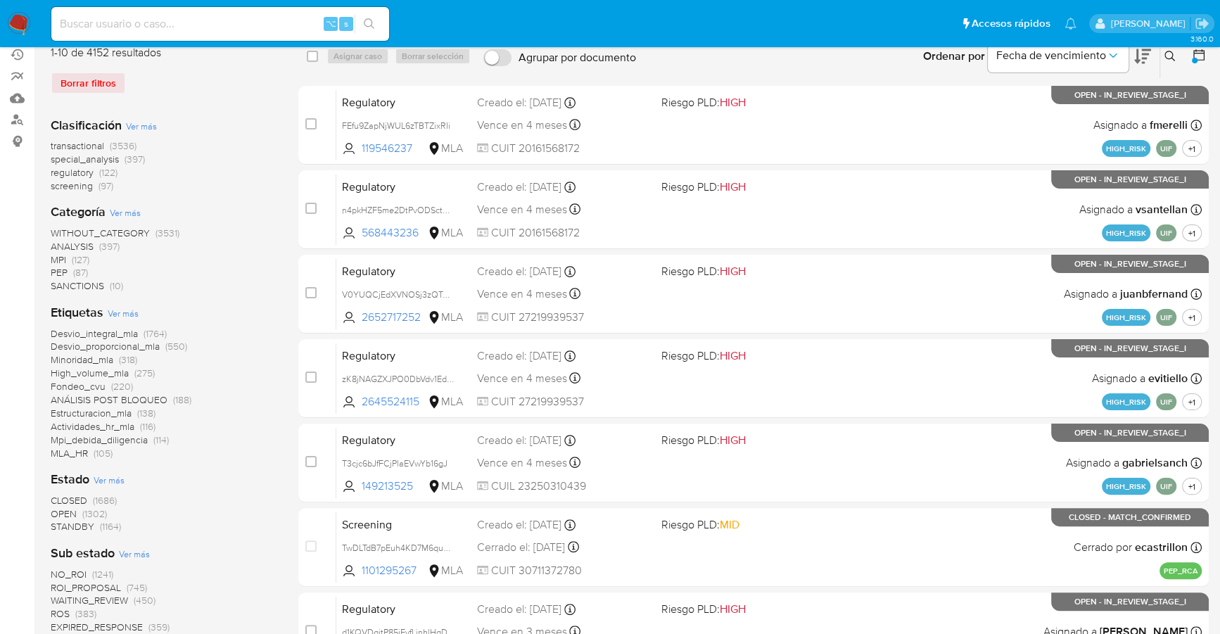
click at [68, 516] on span "OPEN" at bounding box center [64, 513] width 26 height 14
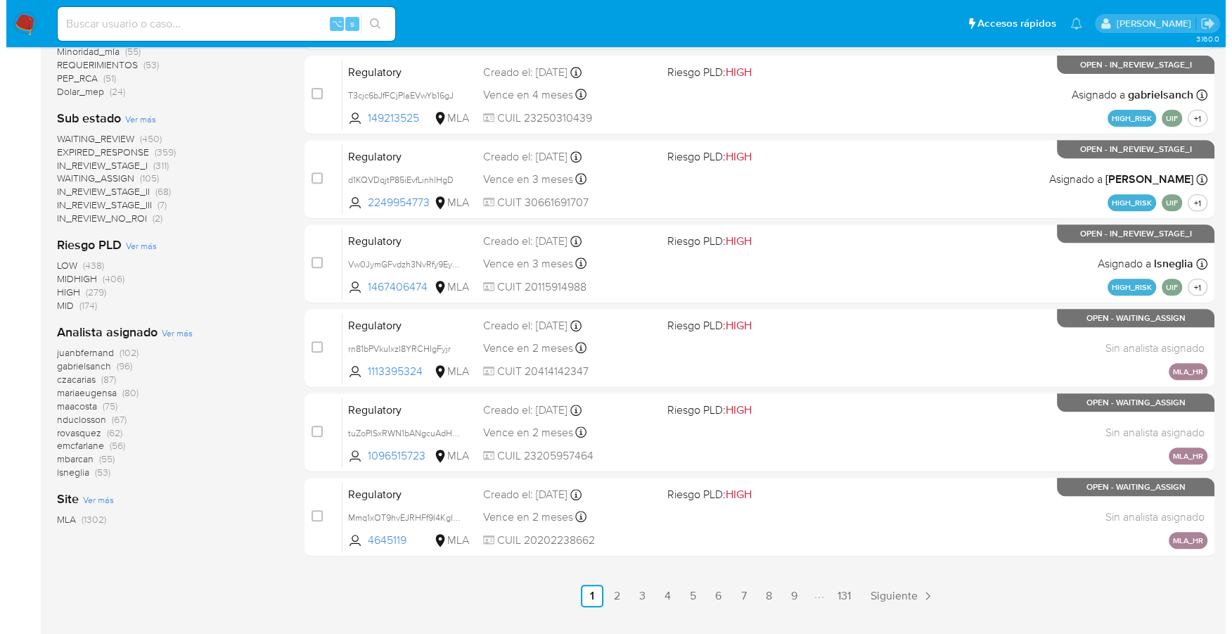
scroll to position [525, 0]
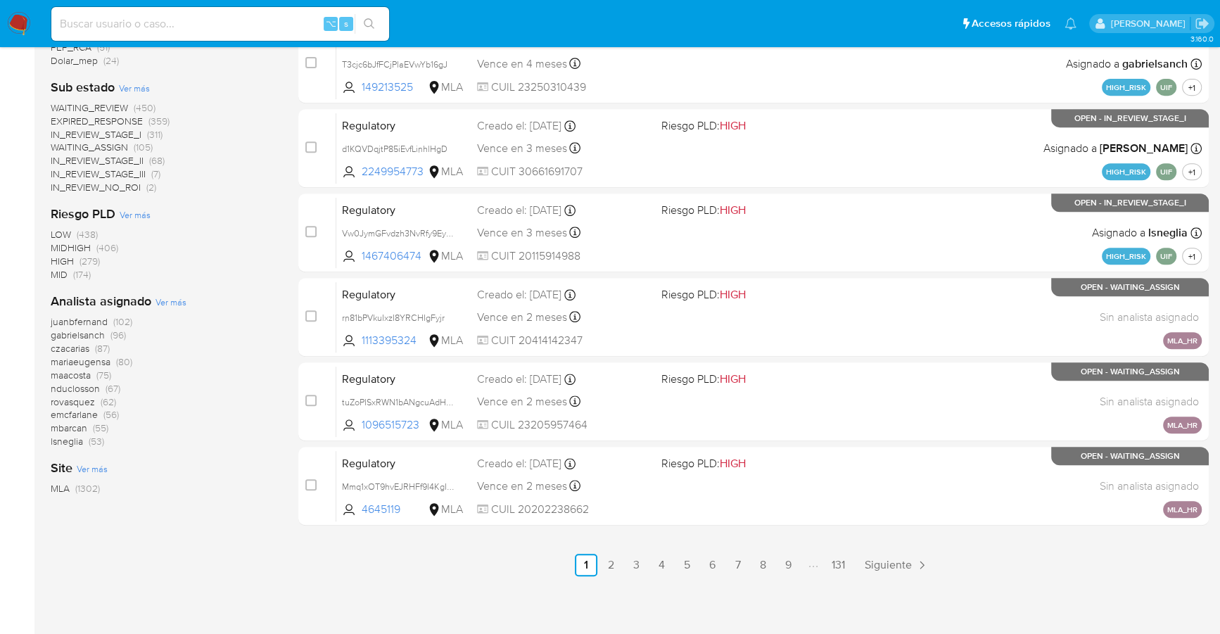
click at [179, 300] on span "Ver más" at bounding box center [170, 301] width 31 height 13
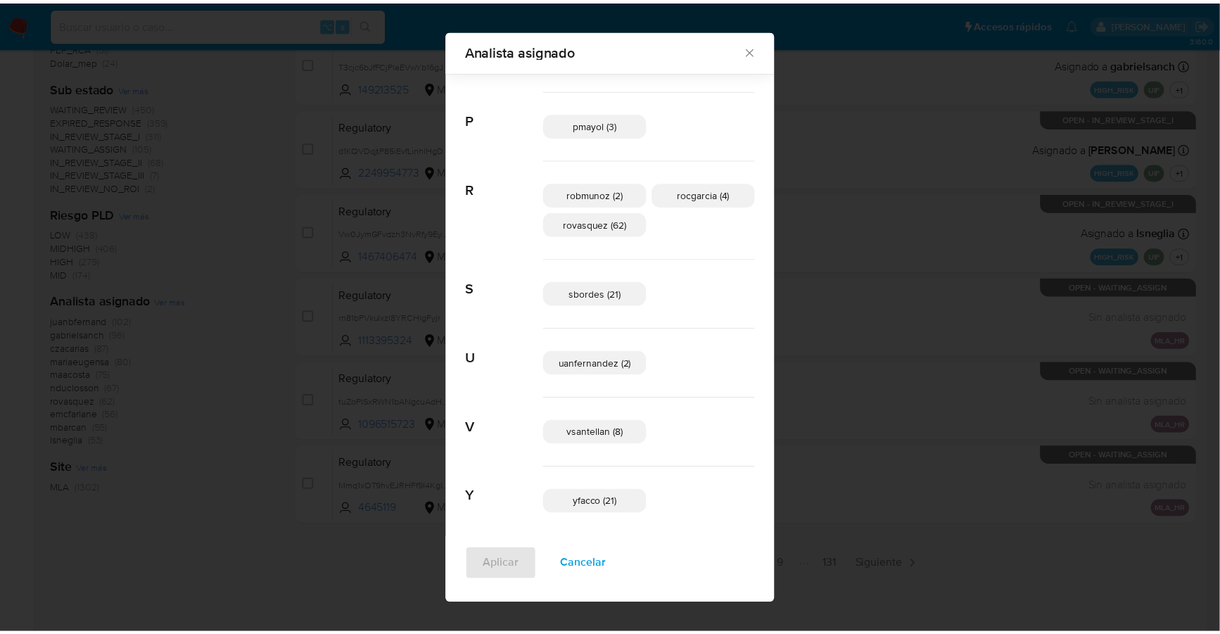
scroll to position [901, 0]
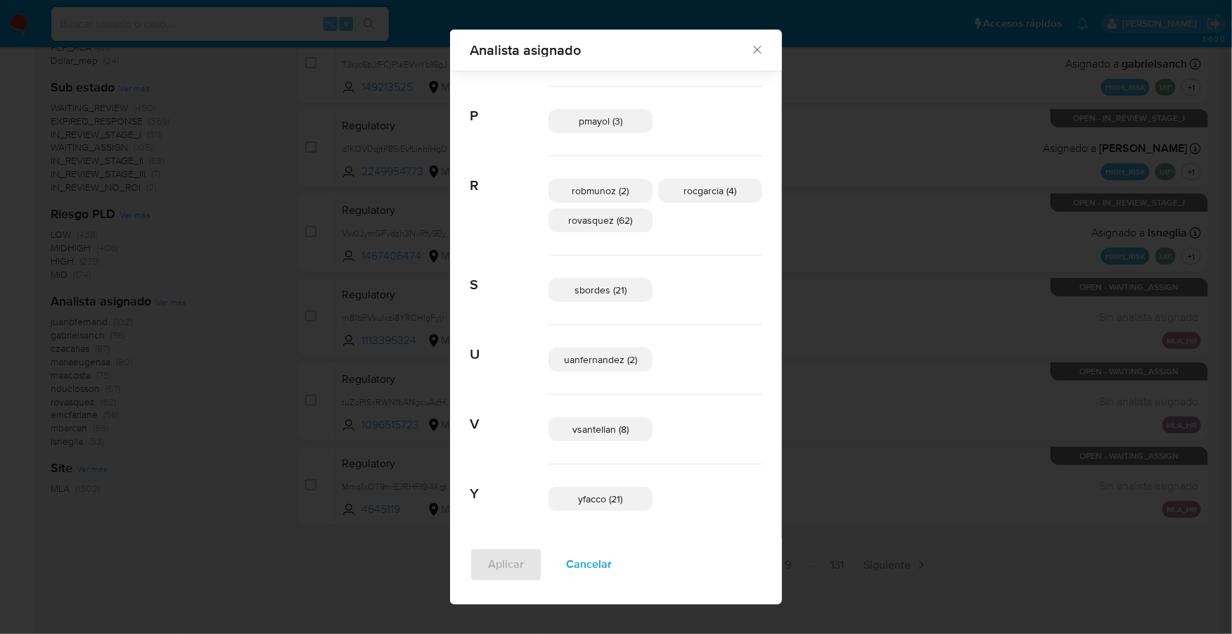
click at [751, 47] on icon "Cerrar" at bounding box center [758, 50] width 14 height 14
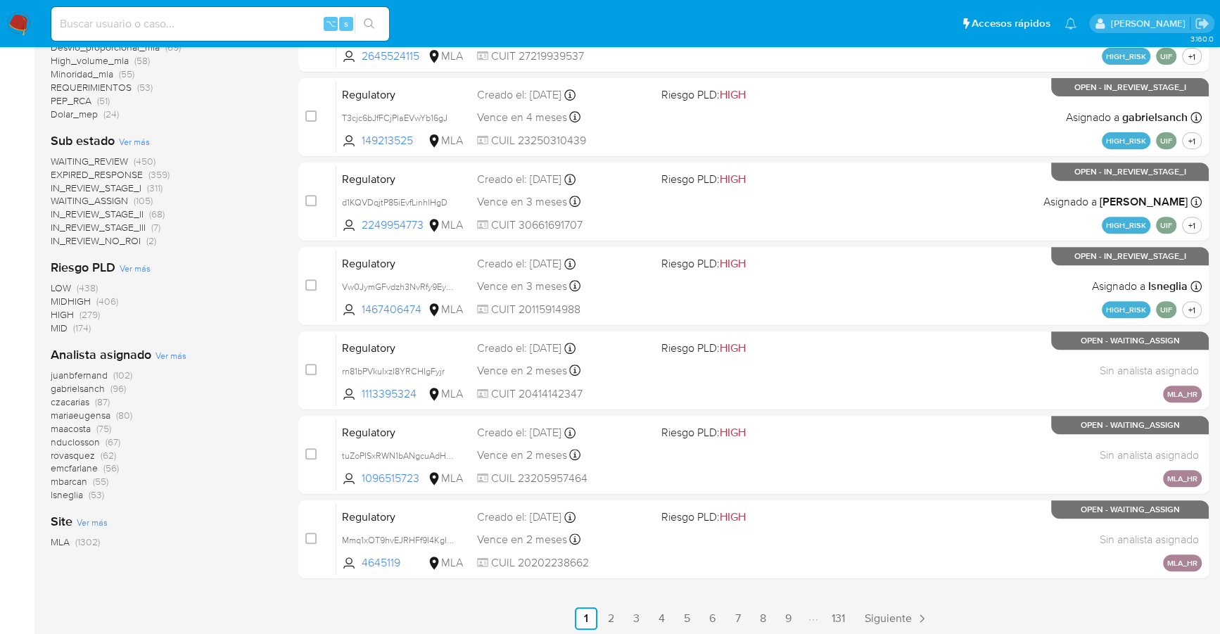
scroll to position [0, 0]
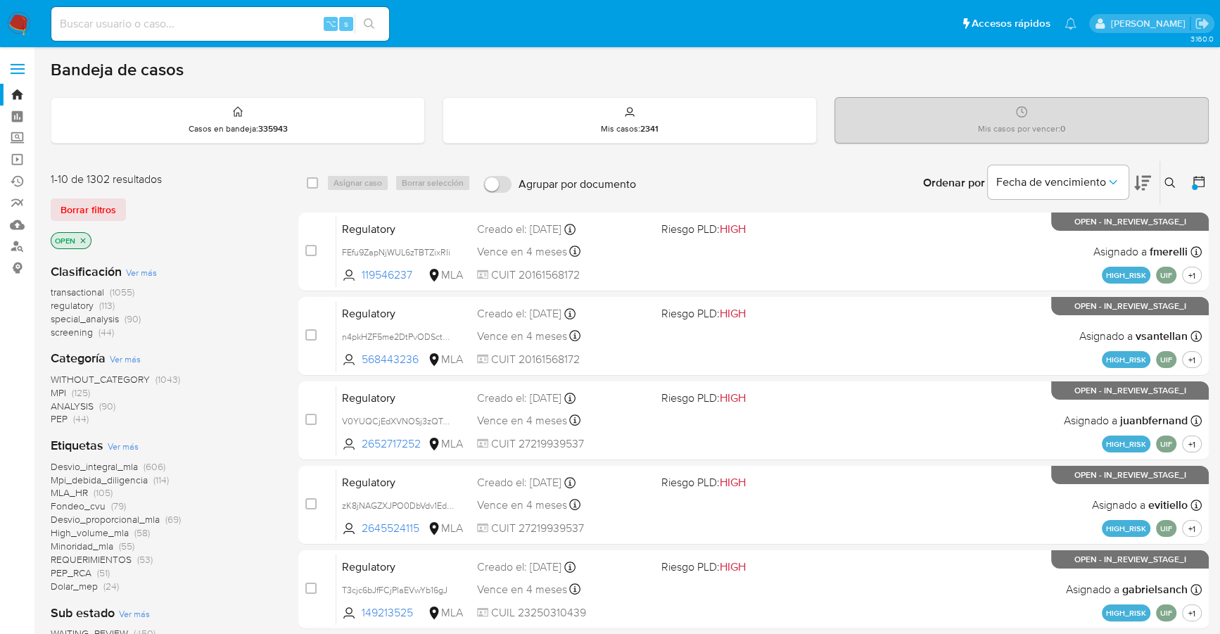
click at [1197, 176] on icon at bounding box center [1198, 181] width 11 height 11
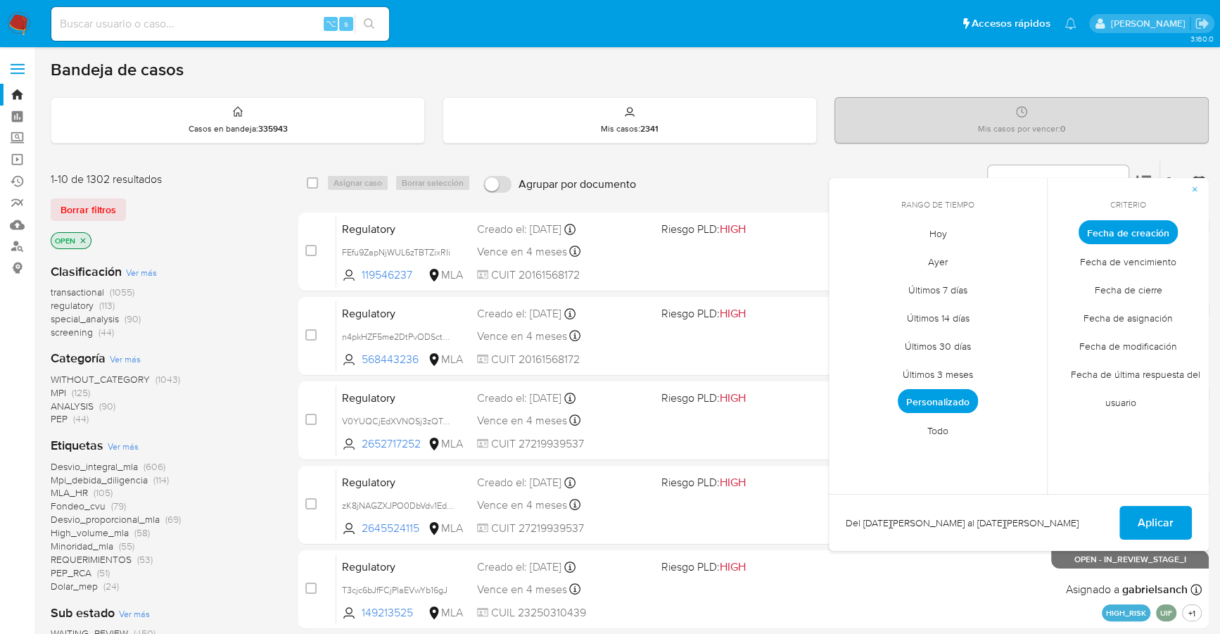
click at [915, 406] on span "Personalizado" at bounding box center [938, 401] width 80 height 24
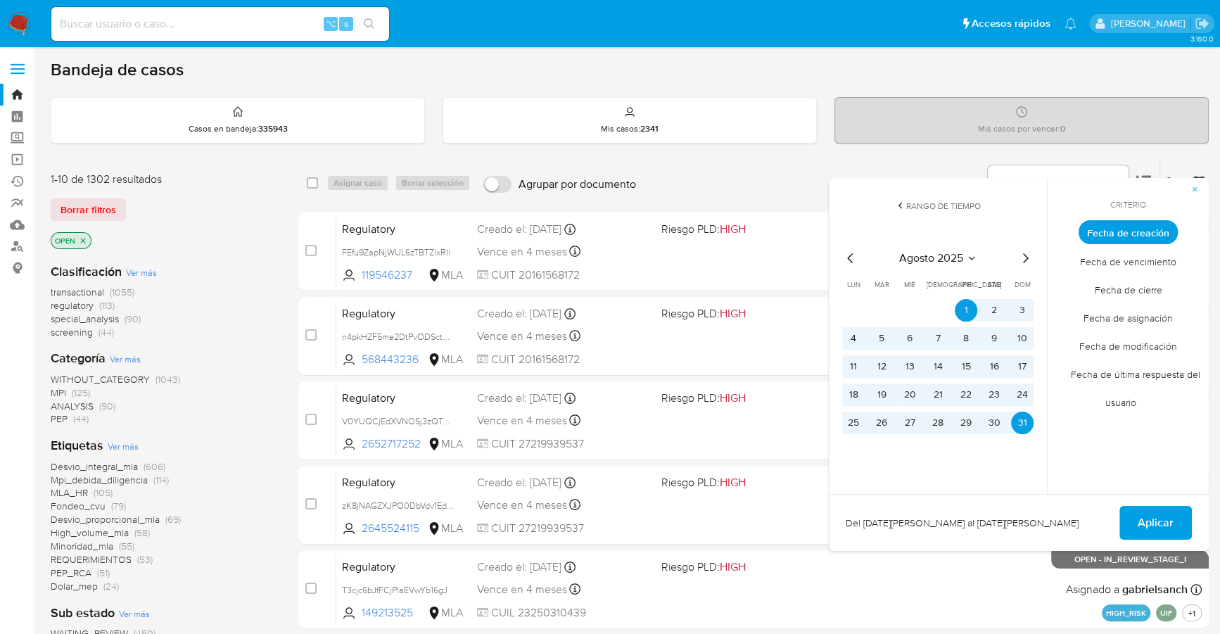
click at [845, 264] on icon "Mes anterior" at bounding box center [850, 258] width 17 height 17
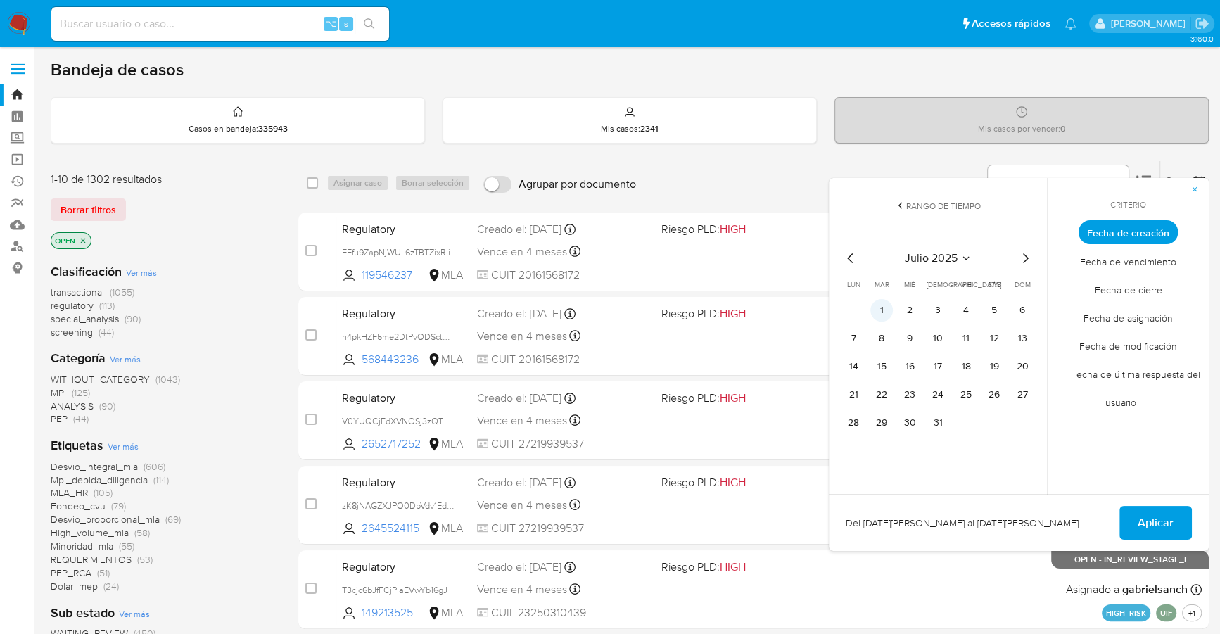
click at [890, 310] on button "1" at bounding box center [881, 310] width 23 height 23
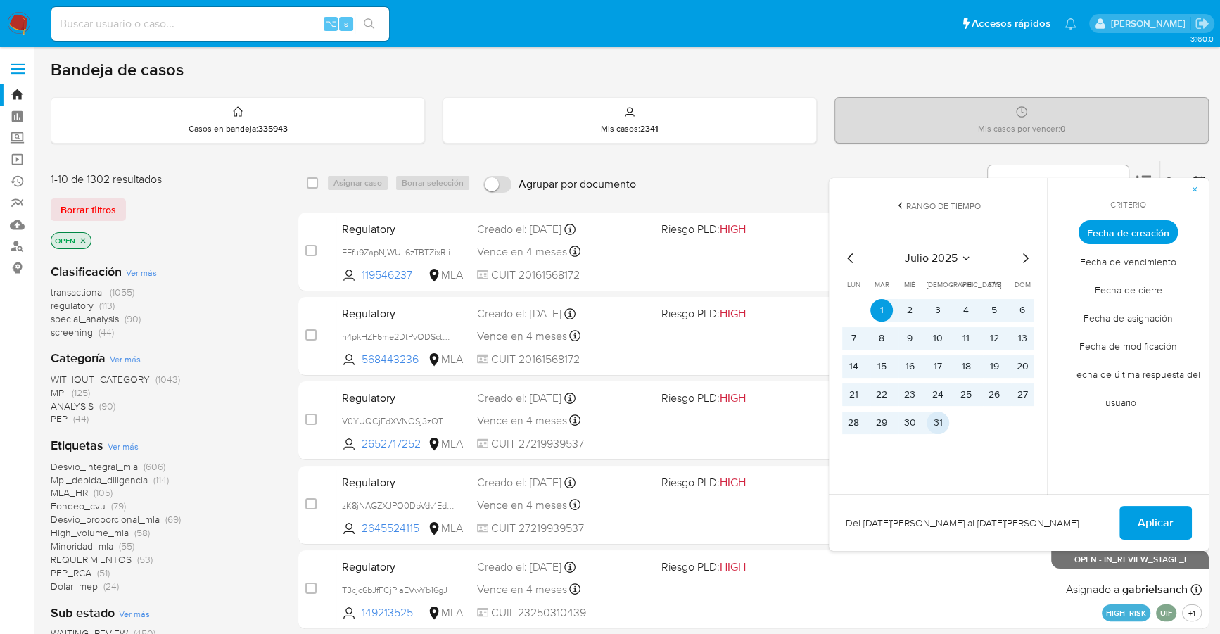
click at [941, 421] on button "31" at bounding box center [937, 423] width 23 height 23
click at [1148, 524] on span "Aplicar" at bounding box center [1155, 522] width 36 height 31
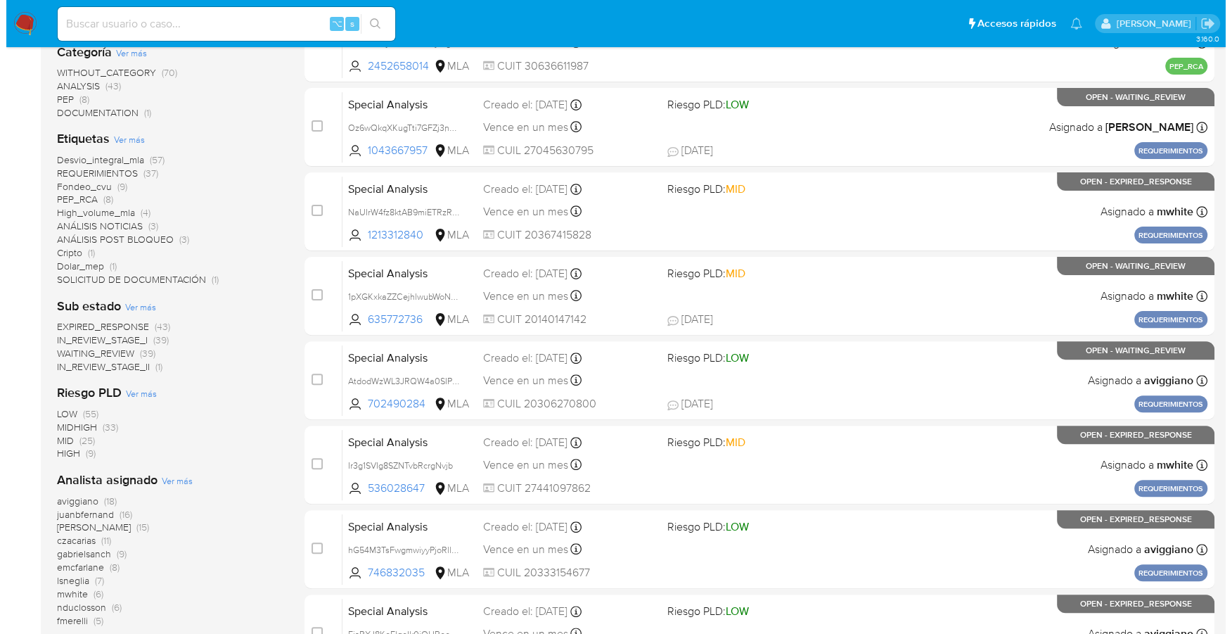
scroll to position [525, 0]
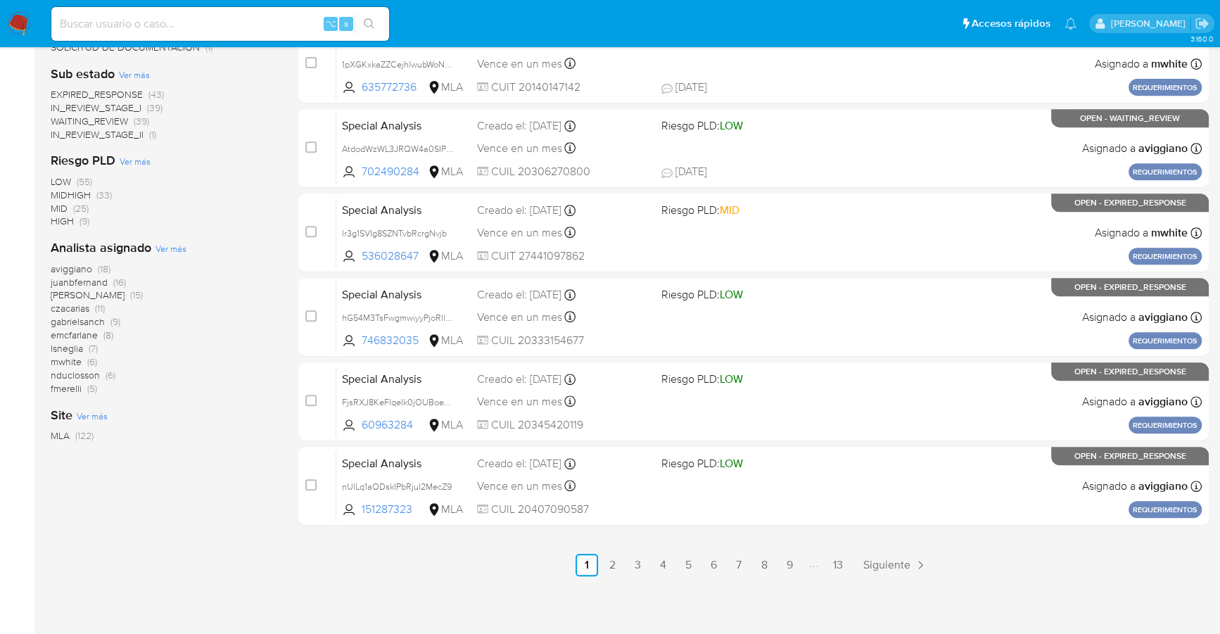
click at [167, 245] on span "Ver más" at bounding box center [170, 248] width 31 height 13
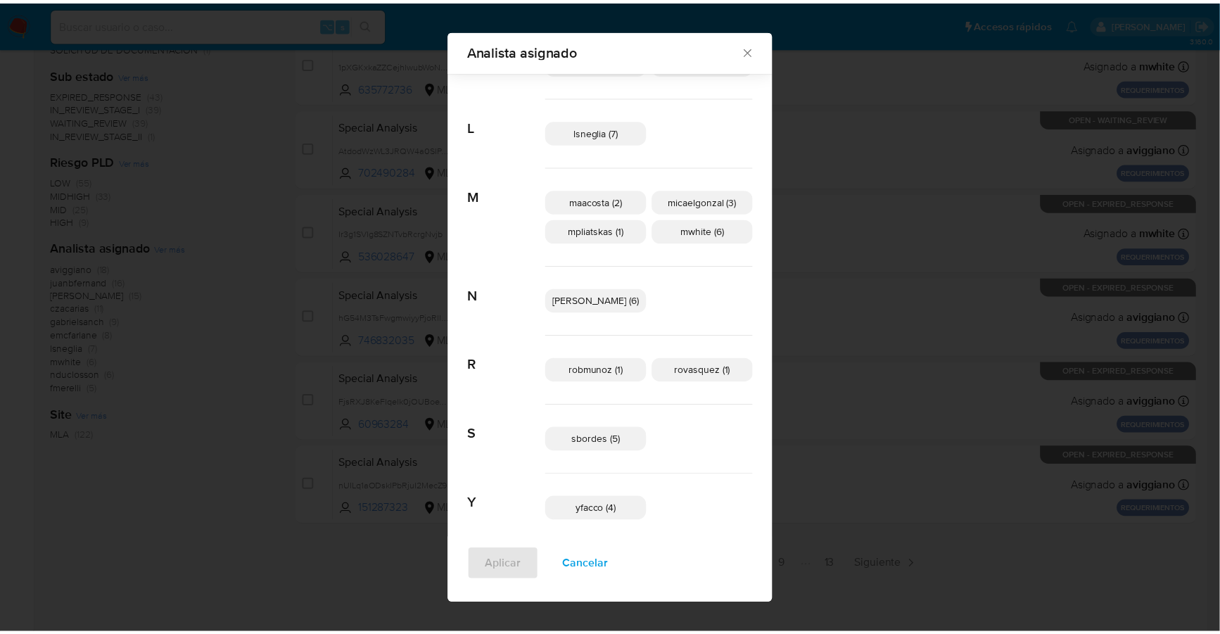
scroll to position [428, 0]
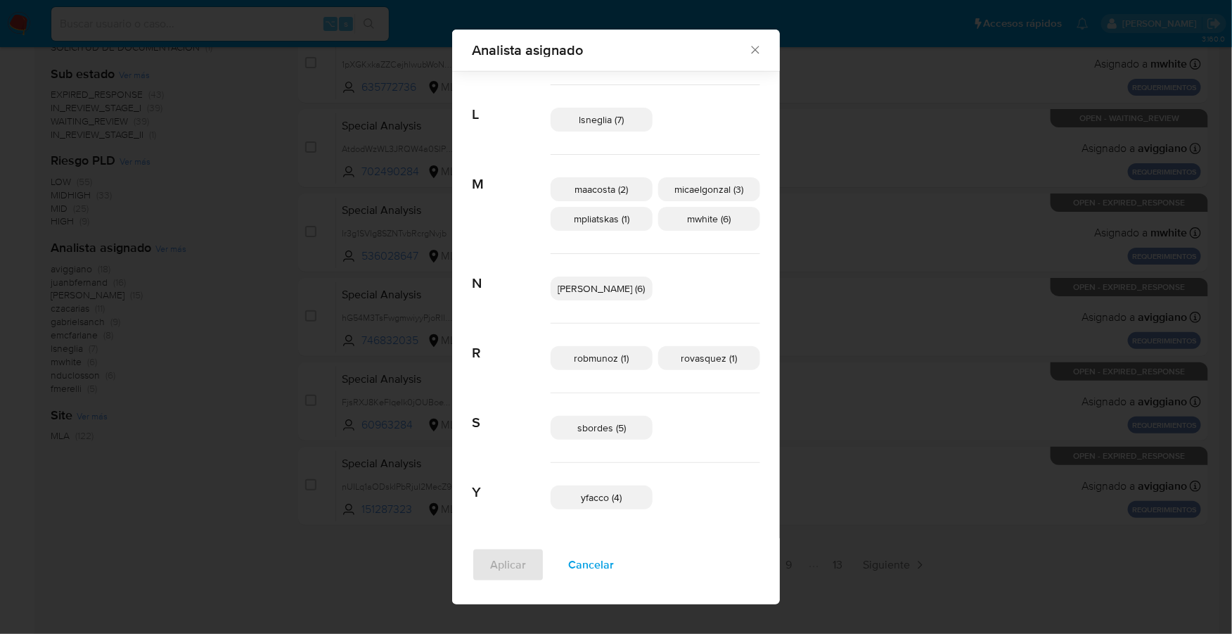
click at [748, 50] on icon "Cerrar" at bounding box center [755, 50] width 14 height 14
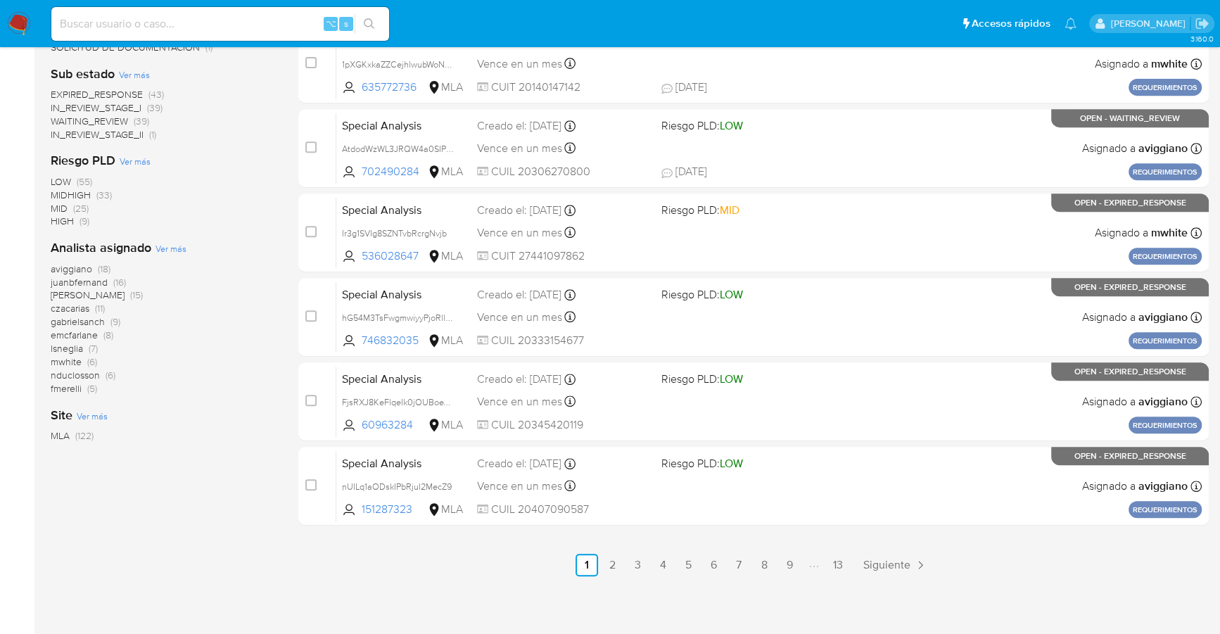
click at [23, 25] on img at bounding box center [19, 24] width 24 height 24
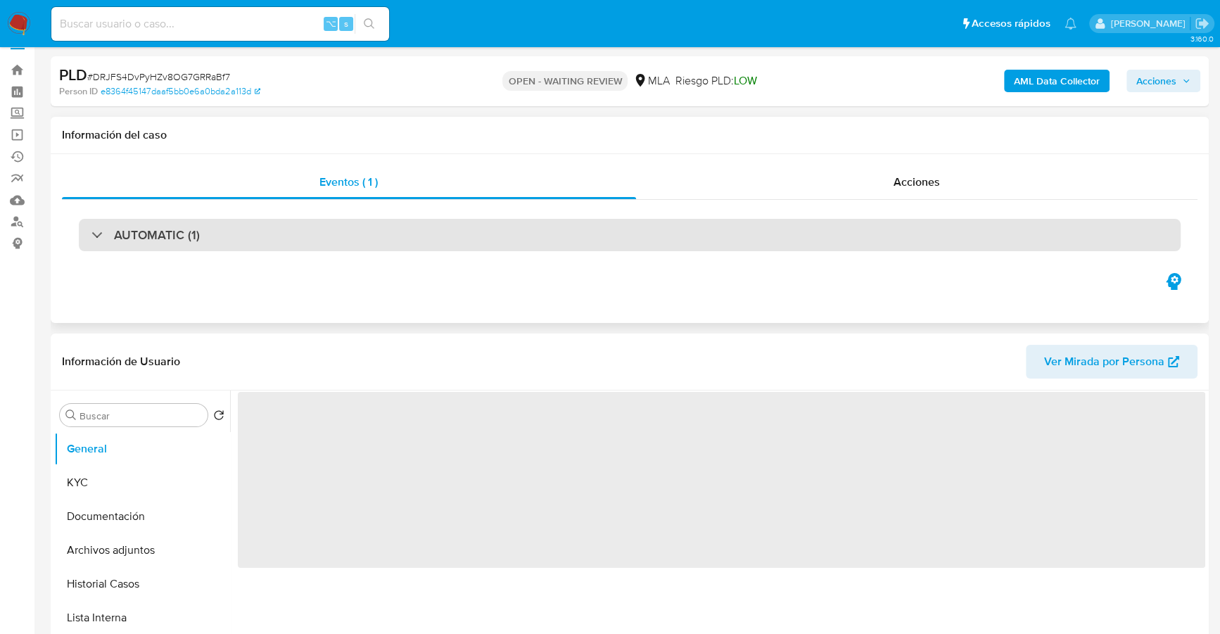
select select "10"
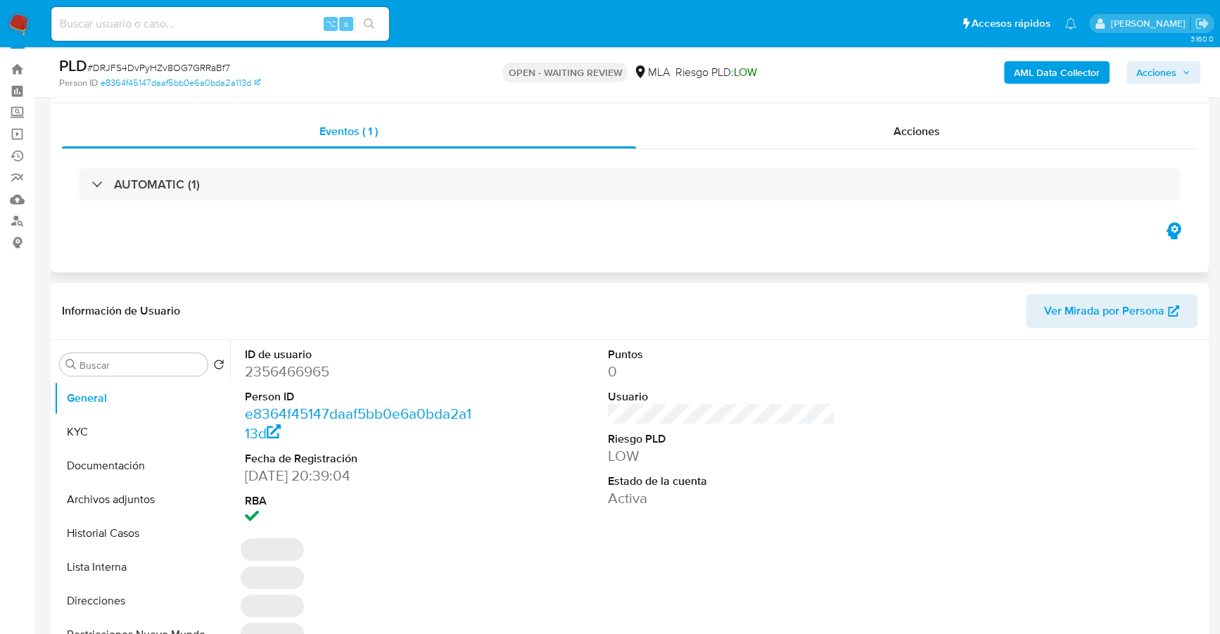
scroll to position [137, 0]
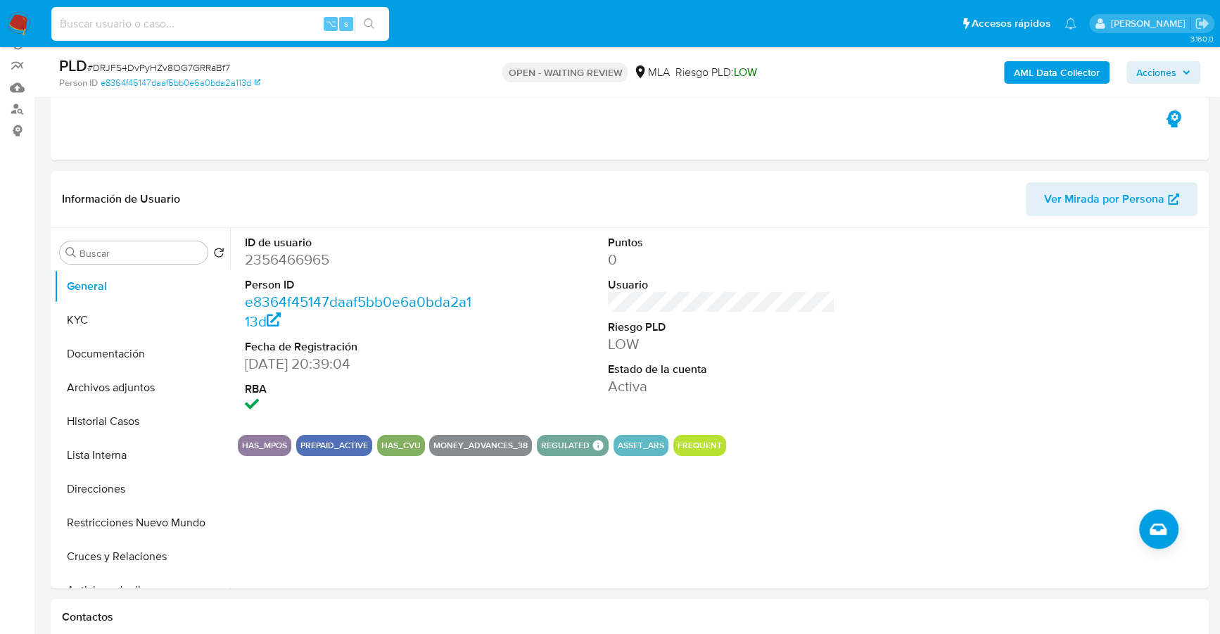
click at [172, 30] on input at bounding box center [220, 24] width 338 height 18
paste input "2356466965"
click at [69, 319] on button "KYC" at bounding box center [136, 320] width 165 height 34
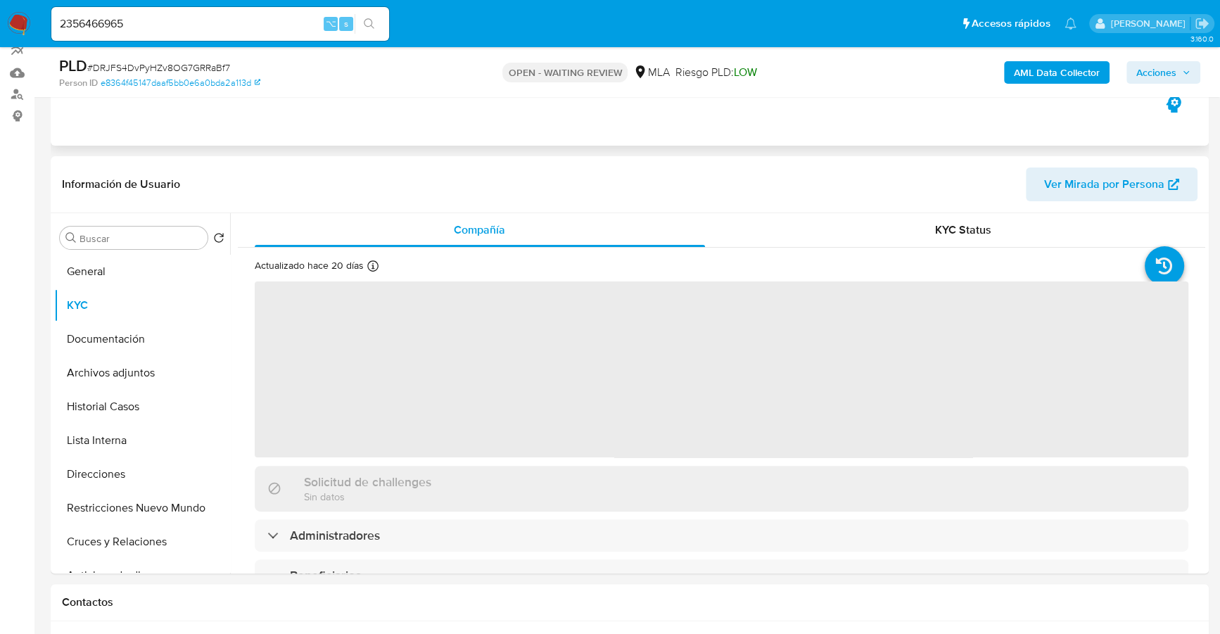
scroll to position [171, 0]
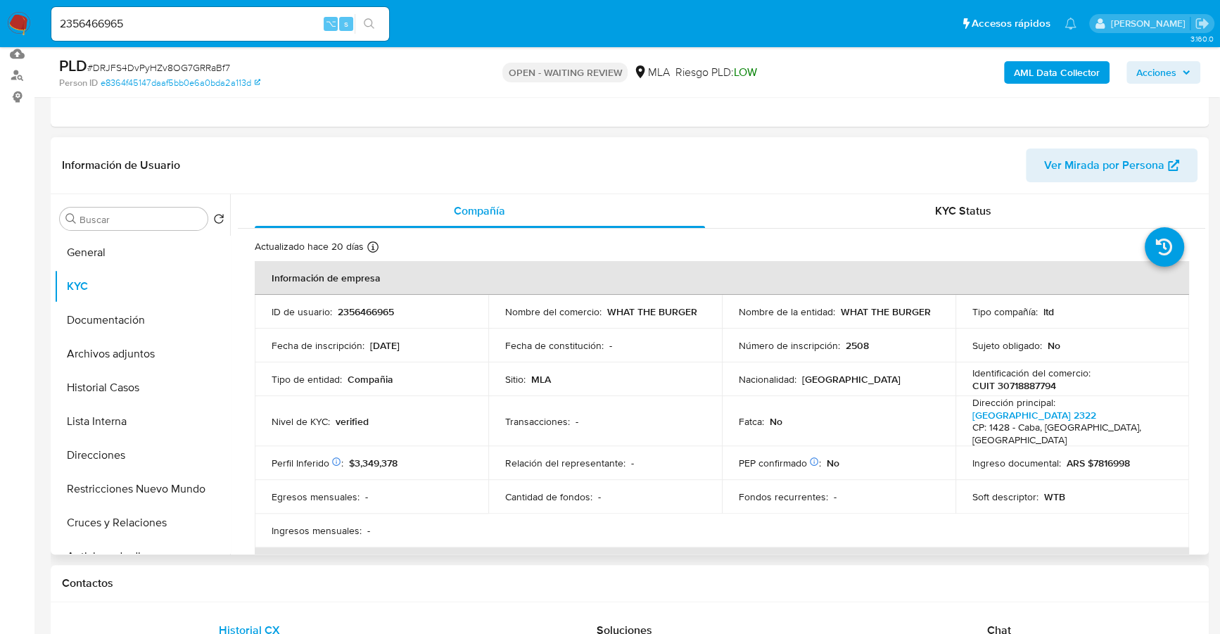
click at [373, 310] on p "2356466965" at bounding box center [366, 311] width 56 height 13
copy p "2356466965"
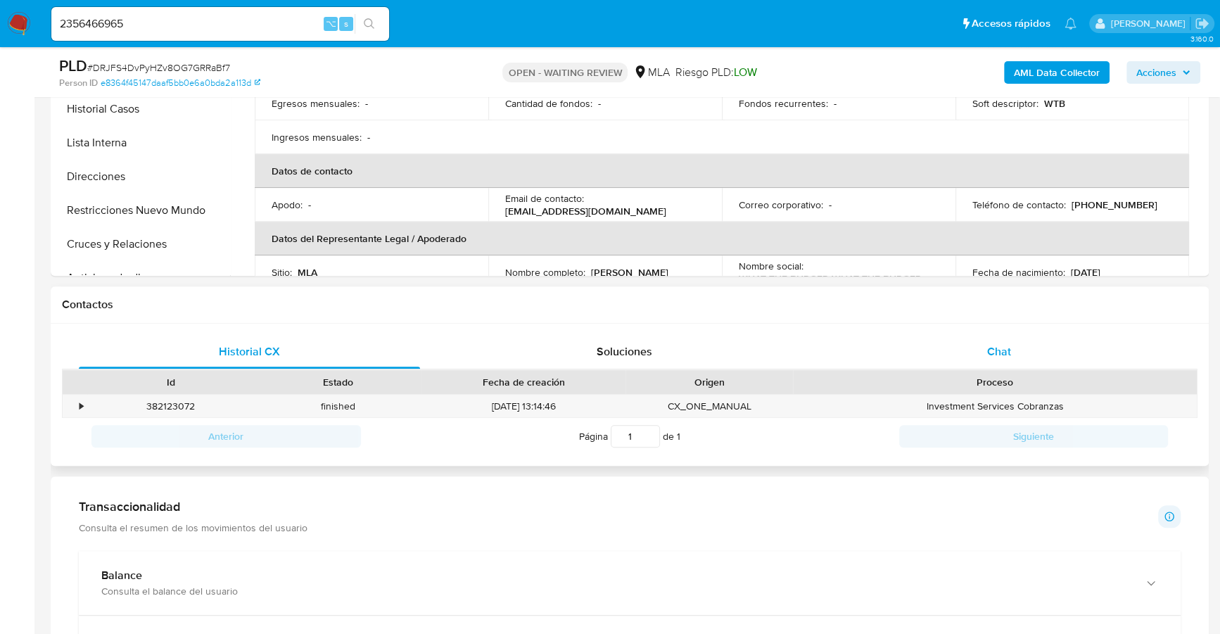
scroll to position [116, 0]
click at [1047, 345] on div "Chat" at bounding box center [998, 352] width 341 height 34
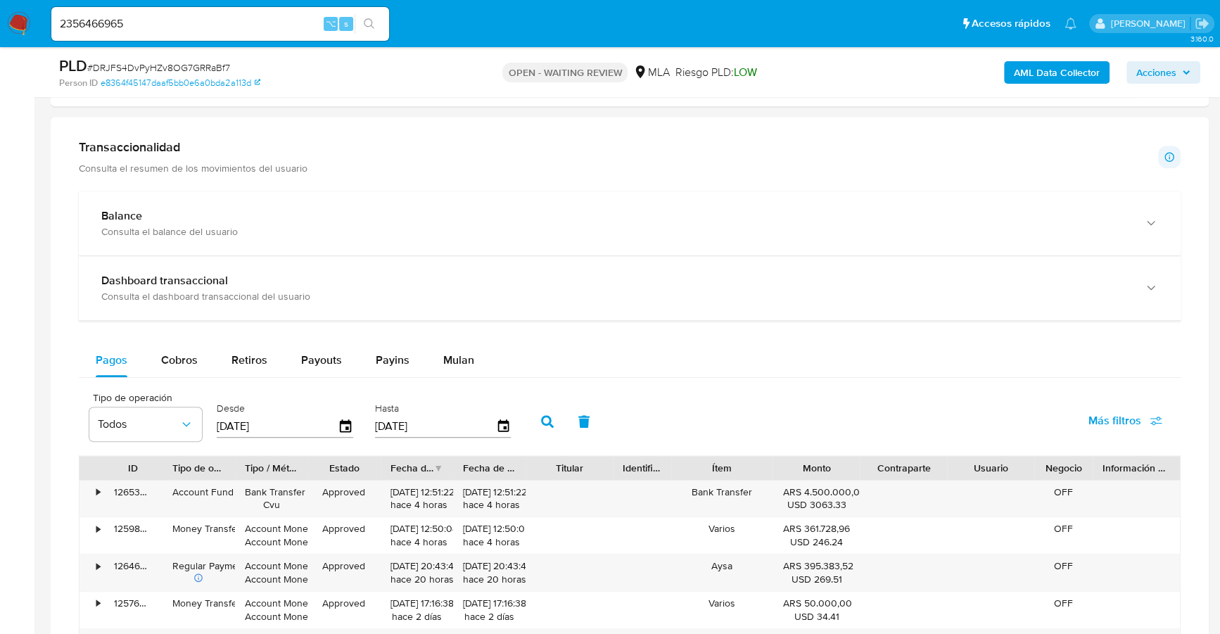
scroll to position [1159, 0]
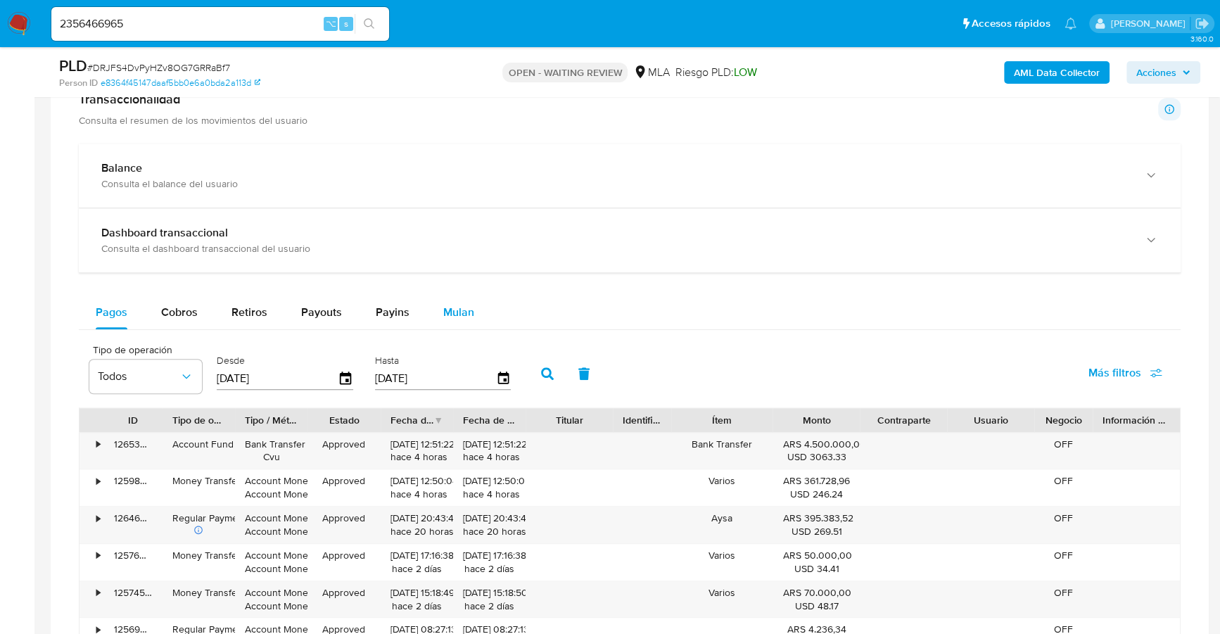
click at [473, 302] on button "Mulan" at bounding box center [458, 312] width 65 height 34
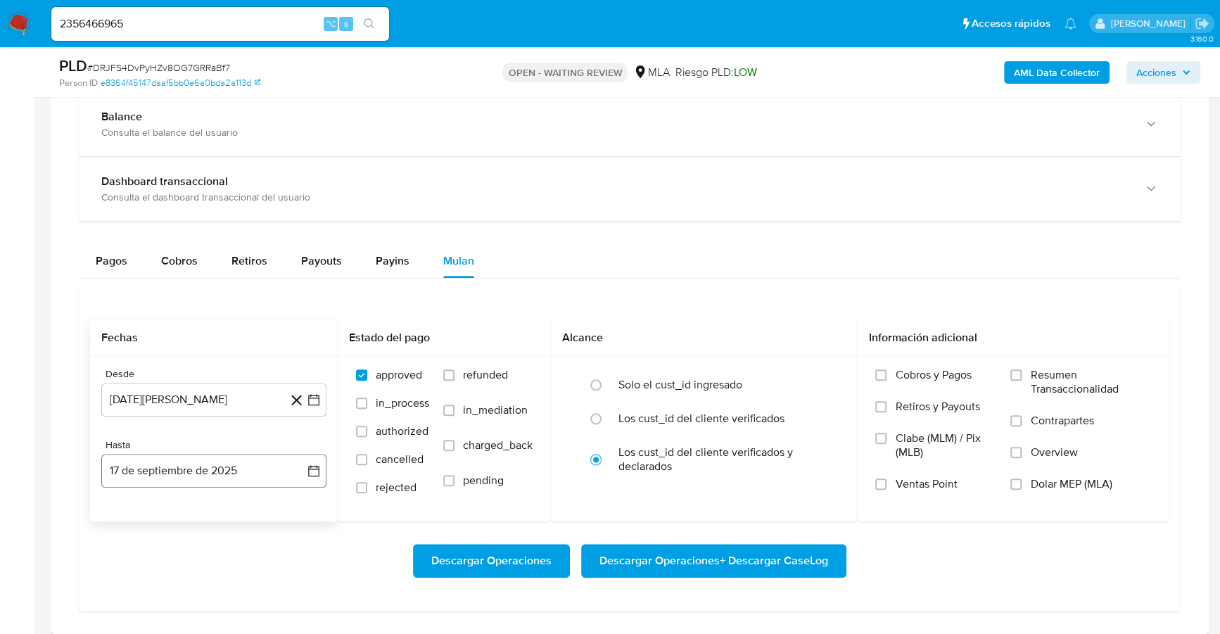
scroll to position [1244, 0]
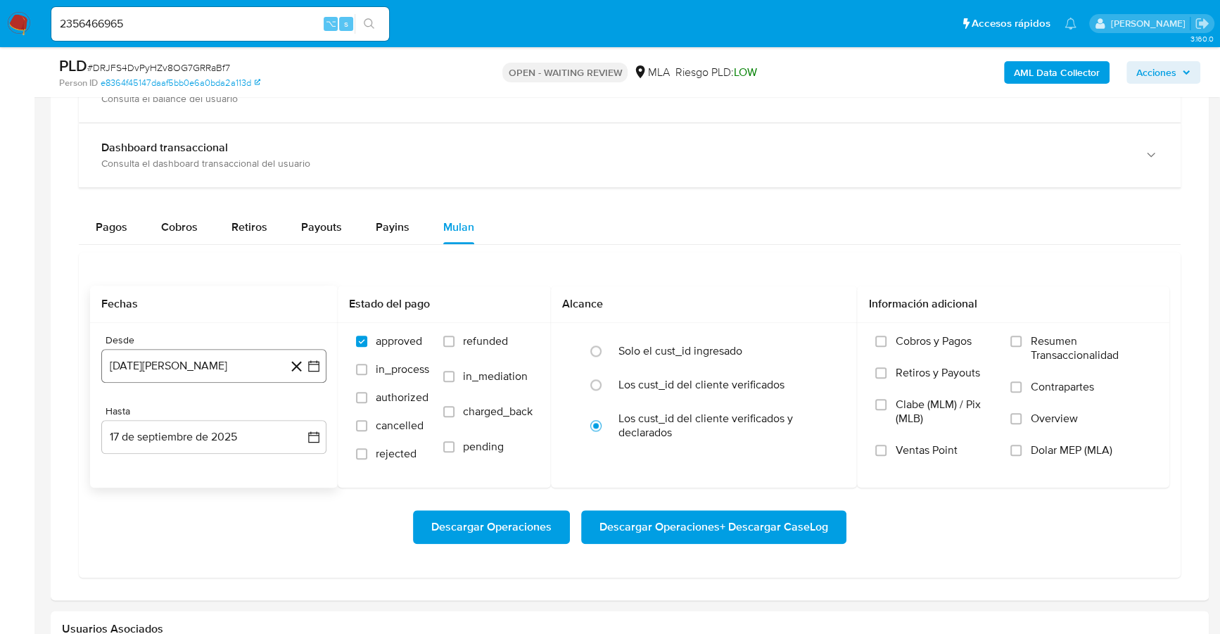
click at [180, 363] on button "17 de agosto de 2024" at bounding box center [213, 366] width 225 height 34
click at [194, 419] on span "agosto 2024" at bounding box center [207, 416] width 64 height 14
click at [291, 413] on icon "Año siguiente" at bounding box center [298, 415] width 17 height 17
click at [284, 507] on button "jun" at bounding box center [272, 506] width 39 height 23
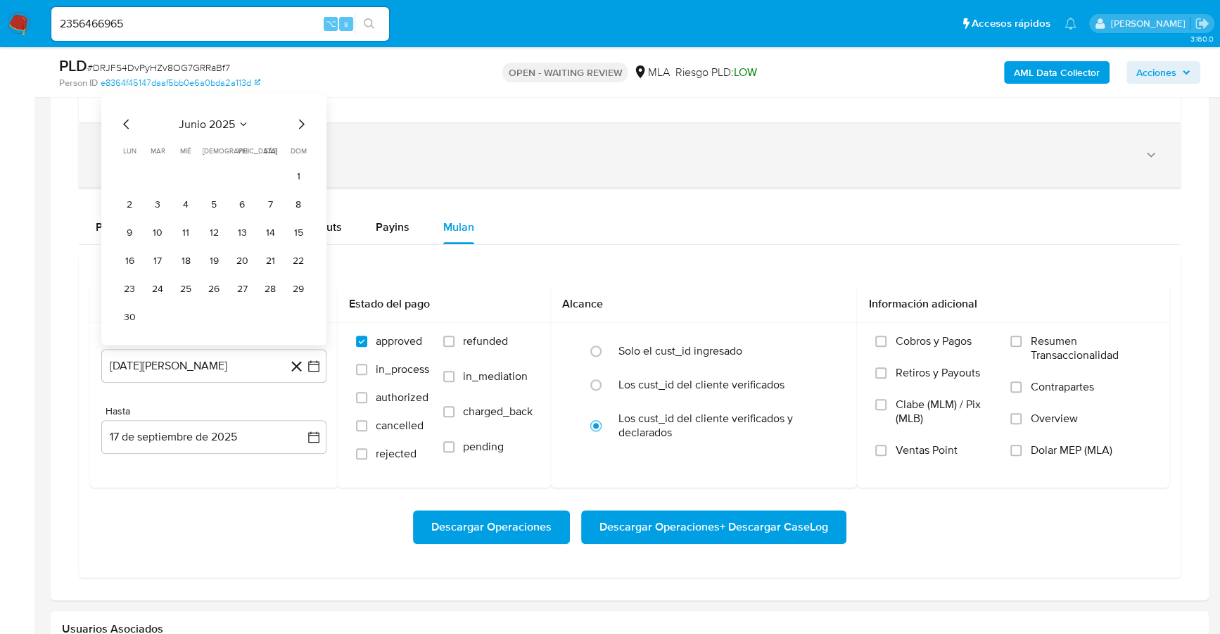
click at [298, 169] on button "1" at bounding box center [298, 176] width 23 height 23
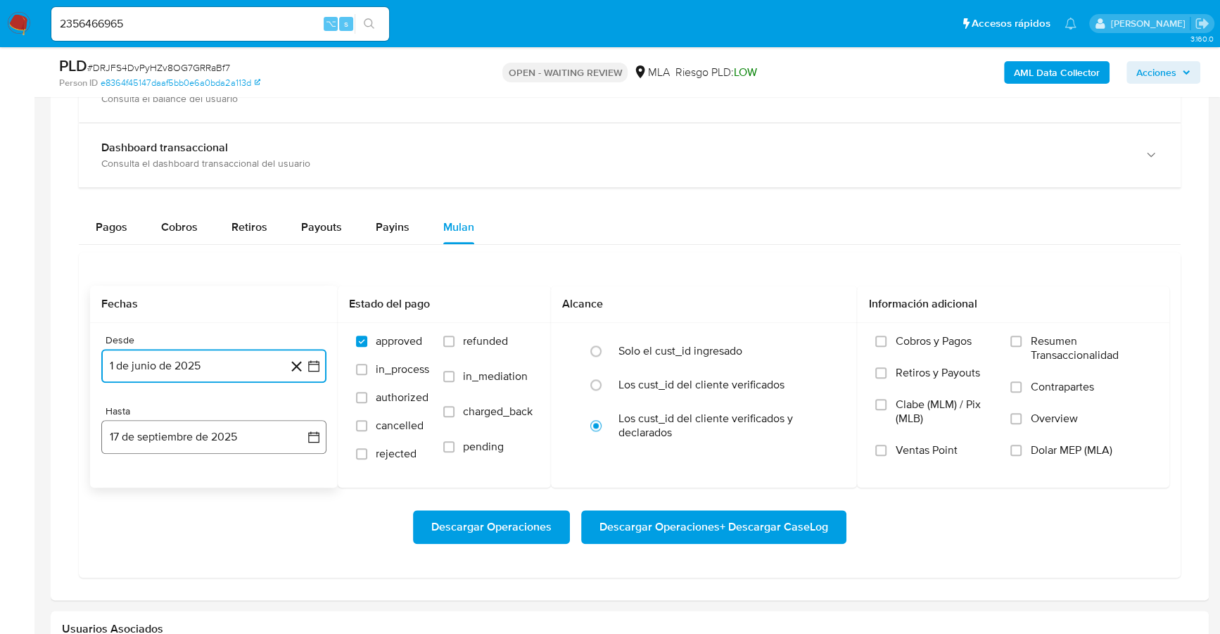
click at [197, 438] on button "17 de septiembre de 2025" at bounding box center [213, 437] width 225 height 34
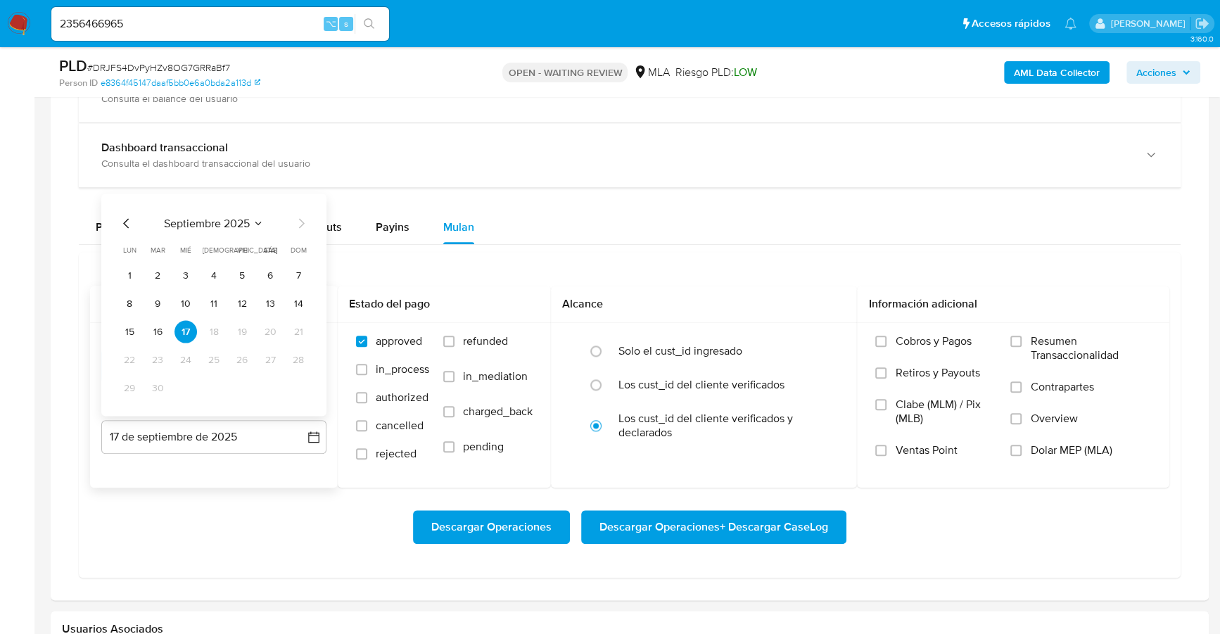
click at [126, 216] on icon "Mes anterior" at bounding box center [126, 223] width 17 height 17
click at [296, 383] on button "31" at bounding box center [298, 387] width 23 height 23
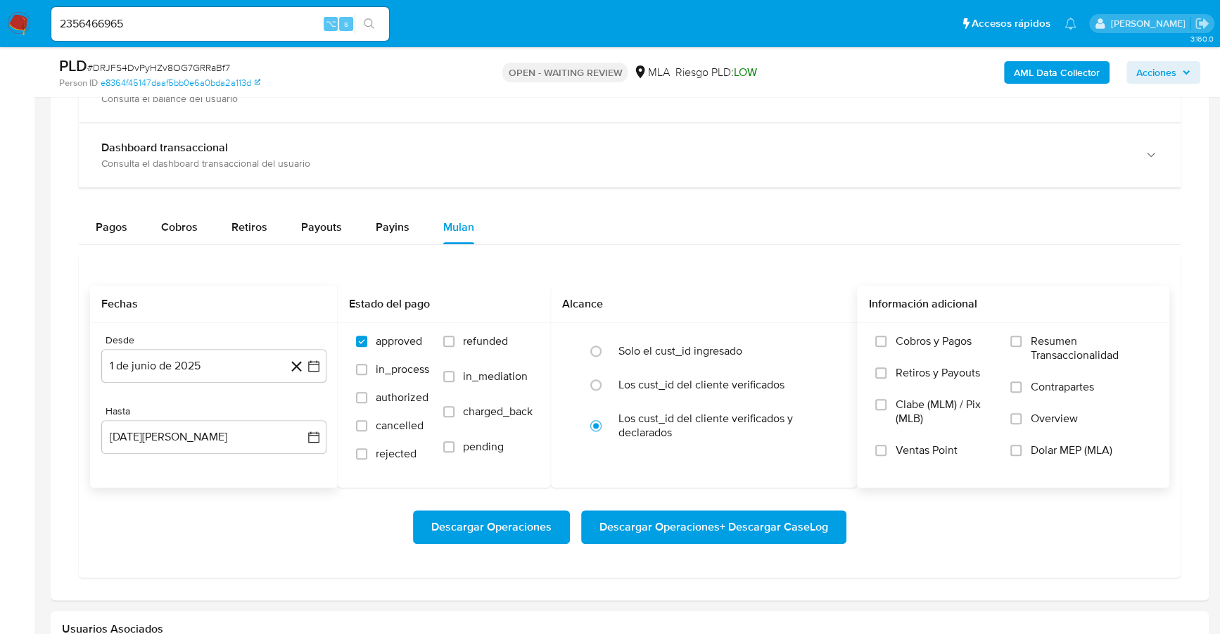
click at [1096, 447] on span "Dolar MEP (MLA)" at bounding box center [1071, 450] width 82 height 14
click at [1021, 447] on input "Dolar MEP (MLA)" at bounding box center [1015, 450] width 11 height 11
click at [698, 540] on span "Descargar Operaciones + Descargar CaseLog" at bounding box center [713, 526] width 229 height 31
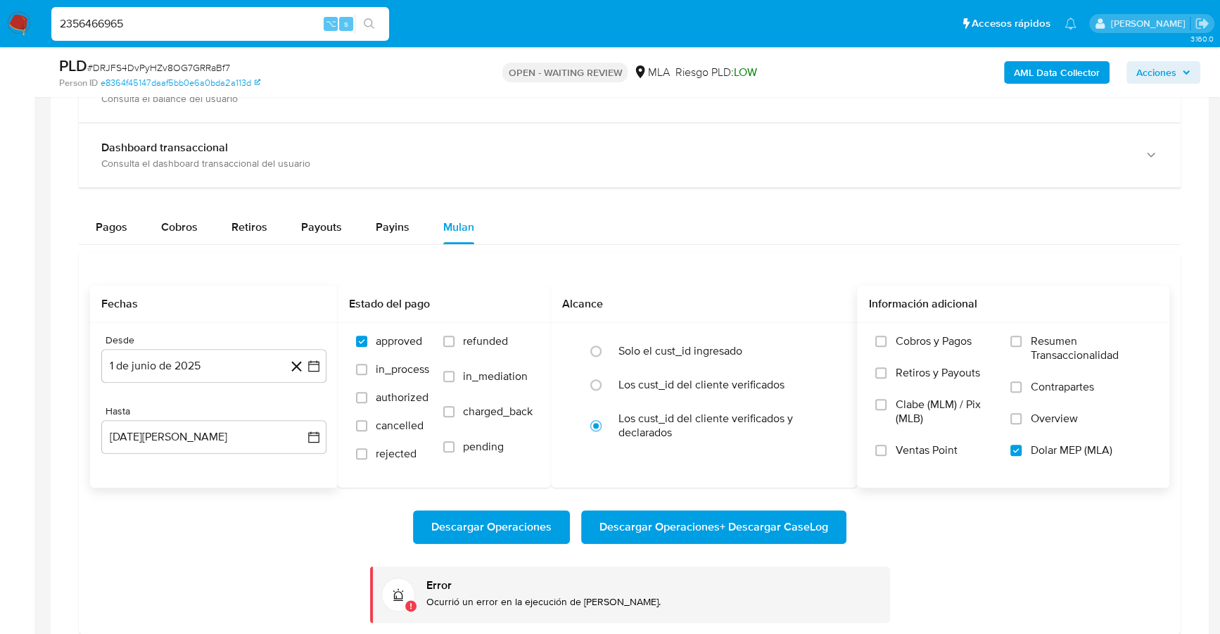
drag, startPoint x: 136, startPoint y: 25, endPoint x: -18, endPoint y: 14, distance: 154.4
paste input "1917306963"
type input "1917306963"
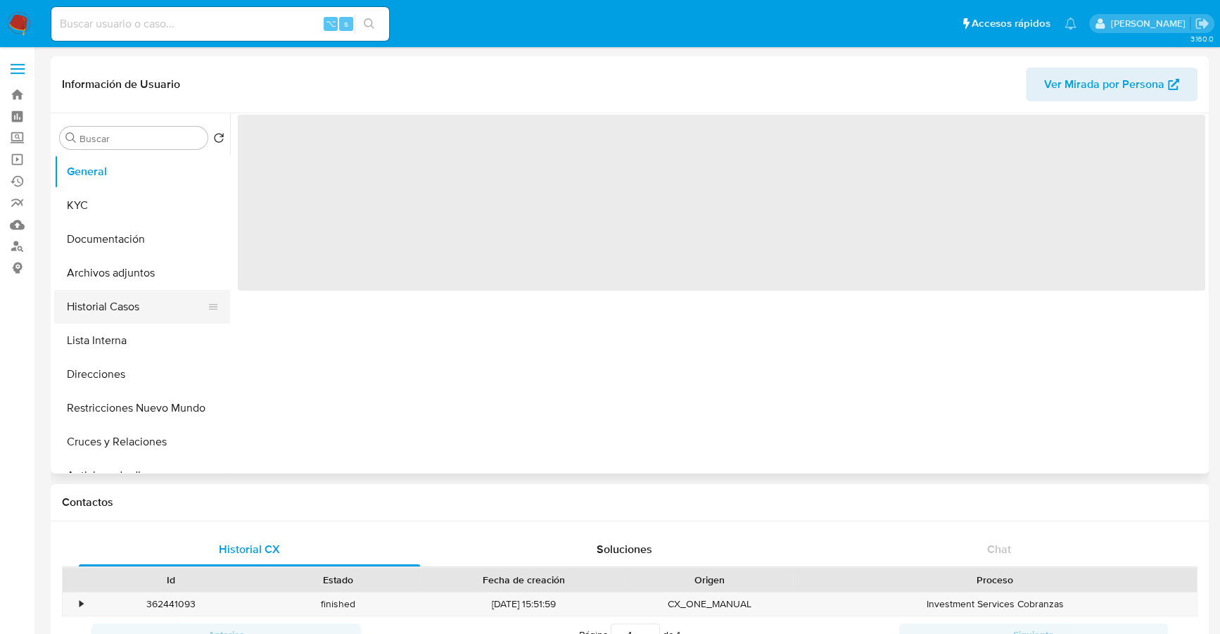
click at [103, 309] on button "Historial Casos" at bounding box center [136, 307] width 165 height 34
select select "10"
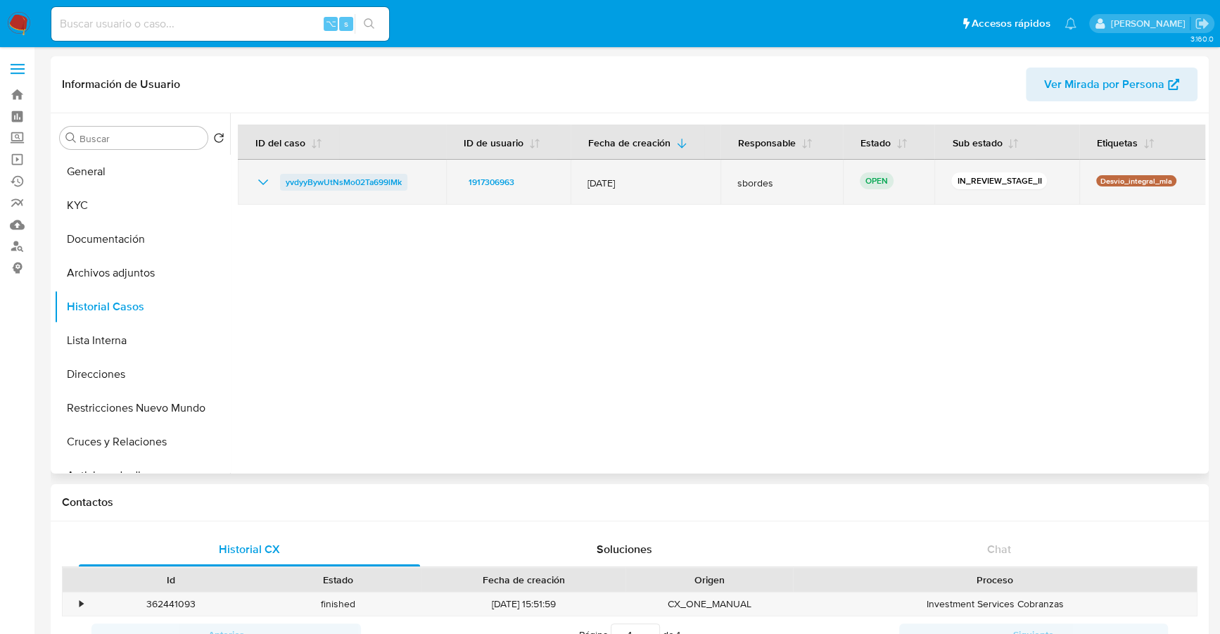
click at [335, 177] on span "yvdyyBywUtNsMo02Ta699lMk" at bounding box center [344, 182] width 116 height 17
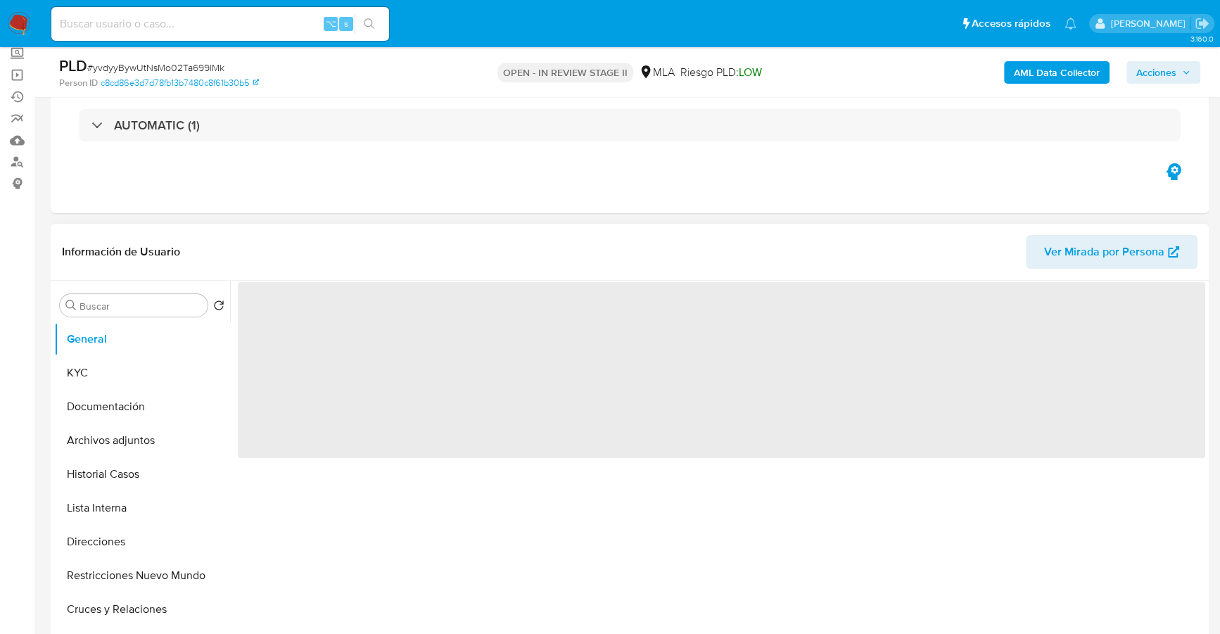
select select "10"
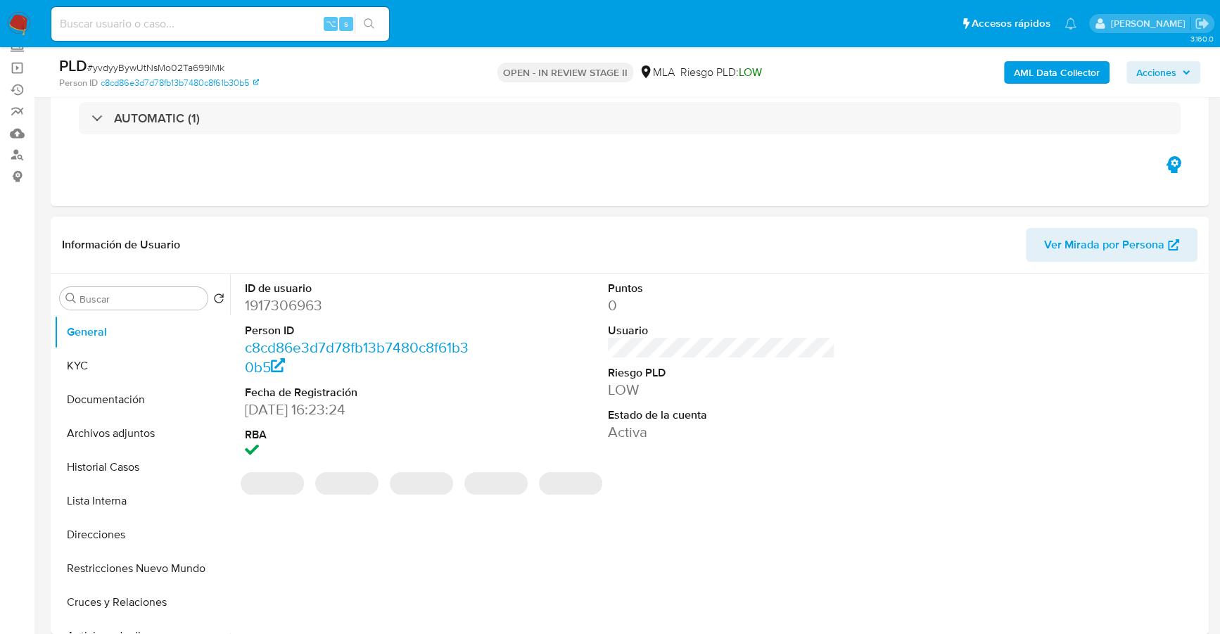
scroll to position [95, 0]
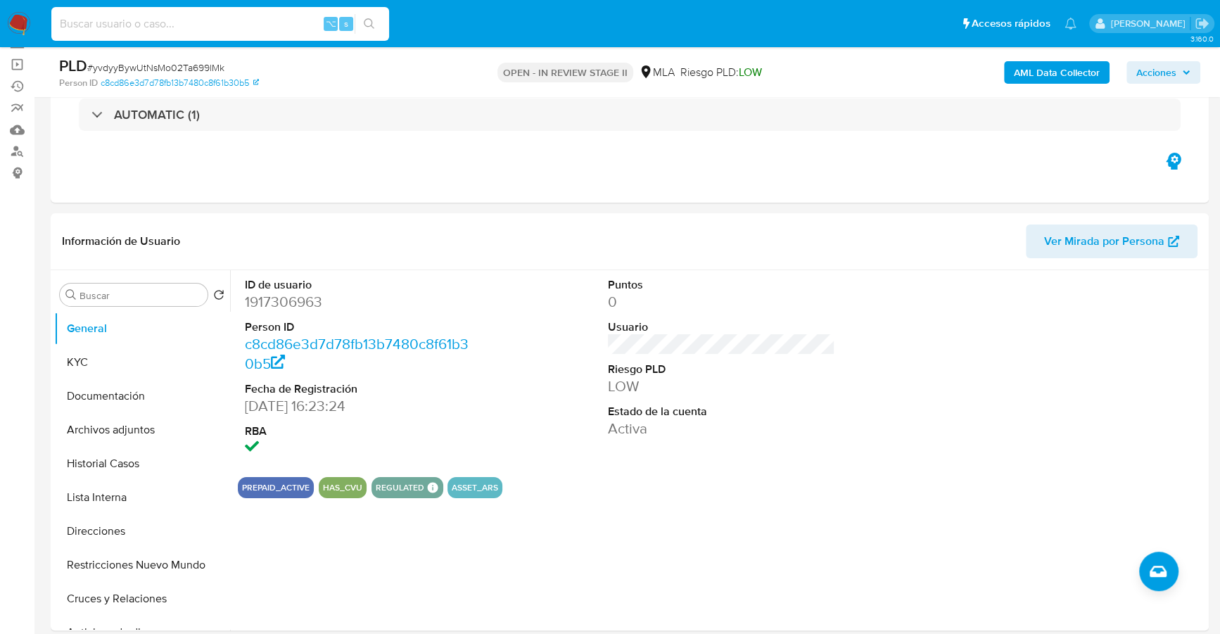
click at [165, 21] on input at bounding box center [220, 24] width 338 height 18
paste input "1917306963"
type input "1917306963"
click at [99, 368] on button "KYC" at bounding box center [136, 362] width 165 height 34
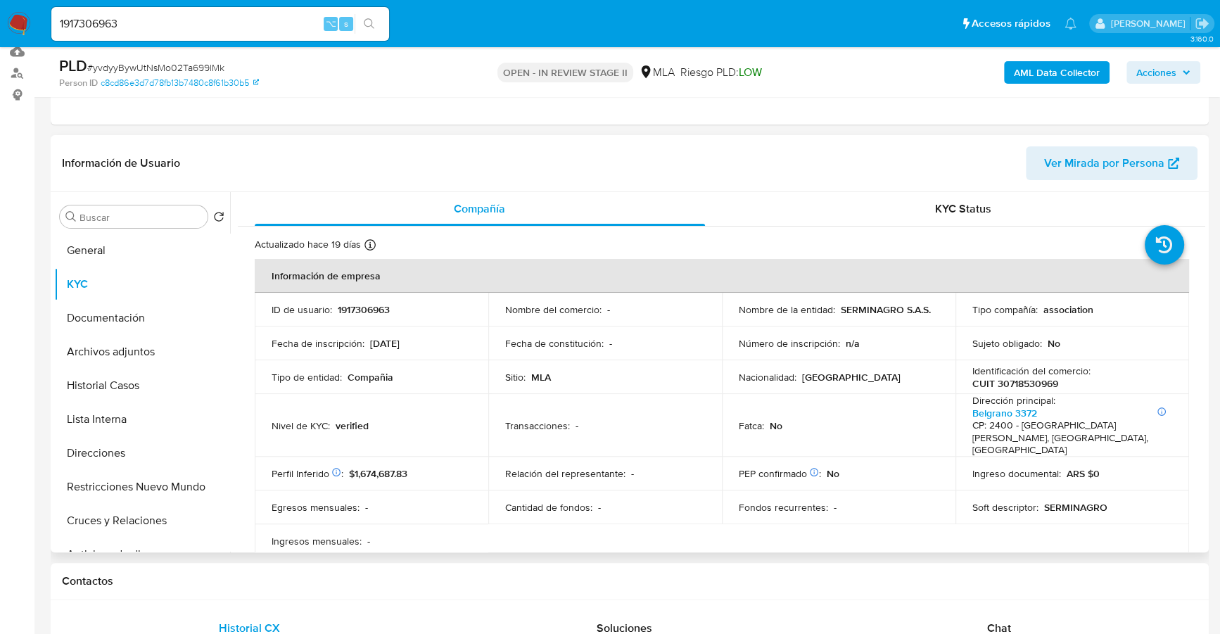
scroll to position [189, 0]
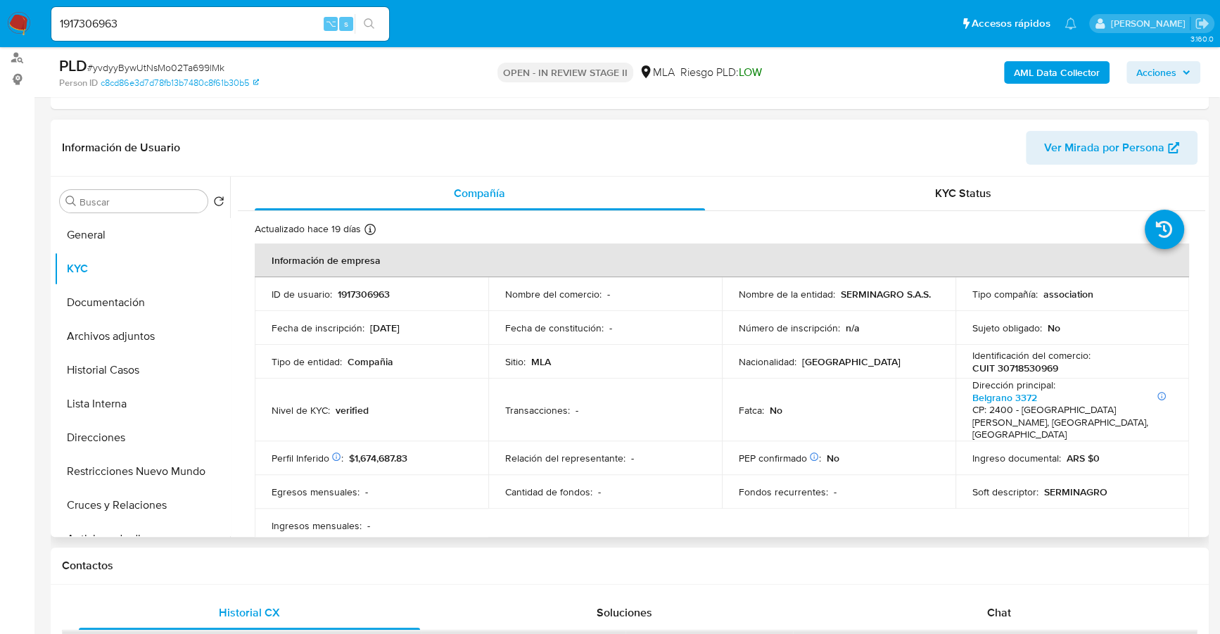
click at [357, 295] on p "1917306963" at bounding box center [364, 294] width 52 height 13
copy p "1917306963"
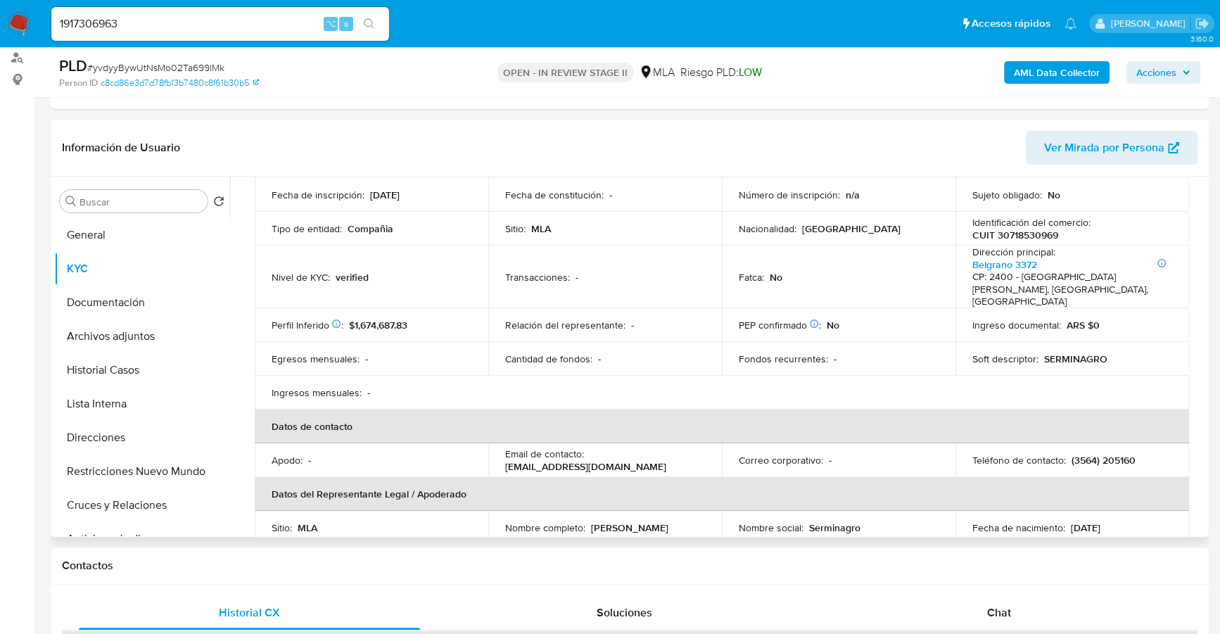
scroll to position [155, 0]
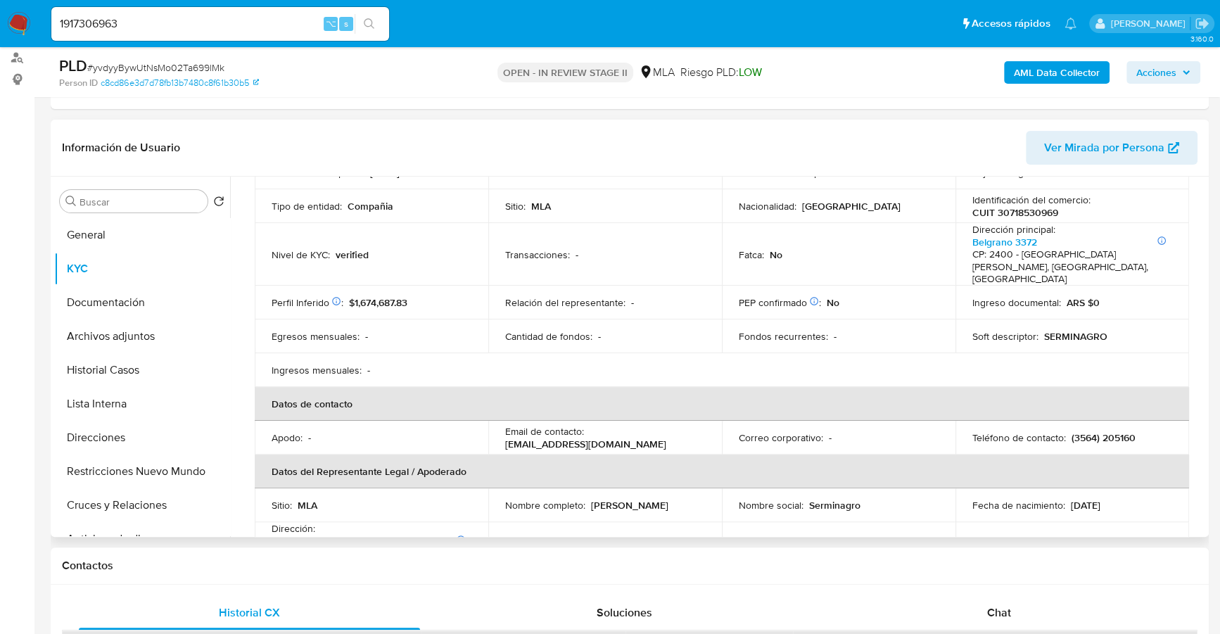
click at [1116, 431] on p "(3564) 205160" at bounding box center [1103, 437] width 64 height 13
copy p "205160"
drag, startPoint x: 589, startPoint y: 424, endPoint x: 693, endPoint y: 423, distance: 103.4
click at [693, 425] on div "Email de contacto : [EMAIL_ADDRESS][DOMAIN_NAME]" at bounding box center [605, 437] width 200 height 25
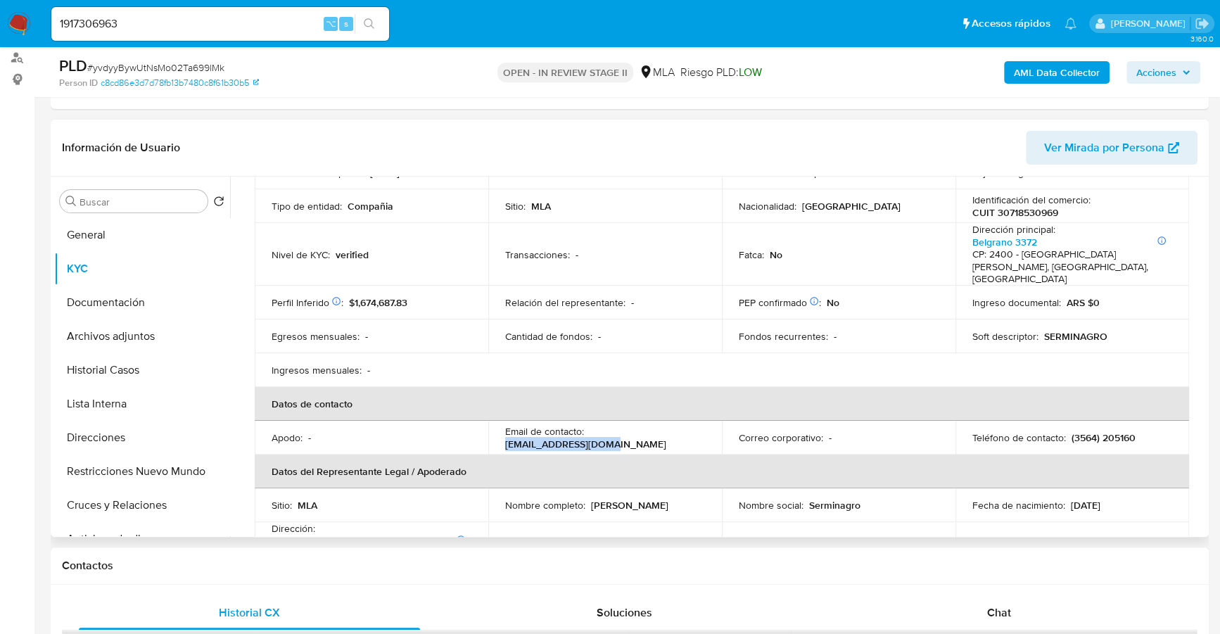
copy p "[EMAIL_ADDRESS][DOMAIN_NAME]"
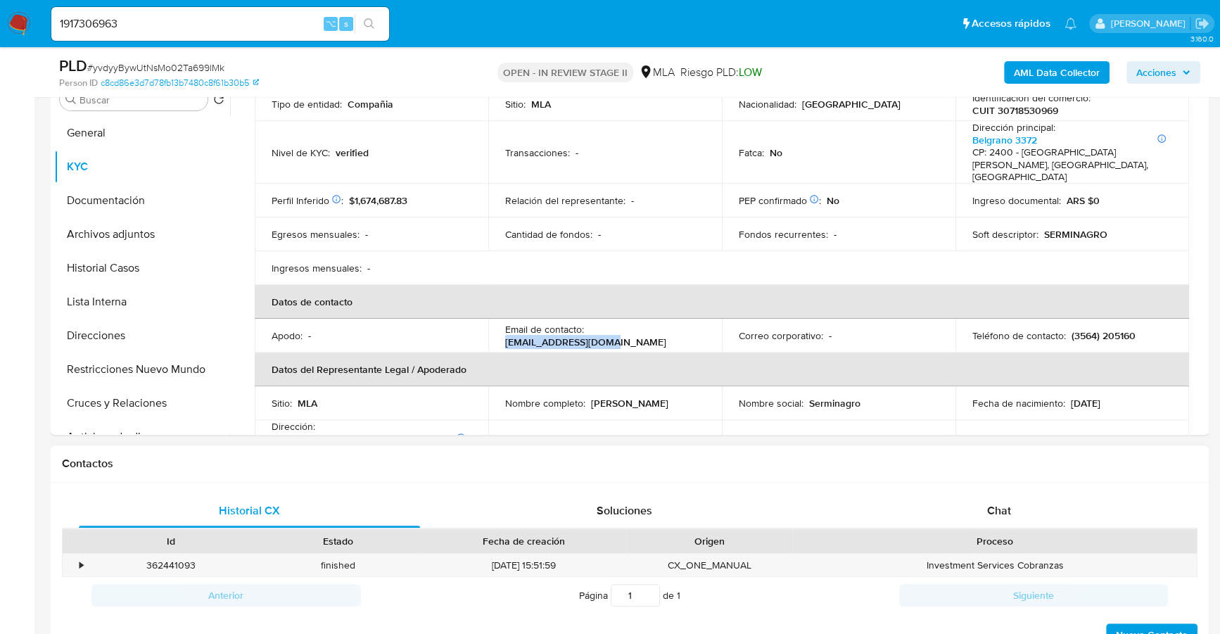
scroll to position [523, 0]
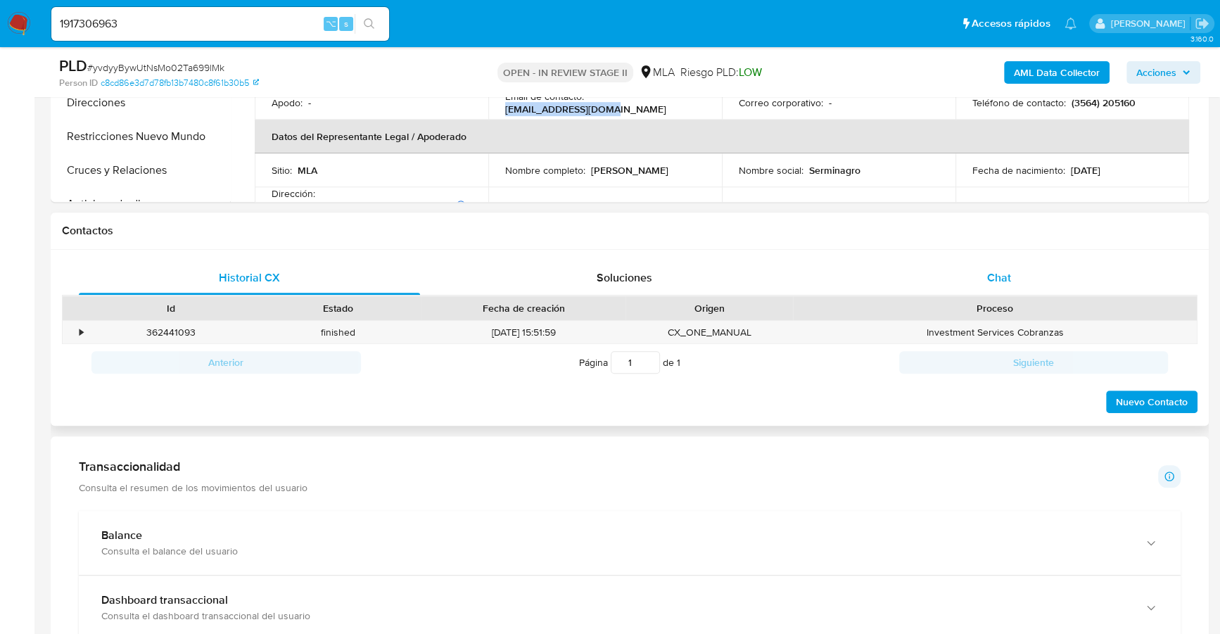
click at [982, 277] on div "Chat" at bounding box center [998, 278] width 341 height 34
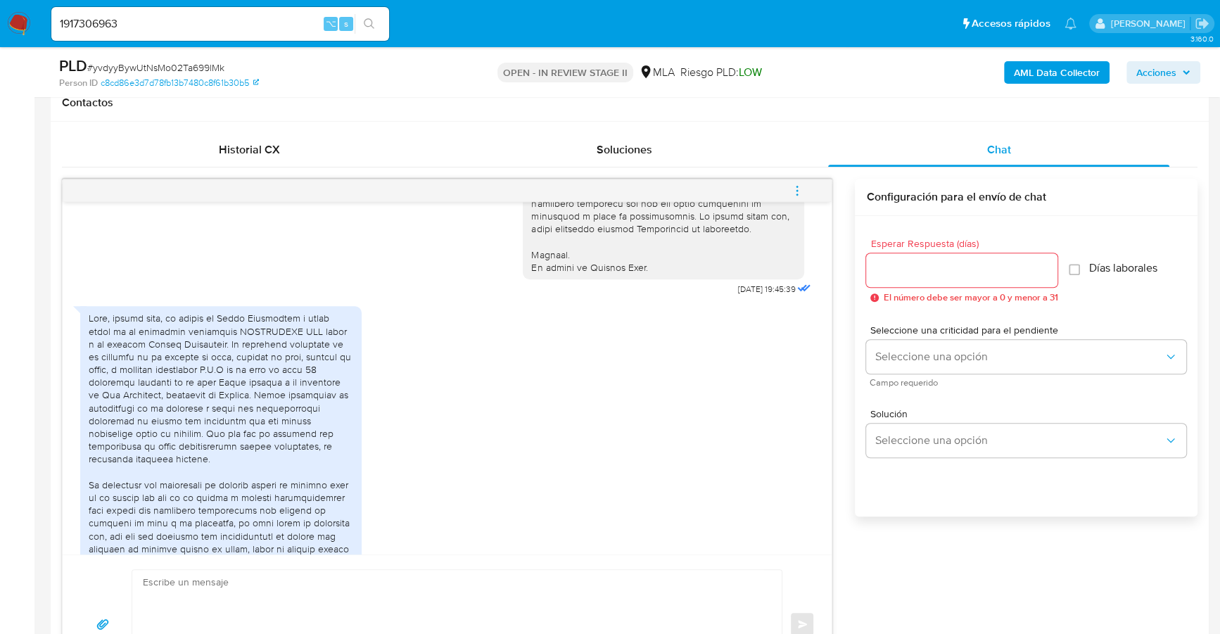
scroll to position [649, 0]
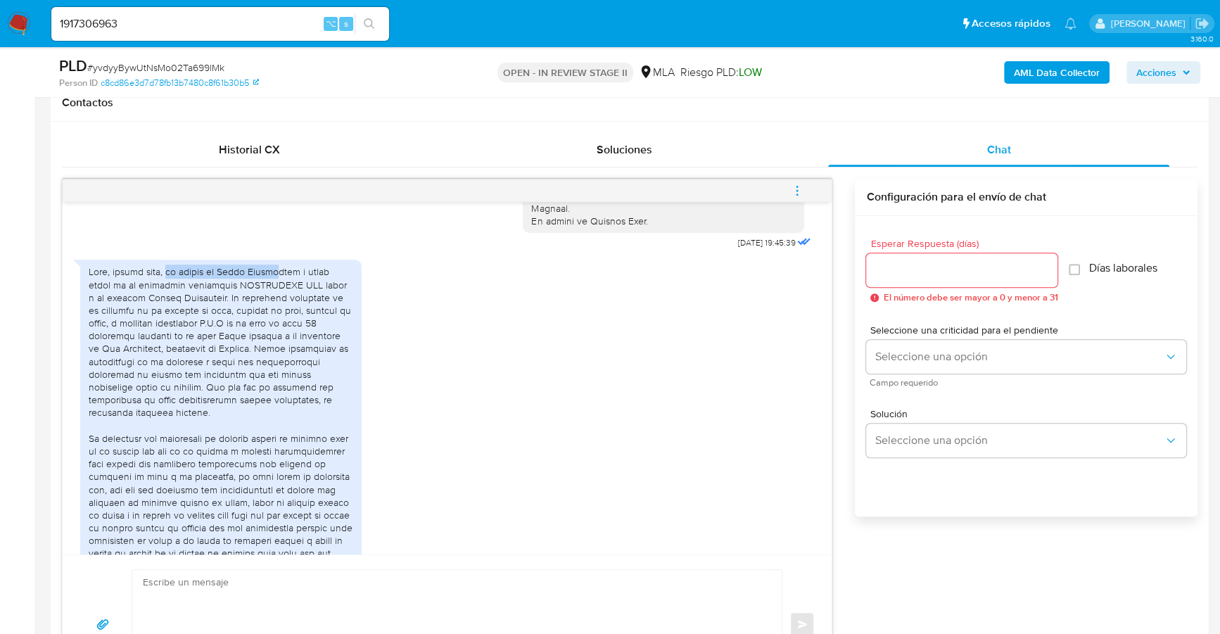
drag, startPoint x: 170, startPoint y: 297, endPoint x: 286, endPoint y: 295, distance: 115.4
click at [286, 295] on div at bounding box center [221, 418] width 264 height 307
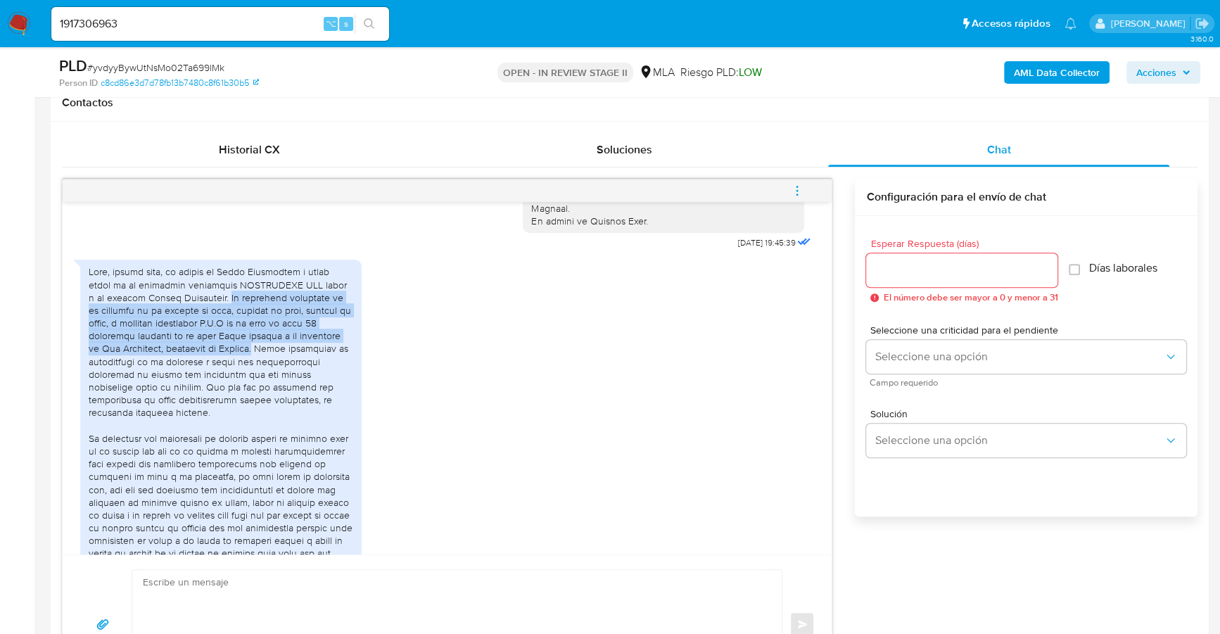
drag, startPoint x: 223, startPoint y: 321, endPoint x: 229, endPoint y: 372, distance: 51.7
click at [229, 372] on div at bounding box center [221, 418] width 264 height 307
copy div "La actividad principal de la sociedad es el cultivo de soja, cultivo de maíz, c…"
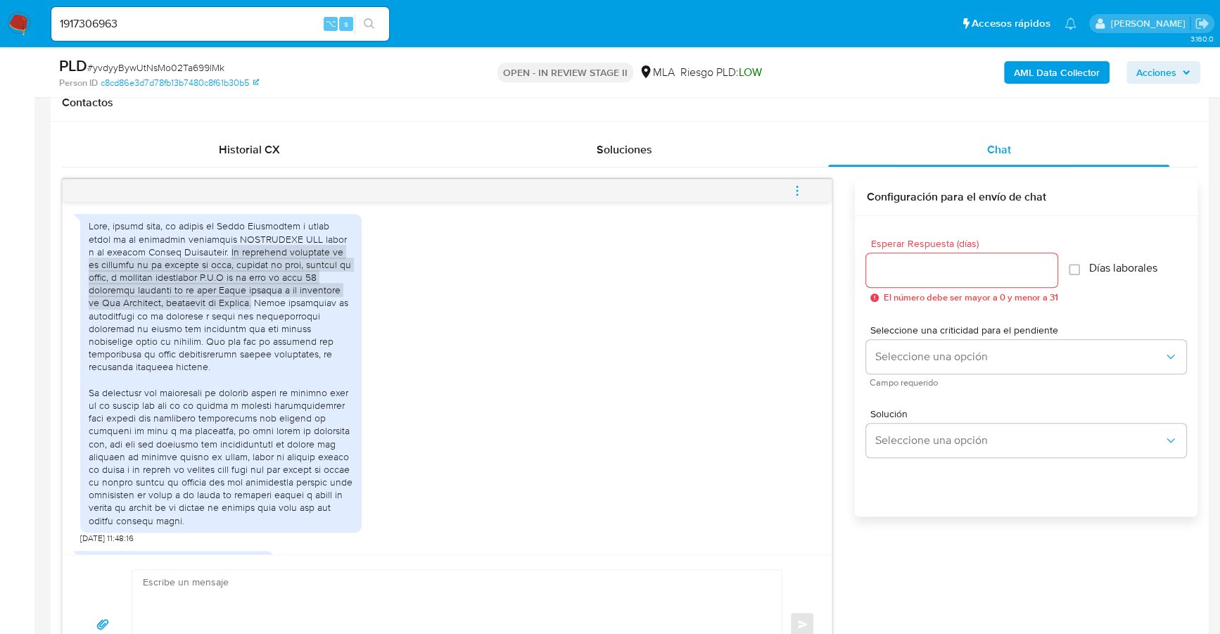
scroll to position [781, 0]
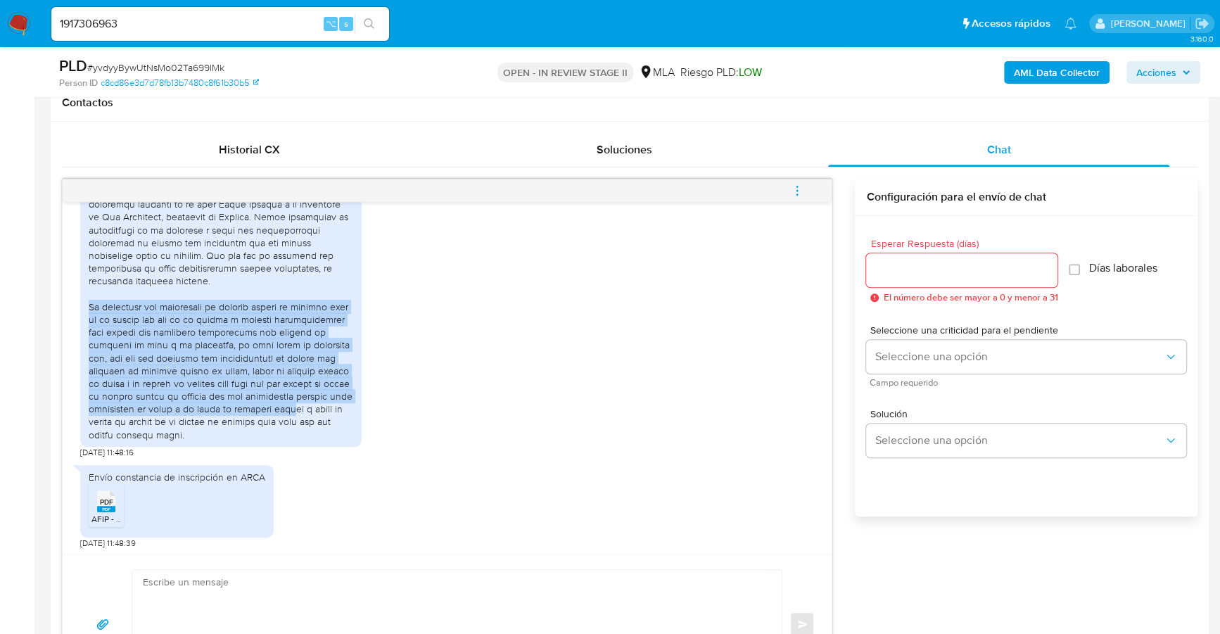
drag, startPoint x: 90, startPoint y: 331, endPoint x: 291, endPoint y: 431, distance: 224.3
click at [291, 431] on div at bounding box center [221, 287] width 264 height 307
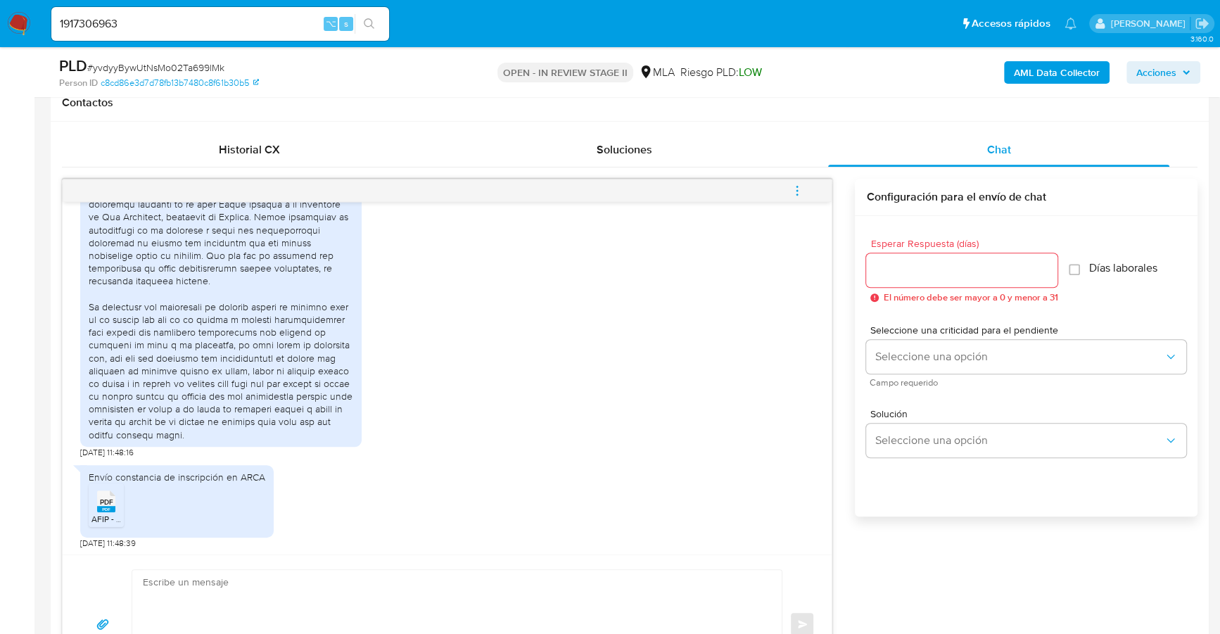
click at [302, 437] on div at bounding box center [221, 287] width 264 height 307
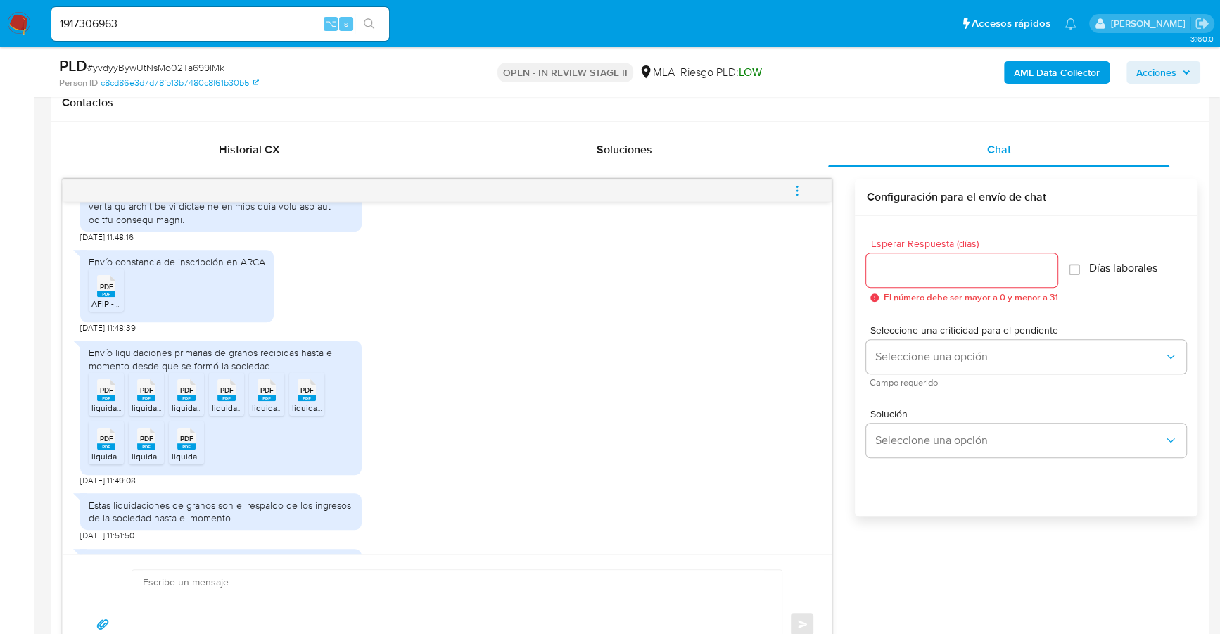
scroll to position [1070, 0]
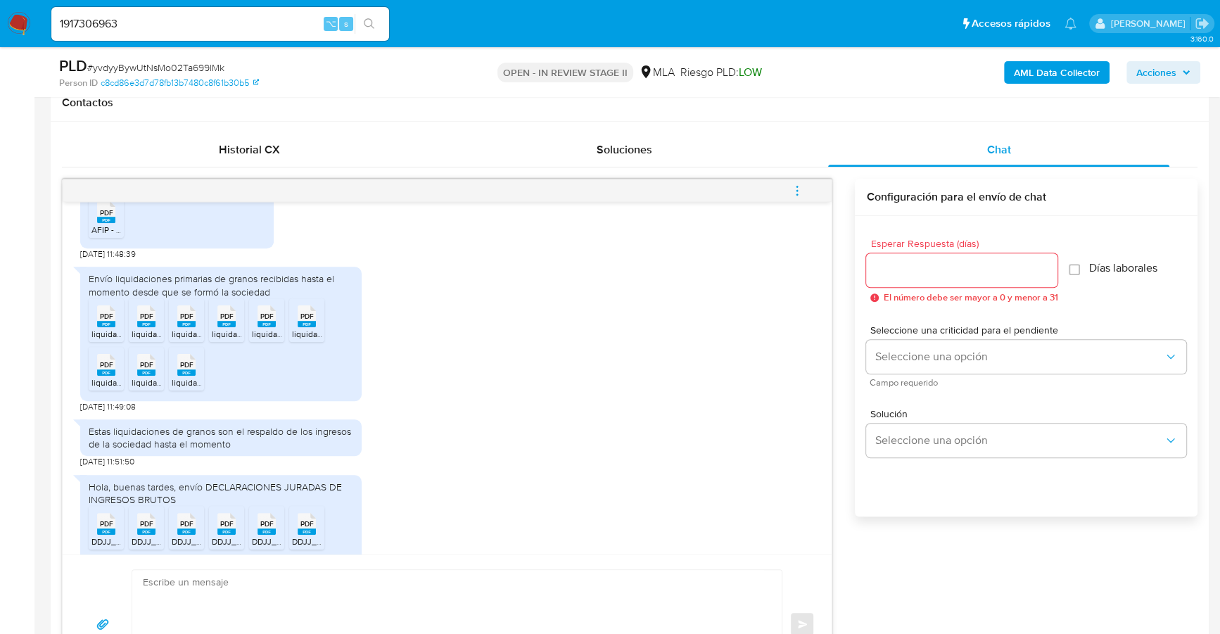
click at [106, 329] on icon "PDF" at bounding box center [106, 316] width 18 height 25
click at [142, 340] on span "liquidacion (28).pdf" at bounding box center [168, 334] width 72 height 12
click at [181, 327] on rect at bounding box center [186, 324] width 18 height 6
click at [221, 327] on rect at bounding box center [226, 324] width 18 height 6
click at [269, 327] on rect at bounding box center [266, 324] width 18 height 6
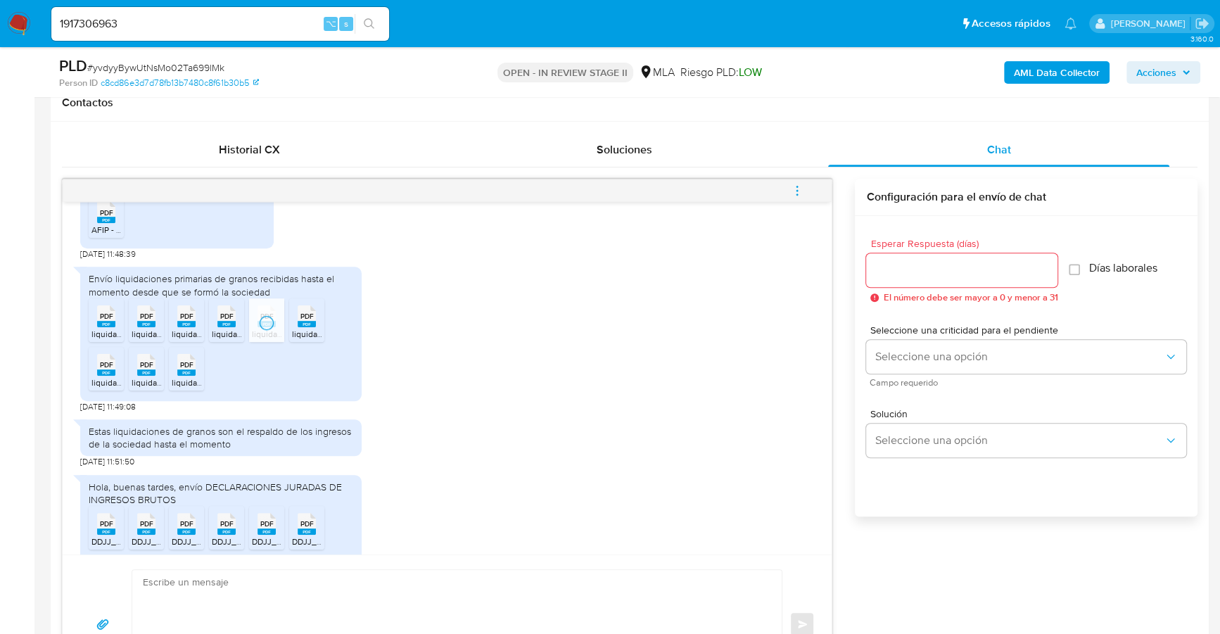
click at [299, 340] on span "liquidacion (36).pdf" at bounding box center [328, 334] width 72 height 12
click at [107, 388] on span "liquidacion (30).pdf" at bounding box center [127, 382] width 72 height 12
click at [139, 388] on span "liquidacion (31).pdf" at bounding box center [167, 382] width 70 height 12
click at [190, 376] on rect at bounding box center [186, 372] width 18 height 6
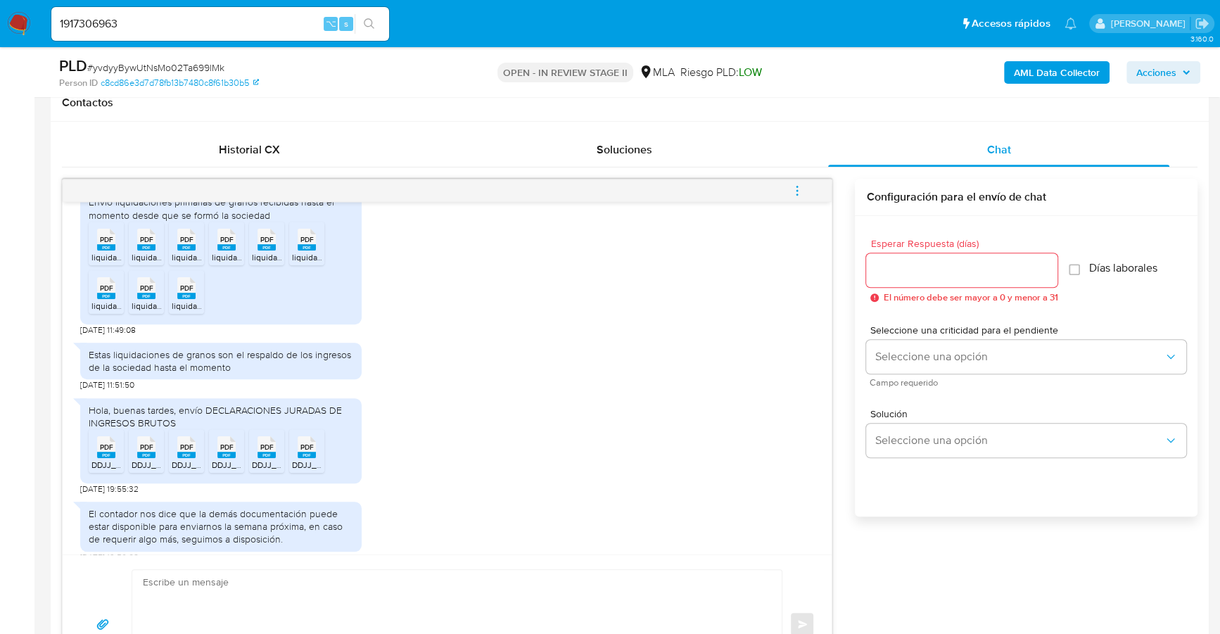
scroll to position [1227, 0]
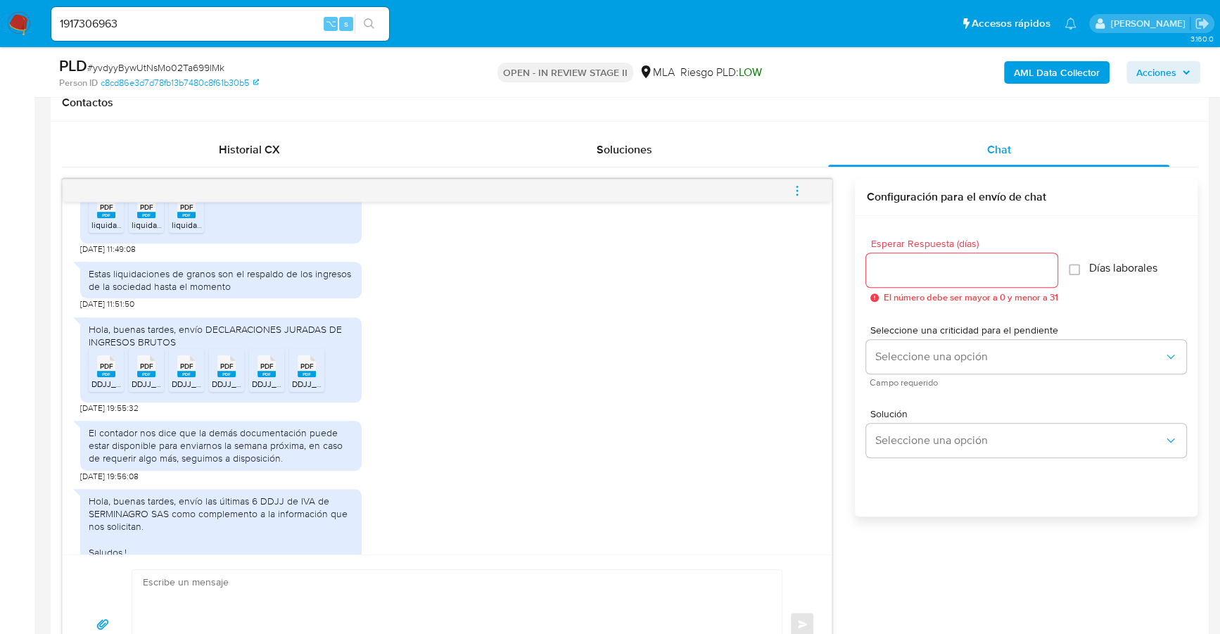
click at [103, 377] on rect at bounding box center [106, 374] width 18 height 6
click at [143, 390] on span "DDJJ_Mensual_387193729.pdf" at bounding box center [190, 384] width 117 height 12
click at [181, 390] on span "DDJJ_Mensual_388233027.pdf" at bounding box center [231, 384] width 119 height 12
click at [231, 390] on span "DDJJ_Mensual_394608332.pdf" at bounding box center [272, 384] width 120 height 12
click at [260, 390] on span "DDJJ_Mensual_392470225.pdf" at bounding box center [312, 384] width 120 height 12
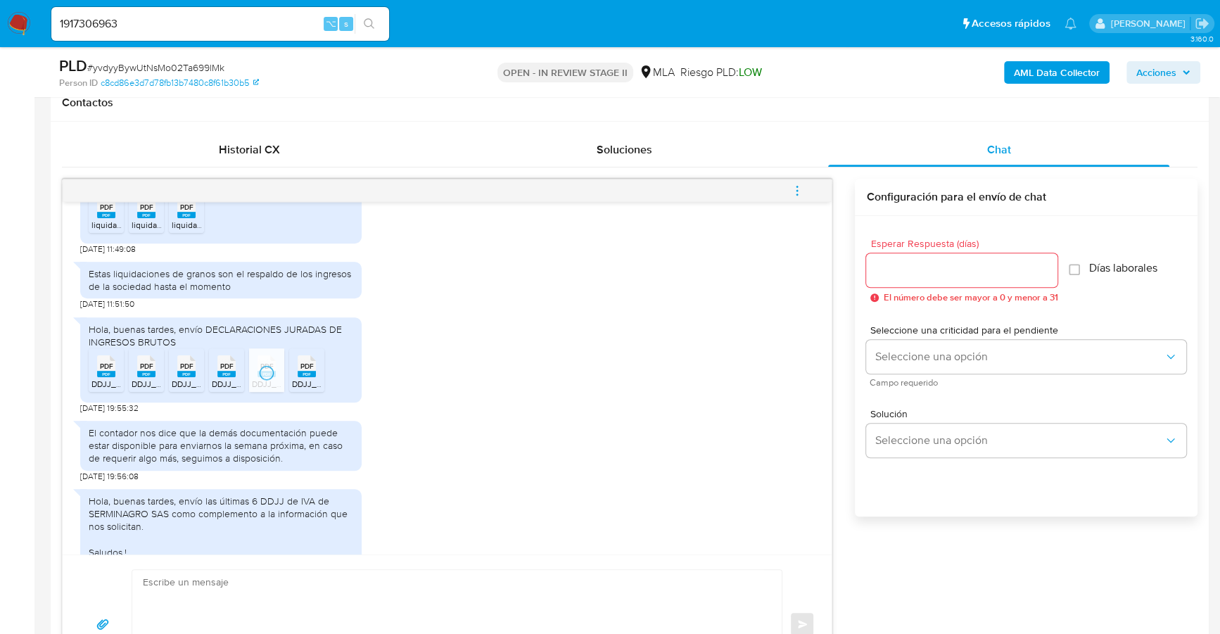
click at [304, 390] on span "DDJJ_Mensual_384604092.pdf" at bounding box center [352, 384] width 120 height 12
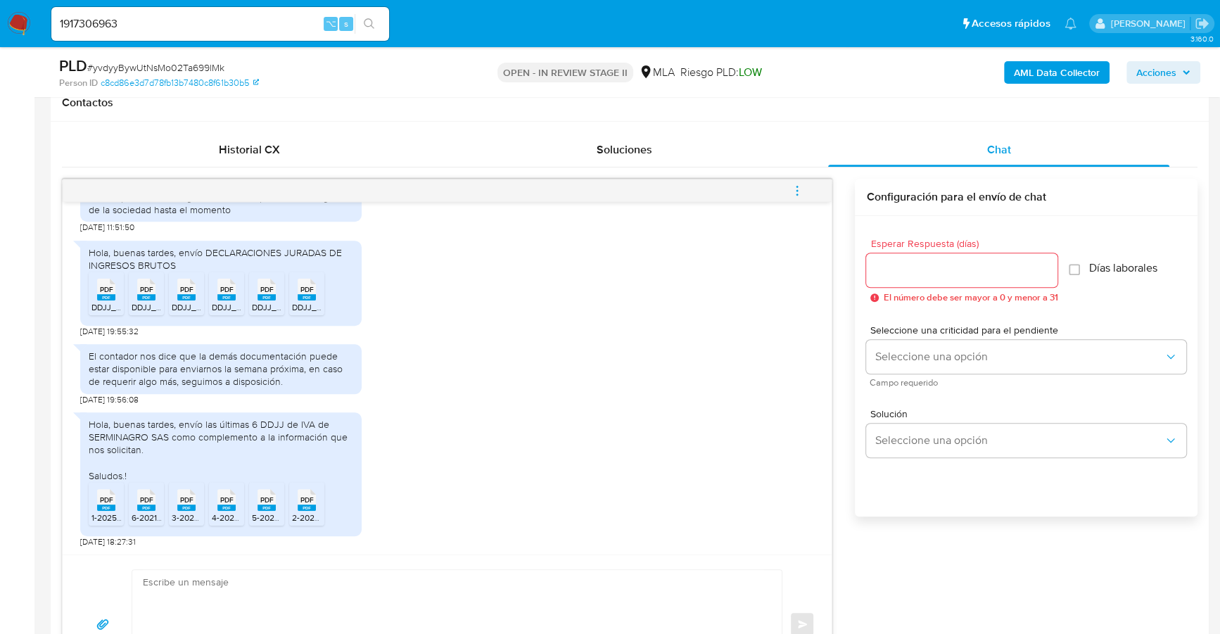
scroll to position [1330, 0]
click at [96, 502] on div "PDF PDF" at bounding box center [106, 498] width 30 height 27
click at [136, 509] on div "PDF PDF" at bounding box center [147, 498] width 30 height 27
click at [188, 509] on icon "PDF" at bounding box center [186, 499] width 18 height 25
click at [229, 511] on span "4-2025 (1).pdf" at bounding box center [237, 517] width 51 height 12
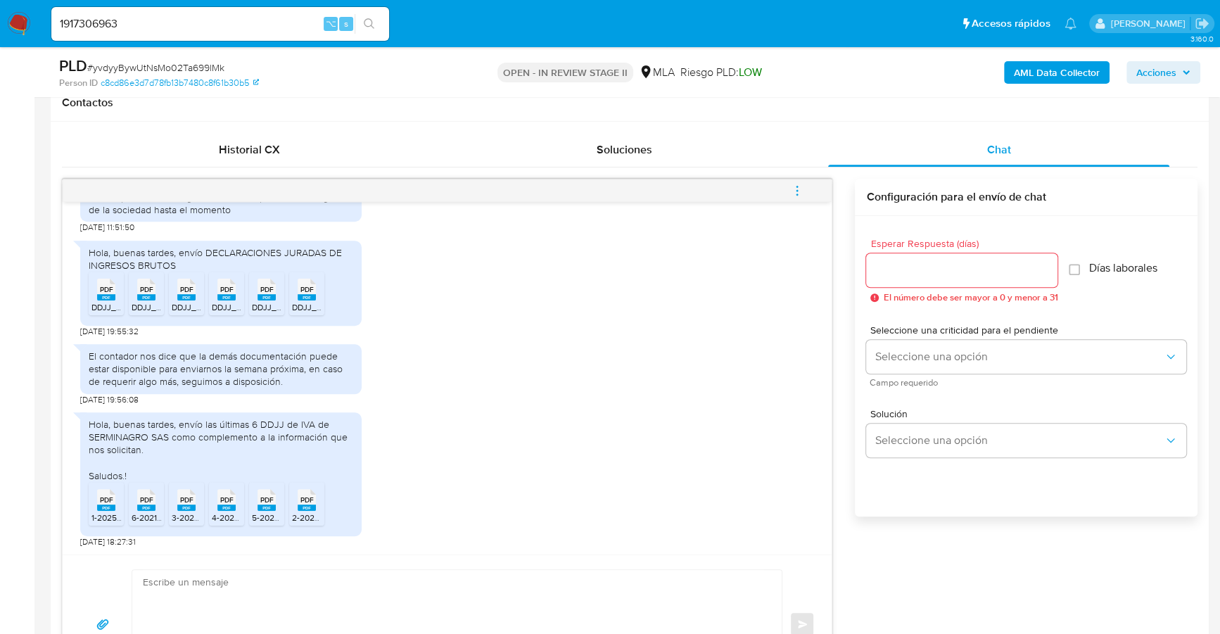
click at [278, 511] on span "5-2025.pdf" at bounding box center [273, 517] width 42 height 12
click at [307, 510] on icon "PDF" at bounding box center [307, 499] width 18 height 25
click at [208, 581] on textarea at bounding box center [453, 624] width 621 height 108
paste textarea "Hola, ¡Muchas gracias por tu respuesta! Confirmamos la recepción de la document…"
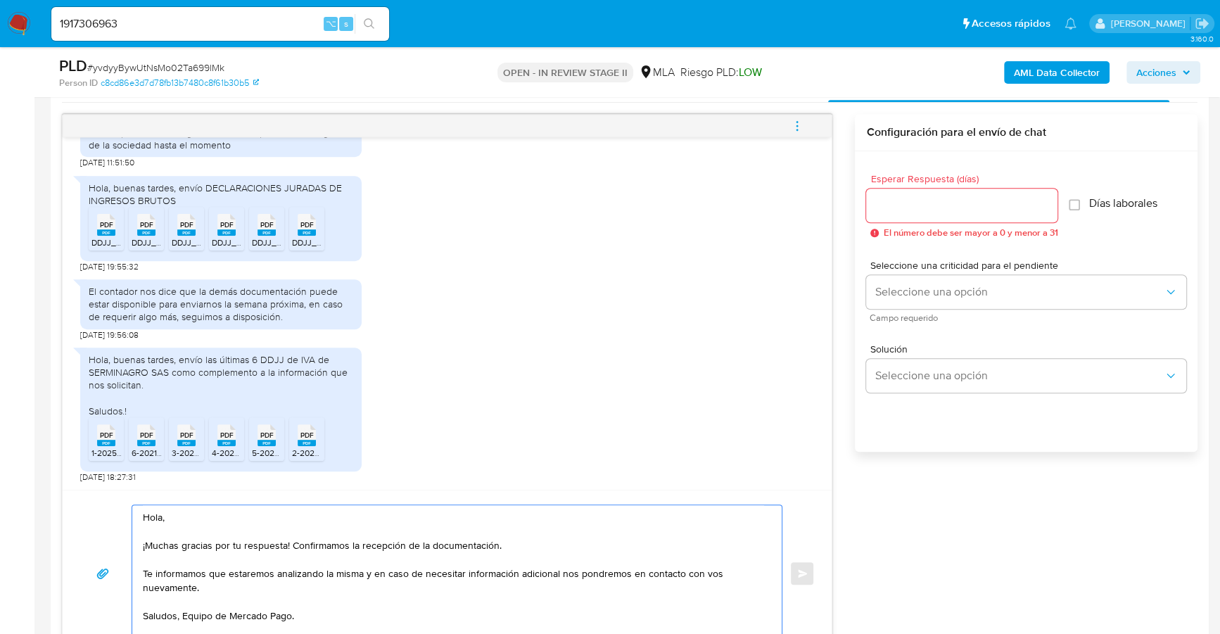
drag, startPoint x: 176, startPoint y: 512, endPoint x: 110, endPoint y: 512, distance: 65.4
click at [110, 512] on div "Hola, ¡Muchas gracias por tu respuesta! Confirmamos la recepción de la document…" at bounding box center [446, 573] width 735 height 138
drag, startPoint x: 209, startPoint y: 587, endPoint x: 139, endPoint y: 573, distance: 71.6
click at [139, 573] on div "Estimado, ¡Muchas gracias por tu respuesta! Confirmamos la recepción de la docu…" at bounding box center [453, 573] width 642 height 136
type textarea "Estimado, ¡Muchas gracias por tu respuesta! Confirmamos la recepción de la docu…"
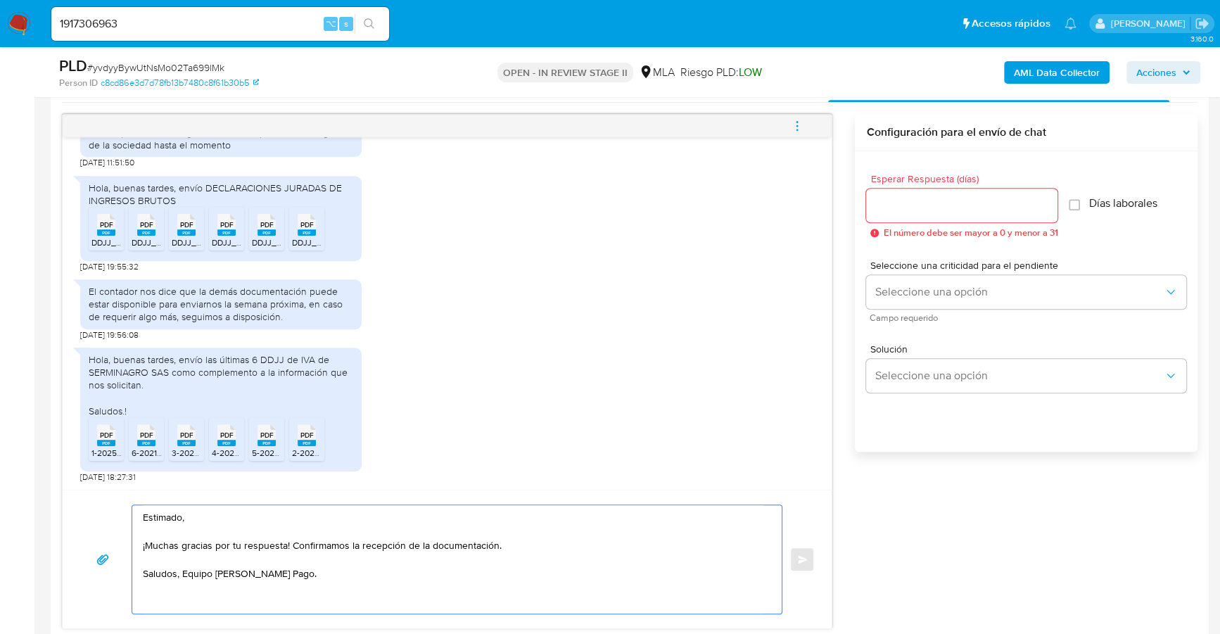
click at [920, 208] on input "Esperar Respuesta (días)" at bounding box center [961, 205] width 191 height 18
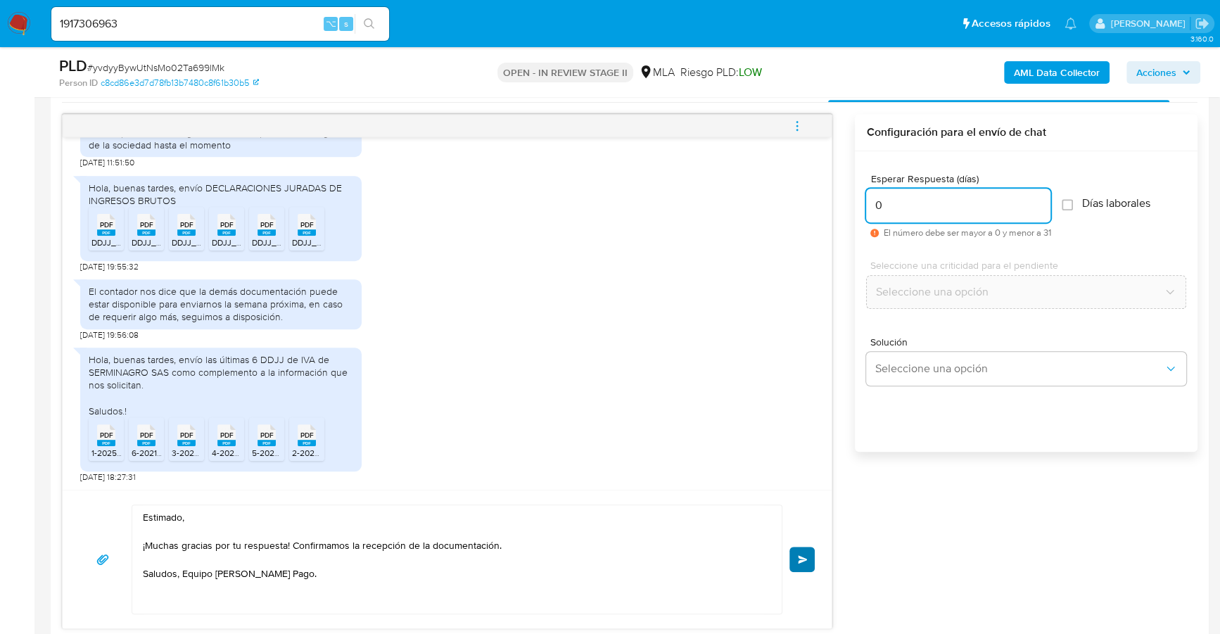
type input "0"
click at [805, 551] on button "Enviar" at bounding box center [801, 559] width 25 height 25
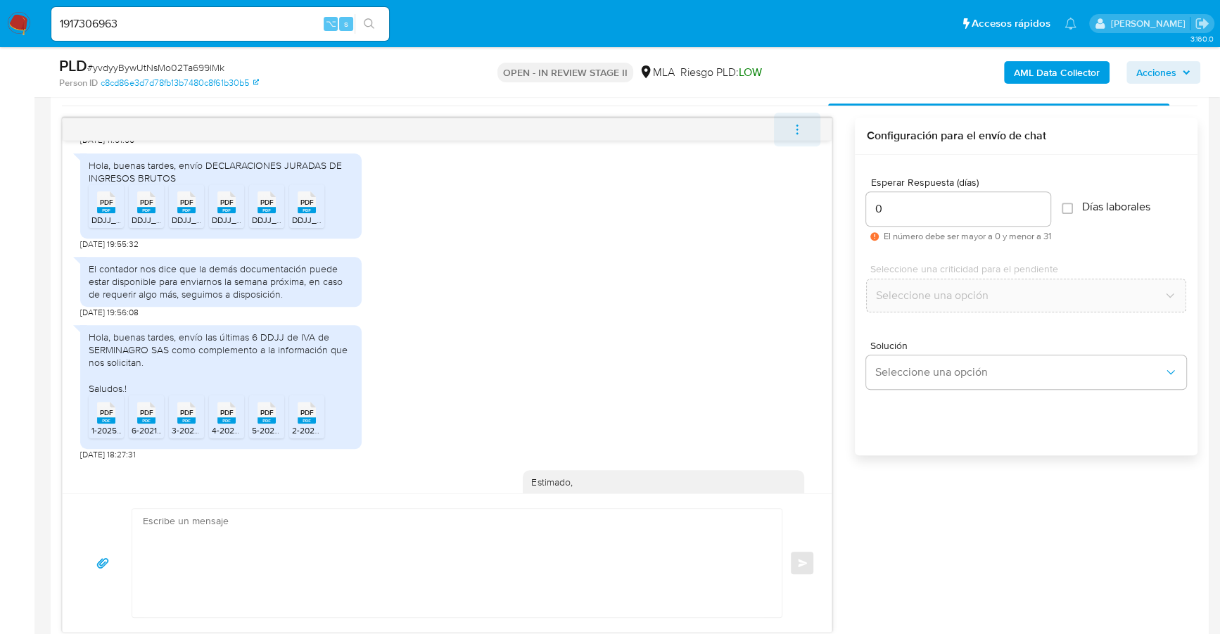
scroll to position [1448, 0]
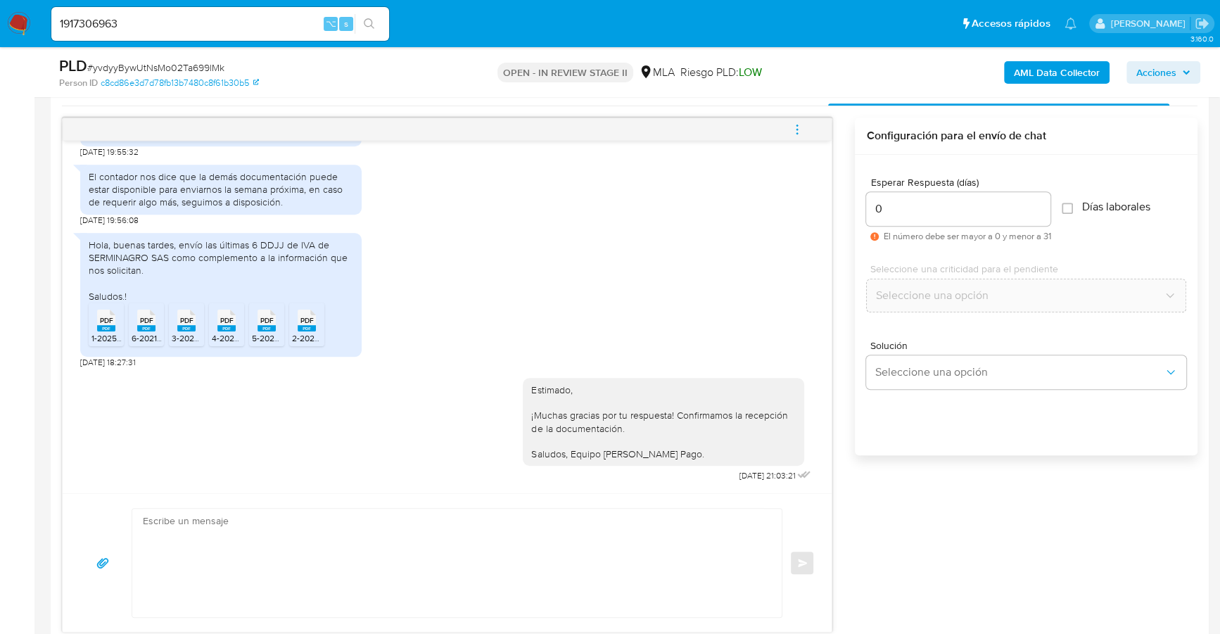
click at [789, 130] on button "menu-action" at bounding box center [797, 130] width 46 height 34
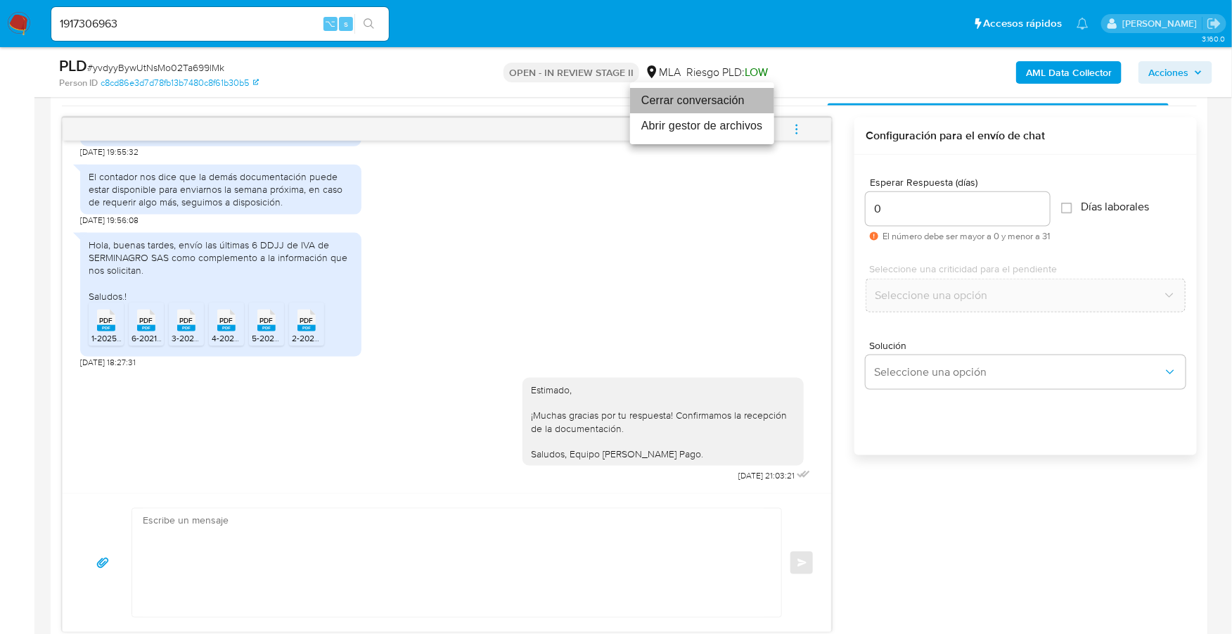
click at [708, 104] on li "Cerrar conversación" at bounding box center [702, 100] width 144 height 25
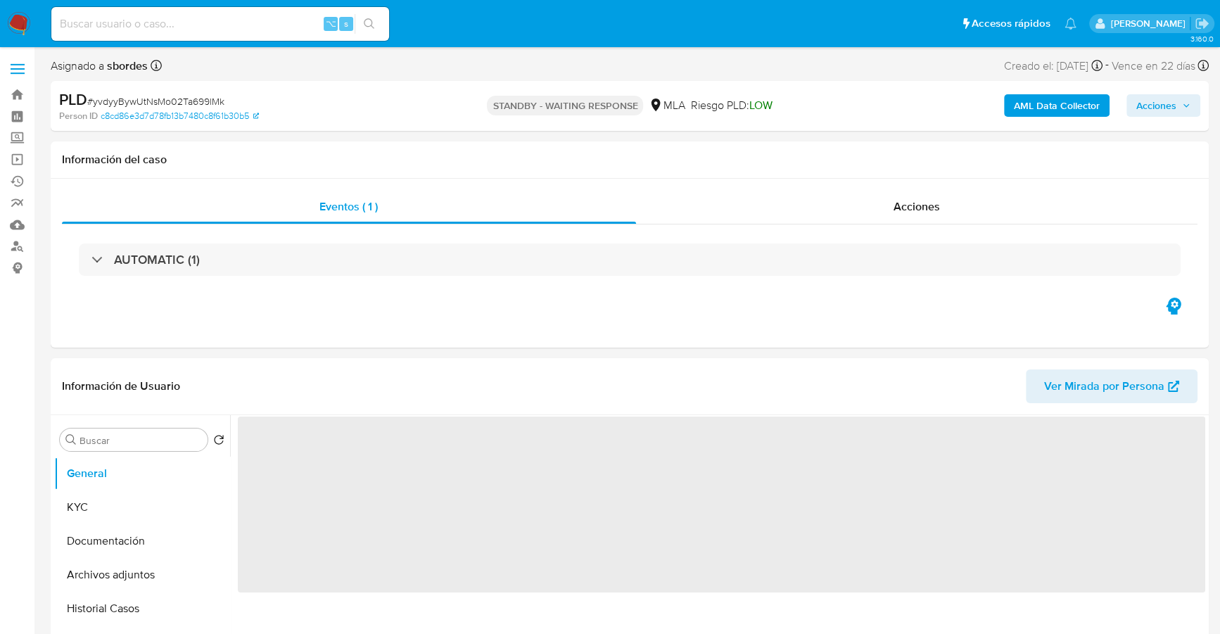
select select "10"
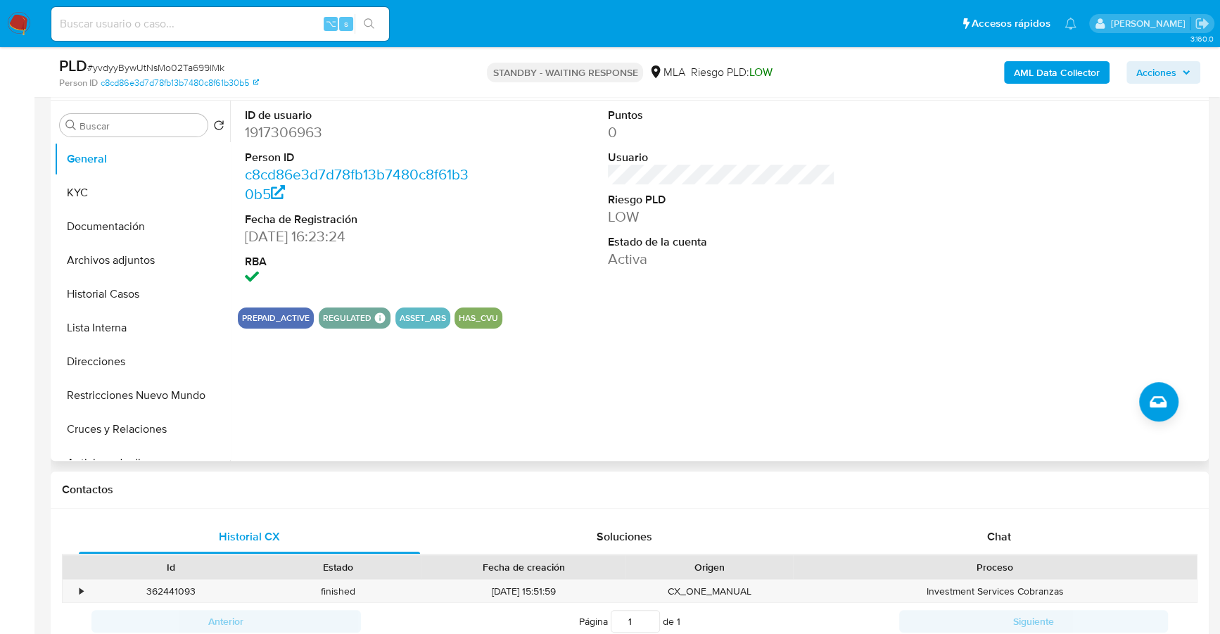
scroll to position [307, 0]
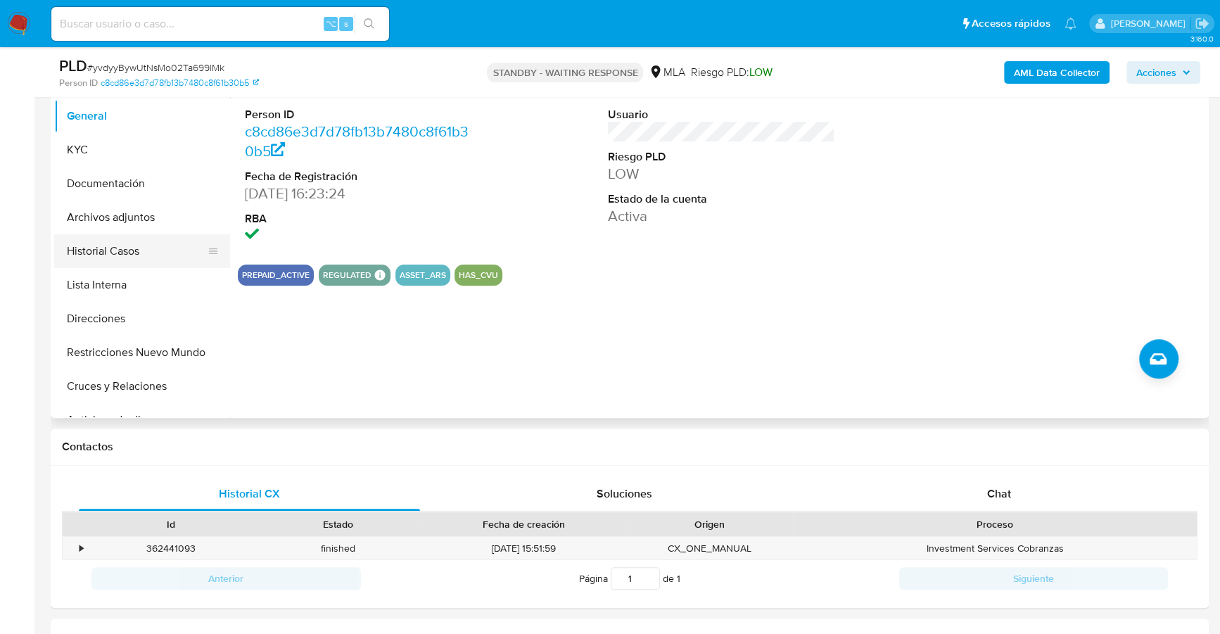
click at [131, 249] on button "Historial Casos" at bounding box center [136, 251] width 165 height 34
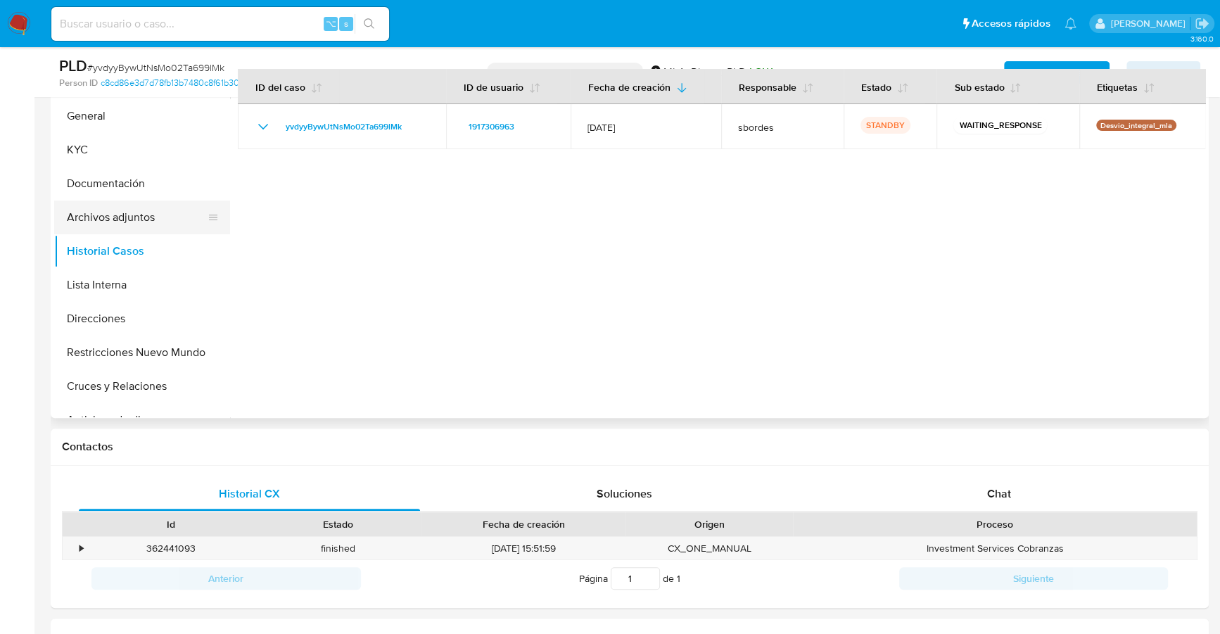
click at [130, 210] on button "Archivos adjuntos" at bounding box center [136, 217] width 165 height 34
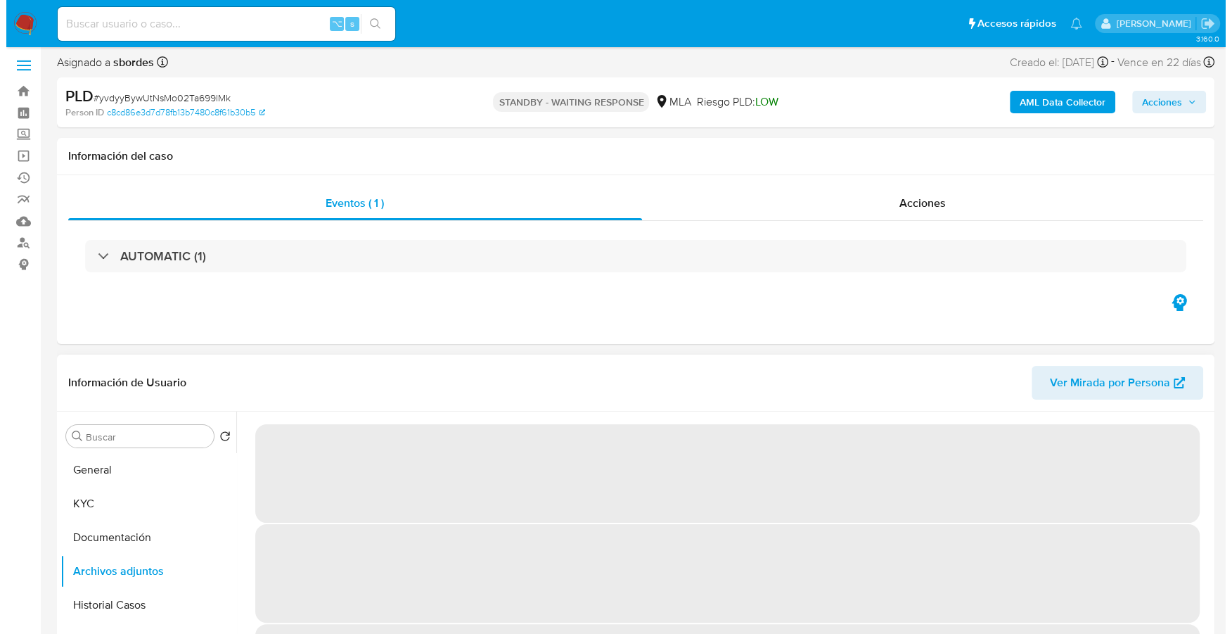
scroll to position [0, 0]
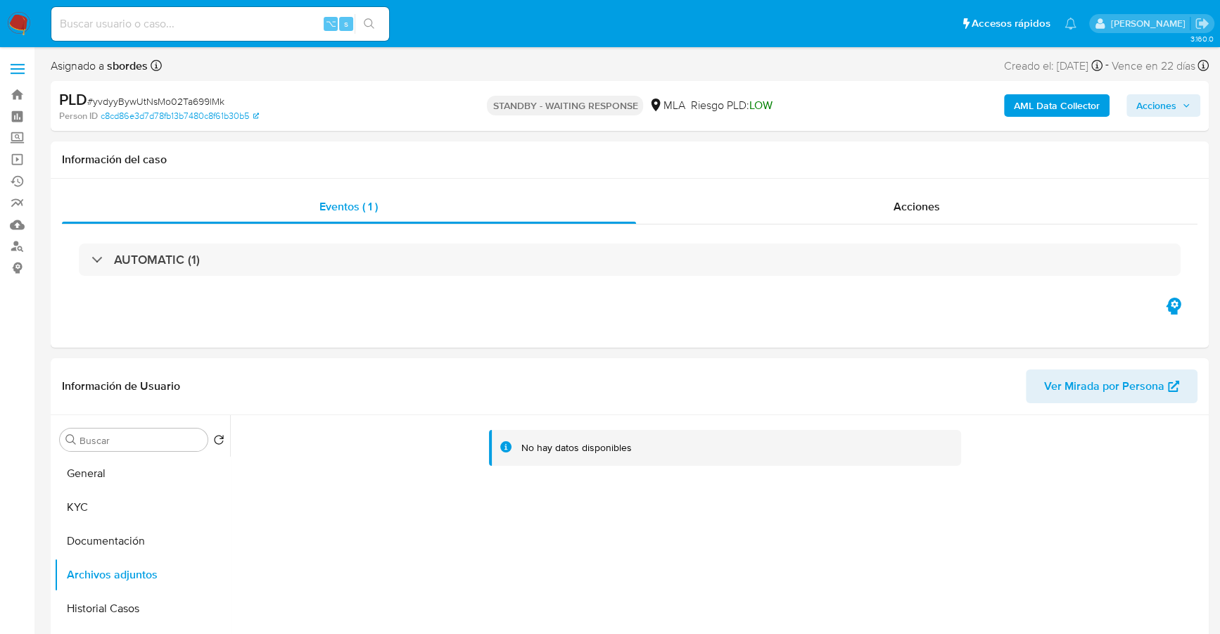
click at [1054, 113] on b "AML Data Collector" at bounding box center [1057, 105] width 86 height 23
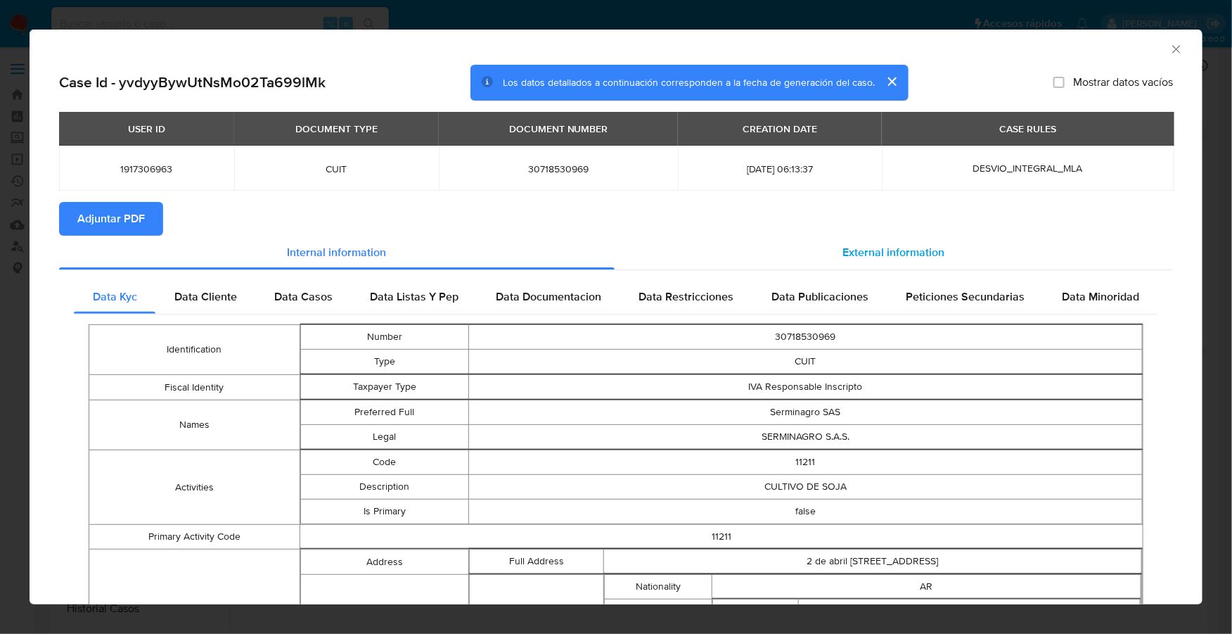
click at [788, 265] on div "External information" at bounding box center [894, 253] width 559 height 34
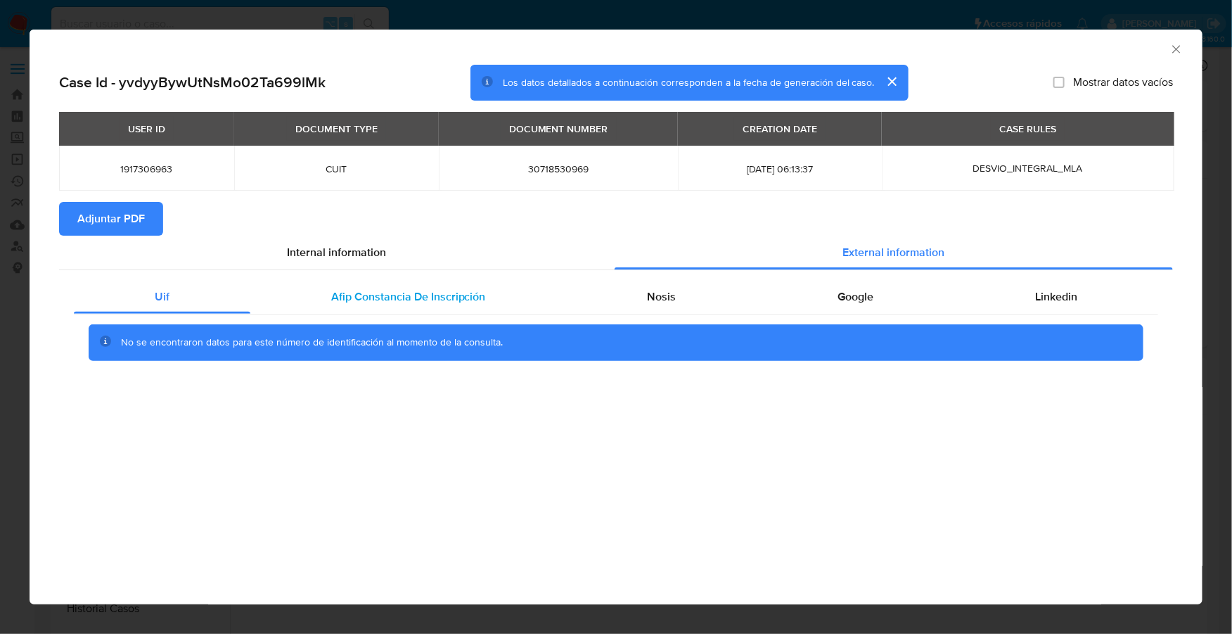
click at [438, 310] on div "Afip Constancia De Inscripción" at bounding box center [408, 297] width 317 height 34
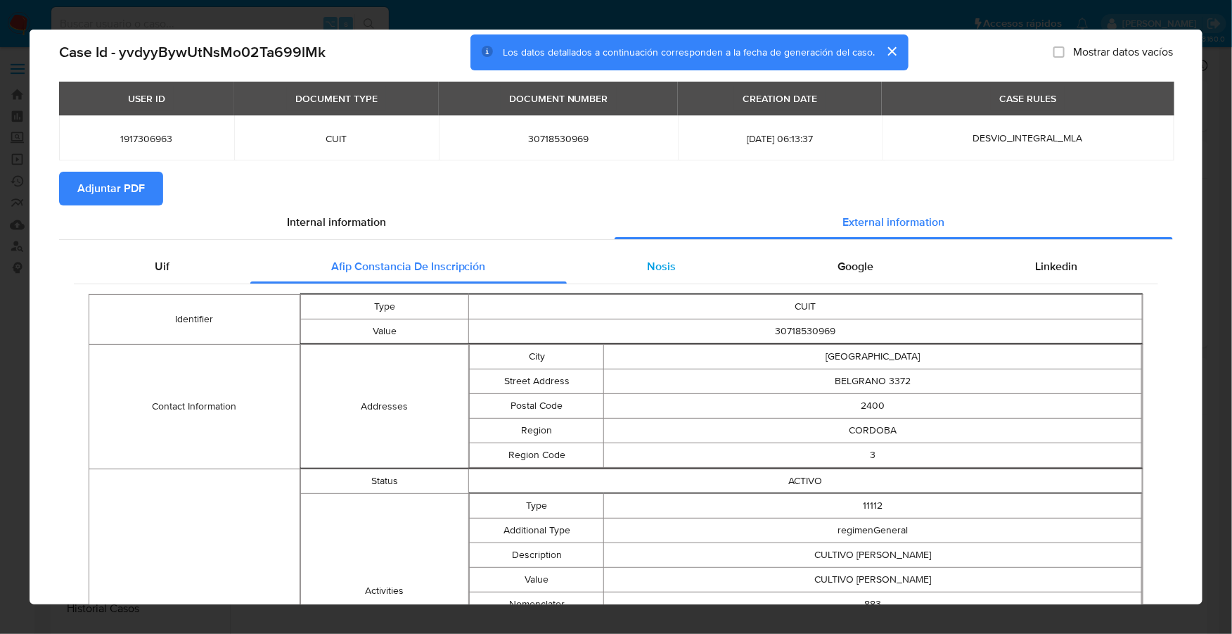
click at [666, 275] on div "Nosis" at bounding box center [662, 267] width 191 height 34
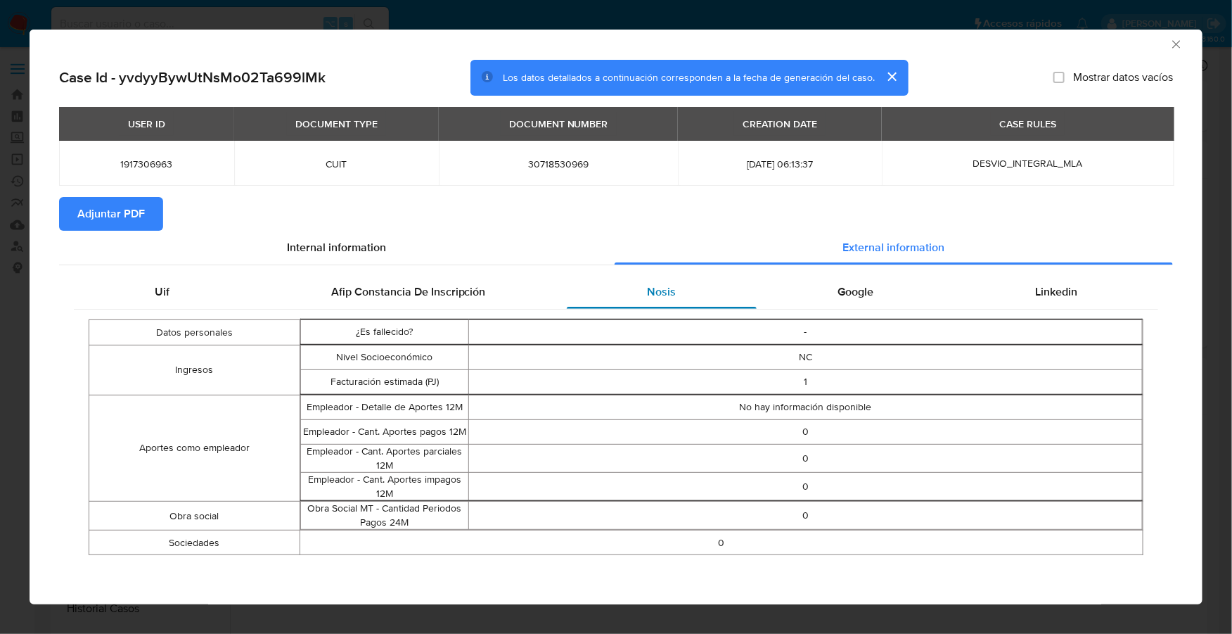
scroll to position [4, 0]
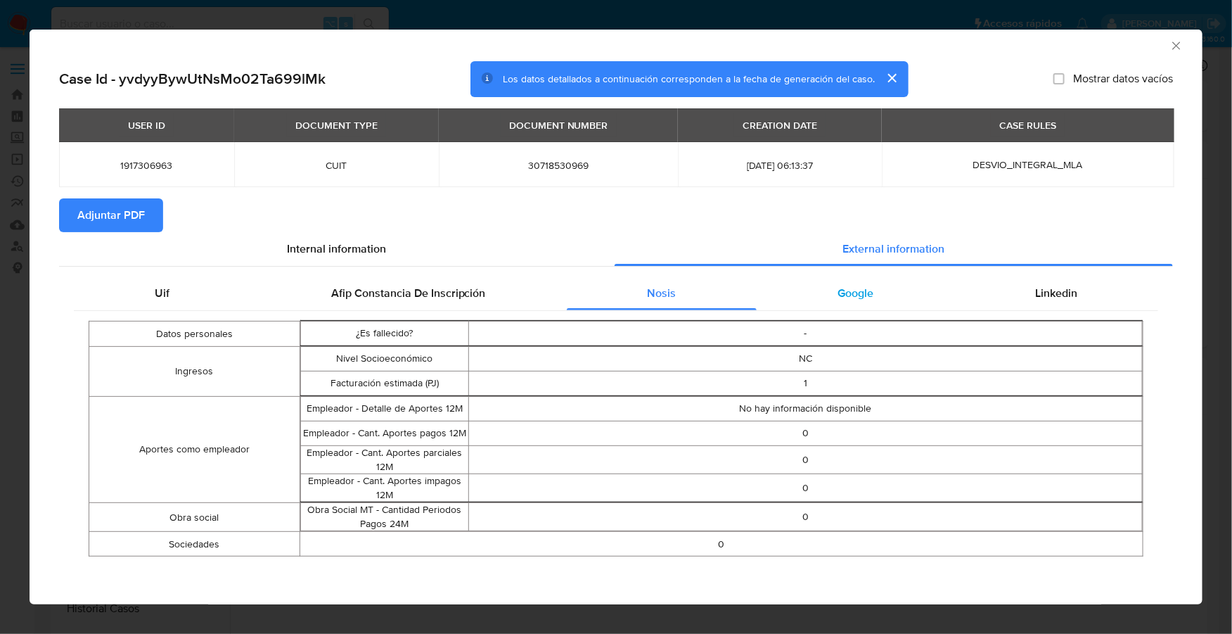
click at [843, 295] on span "Google" at bounding box center [856, 293] width 36 height 16
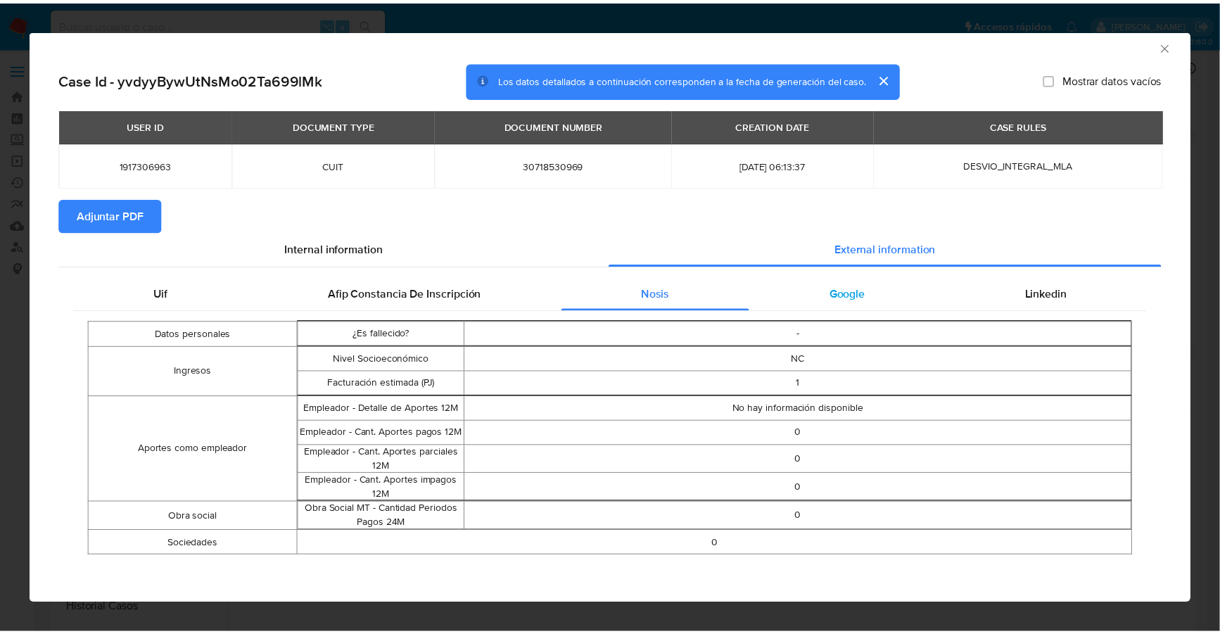
scroll to position [0, 0]
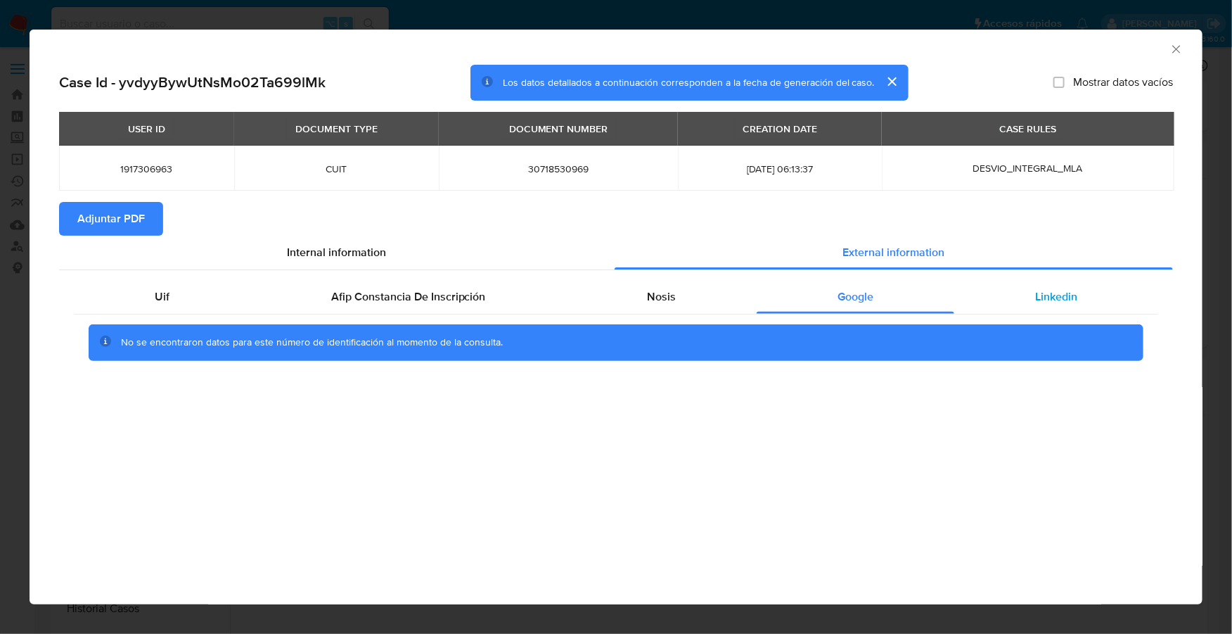
click at [1054, 294] on span "Linkedin" at bounding box center [1056, 296] width 42 height 16
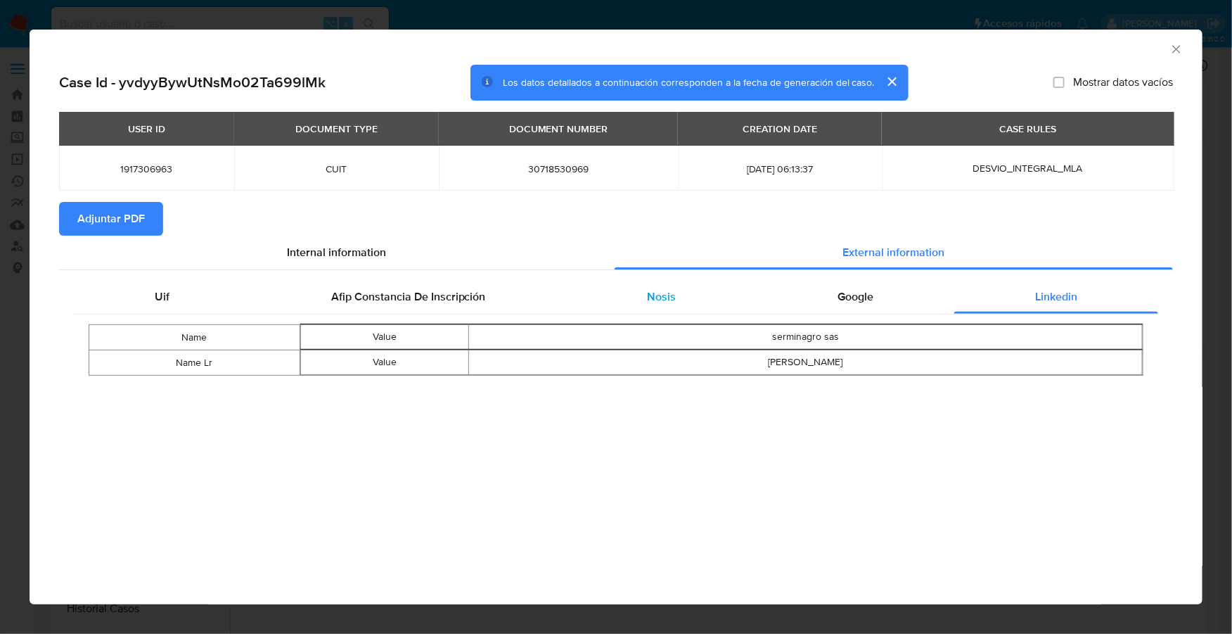
click at [647, 295] on span "Nosis" at bounding box center [661, 296] width 29 height 16
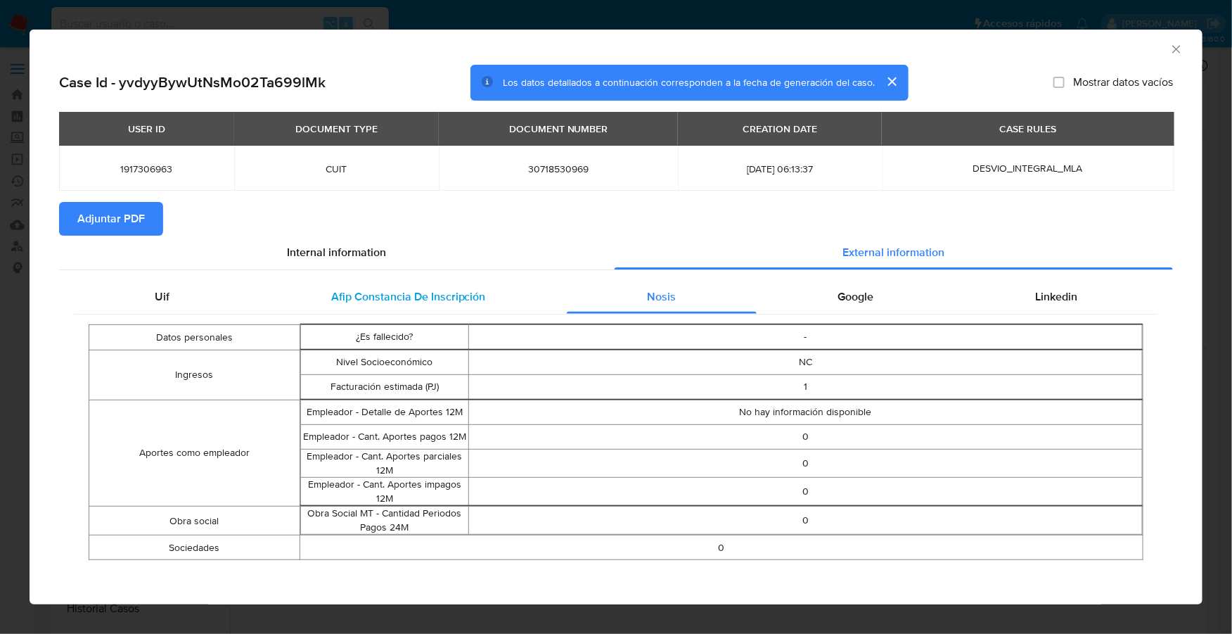
click at [430, 295] on span "Afip Constancia De Inscripción" at bounding box center [408, 296] width 155 height 16
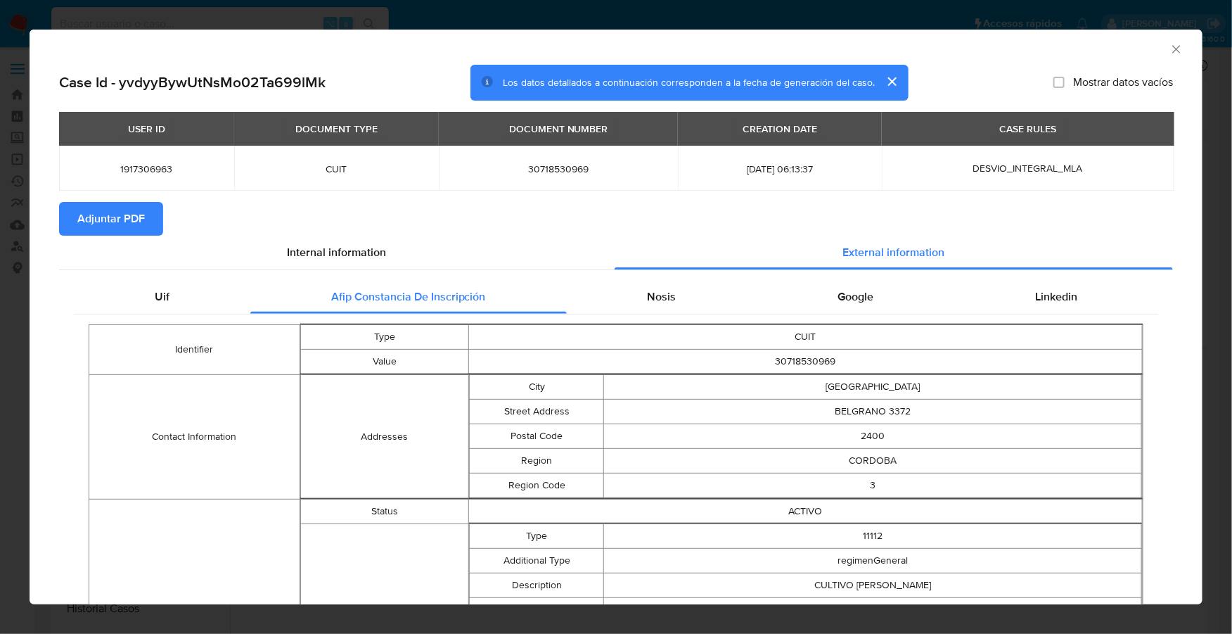
click at [105, 222] on span "Adjuntar PDF" at bounding box center [111, 218] width 68 height 31
click at [1170, 45] on icon "Cerrar ventana" at bounding box center [1177, 49] width 14 height 14
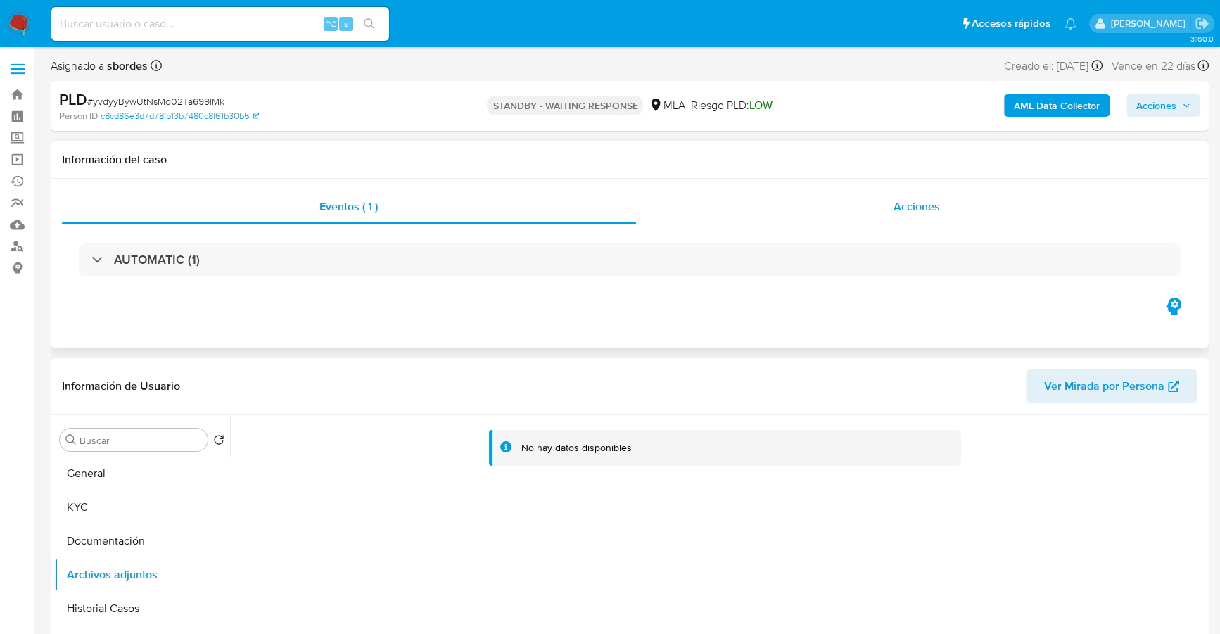
click at [871, 203] on div "Acciones" at bounding box center [917, 207] width 562 height 34
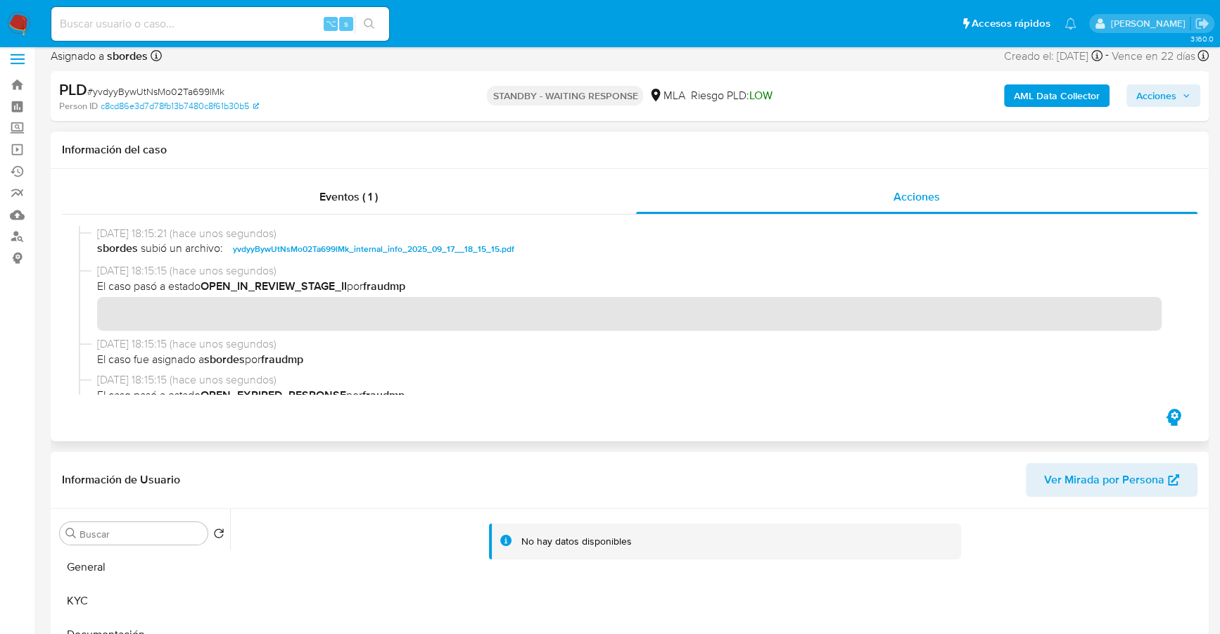
scroll to position [23, 0]
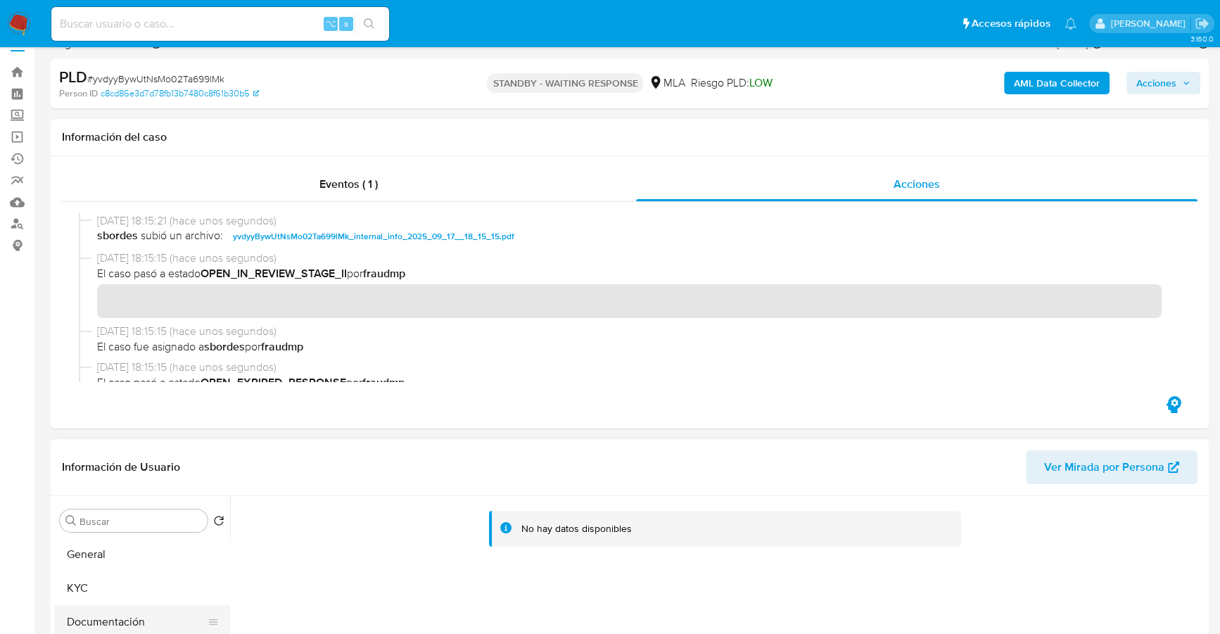
click at [172, 605] on button "Documentación" at bounding box center [136, 622] width 165 height 34
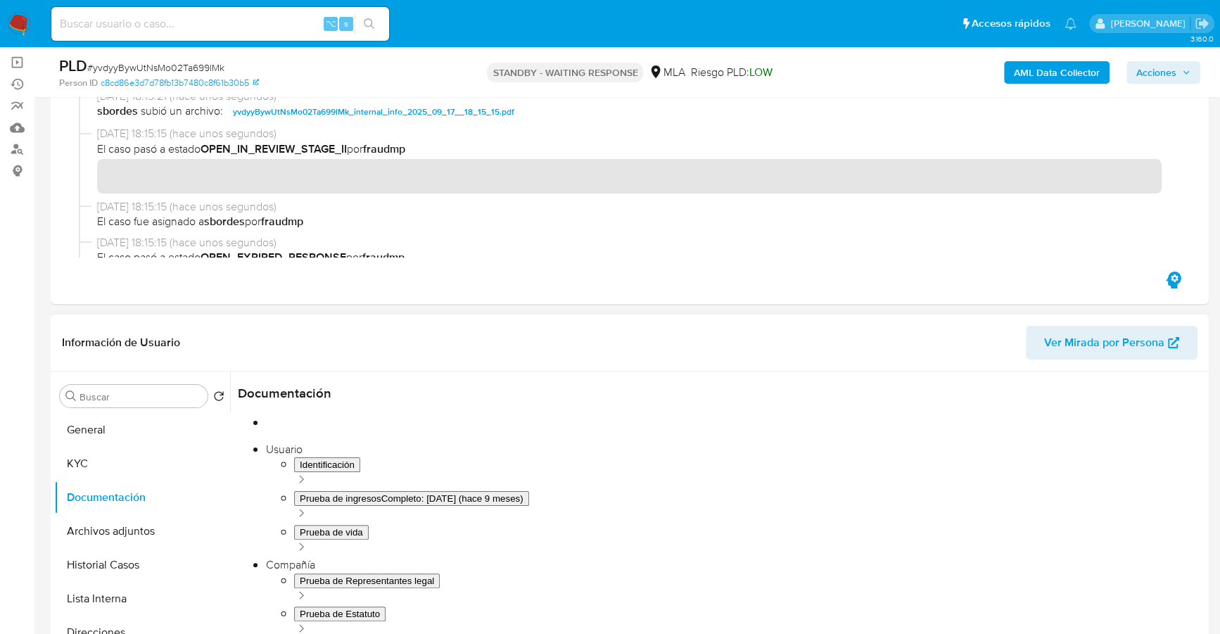
scroll to position [338, 0]
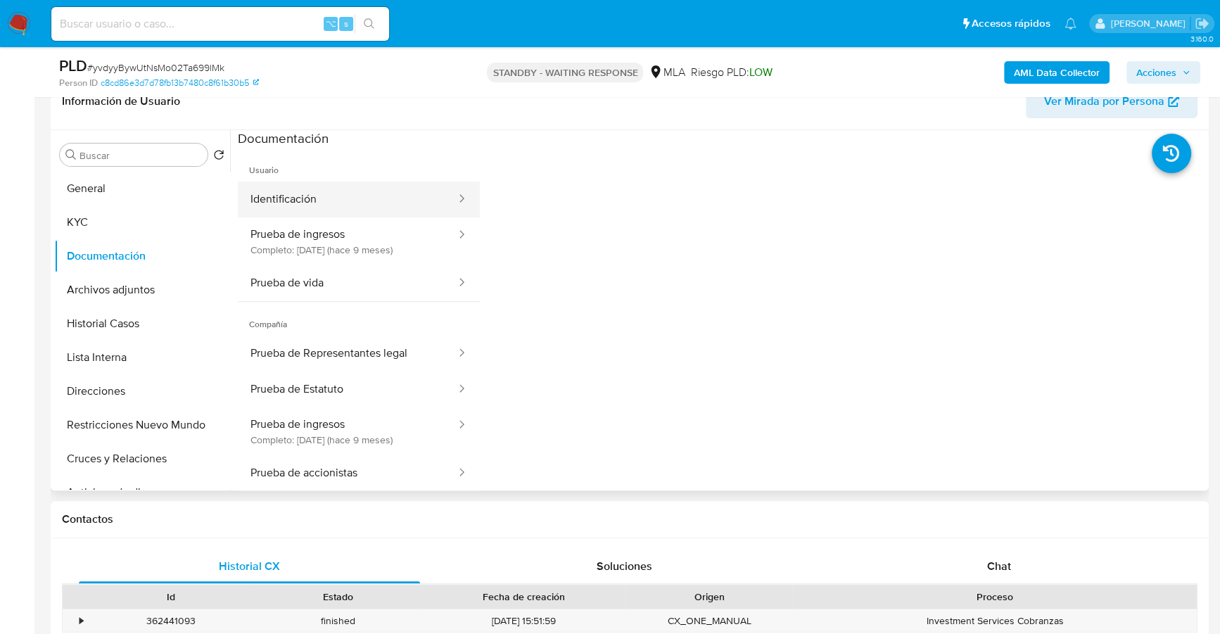
click at [308, 196] on button "Identificación" at bounding box center [347, 199] width 219 height 36
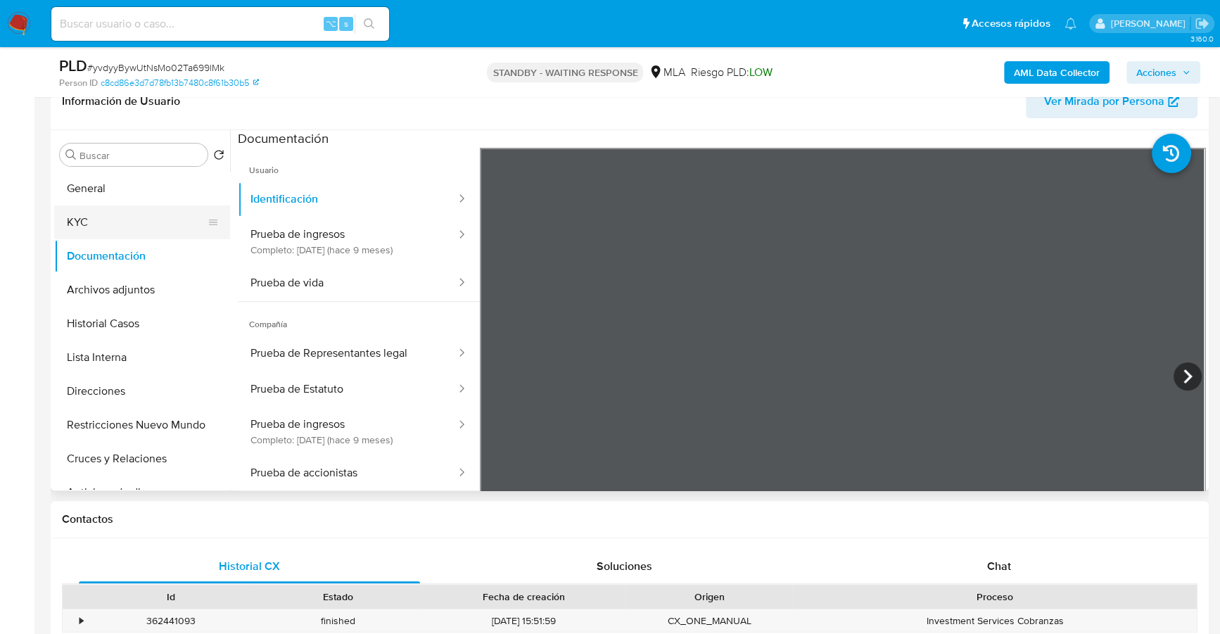
click at [101, 231] on button "KYC" at bounding box center [136, 222] width 165 height 34
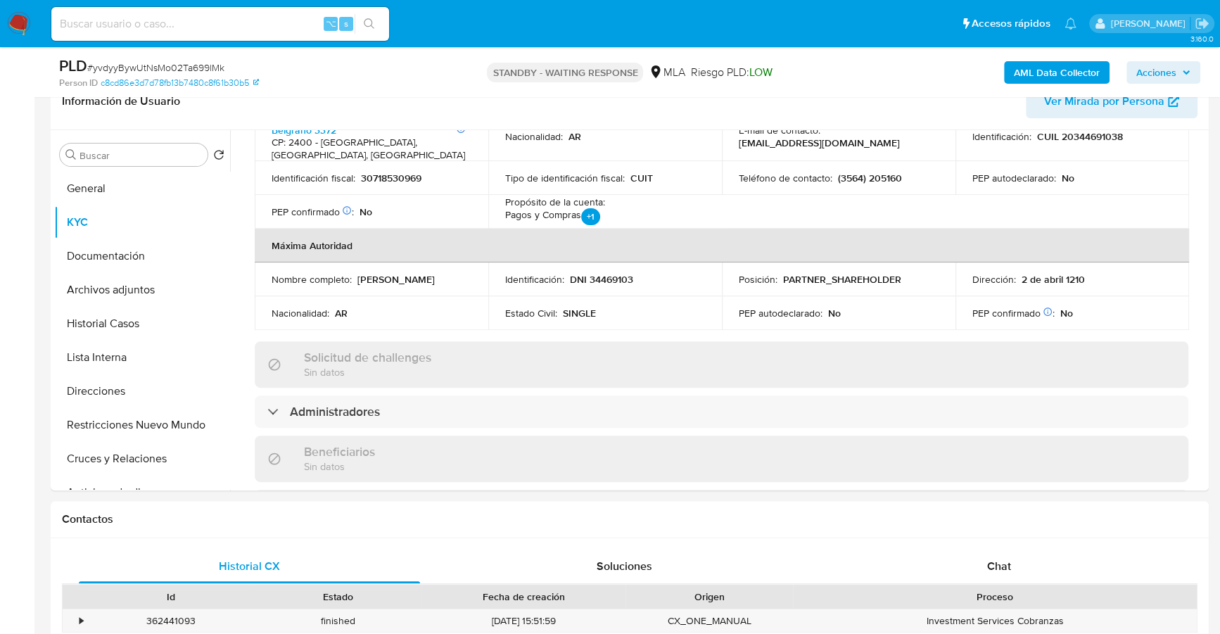
scroll to position [535, 0]
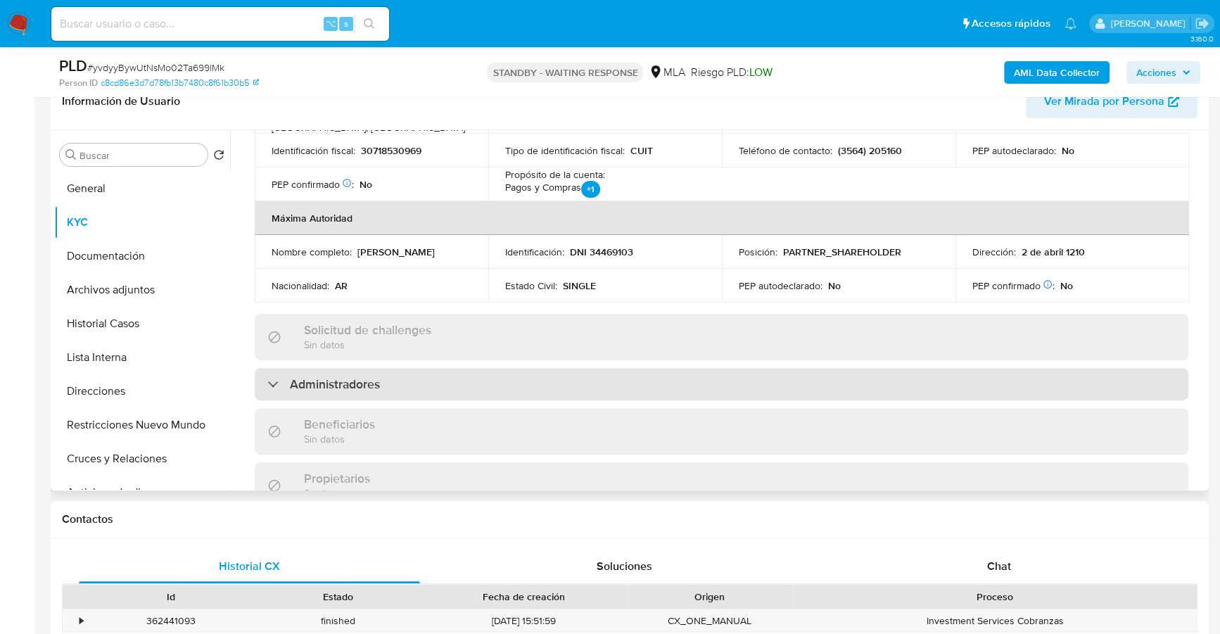
click at [355, 393] on div "Administradores" at bounding box center [721, 384] width 933 height 32
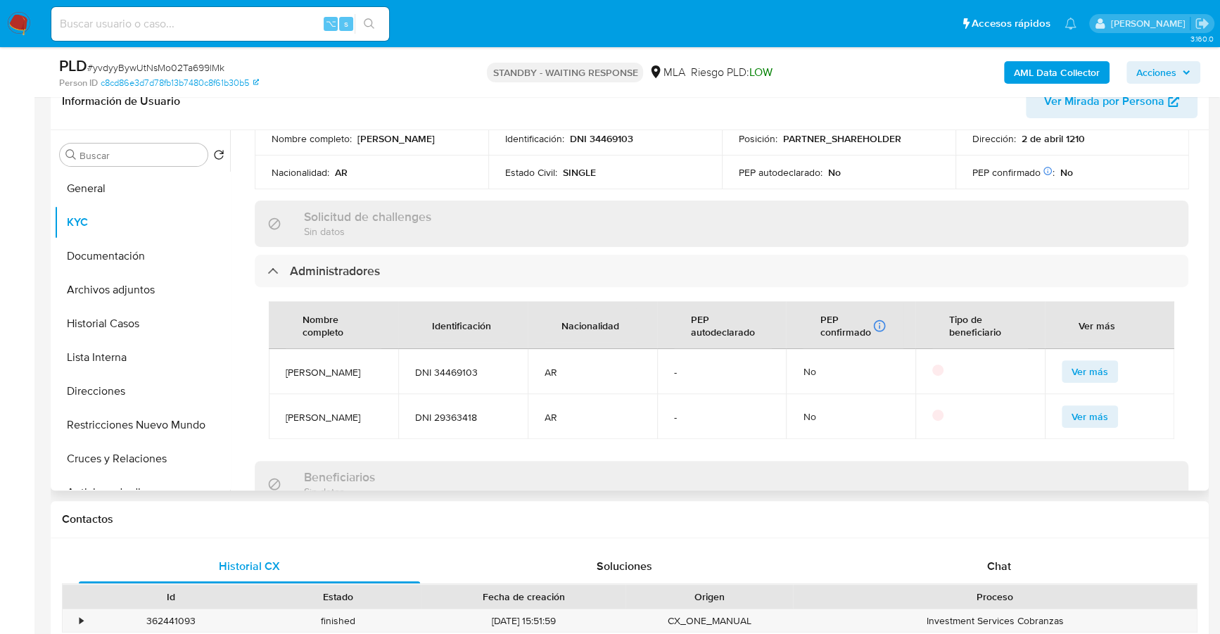
scroll to position [664, 0]
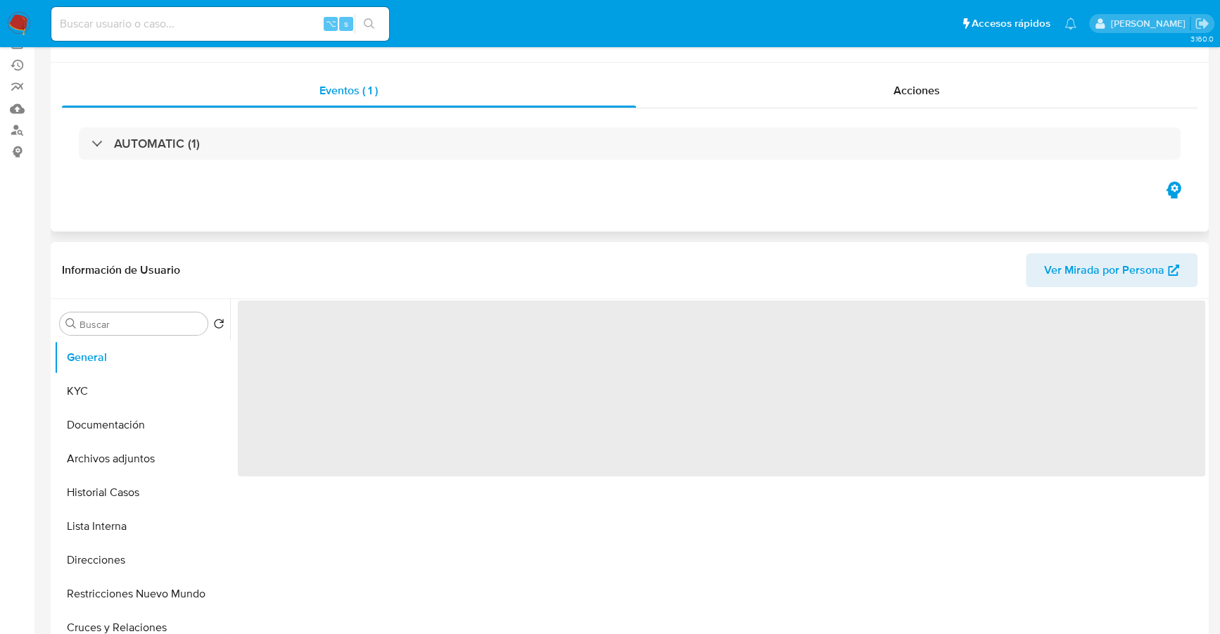
select select "10"
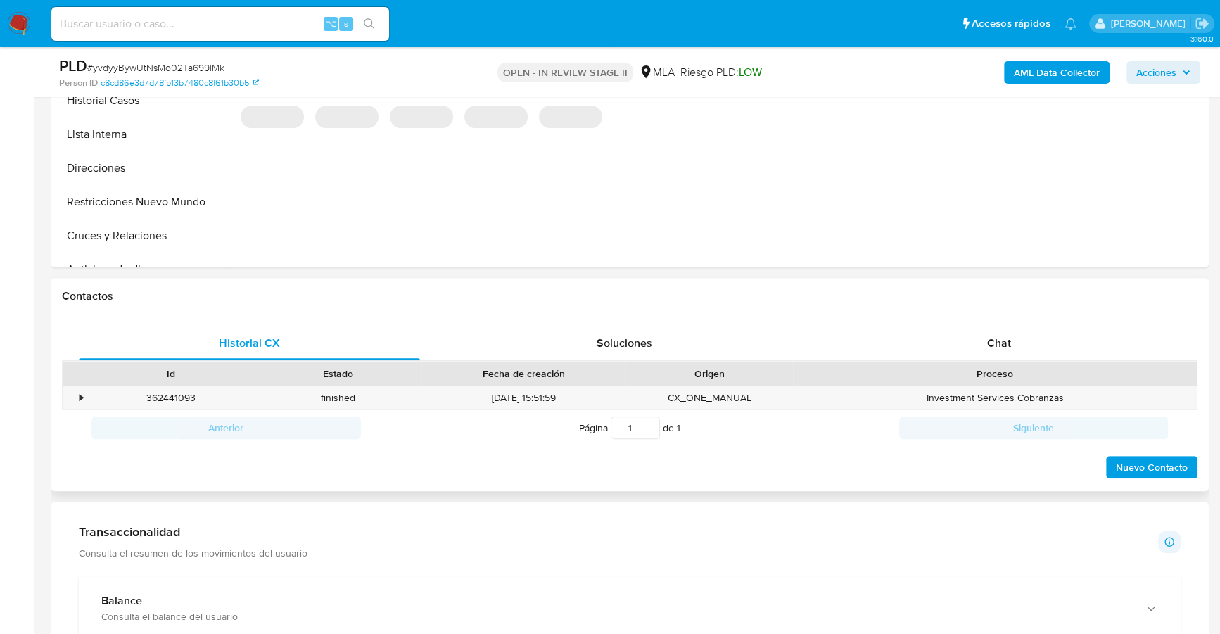
scroll to position [490, 0]
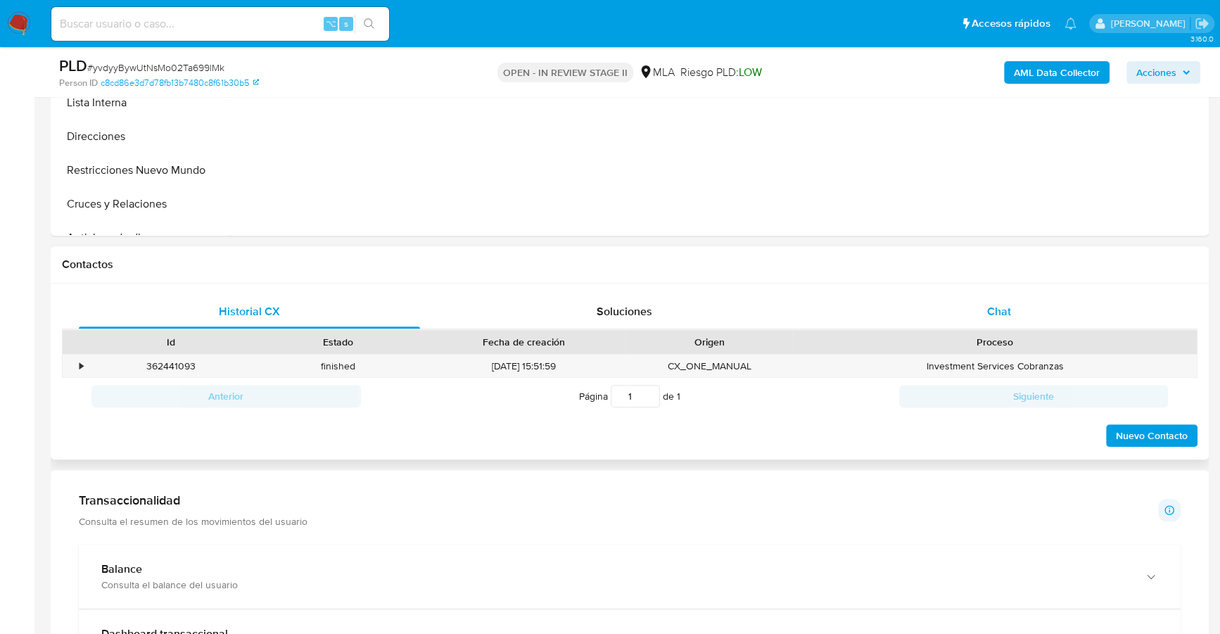
click at [1023, 298] on div "Chat" at bounding box center [998, 312] width 341 height 34
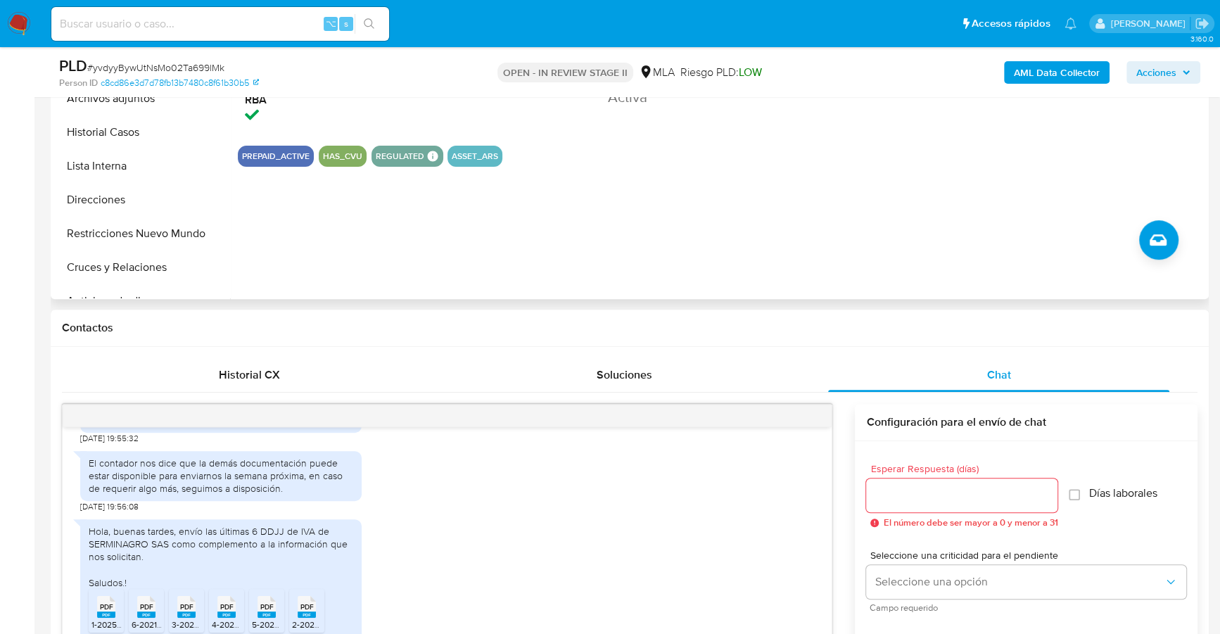
scroll to position [340, 0]
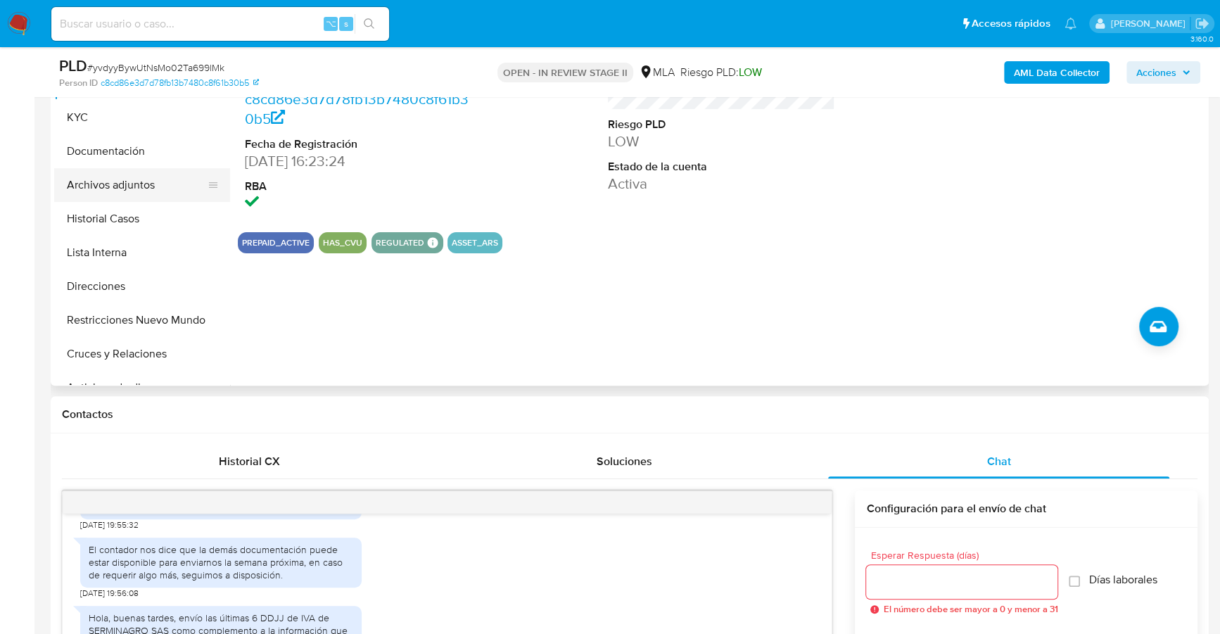
click at [119, 179] on button "Archivos adjuntos" at bounding box center [136, 185] width 165 height 34
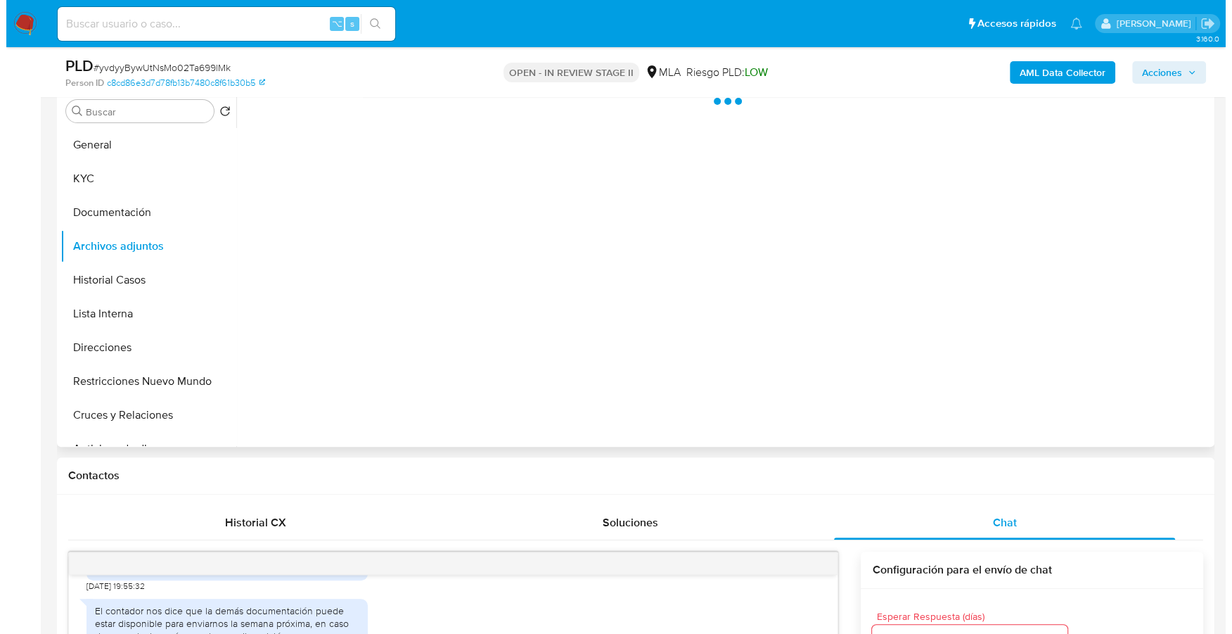
scroll to position [208, 0]
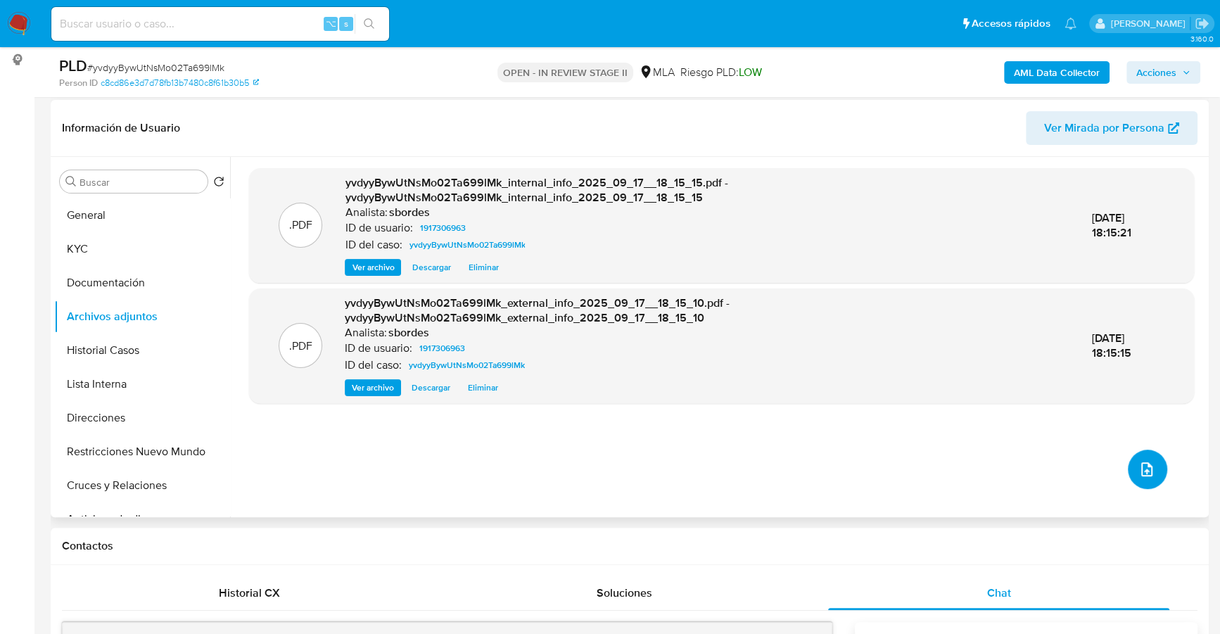
click at [1144, 467] on icon "upload-file" at bounding box center [1146, 469] width 17 height 17
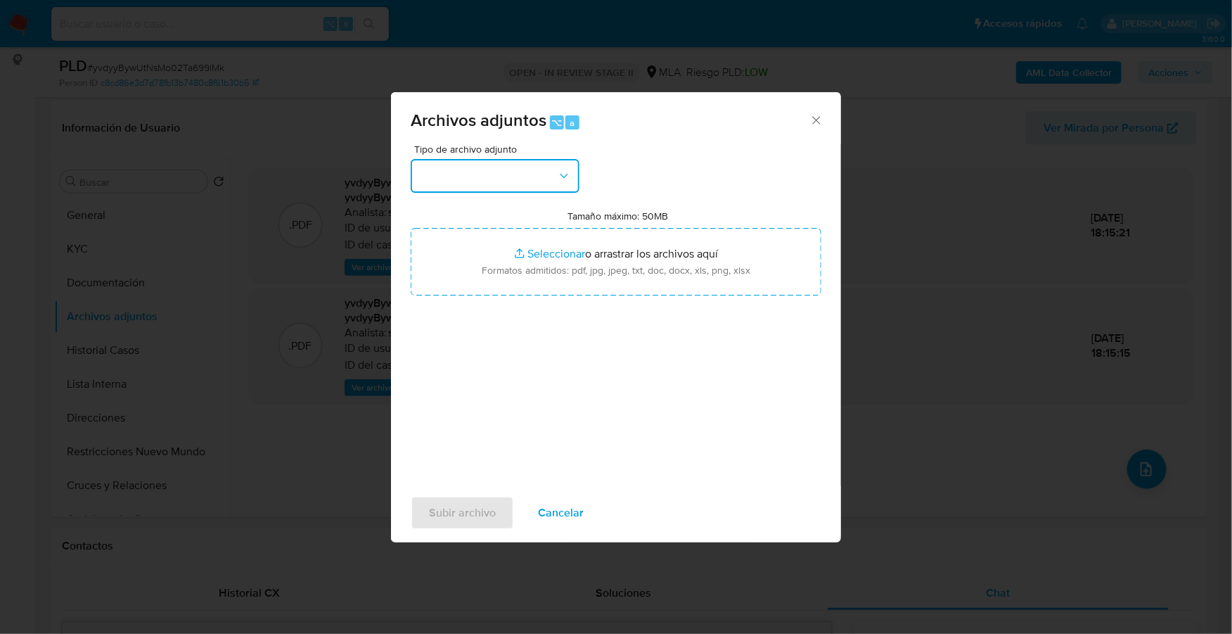
click at [484, 168] on button "button" at bounding box center [495, 176] width 169 height 34
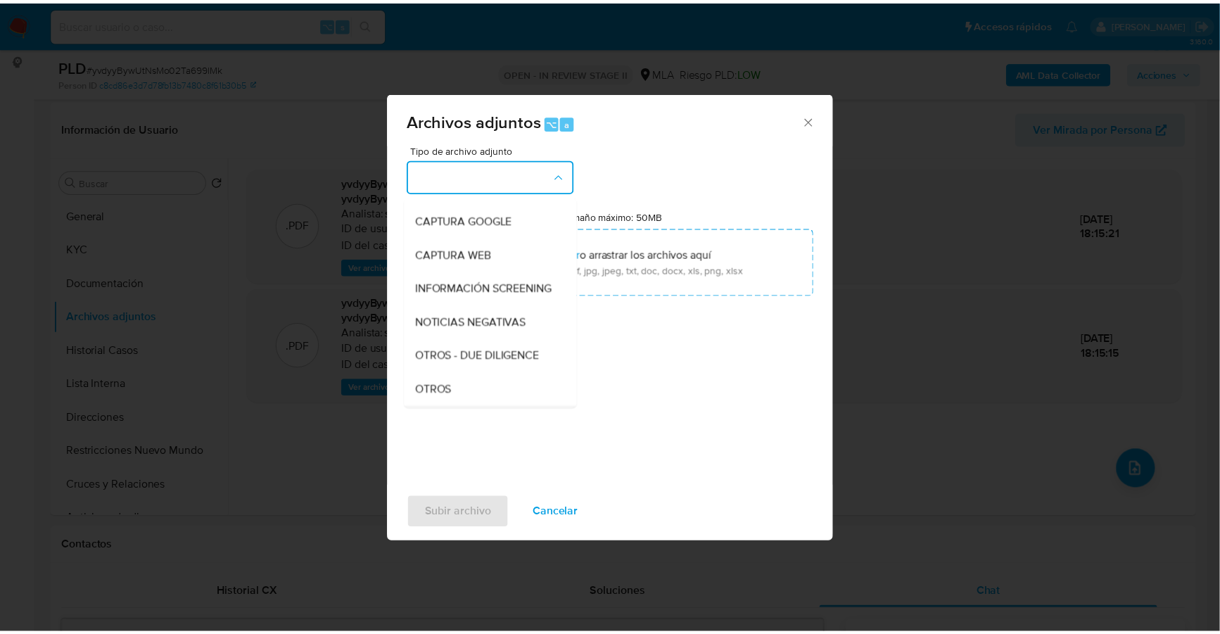
scroll to position [194, 0]
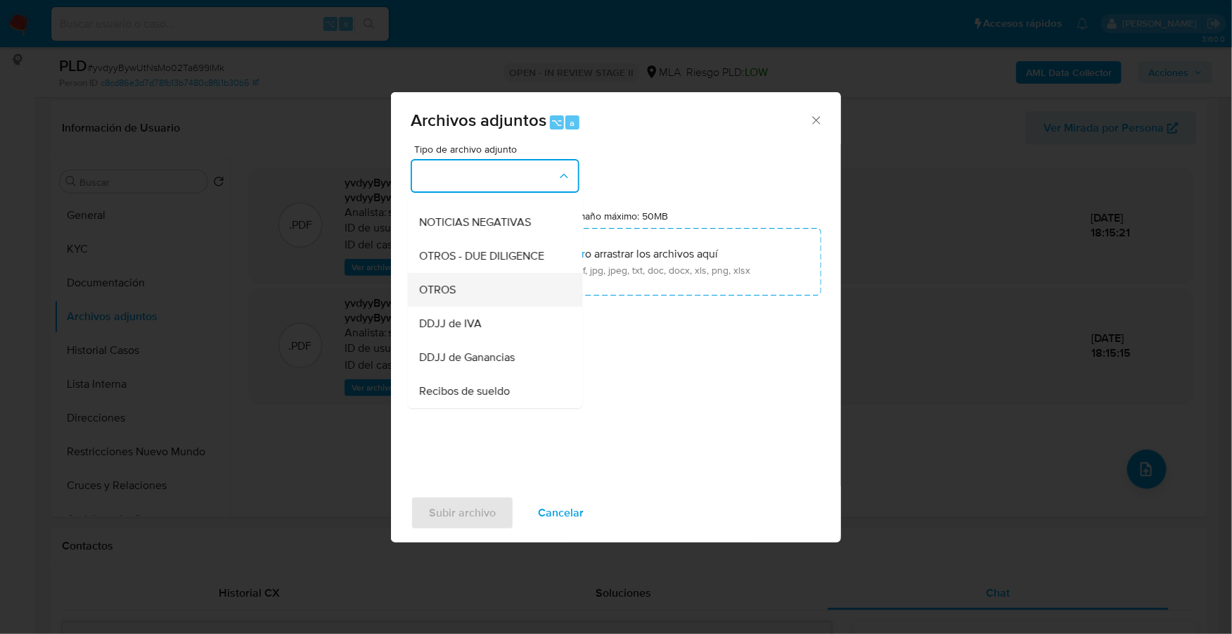
click at [475, 295] on div "OTROS" at bounding box center [490, 290] width 143 height 34
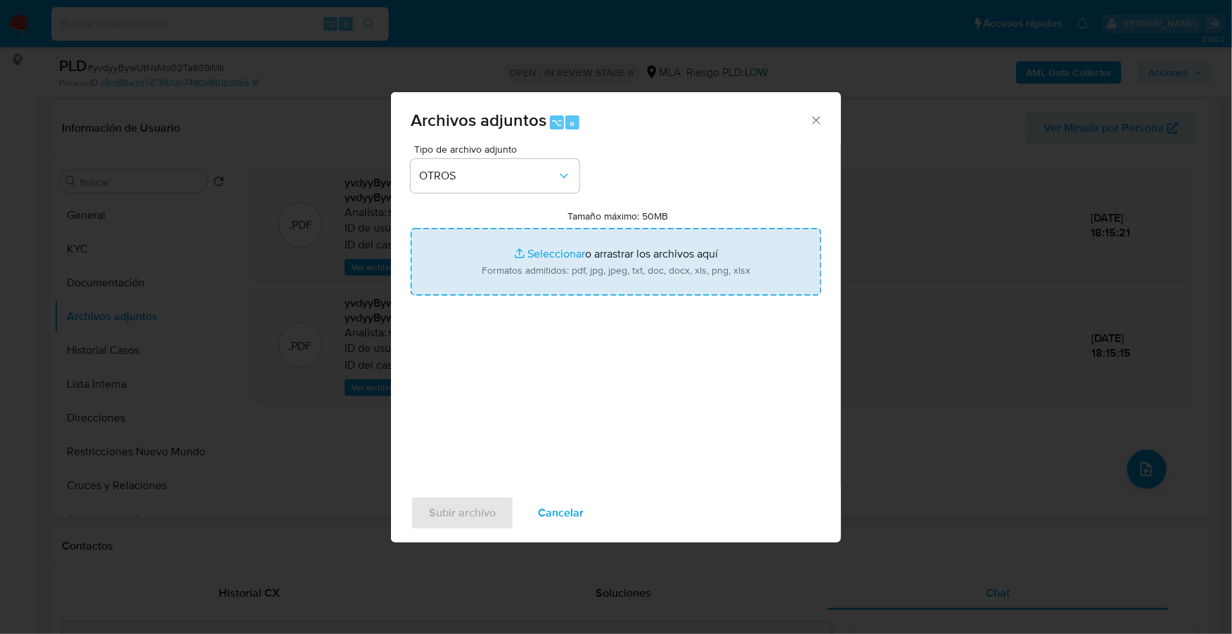
click at [573, 245] on input "Tamaño máximo: 50MB Seleccionar archivos" at bounding box center [616, 262] width 411 height 68
type input "C:\fakepath\Caselog yvdyyBywUtNsMo02Ta699lMk_2025_07_17_17_37_13.docx"
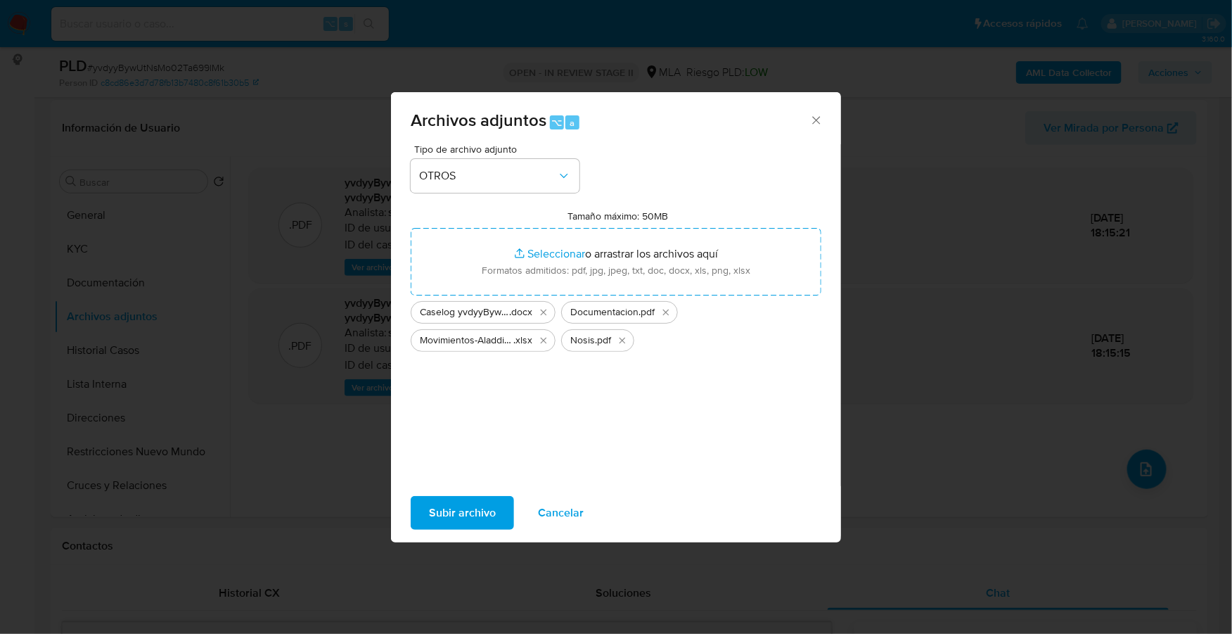
click at [475, 509] on span "Subir archivo" at bounding box center [462, 512] width 67 height 31
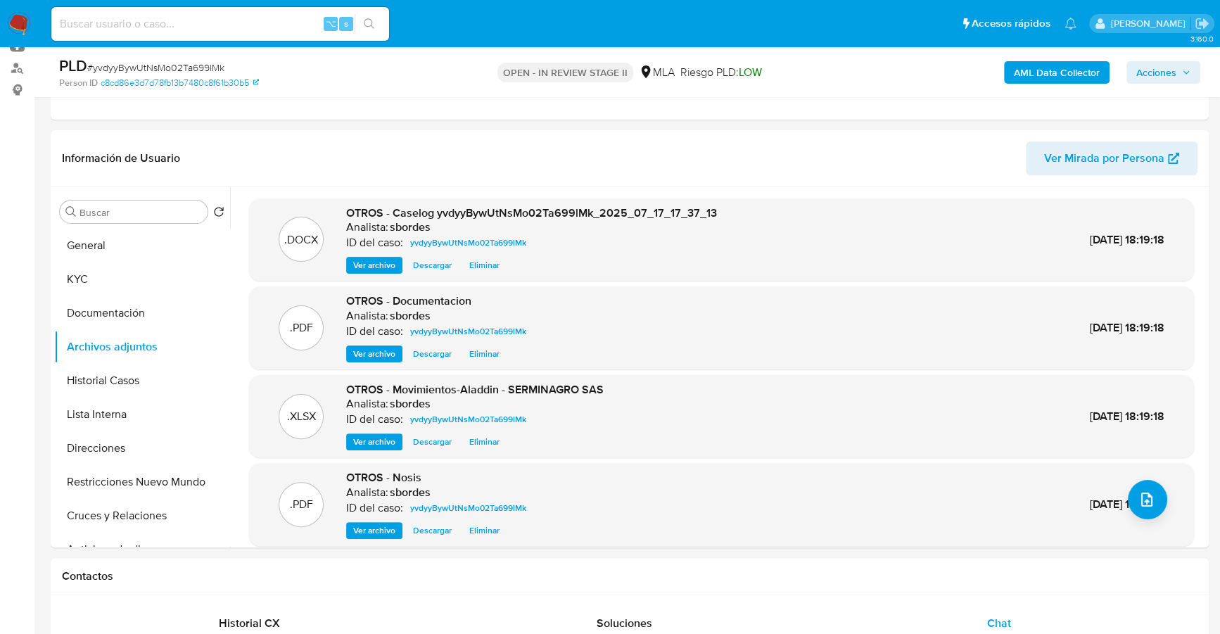
scroll to position [0, 0]
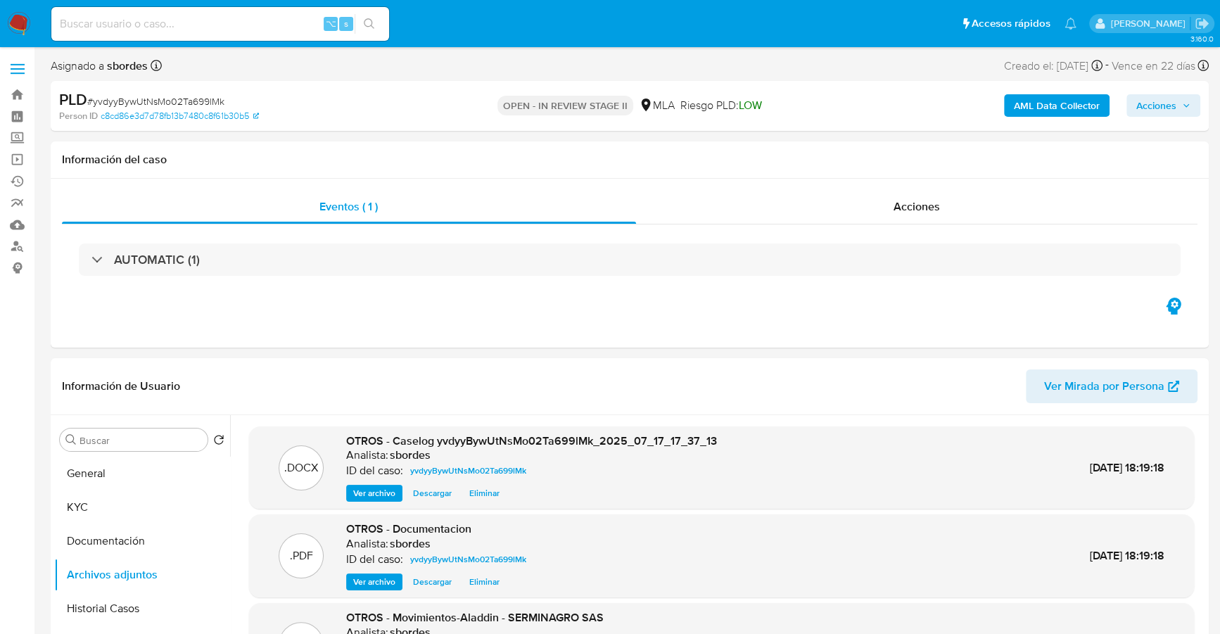
click at [1165, 108] on span "Acciones" at bounding box center [1156, 105] width 40 height 23
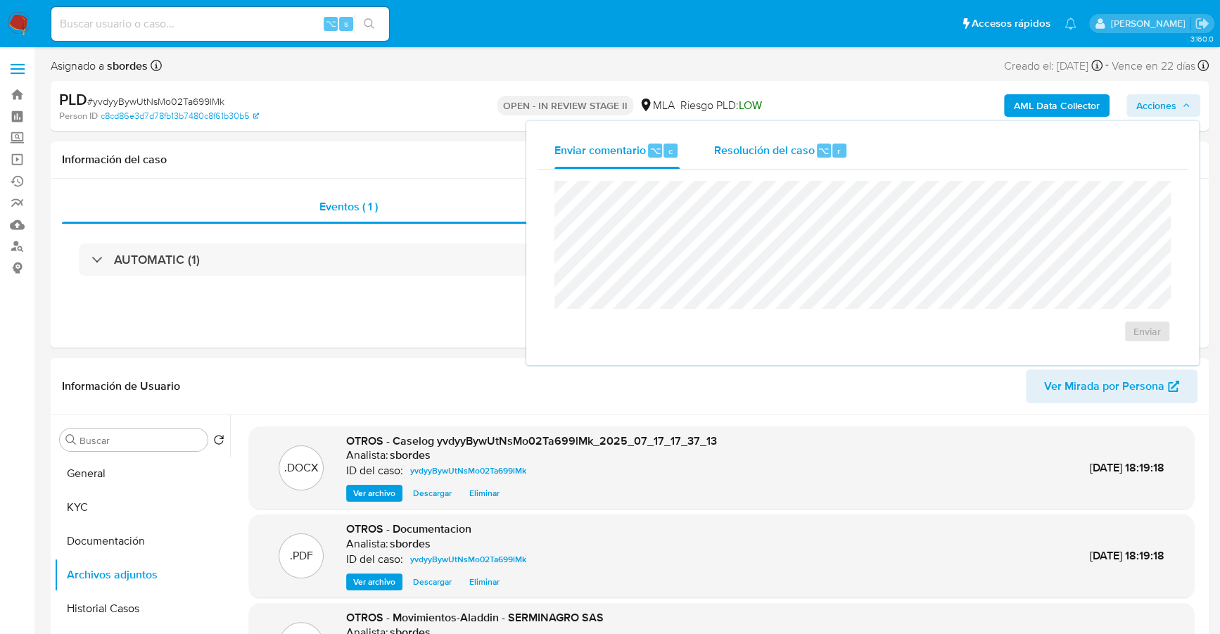
click at [766, 151] on span "Resolución del caso" at bounding box center [763, 150] width 101 height 16
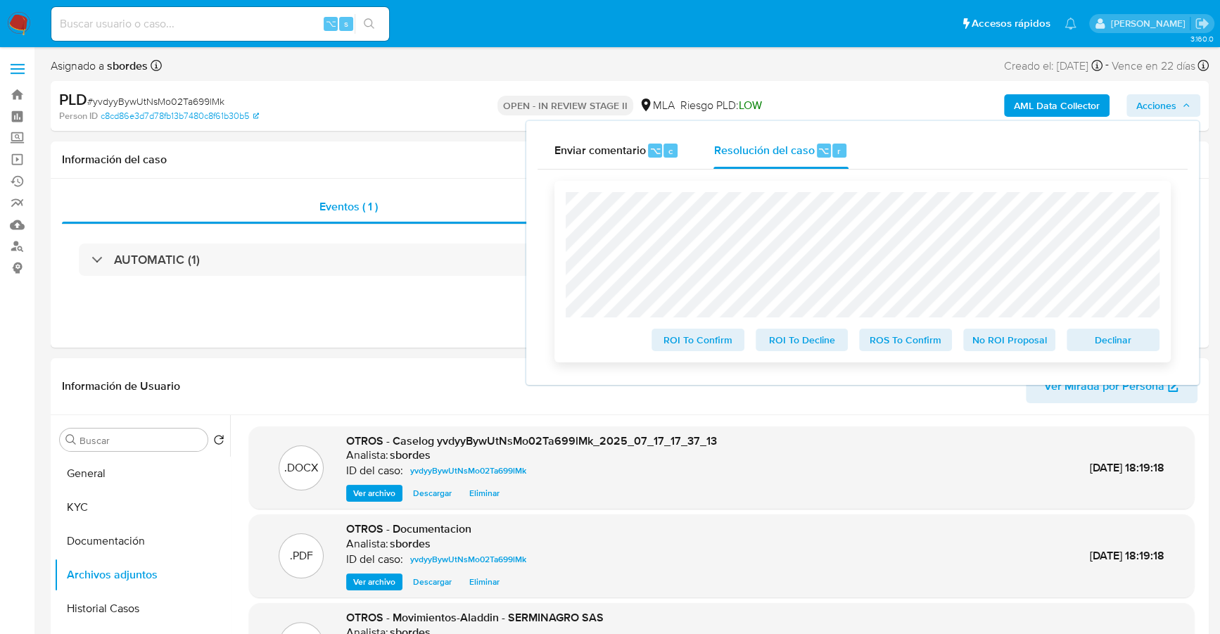
click at [1008, 338] on span "No ROI Proposal" at bounding box center [1009, 340] width 73 height 20
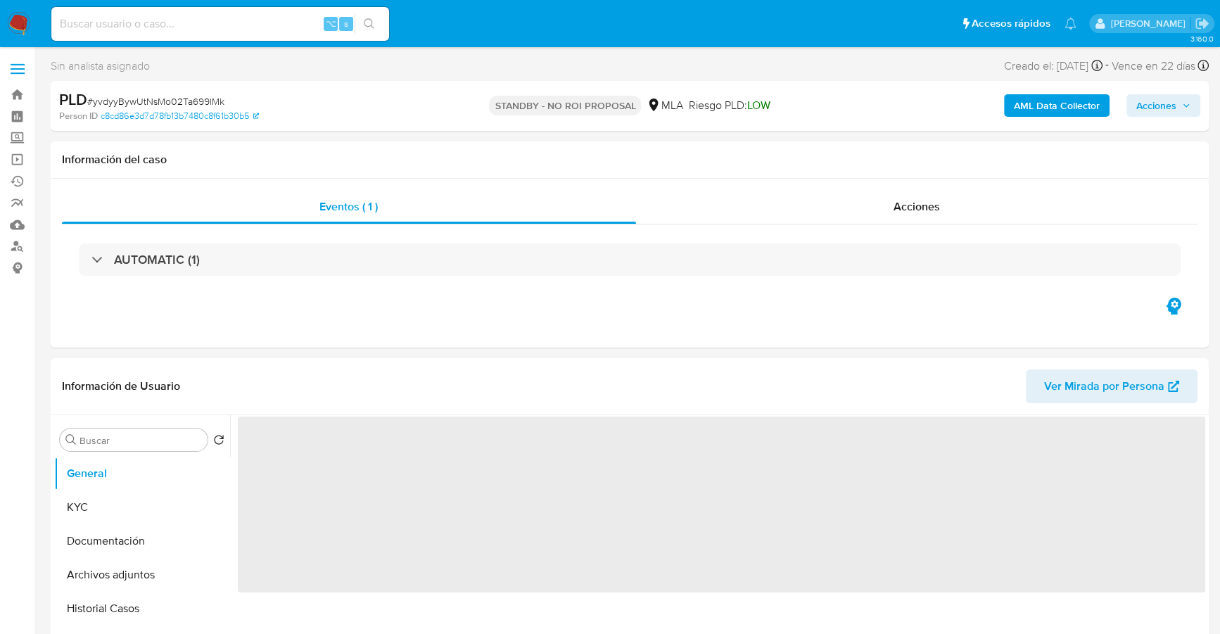
select select "10"
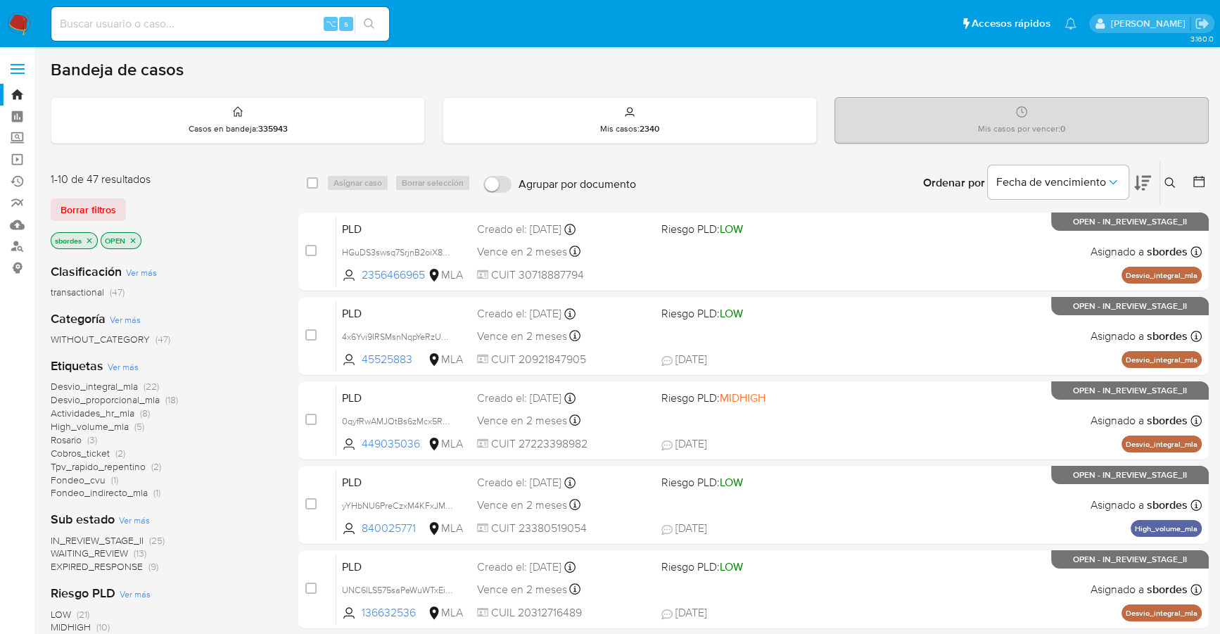
click at [87, 239] on icon "close-filter" at bounding box center [89, 240] width 8 height 8
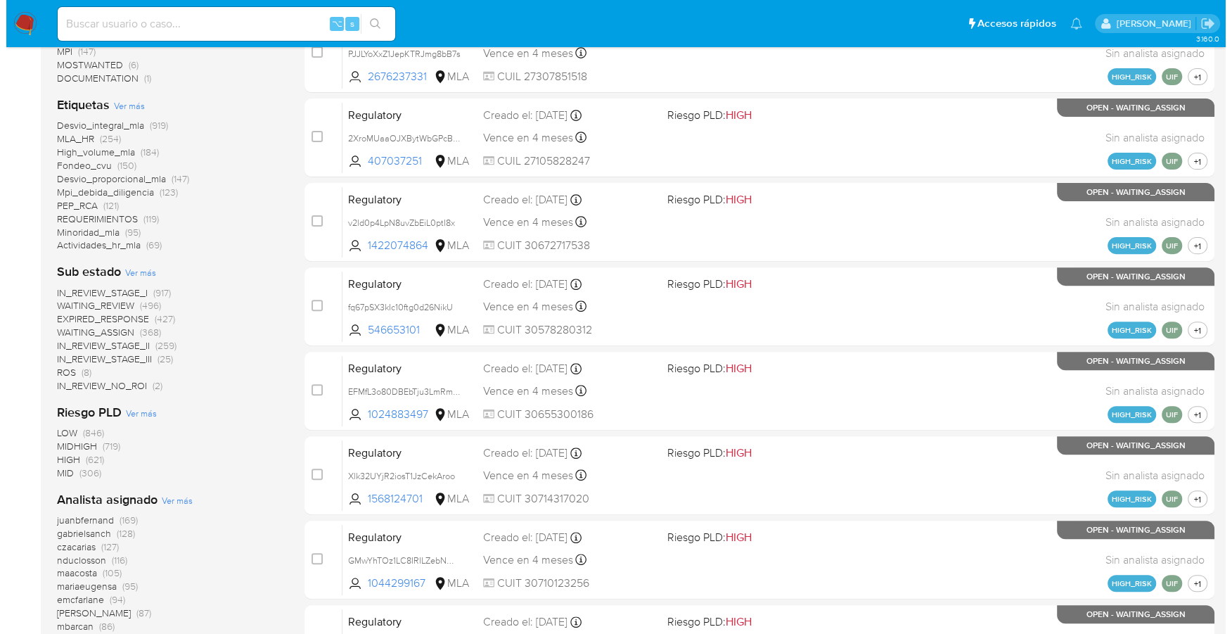
scroll to position [552, 0]
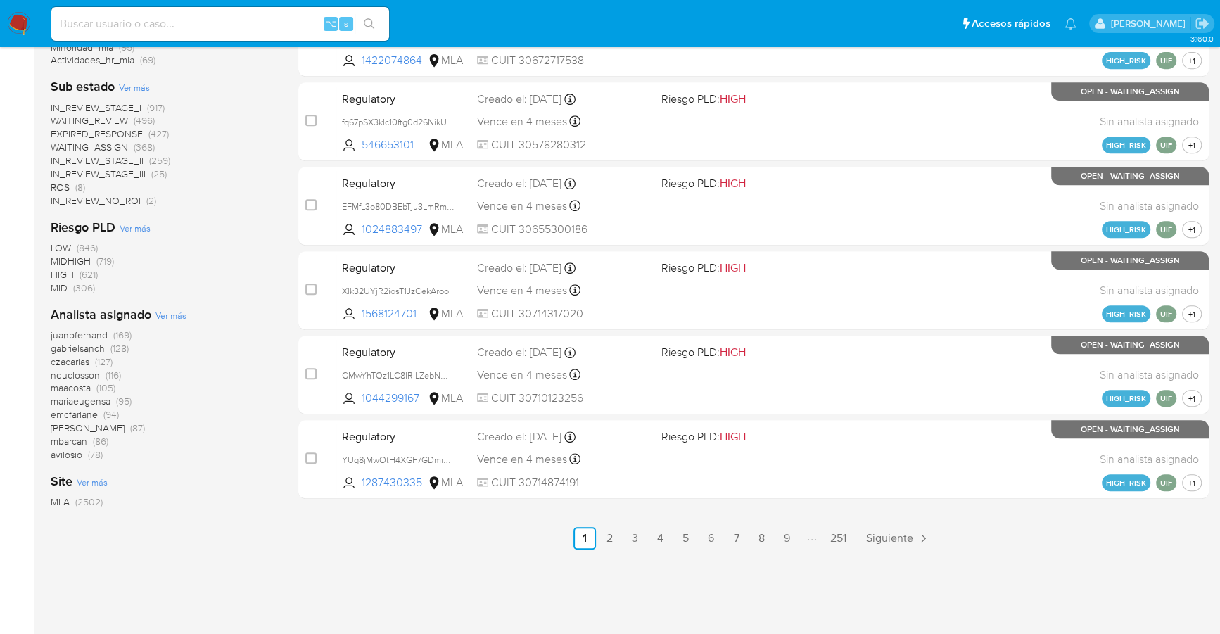
click at [177, 311] on span "Ver más" at bounding box center [170, 315] width 31 height 13
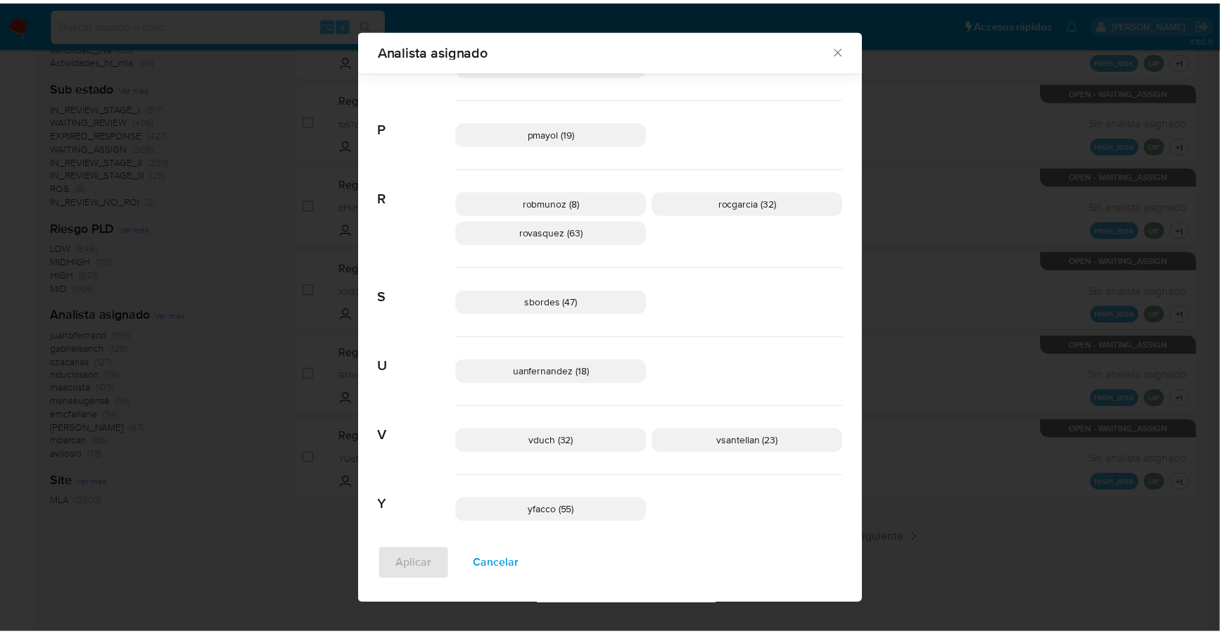
scroll to position [1000, 0]
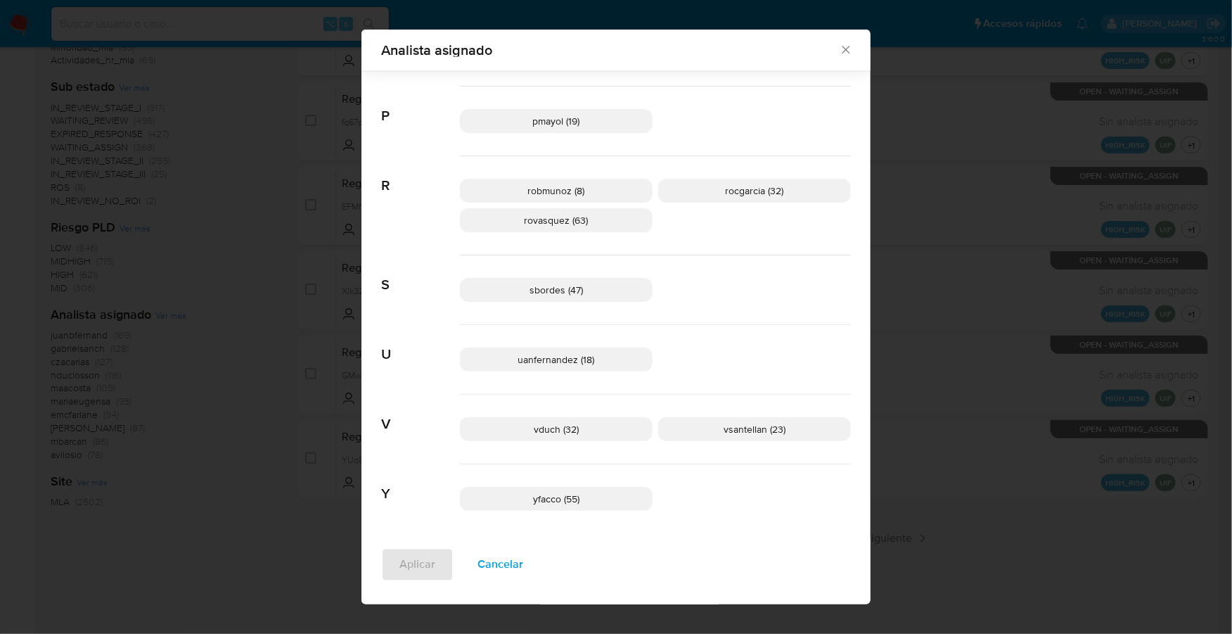
click at [841, 53] on icon "Cerrar" at bounding box center [846, 50] width 14 height 14
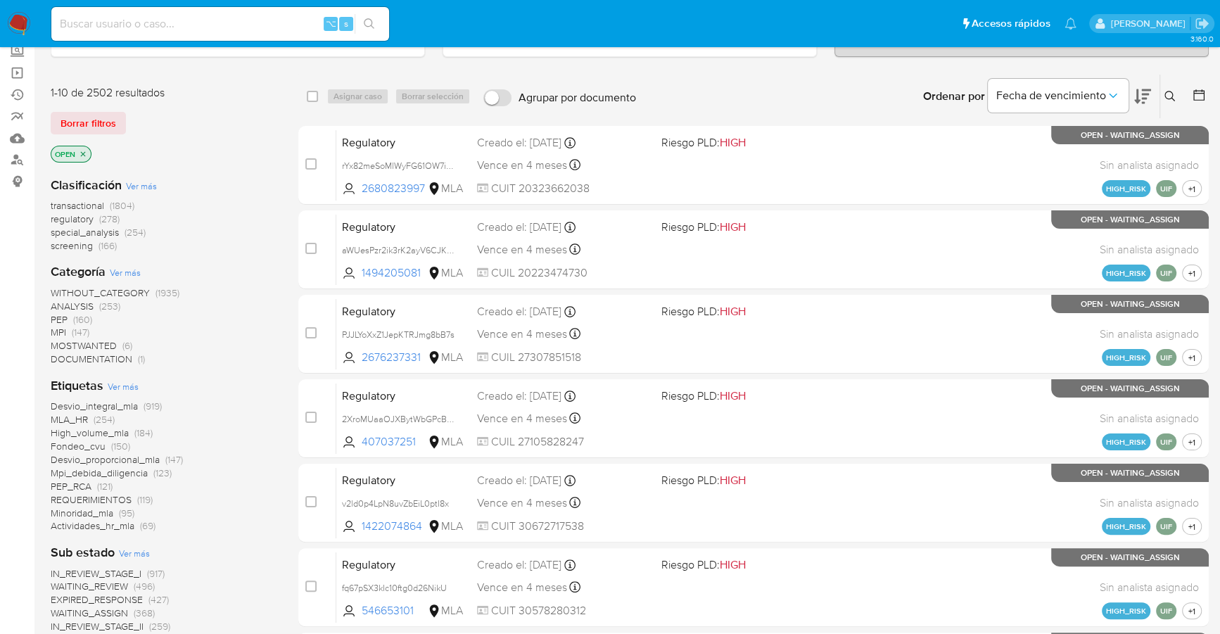
scroll to position [0, 0]
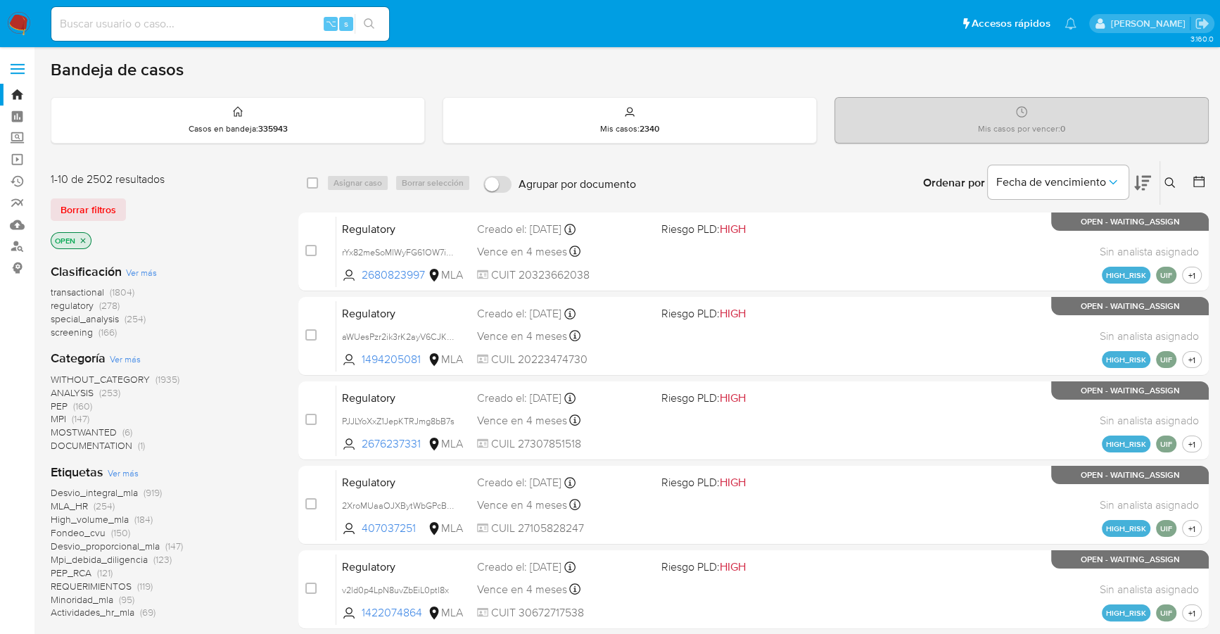
click at [1201, 174] on icon at bounding box center [1199, 181] width 14 height 14
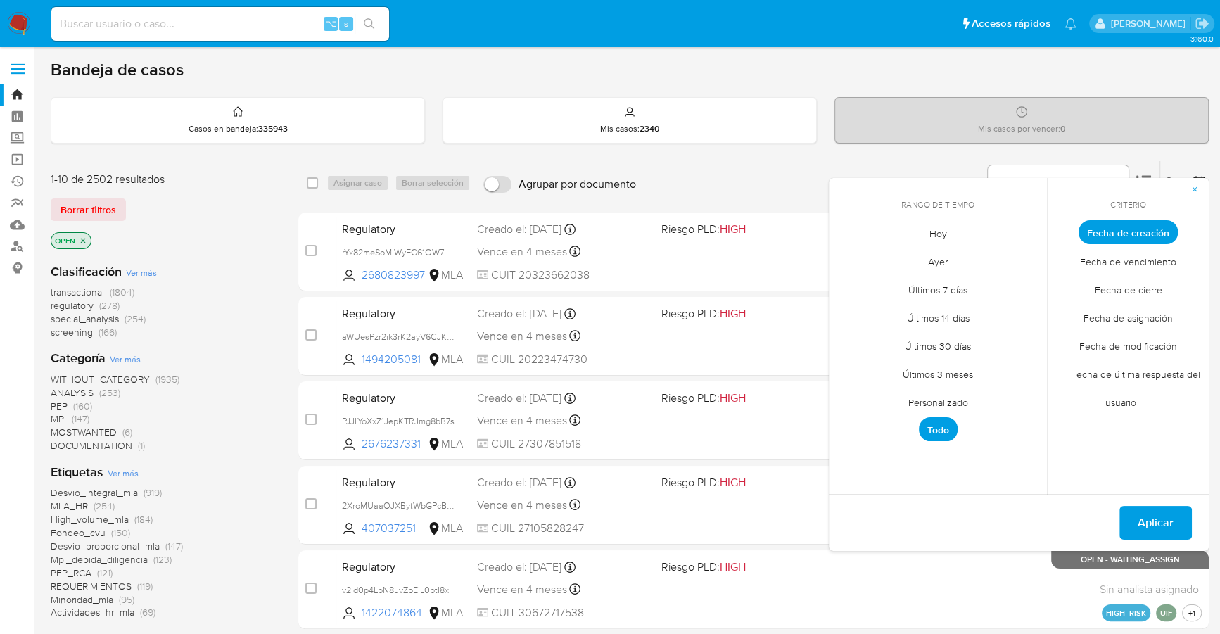
click at [939, 400] on span "Personalizado" at bounding box center [937, 402] width 89 height 29
click at [848, 255] on icon "Mes anterior" at bounding box center [850, 258] width 17 height 17
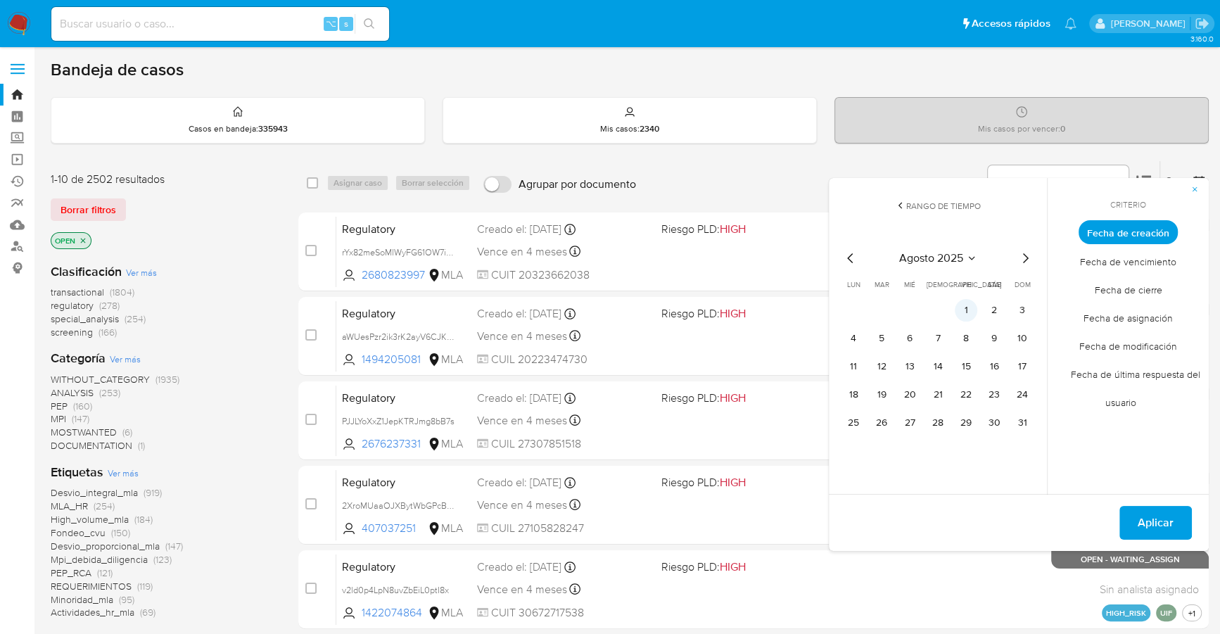
click at [973, 301] on button "1" at bounding box center [966, 310] width 23 height 23
click at [1033, 419] on div "[DATE] [DATE] lun [DATE] [PERSON_NAME][DATE] mié [DATE] jue [DATE] vie [DATE] s…" at bounding box center [937, 340] width 225 height 222
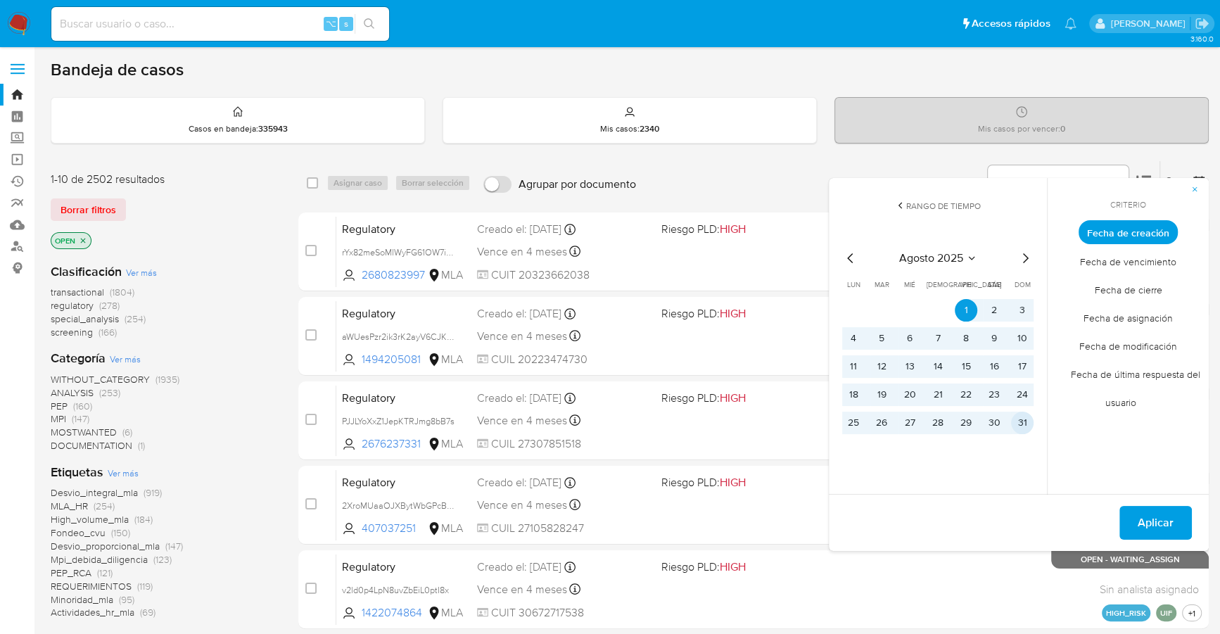
click at [1025, 420] on button "31" at bounding box center [1022, 423] width 23 height 23
click at [1181, 516] on button "Aplicar" at bounding box center [1155, 523] width 72 height 34
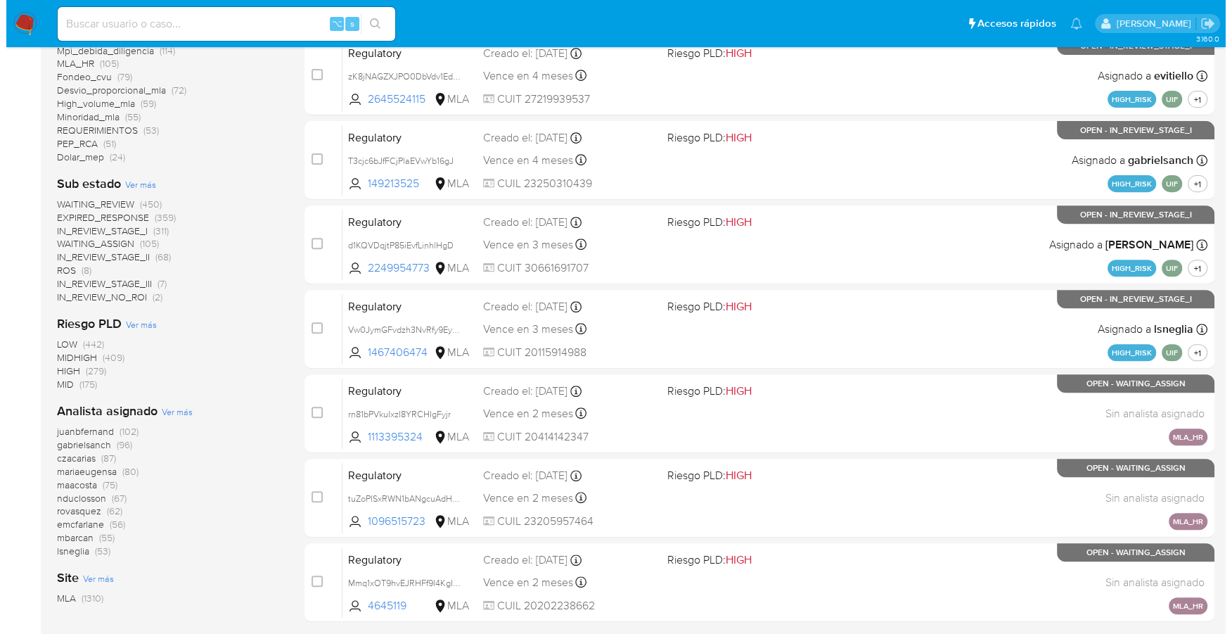
scroll to position [526, 0]
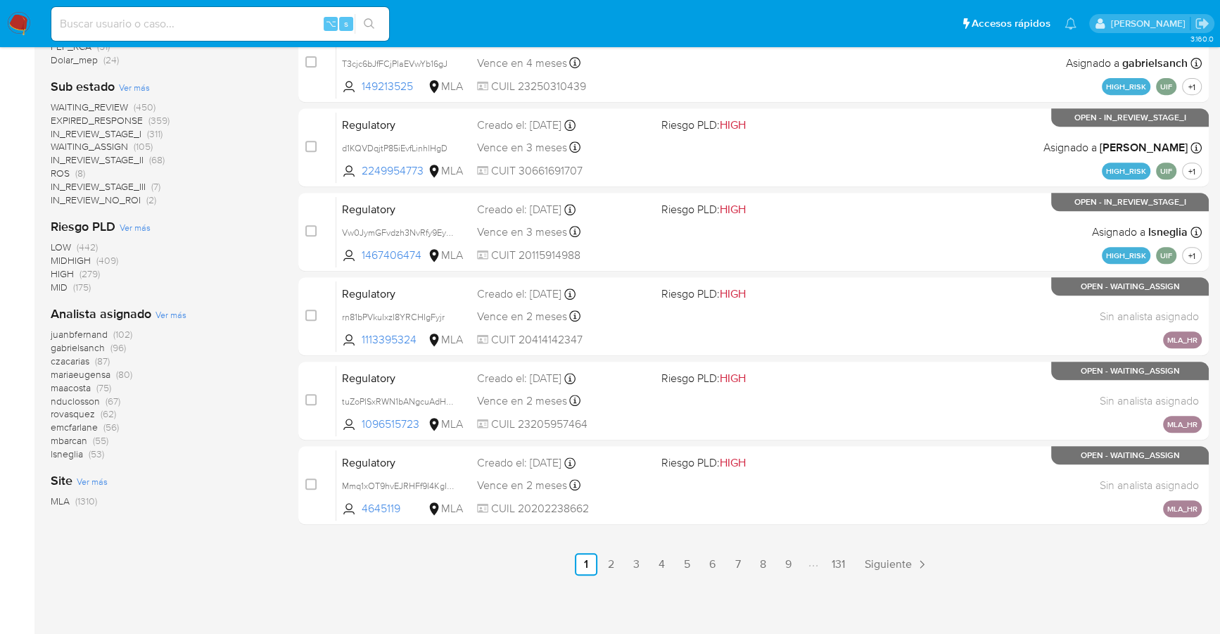
click at [162, 317] on span "Ver más" at bounding box center [170, 314] width 31 height 13
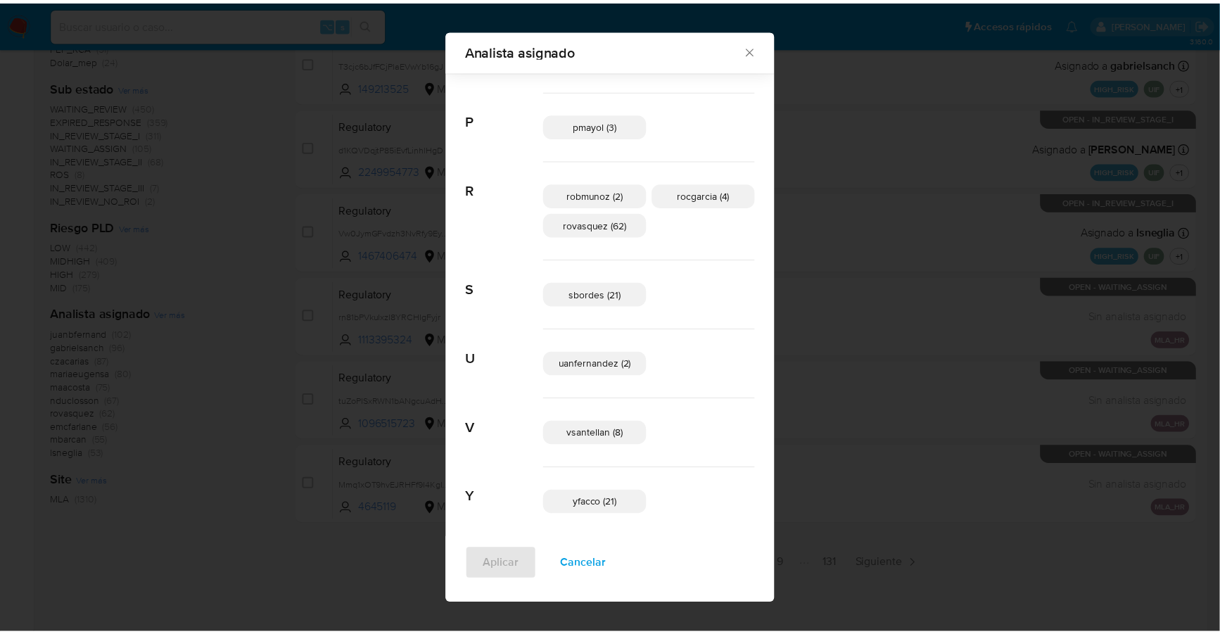
scroll to position [931, 0]
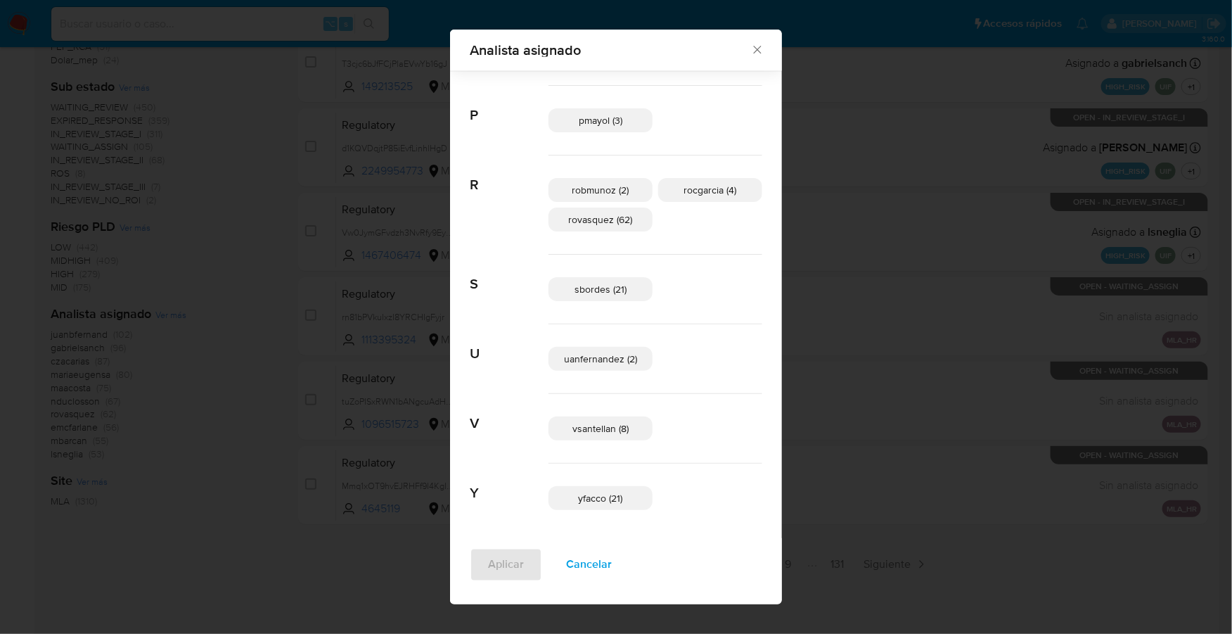
click at [751, 54] on icon "Cerrar" at bounding box center [758, 50] width 14 height 14
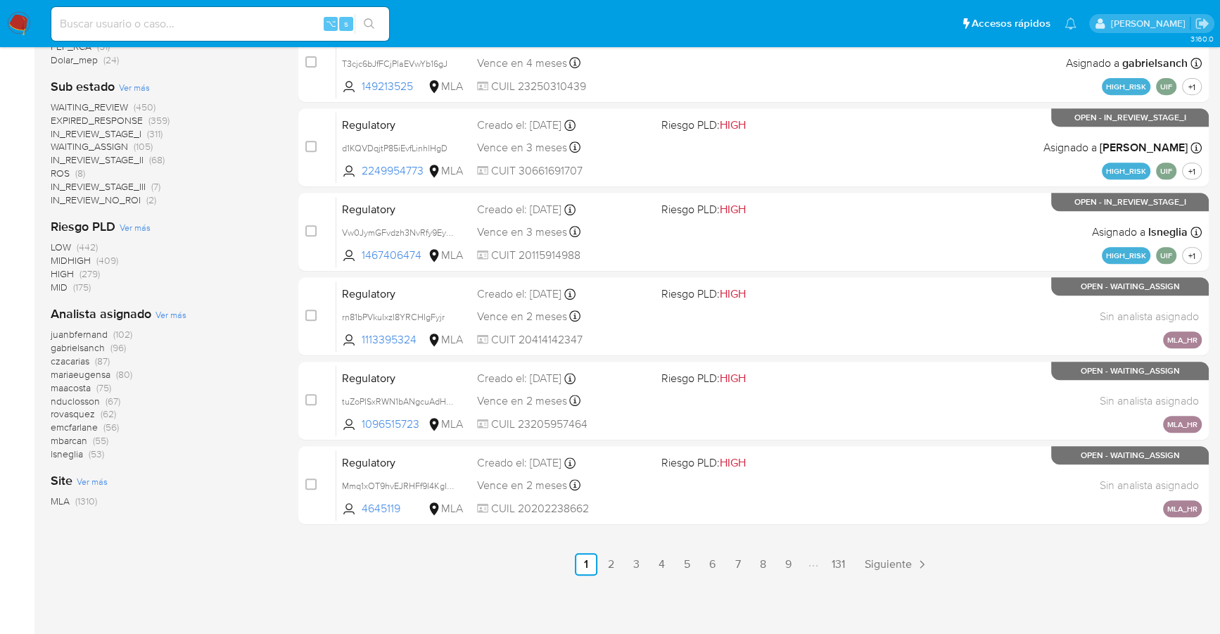
scroll to position [0, 0]
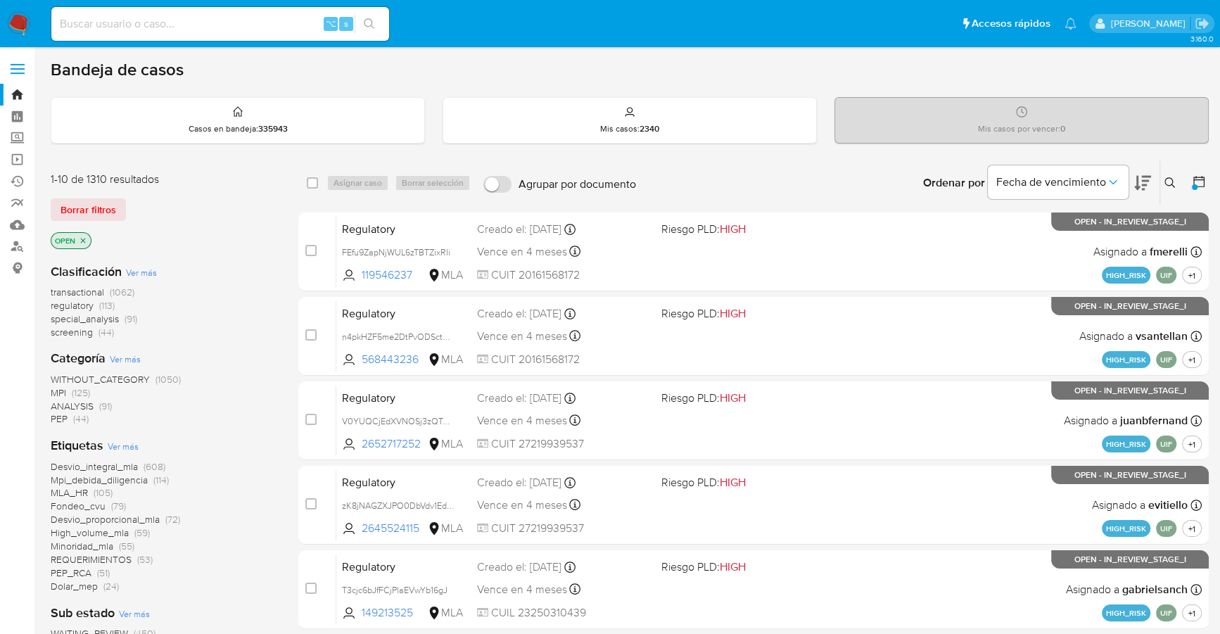
click at [1205, 179] on button at bounding box center [1200, 182] width 17 height 17
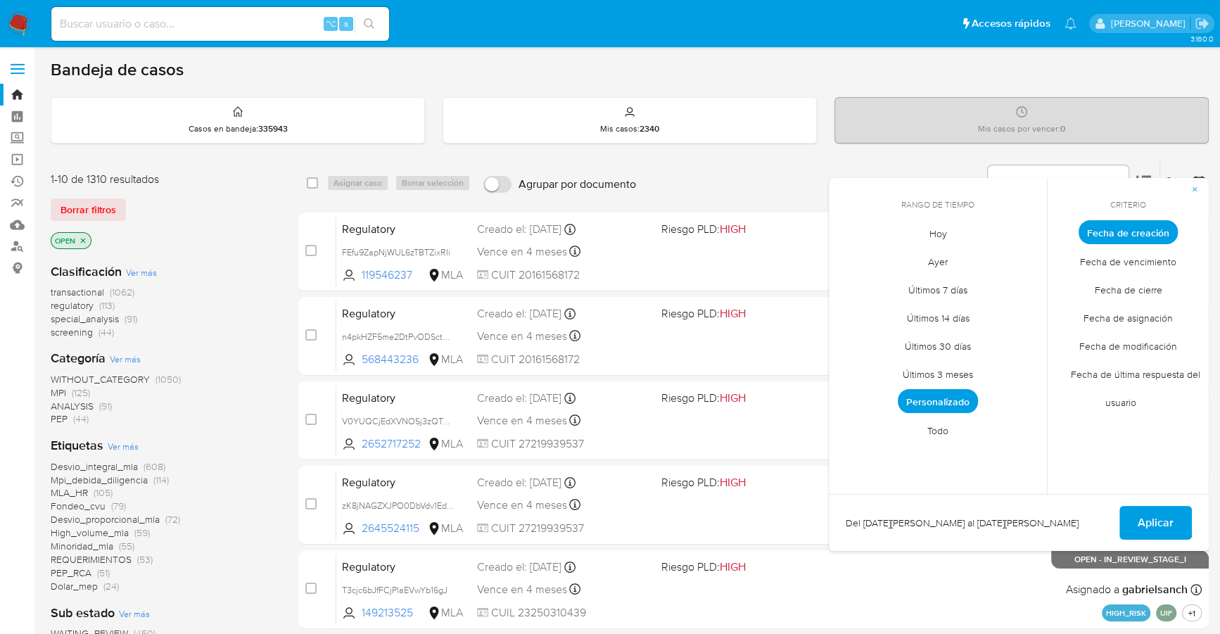
click at [947, 397] on span "Personalizado" at bounding box center [938, 401] width 80 height 24
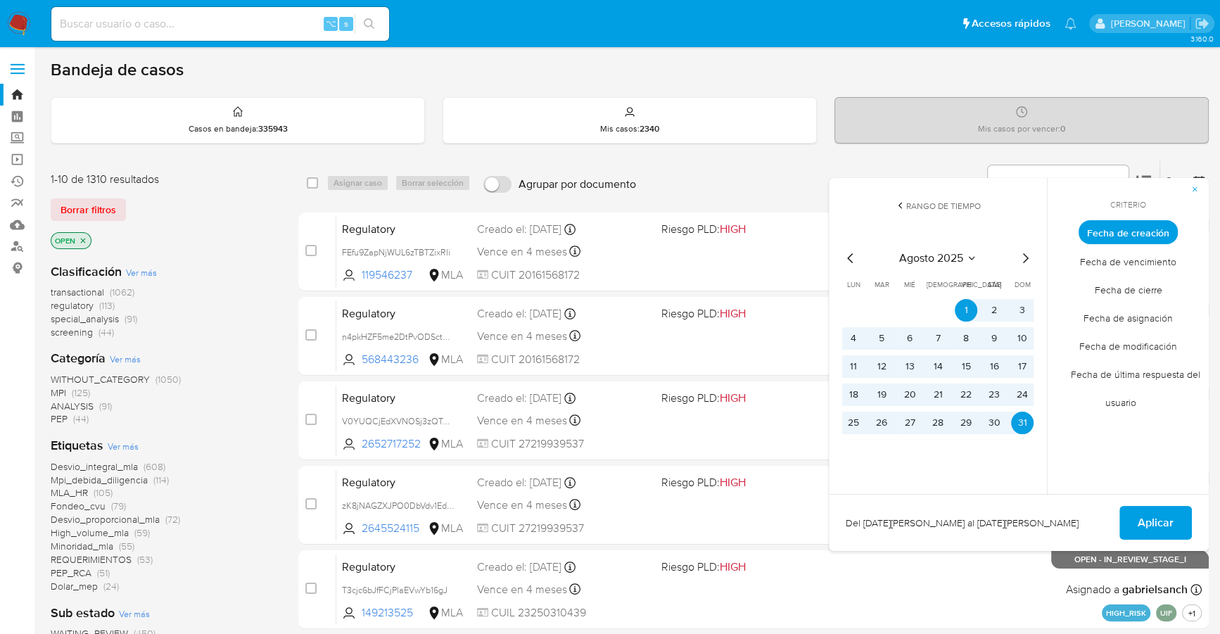
click at [845, 255] on icon "Mes anterior" at bounding box center [850, 258] width 17 height 17
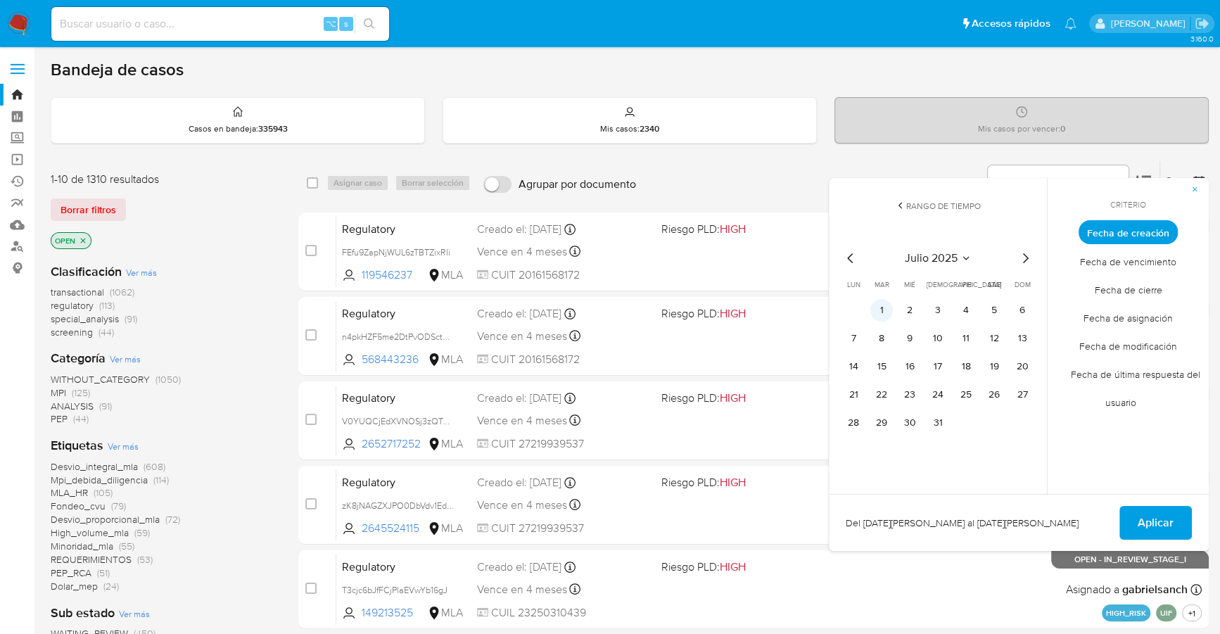
click at [885, 307] on button "1" at bounding box center [881, 310] width 23 height 23
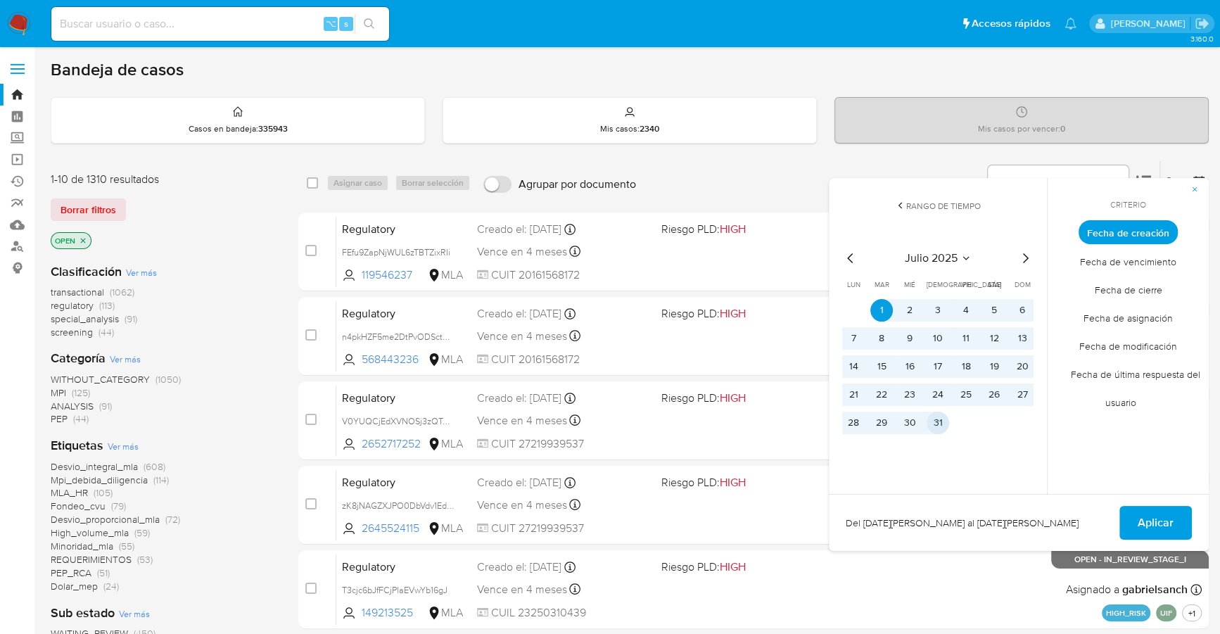
click at [941, 426] on button "31" at bounding box center [937, 423] width 23 height 23
click at [1146, 508] on span "Aplicar" at bounding box center [1155, 522] width 36 height 31
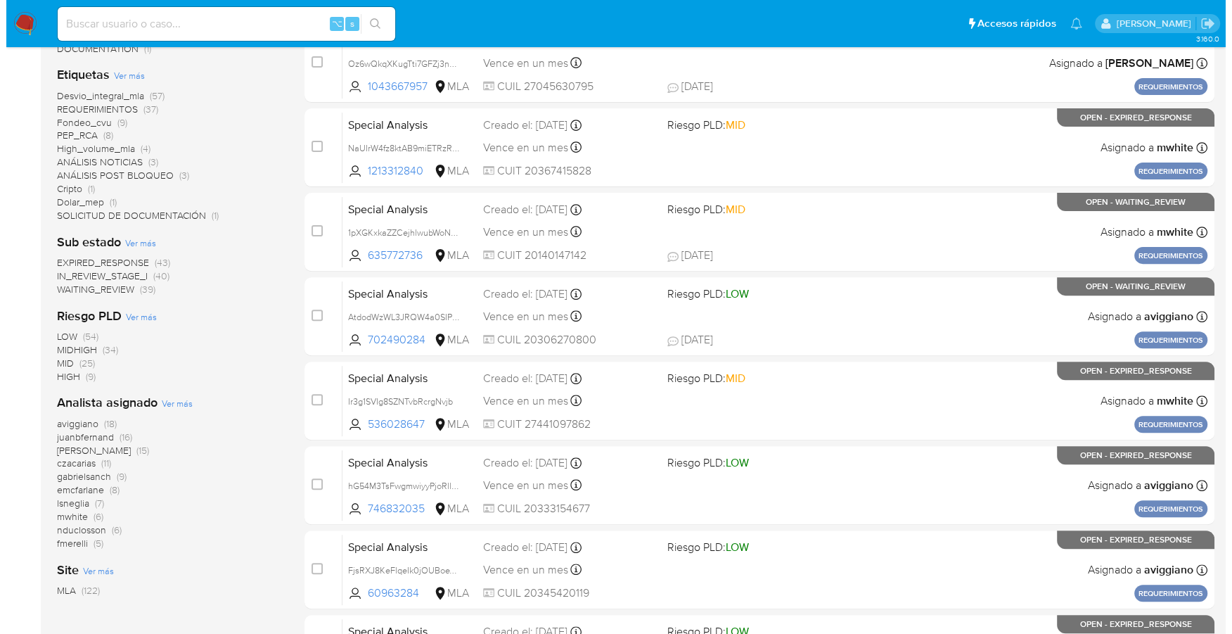
scroll to position [357, 0]
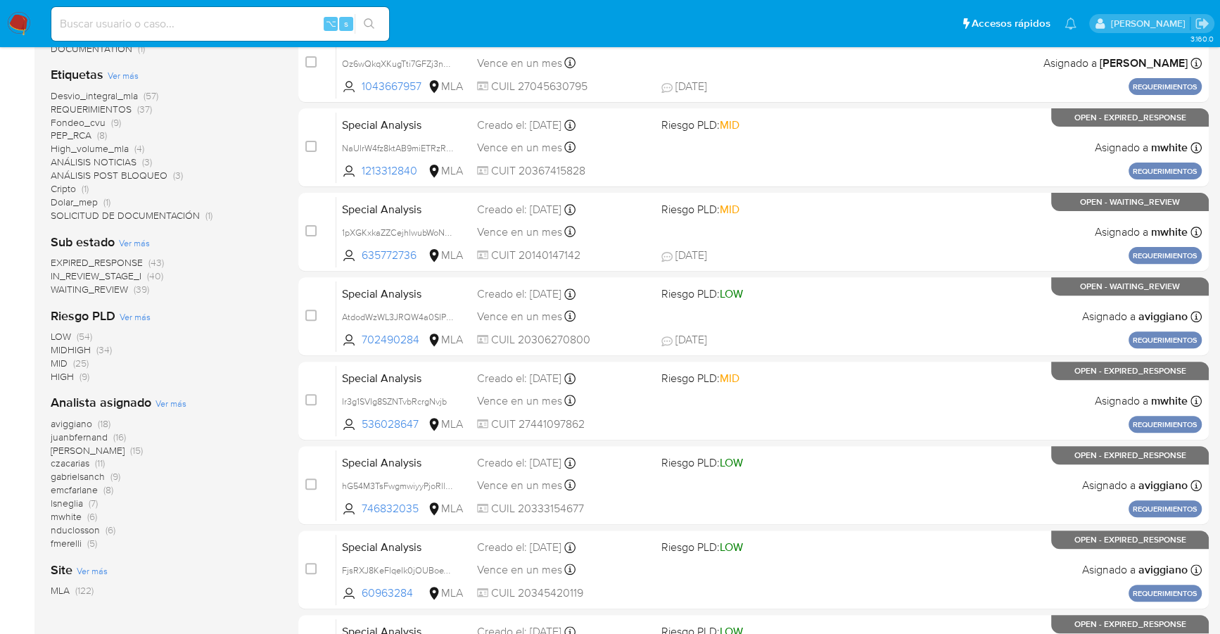
click at [172, 397] on span "Ver más" at bounding box center [170, 403] width 31 height 13
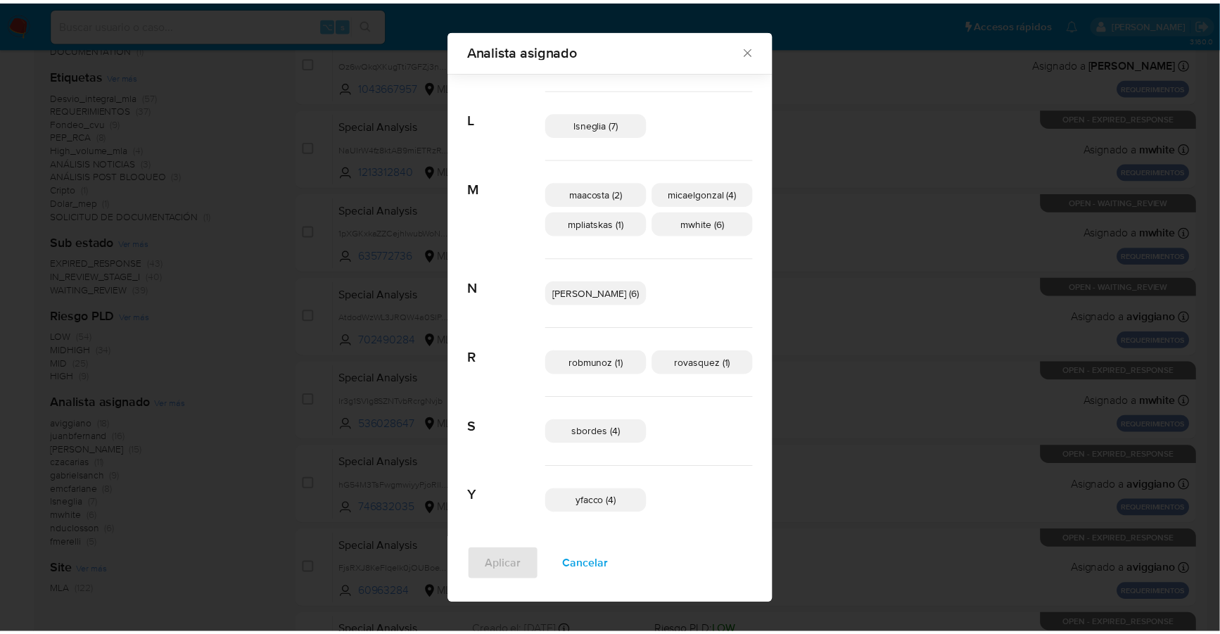
scroll to position [428, 0]
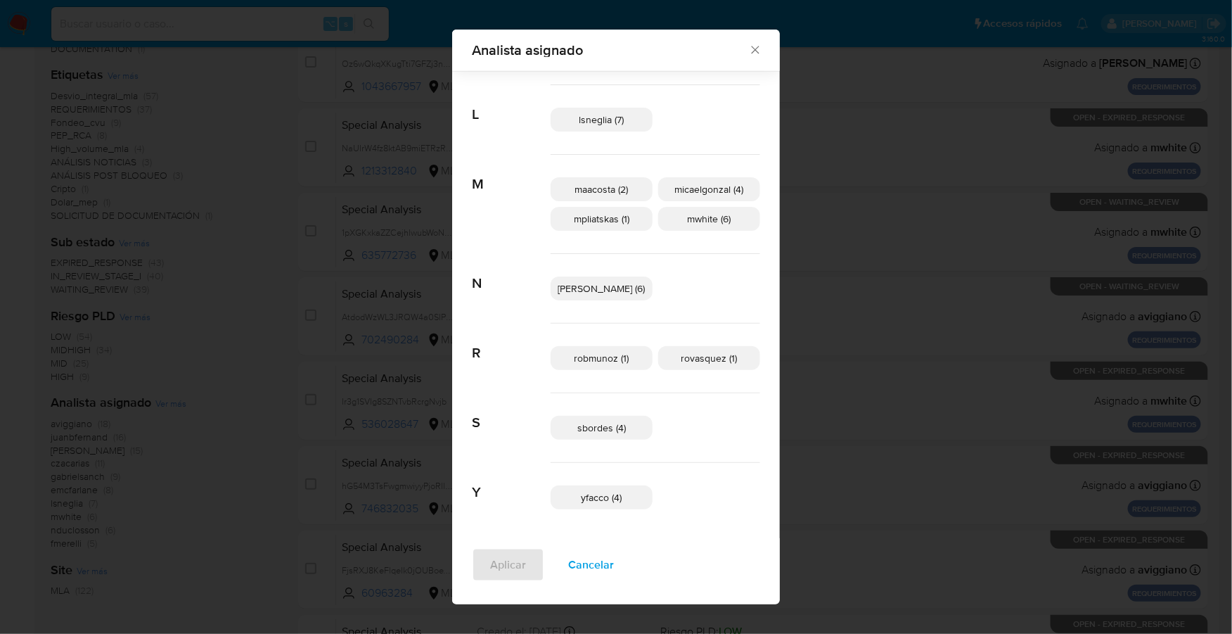
click at [748, 44] on icon "Cerrar" at bounding box center [755, 50] width 14 height 14
